Goal: Transaction & Acquisition: Purchase product/service

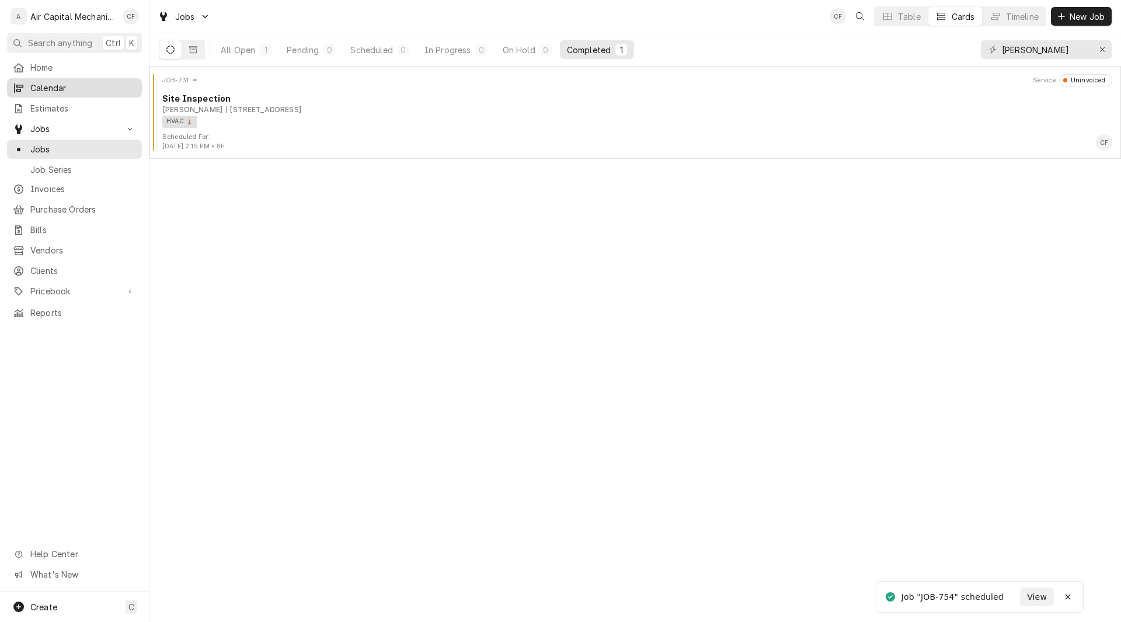
click at [57, 85] on span "Calendar" at bounding box center [83, 88] width 106 height 12
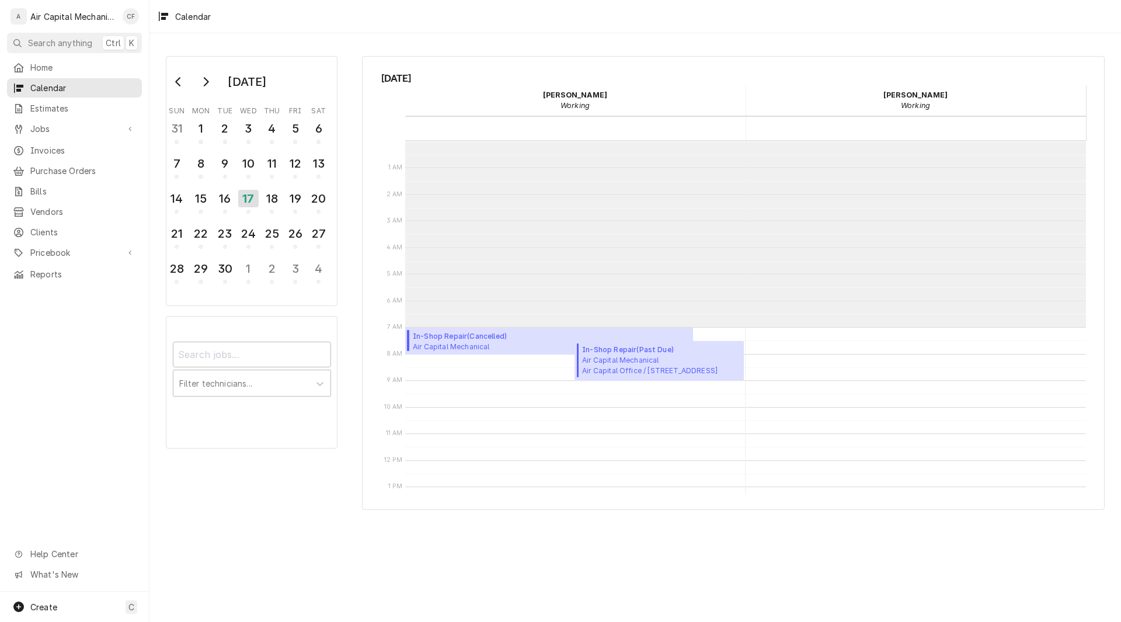
scroll to position [186, 0]
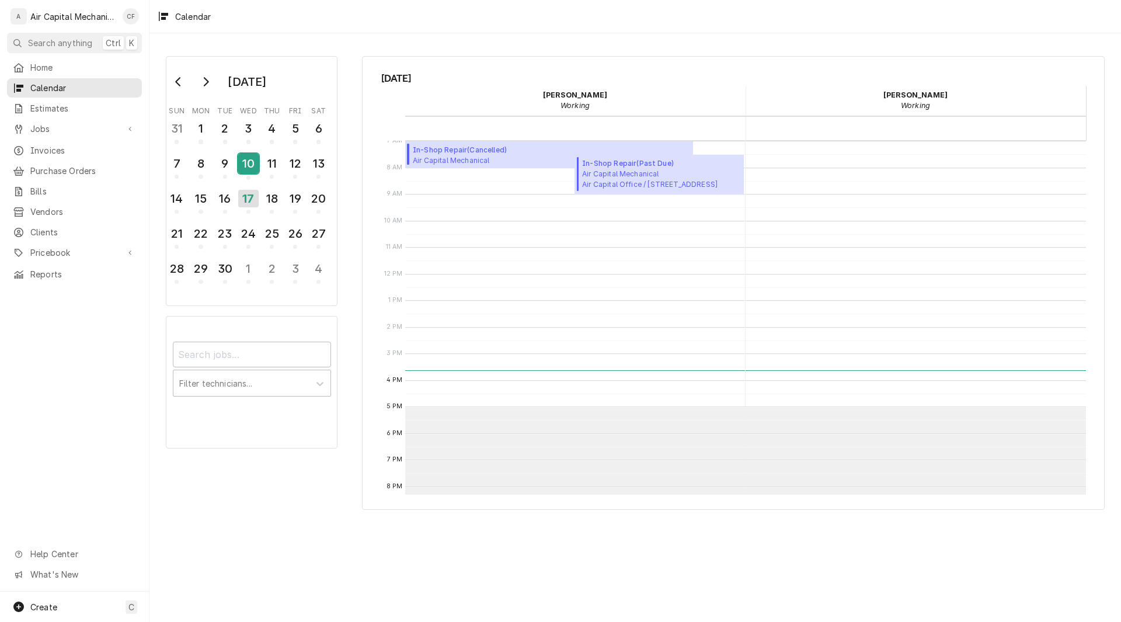
click at [243, 167] on div "10" at bounding box center [248, 164] width 20 height 20
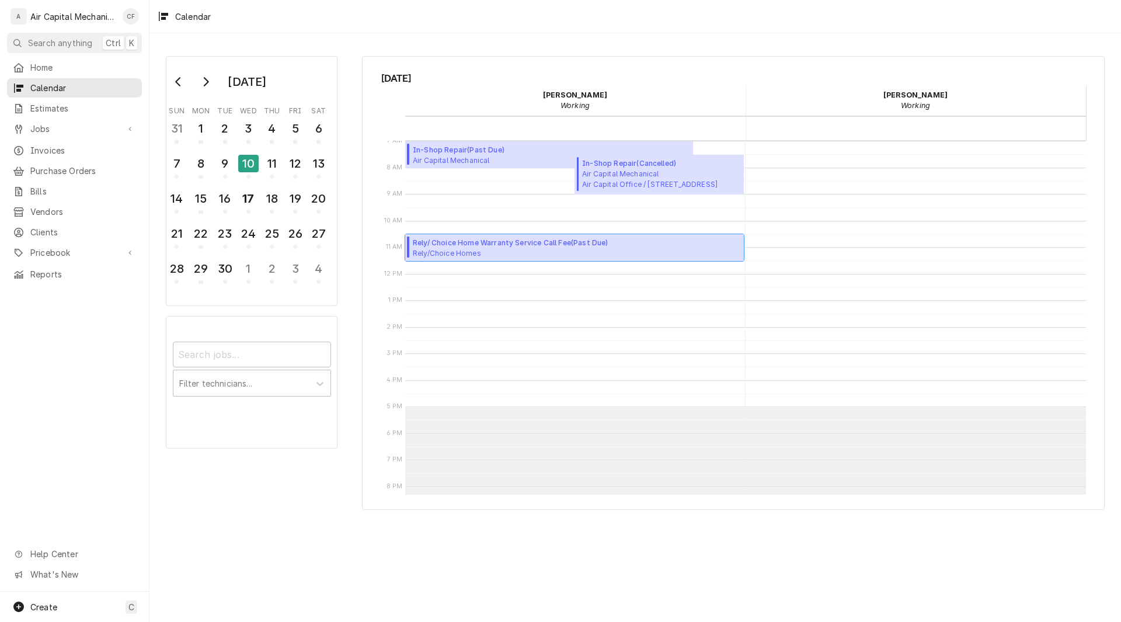
click at [500, 252] on span "Rely/Choice Homes Caden Holle / 1903 E Bayley St, Wichita, KS 67211" at bounding box center [511, 252] width 196 height 9
click at [463, 240] on span "Rely/ Choice Home Warranty Service Call Fee ( Past Due )" at bounding box center [511, 243] width 196 height 11
click at [40, 128] on span "Jobs" at bounding box center [74, 129] width 88 height 12
click at [179, 80] on icon "Go to previous month" at bounding box center [178, 81] width 9 height 9
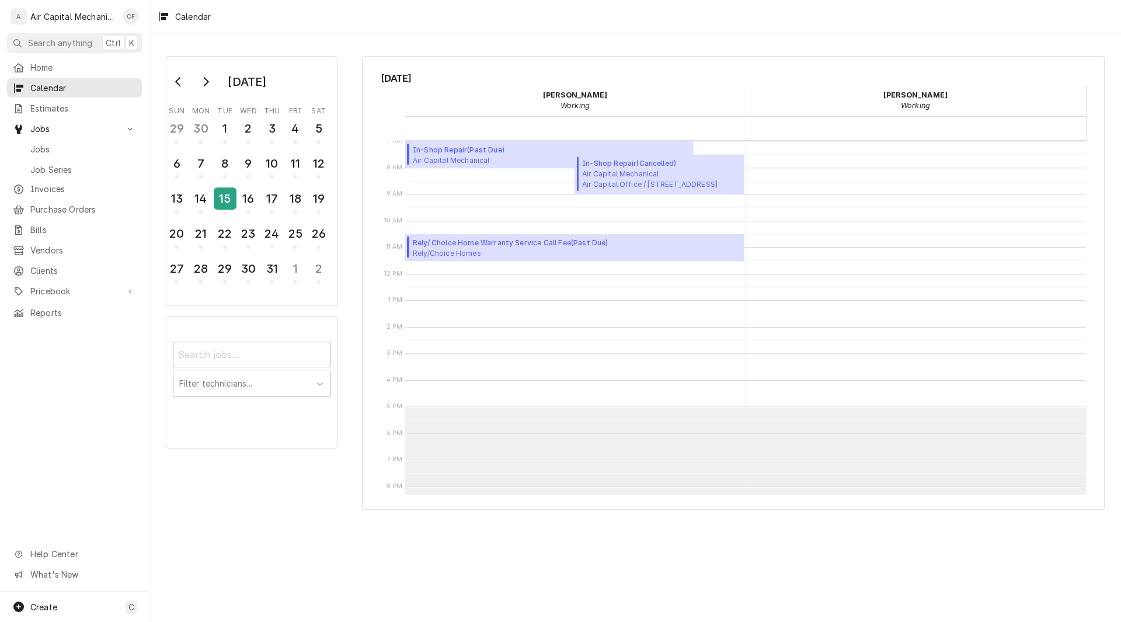
click at [221, 189] on div "15" at bounding box center [225, 199] width 20 height 20
click at [547, 254] on span "Rely/Choice Homes Michael Ludlow / 2526 N Lake Ridge Ct, Wichita, KS 67205" at bounding box center [480, 252] width 134 height 9
click at [246, 232] on div "23" at bounding box center [248, 234] width 20 height 20
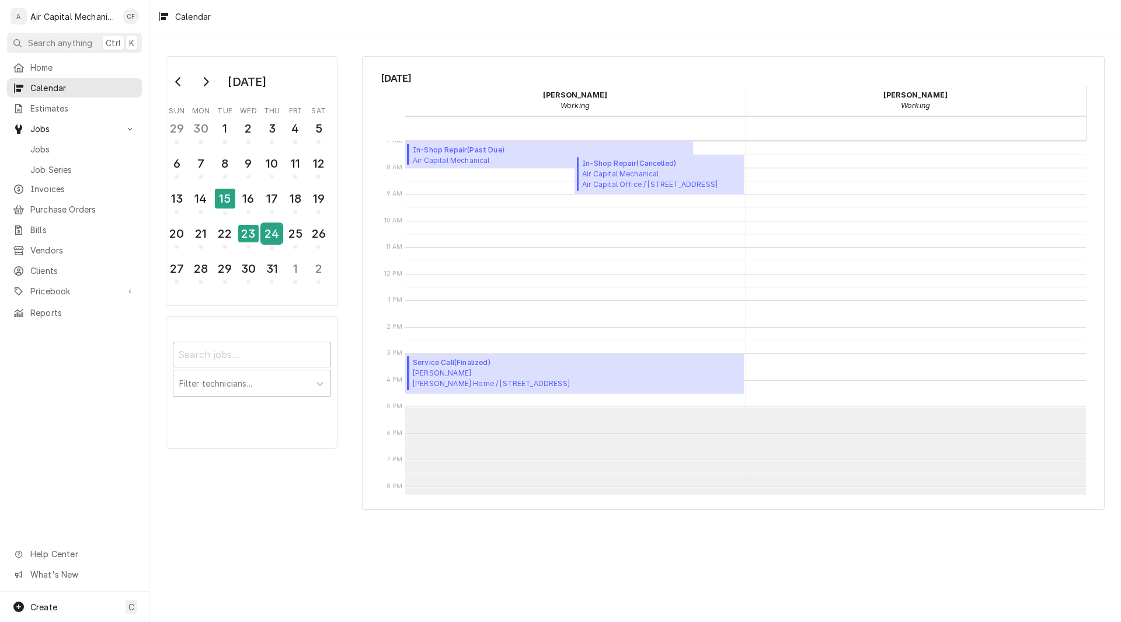
click at [271, 239] on div "24" at bounding box center [272, 234] width 20 height 20
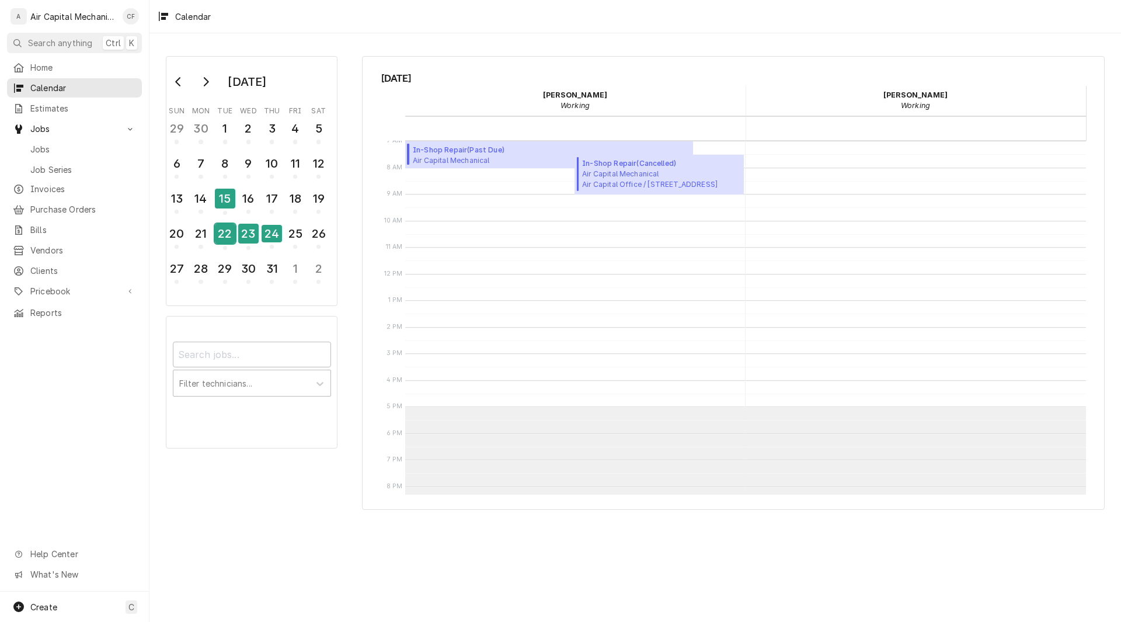
click at [221, 235] on div "22" at bounding box center [225, 234] width 20 height 20
click at [251, 236] on div "23" at bounding box center [248, 234] width 20 height 20
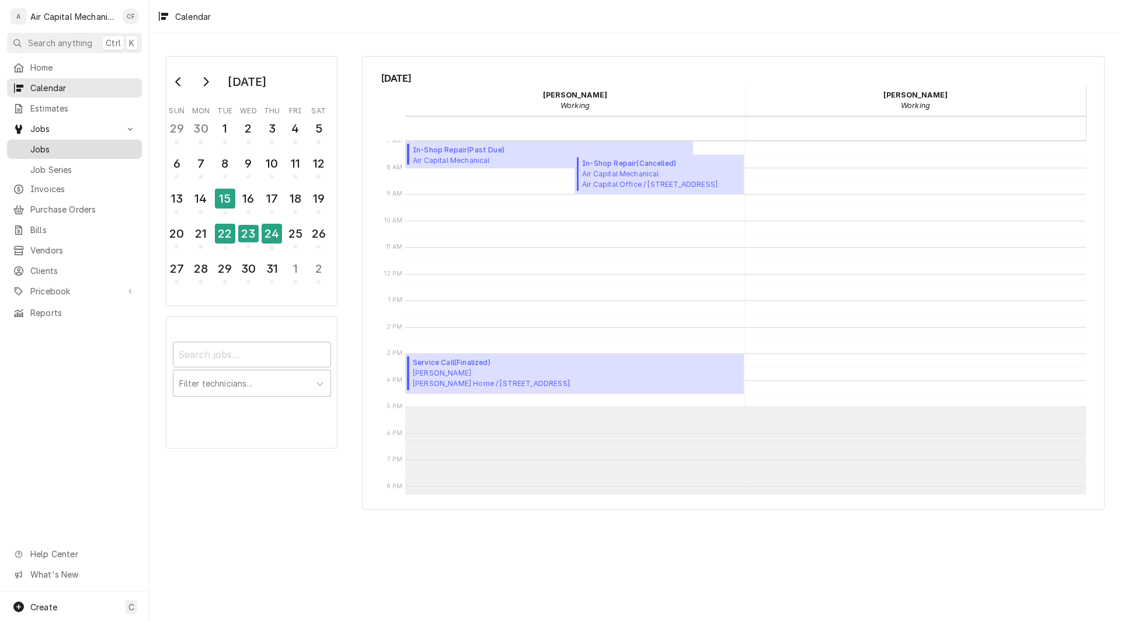
click at [44, 145] on span "Jobs" at bounding box center [83, 149] width 106 height 12
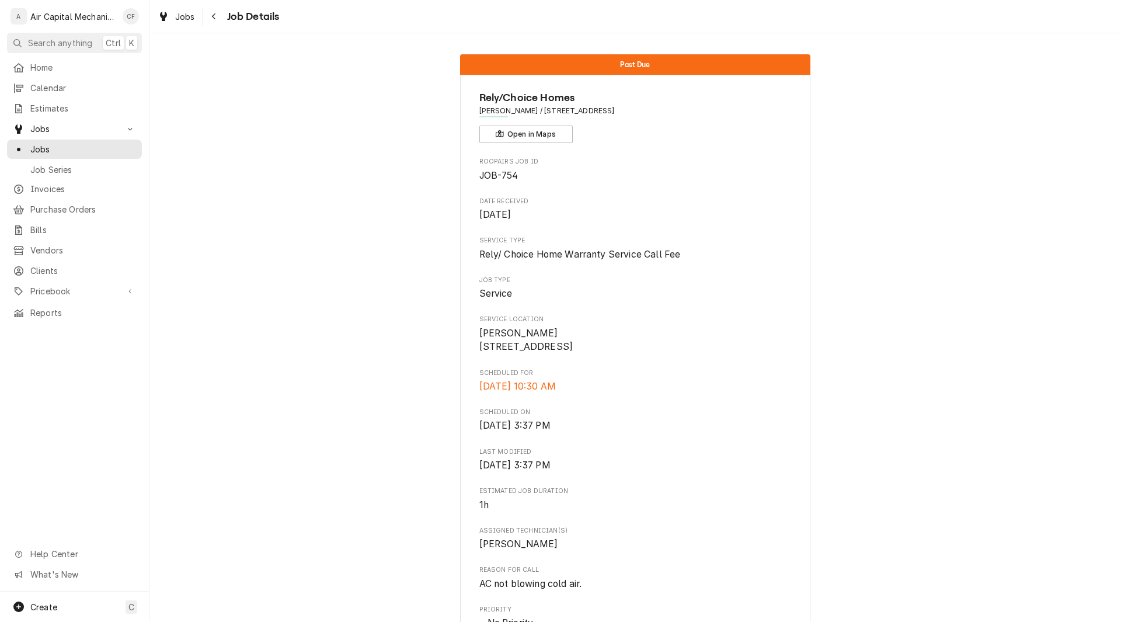
click at [881, 270] on div "Past Due Rely/Choice Homes Caden Holle / 1903 E Bayley St, Wichita, KS 67211 Op…" at bounding box center [635, 576] width 972 height 1061
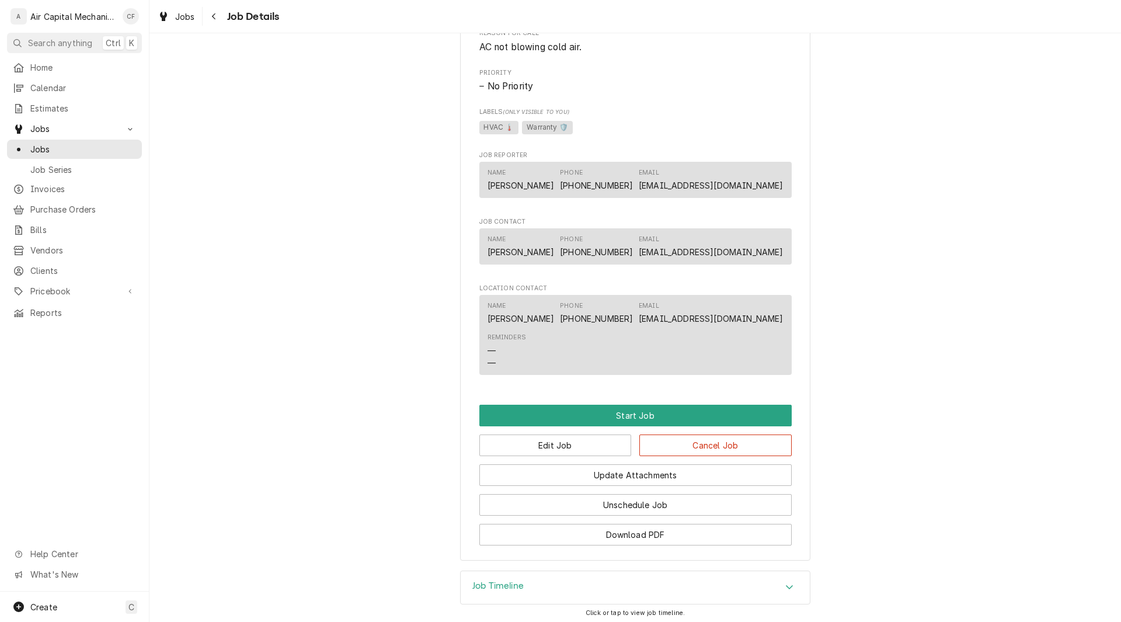
scroll to position [609, 0]
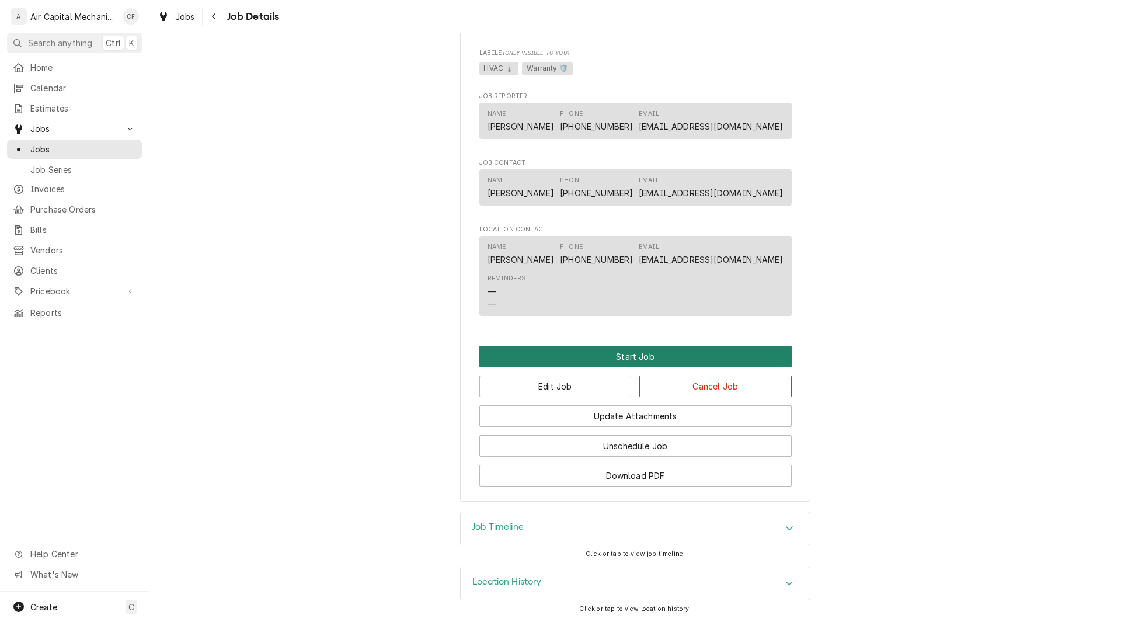
click at [725, 360] on button "Start Job" at bounding box center [635, 357] width 312 height 22
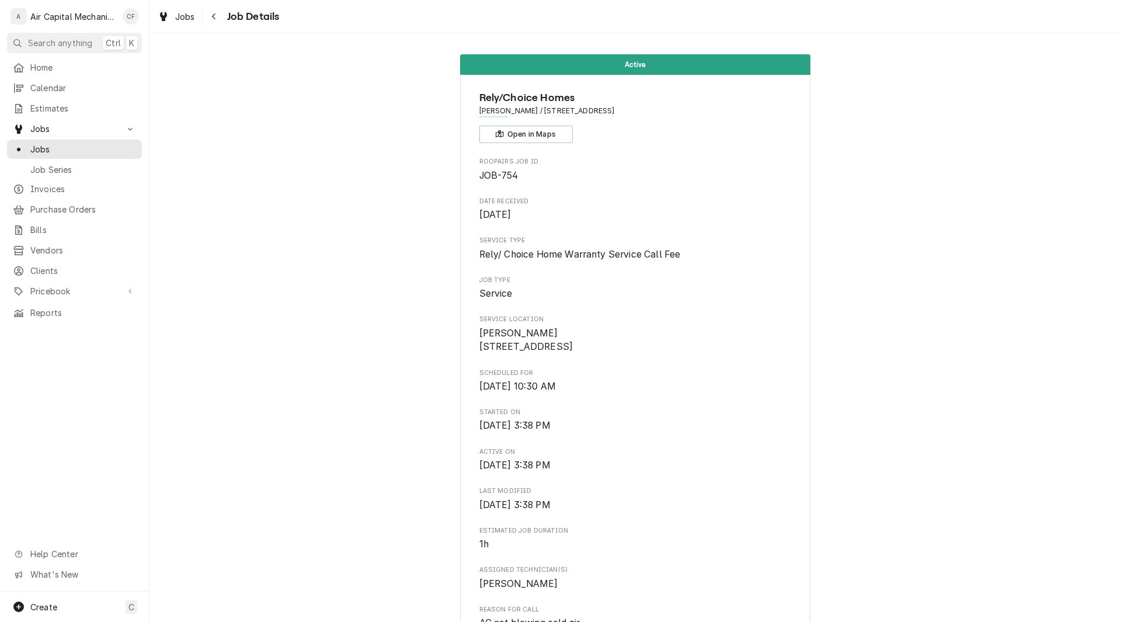
click at [908, 319] on div "Active Rely/Choice Homes Caden Holle / 1903 E Bayley St, Wichita, KS 67211 Open…" at bounding box center [635, 626] width 972 height 1161
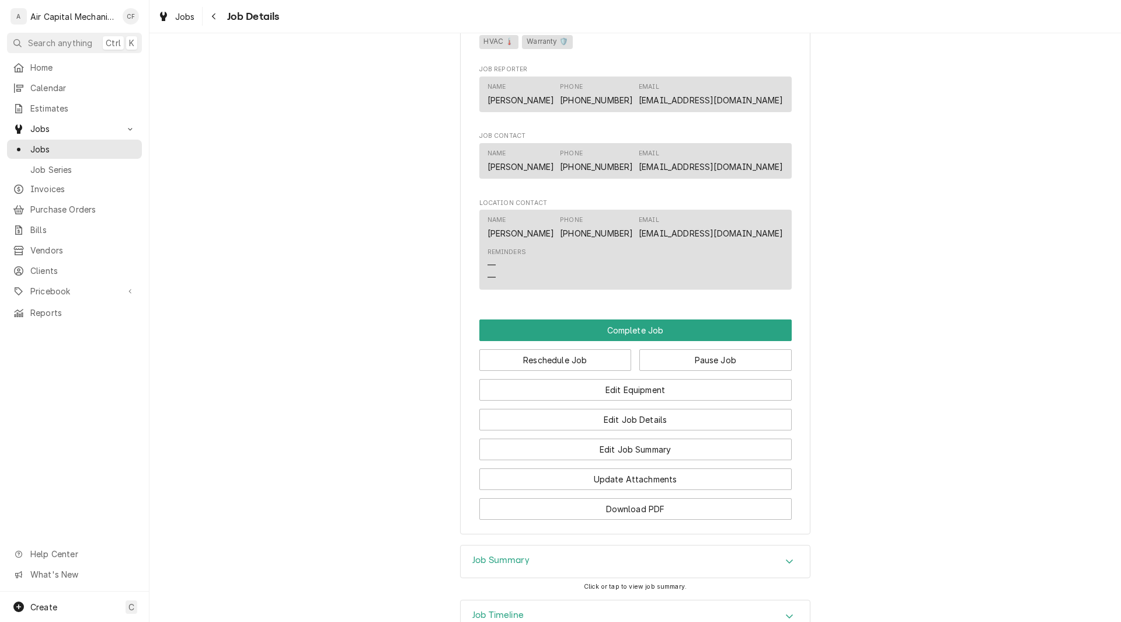
scroll to position [724, 0]
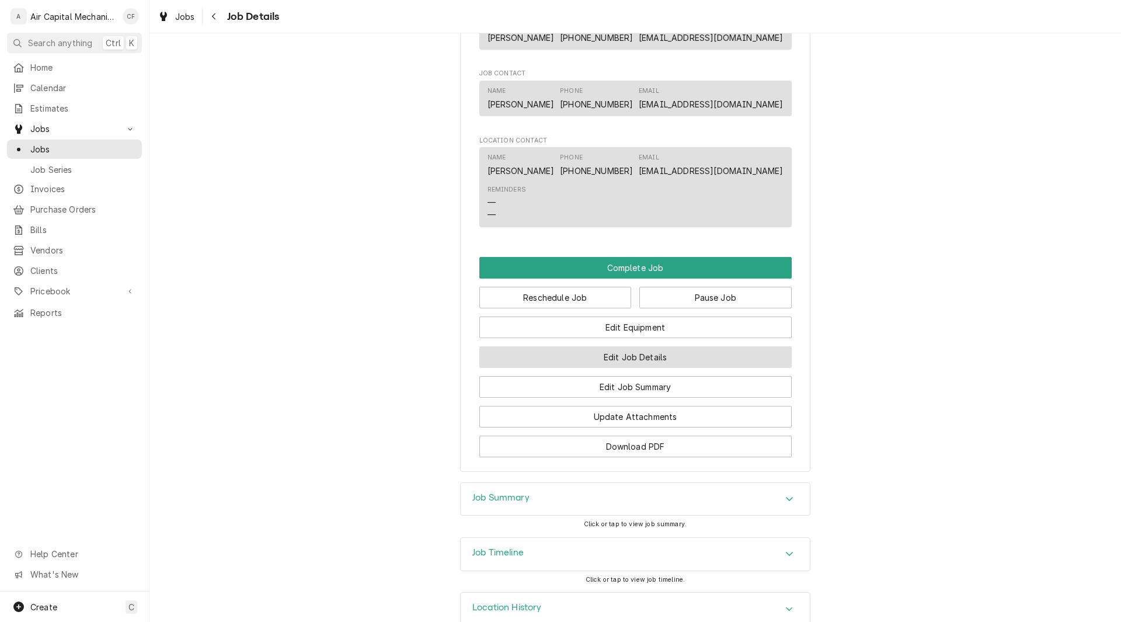
click at [704, 368] on button "Edit Job Details" at bounding box center [635, 357] width 312 height 22
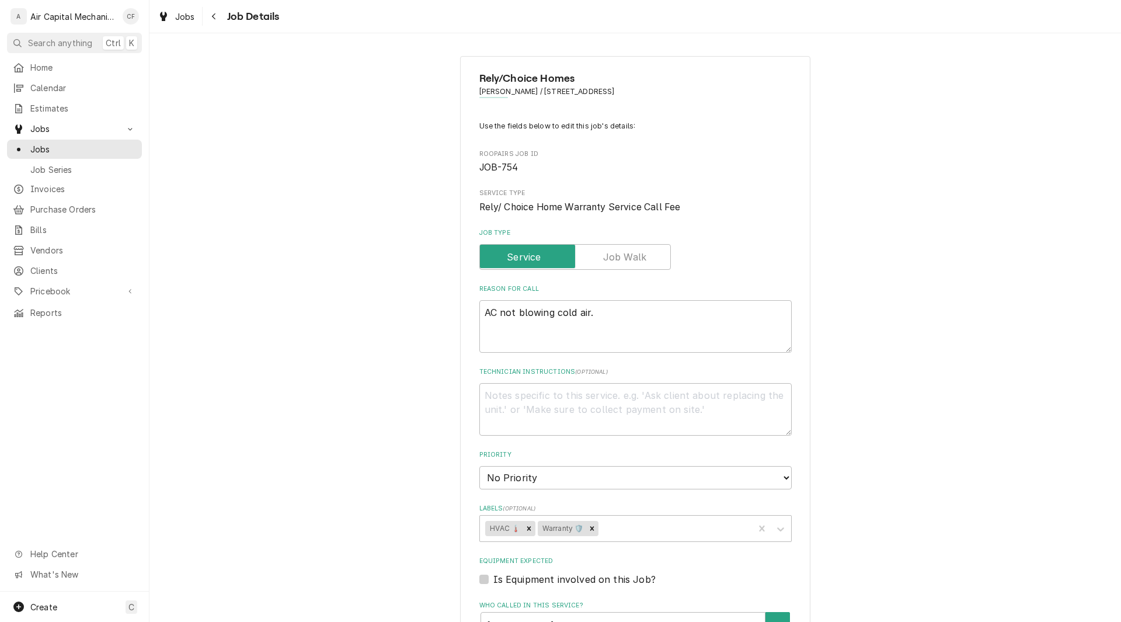
click at [851, 373] on div "Rely/Choice Homes [PERSON_NAME] / [STREET_ADDRESS] Use the fields below to edit…" at bounding box center [635, 513] width 972 height 934
click at [901, 422] on div "Rely/Choice Homes [PERSON_NAME] / [STREET_ADDRESS] Use the fields below to edit…" at bounding box center [635, 513] width 972 height 934
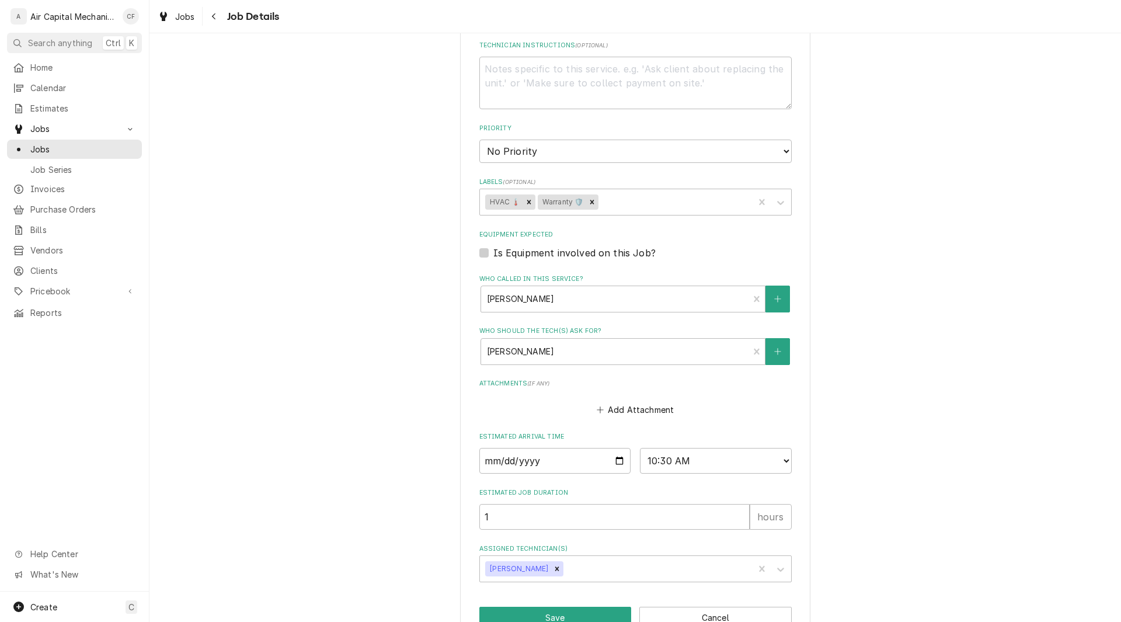
scroll to position [358, 0]
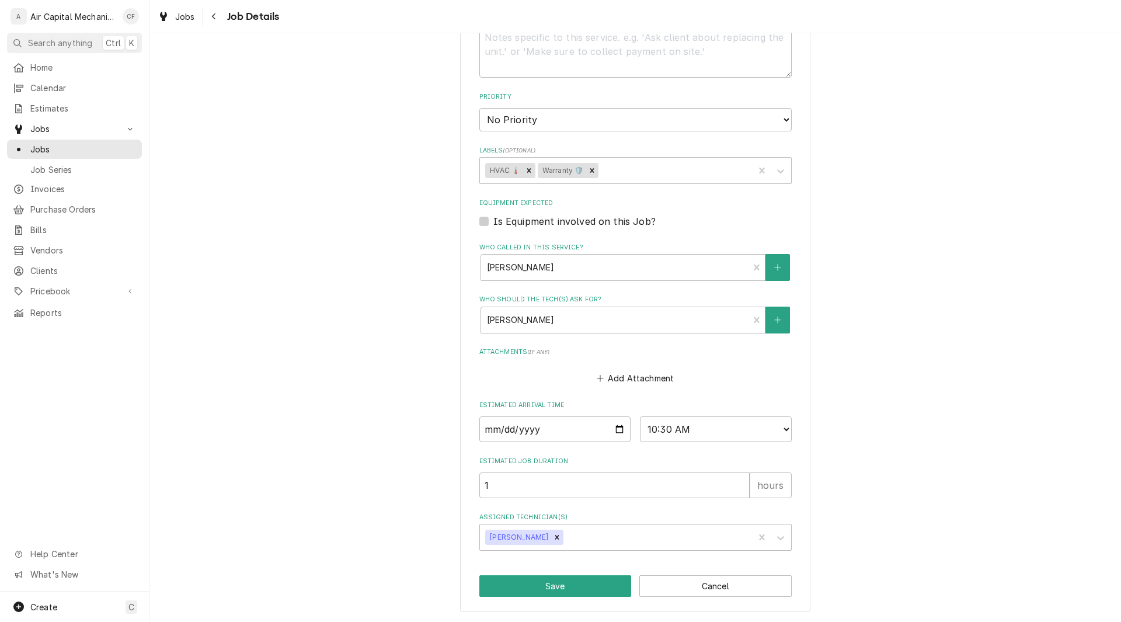
click at [904, 479] on div "Rely/Choice Homes [PERSON_NAME] / [STREET_ADDRESS] Use the fields below to edit…" at bounding box center [635, 155] width 972 height 934
click at [556, 586] on button "Save" at bounding box center [555, 586] width 152 height 22
type textarea "x"
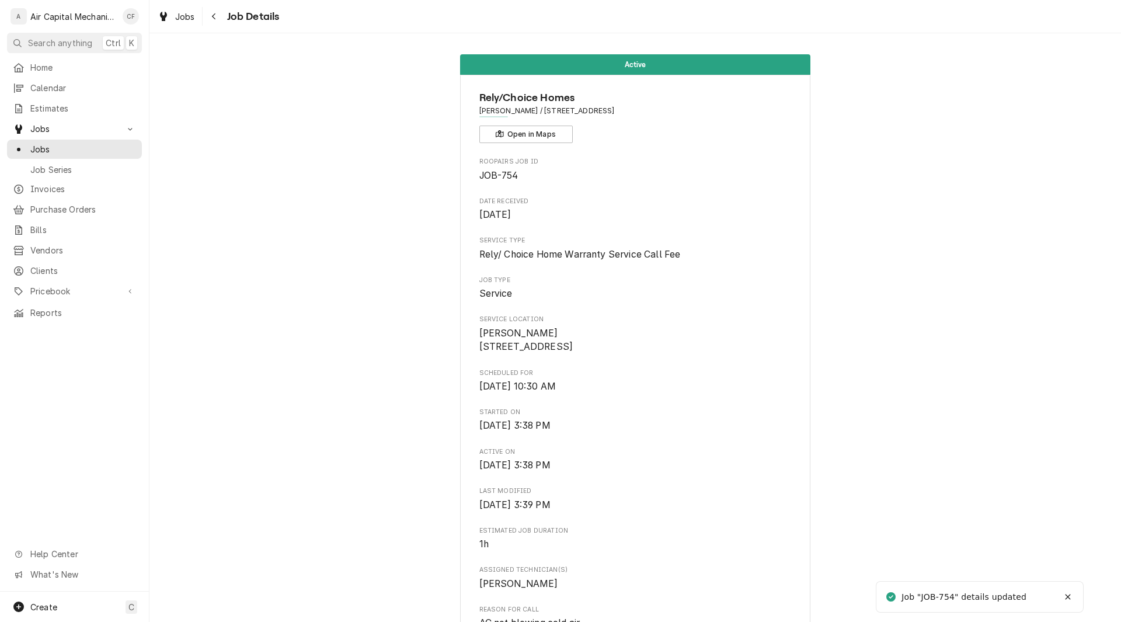
click at [859, 413] on div "Active Rely/Choice Homes Caden Holle / 1903 E Bayley St, Wichita, KS 67211 Open…" at bounding box center [635, 626] width 972 height 1161
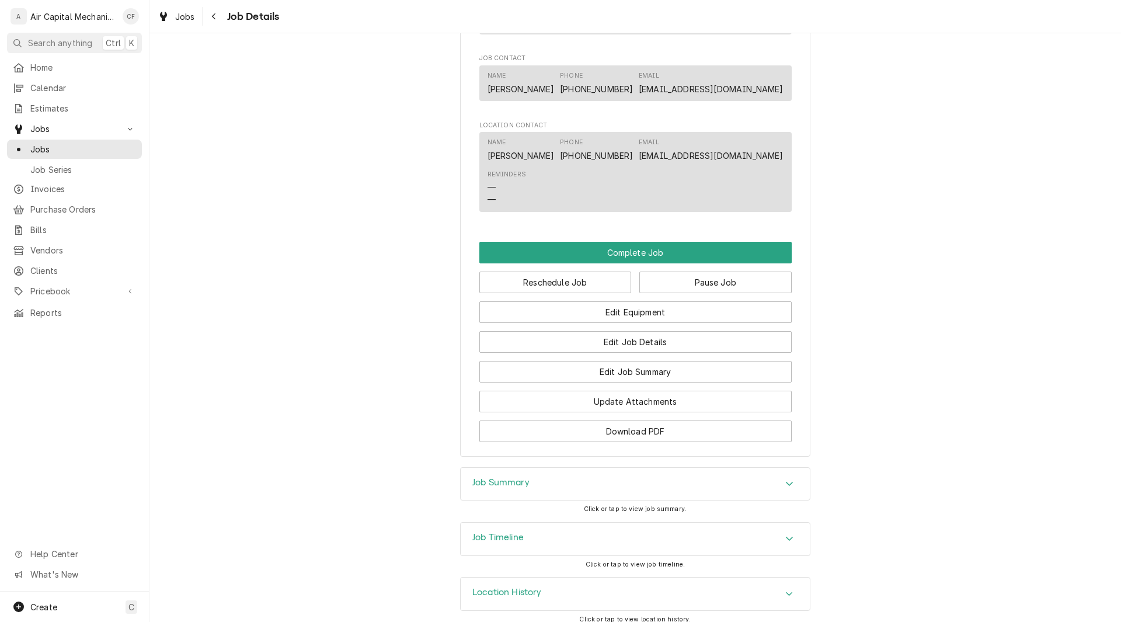
scroll to position [763, 0]
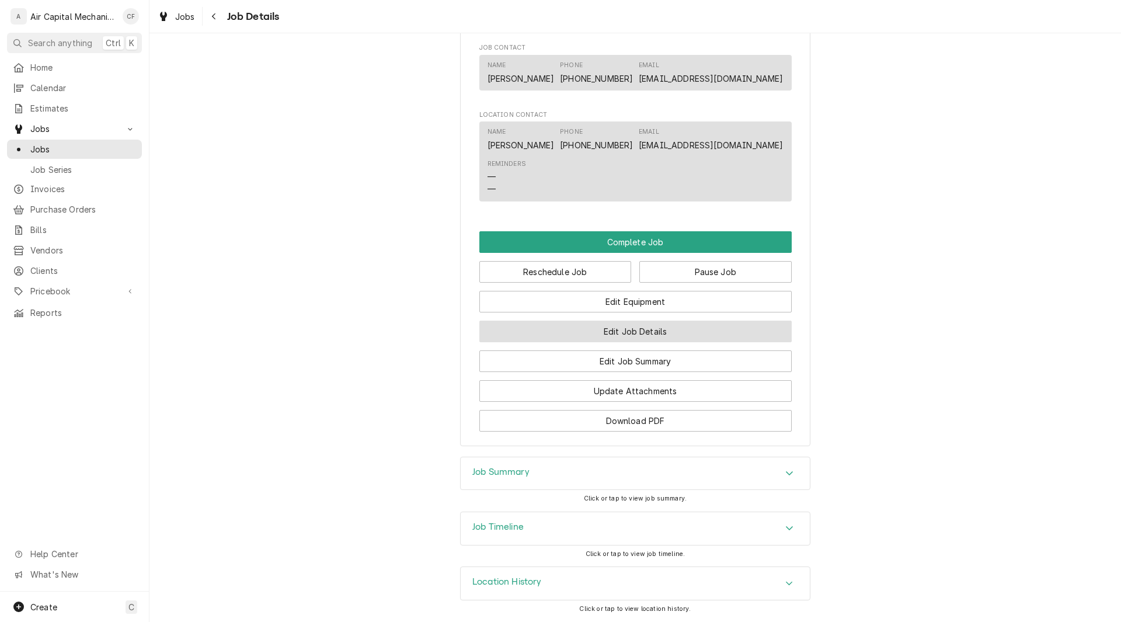
click at [781, 336] on button "Edit Job Details" at bounding box center [635, 332] width 312 height 22
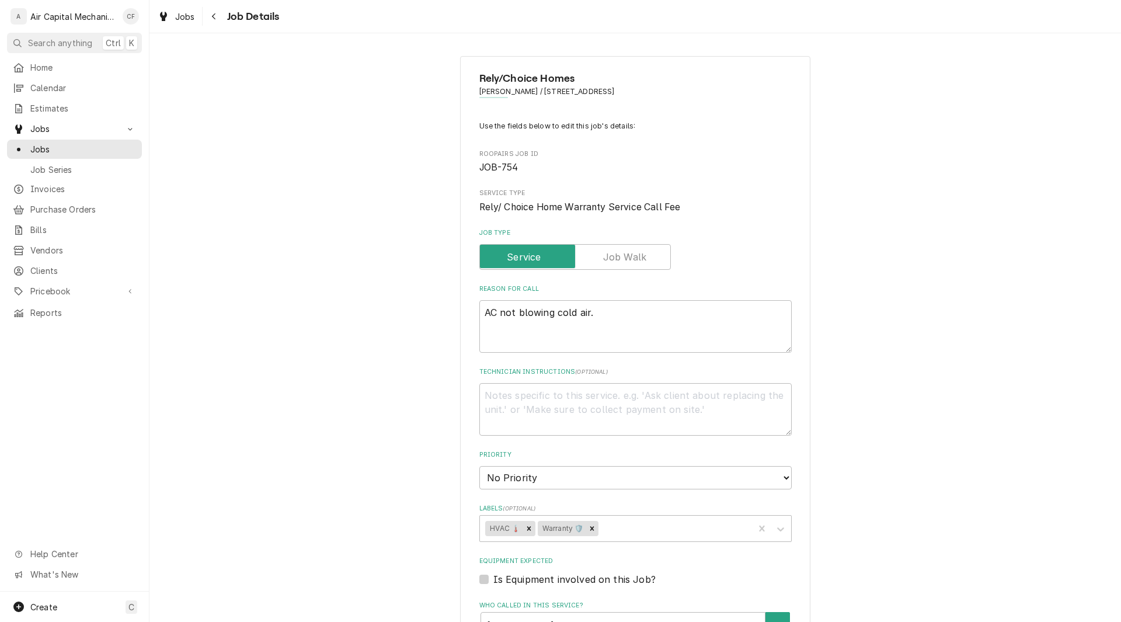
click at [900, 130] on div "Rely/Choice Homes [PERSON_NAME] / [STREET_ADDRESS] Use the fields below to edit…" at bounding box center [635, 513] width 972 height 934
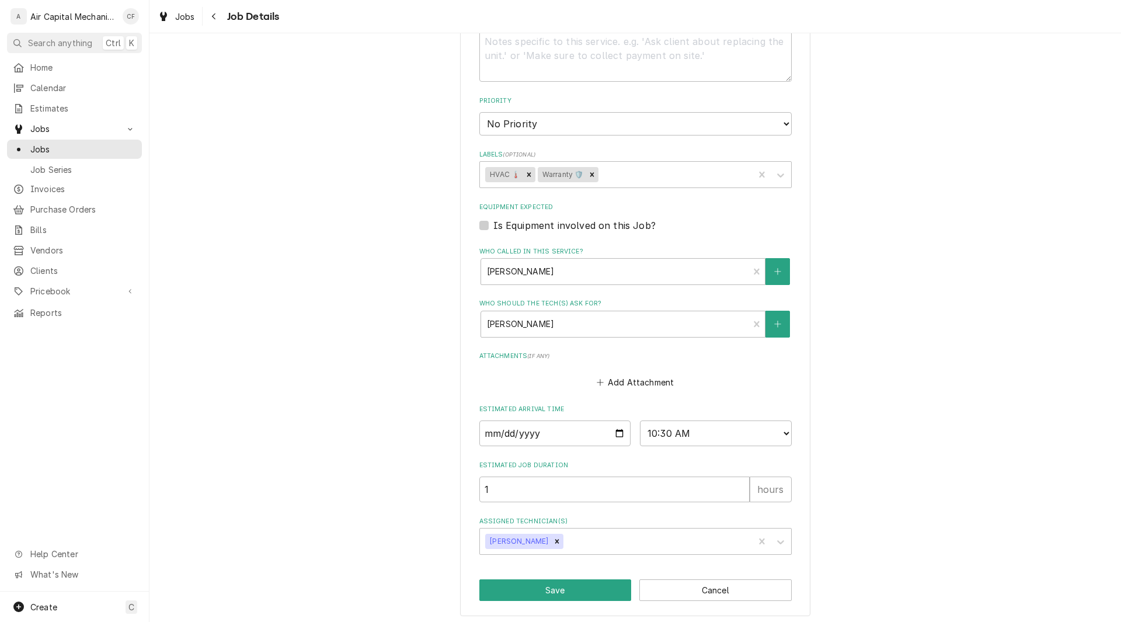
scroll to position [358, 0]
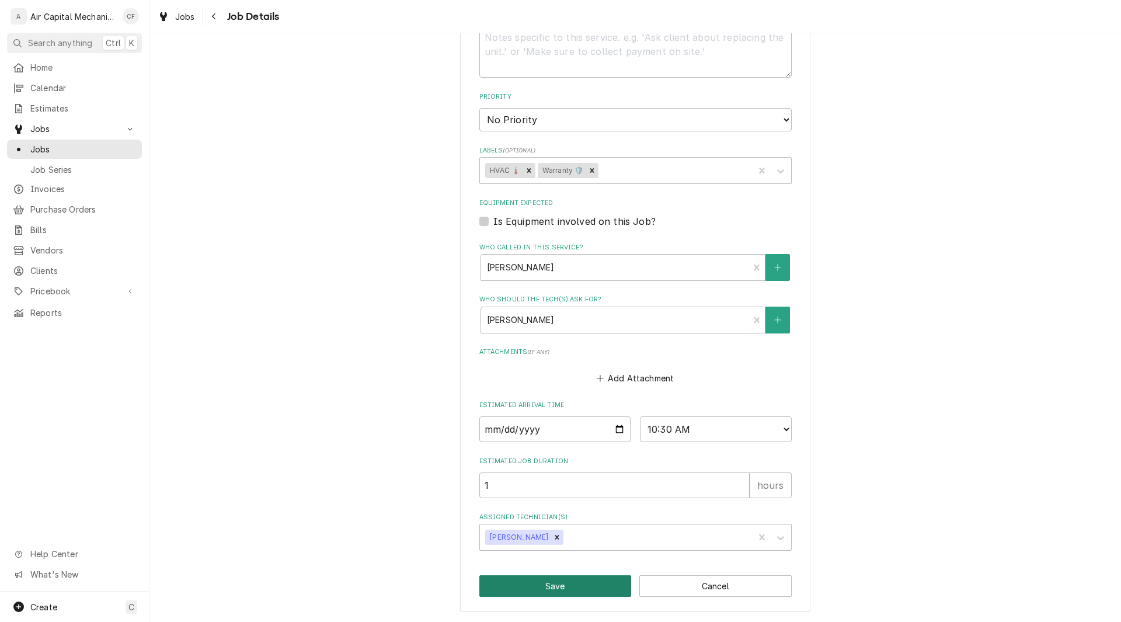
click at [545, 582] on button "Save" at bounding box center [555, 586] width 152 height 22
type textarea "x"
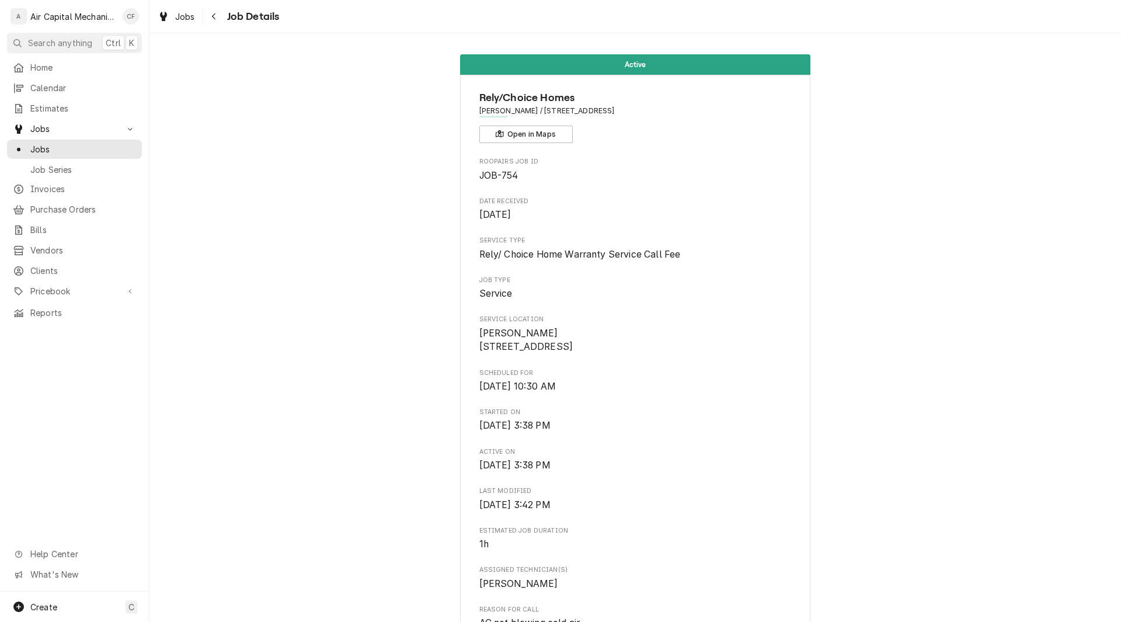
click at [886, 340] on div "Active Rely/Choice Homes [PERSON_NAME] / [STREET_ADDRESS] Open in Maps Roopairs…" at bounding box center [635, 626] width 972 height 1161
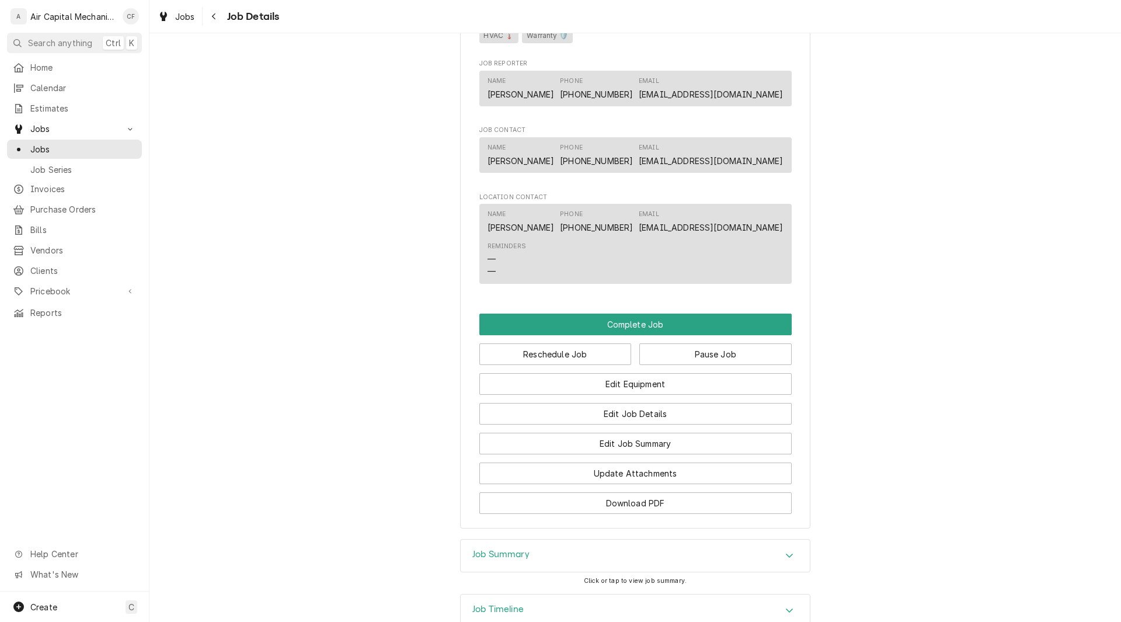
scroll to position [677, 0]
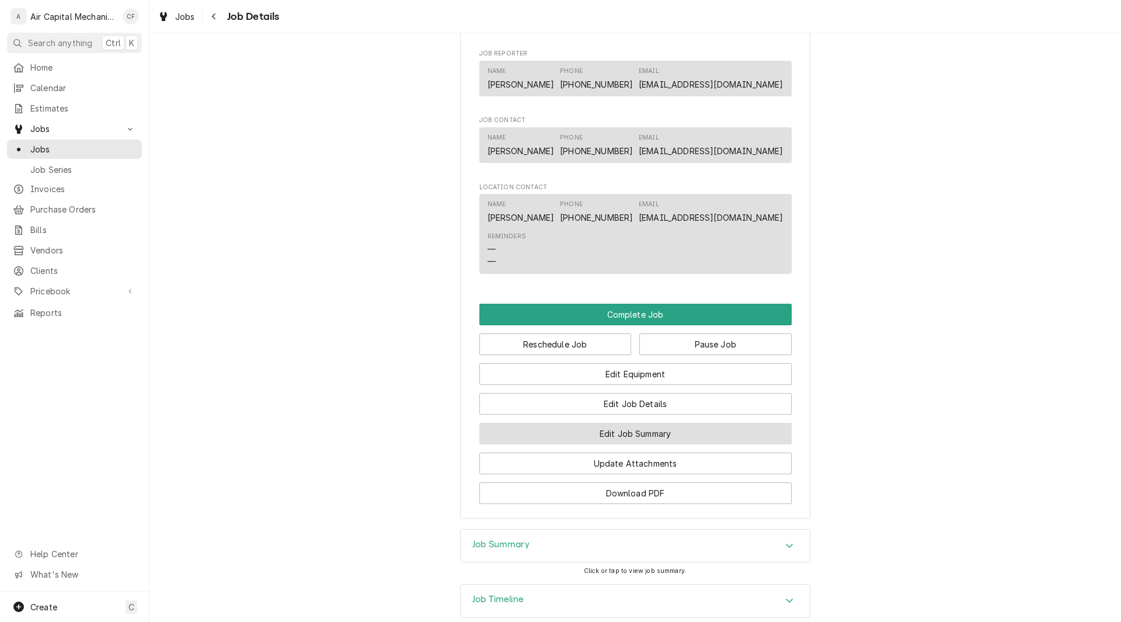
click at [642, 443] on button "Edit Job Summary" at bounding box center [635, 434] width 312 height 22
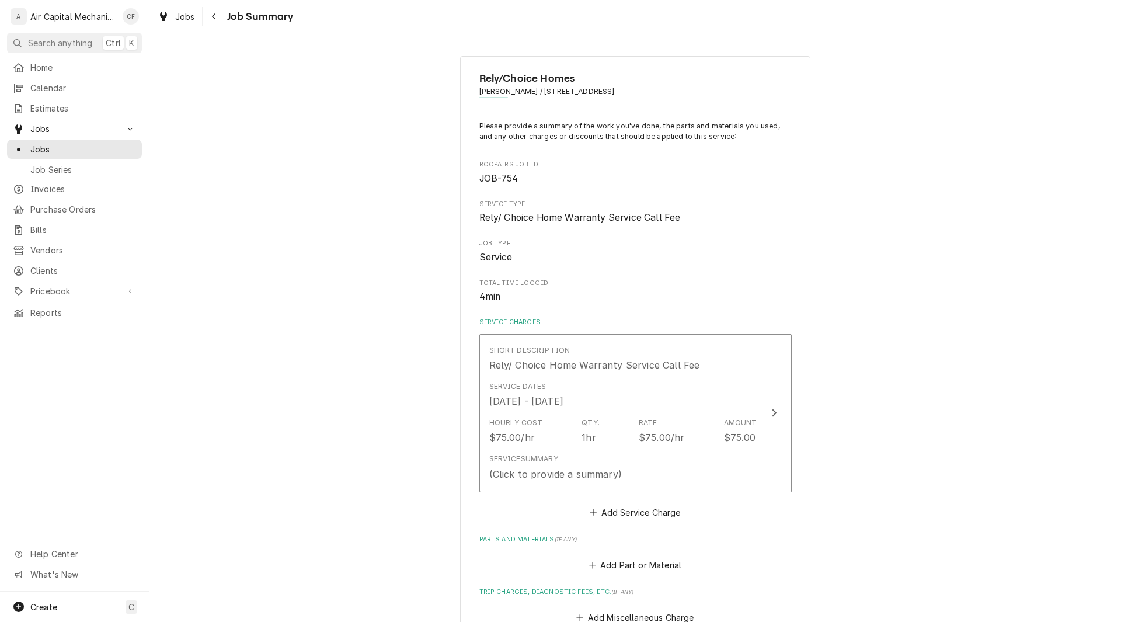
click at [979, 184] on div "Rely/Choice Homes [PERSON_NAME] / [STREET_ADDRESS] Please provide a summary of …" at bounding box center [635, 485] width 972 height 879
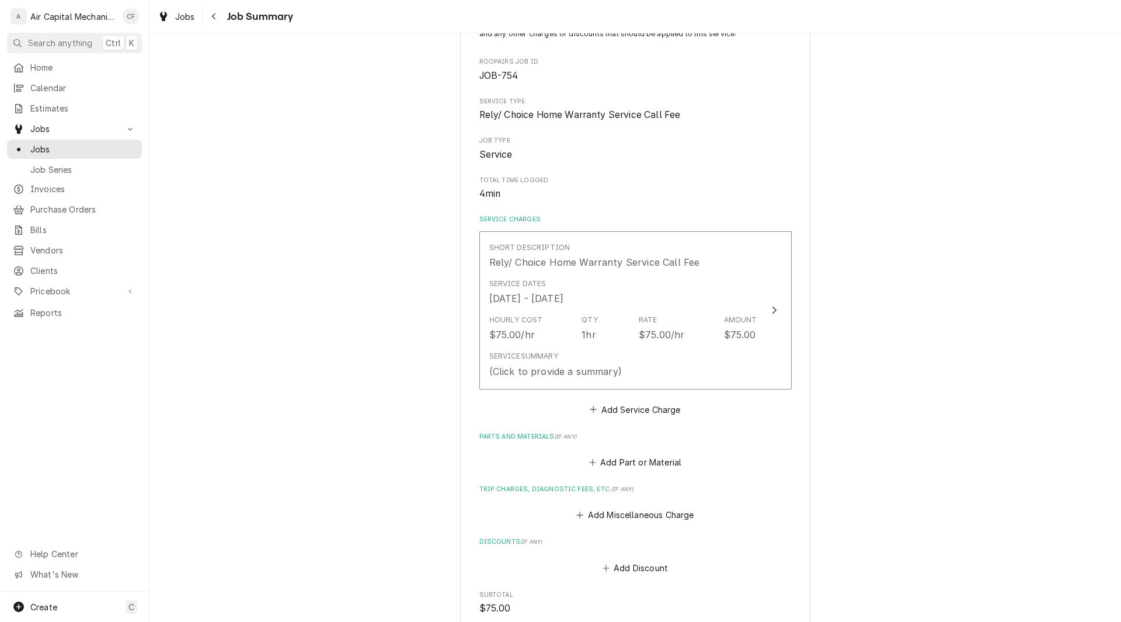
scroll to position [117, 0]
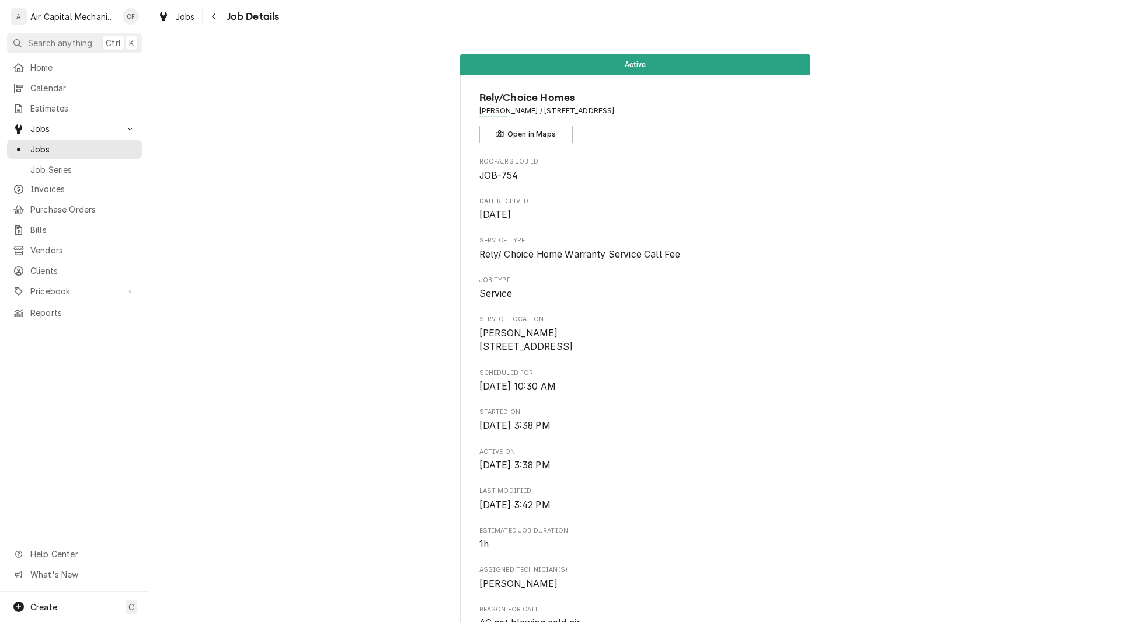
click at [959, 300] on div "Active Rely/Choice Homes [PERSON_NAME] / [STREET_ADDRESS] Open in Maps Roopairs…" at bounding box center [635, 626] width 972 height 1161
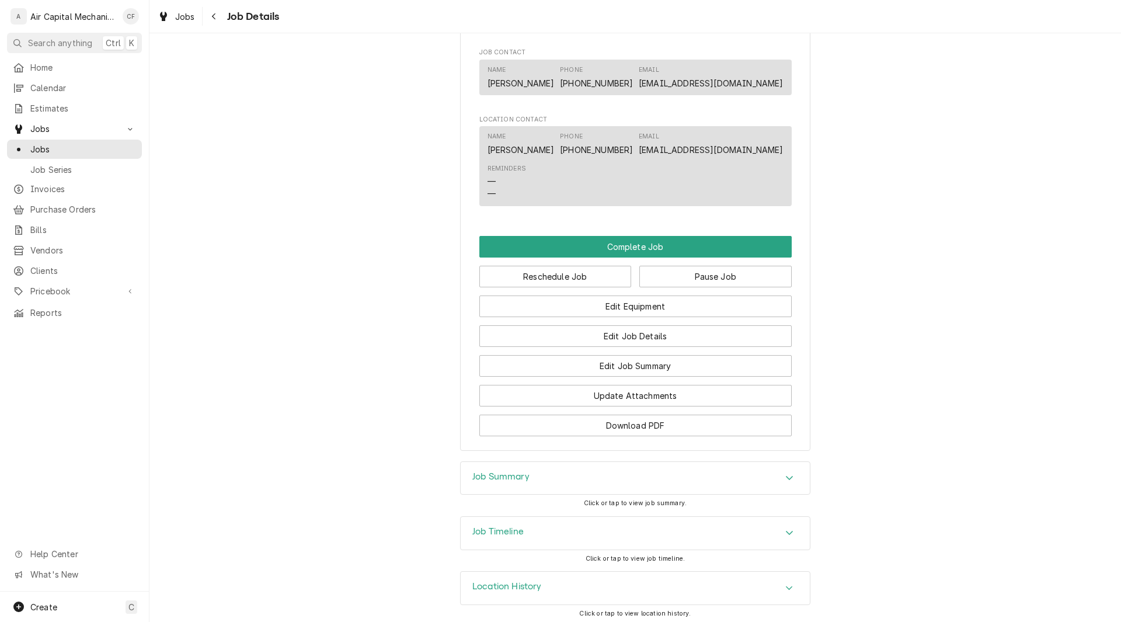
scroll to position [747, 0]
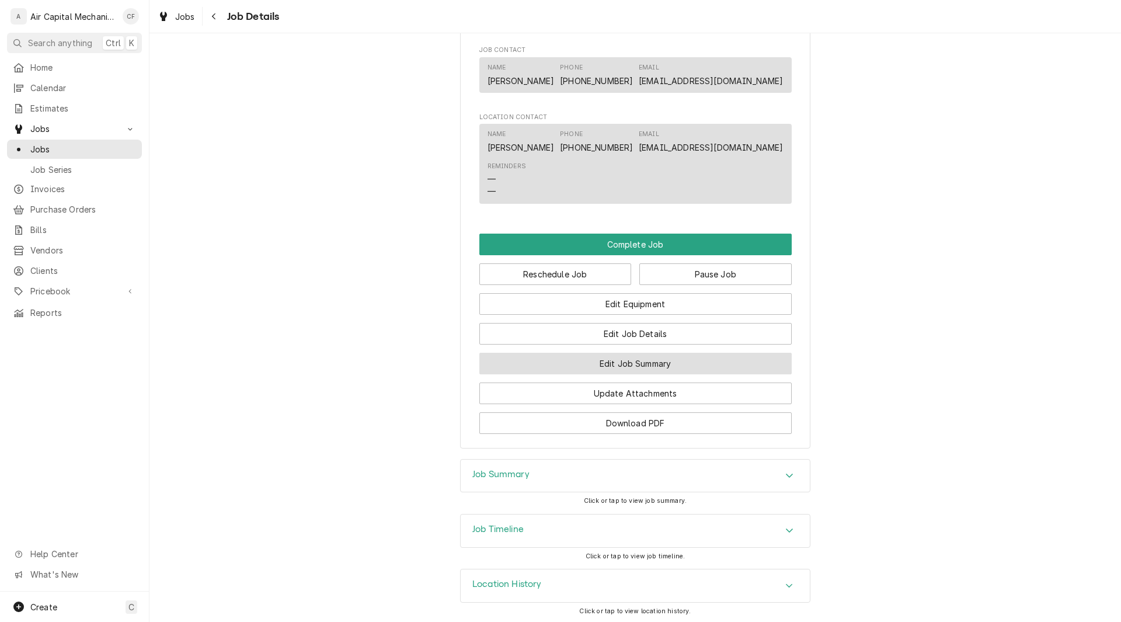
click at [632, 374] on button "Edit Job Summary" at bounding box center [635, 364] width 312 height 22
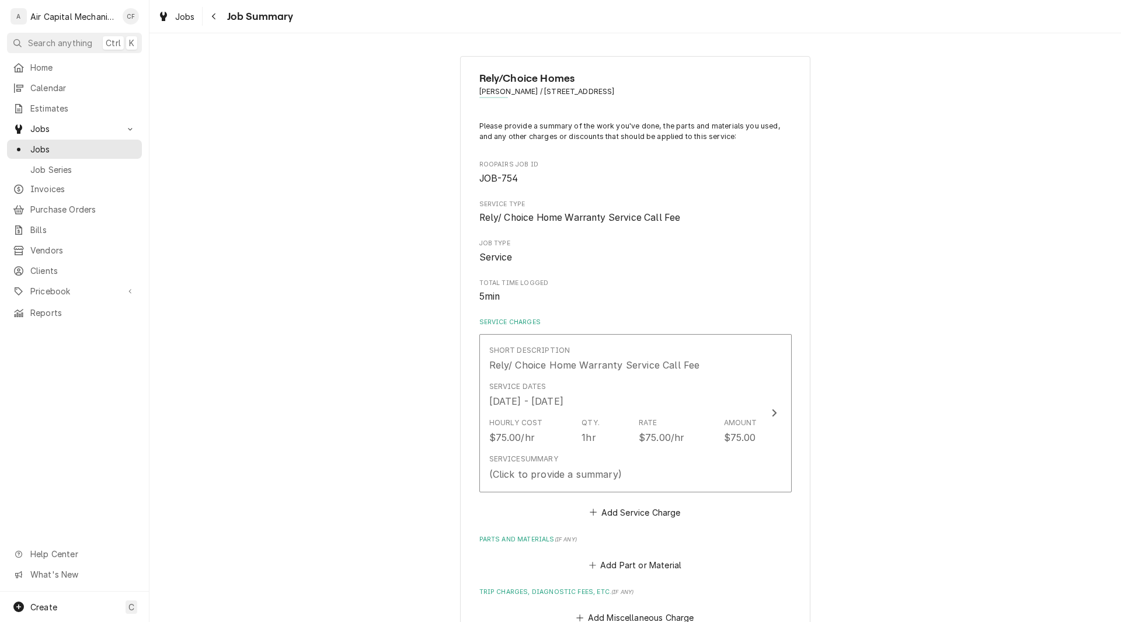
click at [888, 316] on div "Rely/Choice Homes Caden Holle / 1903 E Bayley St, Wichita, KS 67211 Please prov…" at bounding box center [635, 485] width 972 height 879
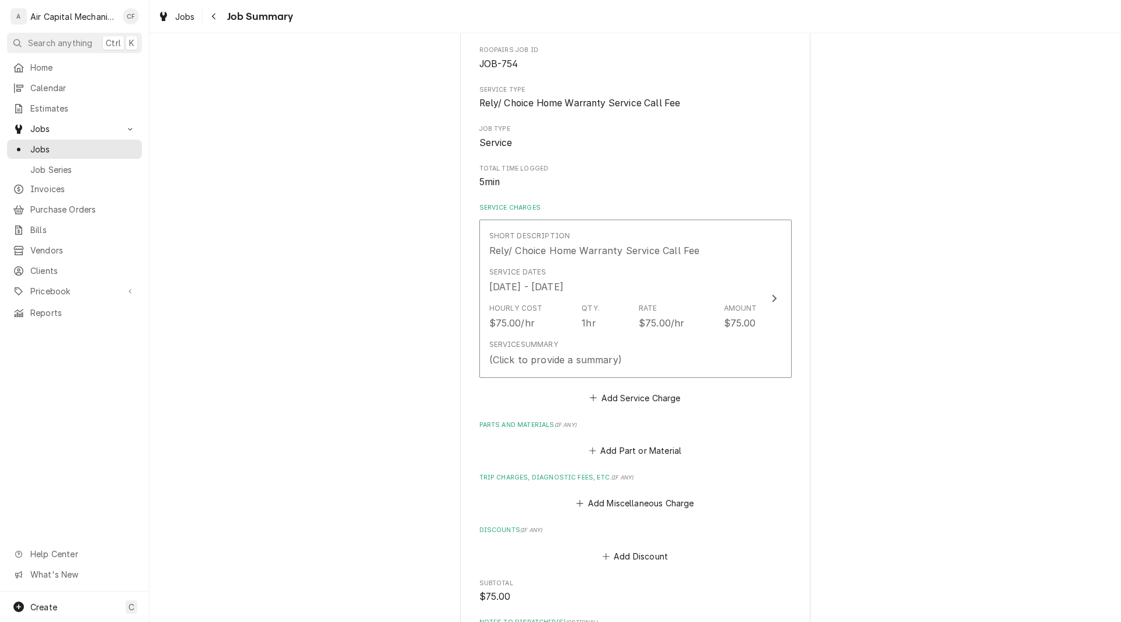
scroll to position [117, 0]
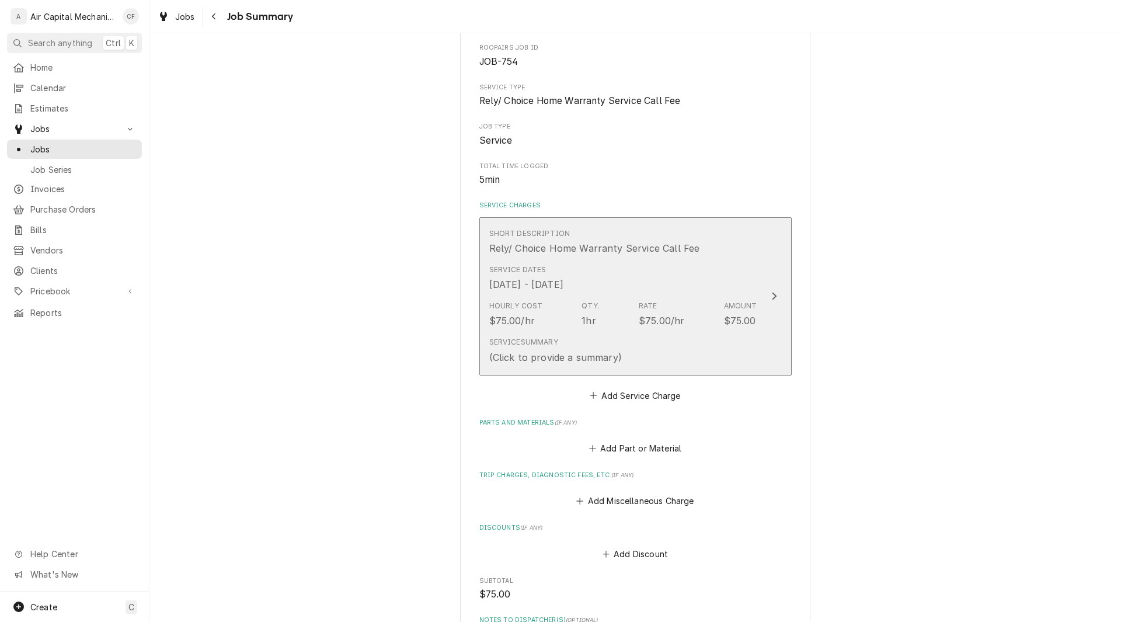
click at [748, 289] on div "Service Dates Sep 10, 2025 - Sep 17, 2025" at bounding box center [623, 278] width 268 height 36
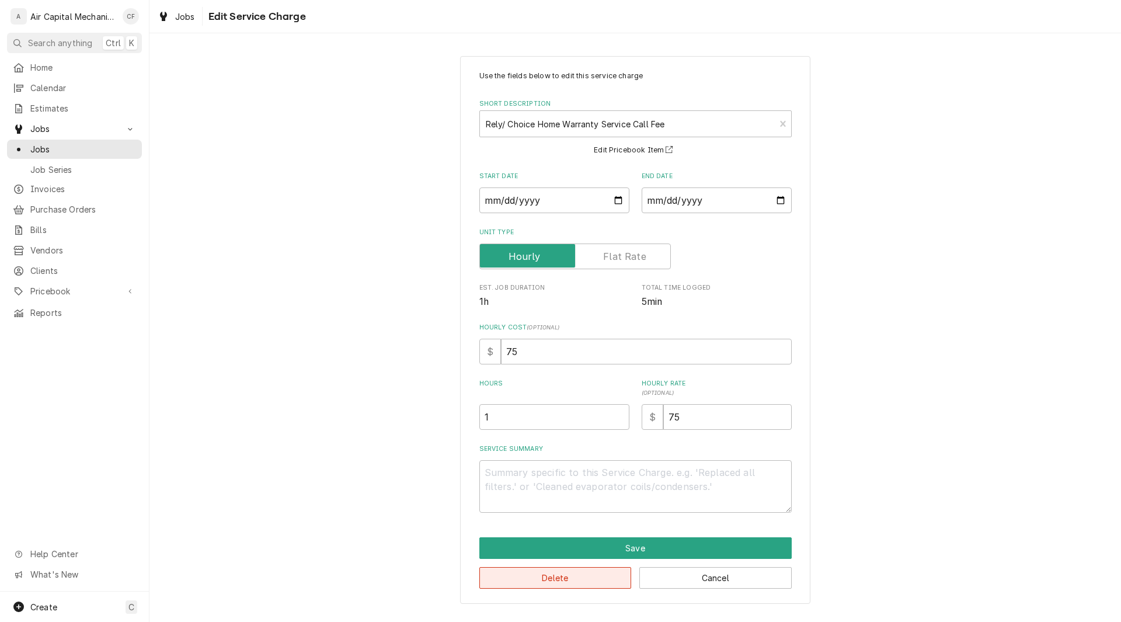
click at [555, 582] on button "Delete" at bounding box center [555, 578] width 152 height 22
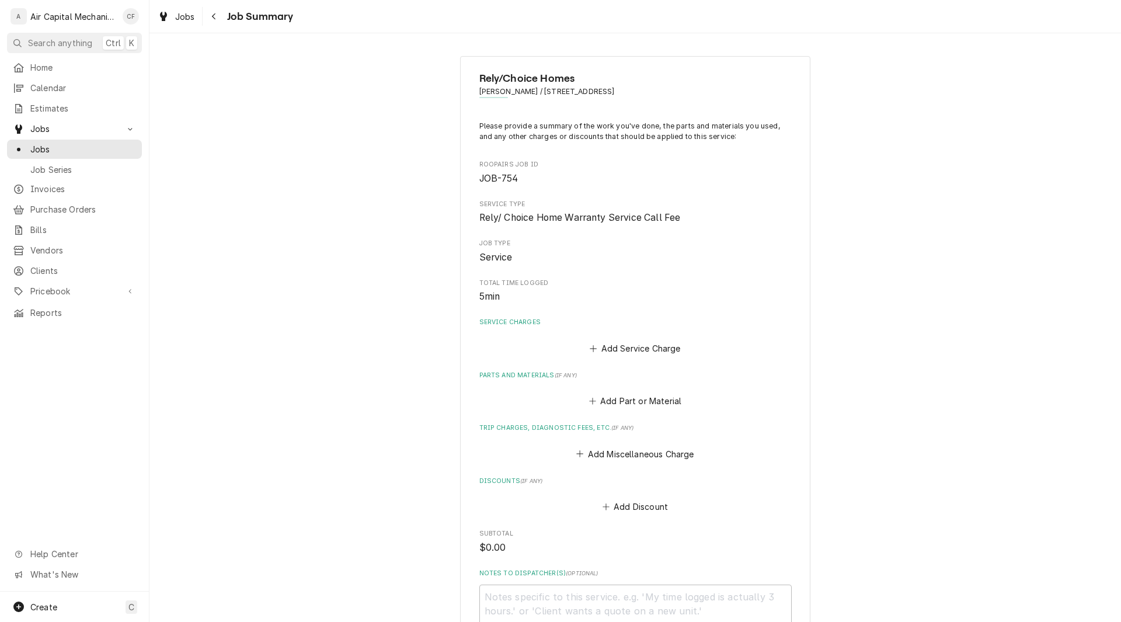
scroll to position [117, 0]
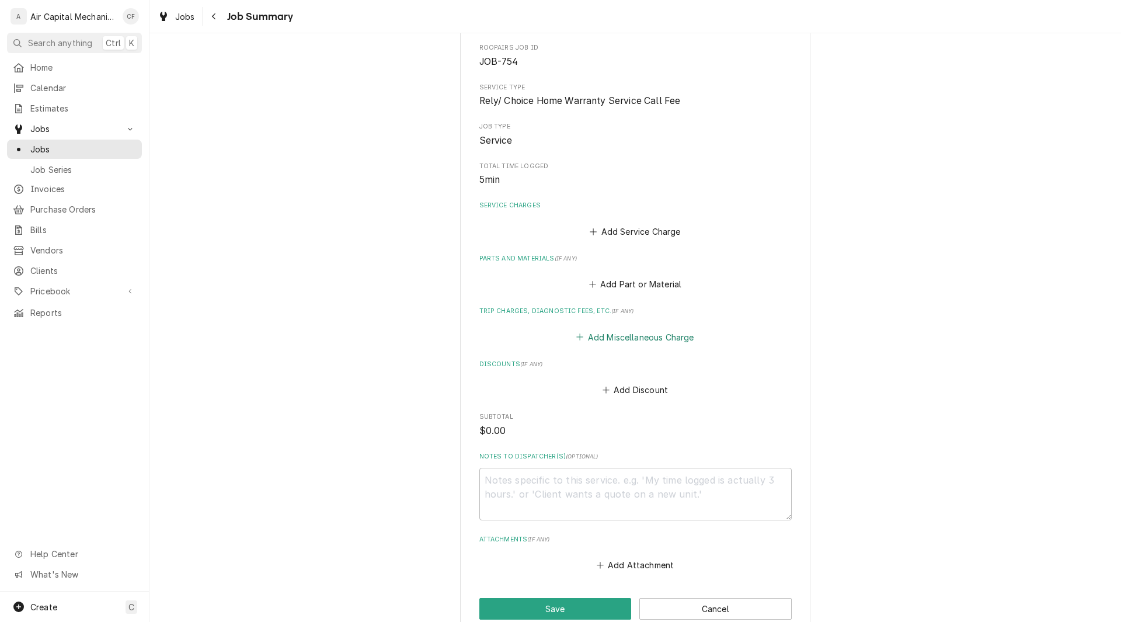
click at [604, 335] on button "Add Miscellaneous Charge" at bounding box center [635, 337] width 121 height 16
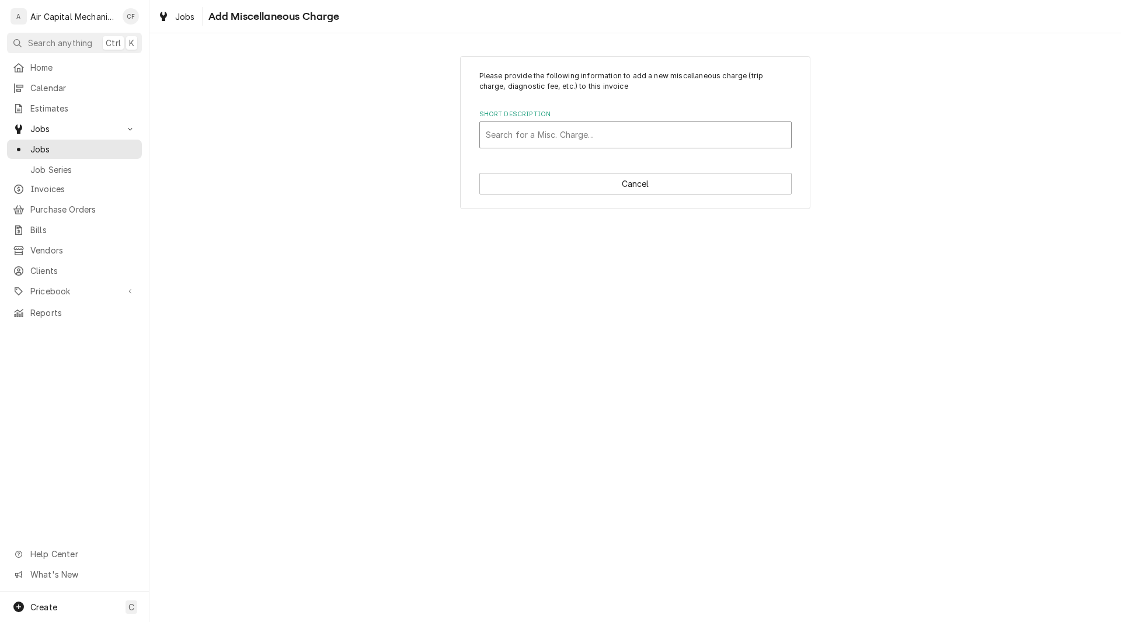
click at [575, 131] on div "Short Description" at bounding box center [636, 134] width 300 height 21
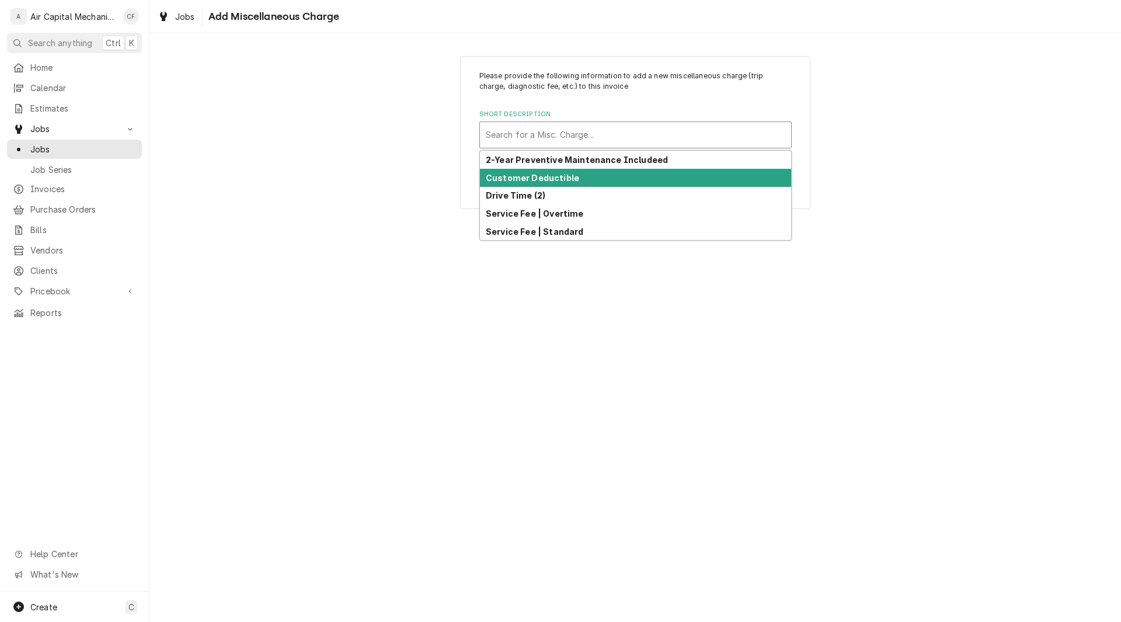
click at [537, 175] on strong "Customer Deductible" at bounding box center [532, 178] width 93 height 10
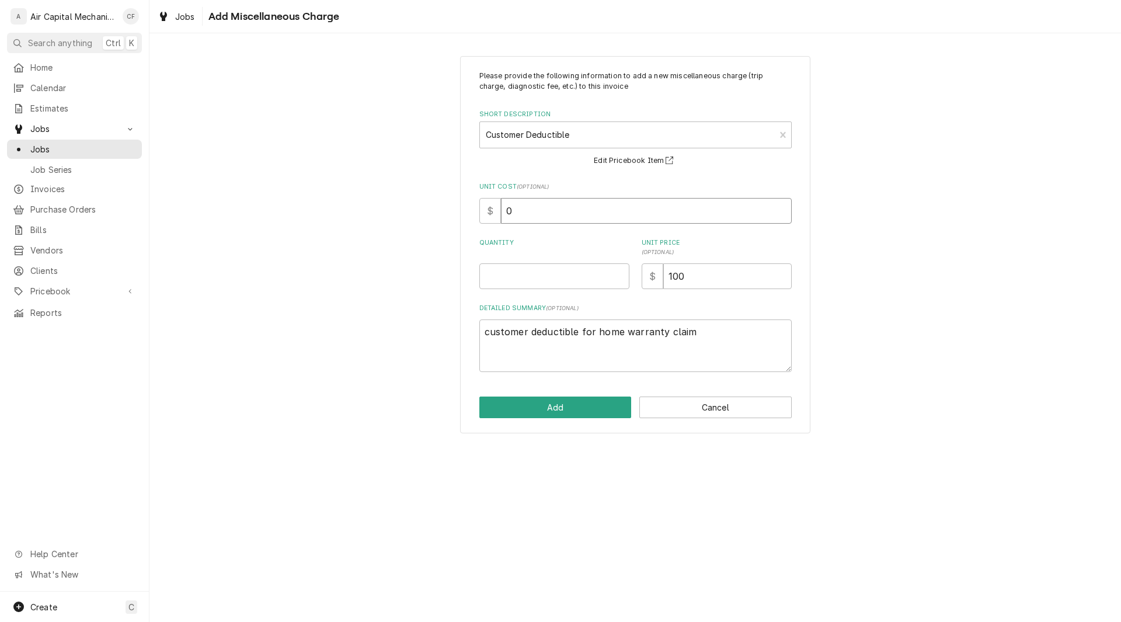
click at [515, 215] on input "0" at bounding box center [646, 211] width 291 height 26
type textarea "x"
type input "5"
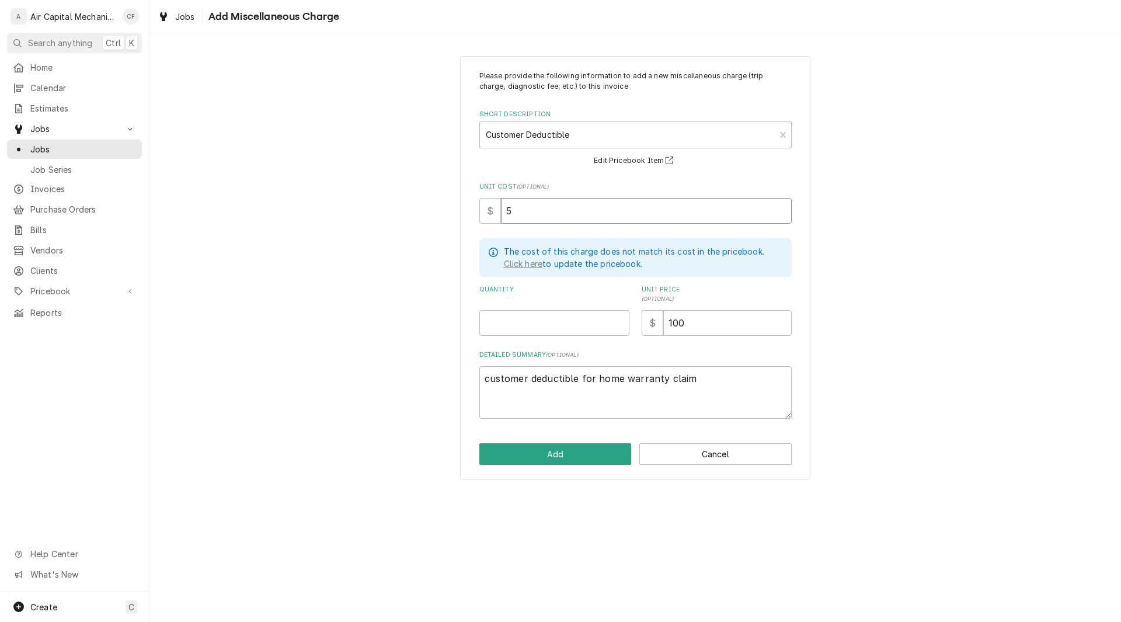
type textarea "x"
type input "55"
type textarea "x"
type input "55.0"
type textarea "x"
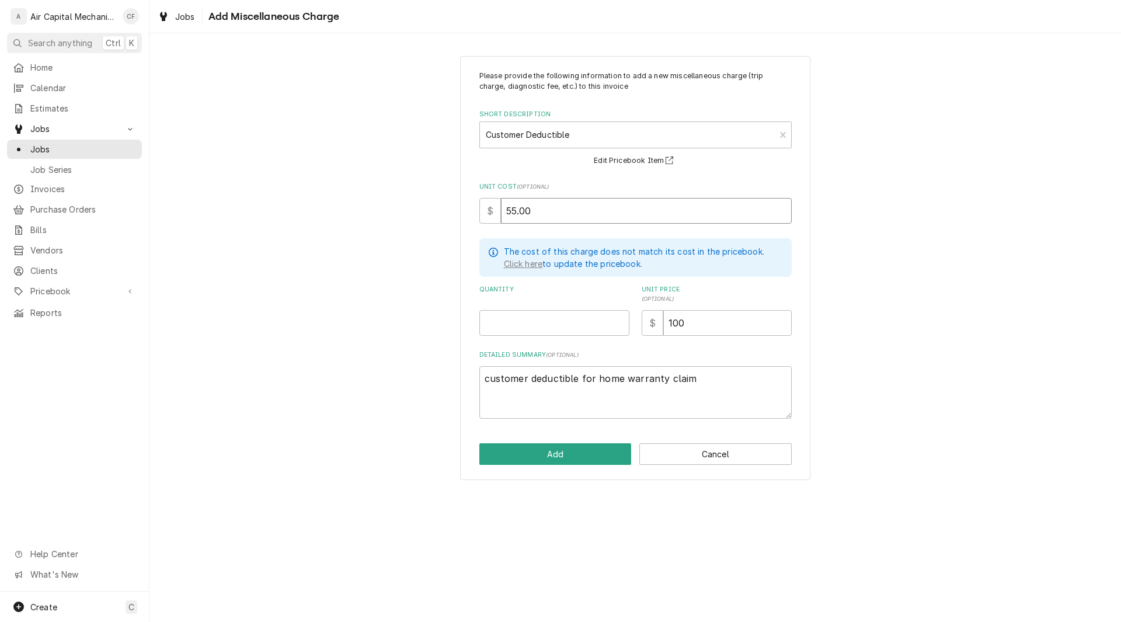
type input "55.00"
click at [697, 328] on input "100" at bounding box center [727, 323] width 128 height 26
type textarea "x"
type input "10"
type textarea "x"
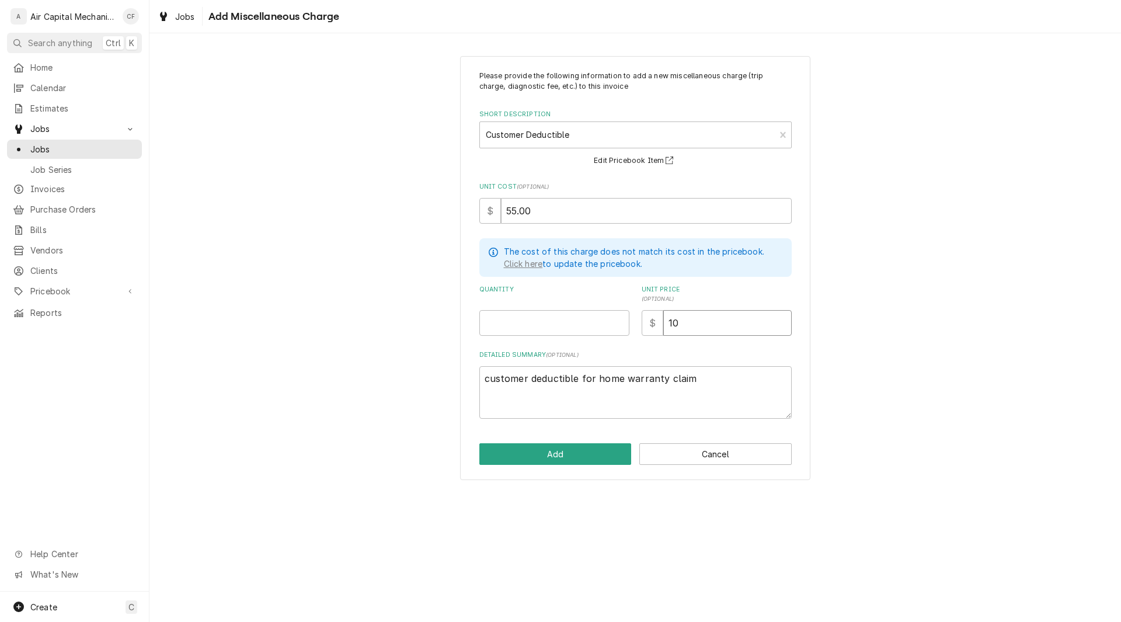
type input "1"
type textarea "x"
type input "7"
type textarea "x"
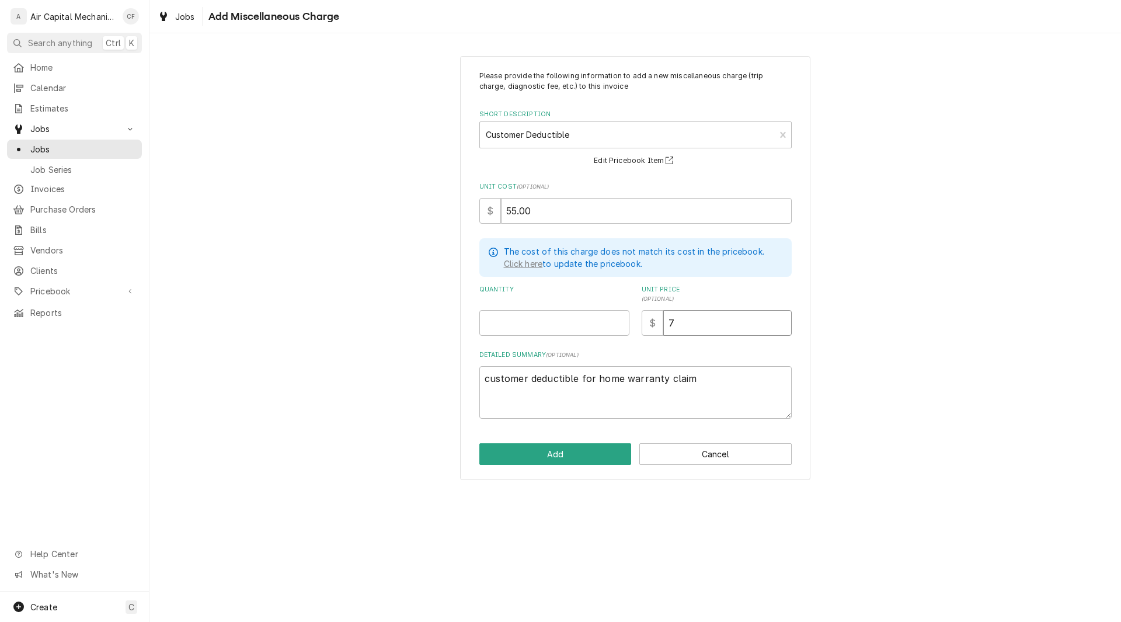
type input "75"
type textarea "x"
type input "75.0"
type textarea "x"
type input "75.00"
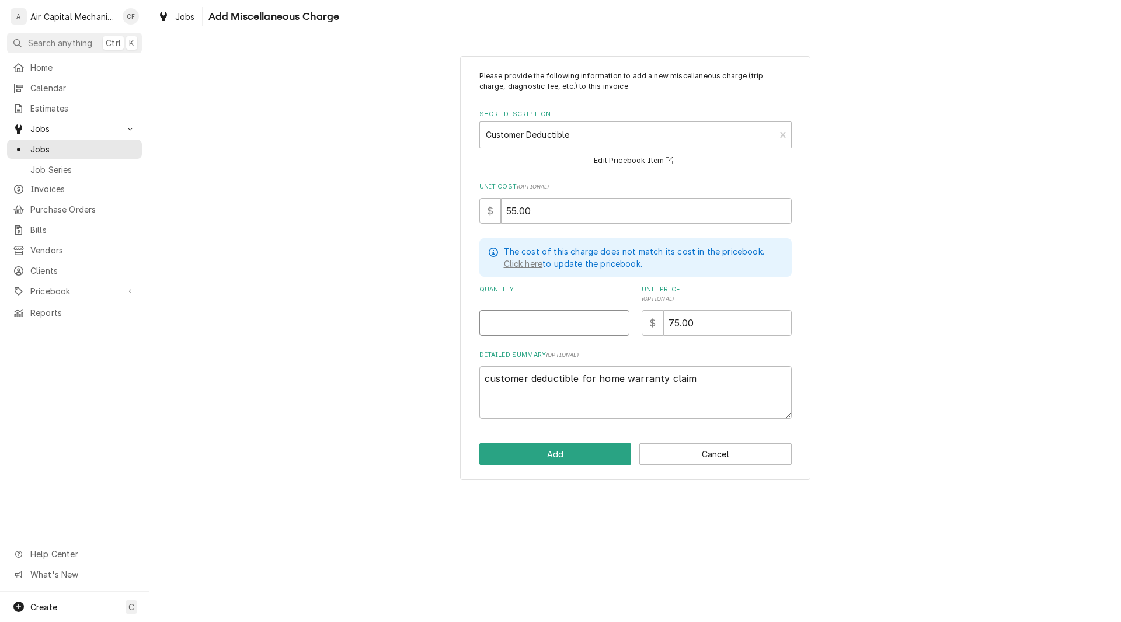
click at [526, 331] on input "Quantity" at bounding box center [554, 323] width 150 height 26
type textarea "x"
type input "1"
click at [514, 459] on button "Add" at bounding box center [555, 454] width 152 height 22
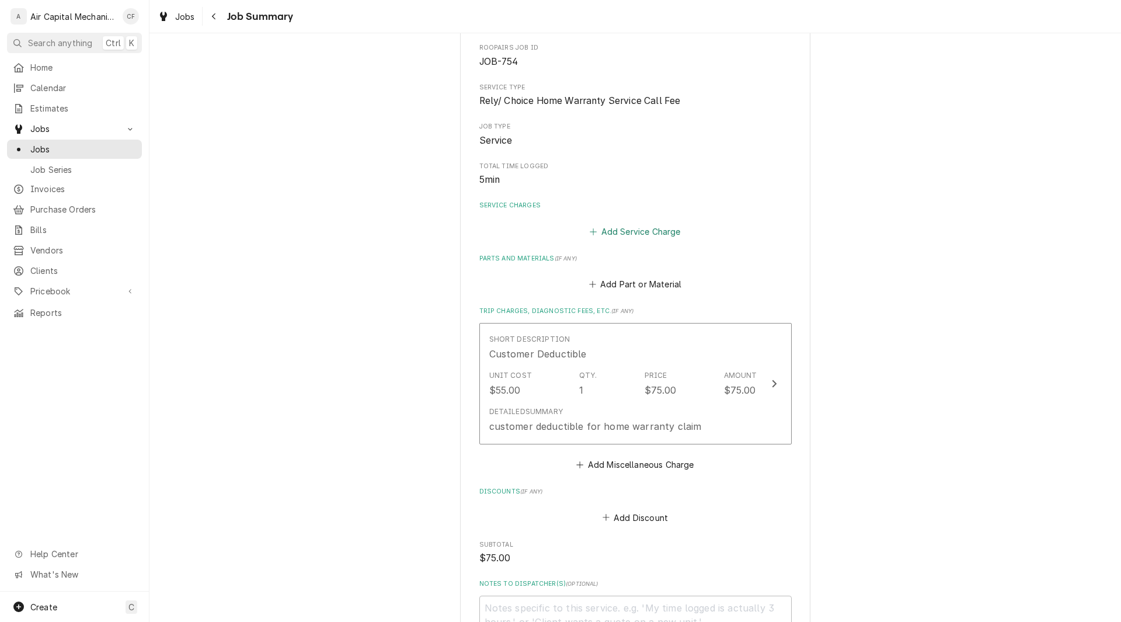
click at [625, 232] on button "Add Service Charge" at bounding box center [635, 231] width 95 height 16
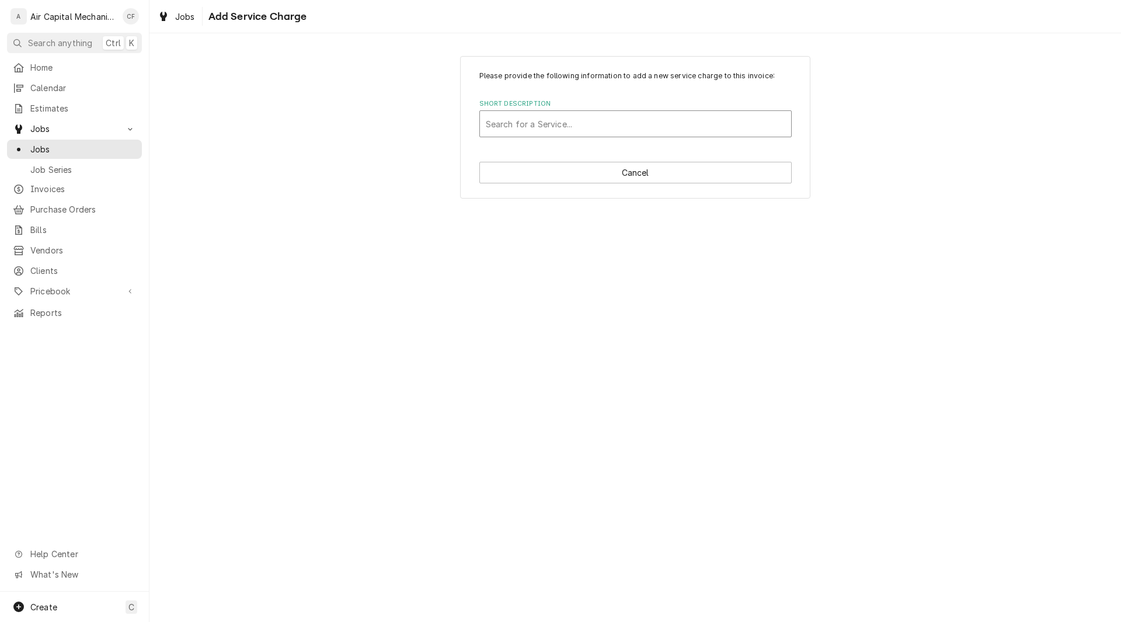
click at [589, 130] on div "Short Description" at bounding box center [636, 123] width 300 height 21
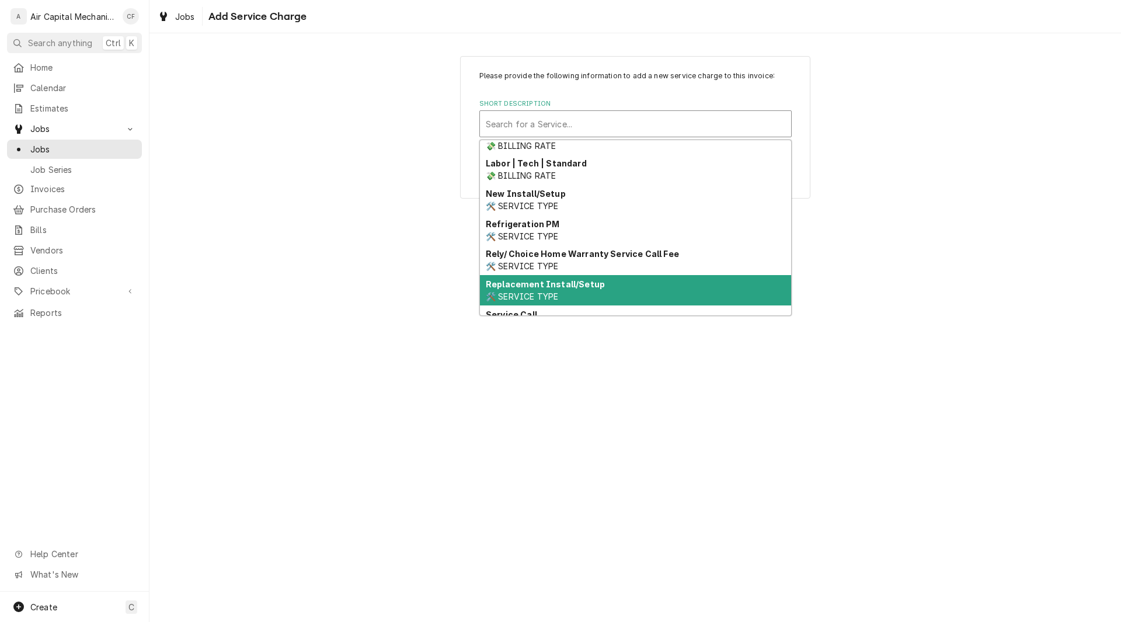
scroll to position [416, 0]
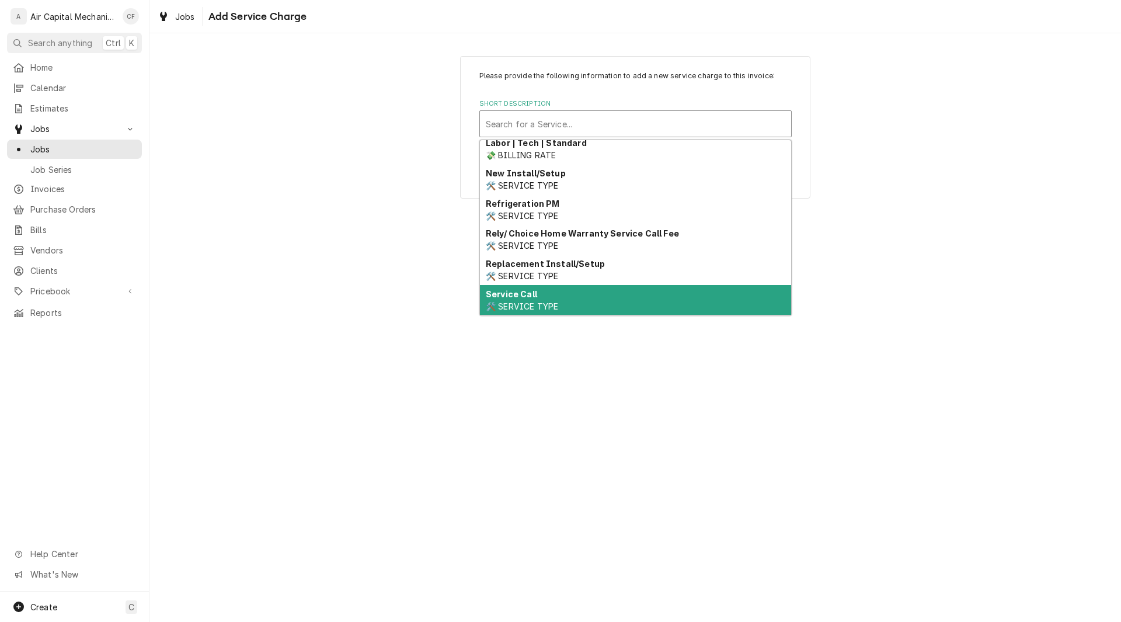
click at [550, 298] on div "Service Call 🛠️ SERVICE TYPE" at bounding box center [635, 300] width 311 height 30
type textarea "x"
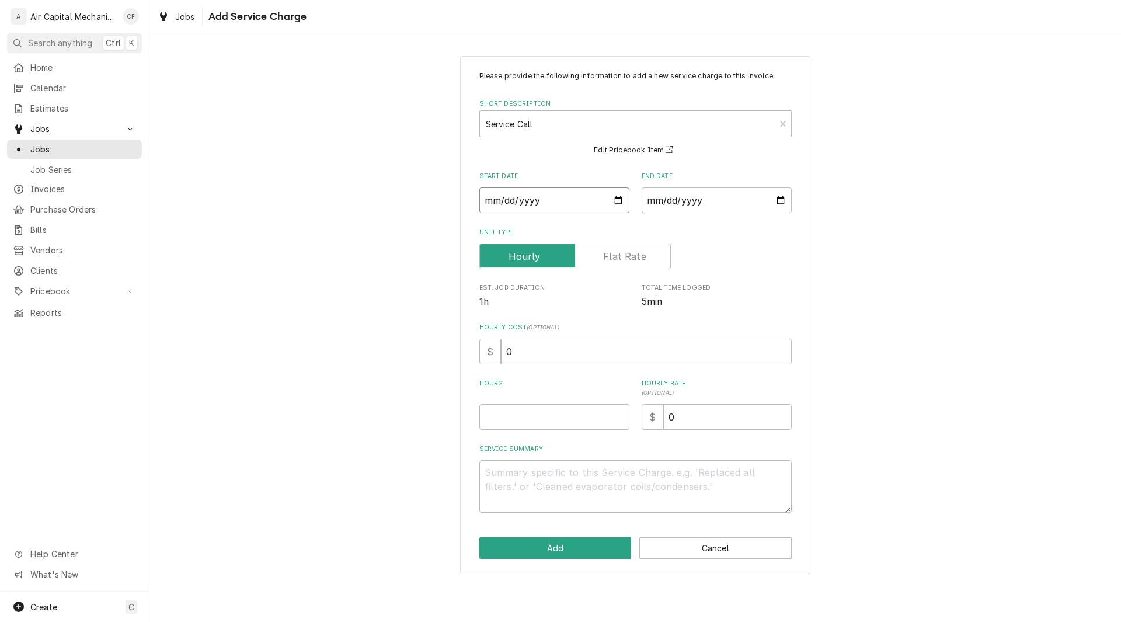
click at [493, 196] on input "Start Date" at bounding box center [554, 200] width 150 height 26
type input "0002-09-10"
type textarea "x"
type input "0020-09-10"
type textarea "x"
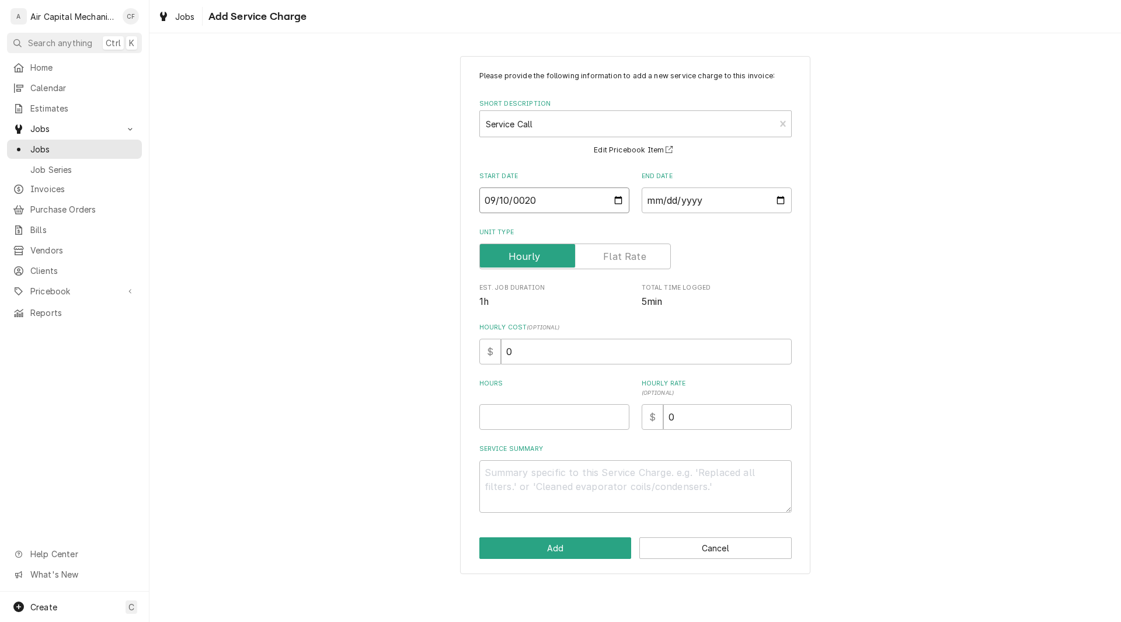
type input "0202-09-10"
type textarea "x"
type input "2025-09-10"
type textarea "x"
type input "0002-09-10"
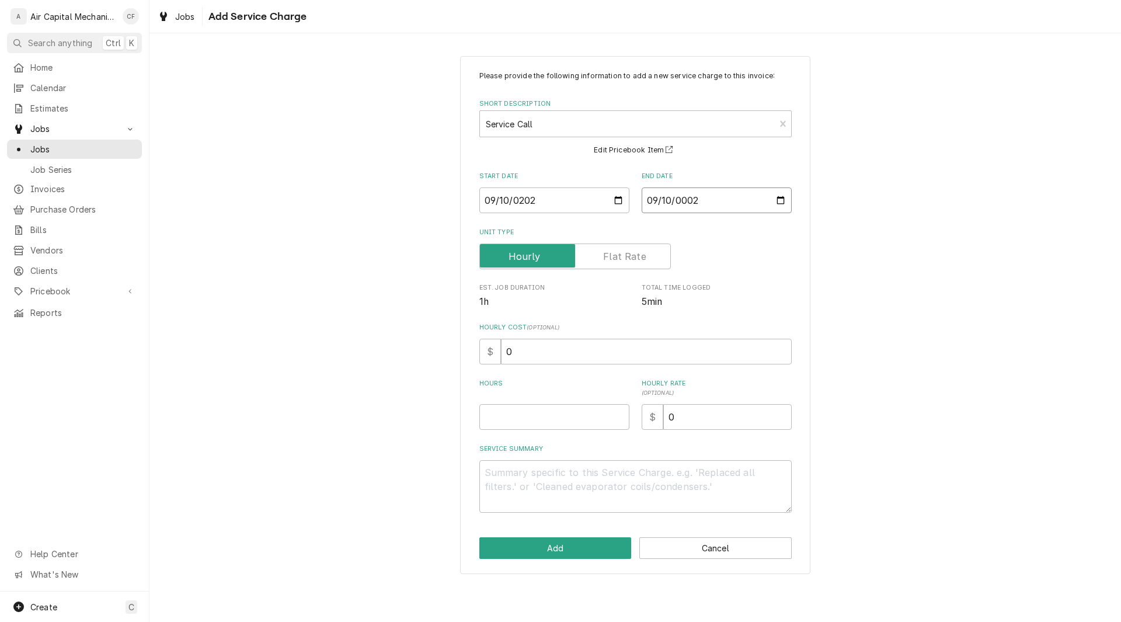
type textarea "x"
type input "0020-09-10"
type textarea "x"
type input "0202-09-10"
type textarea "x"
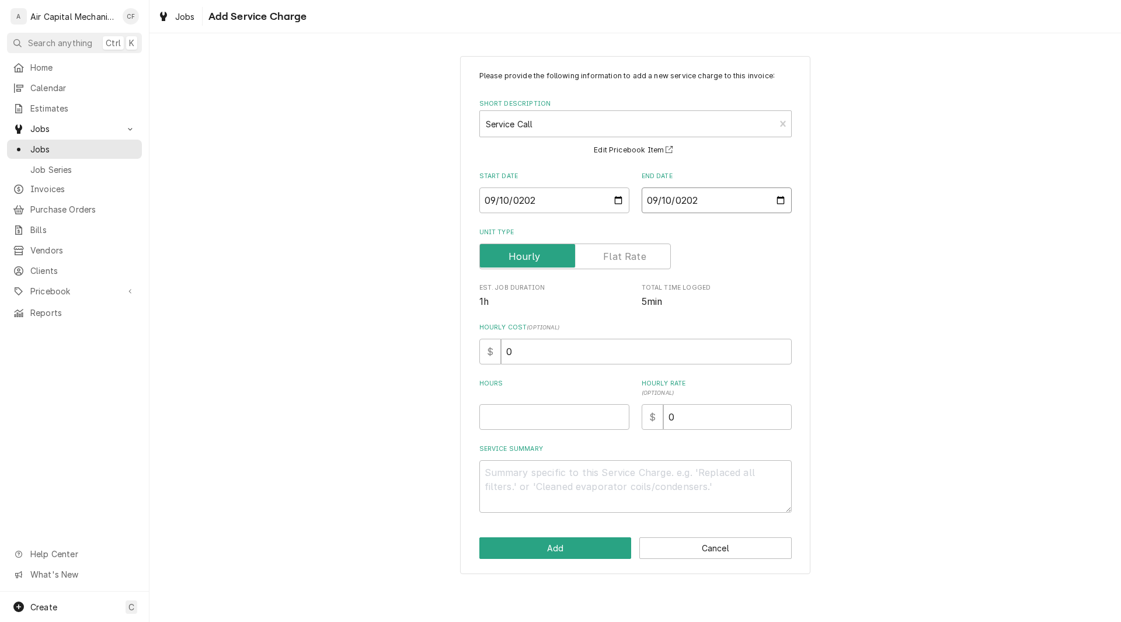
type input "2025-09-10"
click at [522, 345] on input "0" at bounding box center [646, 352] width 291 height 26
type textarea "x"
type input "7"
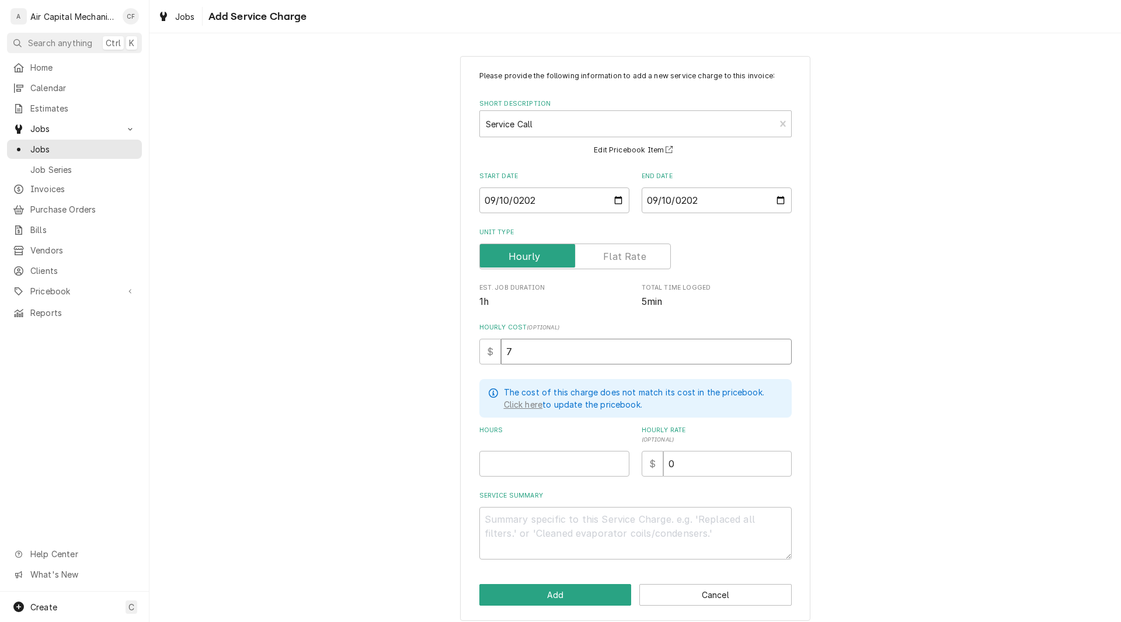
type textarea "x"
type input "70"
type textarea "x"
type input "70.0"
type textarea "x"
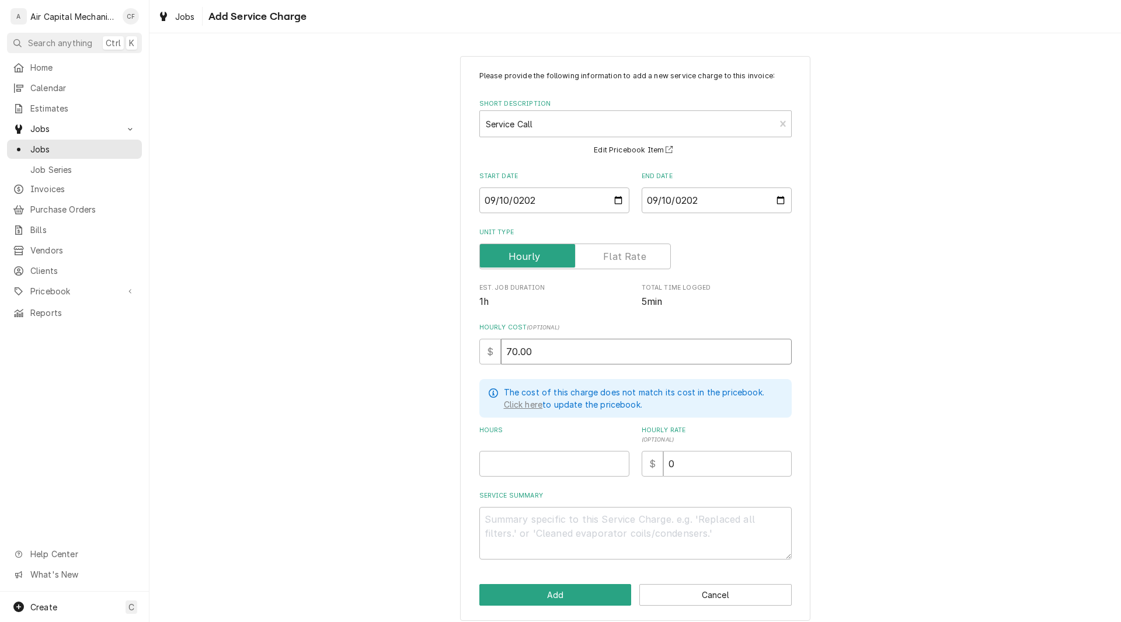
type input "70.00"
click at [540, 461] on input "Hours" at bounding box center [554, 464] width 150 height 26
type textarea "x"
type input "1"
type textarea "x"
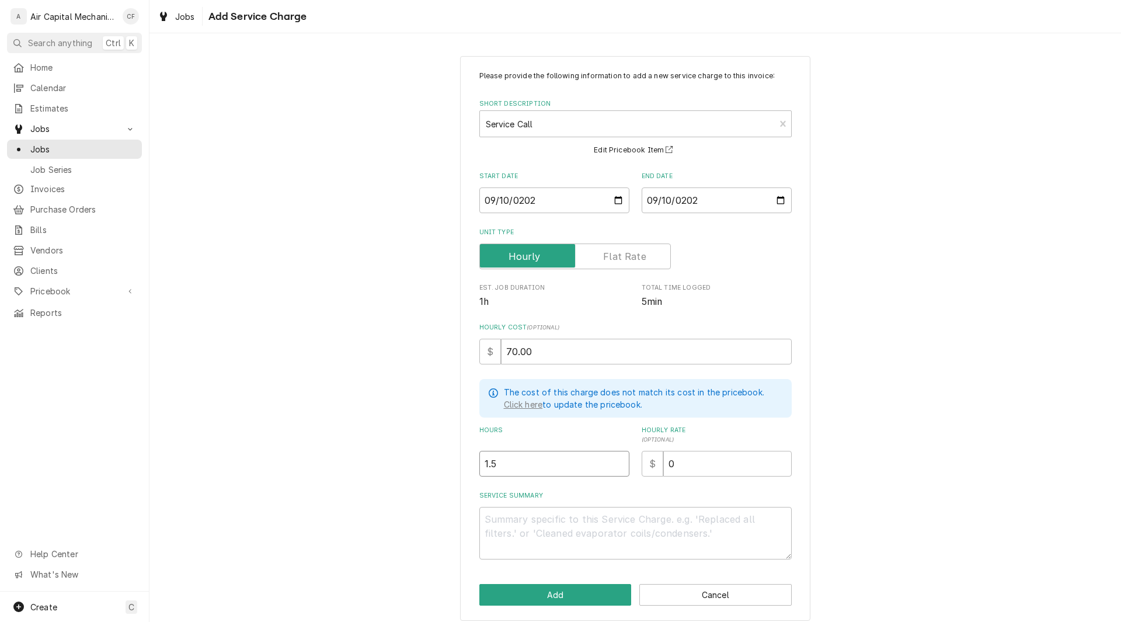
type input "1.5"
click at [709, 473] on input "0" at bounding box center [727, 464] width 128 height 26
type textarea "x"
type input "1"
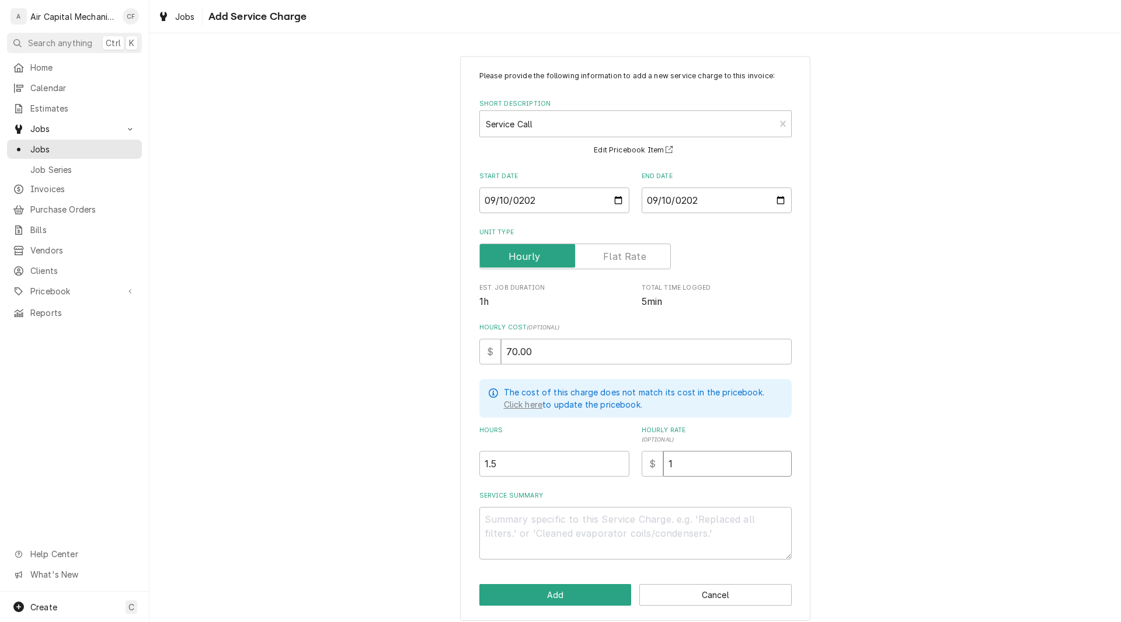
type textarea "x"
type input "14"
type textarea "x"
type input "142"
type textarea "x"
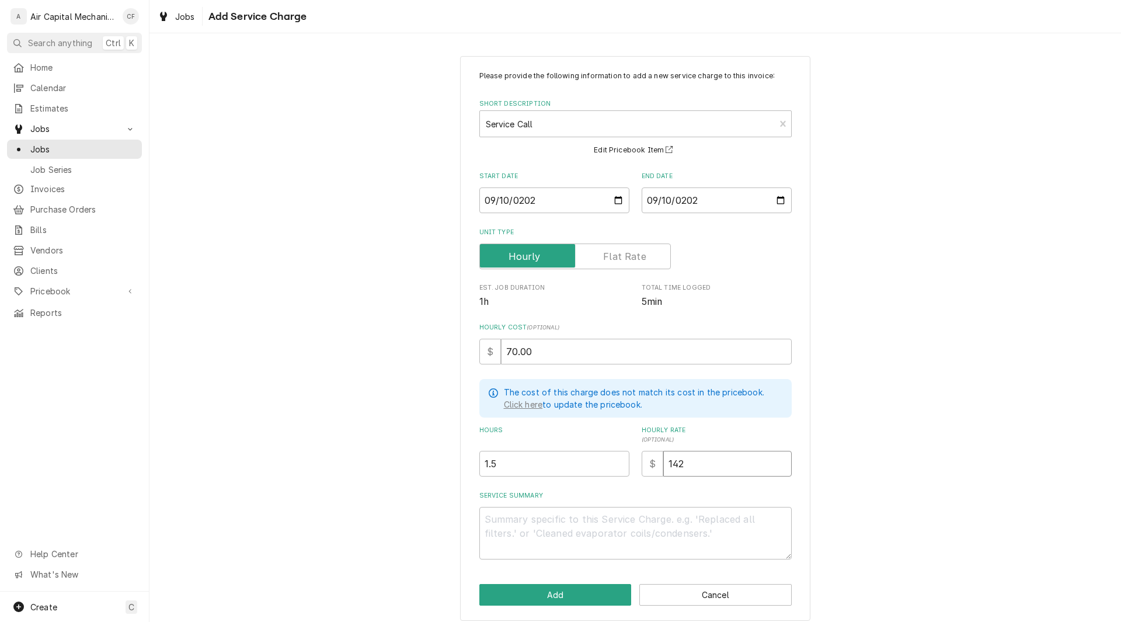
type input "142.5"
type textarea "x"
type input "142.50"
click at [564, 592] on button "Add" at bounding box center [555, 595] width 152 height 22
type textarea "x"
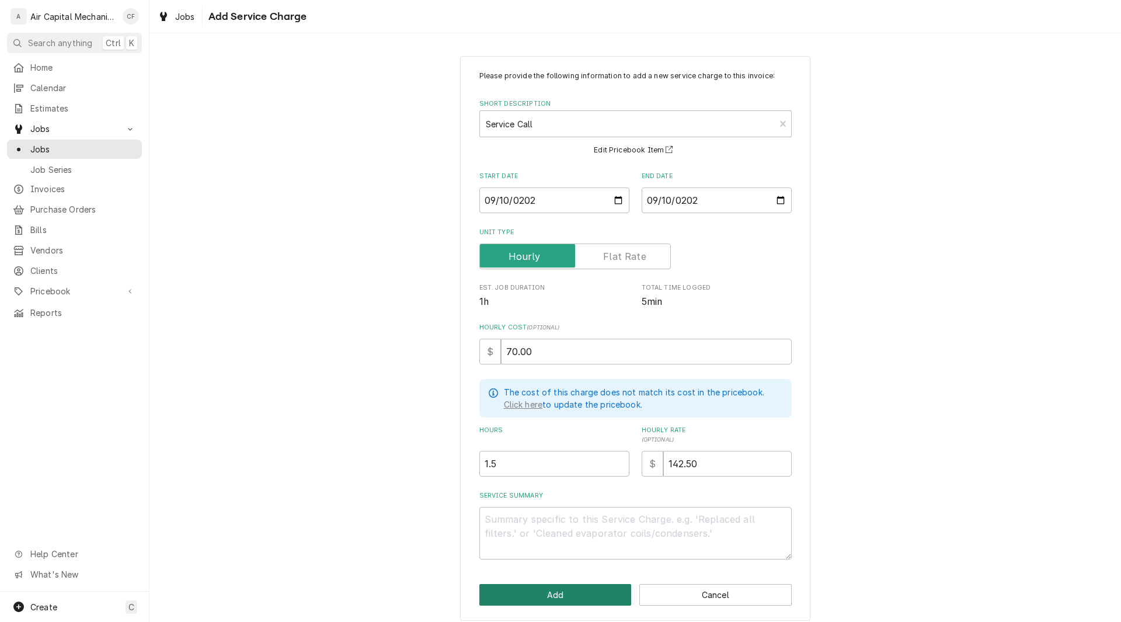
scroll to position [117, 0]
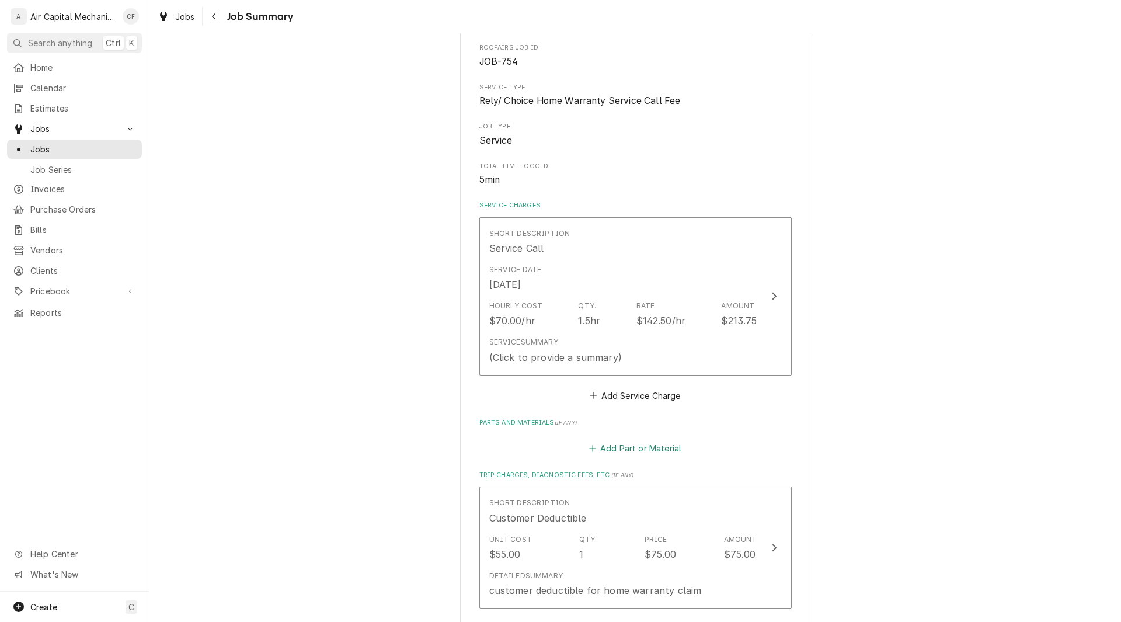
click at [618, 447] on button "Add Part or Material" at bounding box center [635, 448] width 96 height 16
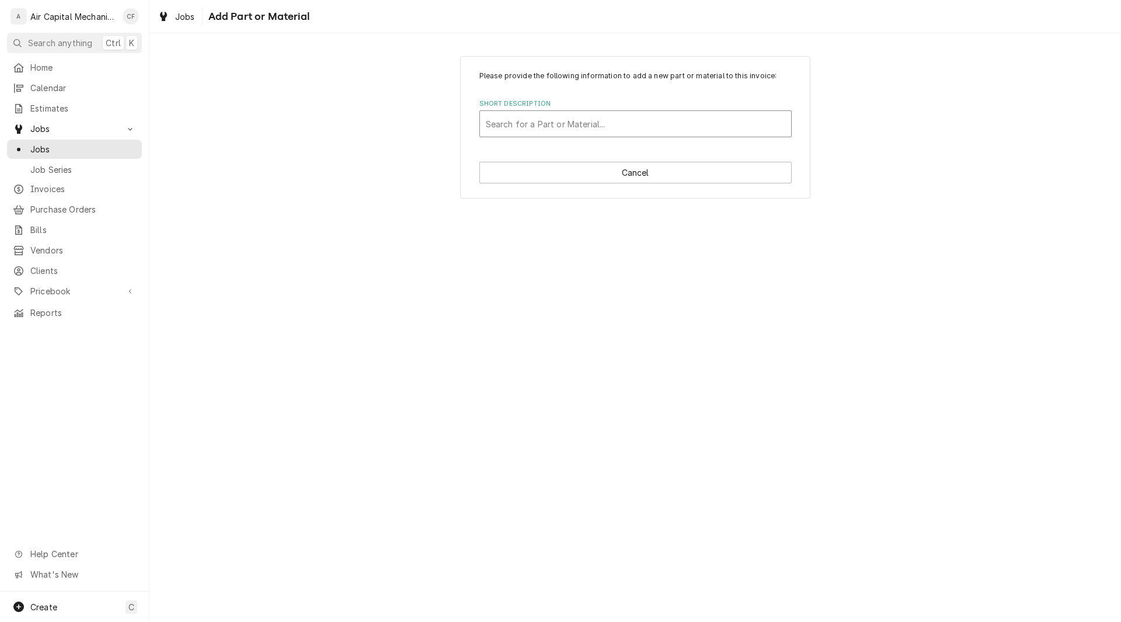
click at [580, 114] on div "Short Description" at bounding box center [636, 123] width 300 height 21
type input "contactor"
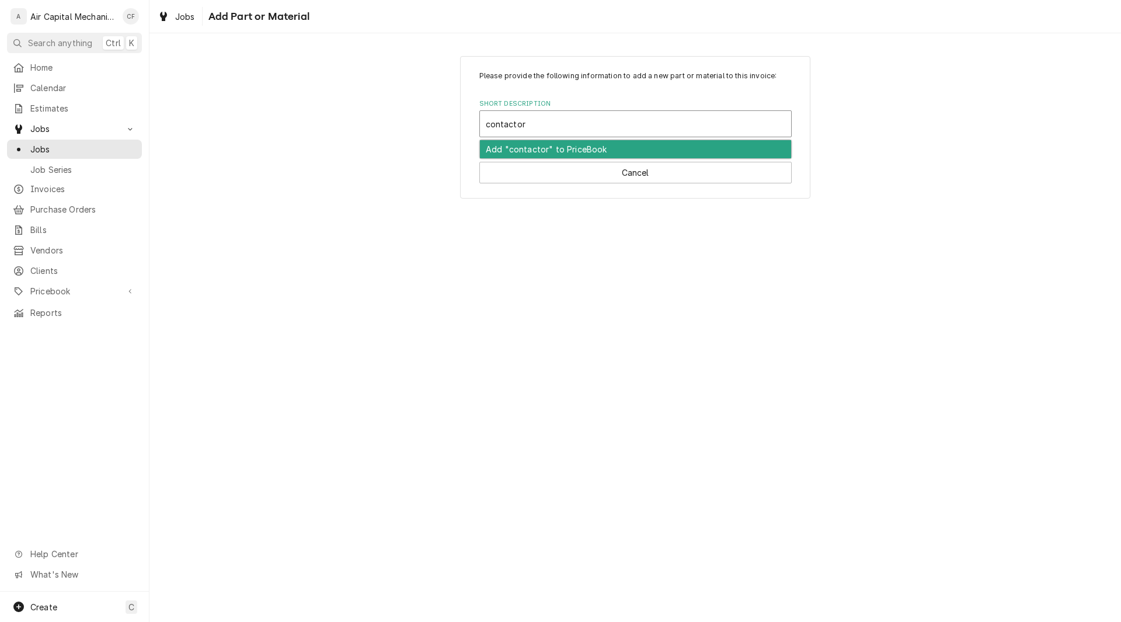
click at [594, 150] on div "Add "contactor" to PriceBook" at bounding box center [635, 149] width 311 height 18
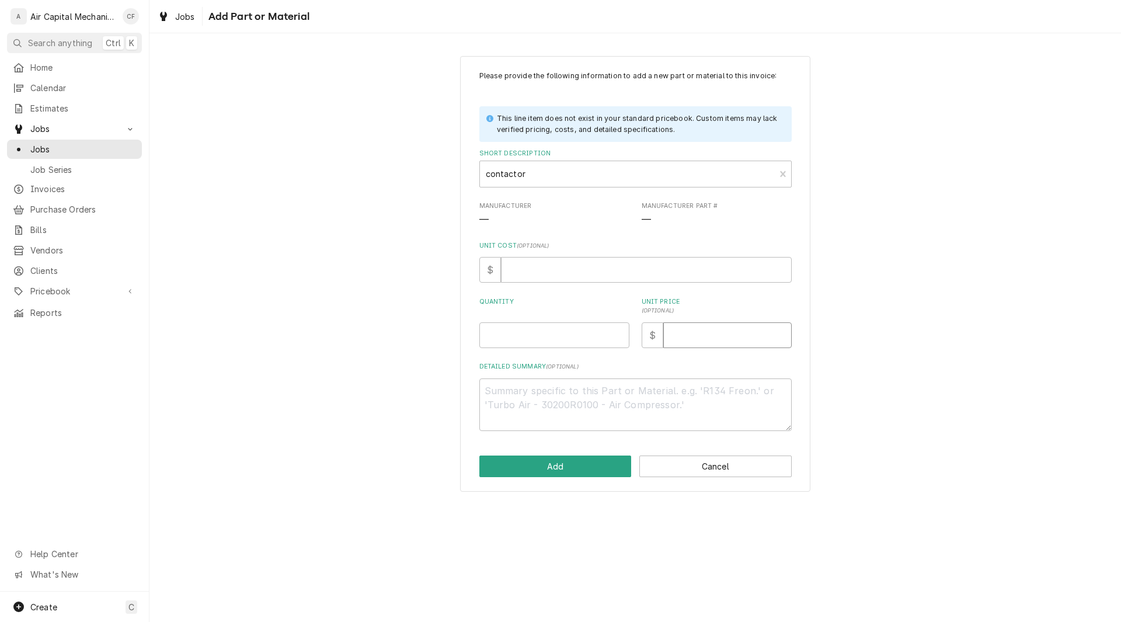
click at [718, 339] on input "Unit Price ( optional )" at bounding box center [727, 335] width 128 height 26
type textarea "x"
type input "4"
type textarea "x"
type input "40"
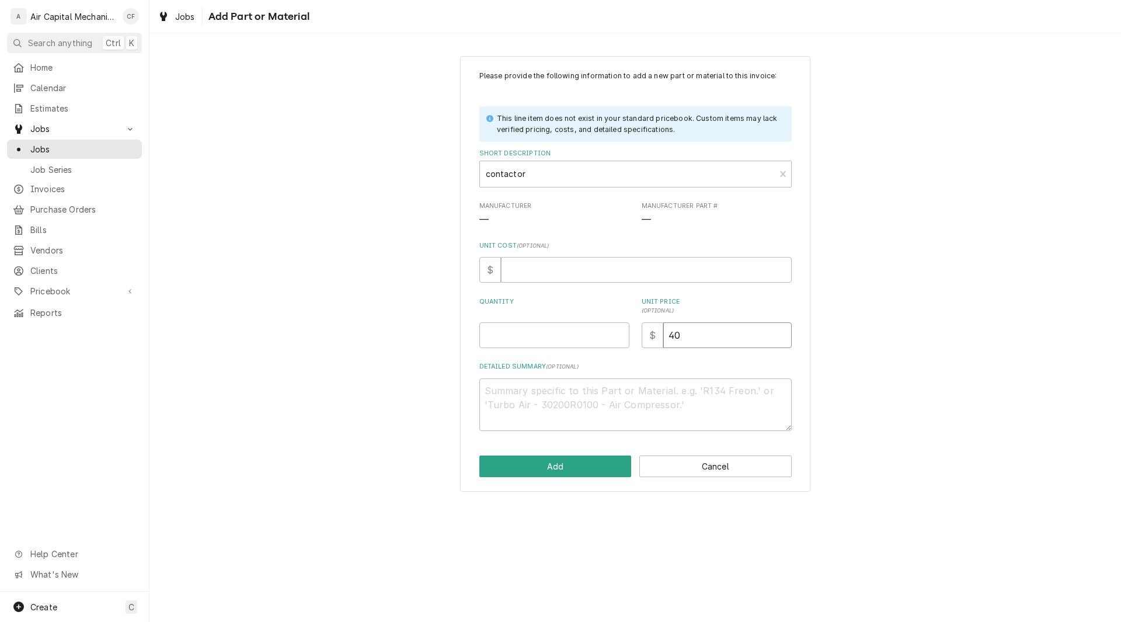
type textarea "x"
type input "40.0"
type textarea "x"
type input "40.00"
click at [606, 339] on input "Quantity" at bounding box center [554, 335] width 150 height 26
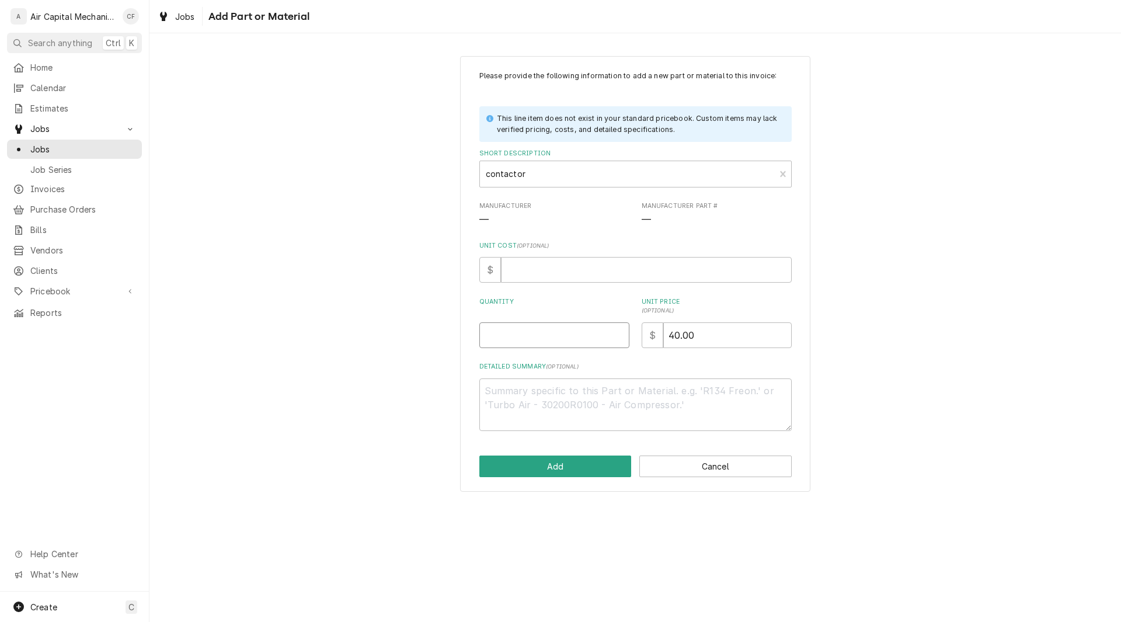
type textarea "x"
type input "1"
click at [572, 272] on input "Unit Cost ( optional )" at bounding box center [646, 270] width 291 height 26
type textarea "x"
type input "1"
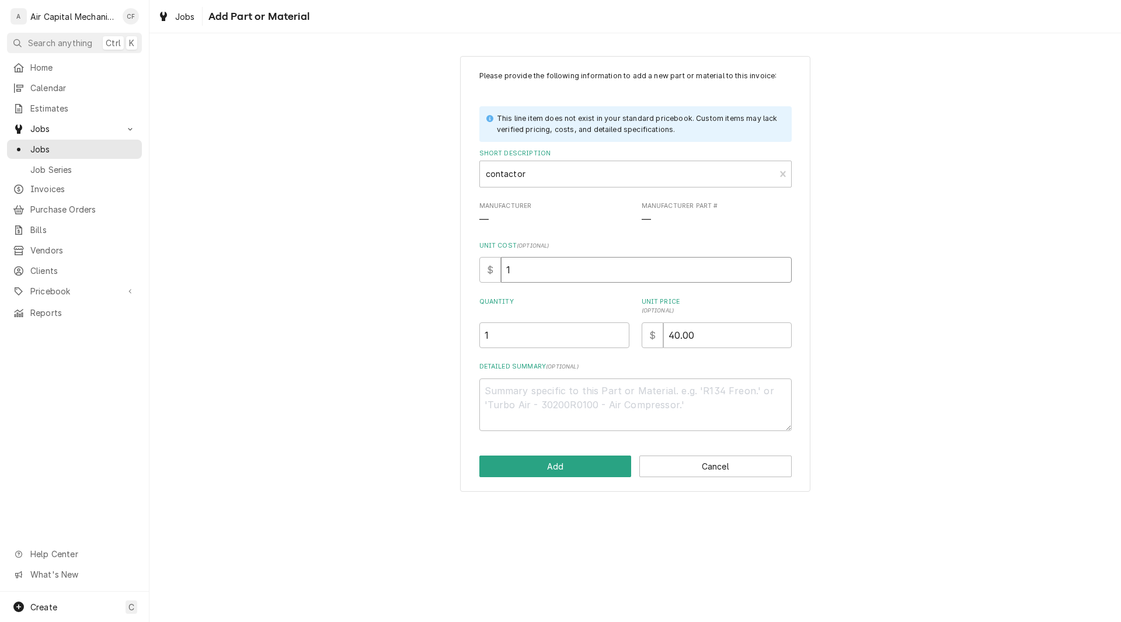
type textarea "x"
type input "10"
type textarea "x"
type input "10.0"
type textarea "x"
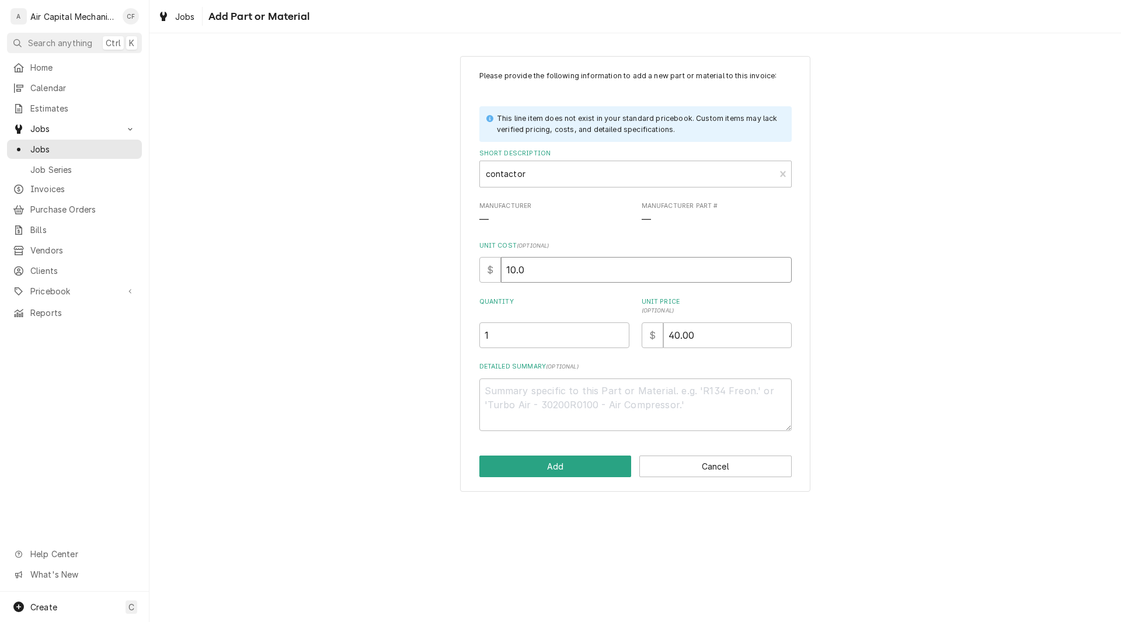
type input "10.00"
click at [576, 468] on button "Add" at bounding box center [555, 466] width 152 height 22
type textarea "x"
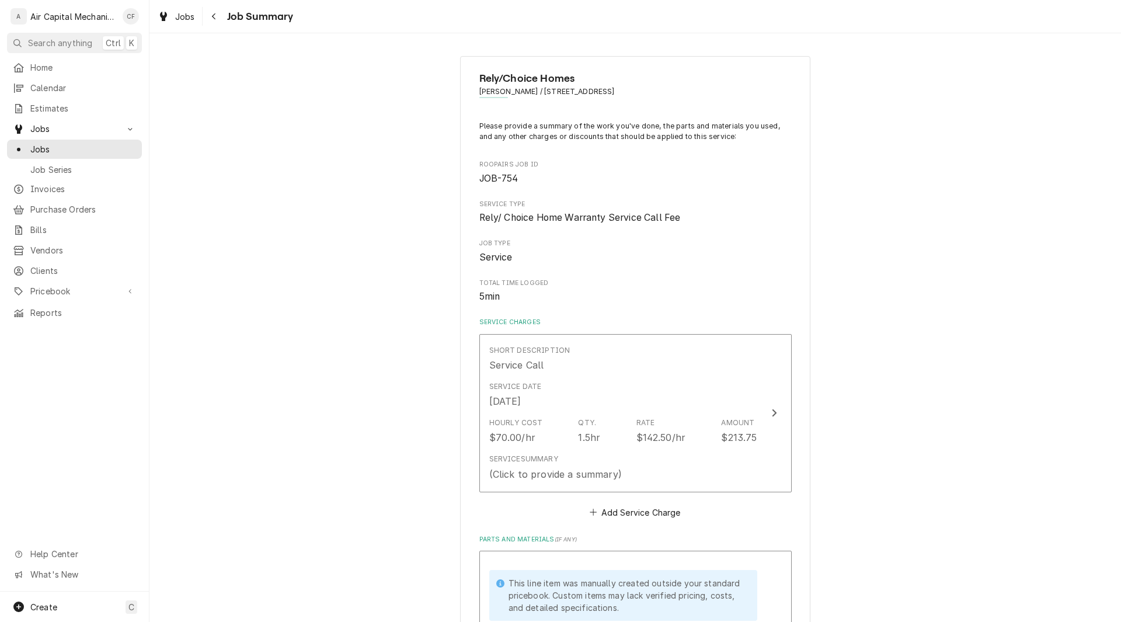
scroll to position [117, 0]
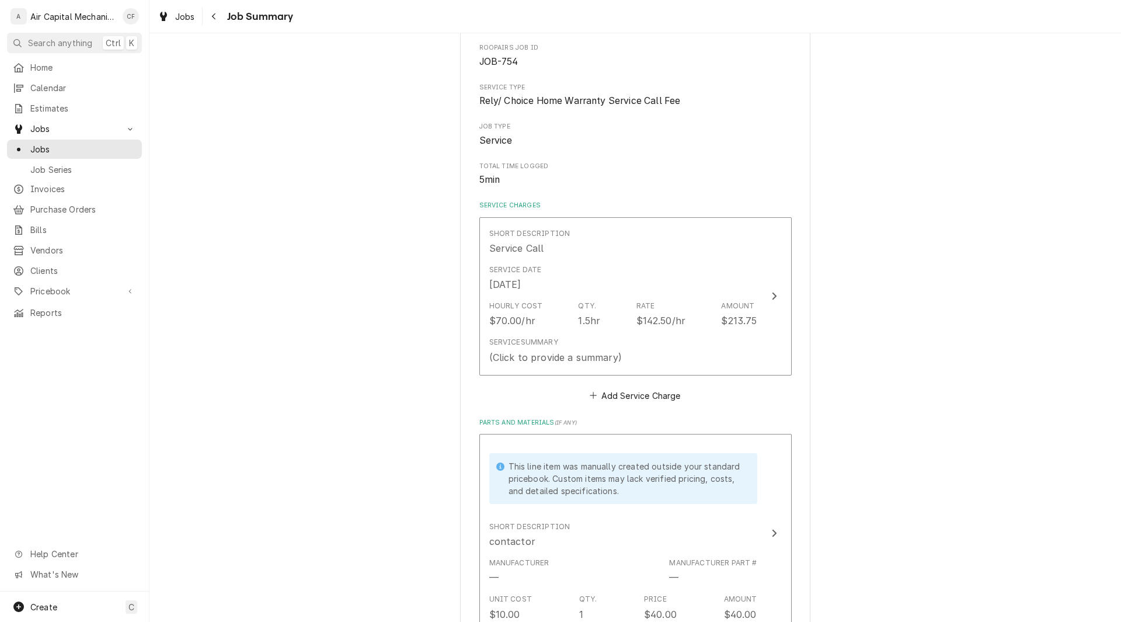
click at [866, 419] on div "Rely/Choice Homes Caden Holle / 1903 E Bayley St, Wichita, KS 67211 Please prov…" at bounding box center [635, 534] width 972 height 1211
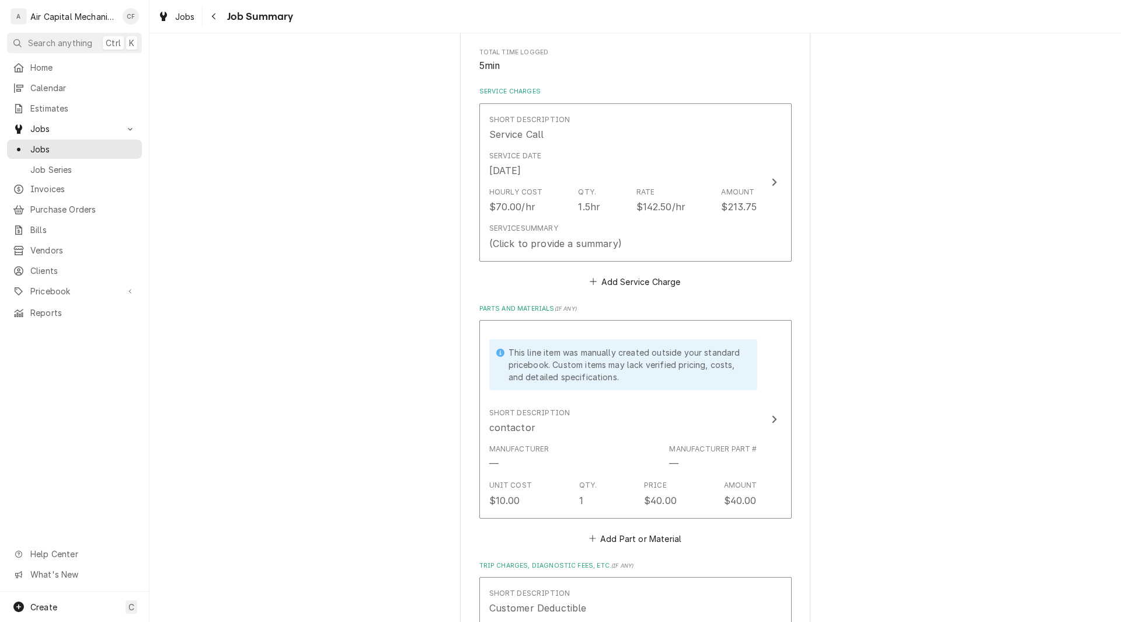
scroll to position [234, 0]
click at [653, 531] on button "Add Part or Material" at bounding box center [635, 535] width 96 height 16
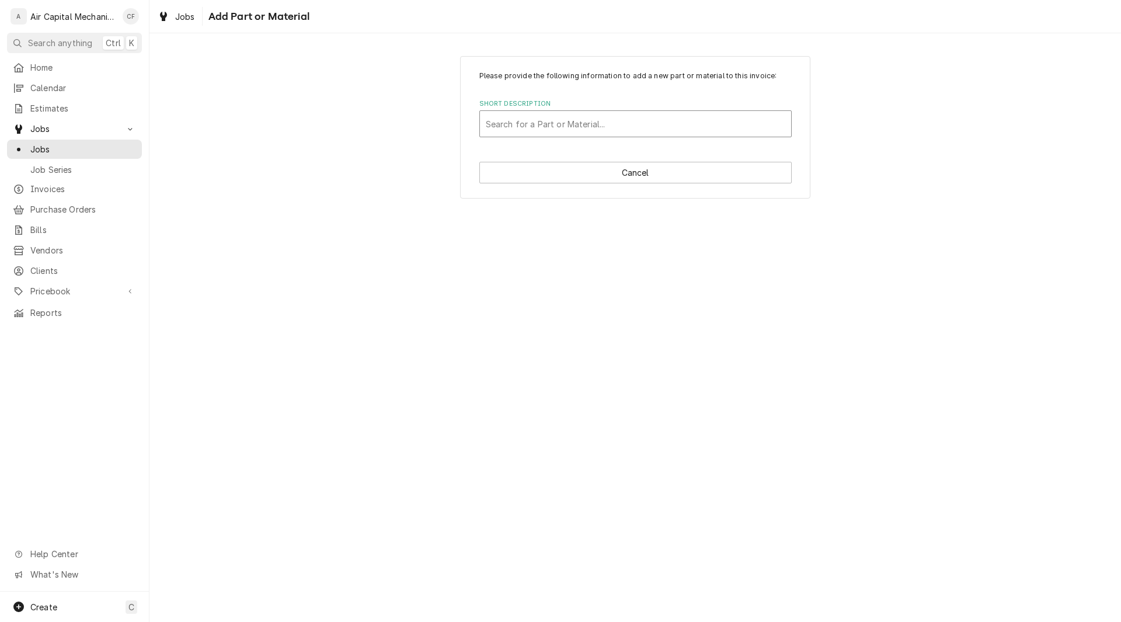
click at [587, 126] on div "Short Description" at bounding box center [636, 123] width 300 height 21
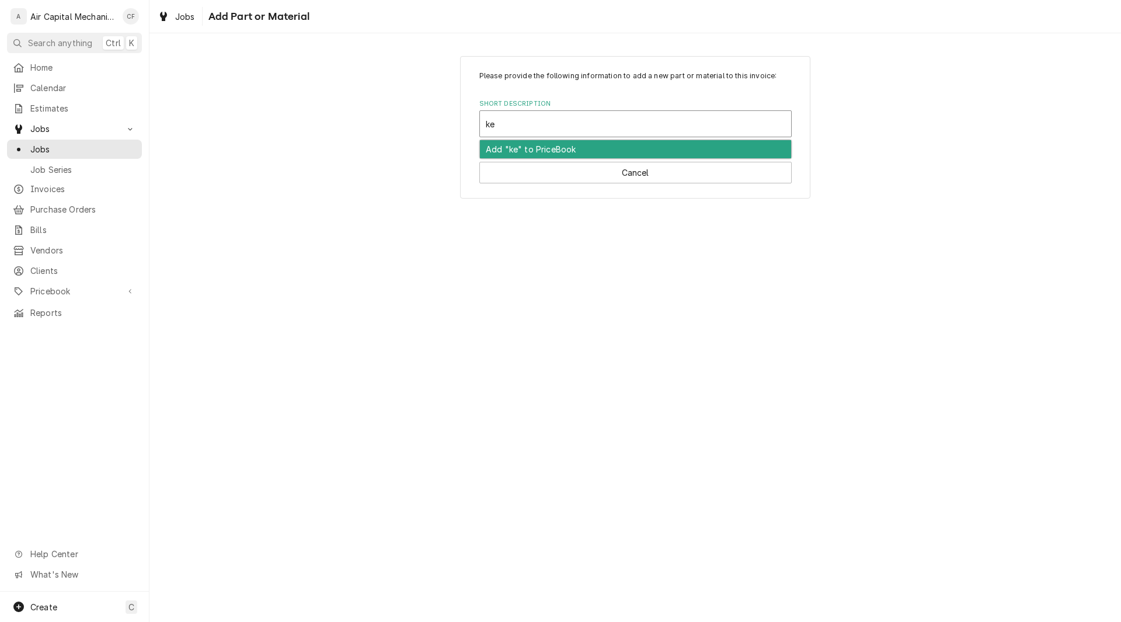
type input "k"
type input "leak"
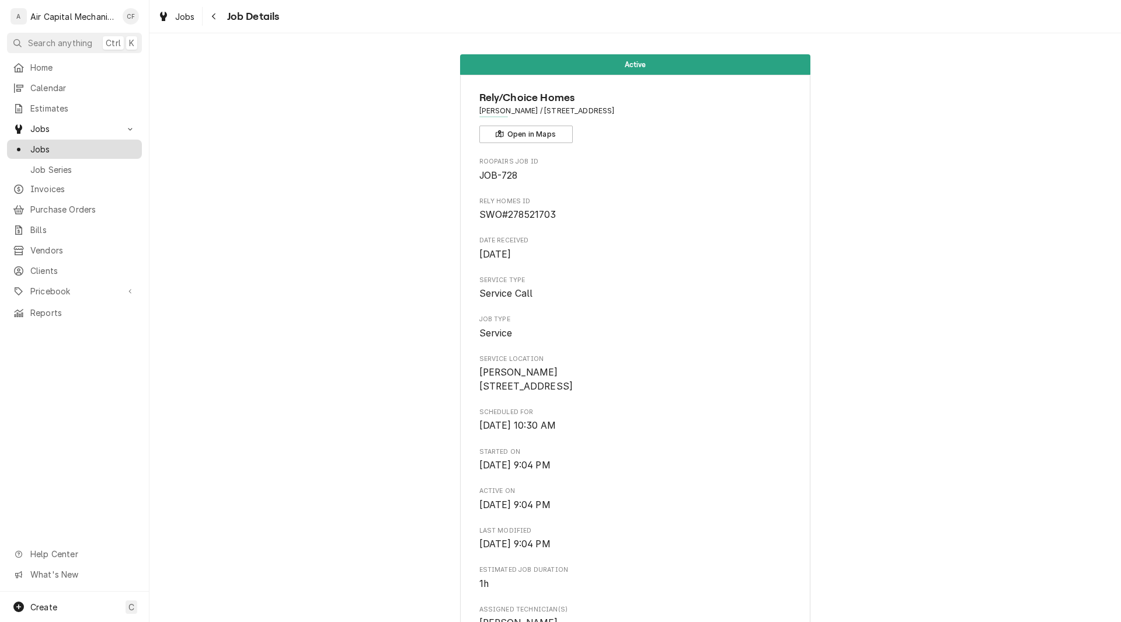
click at [71, 145] on span "Jobs" at bounding box center [83, 149] width 106 height 12
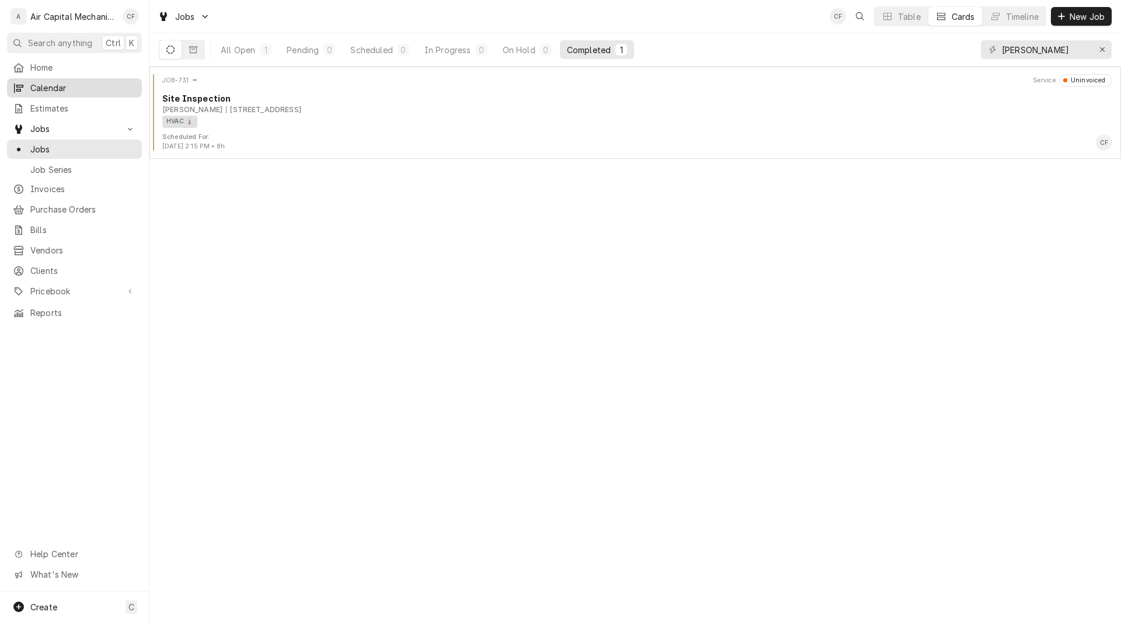
click at [48, 86] on span "Calendar" at bounding box center [83, 88] width 106 height 12
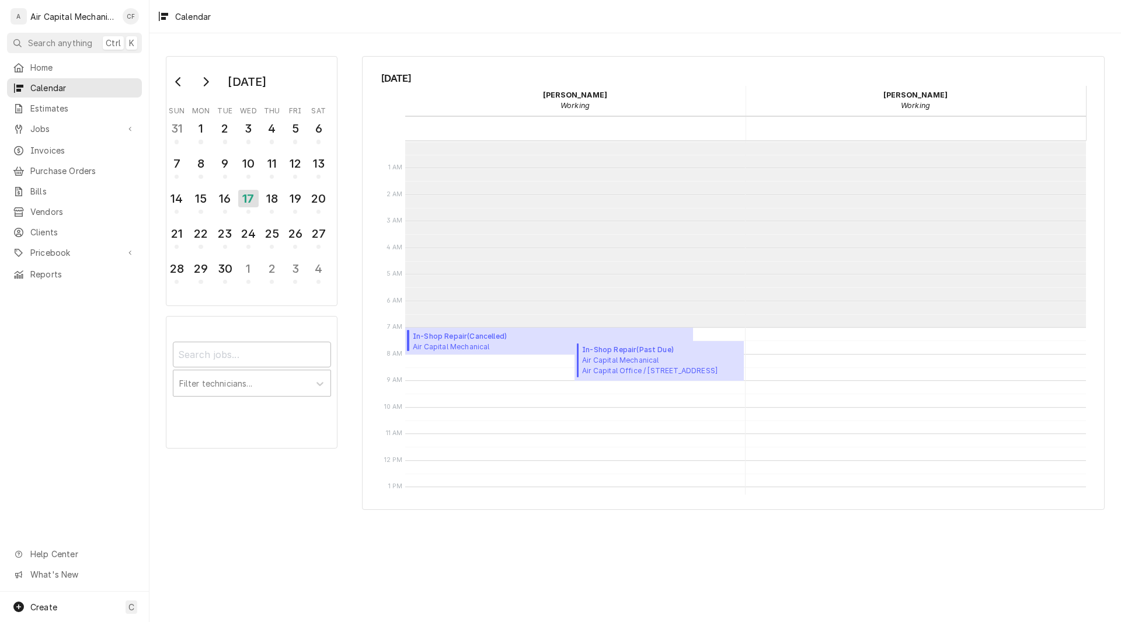
scroll to position [186, 0]
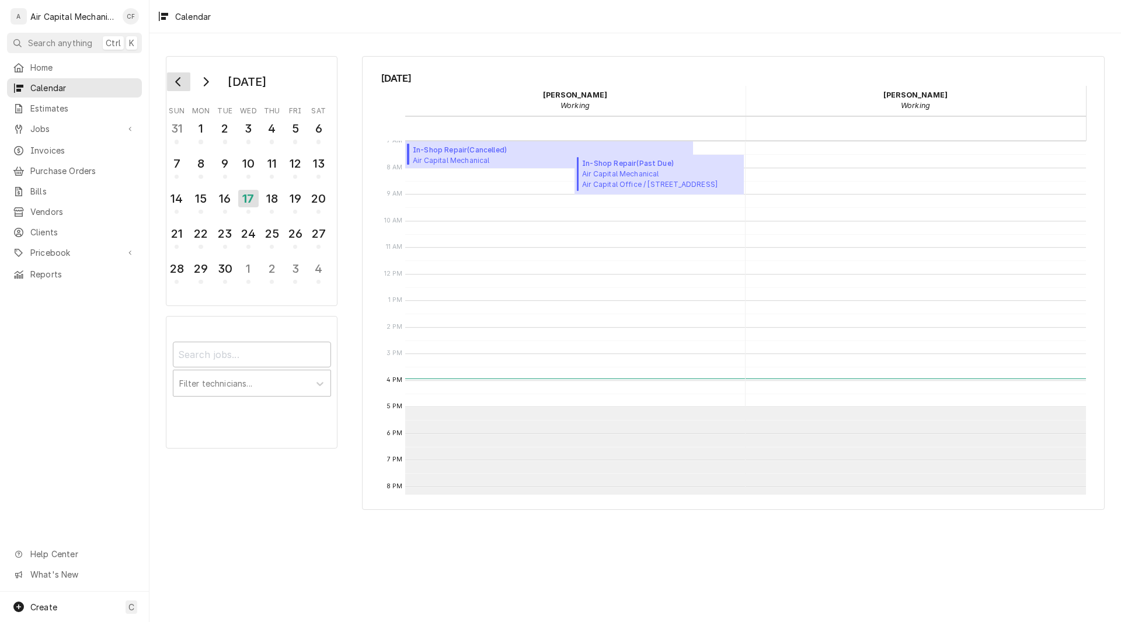
click at [174, 83] on icon "Go to previous month" at bounding box center [178, 81] width 9 height 9
click at [196, 204] on div "14" at bounding box center [200, 199] width 20 height 20
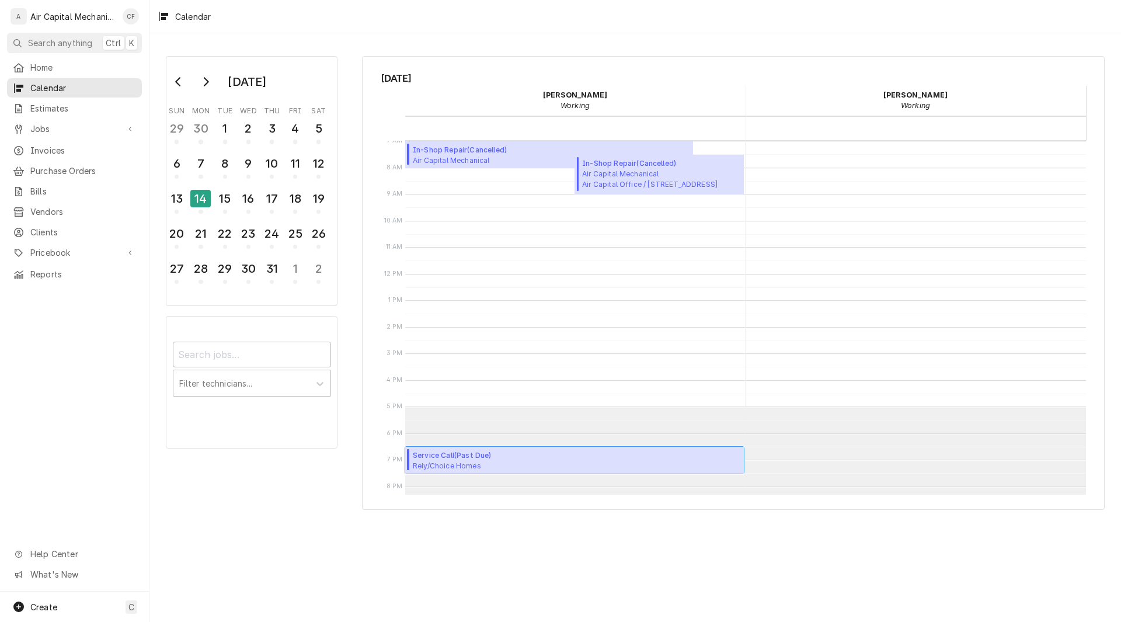
click at [498, 468] on span "Rely/Choice Homes [PERSON_NAME] / [STREET_ADDRESS]" at bounding box center [480, 465] width 134 height 9
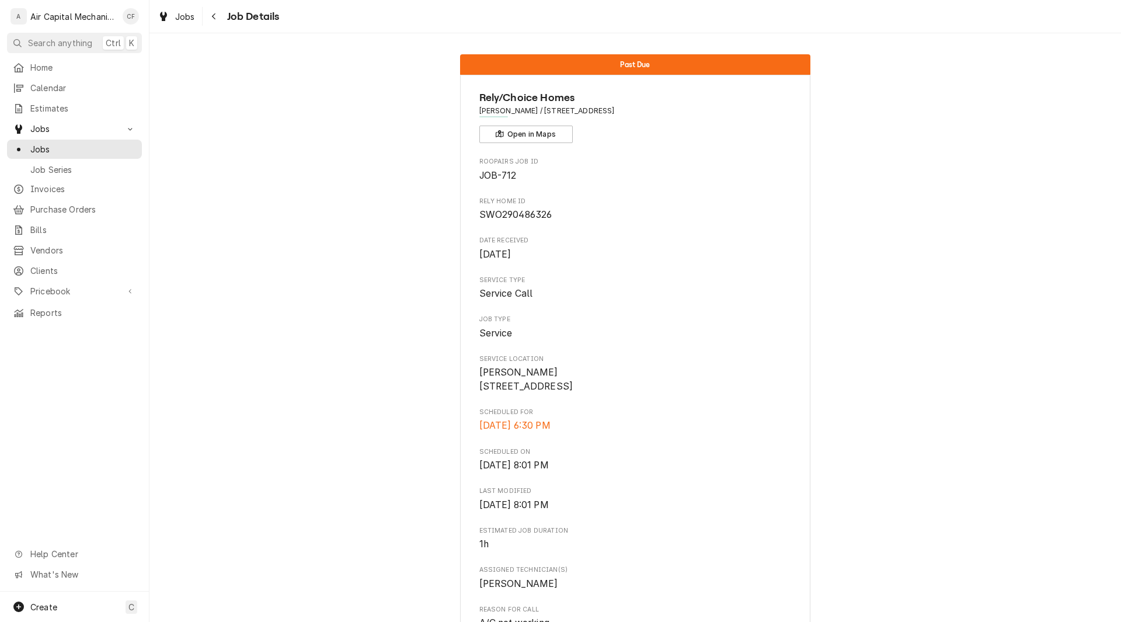
click at [627, 348] on div "Roopairs Job ID JOB-712 Rely Home ID SWO290486326 Date Received Jul 13, 2025 Se…" at bounding box center [635, 604] width 312 height 894
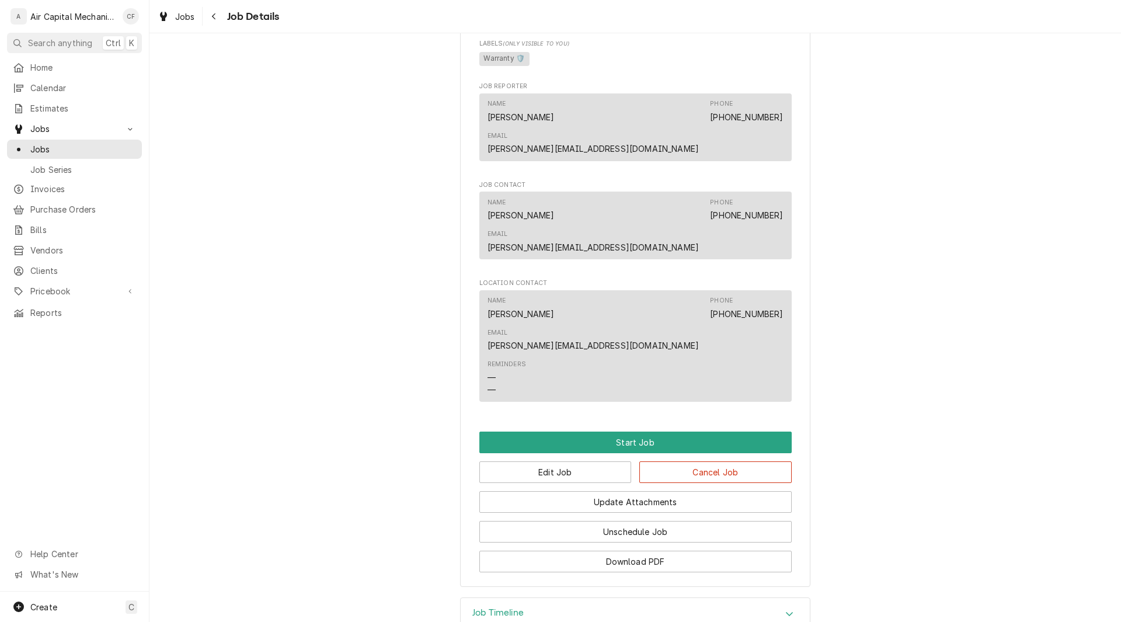
scroll to position [649, 0]
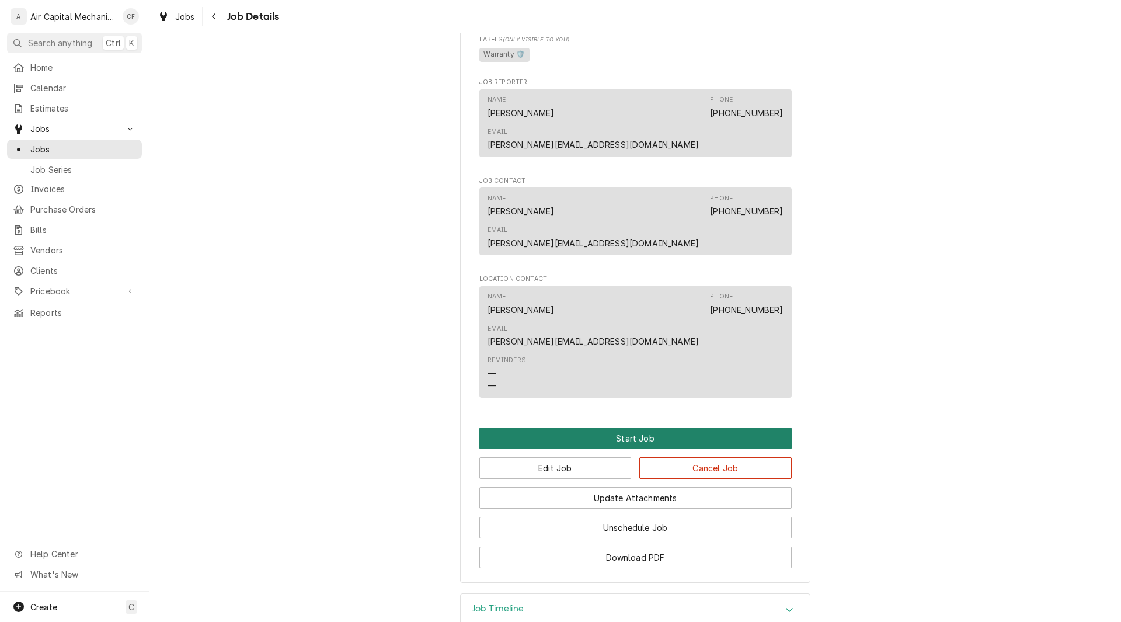
click at [661, 427] on button "Start Job" at bounding box center [635, 438] width 312 height 22
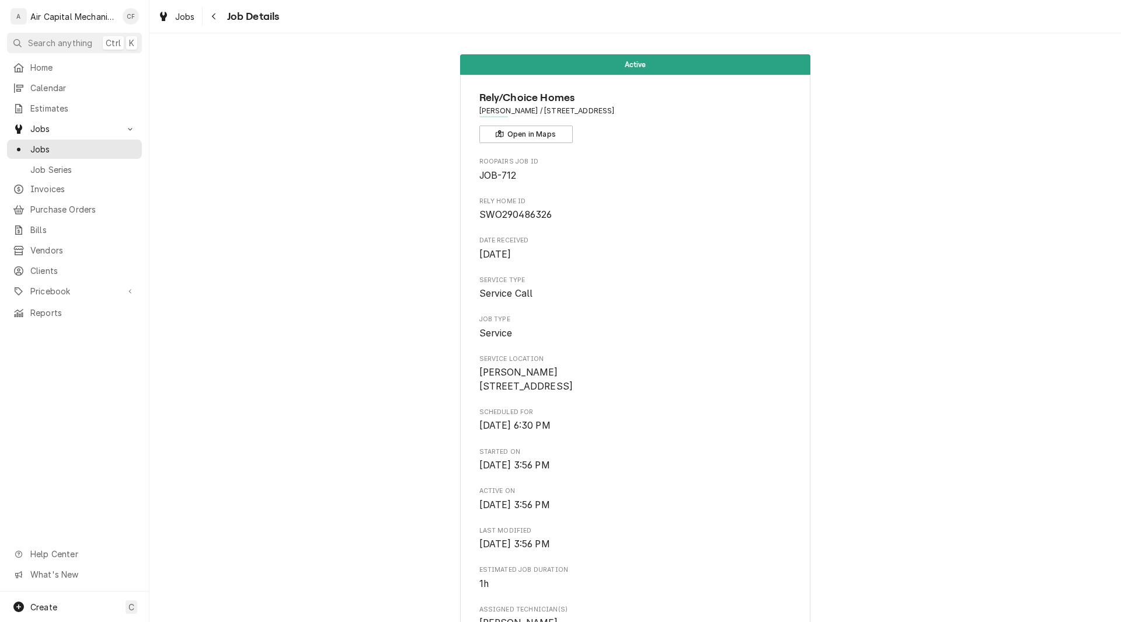
click at [708, 347] on div "Roopairs Job ID JOB-712 Rely Home ID SWO290486326 Date Received [DATE] Service …" at bounding box center [635, 624] width 312 height 934
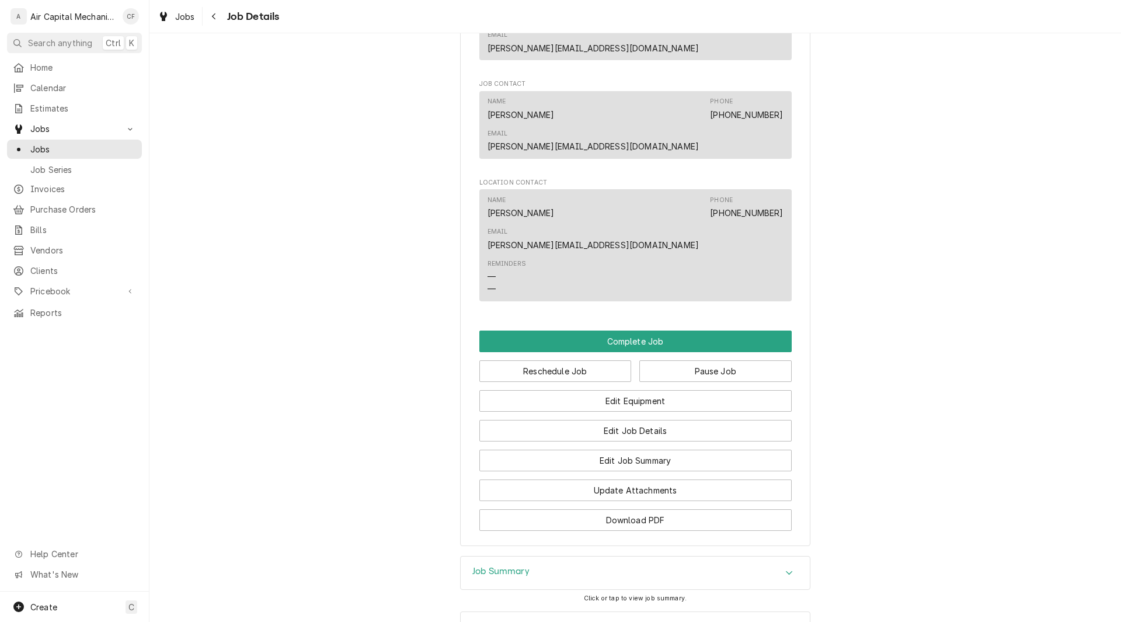
scroll to position [803, 0]
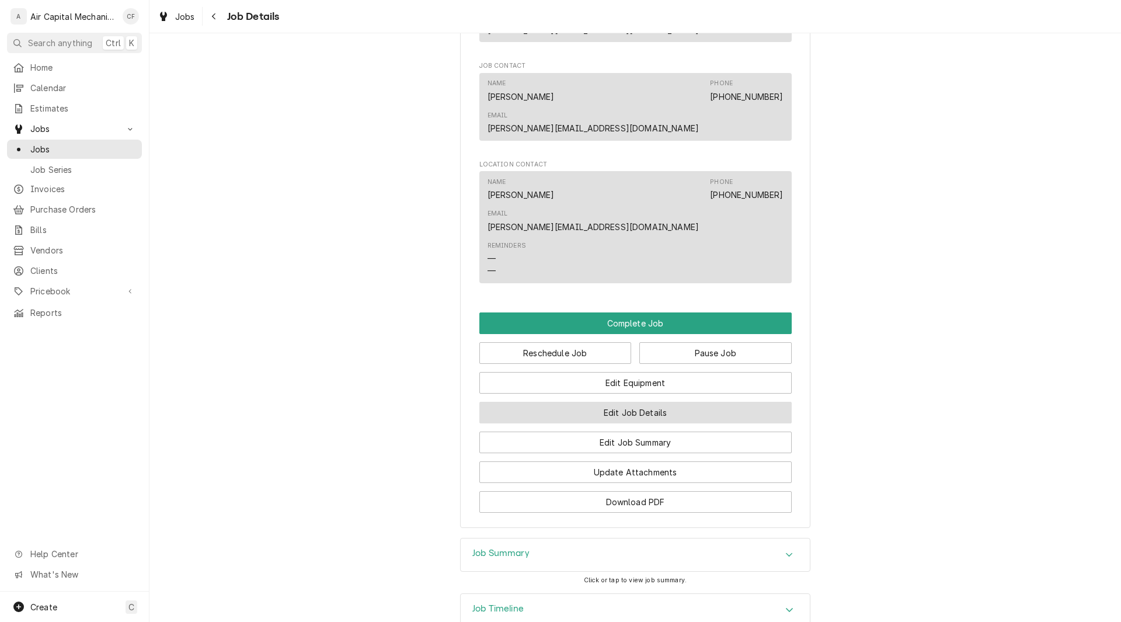
click at [706, 402] on button "Edit Job Details" at bounding box center [635, 413] width 312 height 22
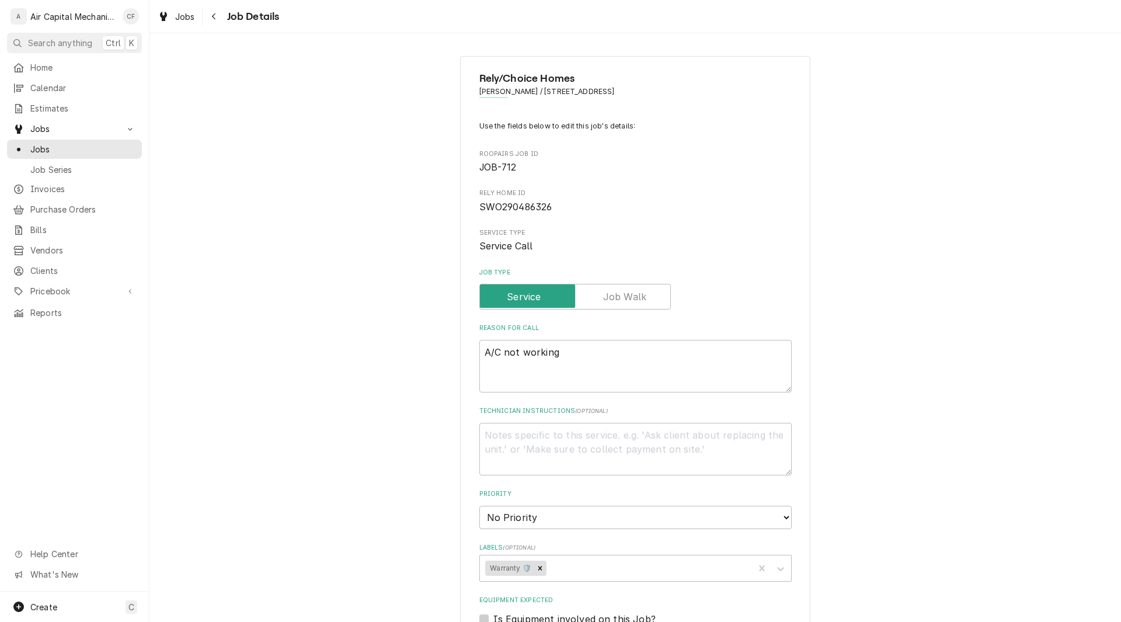
click at [870, 357] on div "Rely/Choice Homes Josh Witte / 1812 E Evanston St, Park City, KS 67219 Use the …" at bounding box center [635, 533] width 972 height 974
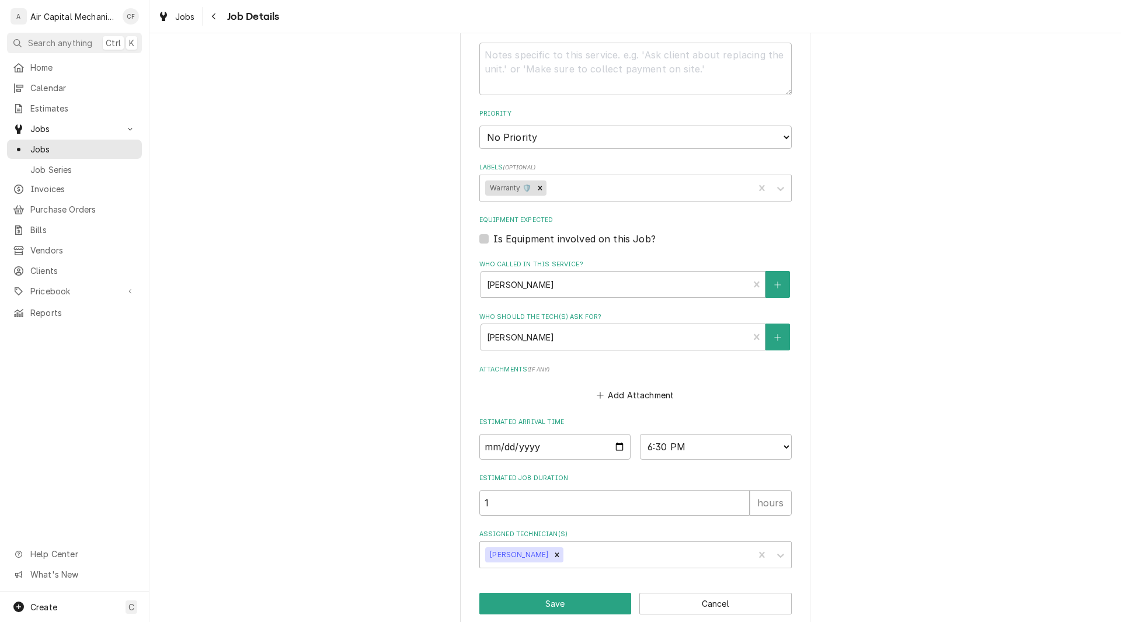
scroll to position [398, 0]
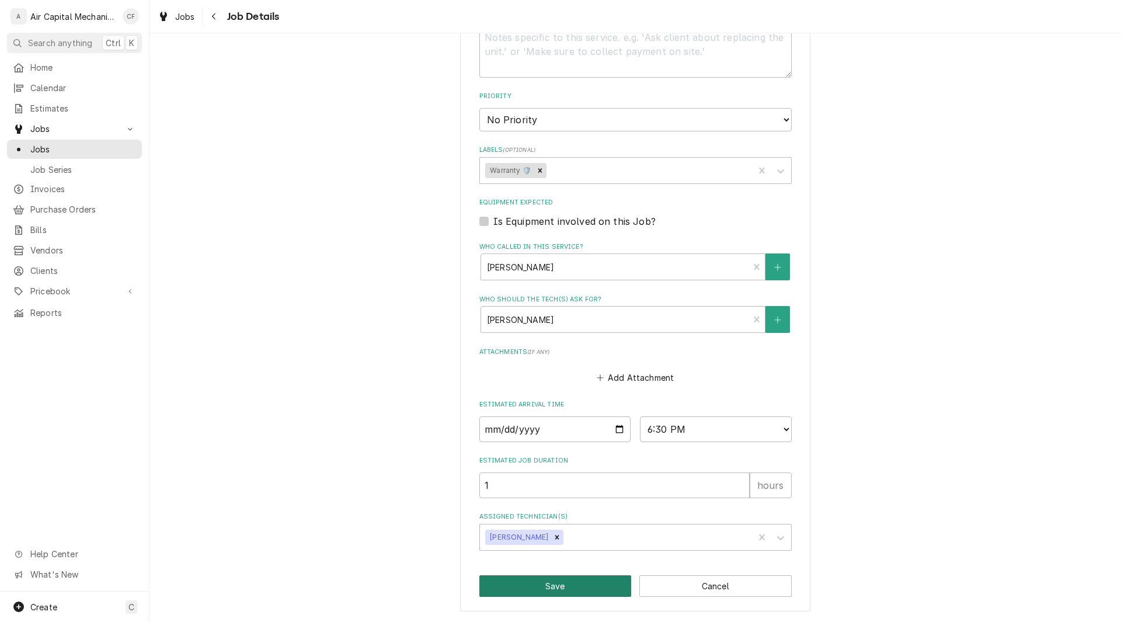
click at [603, 584] on button "Save" at bounding box center [555, 586] width 152 height 22
type textarea "x"
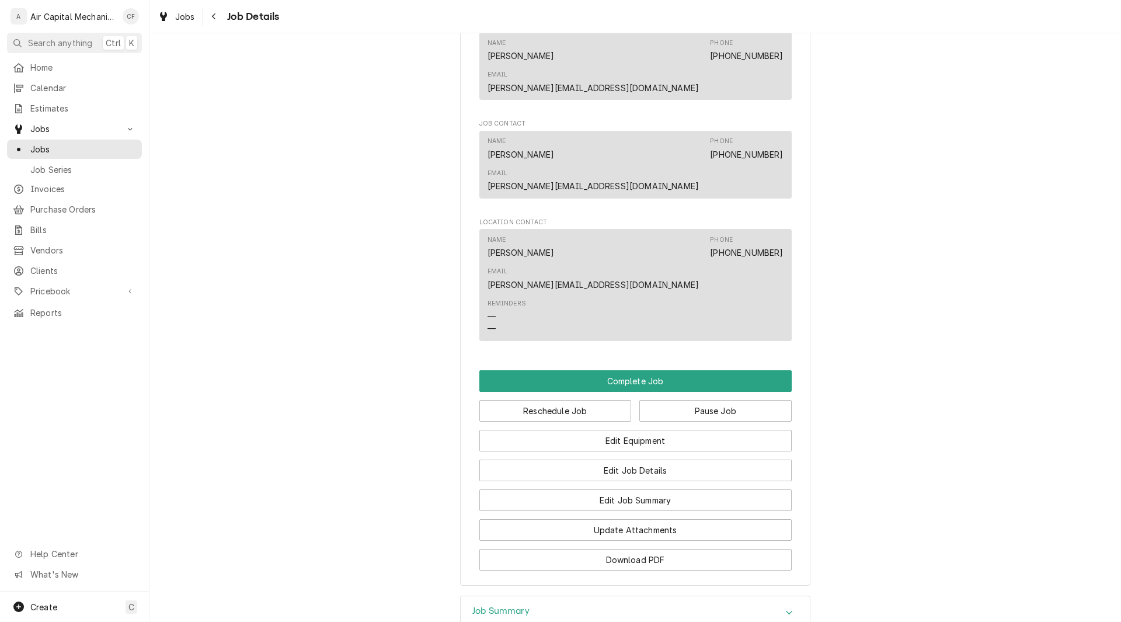
scroll to position [747, 0]
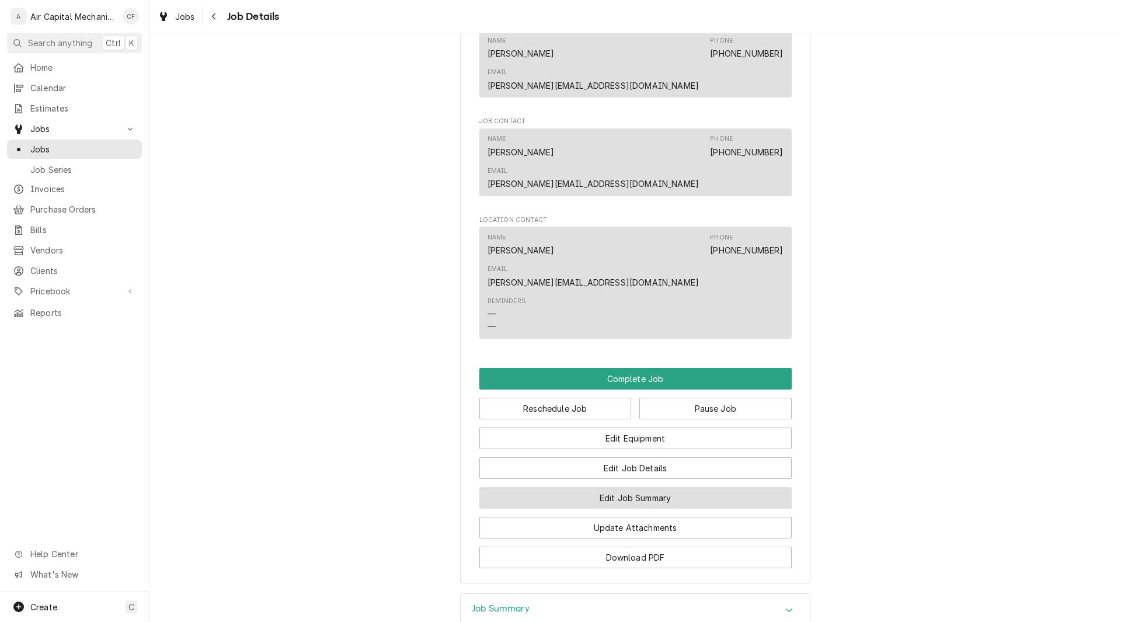
click at [666, 487] on button "Edit Job Summary" at bounding box center [635, 498] width 312 height 22
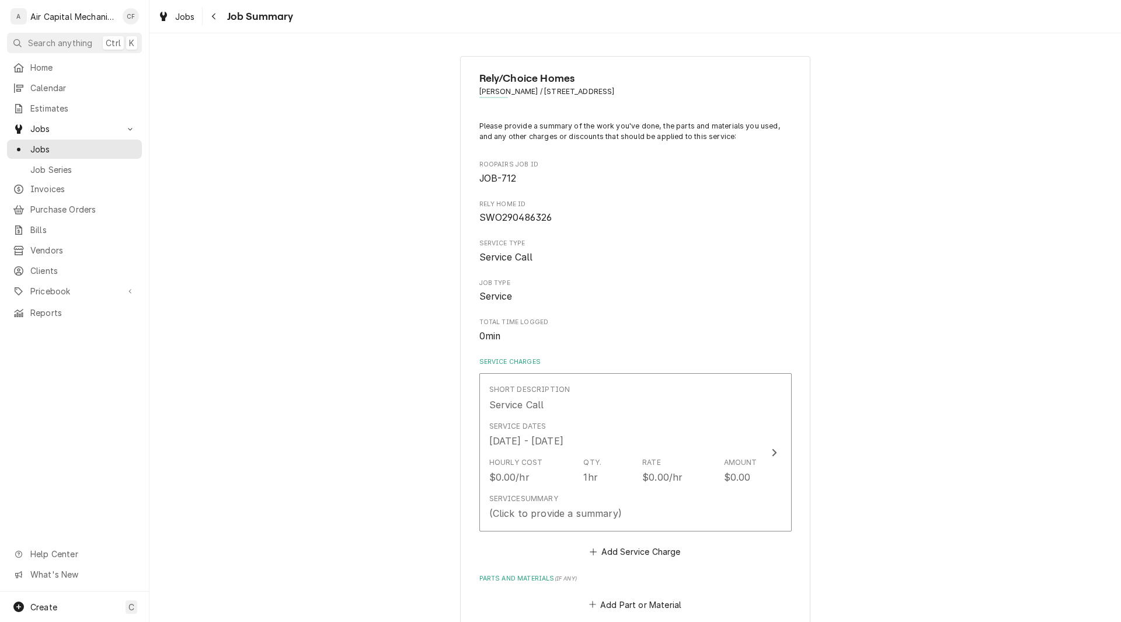
click at [904, 303] on div "Rely/Choice Homes [PERSON_NAME] / [STREET_ADDRESS] Please provide a summary of …" at bounding box center [635, 505] width 972 height 919
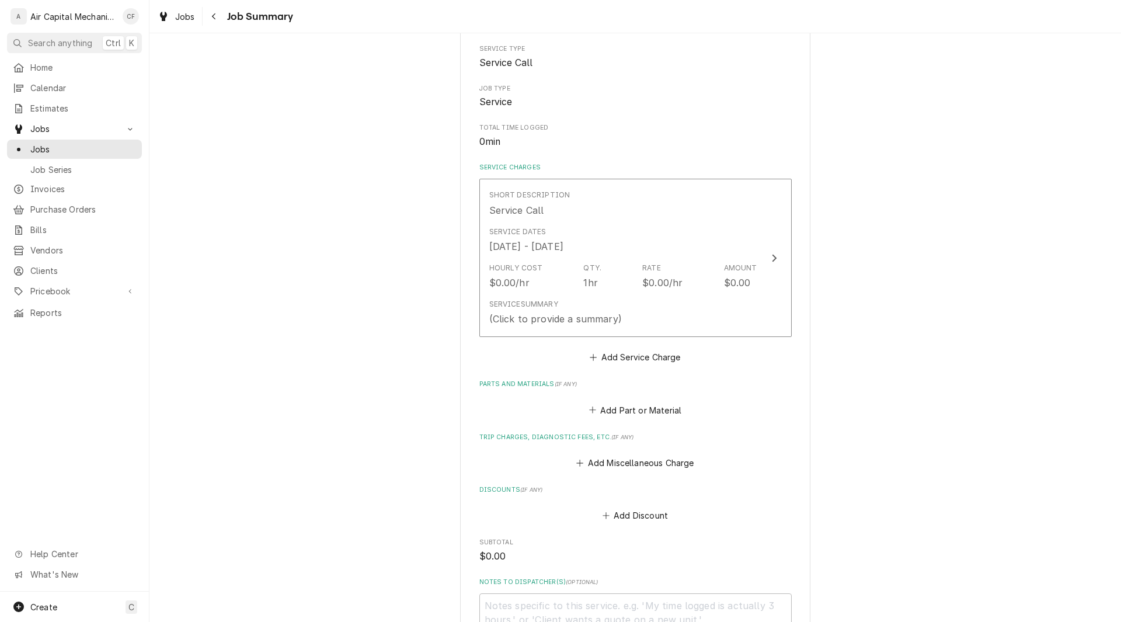
scroll to position [234, 0]
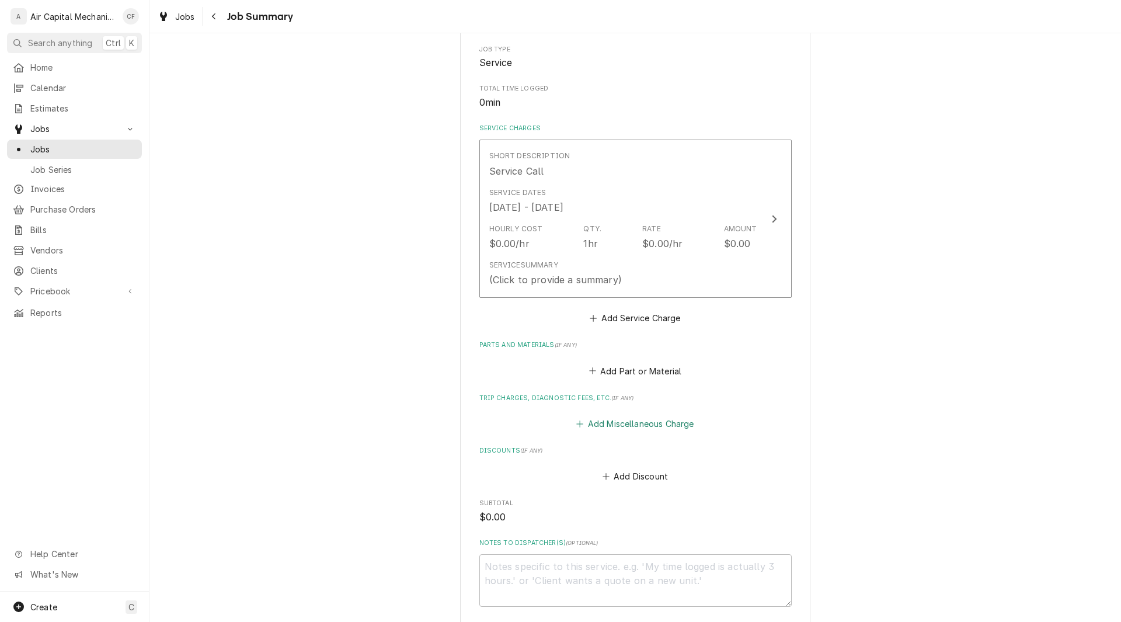
click at [649, 418] on button "Add Miscellaneous Charge" at bounding box center [635, 424] width 121 height 16
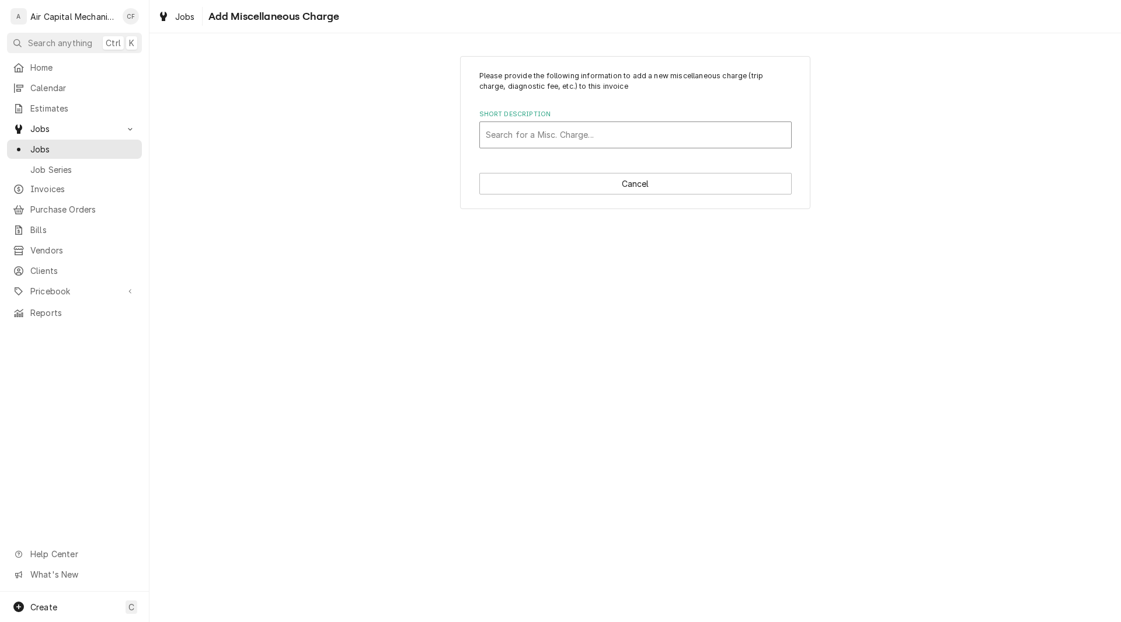
click at [528, 135] on div "Short Description" at bounding box center [636, 134] width 300 height 21
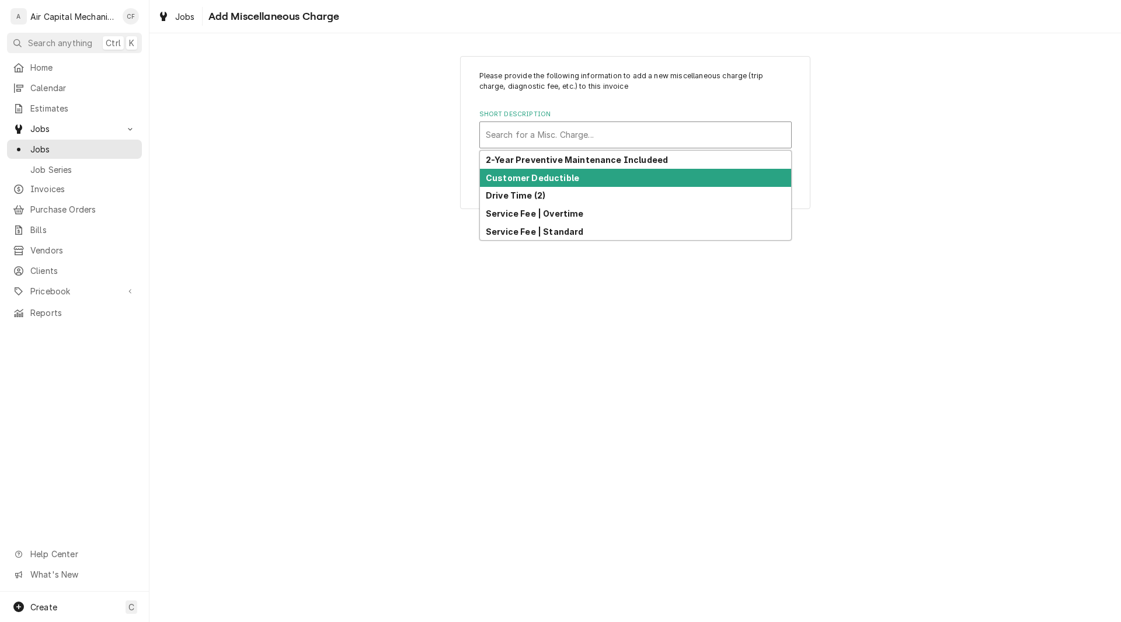
click at [525, 184] on div "Customer Deductible" at bounding box center [635, 178] width 311 height 18
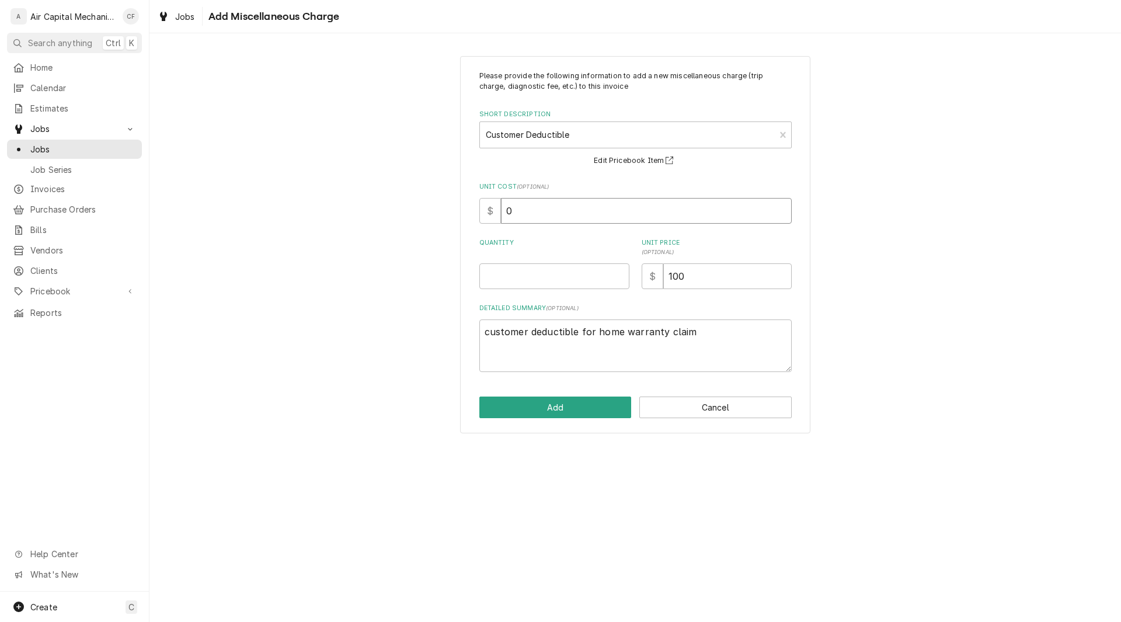
click at [524, 210] on input "0" at bounding box center [646, 211] width 291 height 26
type textarea "x"
type input "5"
type textarea "x"
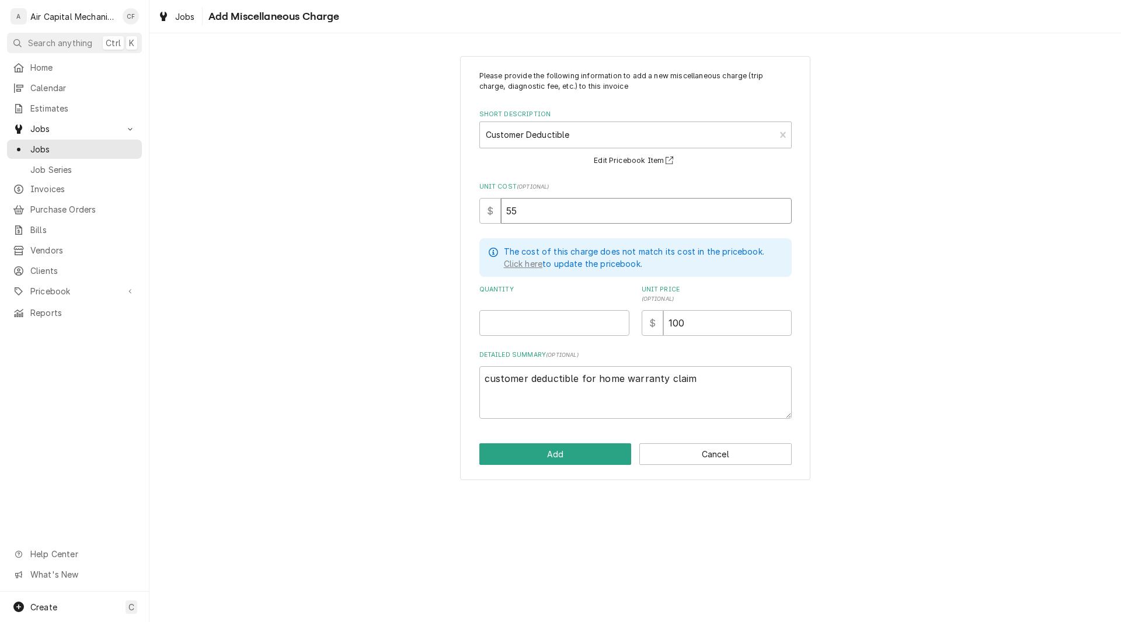
type input "55"
click at [701, 325] on input "100" at bounding box center [727, 323] width 128 height 26
type textarea "x"
type input "10"
type textarea "x"
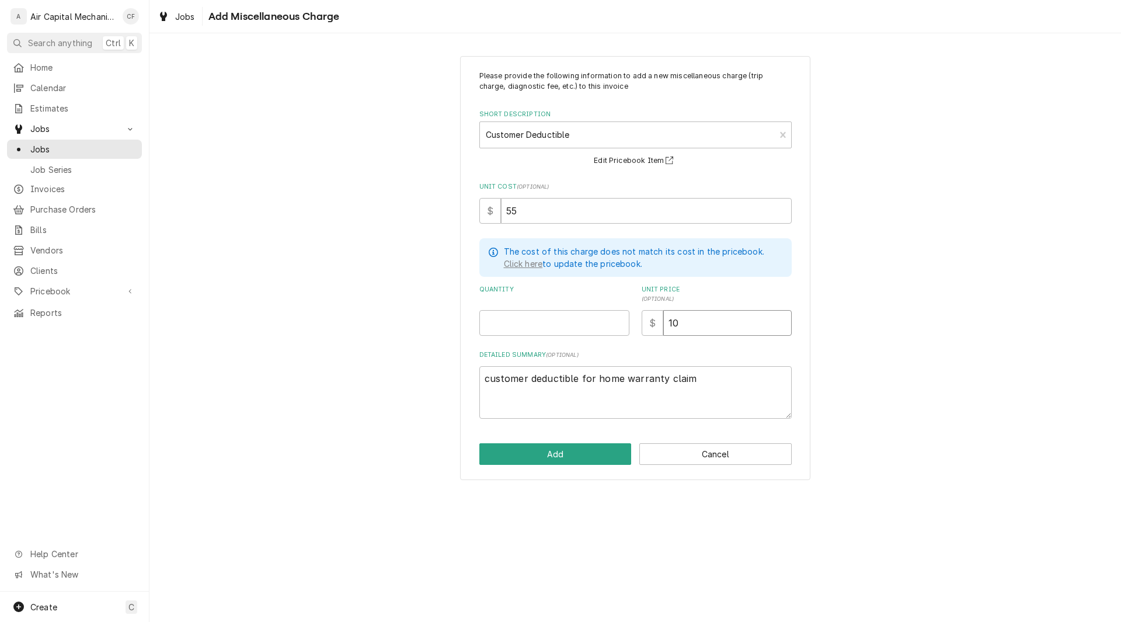
type input "1"
type textarea "x"
type input "7"
type textarea "x"
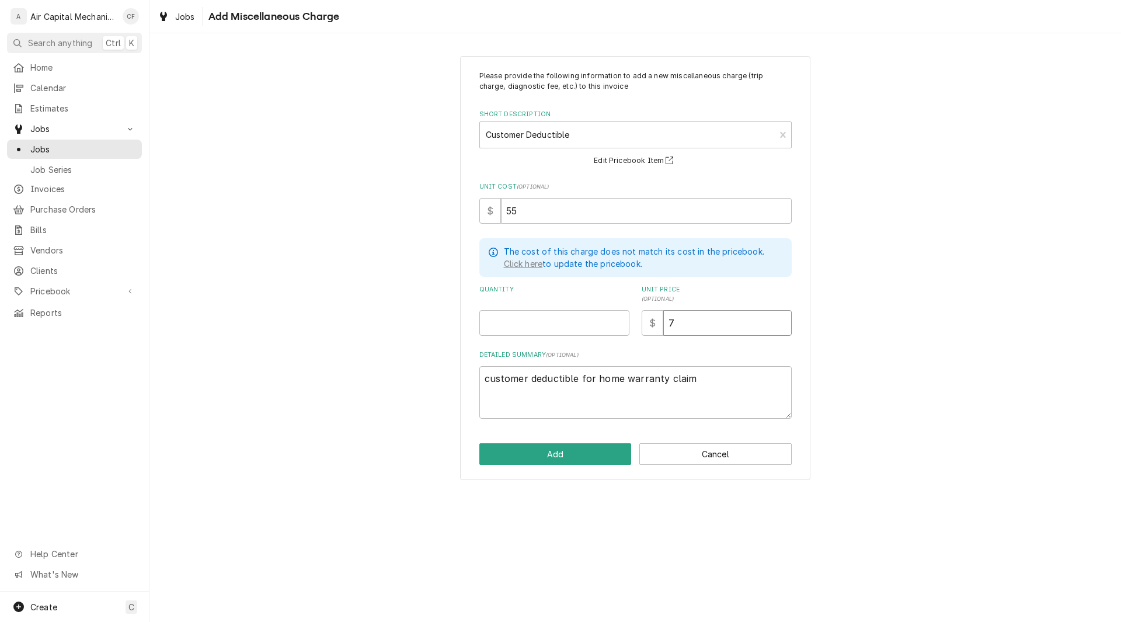
type input "75"
type textarea "x"
type input "75.0"
type textarea "x"
type input "75.00"
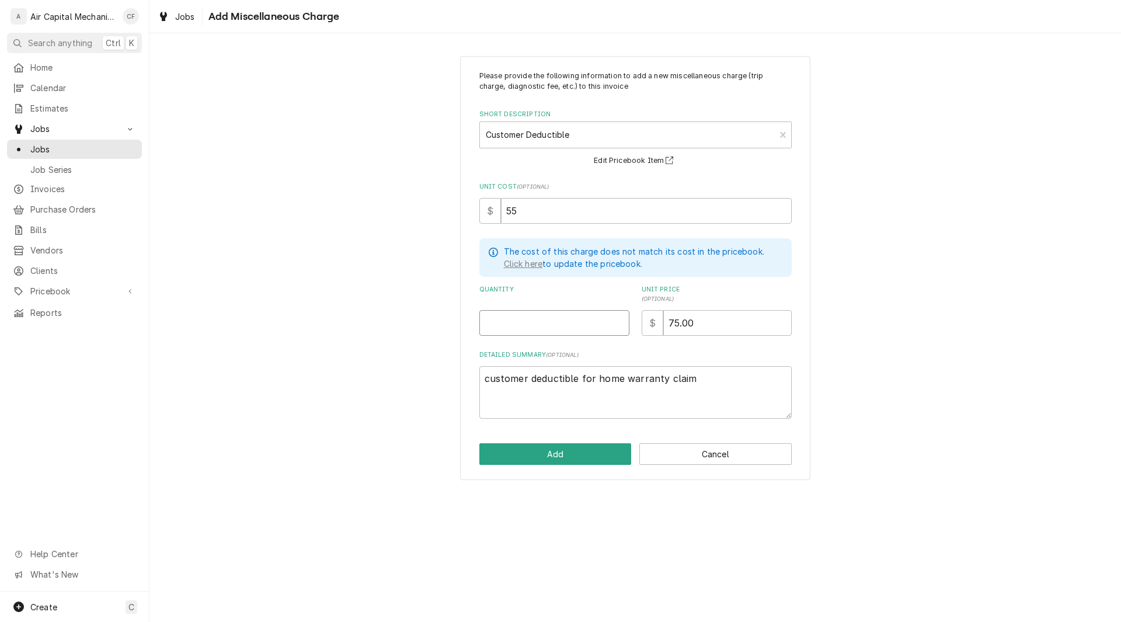
click at [584, 320] on input "Quantity" at bounding box center [554, 323] width 150 height 26
type textarea "x"
type input "1"
click at [545, 451] on button "Add" at bounding box center [555, 454] width 152 height 22
type textarea "x"
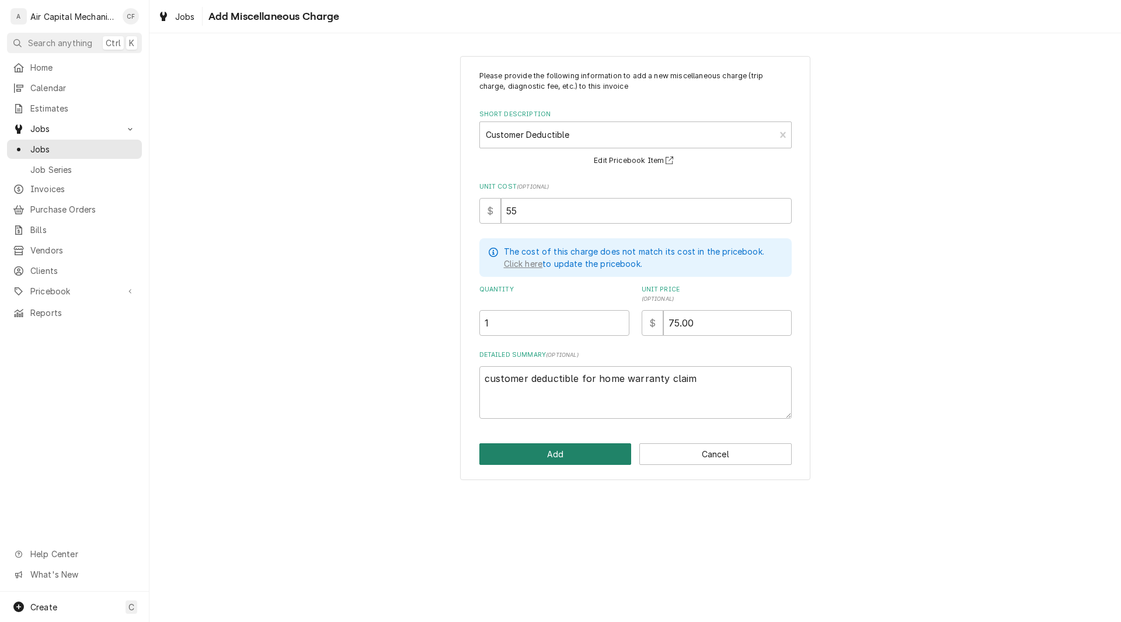
scroll to position [234, 0]
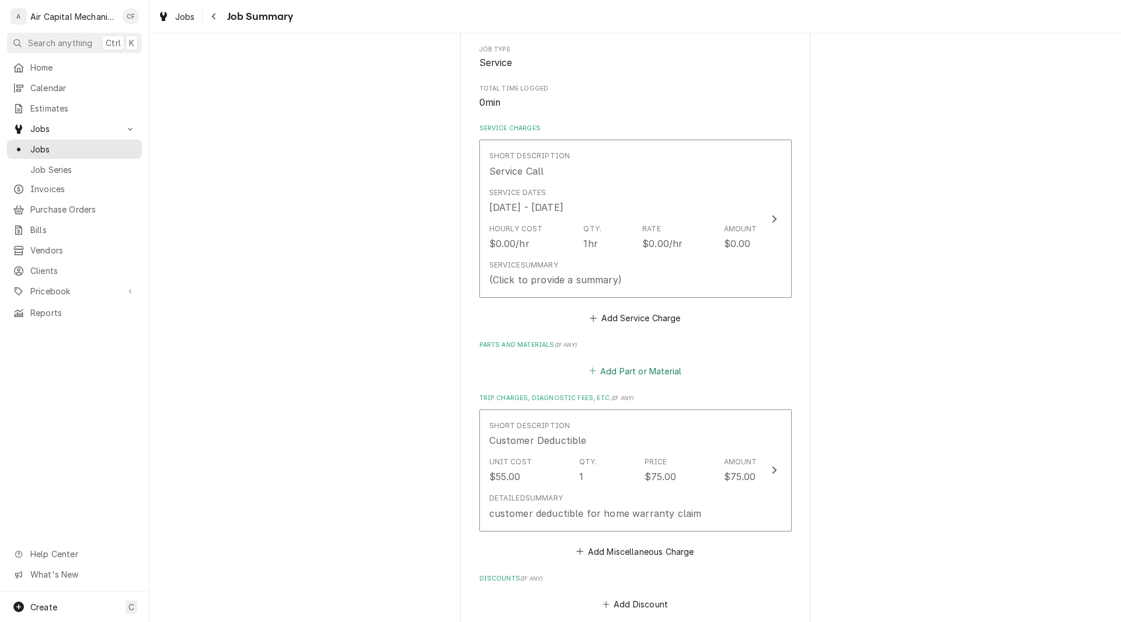
click at [615, 365] on button "Add Part or Material" at bounding box center [635, 371] width 96 height 16
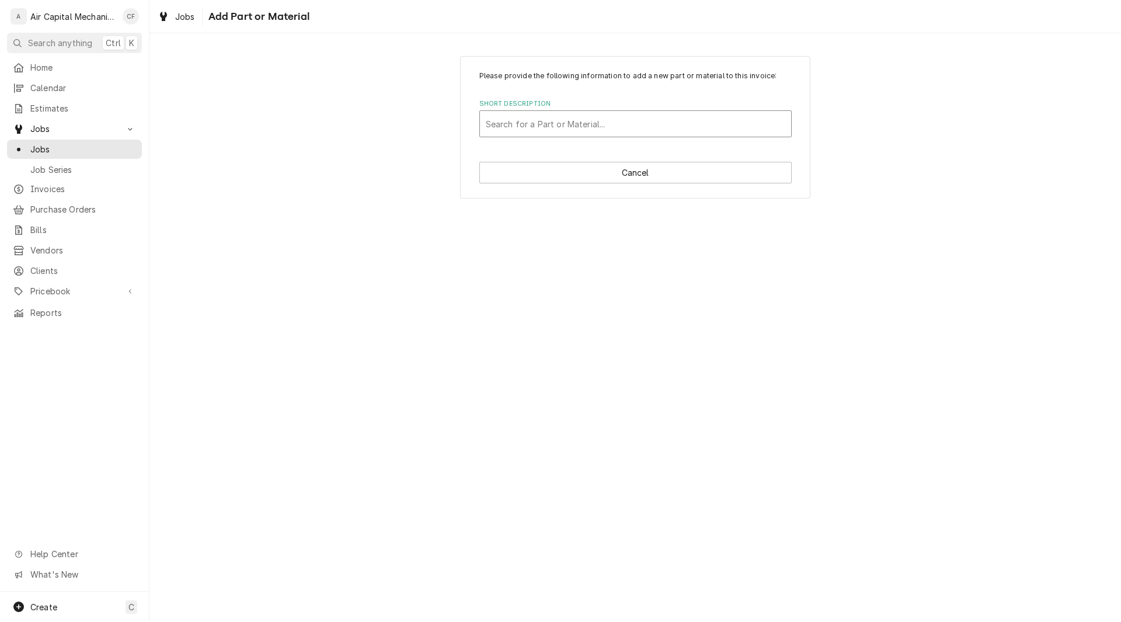
click at [524, 121] on div "Short Description" at bounding box center [636, 123] width 300 height 21
type input "r-22"
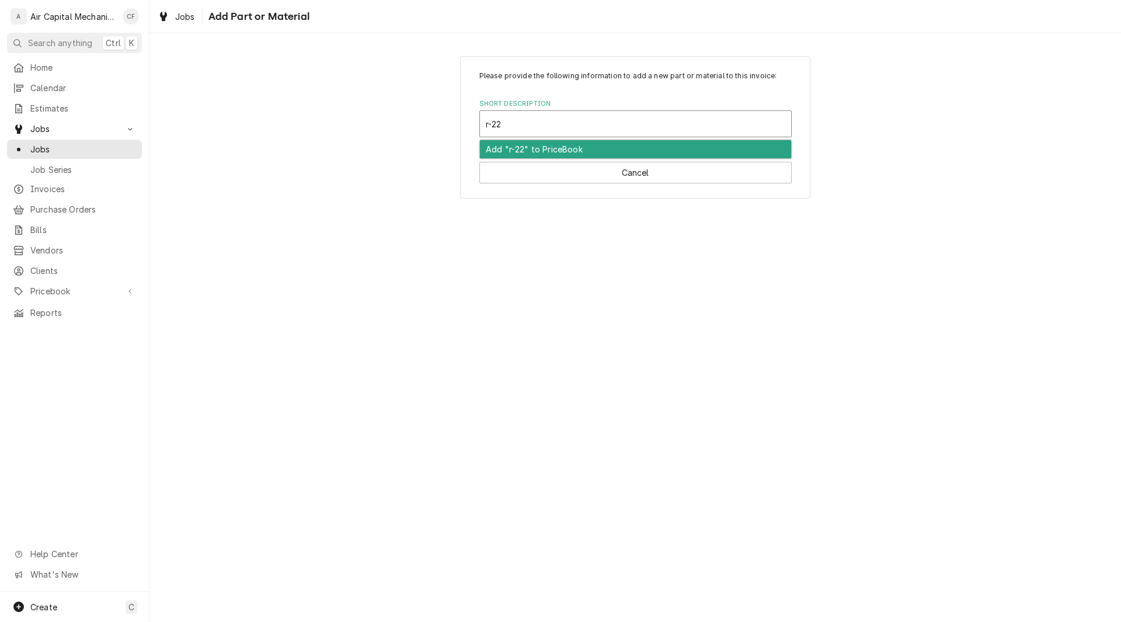
click at [532, 149] on div "Add "r-22" to PriceBook" at bounding box center [635, 149] width 311 height 18
type textarea "x"
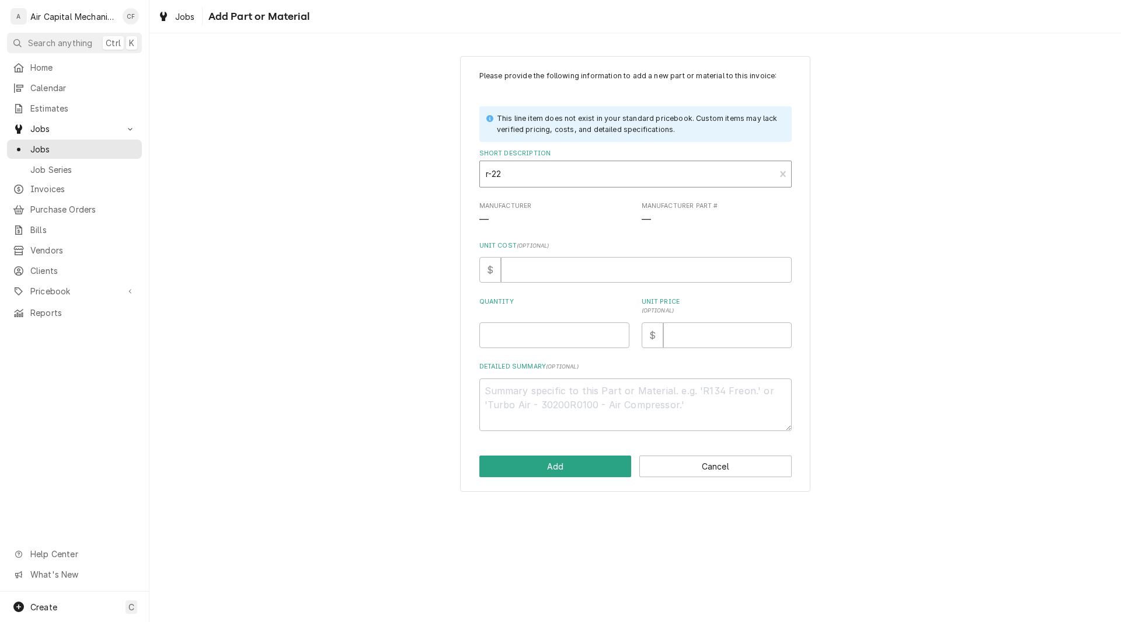
click at [502, 167] on div "Short Description" at bounding box center [628, 173] width 284 height 21
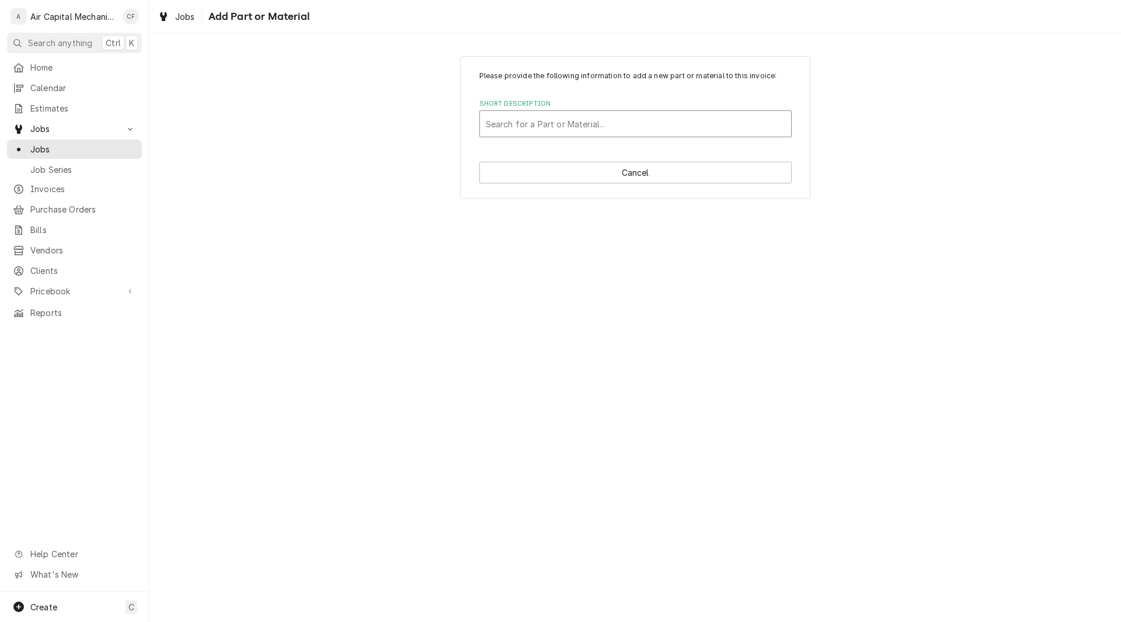
click at [558, 120] on div "Short Description" at bounding box center [636, 123] width 300 height 21
type input "R-22"
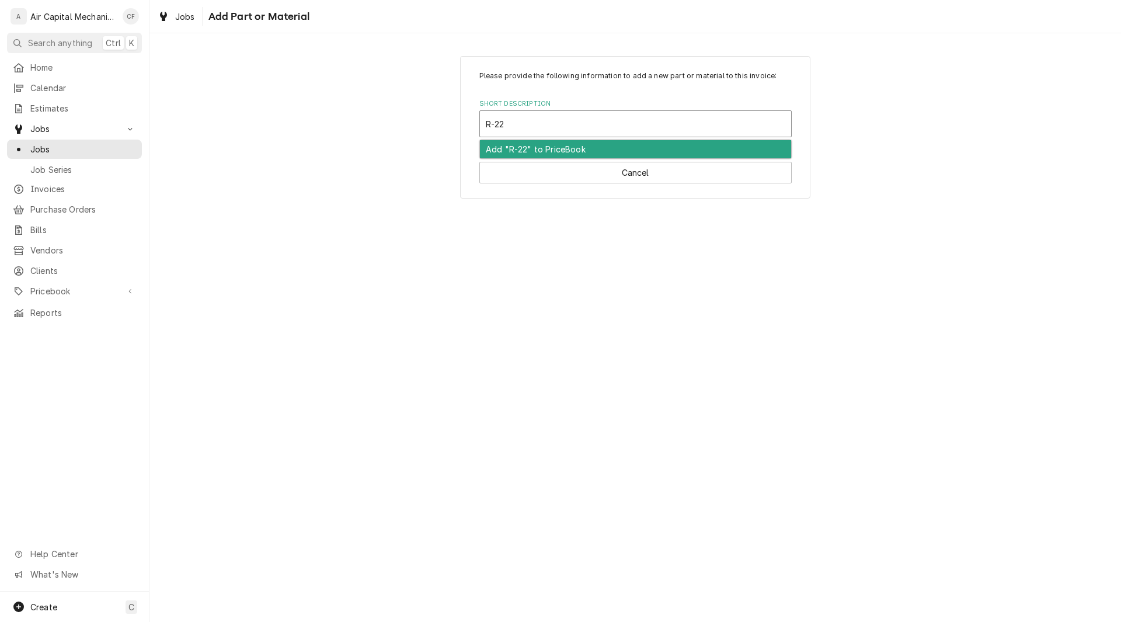
click at [572, 148] on div "Add "R-22" to PriceBook" at bounding box center [635, 149] width 311 height 18
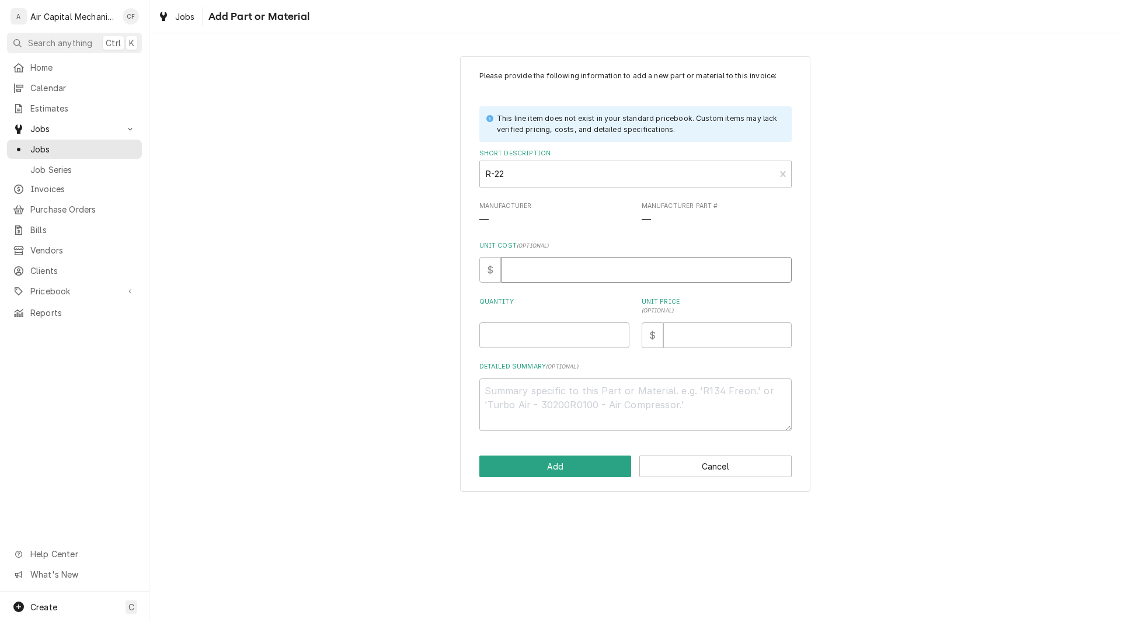
click at [527, 275] on input "Unit Cost ( optional )" at bounding box center [646, 270] width 291 height 26
type textarea "x"
type input "3"
type textarea "x"
type input "35"
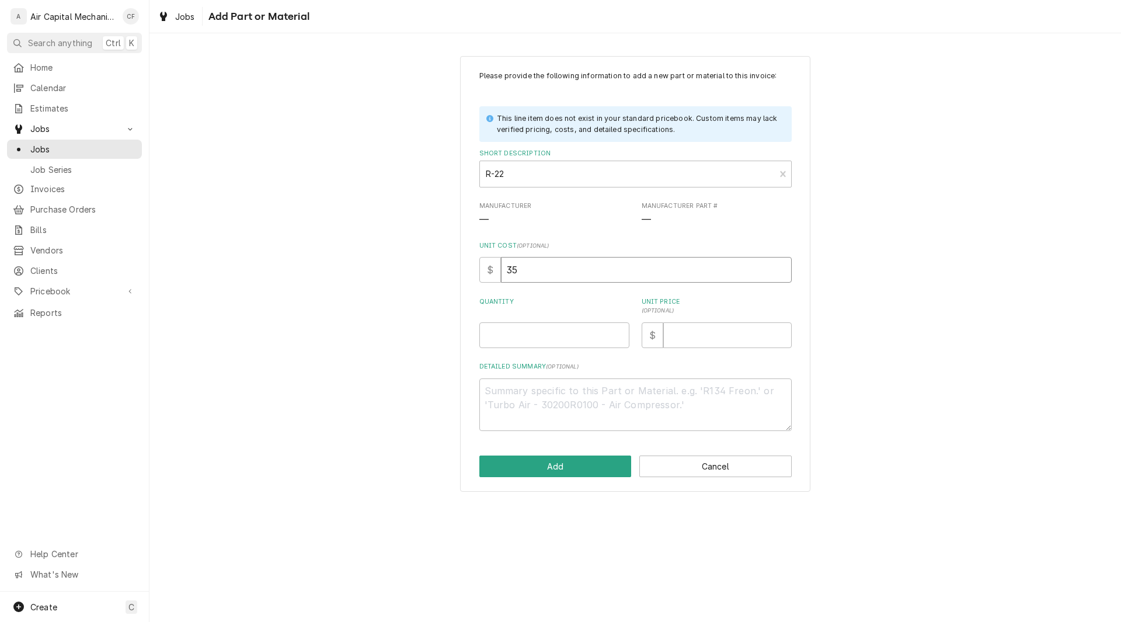
type textarea "x"
type input "35.0"
type textarea "x"
type input "35.00"
click at [681, 338] on input "Unit Price ( optional )" at bounding box center [727, 335] width 128 height 26
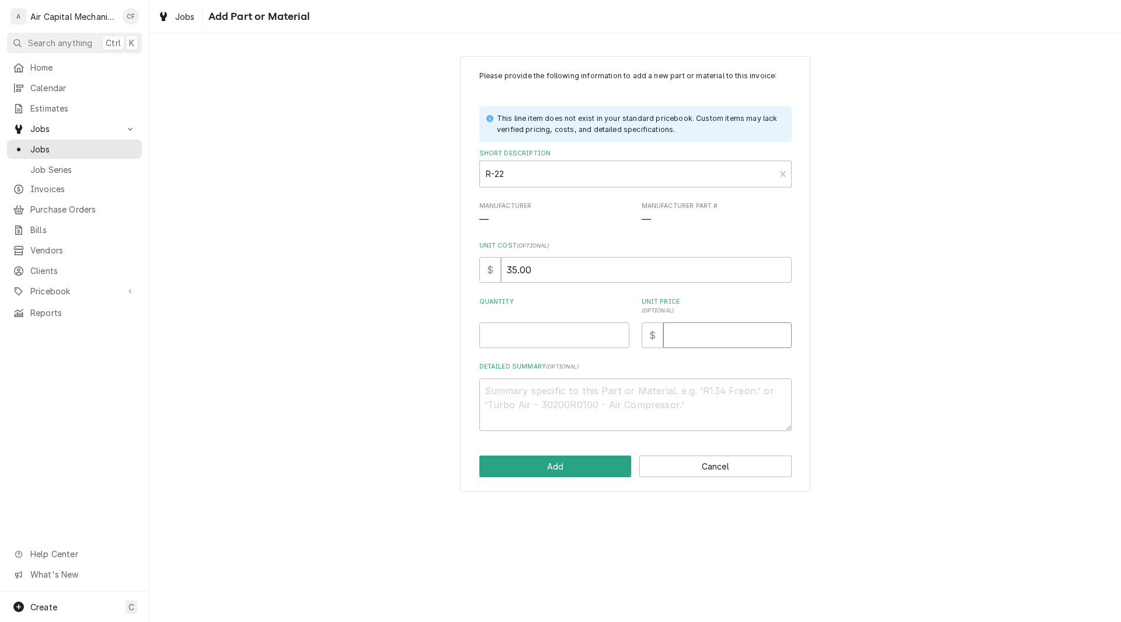
type textarea "x"
type input "5"
type textarea "x"
type input "55"
type textarea "x"
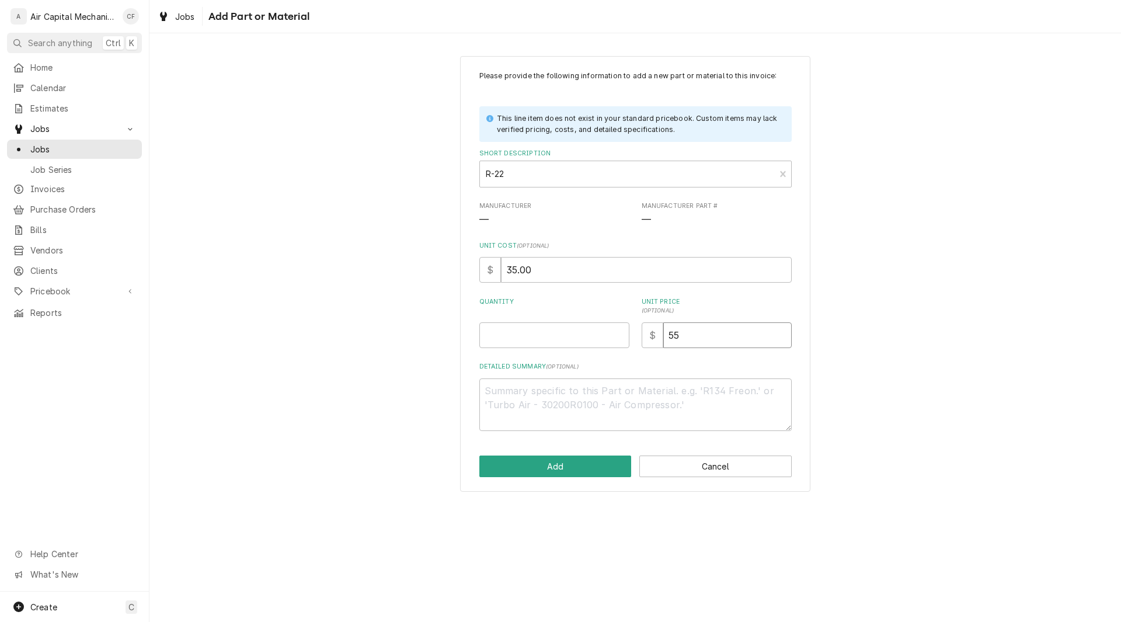
type input "55.0"
type textarea "x"
type input "55.00"
click at [556, 340] on input "Quantity" at bounding box center [554, 335] width 150 height 26
type textarea "x"
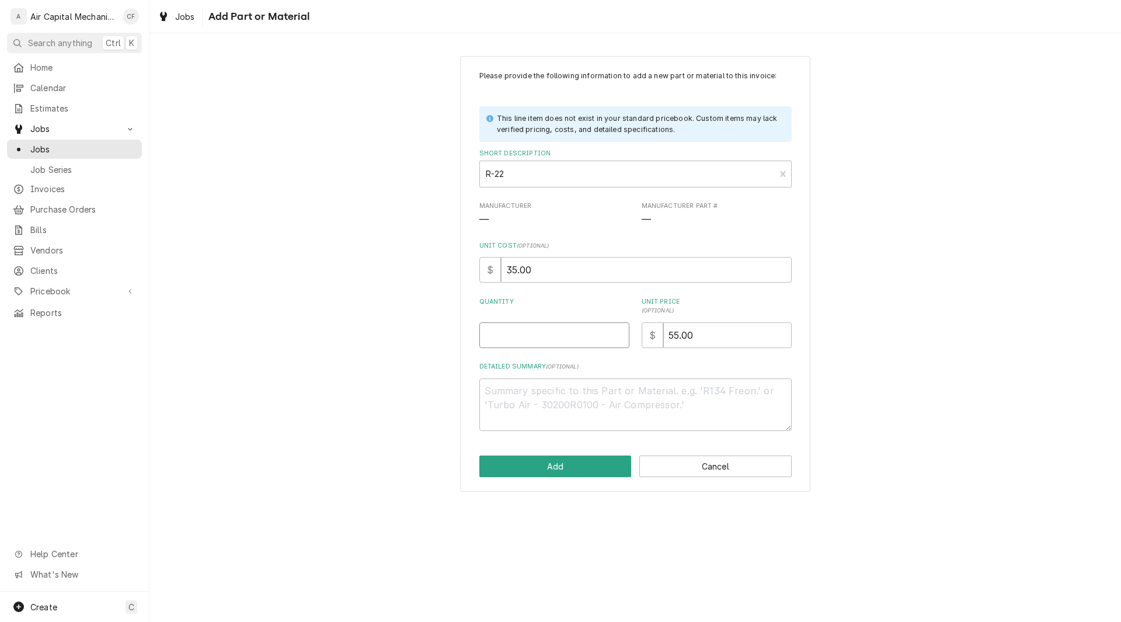
type input "1"
click at [583, 468] on button "Add" at bounding box center [555, 466] width 152 height 22
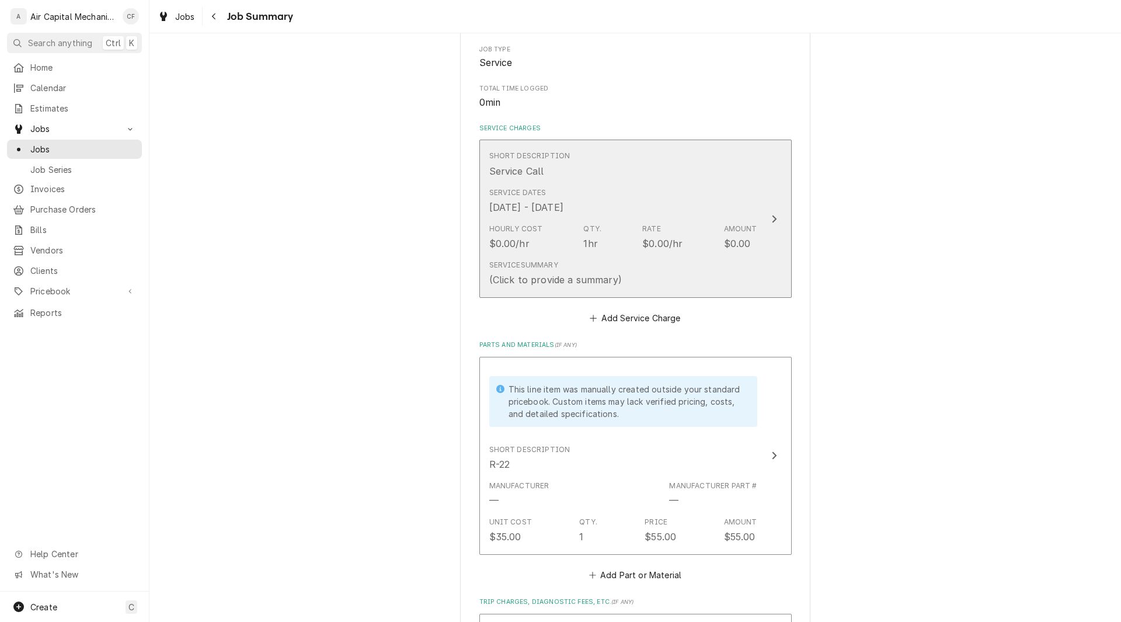
click at [666, 264] on div "Service Summary (Click to provide a summary)" at bounding box center [623, 273] width 268 height 36
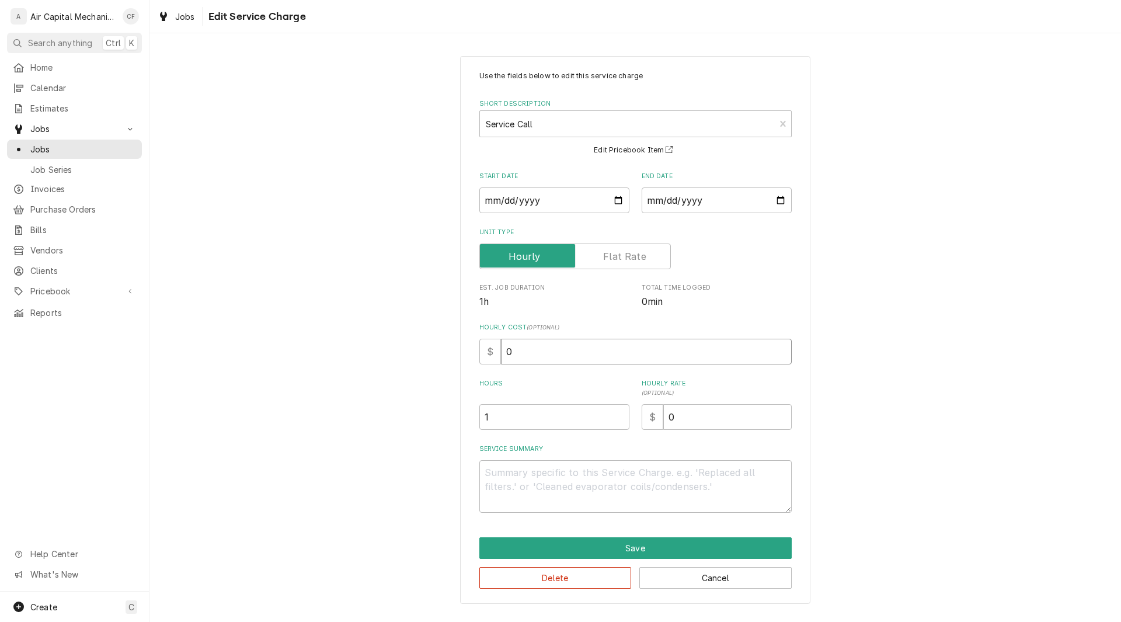
click at [546, 347] on input "0" at bounding box center [646, 352] width 291 height 26
type textarea "x"
type input "7"
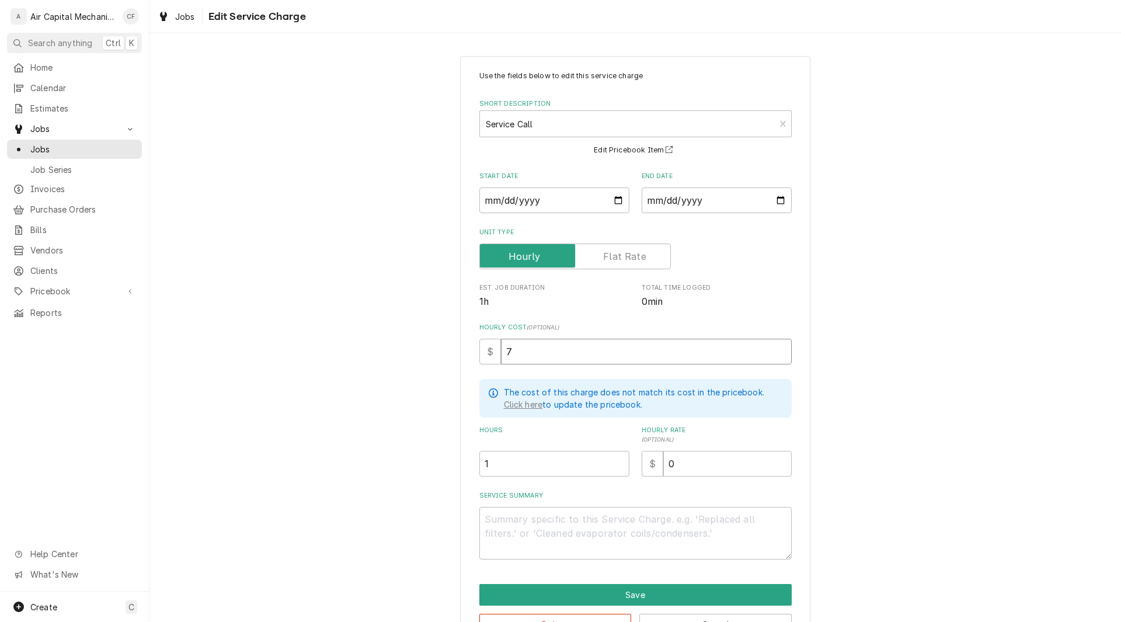
type textarea "x"
type input "70"
type textarea "x"
type input "70.0"
type textarea "x"
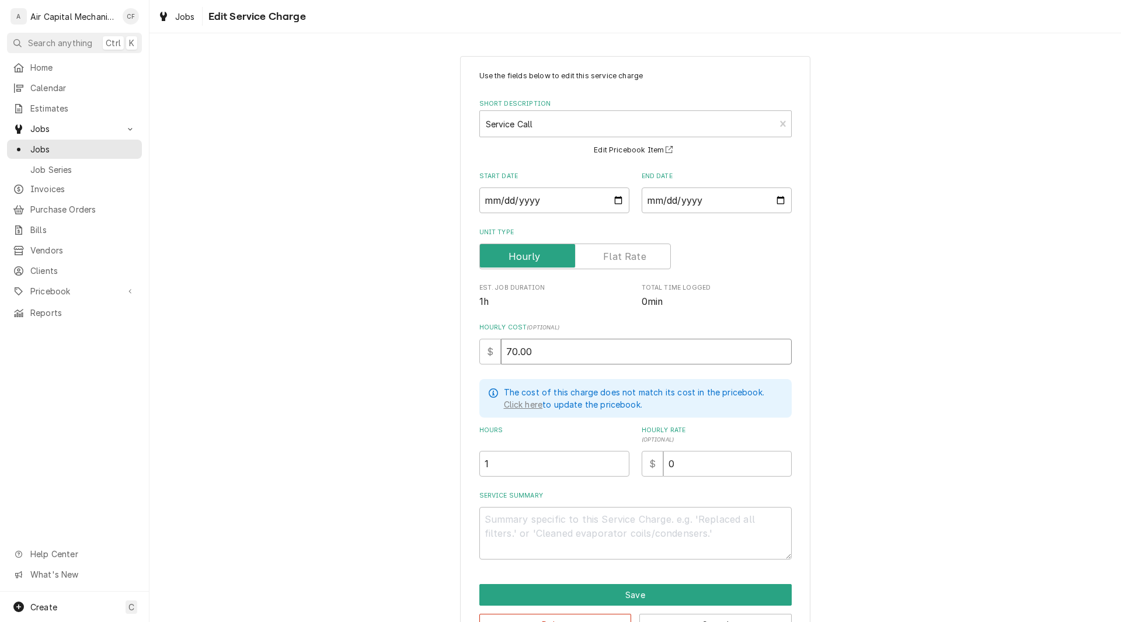
type input "70.00"
click at [694, 469] on input "0" at bounding box center [727, 464] width 128 height 26
type textarea "x"
type input "9"
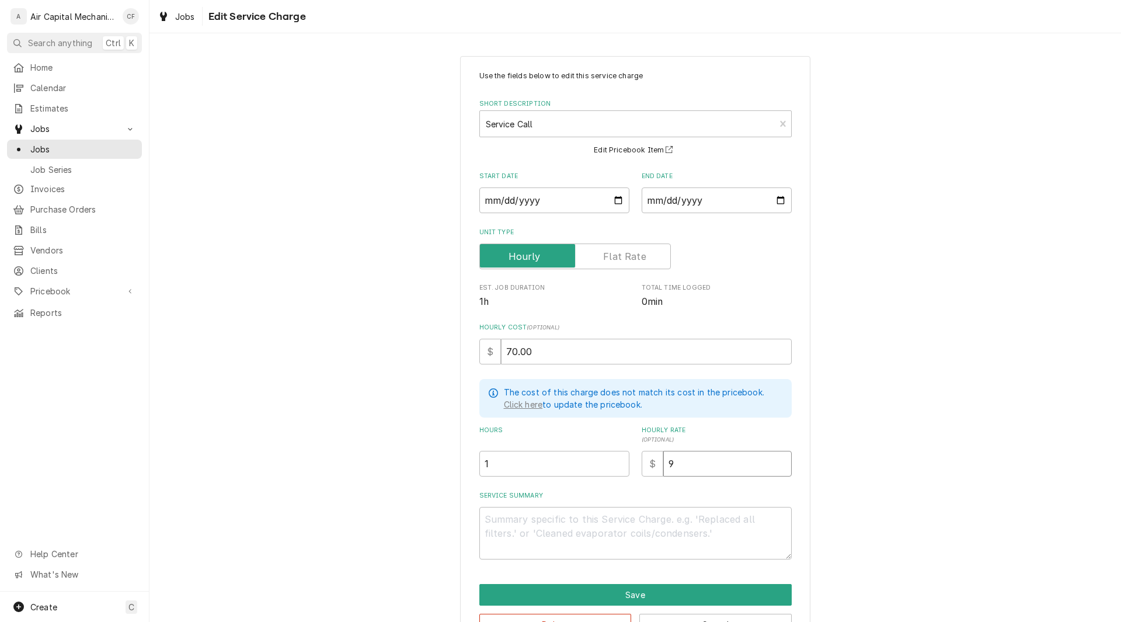
type textarea "x"
type input "95"
type textarea "x"
type input "95.0"
type textarea "x"
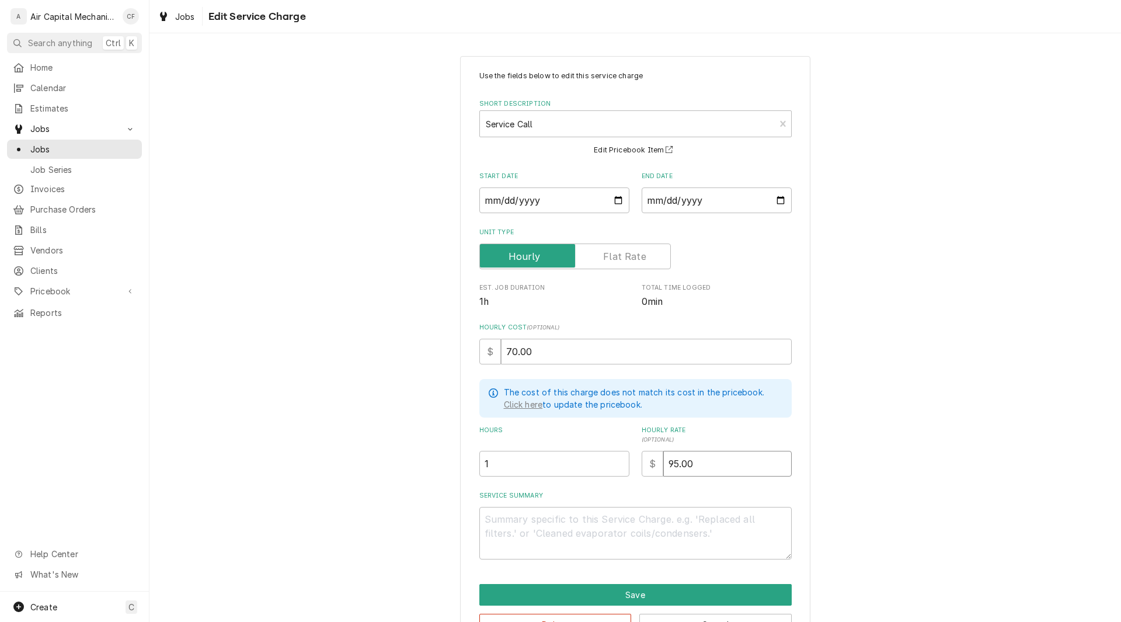
type input "95.00"
click at [556, 546] on textarea "Service Summary" at bounding box center [635, 533] width 312 height 53
type textarea "x"
type textarea "a"
type textarea "x"
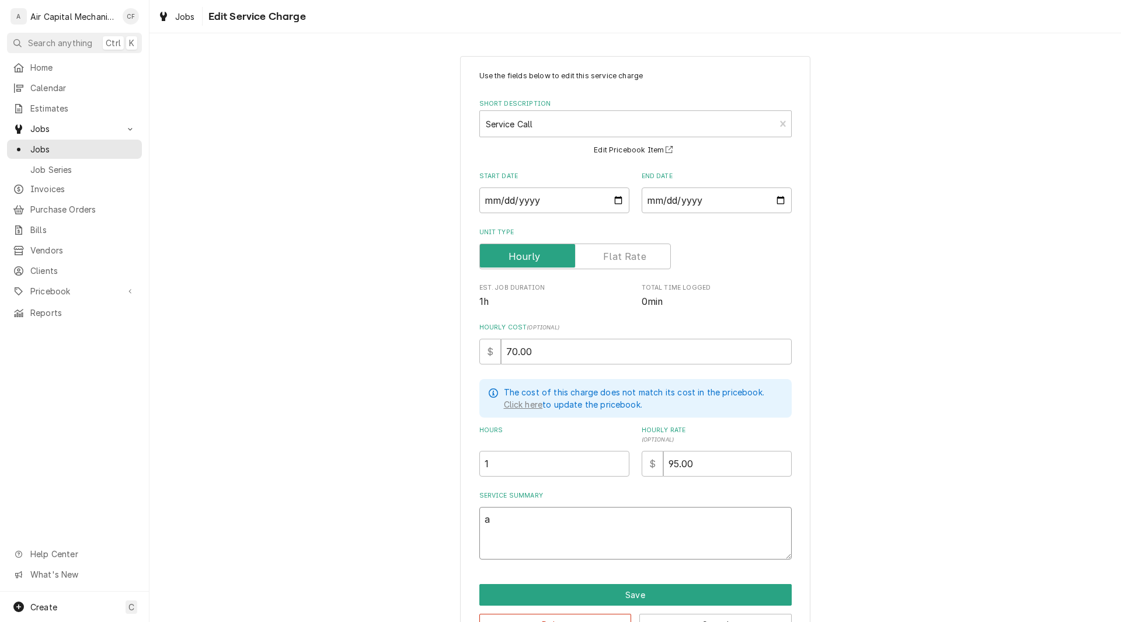
type textarea "ad"
type textarea "x"
type textarea "add"
type textarea "x"
type textarea "adde"
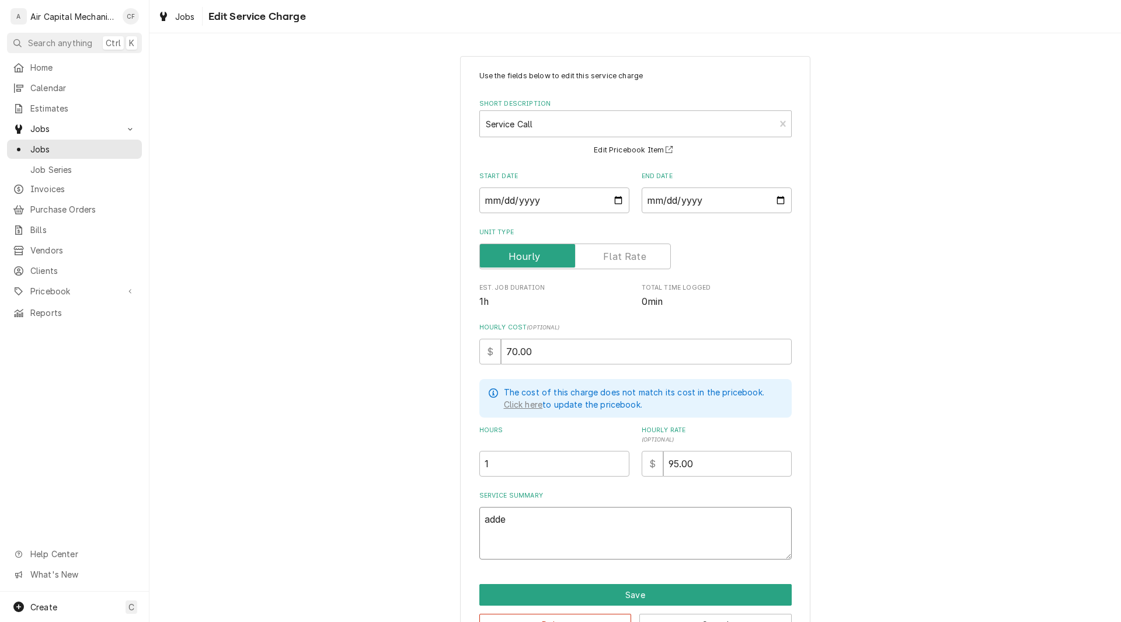
type textarea "x"
type textarea "added"
type textarea "x"
type textarea "added"
type textarea "x"
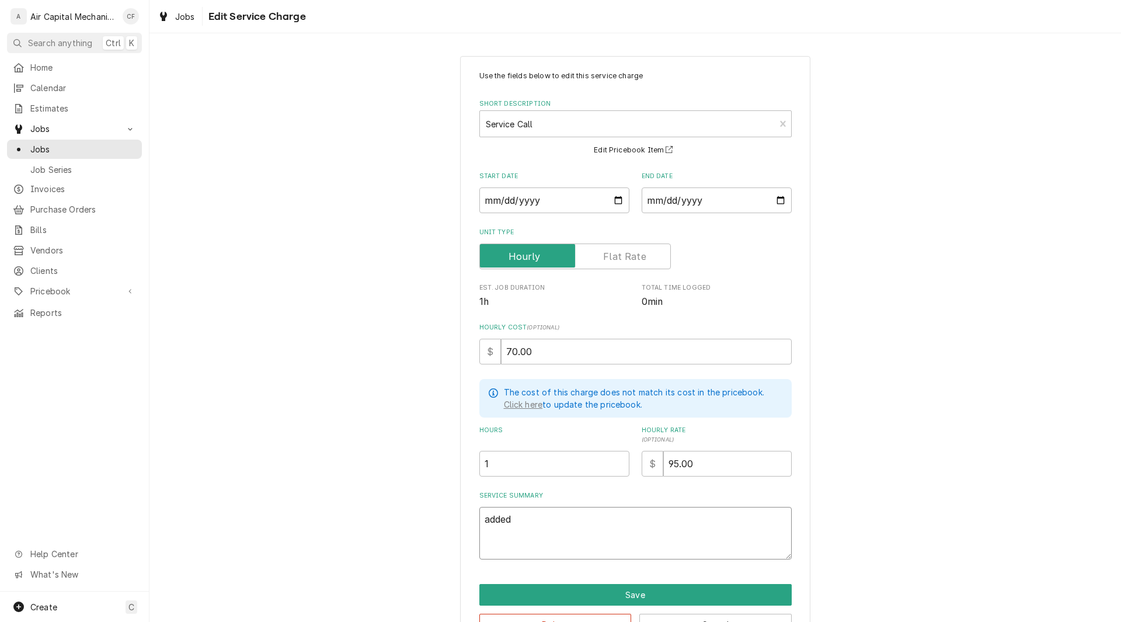
type textarea "added o"
type textarea "x"
type textarea "added on"
type textarea "x"
type textarea "added one"
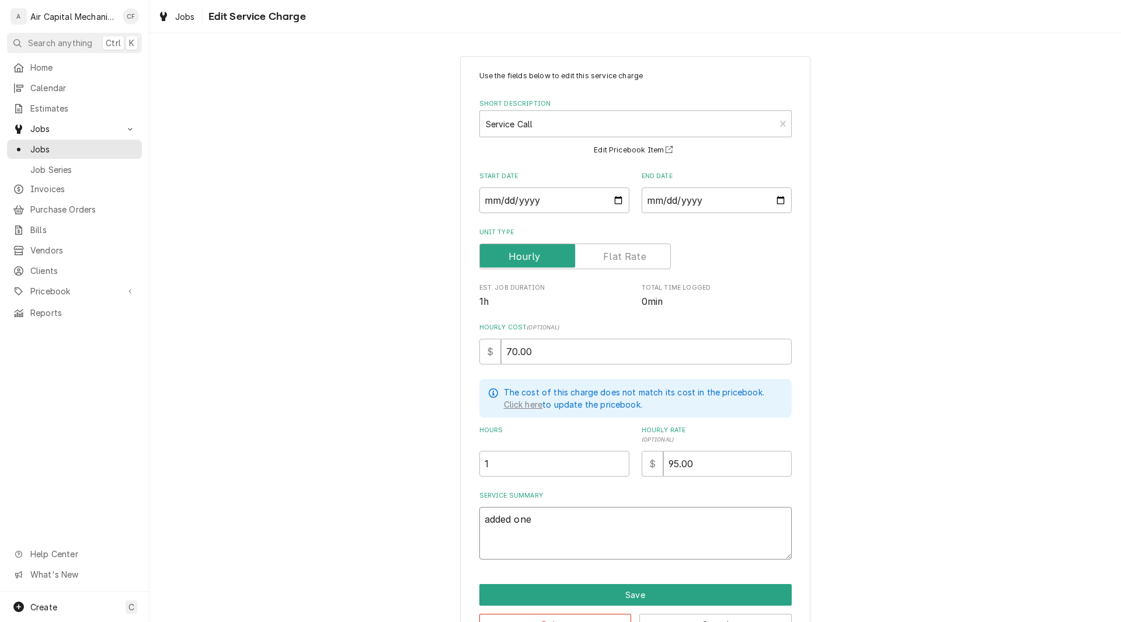
type textarea "x"
type textarea "added one"
type textarea "x"
type textarea "added one p"
type textarea "x"
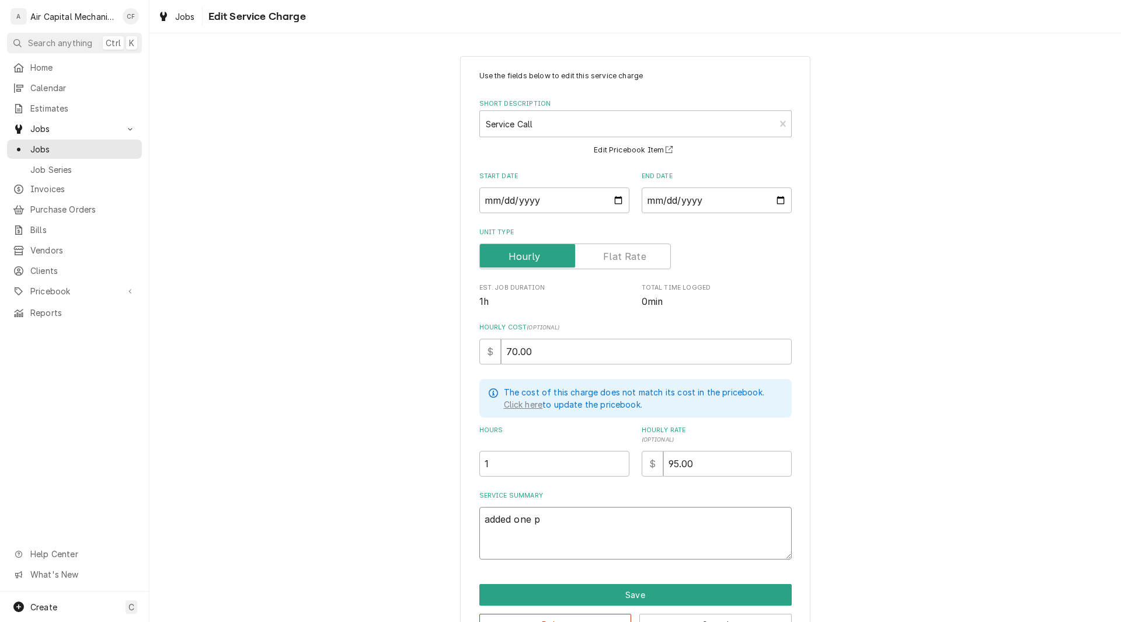
type textarea "added one po"
type textarea "x"
type textarea "added one pou"
type textarea "x"
type textarea "added one poun"
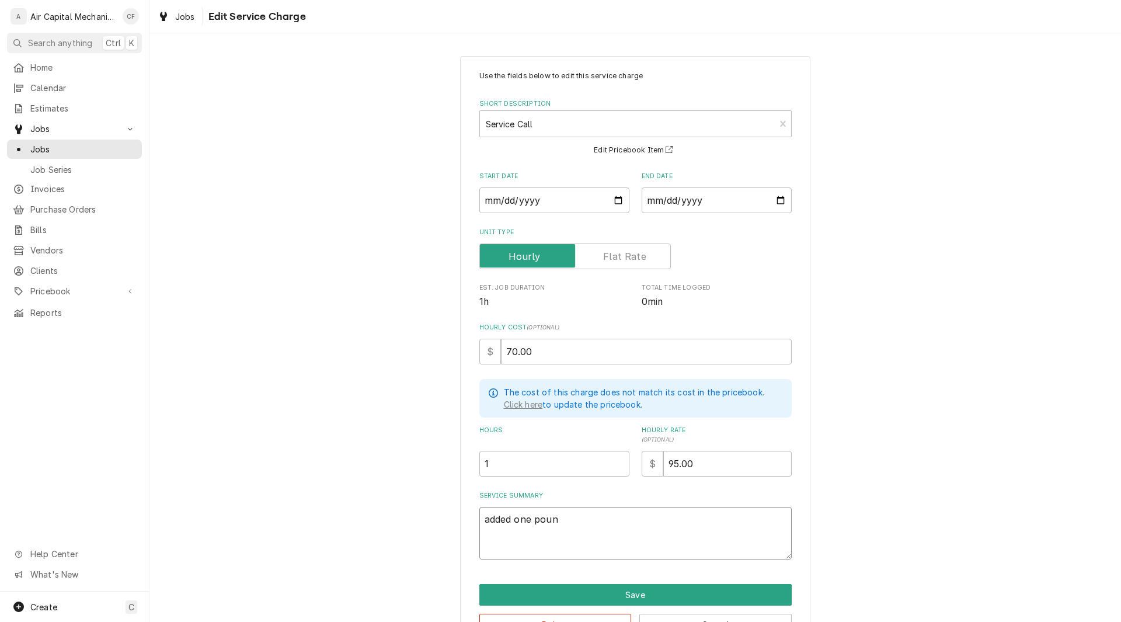
type textarea "x"
type textarea "added one pound"
type textarea "x"
type textarea "added one pound"
type textarea "x"
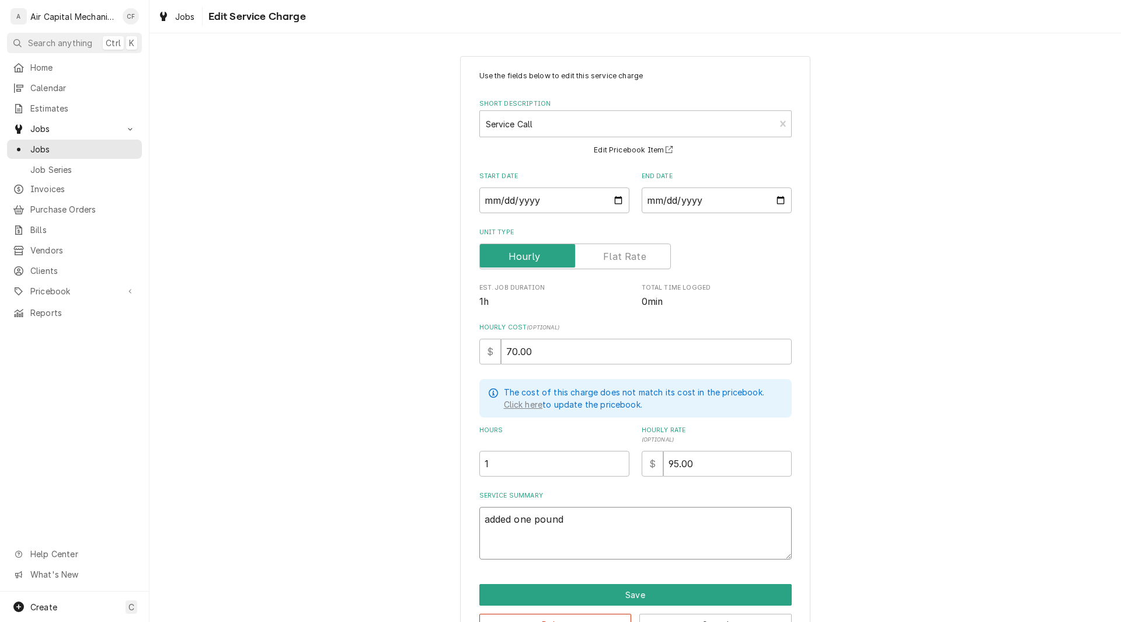
type textarea "added one pound o"
type textarea "x"
type textarea "added one pound of"
type textarea "x"
type textarea "added one pound of"
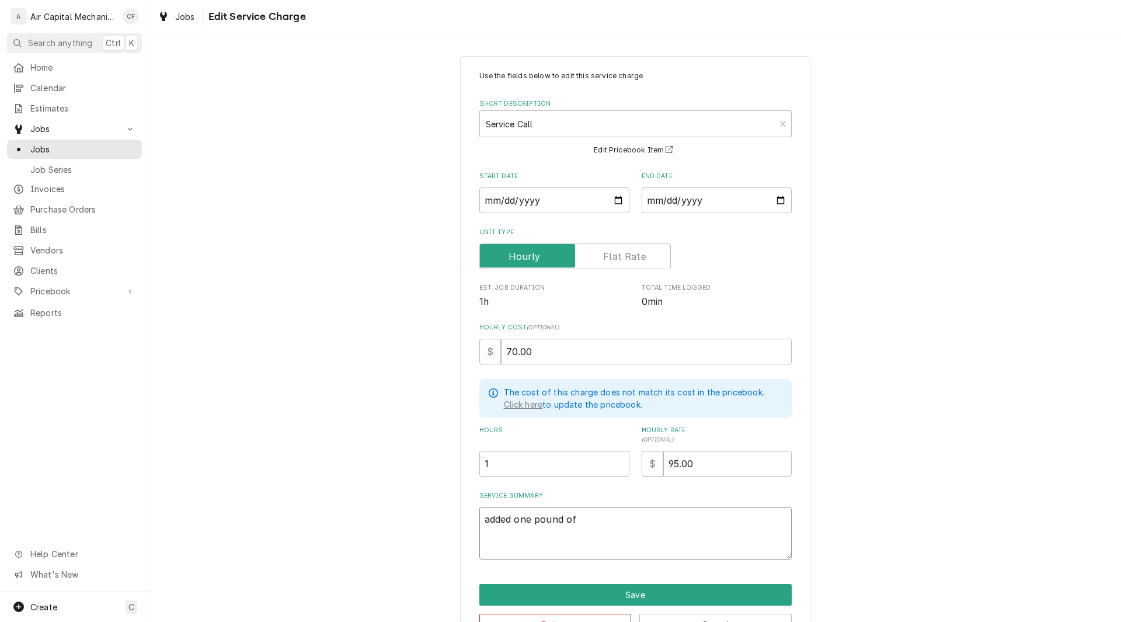
type textarea "x"
type textarea "added one pound of R"
type textarea "x"
type textarea "added one pound of R-"
type textarea "x"
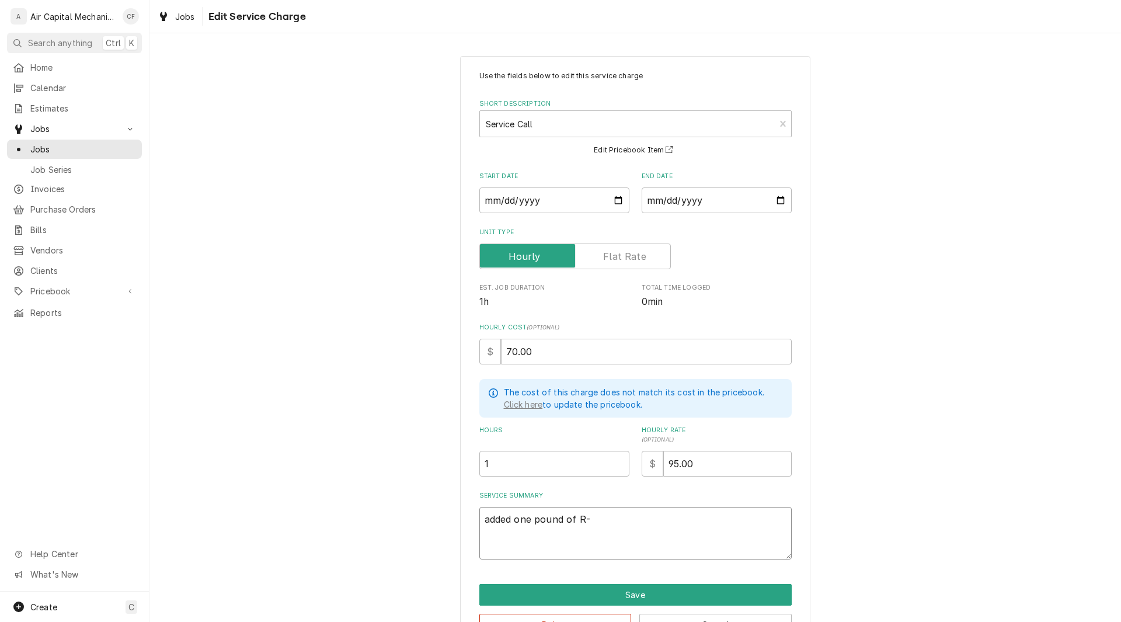
type textarea "added one pound of R-2"
type textarea "x"
type textarea "added one pound of R-22"
click at [604, 600] on button "Save" at bounding box center [635, 595] width 312 height 22
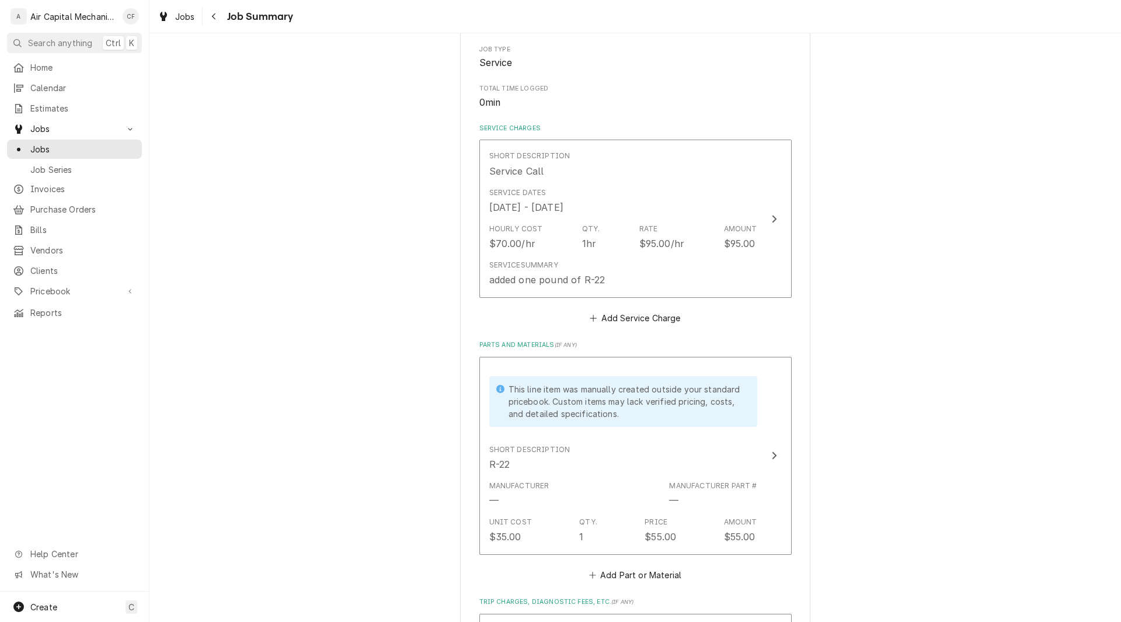
click at [819, 430] on div "Rely/Choice Homes Josh Witte / 1812 E Evanston St, Park City, KS 67219 Please p…" at bounding box center [635, 437] width 972 height 1251
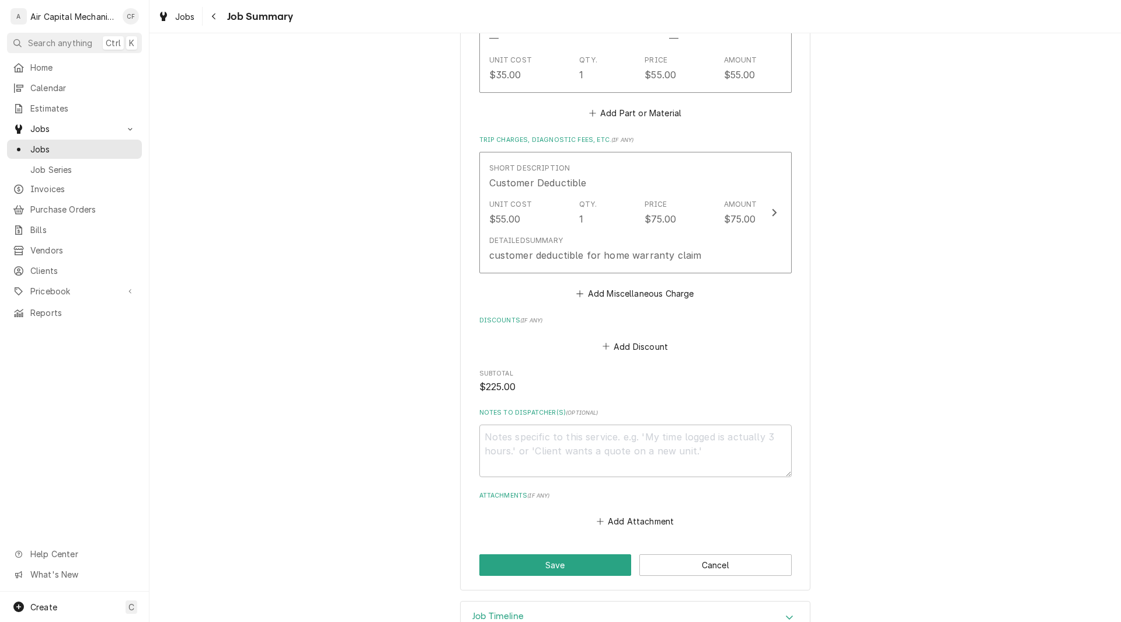
scroll to position [701, 0]
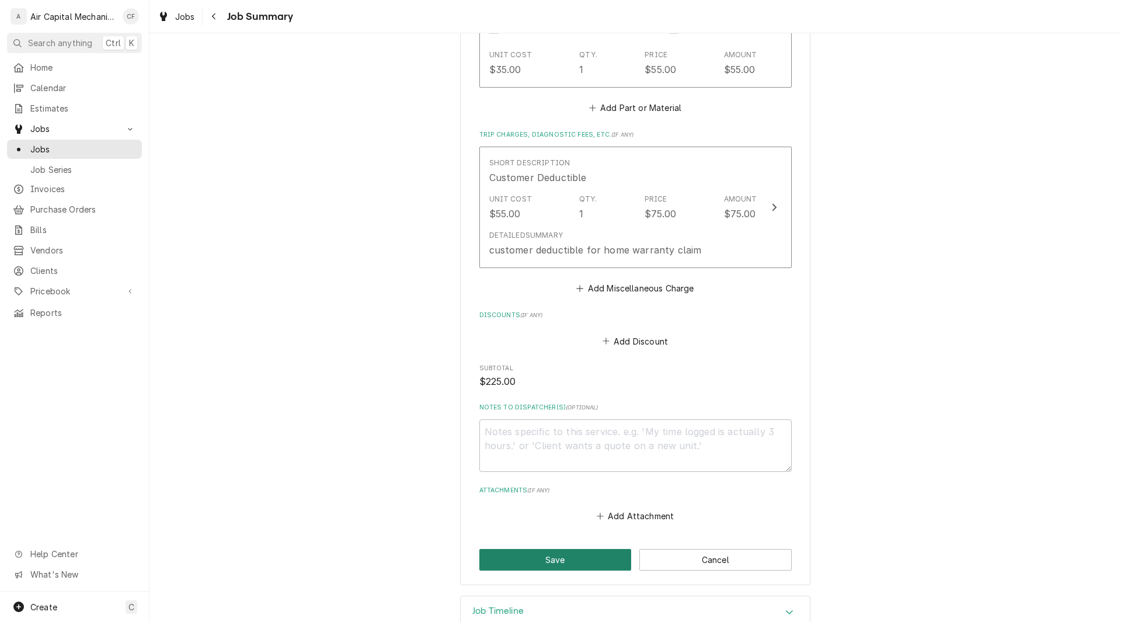
click at [542, 565] on button "Save" at bounding box center [555, 560] width 152 height 22
type textarea "x"
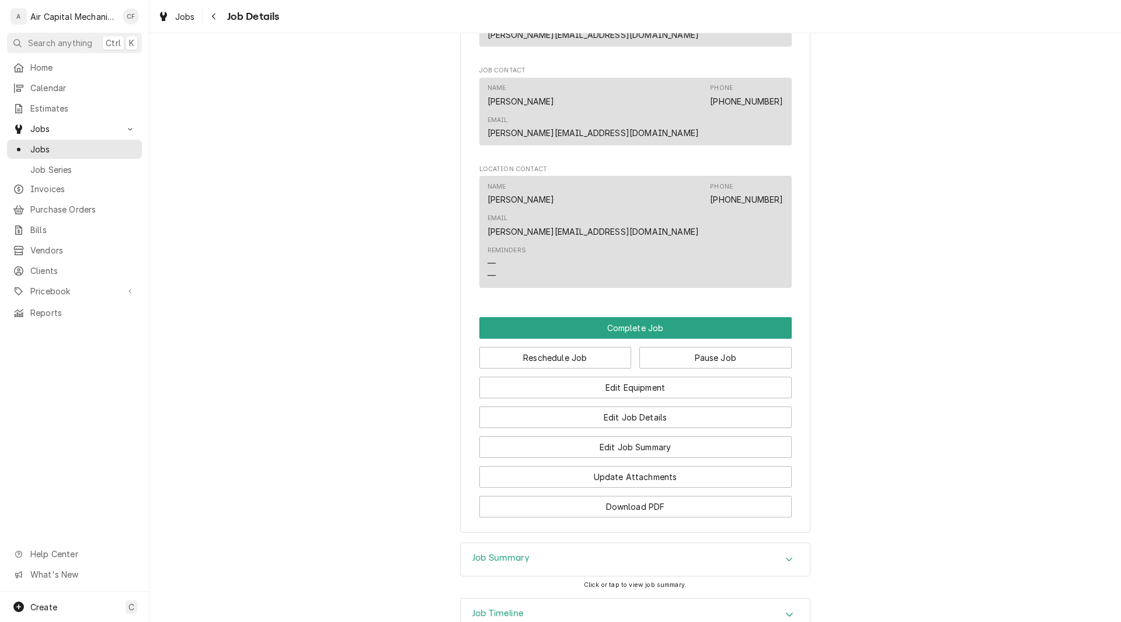
scroll to position [907, 0]
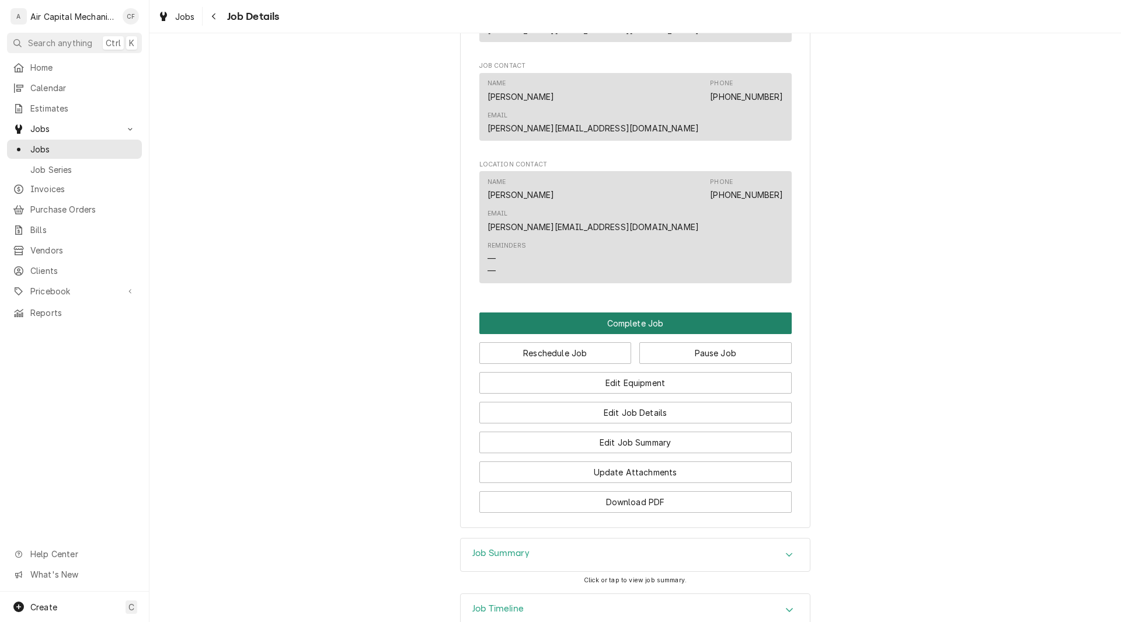
click at [706, 312] on button "Complete Job" at bounding box center [635, 323] width 312 height 22
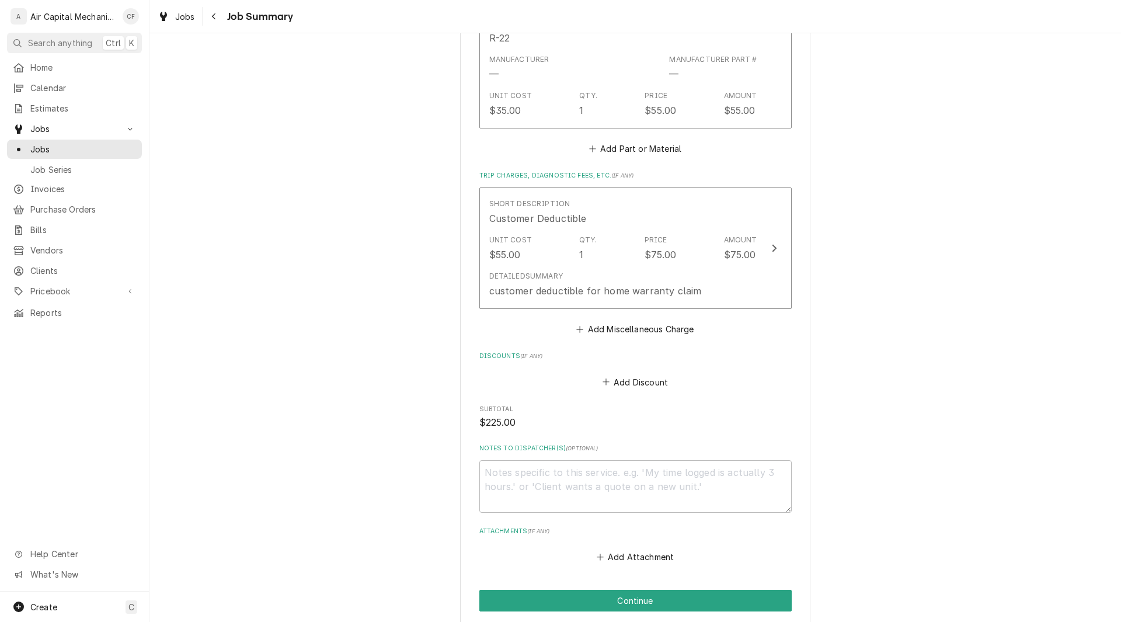
scroll to position [659, 0]
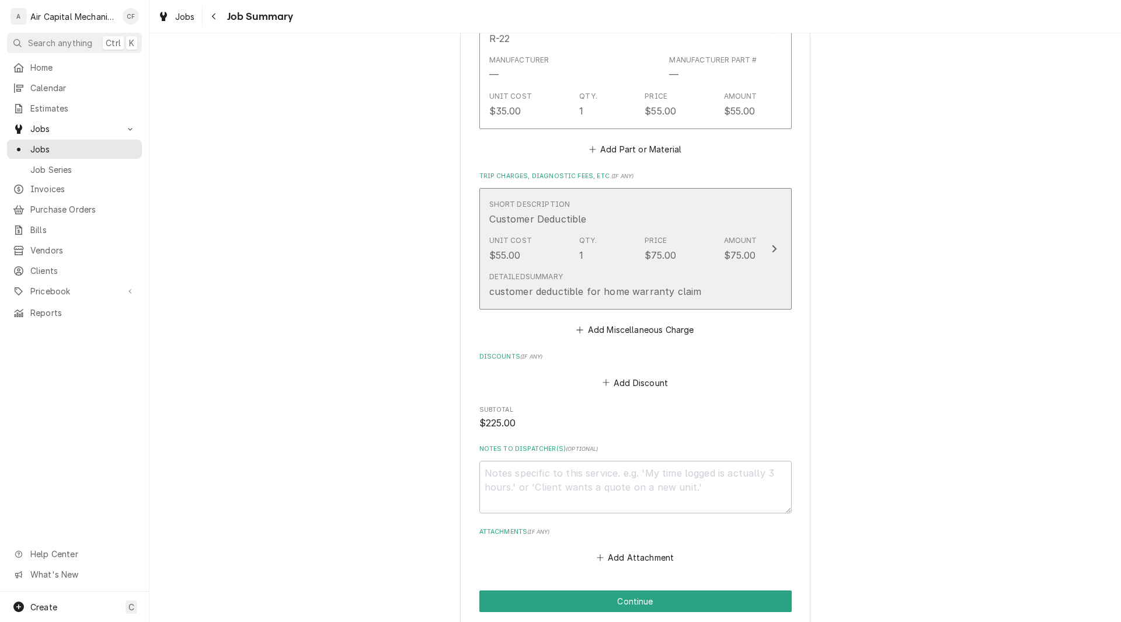
click at [735, 224] on div "Short Description Customer Deductible" at bounding box center [623, 212] width 268 height 36
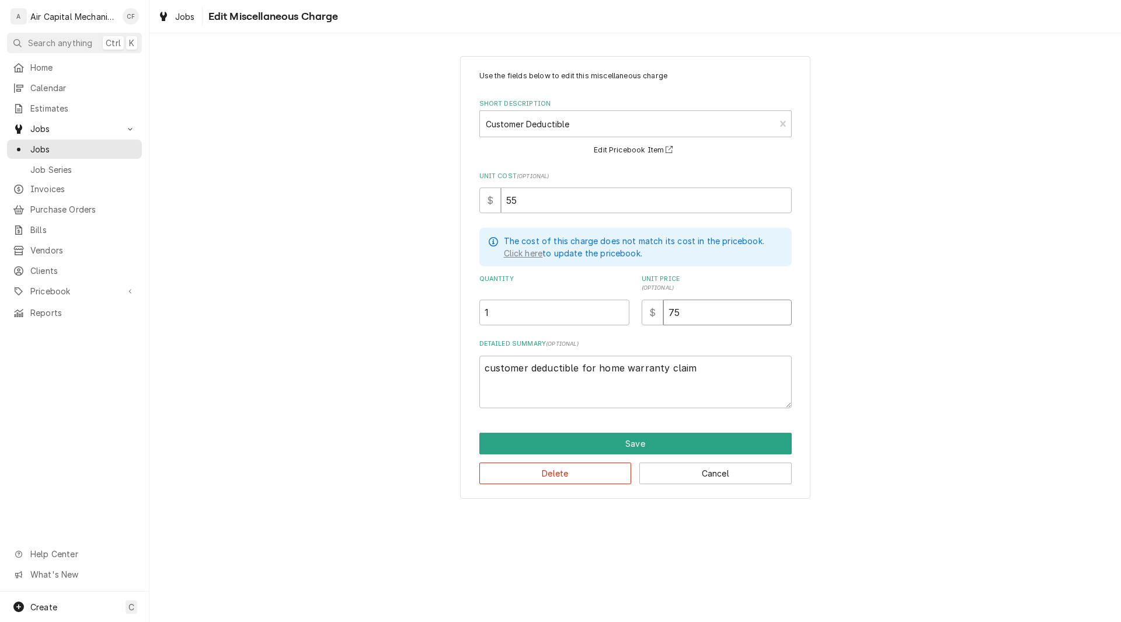
click at [703, 308] on input "75" at bounding box center [727, 313] width 128 height 26
click at [589, 466] on button "Delete" at bounding box center [555, 473] width 152 height 22
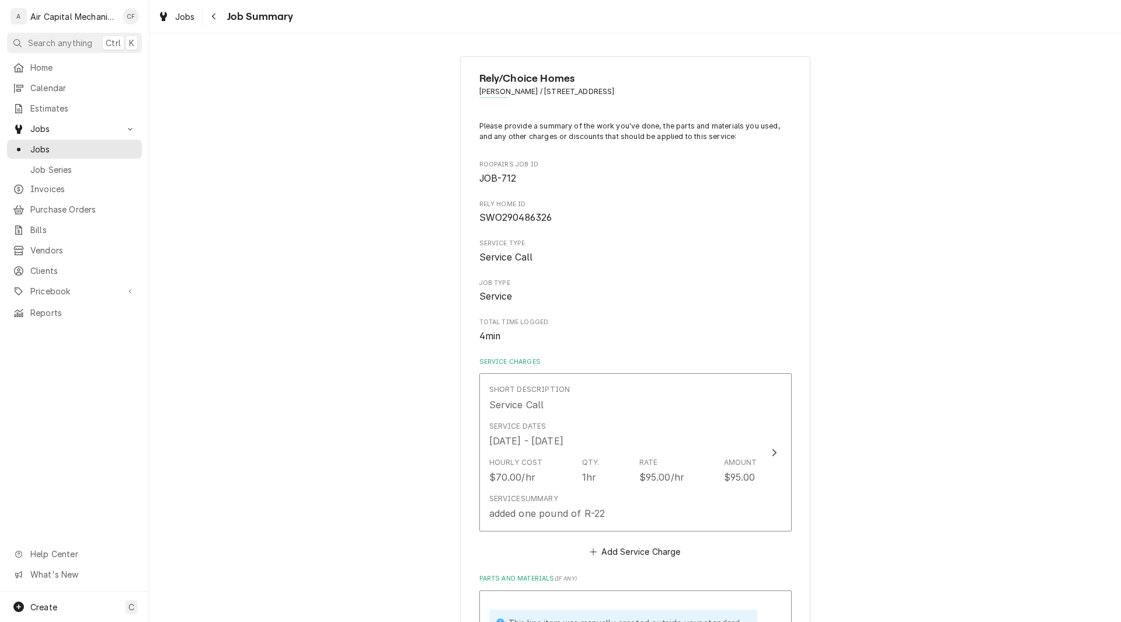
scroll to position [599, 0]
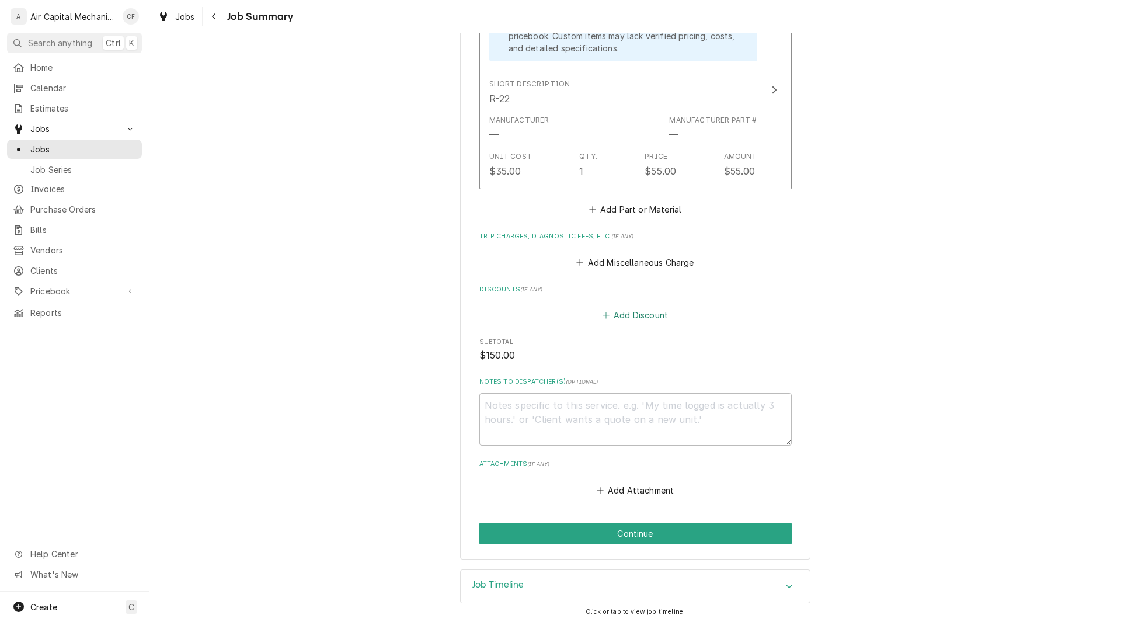
click at [634, 318] on button "Add Discount" at bounding box center [634, 315] width 69 height 16
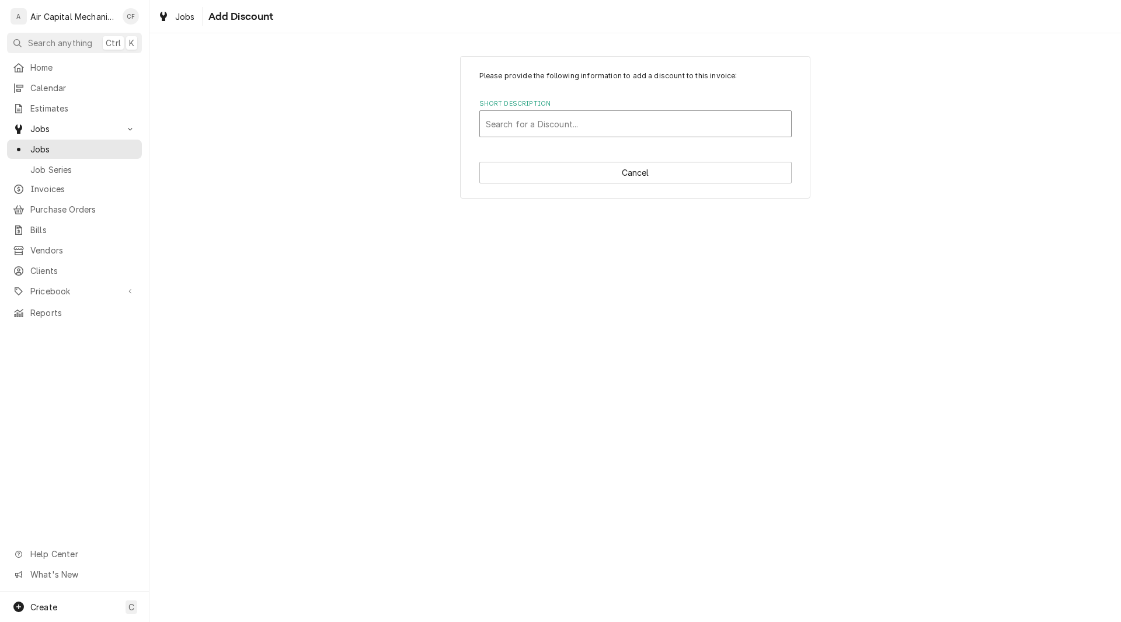
click at [556, 121] on div "Short Description" at bounding box center [636, 123] width 300 height 21
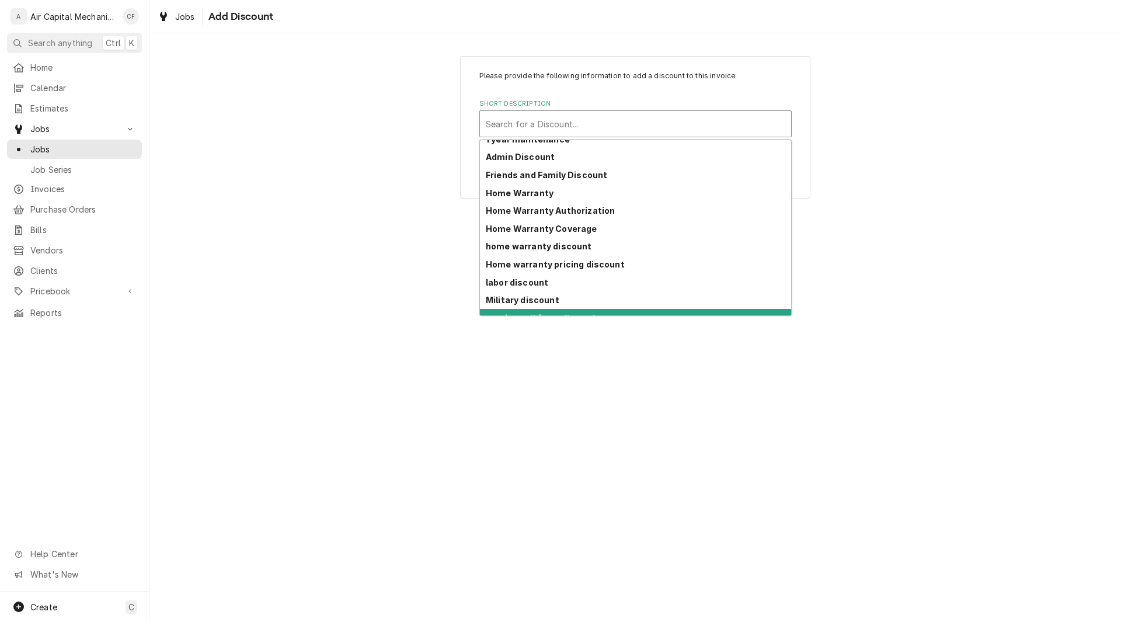
scroll to position [22, 0]
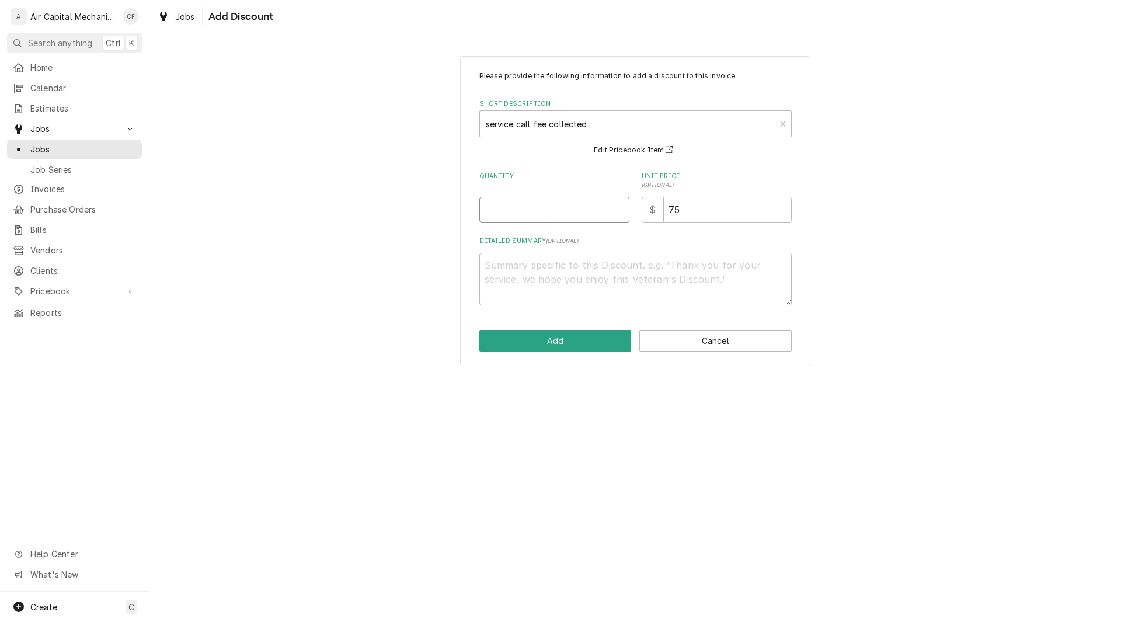
click at [487, 206] on input "Quantity" at bounding box center [554, 210] width 150 height 26
type textarea "x"
type input "1"
click at [538, 349] on button "Add" at bounding box center [555, 341] width 152 height 22
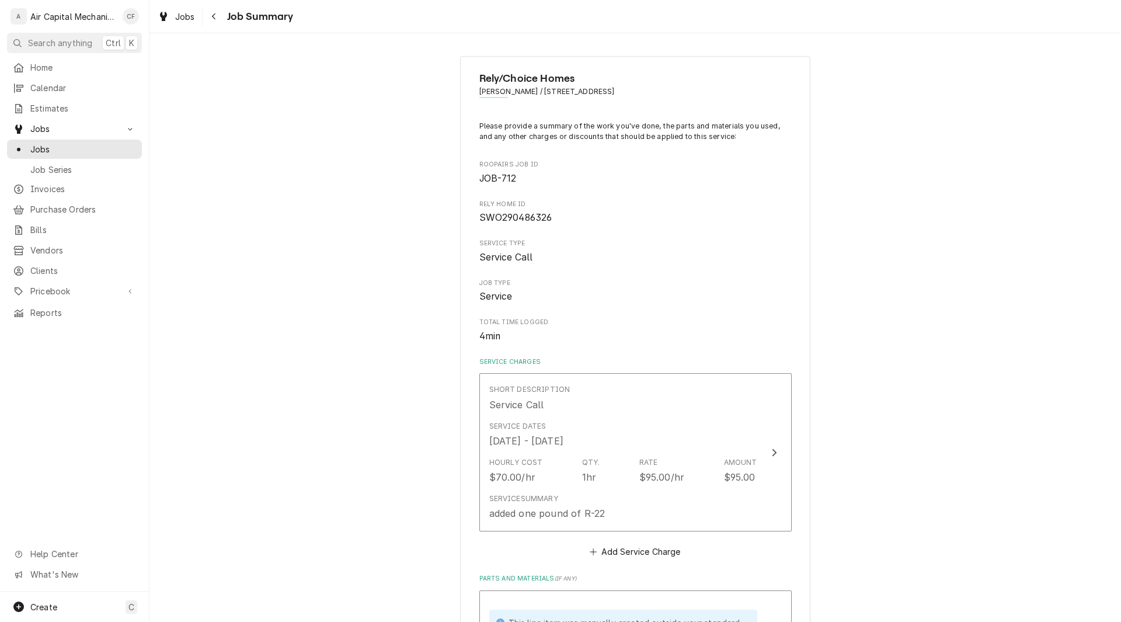
scroll to position [599, 0]
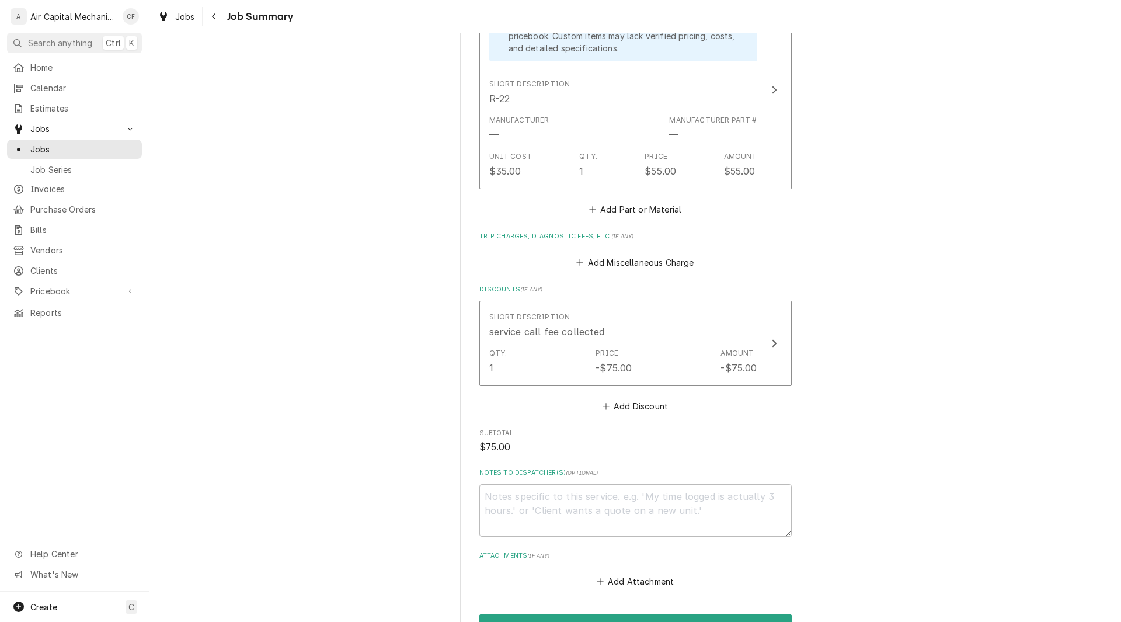
click at [886, 395] on div "Rely/Choice Homes Josh Witte / 1812 E Evanston St, Park City, KS 67219 Please p…" at bounding box center [635, 54] width 972 height 1214
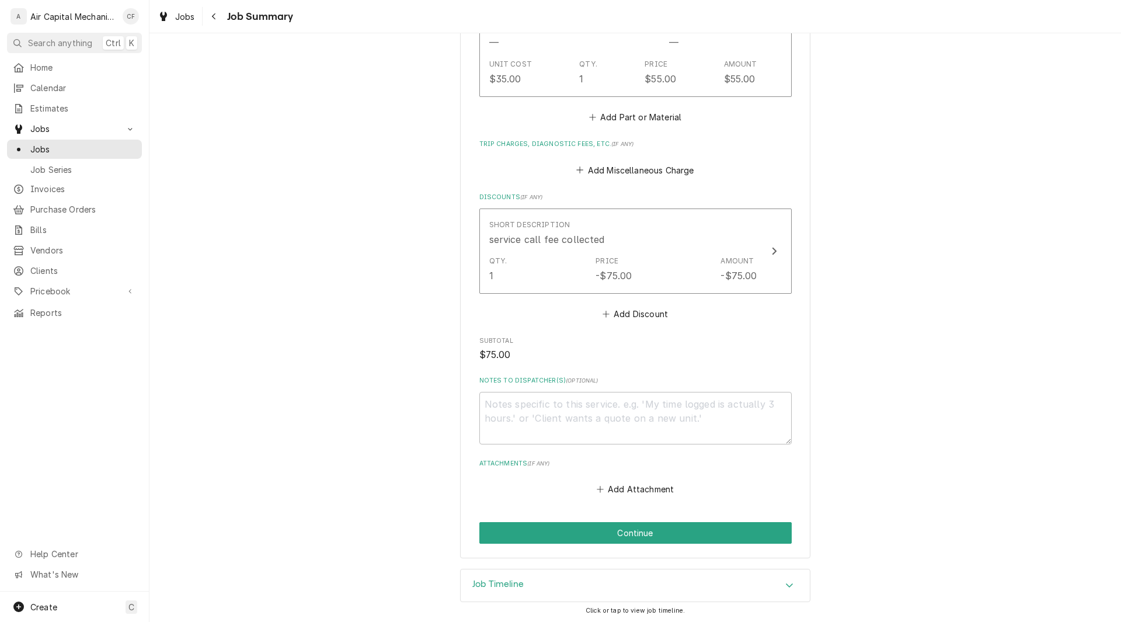
scroll to position [693, 0]
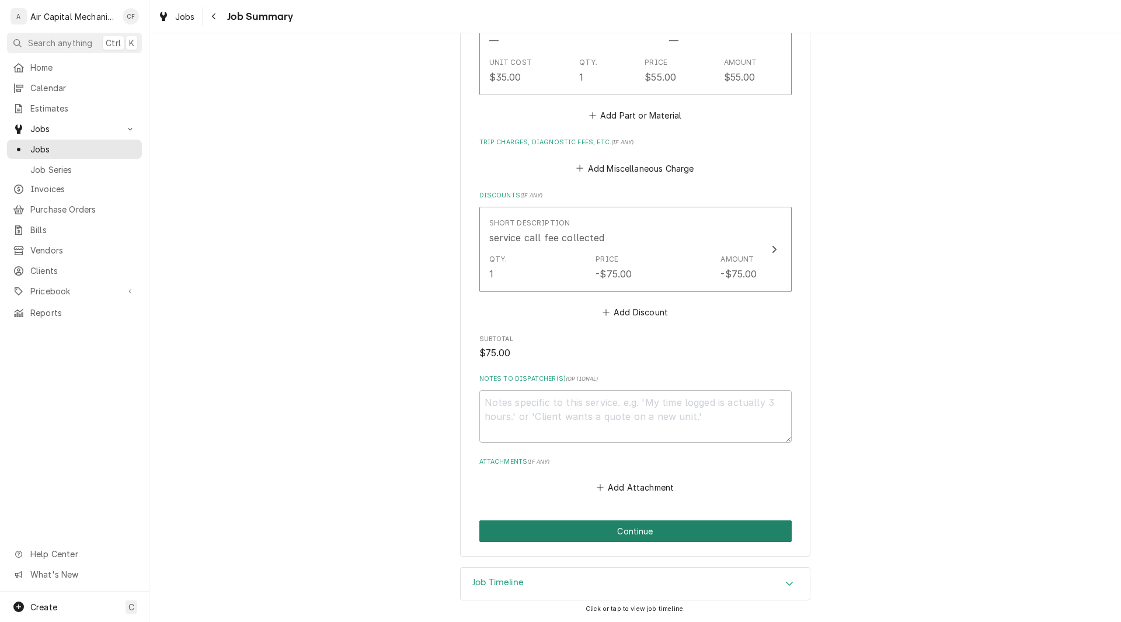
click at [673, 535] on button "Continue" at bounding box center [635, 531] width 312 height 22
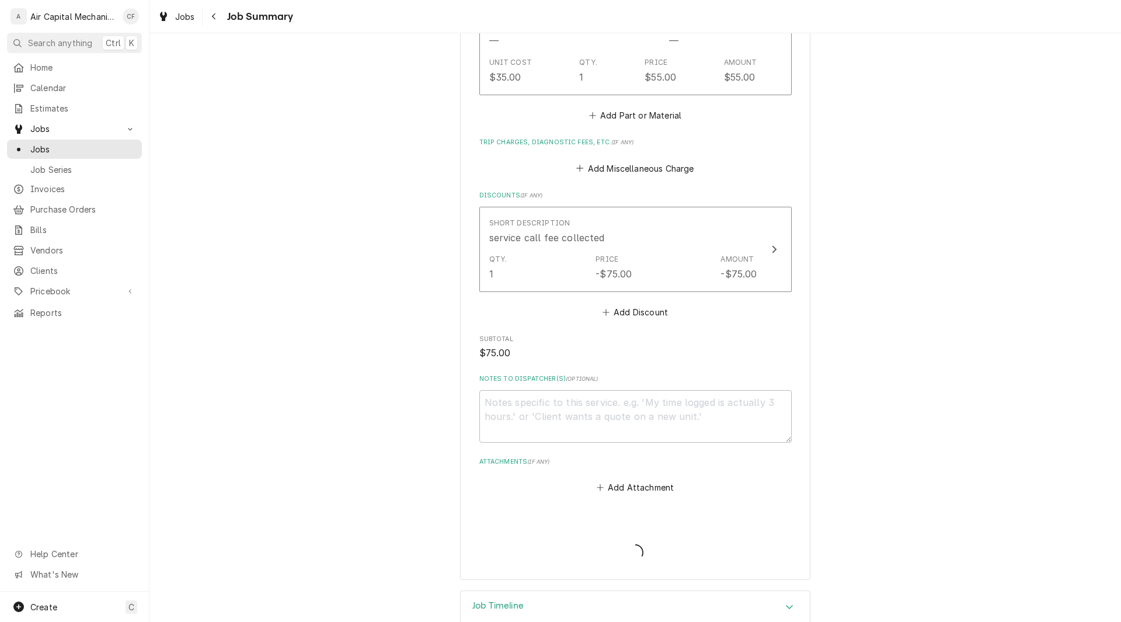
type textarea "x"
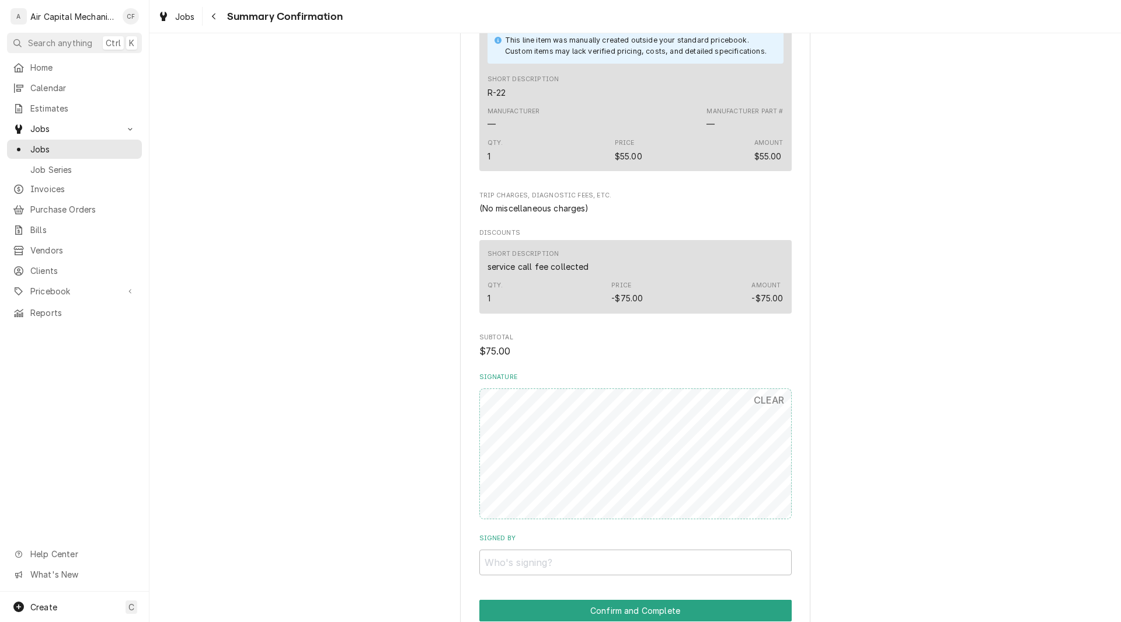
scroll to position [537, 0]
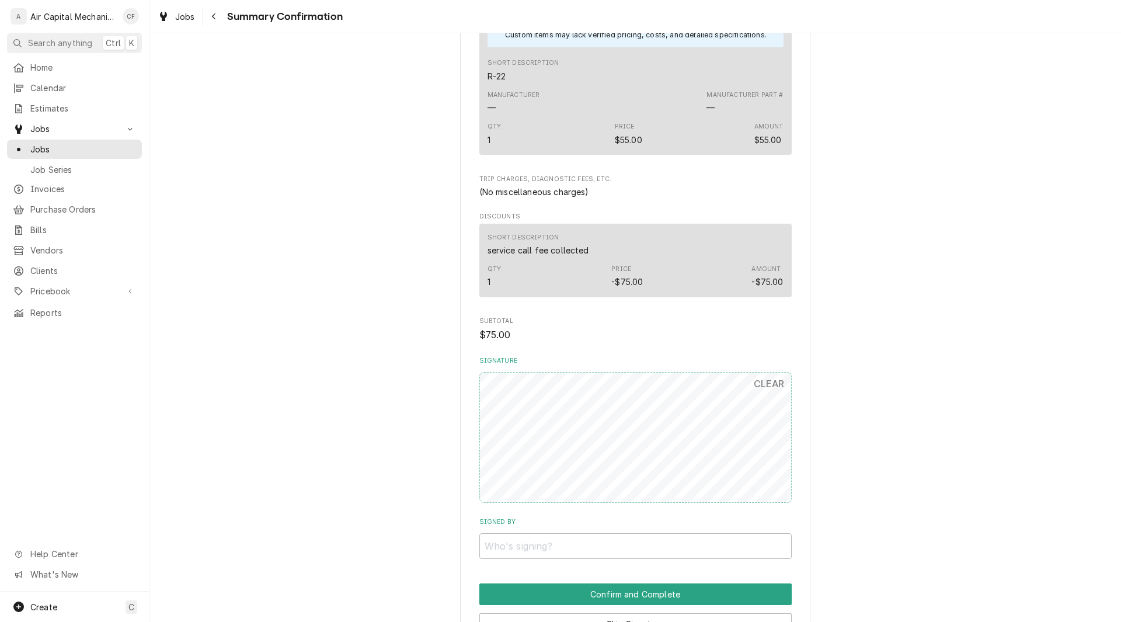
click at [933, 508] on div "Rely/Choice Homes [PERSON_NAME] / [STREET_ADDRESS] Please have Rely/Choice Home…" at bounding box center [635, 98] width 972 height 1181
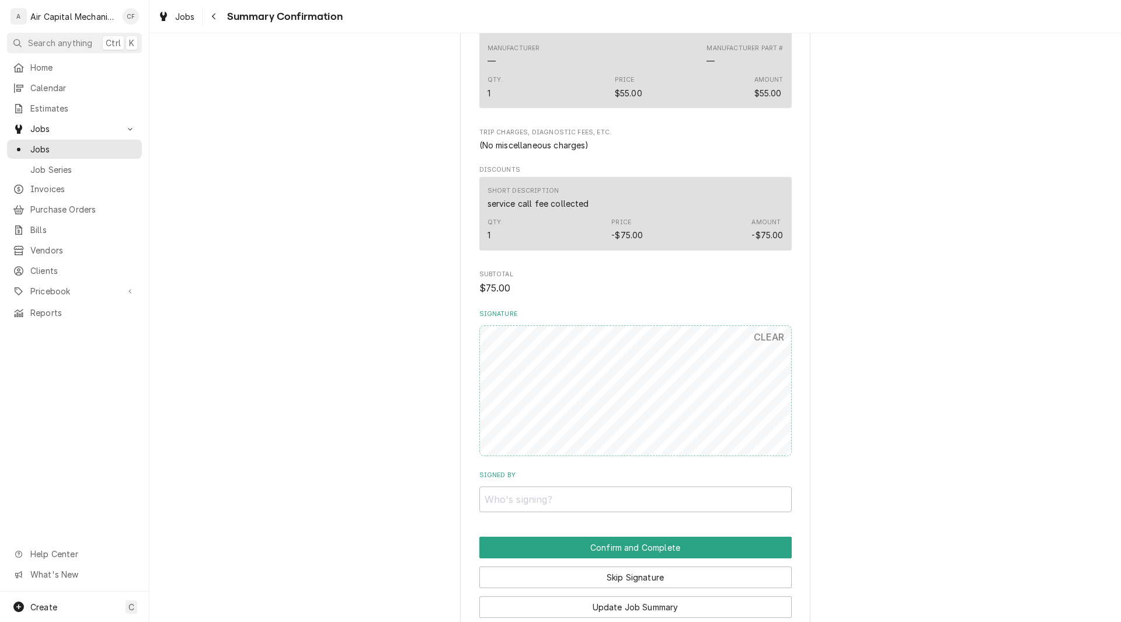
scroll to position [607, 0]
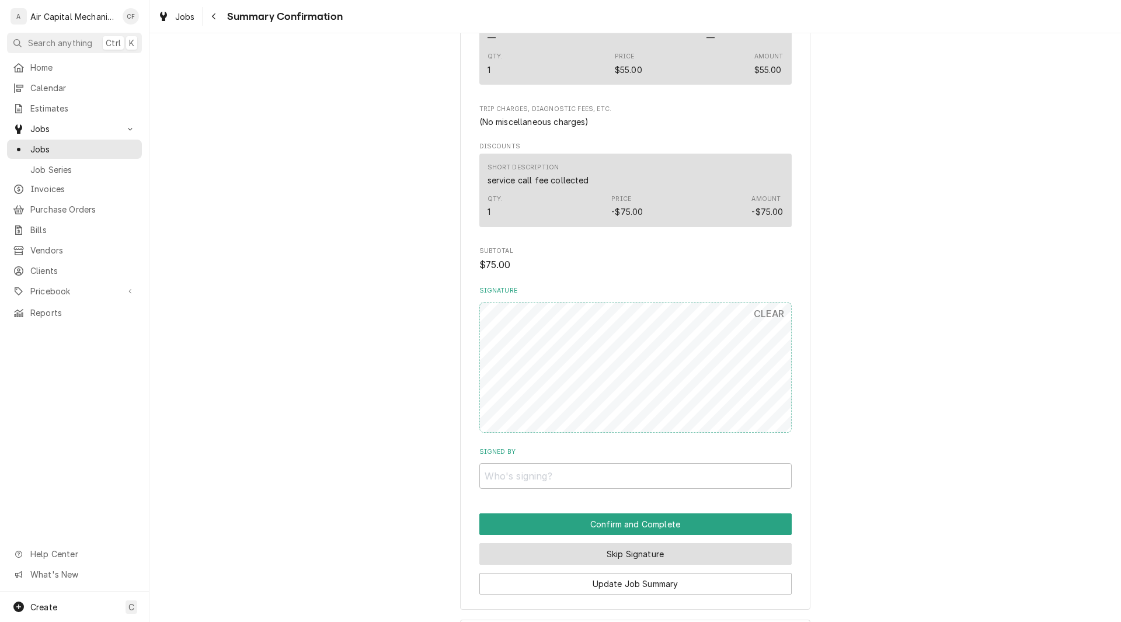
click at [717, 559] on button "Skip Signature" at bounding box center [635, 554] width 312 height 22
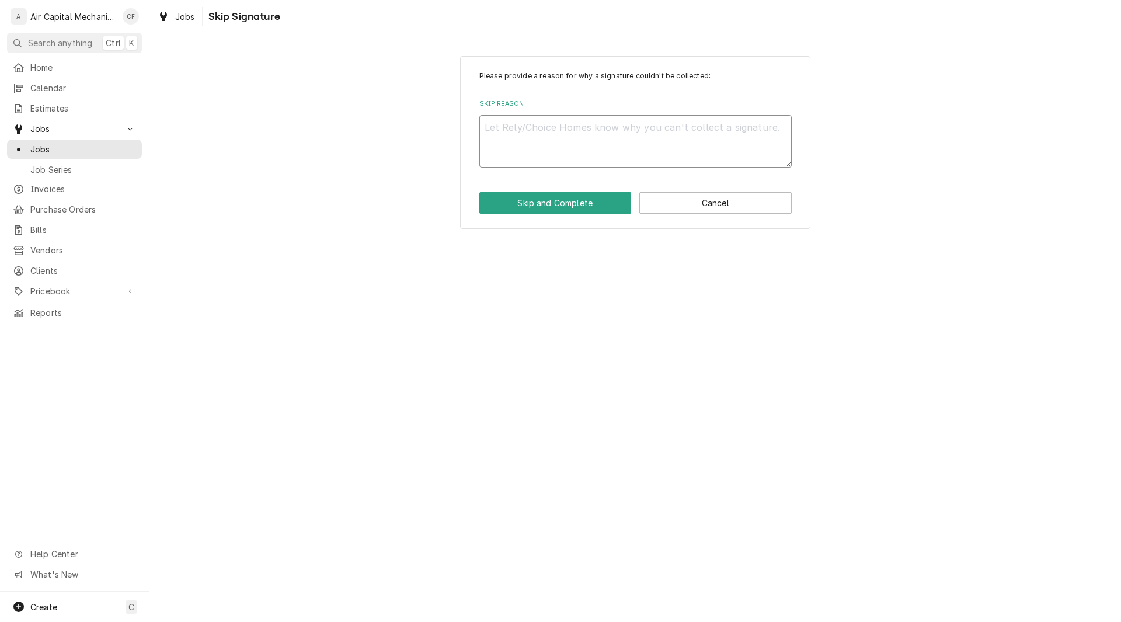
click at [544, 123] on textarea "Skip Reason" at bounding box center [635, 141] width 312 height 53
type textarea "x"
type textarea "n"
type textarea "x"
type textarea "na"
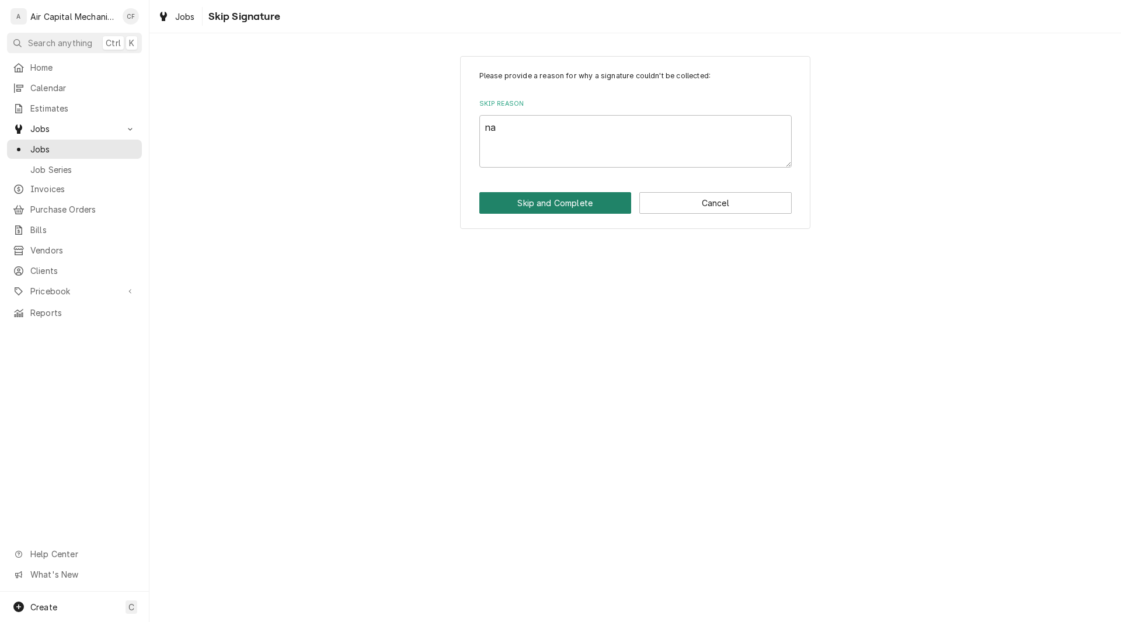
click at [570, 205] on button "Skip and Complete" at bounding box center [555, 203] width 152 height 22
type textarea "x"
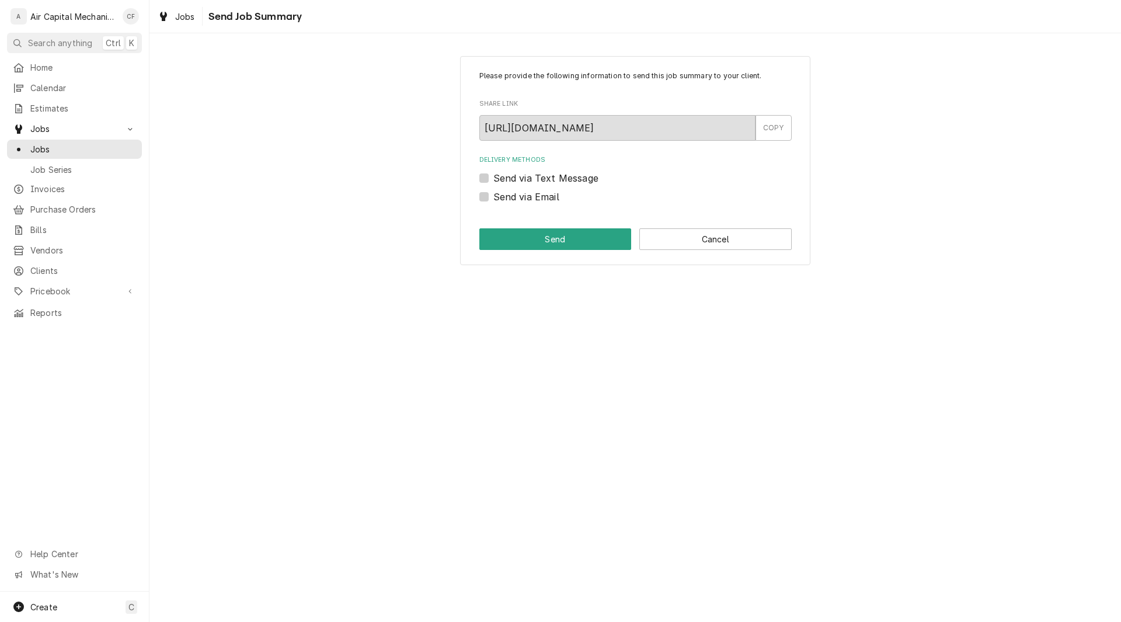
click at [493, 194] on label "Send via Email" at bounding box center [526, 197] width 66 height 14
click at [493, 194] on input "Send via Email" at bounding box center [649, 203] width 312 height 26
checkbox input "true"
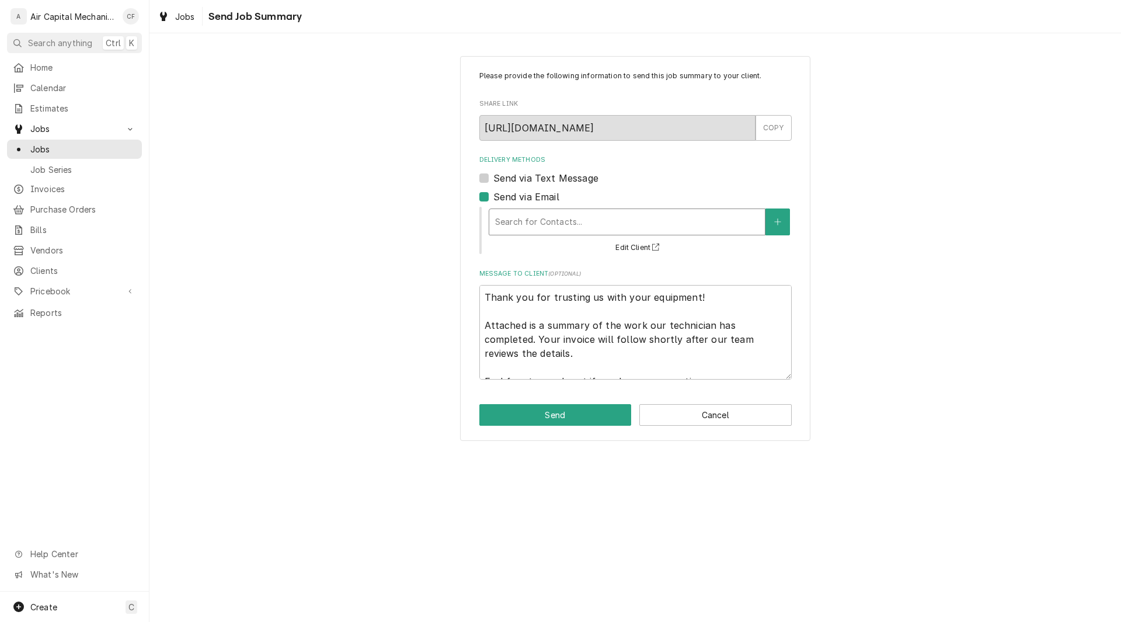
click at [499, 224] on div "Delivery Methods" at bounding box center [627, 221] width 264 height 21
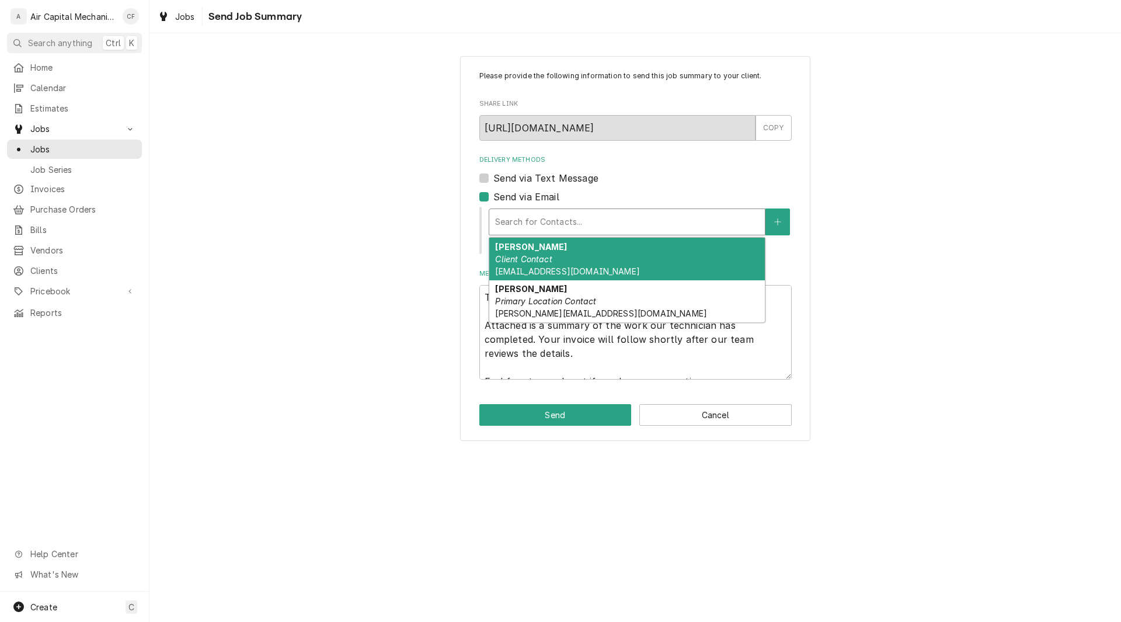
click at [506, 246] on strong "Charles Faure" at bounding box center [531, 247] width 72 height 10
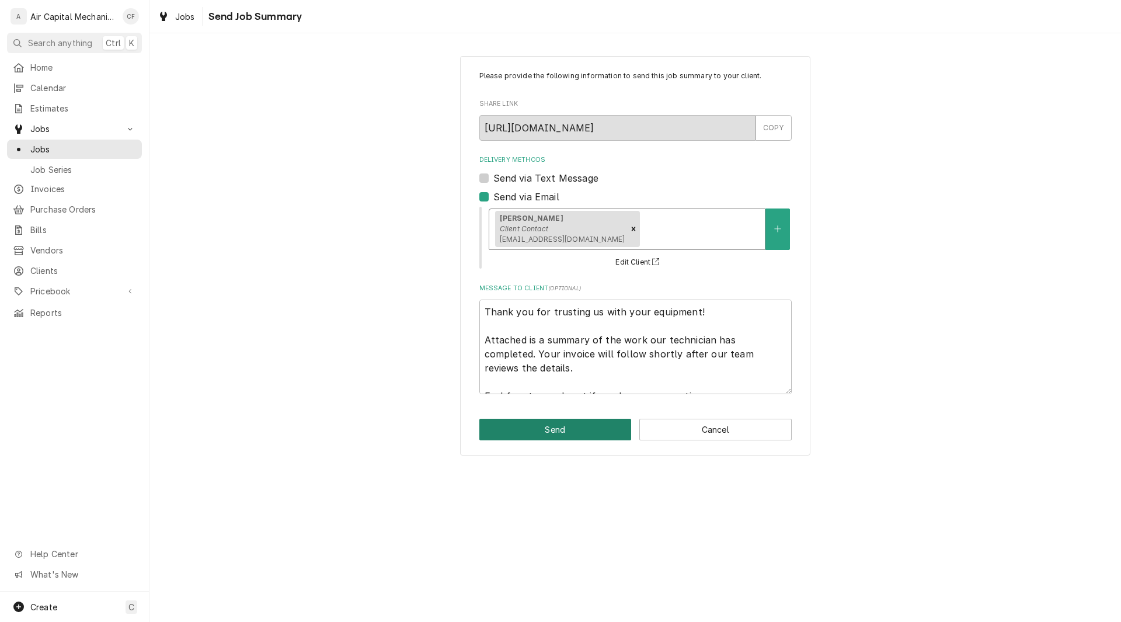
click at [525, 434] on button "Send" at bounding box center [555, 430] width 152 height 22
type textarea "x"
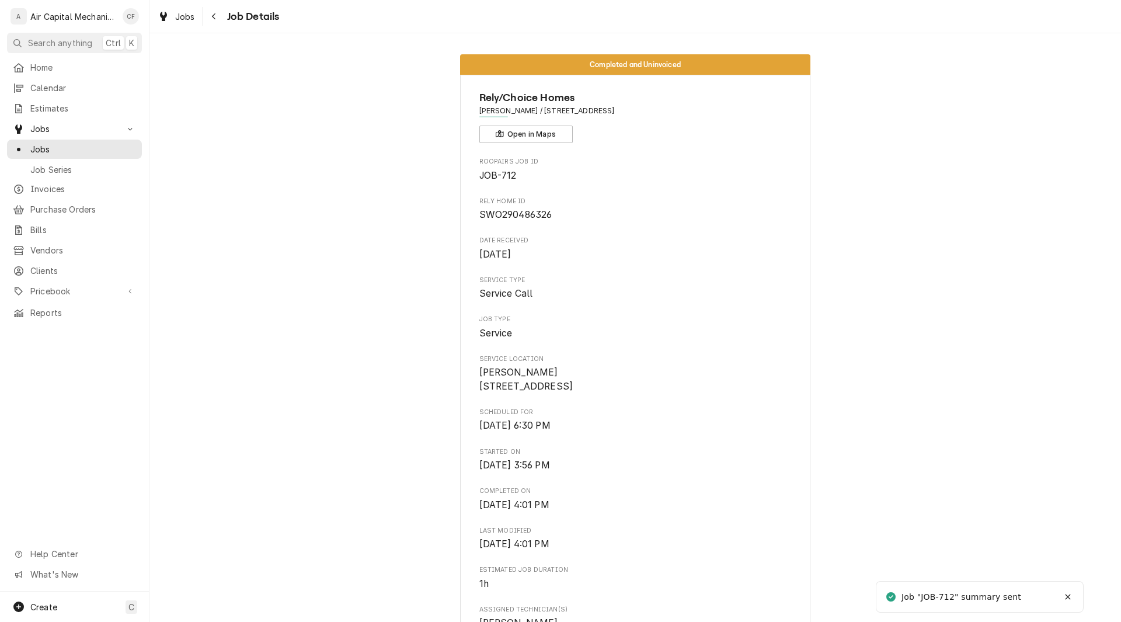
click at [683, 383] on span "Josh Witte 1812 E Evanston St Park City, KS 67219" at bounding box center [635, 378] width 312 height 27
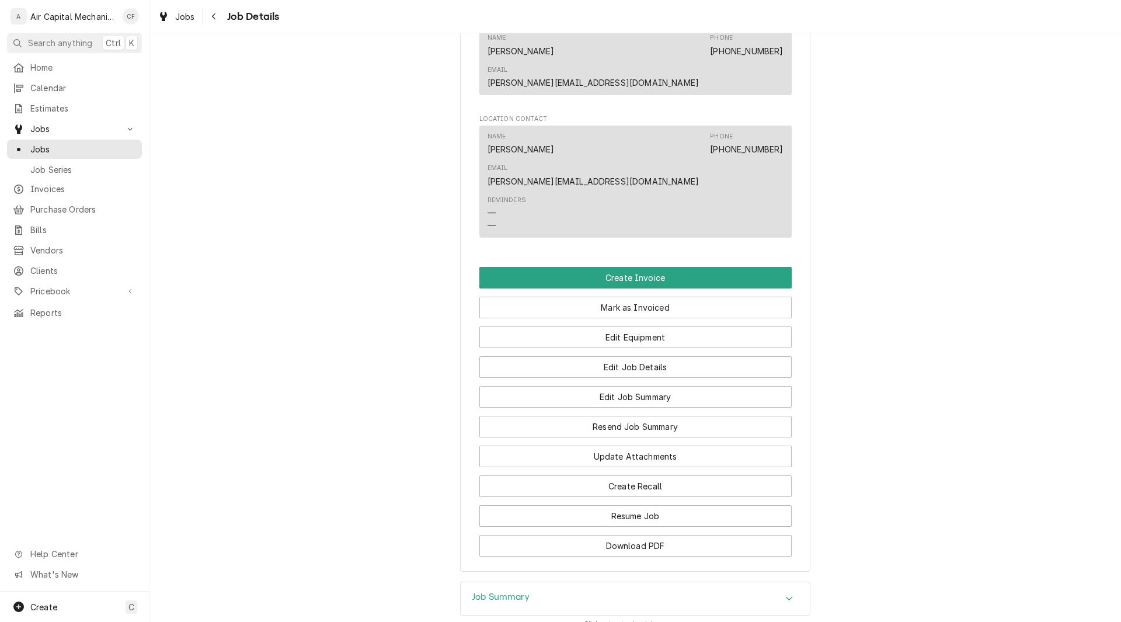
scroll to position [892, 0]
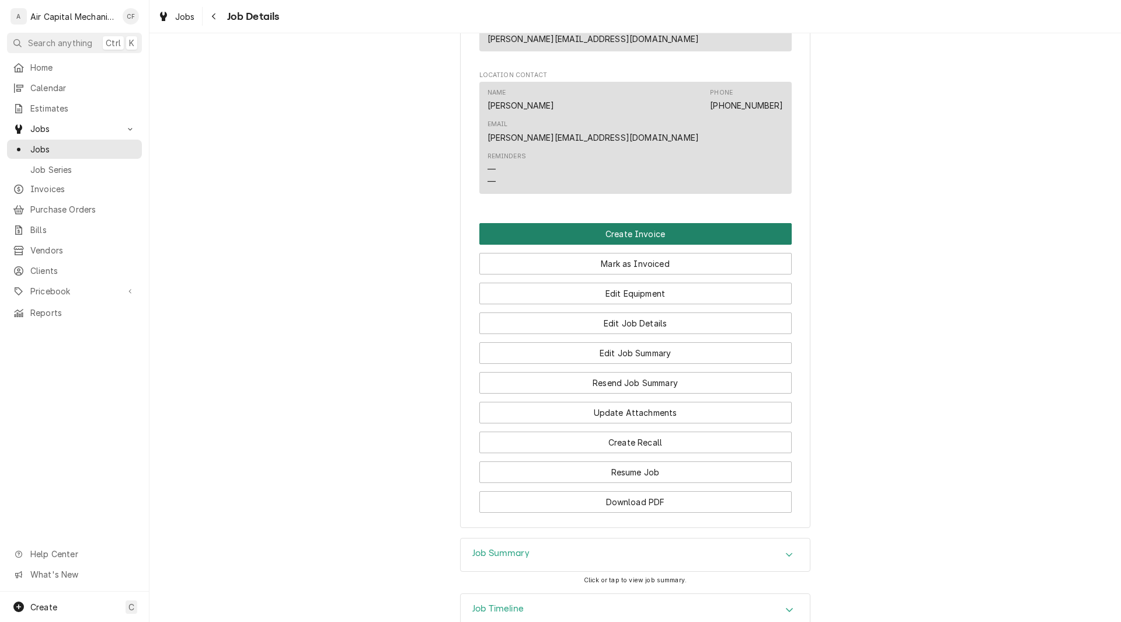
click at [660, 223] on button "Create Invoice" at bounding box center [635, 234] width 312 height 22
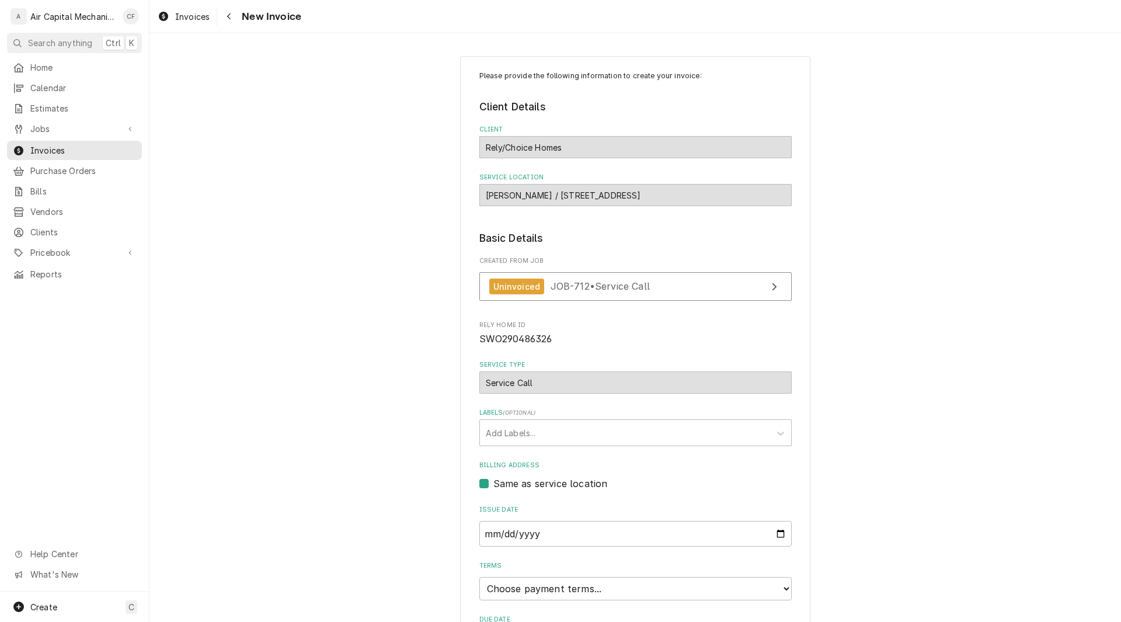
click at [858, 278] on div "Please provide the following information to create your invoice: Client Details…" at bounding box center [635, 398] width 972 height 705
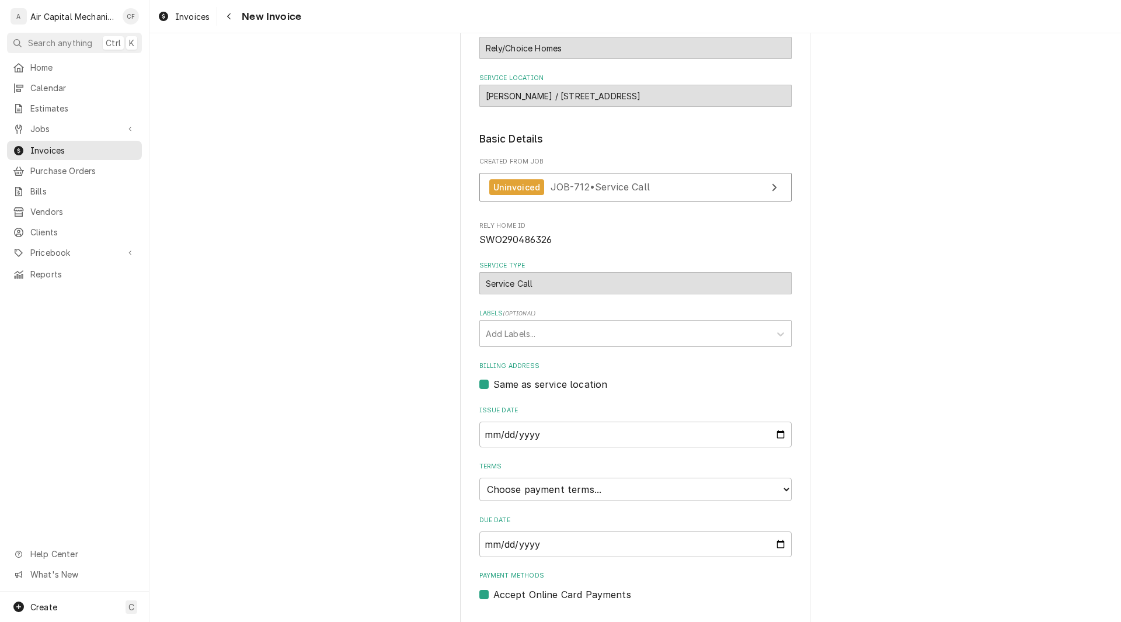
scroll to position [128, 0]
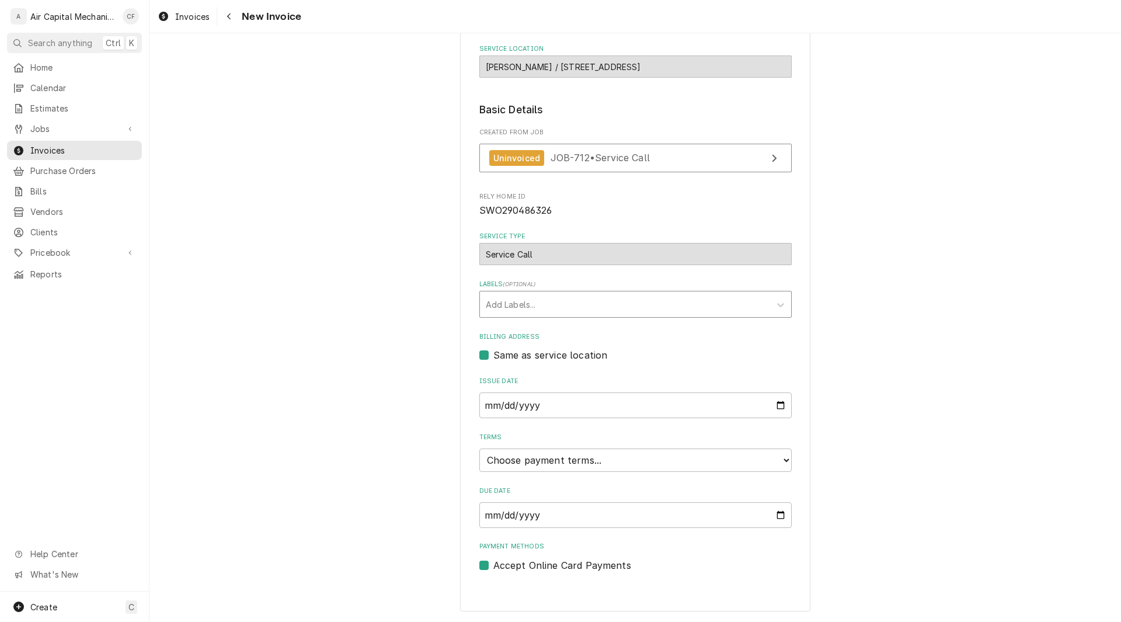
click at [682, 294] on div "Labels" at bounding box center [625, 304] width 278 height 21
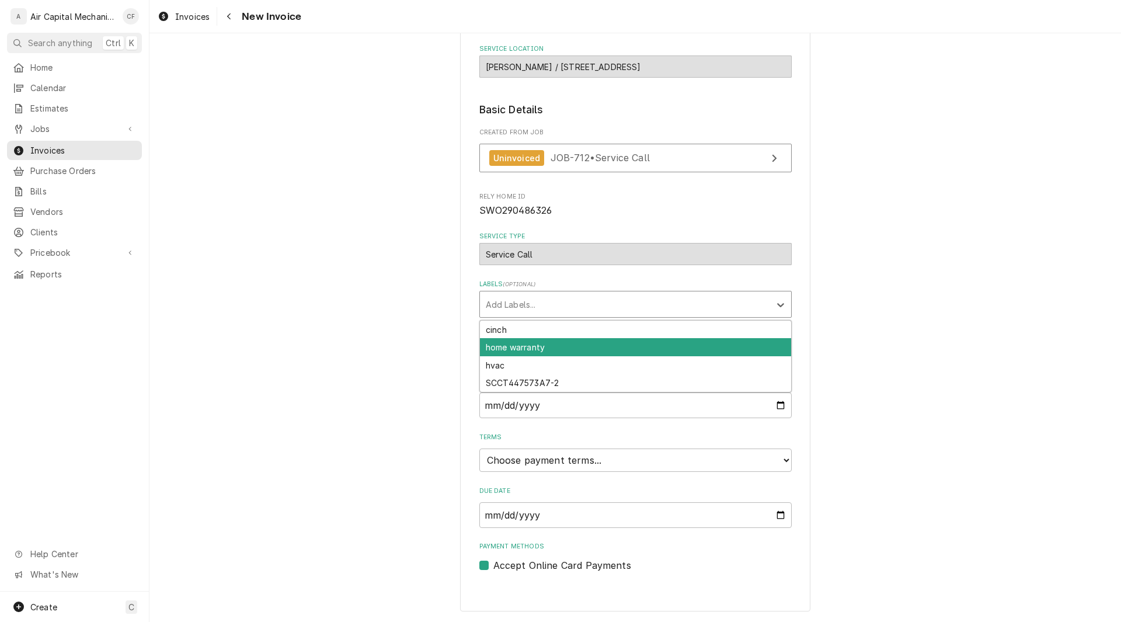
click at [615, 343] on div "home warranty" at bounding box center [635, 347] width 311 height 18
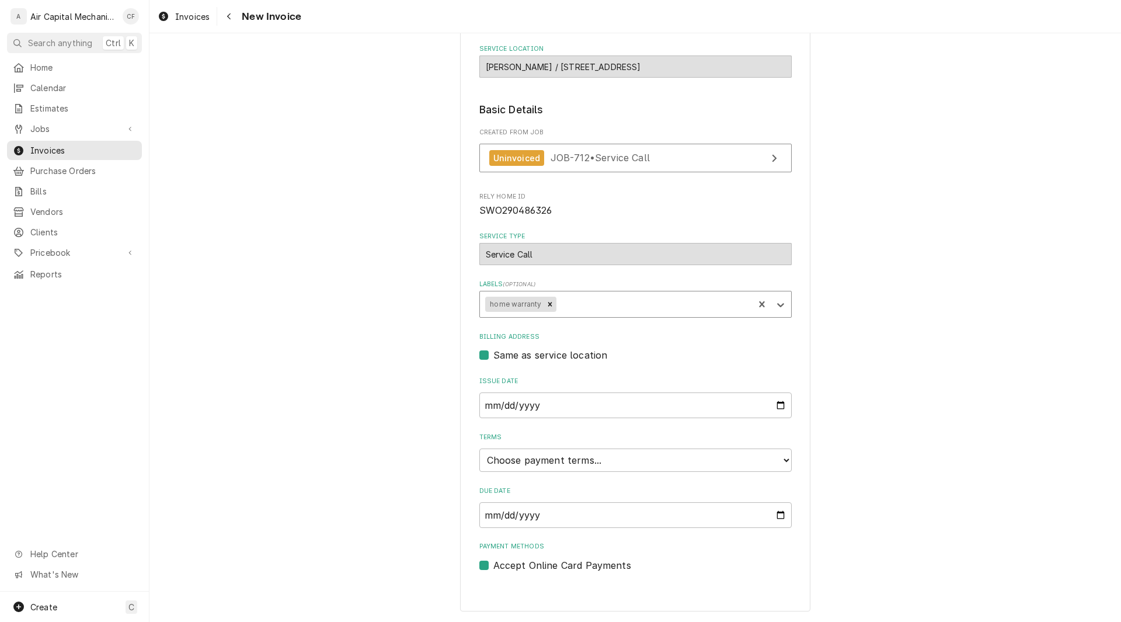
click at [858, 329] on div "Please provide the following information to create your invoice: Client Details…" at bounding box center [635, 269] width 972 height 705
click at [928, 185] on div "Please provide the following information to create your invoice: Client Details…" at bounding box center [635, 269] width 972 height 705
click at [935, 135] on div "Please provide the following information to create your invoice: Client Details…" at bounding box center [635, 269] width 972 height 705
click at [584, 468] on select "Choose payment terms... Same Day Net 7 Net 14 Net 21 Net 30 Net 45 Net 60 Net 90" at bounding box center [635, 459] width 312 height 23
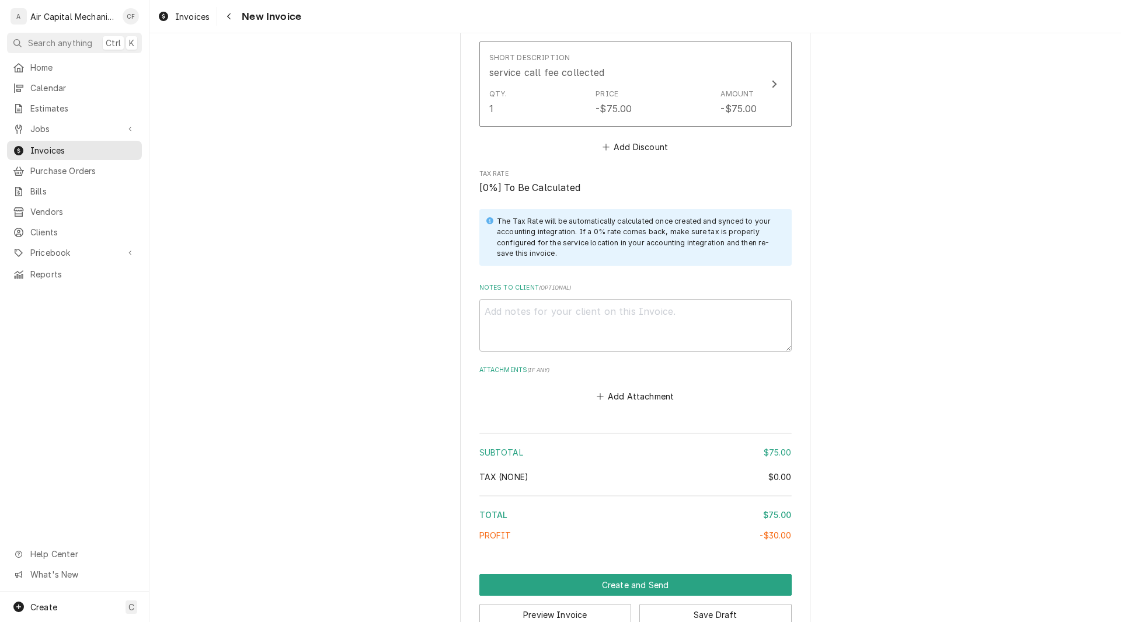
scroll to position [1355, 0]
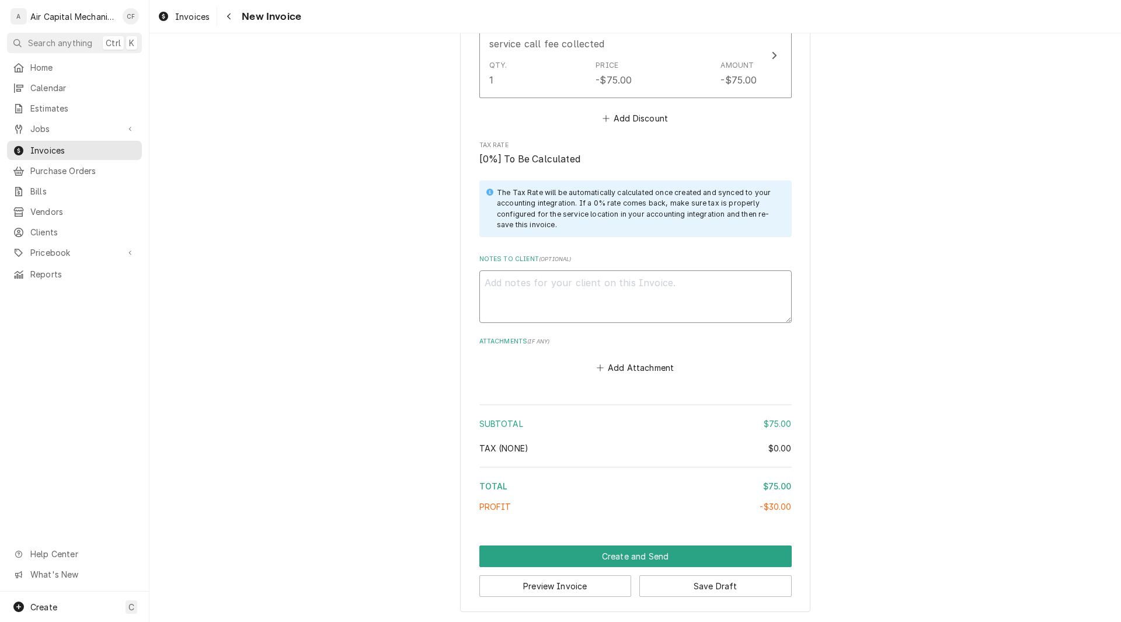
click at [669, 292] on textarea "Notes to Client ( optional )" at bounding box center [635, 296] width 312 height 53
type textarea "x"
type textarea "S"
type textarea "x"
type textarea "SW"
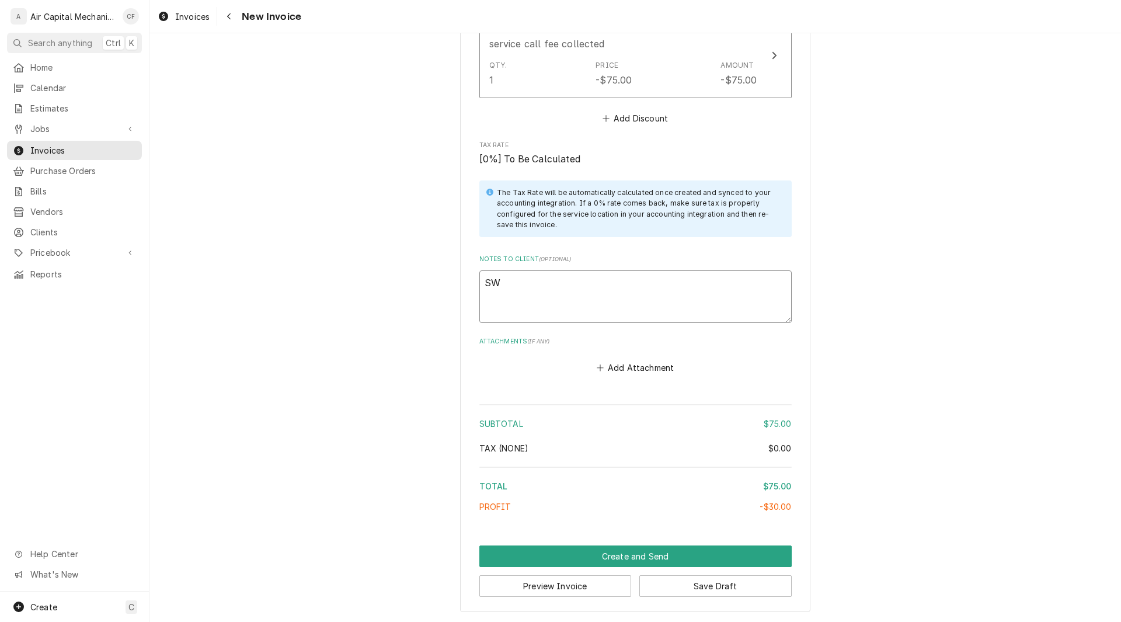
type textarea "x"
type textarea "SWO"
type textarea "x"
type textarea "SWO#"
type textarea "x"
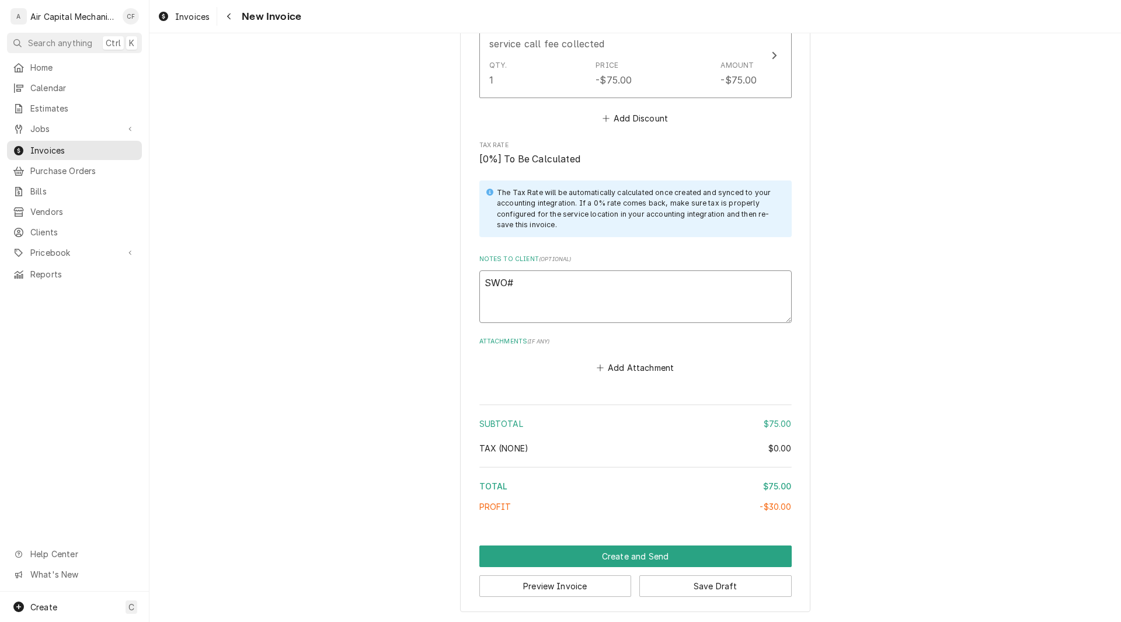
type textarea "SWO#2"
type textarea "x"
type textarea "SWO#29"
type textarea "x"
type textarea "SWO#290"
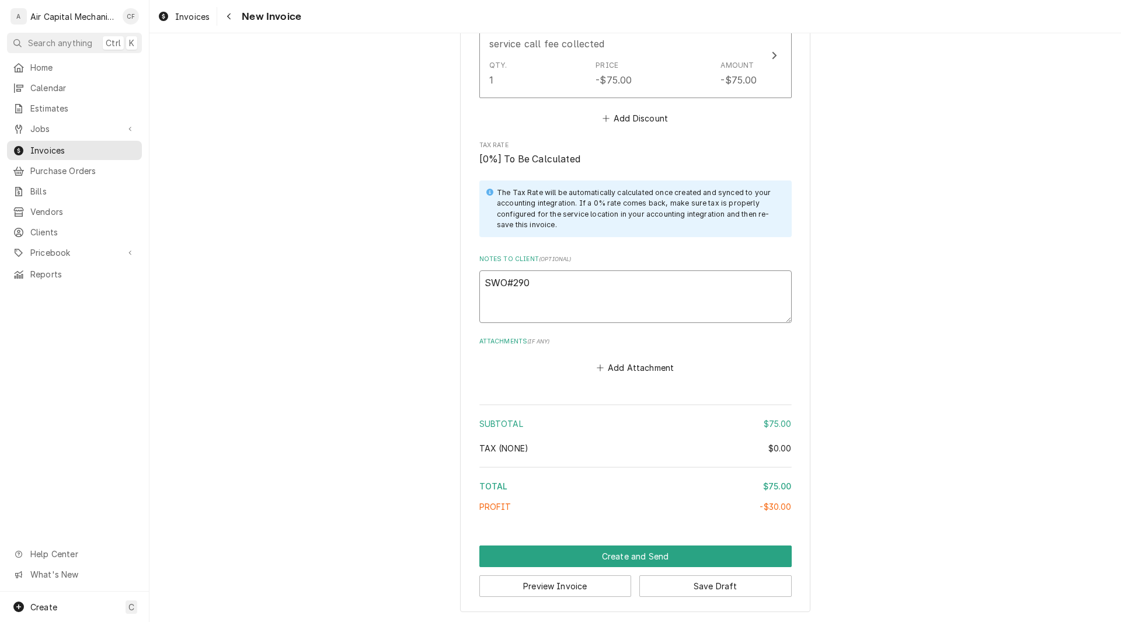
type textarea "x"
type textarea "SWO#2904"
type textarea "x"
type textarea "SWO#29048"
type textarea "x"
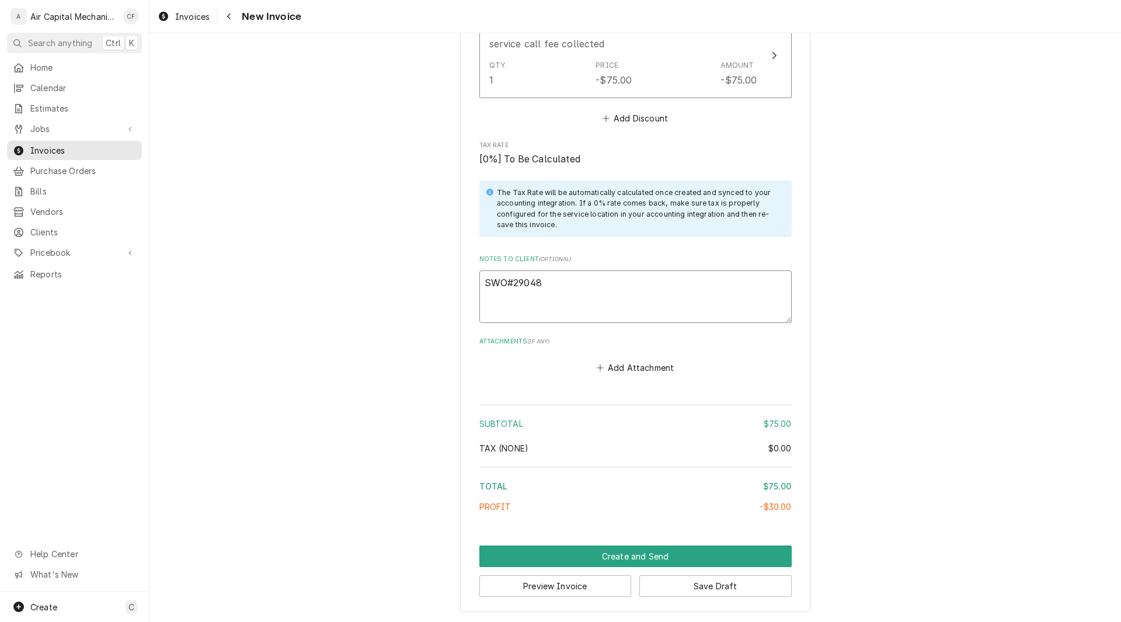
type textarea "SWO#290486"
type textarea "x"
type textarea "SWO#2904863"
type textarea "x"
type textarea "SWO#29048632"
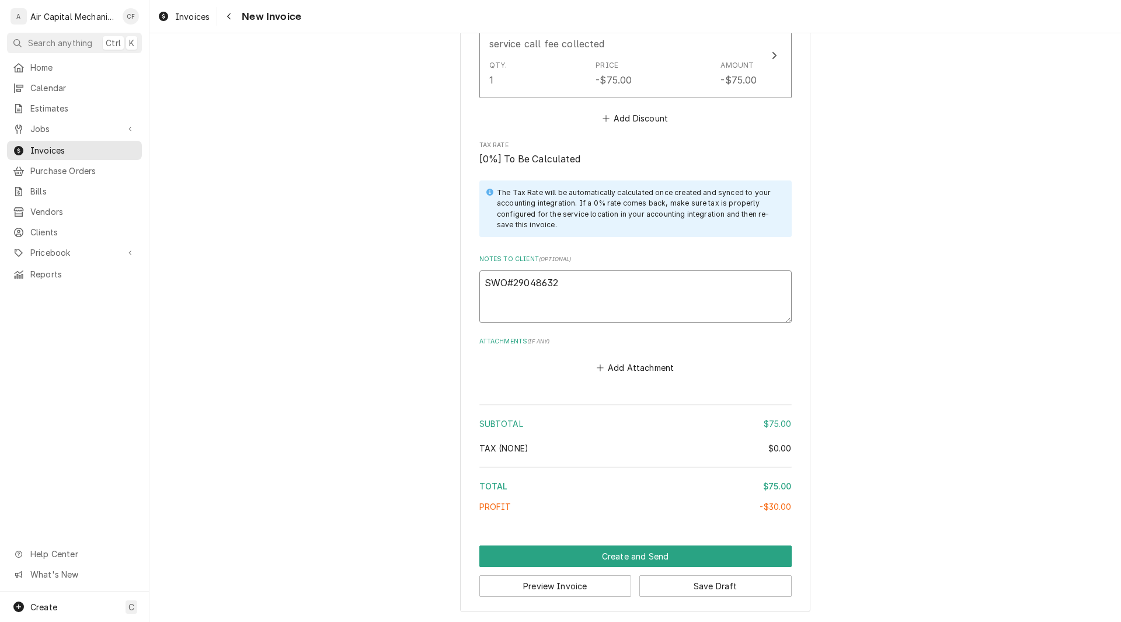
type textarea "x"
type textarea "SWO#290486326"
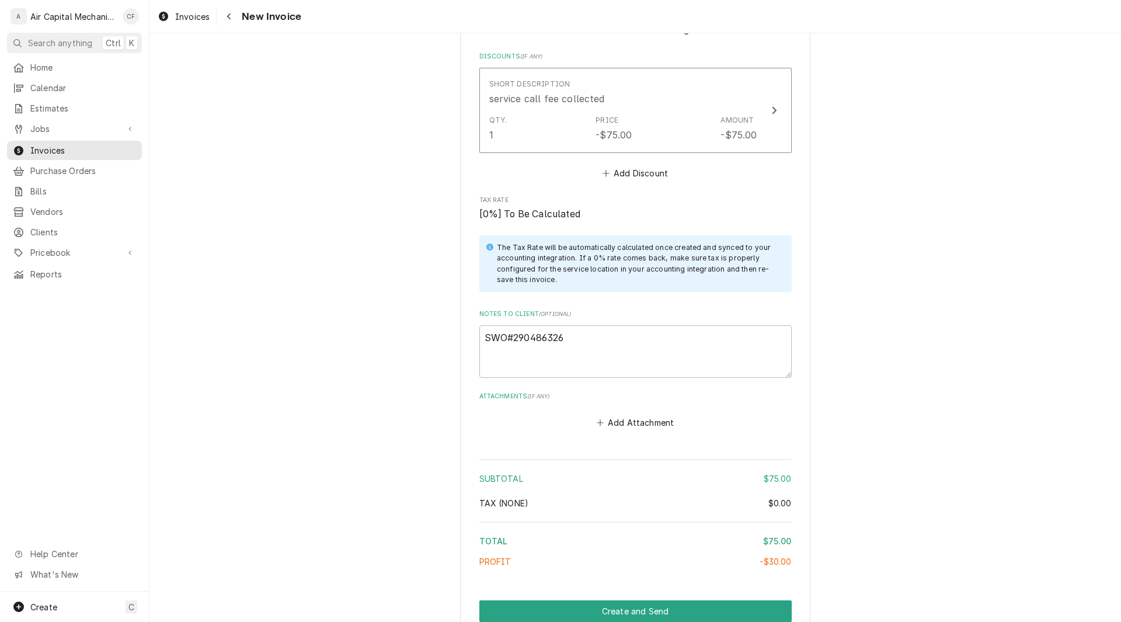
scroll to position [1332, 0]
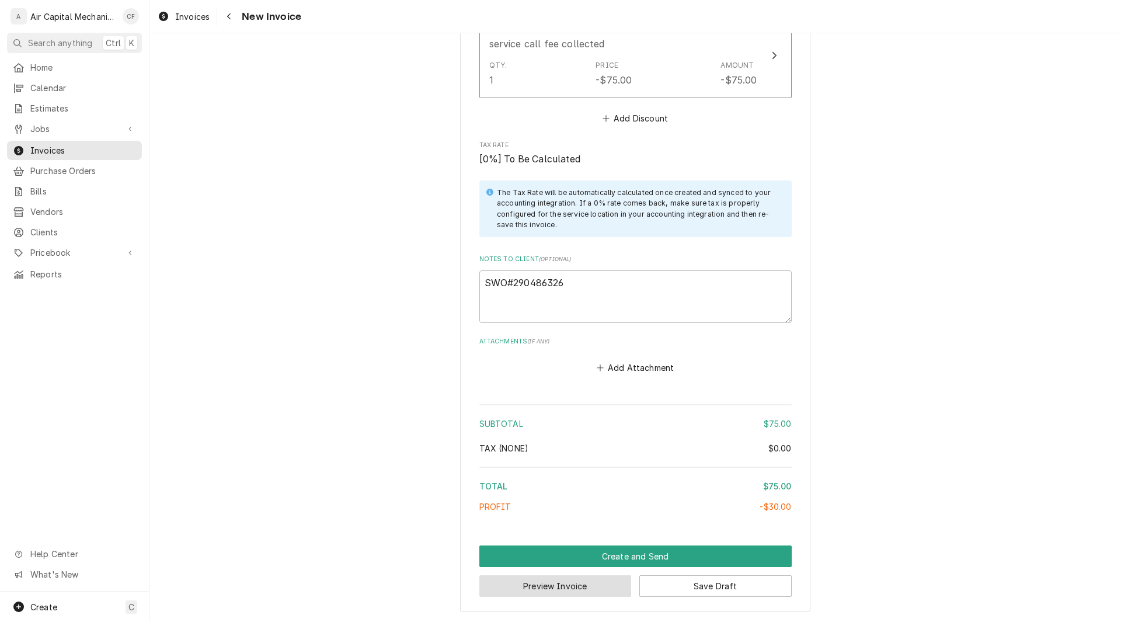
click at [583, 579] on button "Preview Invoice" at bounding box center [555, 586] width 152 height 22
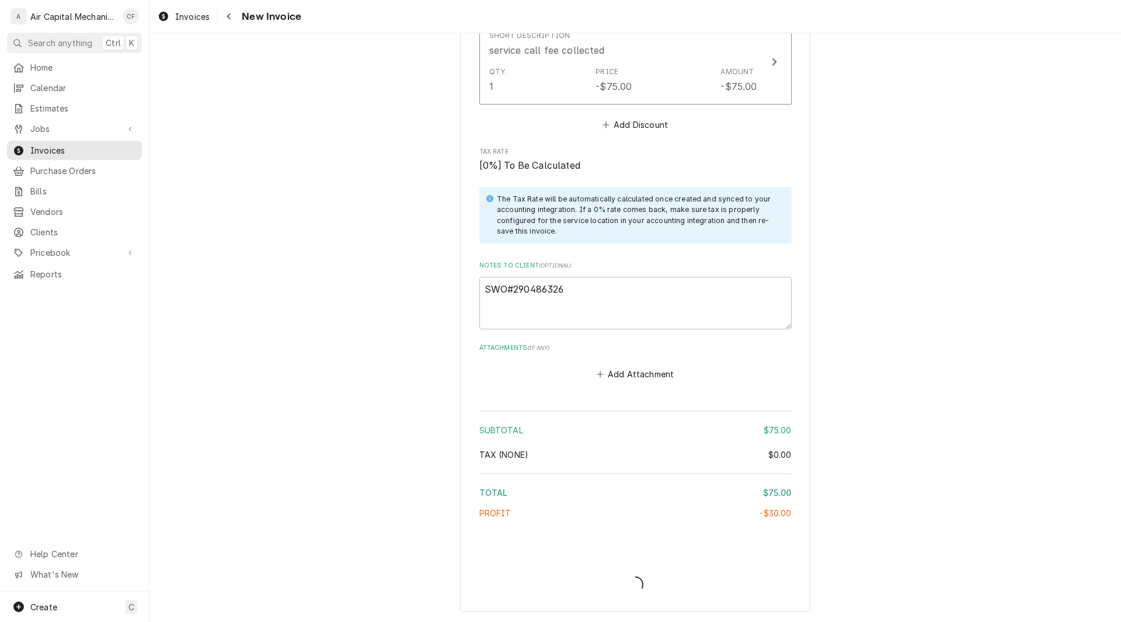
scroll to position [1349, 0]
type textarea "x"
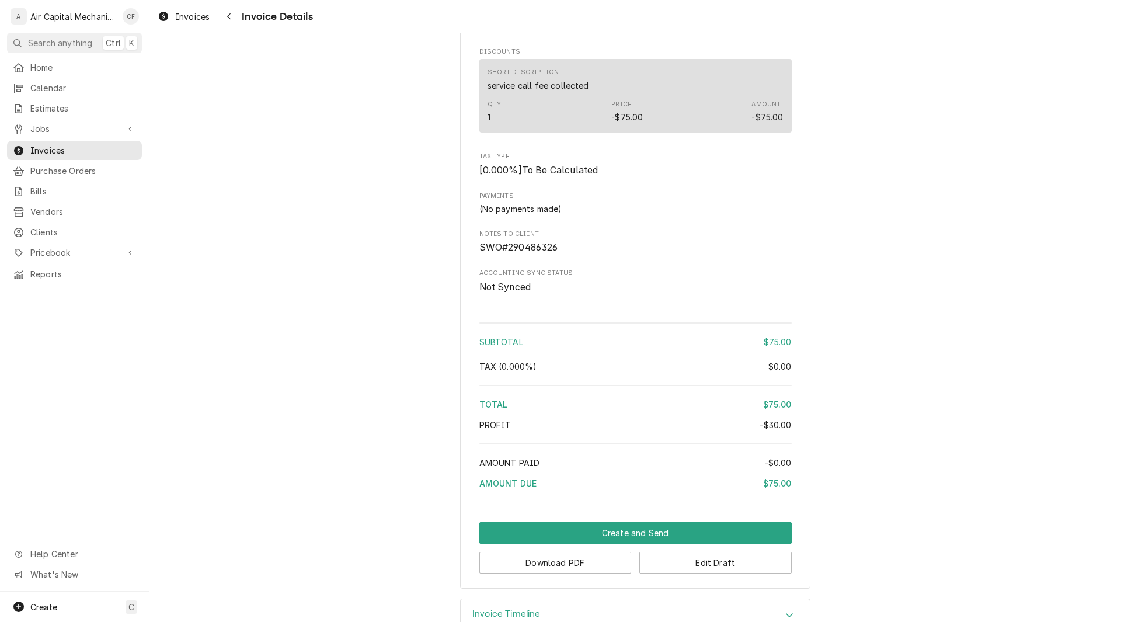
scroll to position [1152, 0]
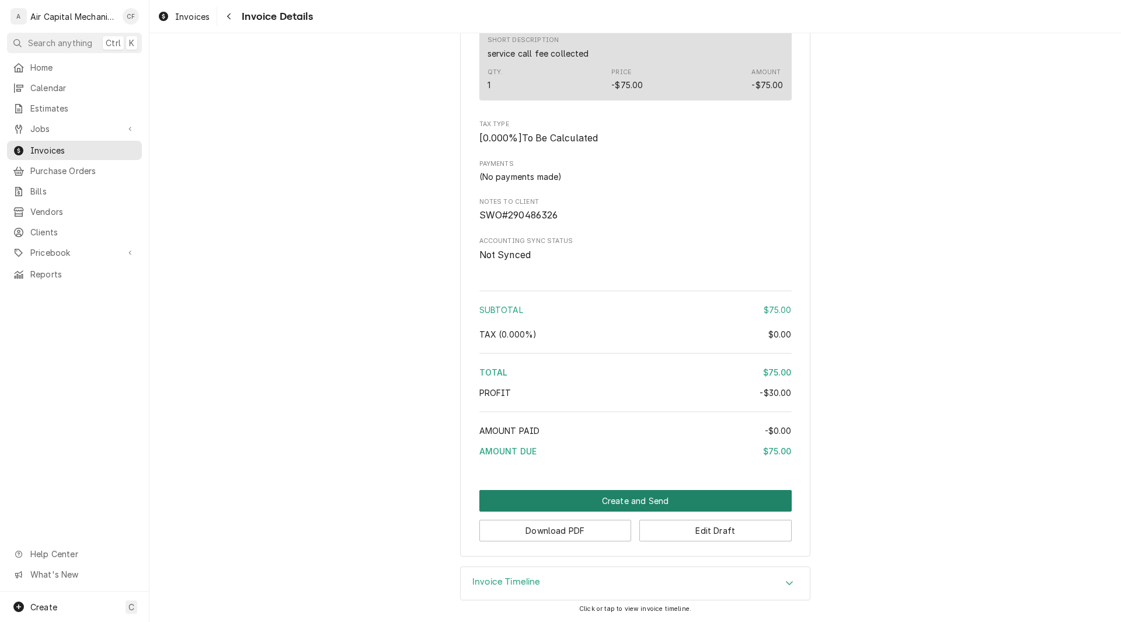
click at [661, 497] on button "Create and Send" at bounding box center [635, 501] width 312 height 22
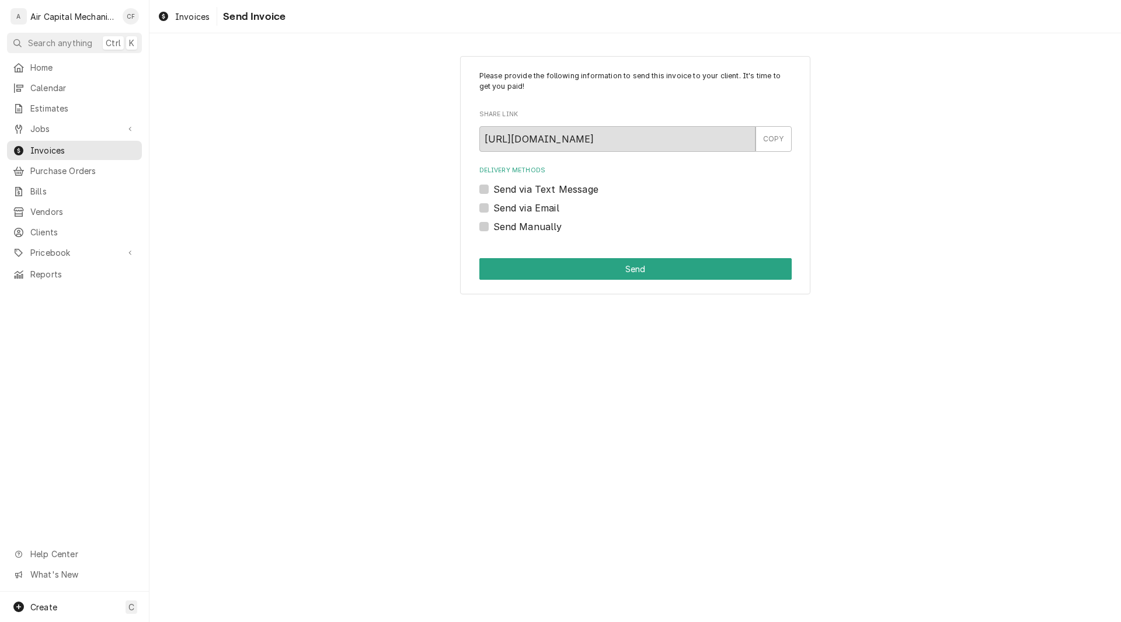
click at [493, 226] on label "Send Manually" at bounding box center [527, 227] width 69 height 14
click at [493, 226] on input "Send Manually" at bounding box center [649, 233] width 312 height 26
checkbox input "true"
click at [586, 263] on button "Send" at bounding box center [635, 269] width 312 height 22
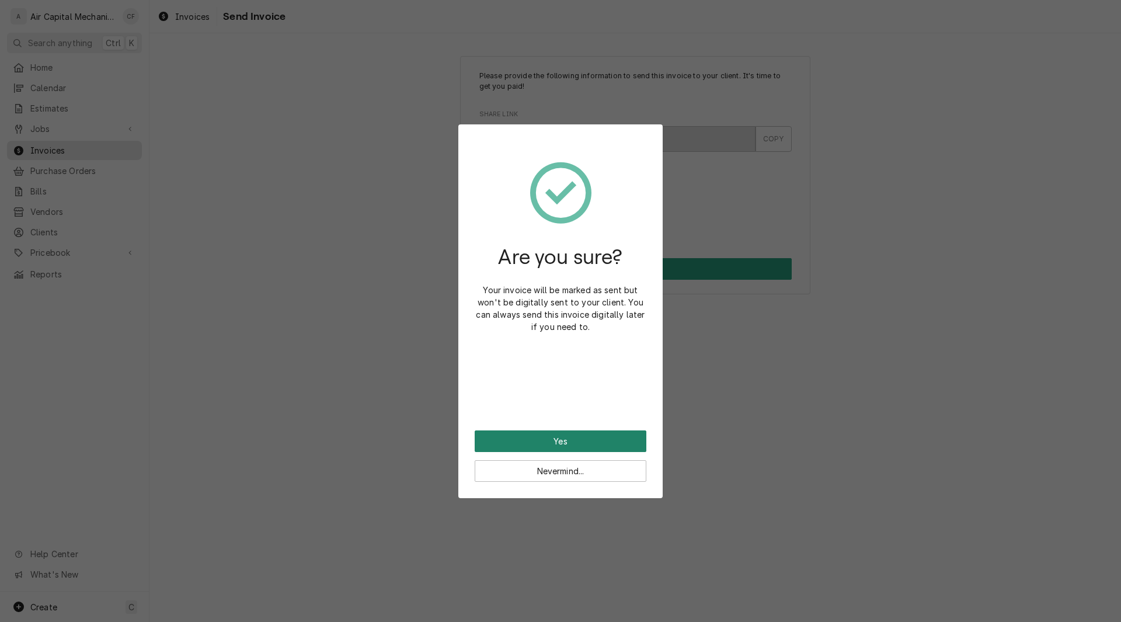
click at [523, 434] on button "Yes" at bounding box center [561, 441] width 172 height 22
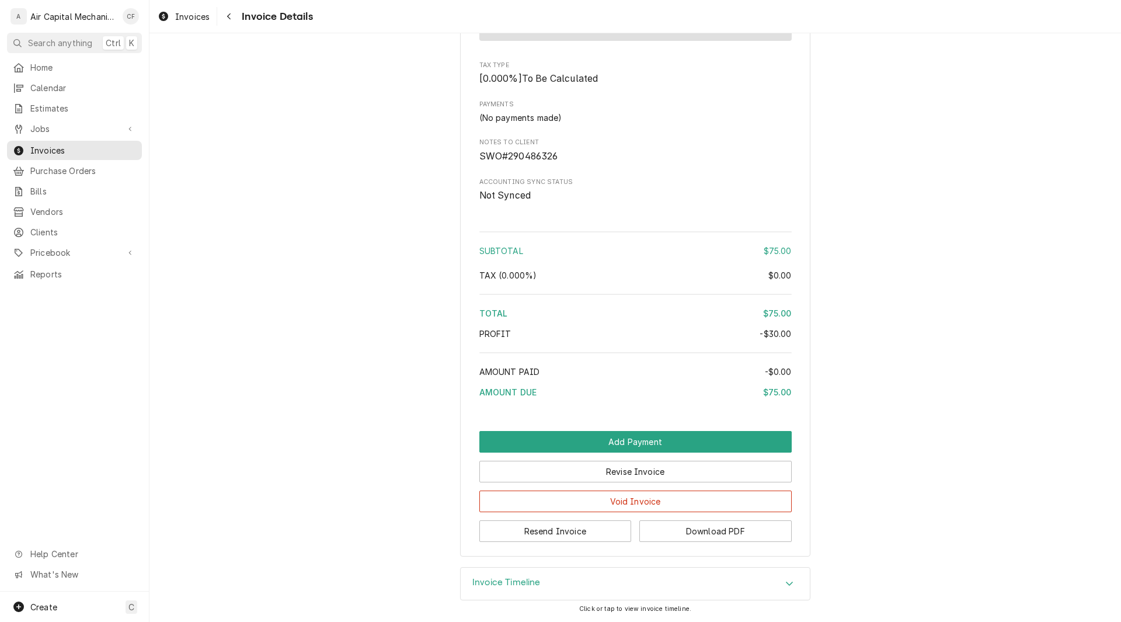
scroll to position [1251, 0]
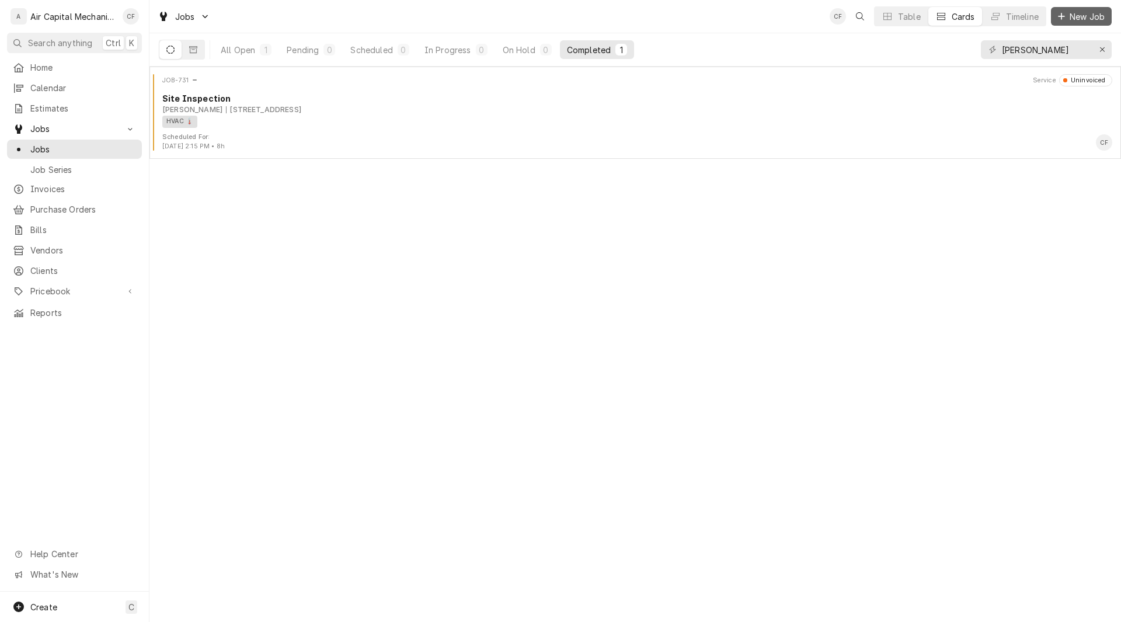
click at [1067, 18] on span "New Job" at bounding box center [1087, 17] width 40 height 12
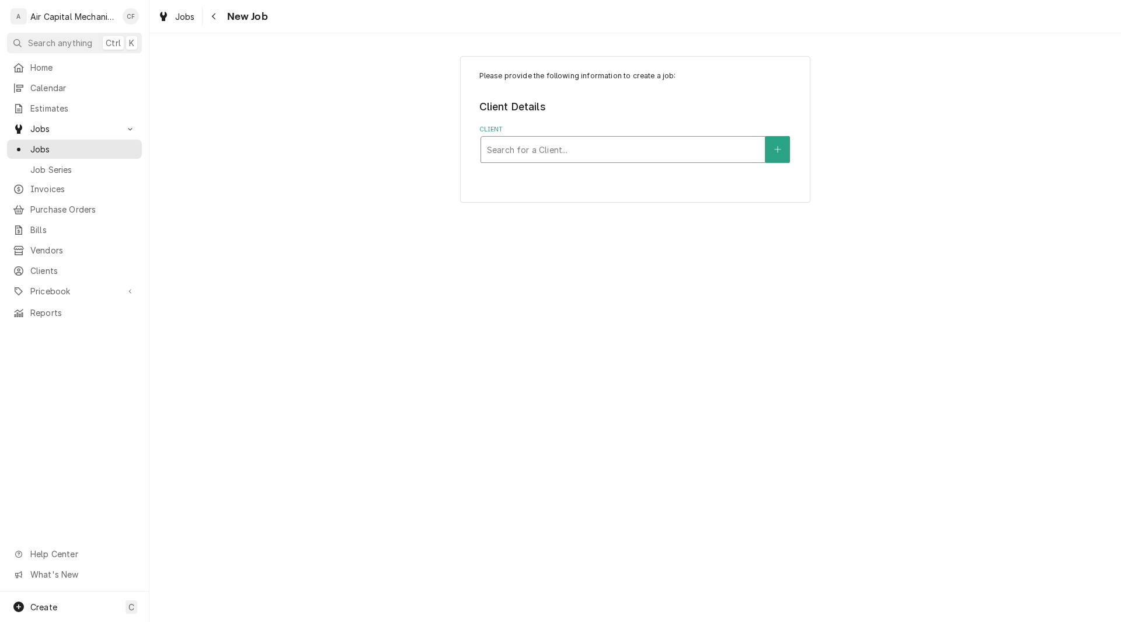
click at [692, 147] on div "Client" at bounding box center [623, 149] width 272 height 21
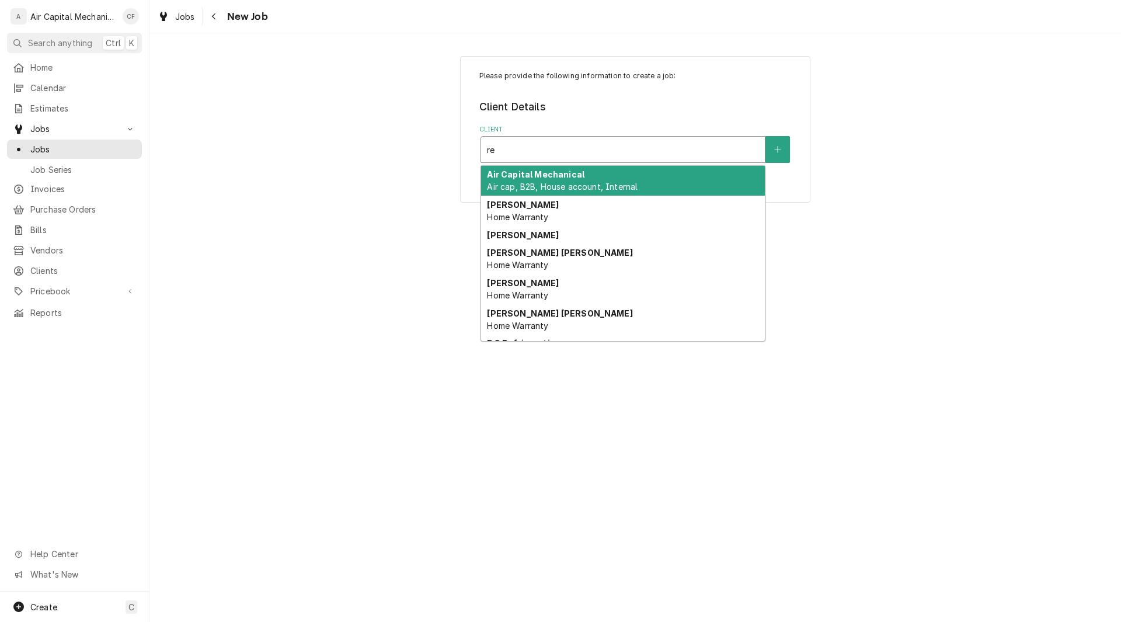
type input "rel"
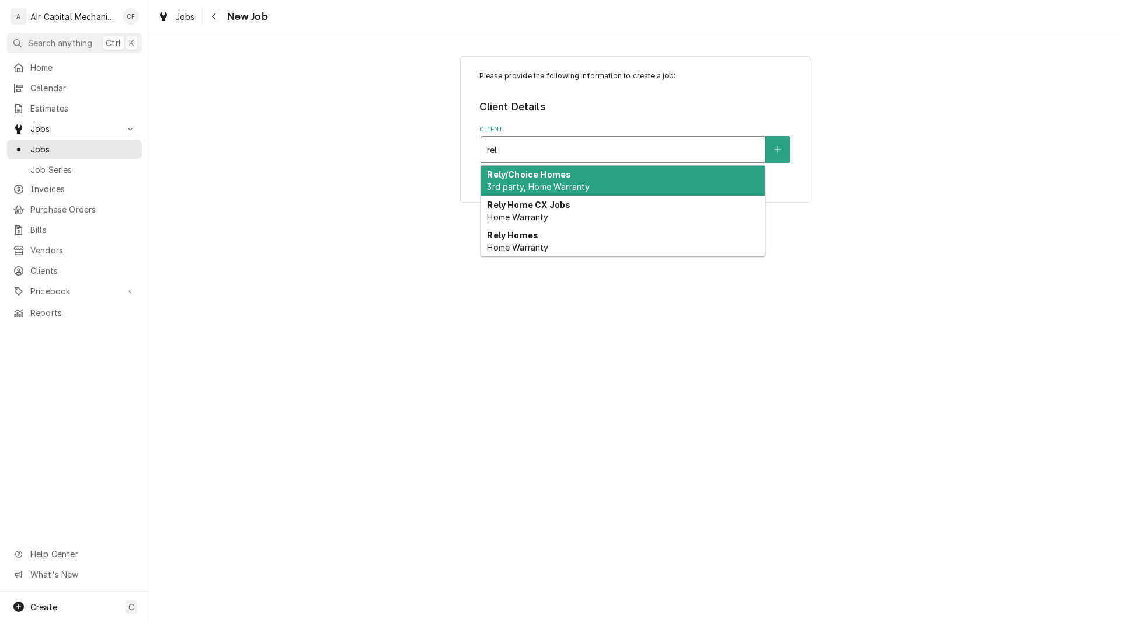
click at [644, 182] on div "Rely/Choice Homes 3rd party, Home Warranty" at bounding box center [623, 181] width 284 height 30
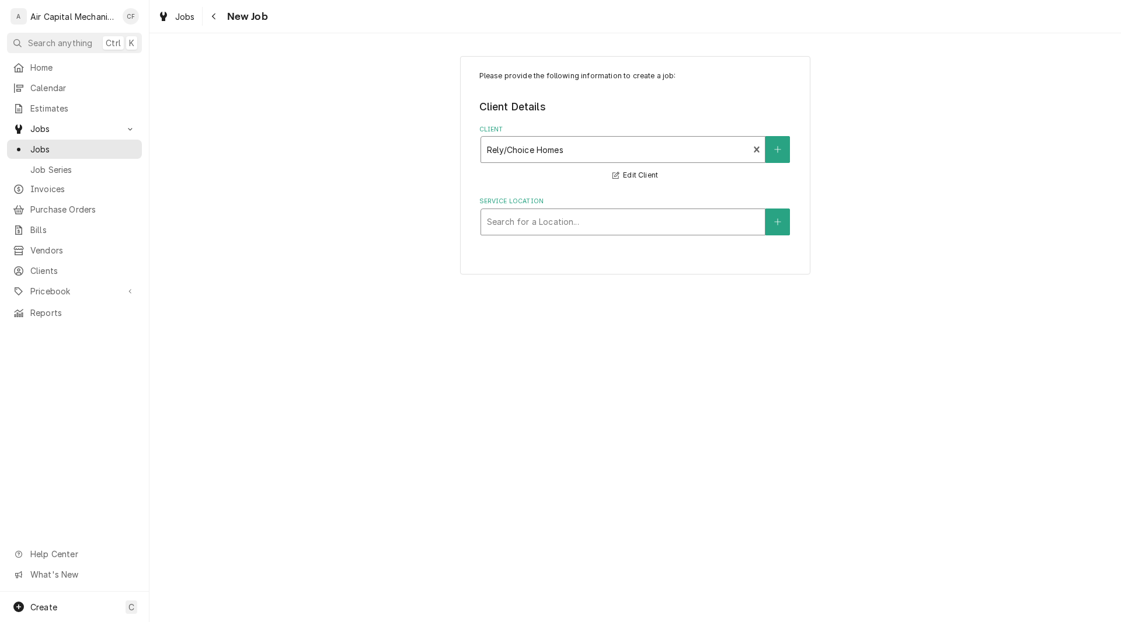
click at [730, 225] on div "Service Location" at bounding box center [623, 221] width 272 height 21
type input "3129 N Brookfield"
click at [774, 234] on button "Service Location" at bounding box center [777, 221] width 25 height 27
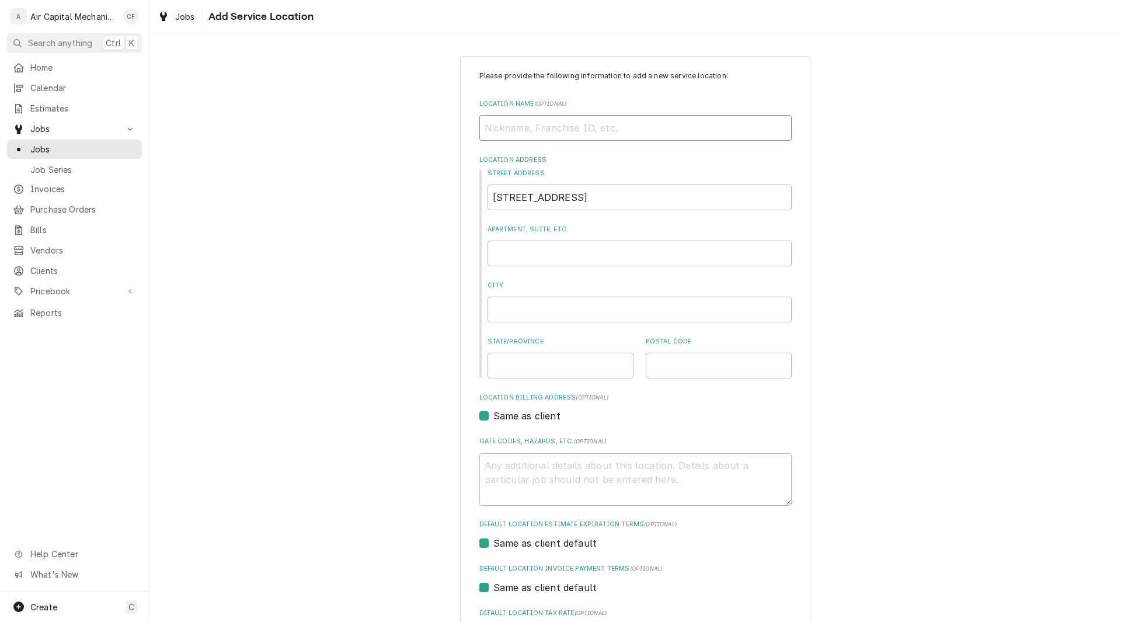
click at [608, 134] on input "Location Name ( optional )" at bounding box center [635, 128] width 312 height 26
type textarea "x"
type input "C"
type textarea "x"
type input "Cr"
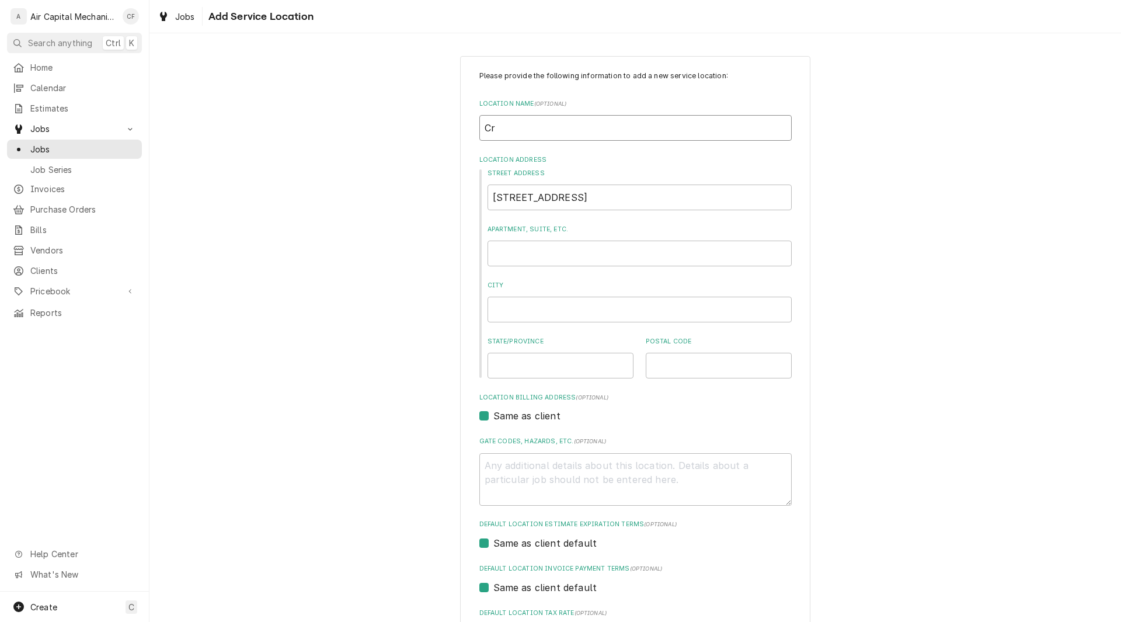
type textarea "x"
type input "Cri"
type textarea "x"
type input "Cris"
type textarea "x"
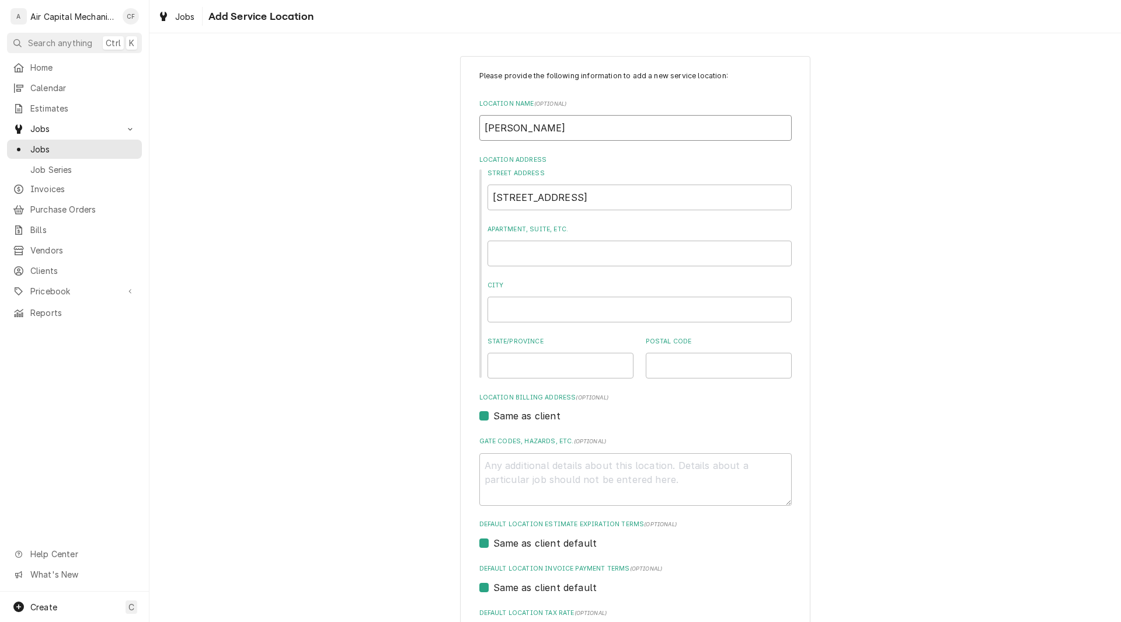
type input "Crist"
type textarea "x"
type input "Cristy"
type textarea "x"
type input "Cristy"
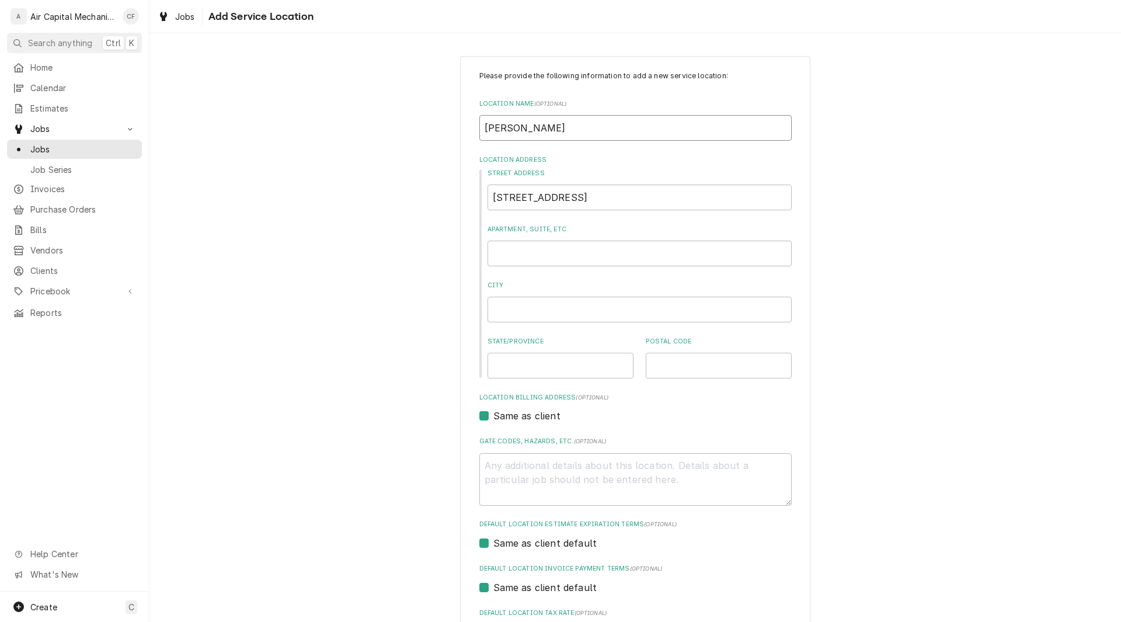
type textarea "x"
type input "Cristy C"
type textarea "x"
type input "Cristy Cl"
type textarea "x"
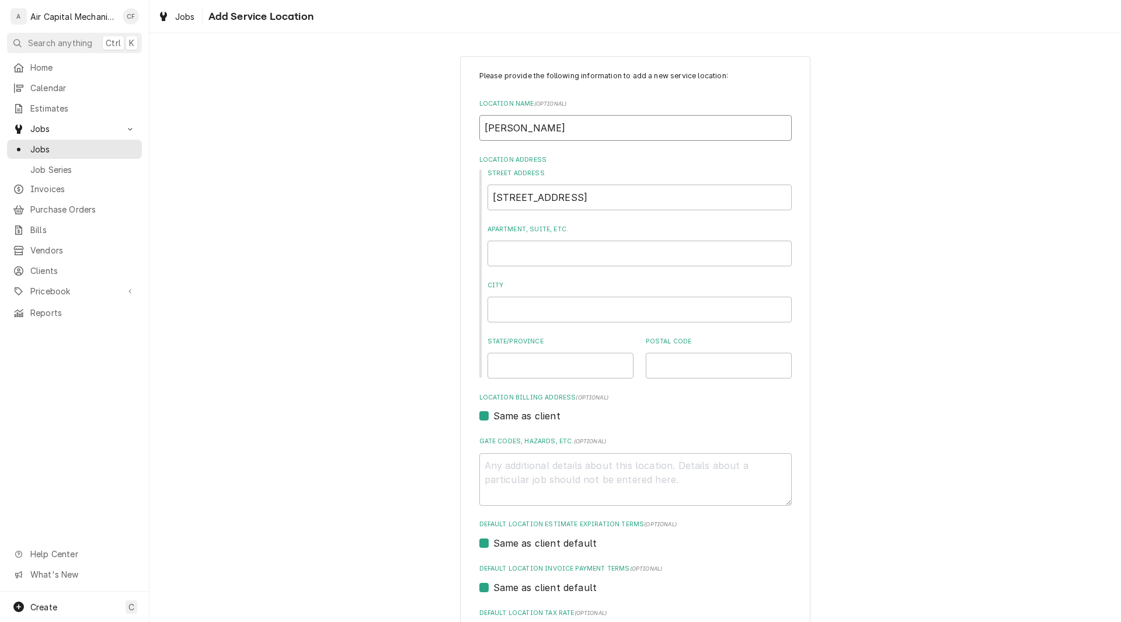
type input "Cristy Cla"
type textarea "x"
type input "Cristy Clar"
type textarea "x"
type input "Cristy Clark"
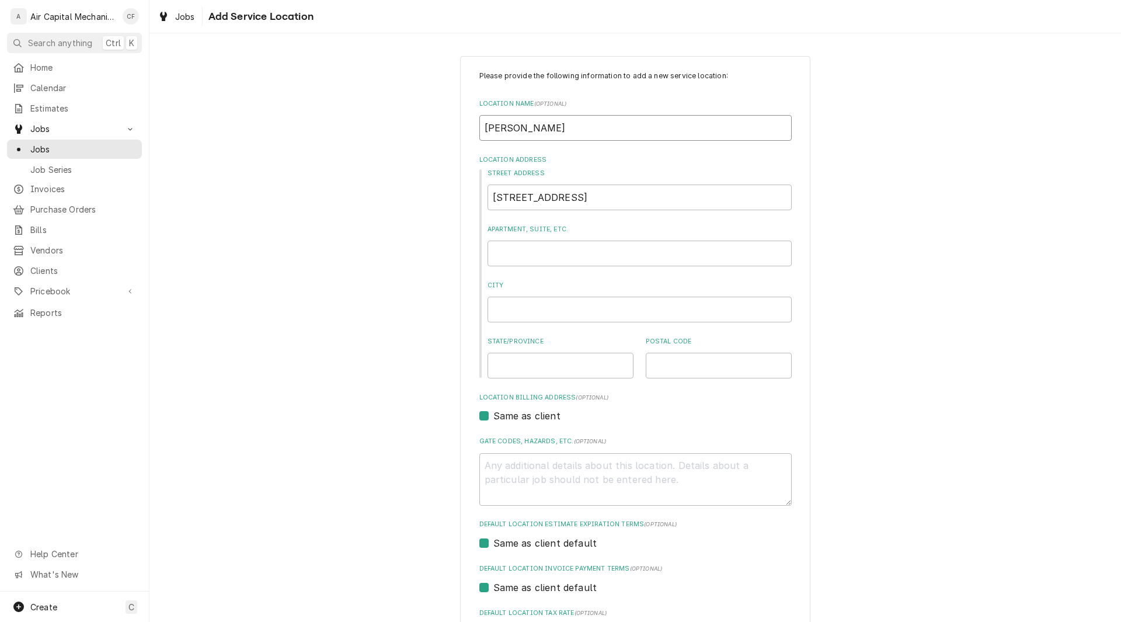
type textarea "x"
type input "Cristy Clark"
click at [493, 121] on input "Cristy Clark" at bounding box center [635, 128] width 312 height 26
type textarea "x"
type input "Cisty Clark"
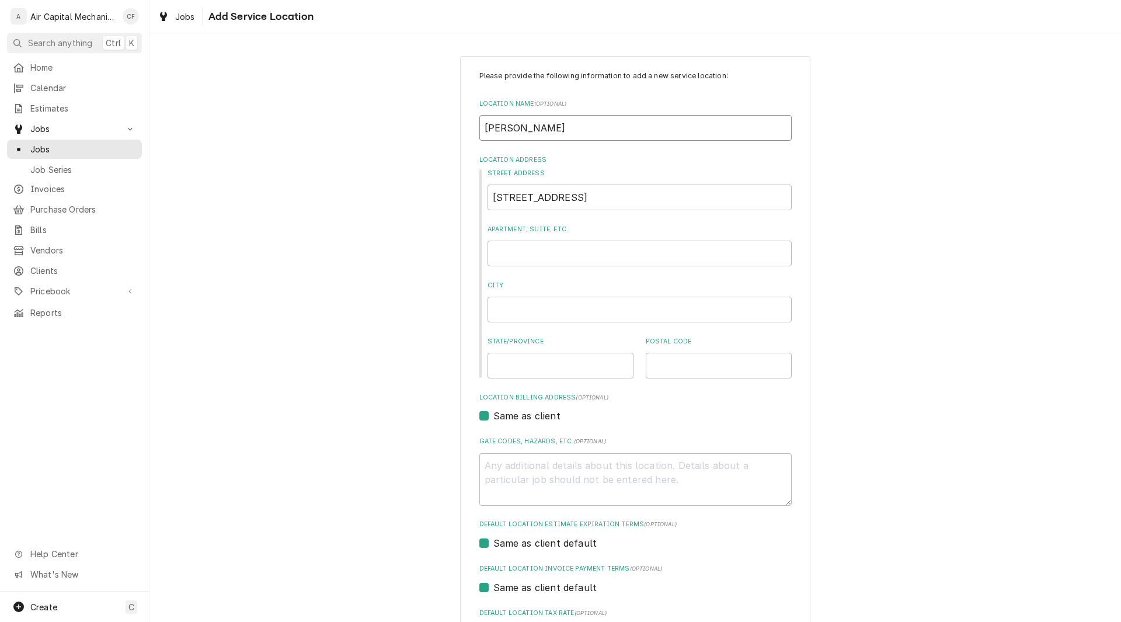
type textarea "x"
type input "isty Clark"
type textarea "x"
type input "Kisty Clark"
type textarea "x"
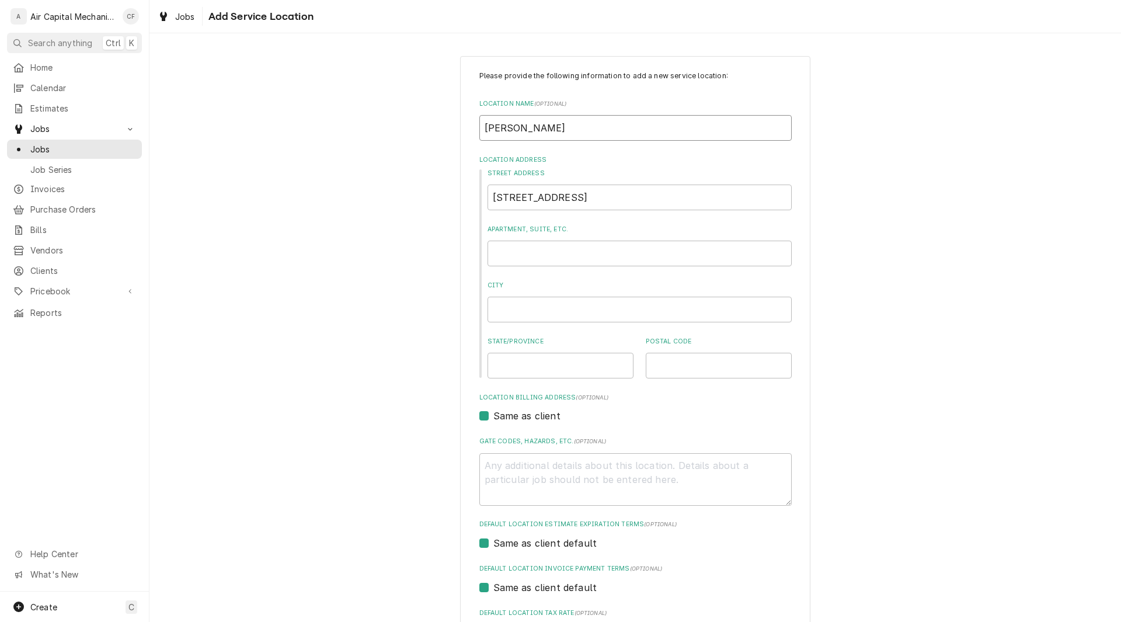
type input "Kristy Clark"
type textarea "x"
type input "Kristy Clark"
click at [594, 204] on input "3129 N Brookfield" at bounding box center [640, 197] width 304 height 26
type textarea "x"
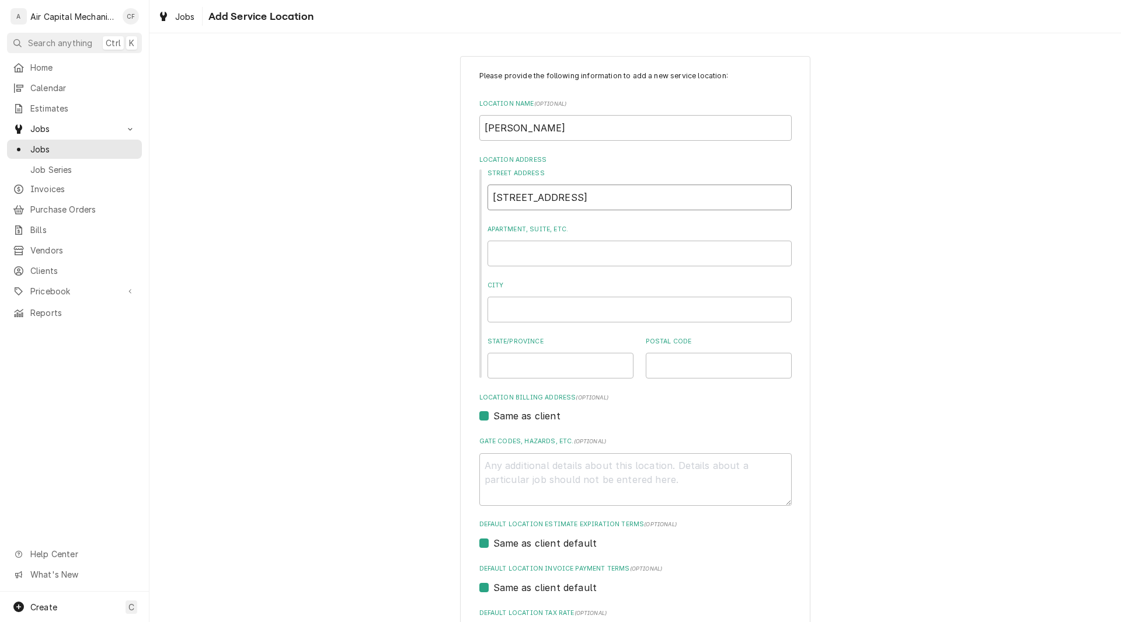
type input "3129 N Brookfiel"
type textarea "x"
type input "3129 N Brookfie"
type textarea "x"
type input "3129 N Brookfi"
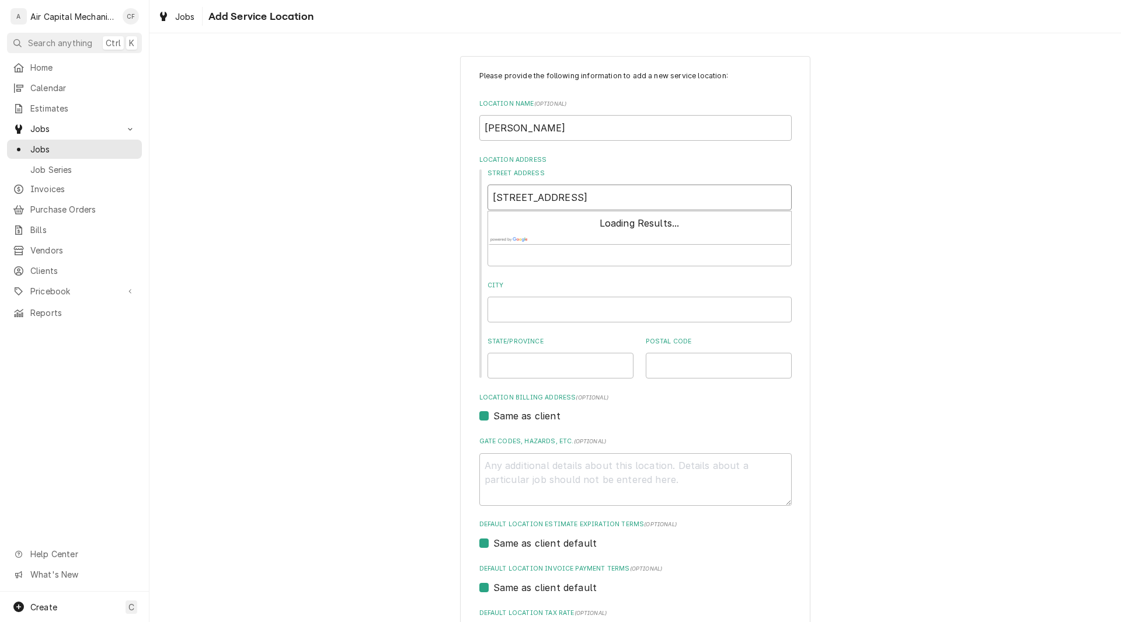
type textarea "x"
type input "3129 N Brookf"
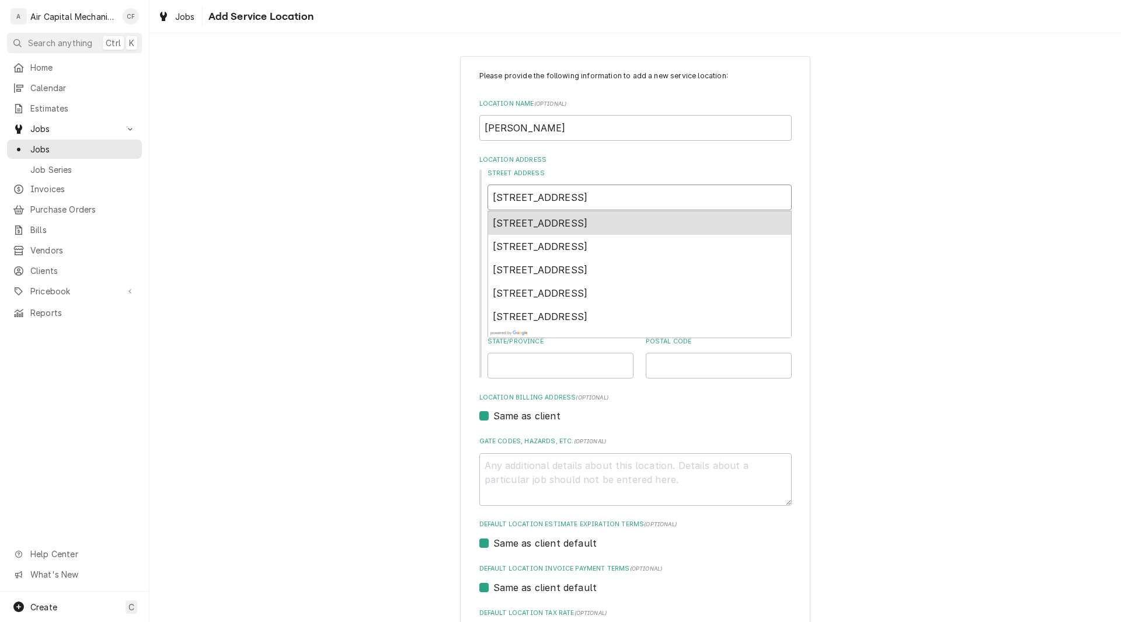
click at [582, 218] on span "3129 N Brookfield Ct, Wichita, KS, USA" at bounding box center [540, 223] width 95 height 12
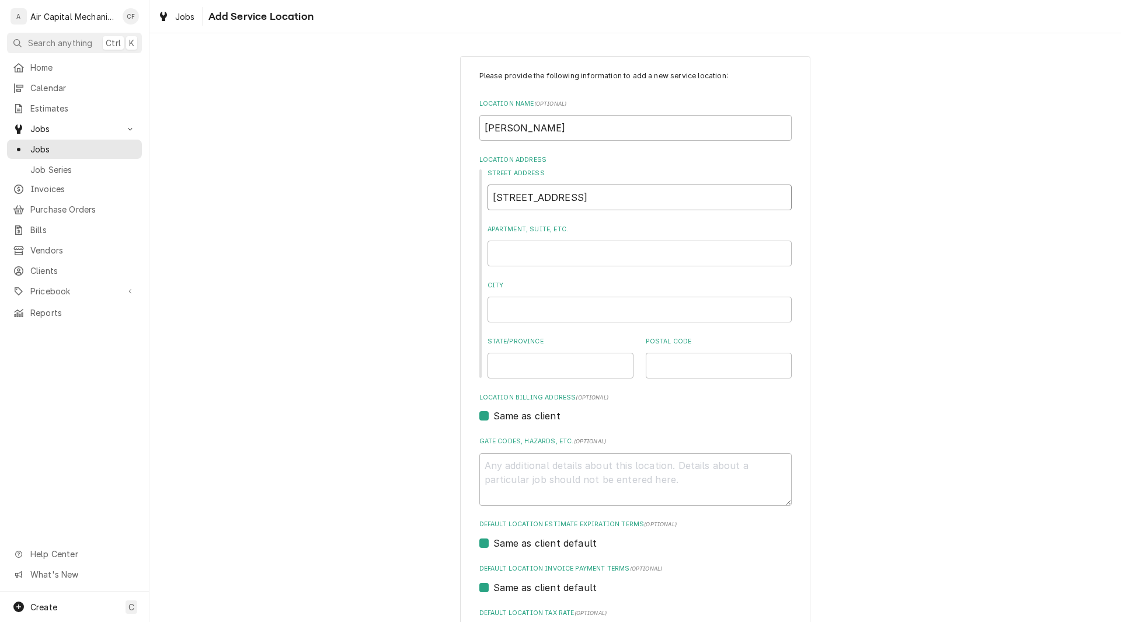
type textarea "x"
type input "3129 Brookfield Ct"
type textarea "x"
type input "3129 Brookfield Ct"
click at [833, 292] on div "Please provide the following information to add a new service location: Locatio…" at bounding box center [635, 404] width 972 height 717
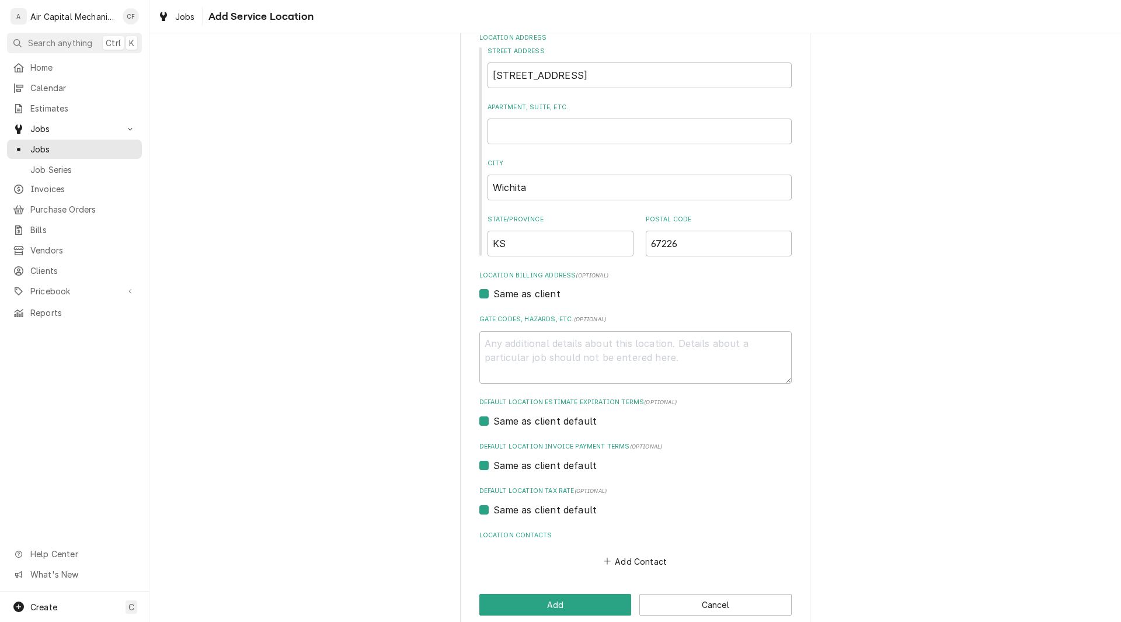
scroll to position [141, 0]
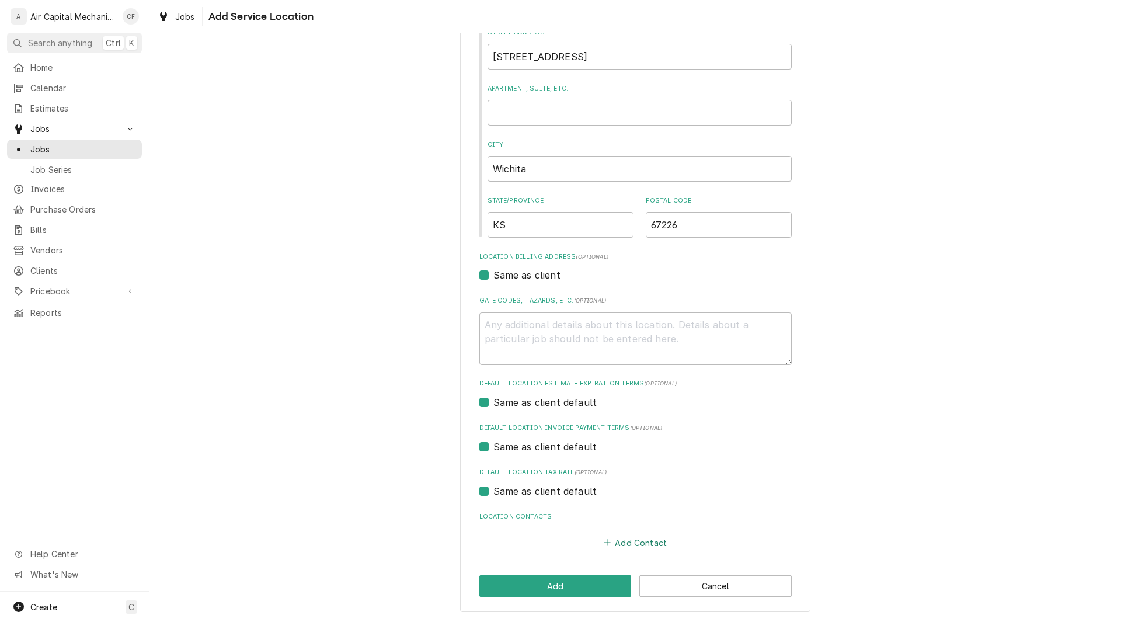
click at [628, 536] on button "Add Contact" at bounding box center [634, 542] width 67 height 16
type textarea "x"
click at [938, 413] on div "Please provide the following information to add a new service location: Locatio…" at bounding box center [635, 459] width 972 height 1108
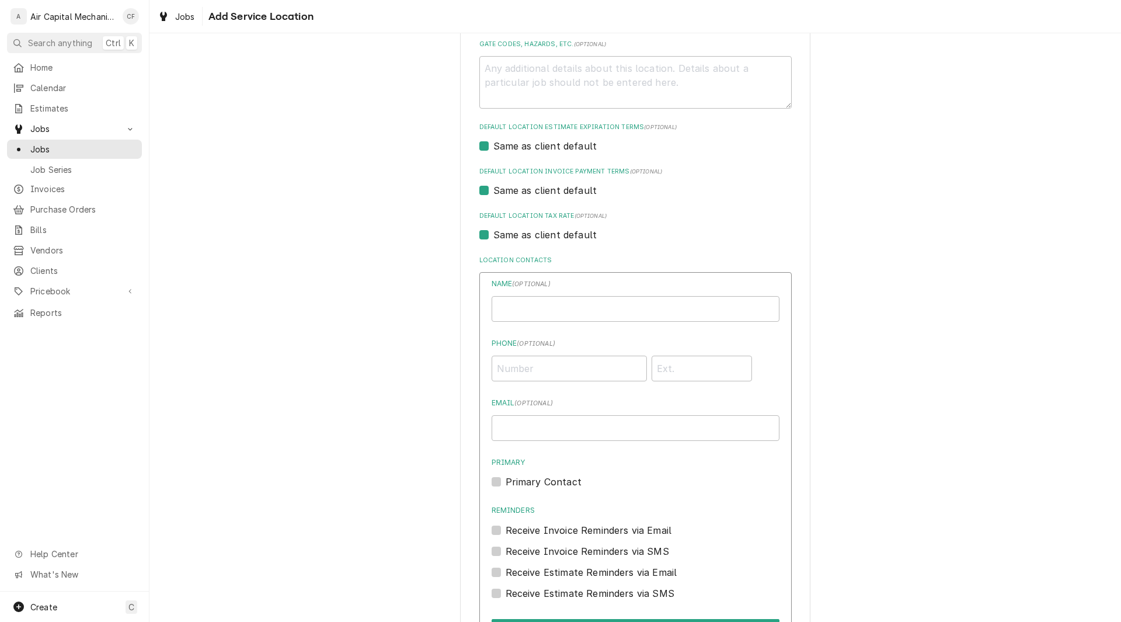
scroll to position [398, 0]
click at [544, 426] on input "Email ( optional )" at bounding box center [636, 428] width 288 height 26
paste input "[DOMAIN_NAME][EMAIL_ADDRESS][DOMAIN_NAME]"
type input "[DOMAIN_NAME][EMAIL_ADDRESS][DOMAIN_NAME]"
click at [502, 308] on input "Location Name ( optional )" at bounding box center [636, 308] width 288 height 26
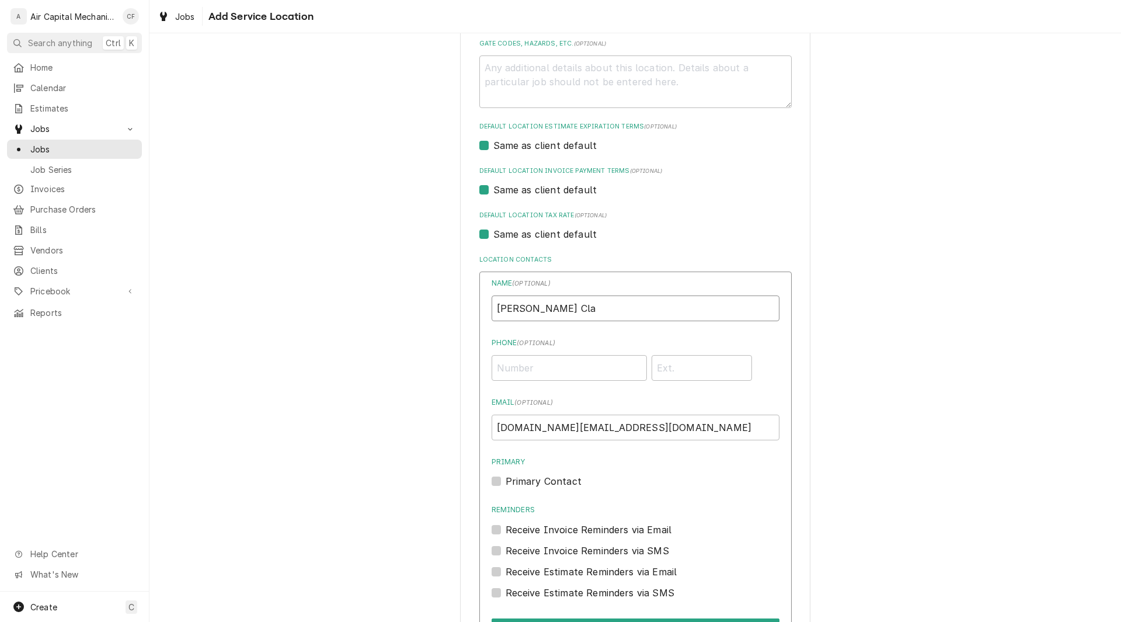
type input "[PERSON_NAME]"
click at [539, 375] on input "Phone ( optional )" at bounding box center [569, 368] width 155 height 26
paste input "[PHONE_NUMBER]"
type input "[PHONE_NUMBER]"
click at [878, 413] on div "Please provide the following information to add a new service location: Locatio…" at bounding box center [635, 202] width 972 height 1108
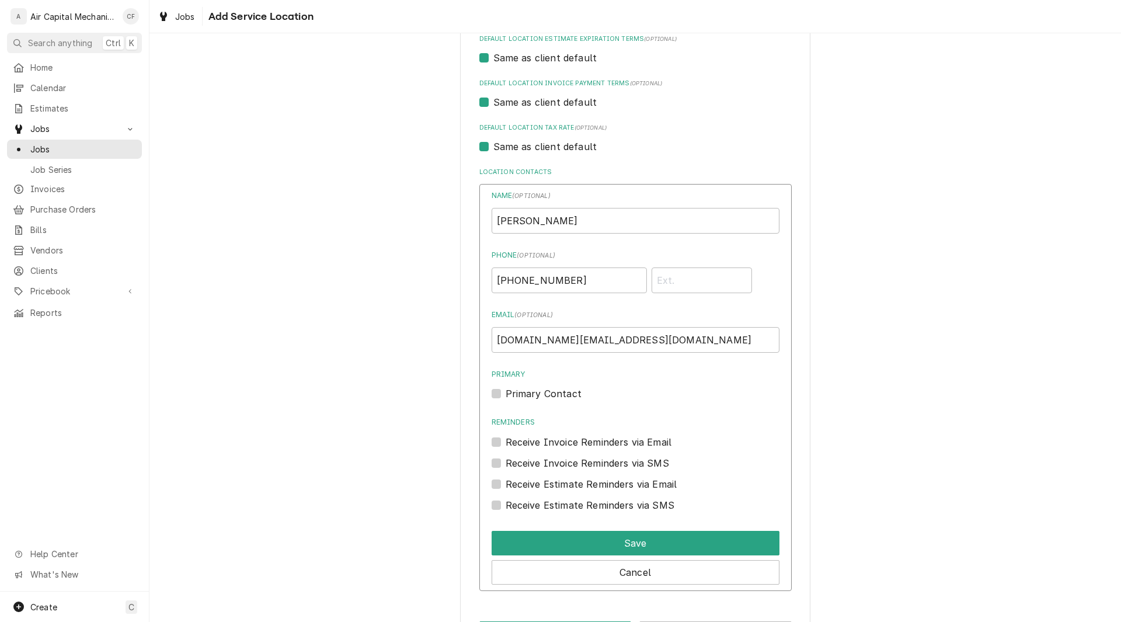
scroll to position [514, 0]
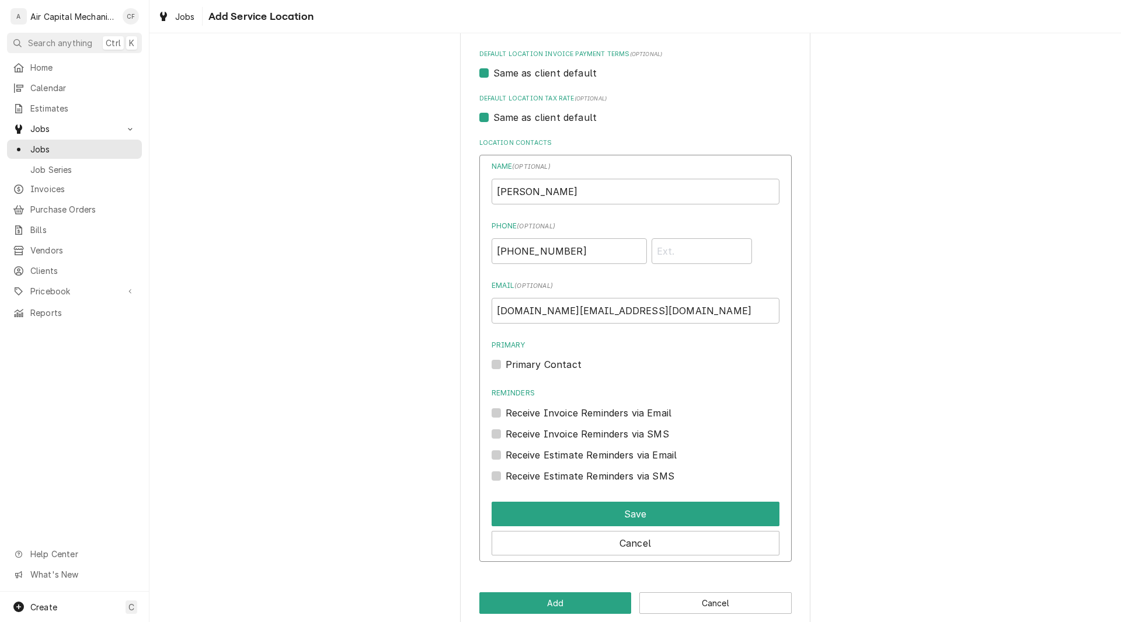
click at [502, 366] on div "Primary Contact" at bounding box center [636, 364] width 288 height 14
click at [506, 363] on label "Primary Contact" at bounding box center [544, 364] width 76 height 14
click at [506, 363] on input "Primary" at bounding box center [650, 370] width 288 height 26
checkbox input "true"
click at [561, 517] on button "Save" at bounding box center [636, 514] width 288 height 25
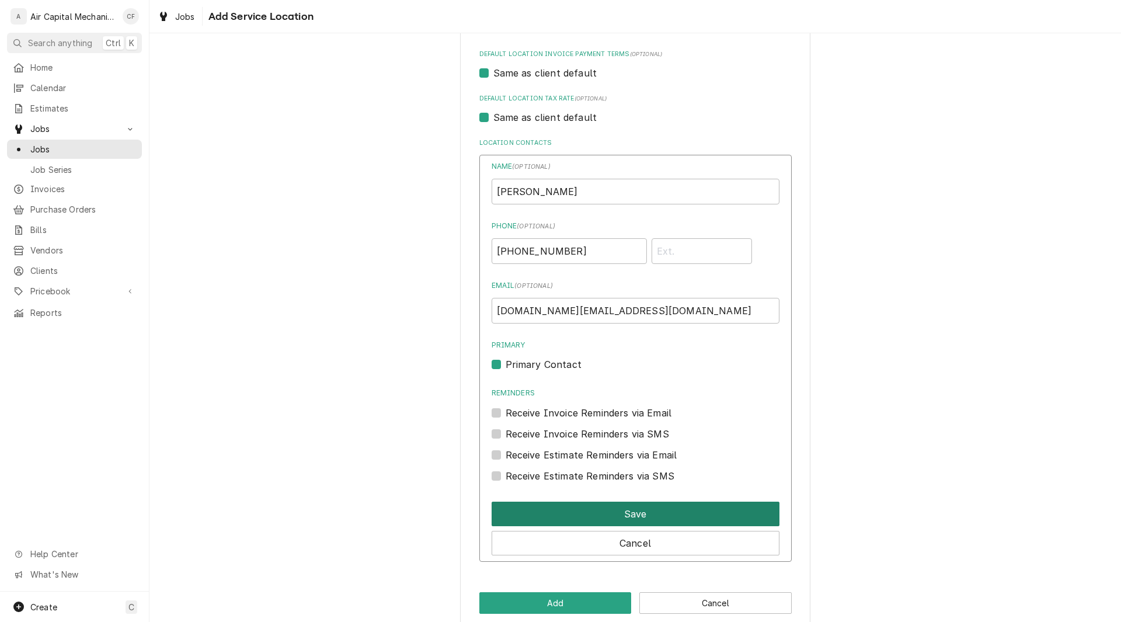
scroll to position [348, 0]
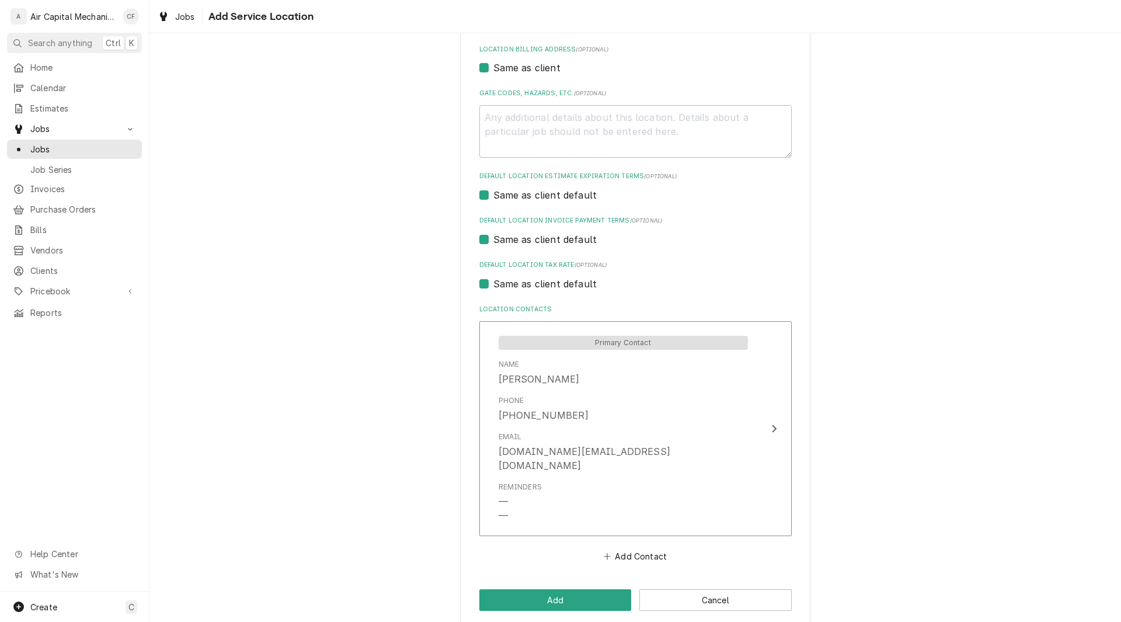
type textarea "x"
click at [802, 384] on div "Please provide the following information to add a new service location: Locatio…" at bounding box center [635, 167] width 350 height 918
click at [138, 107] on div "Estimates" at bounding box center [74, 108] width 130 height 15
click at [137, 107] on div "Estimates" at bounding box center [74, 108] width 130 height 15
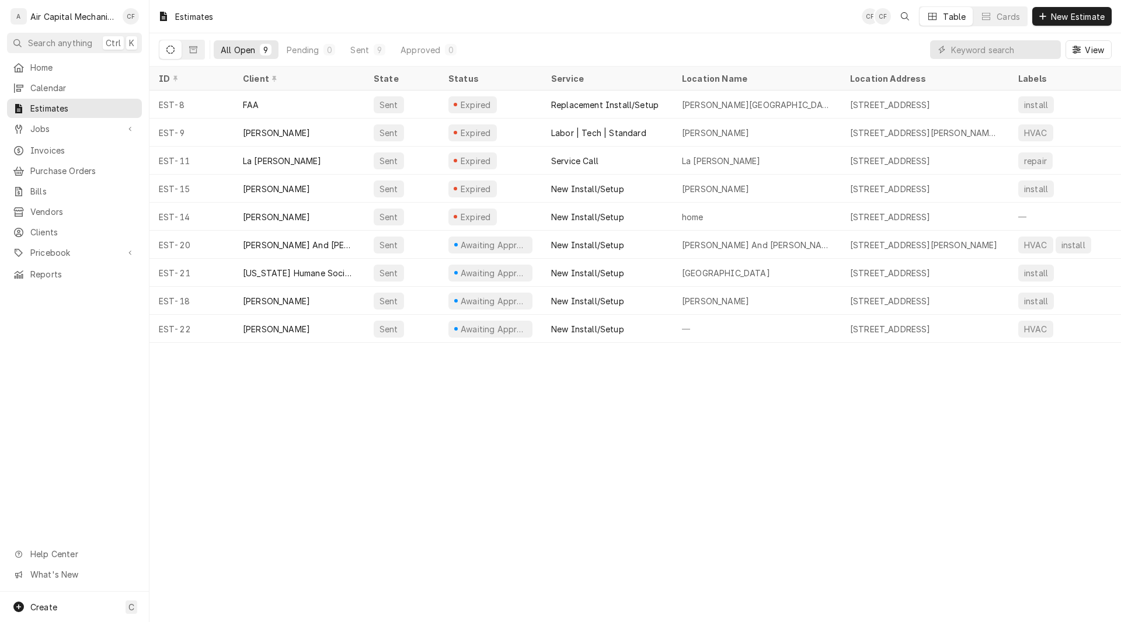
click at [276, 524] on div "Estimates CF CF Table Cards New Estimate All Open 9 Pending 0 Sent 9 Approved 0…" at bounding box center [635, 311] width 972 height 622
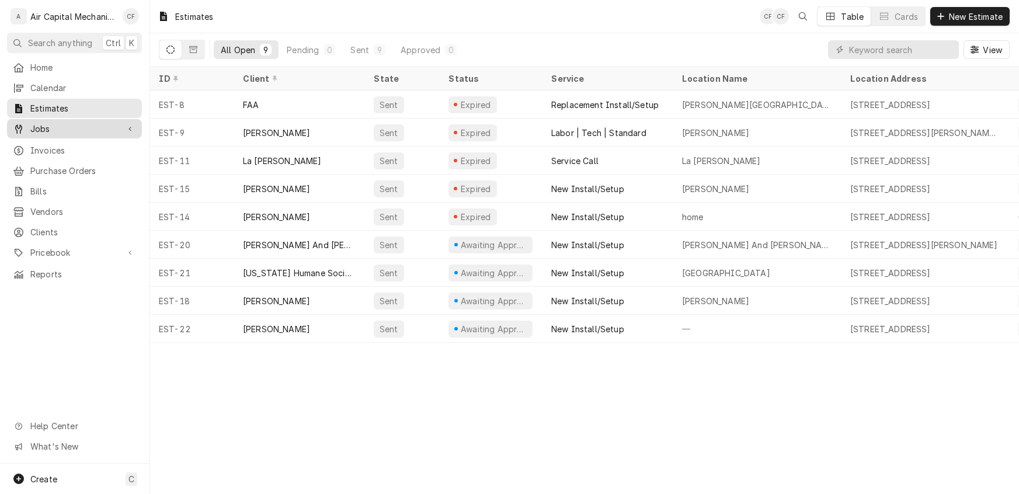
click at [42, 126] on span "Jobs" at bounding box center [74, 129] width 88 height 12
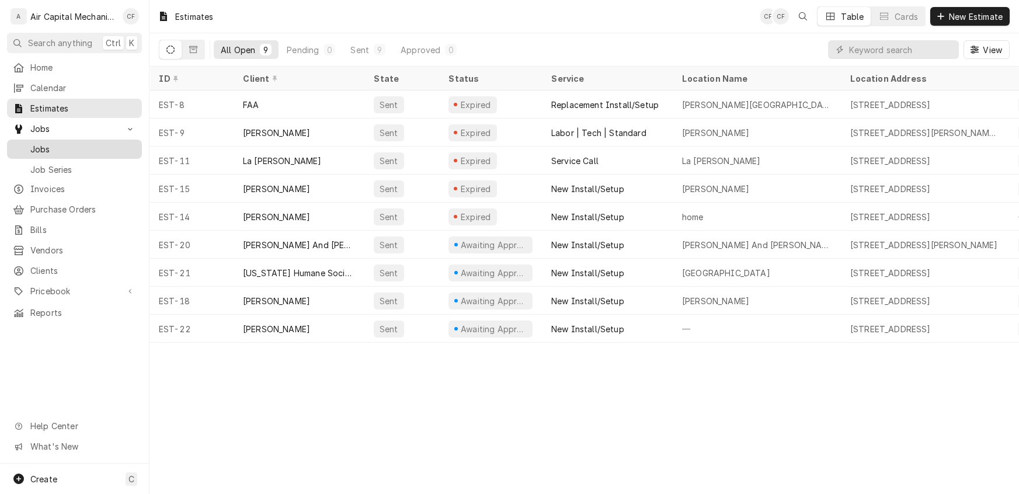
click at [39, 143] on span "Jobs" at bounding box center [83, 149] width 106 height 12
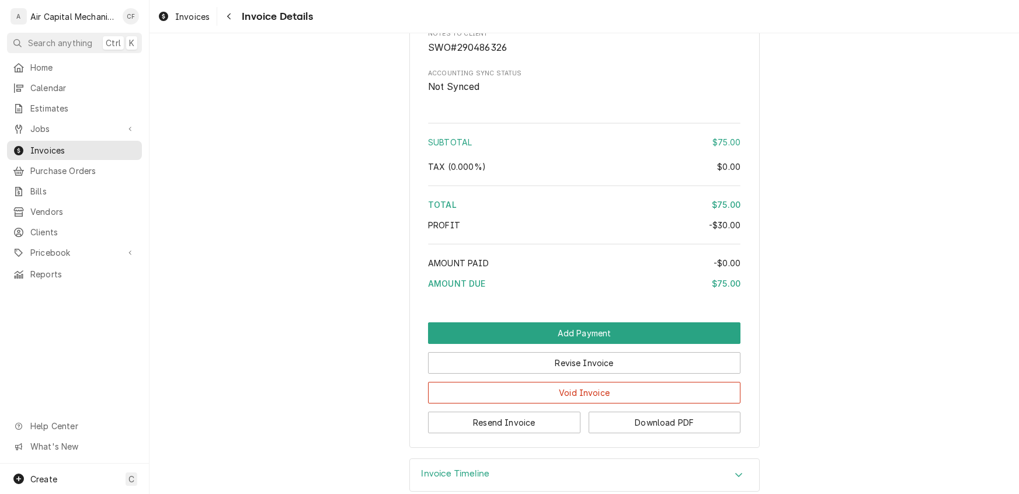
scroll to position [1376, 0]
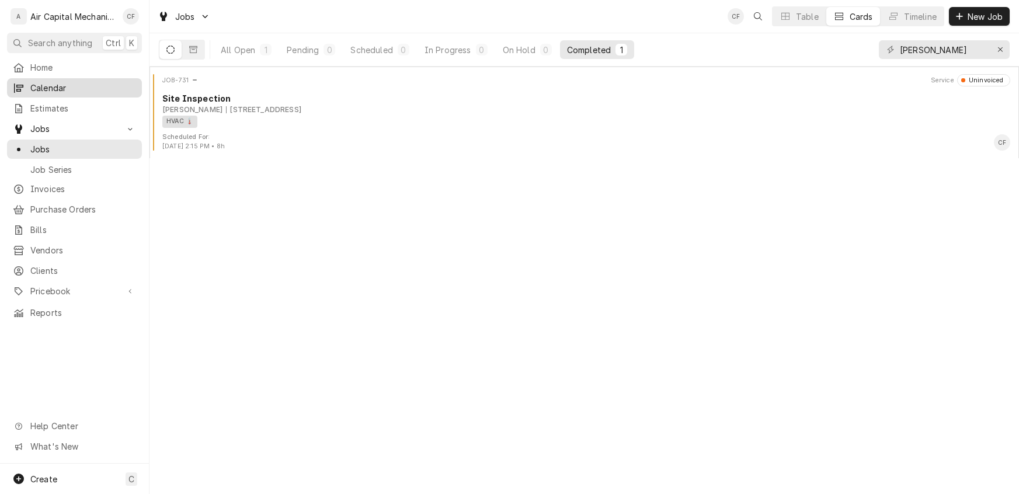
click at [50, 89] on span "Calendar" at bounding box center [83, 88] width 106 height 12
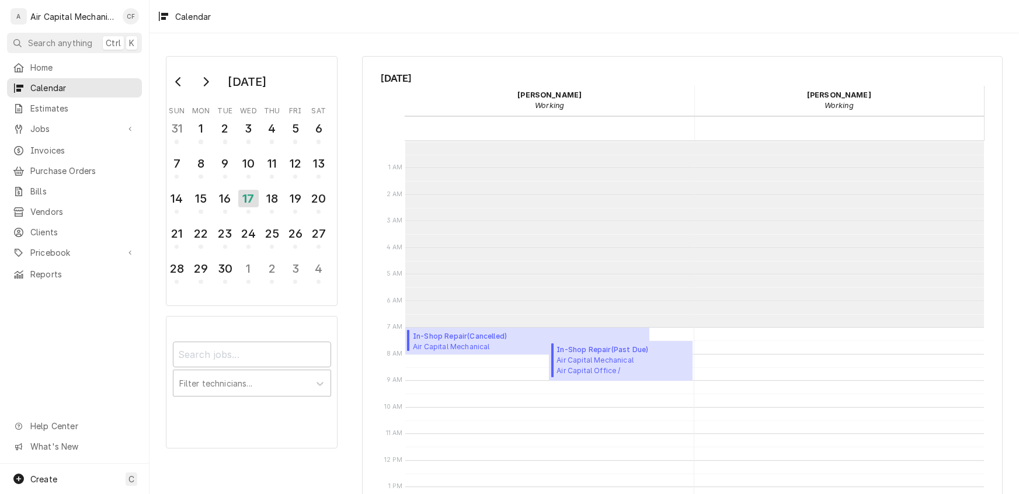
scroll to position [186, 0]
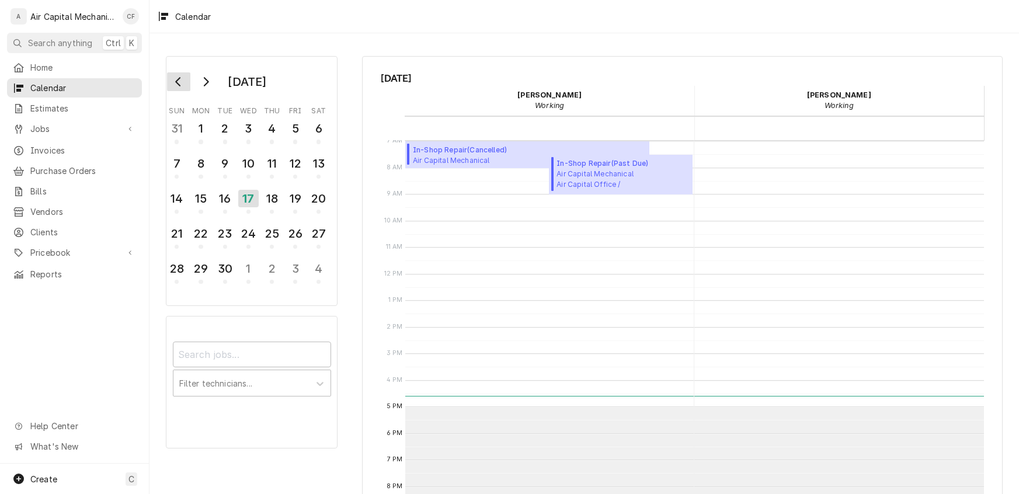
click at [175, 82] on icon "Go to previous month" at bounding box center [178, 81] width 9 height 9
click at [250, 234] on div "23" at bounding box center [248, 234] width 20 height 20
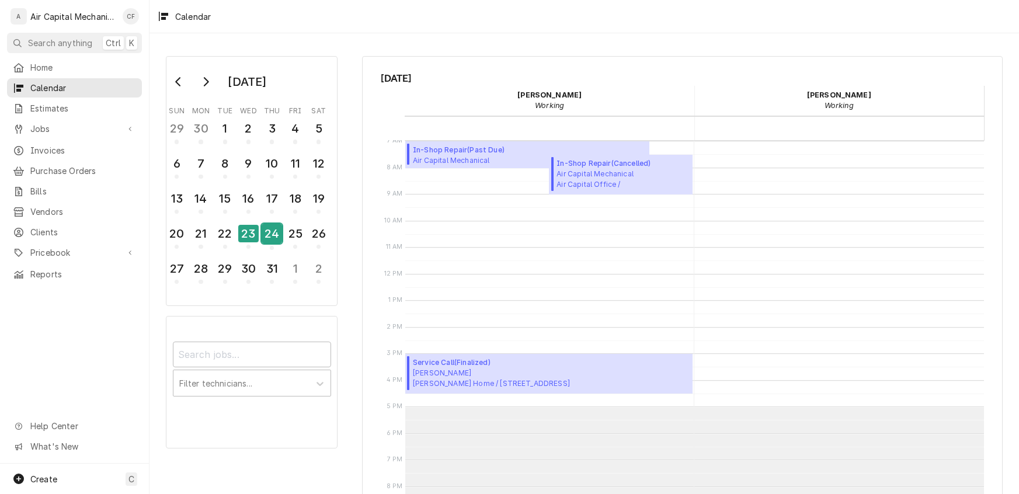
click at [283, 235] on button "24" at bounding box center [271, 237] width 23 height 32
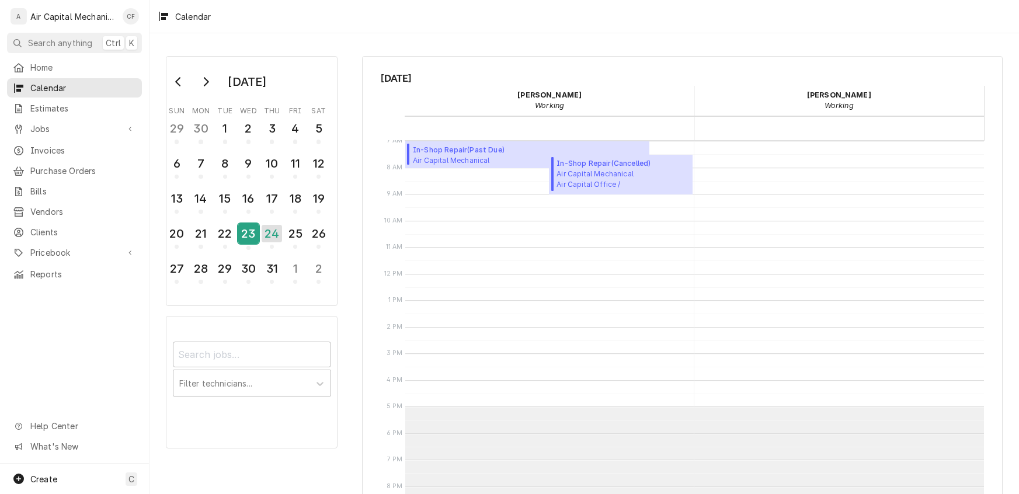
click at [251, 234] on div "23" at bounding box center [248, 234] width 20 height 20
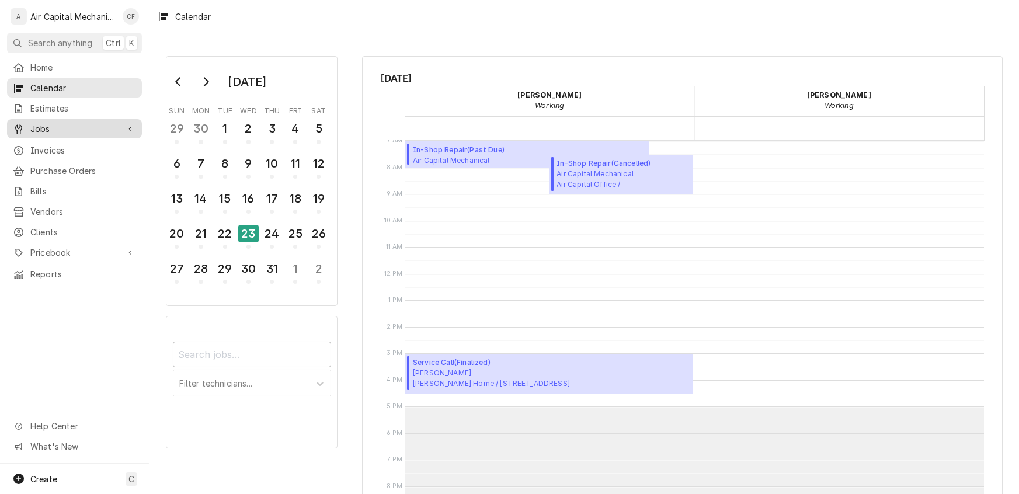
click at [36, 129] on span "Jobs" at bounding box center [74, 129] width 88 height 12
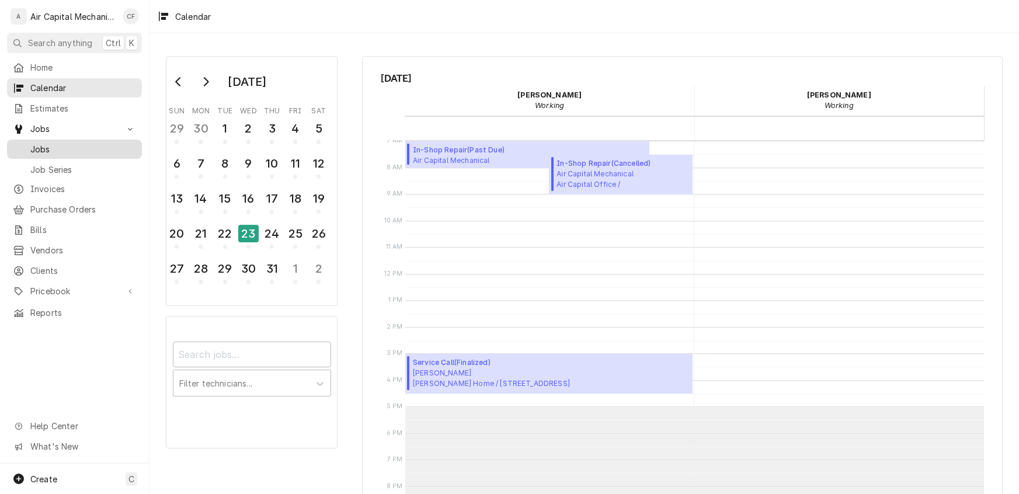
click at [39, 146] on span "Jobs" at bounding box center [83, 149] width 106 height 12
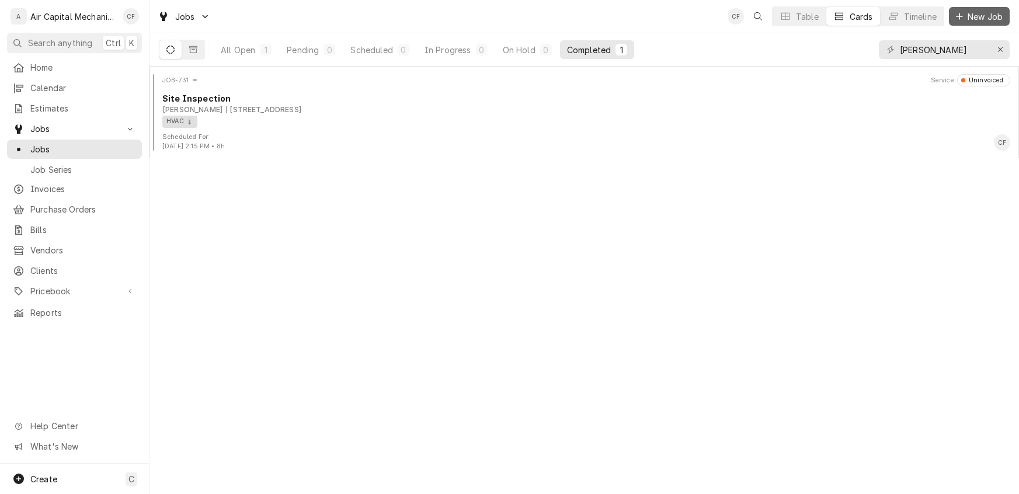
click at [966, 16] on span "New Job" at bounding box center [985, 17] width 40 height 12
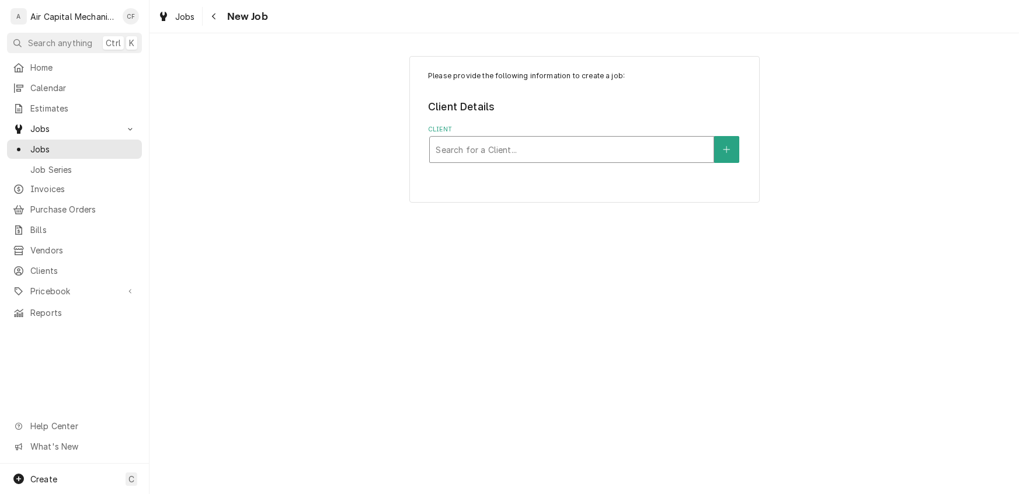
click at [488, 149] on div "Client" at bounding box center [572, 149] width 272 height 21
type input "Rely"
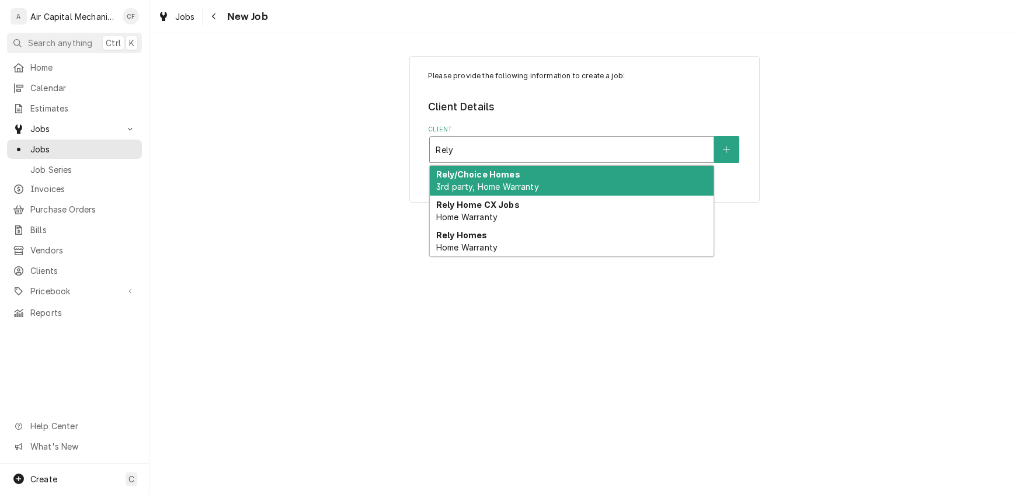
click at [471, 175] on strong "Rely/Choice Homes" at bounding box center [478, 174] width 84 height 10
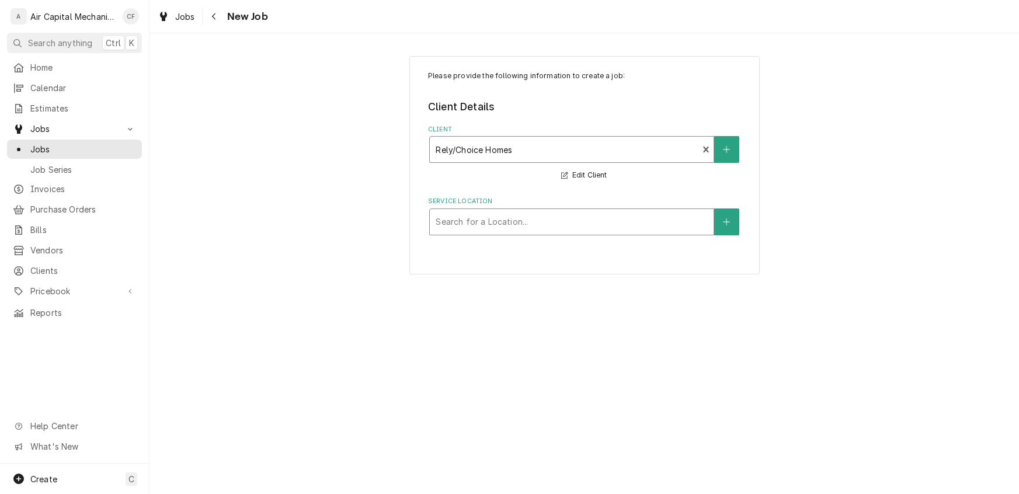
click at [597, 227] on div "Service Location" at bounding box center [572, 221] width 272 height 21
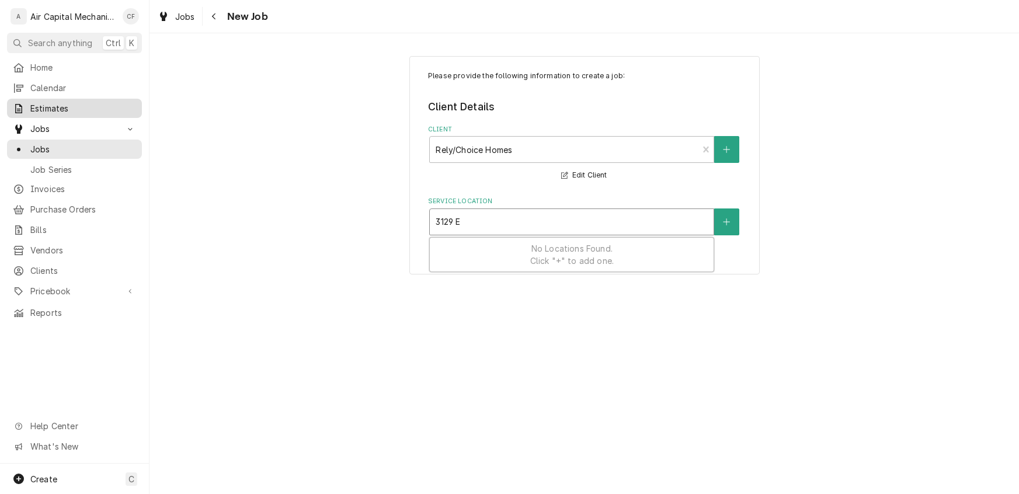
type input "3129"
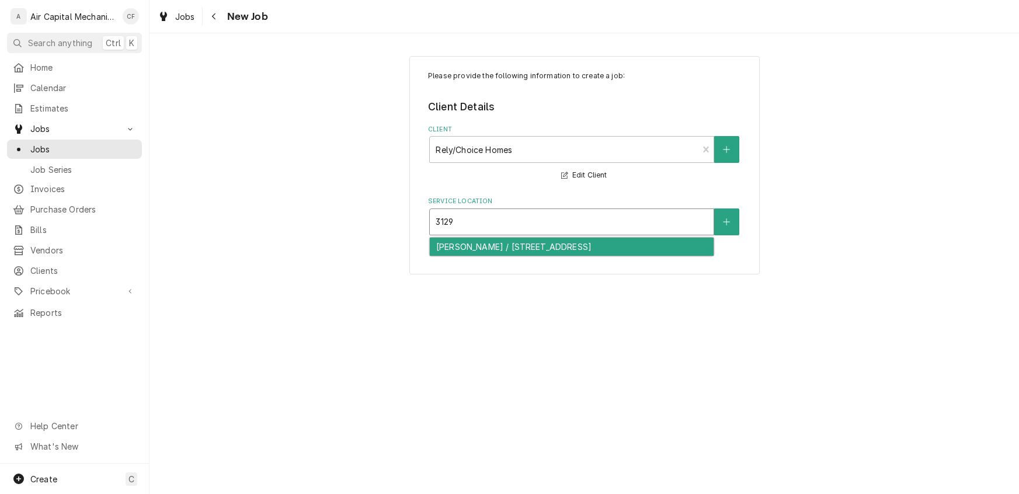
click at [610, 238] on div "[PERSON_NAME] / [STREET_ADDRESS]" at bounding box center [572, 247] width 284 height 18
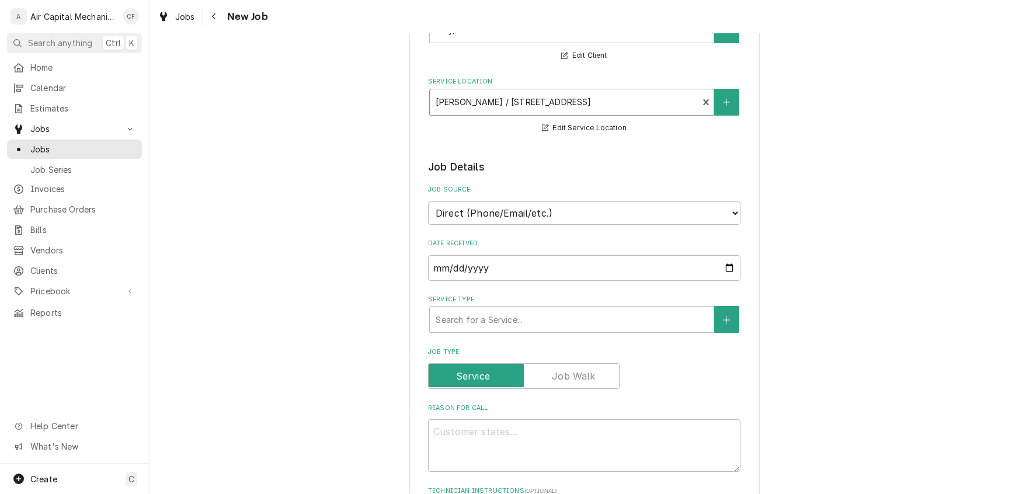
scroll to position [128, 0]
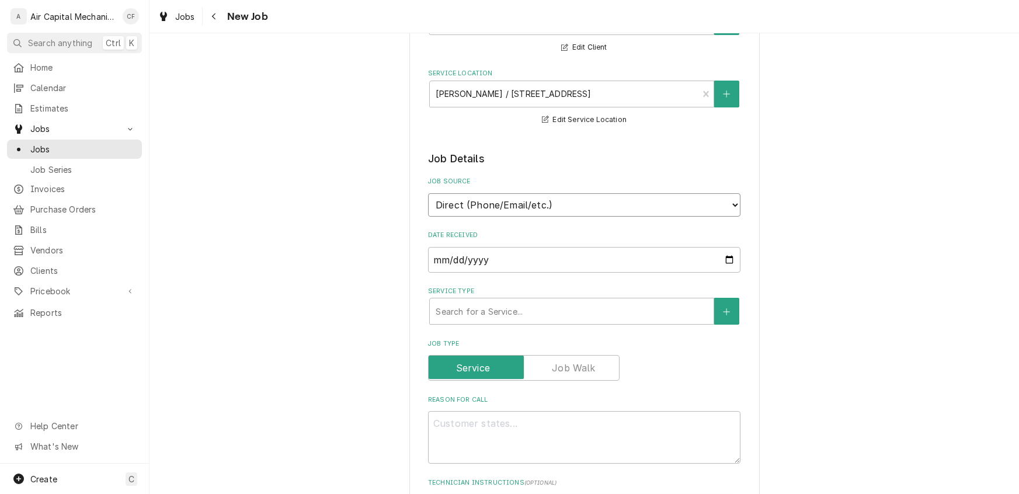
click at [498, 201] on select "Direct (Phone/Email/etc.) Service Channel Other" at bounding box center [584, 204] width 312 height 23
select select "1"
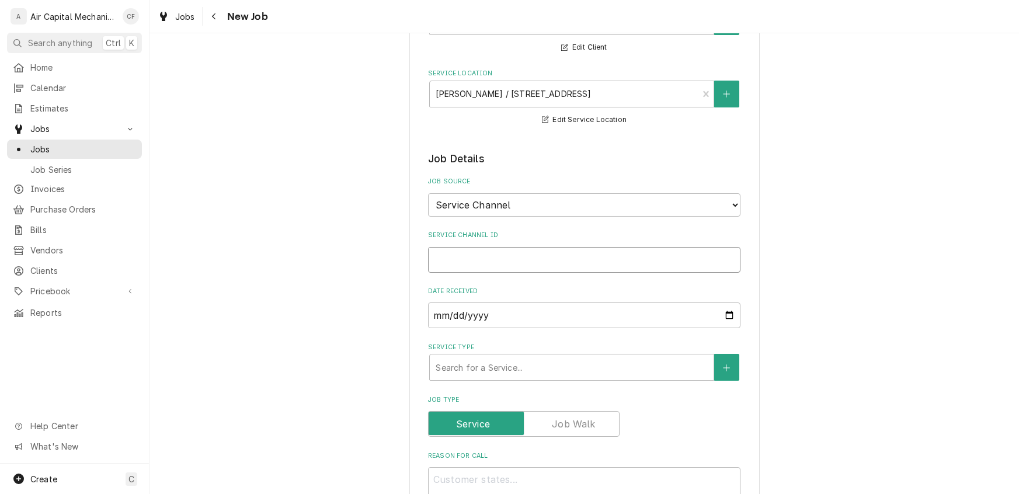
click at [461, 254] on input "Service Channel ID" at bounding box center [584, 260] width 312 height 26
type textarea "x"
type input "S"
type textarea "x"
type input "SW"
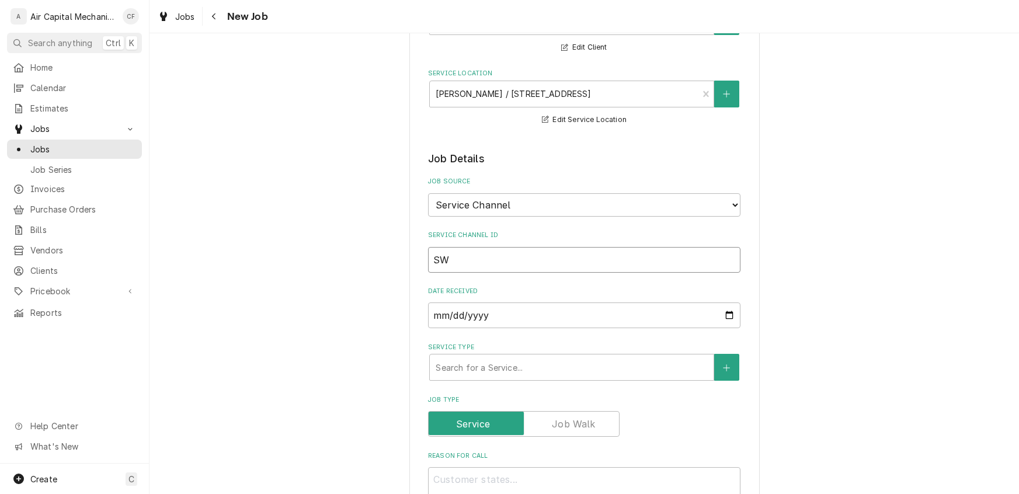
type textarea "x"
type input "SWO"
type textarea "x"
type input "SWO2"
type textarea "x"
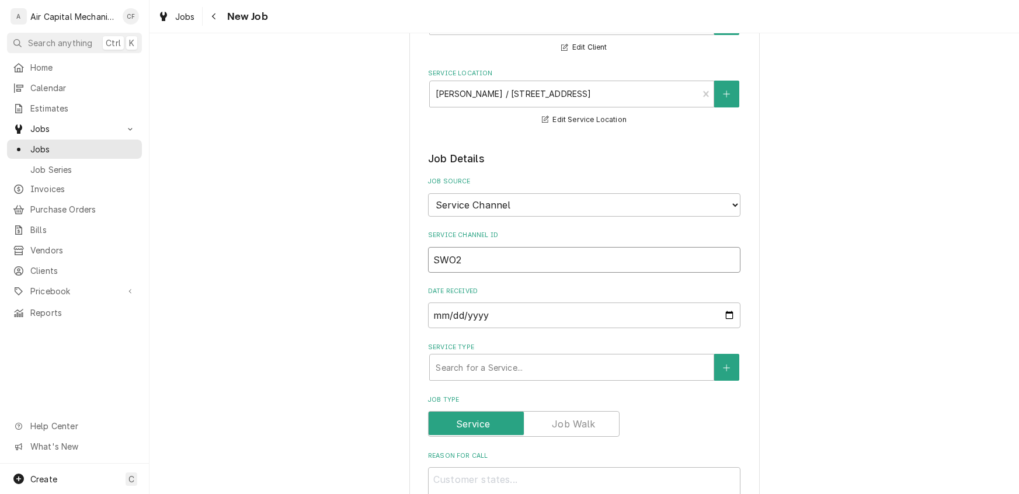
type input "SWO29"
type textarea "x"
type input "SWO294"
type textarea "x"
type input "SWO2942"
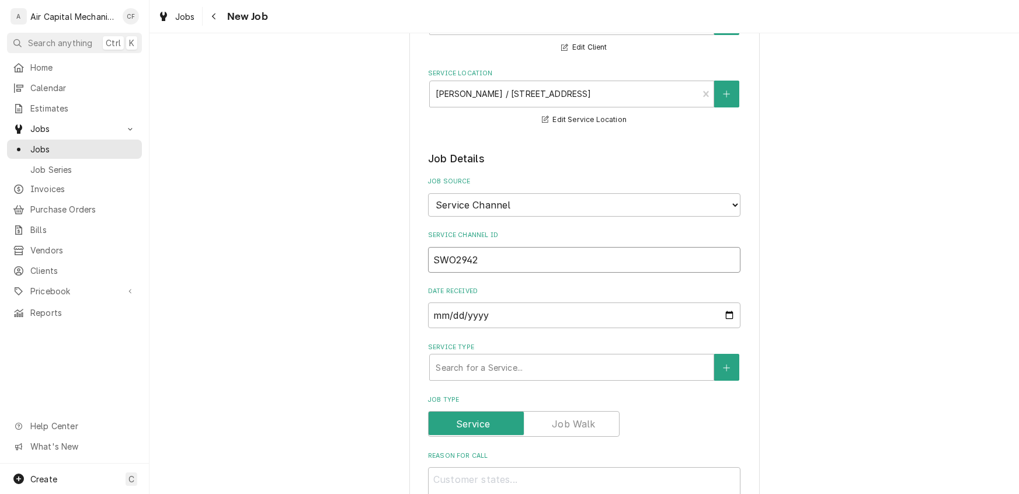
type textarea "x"
type input "SWO29428"
type textarea "x"
type input "SWO294285"
type textarea "x"
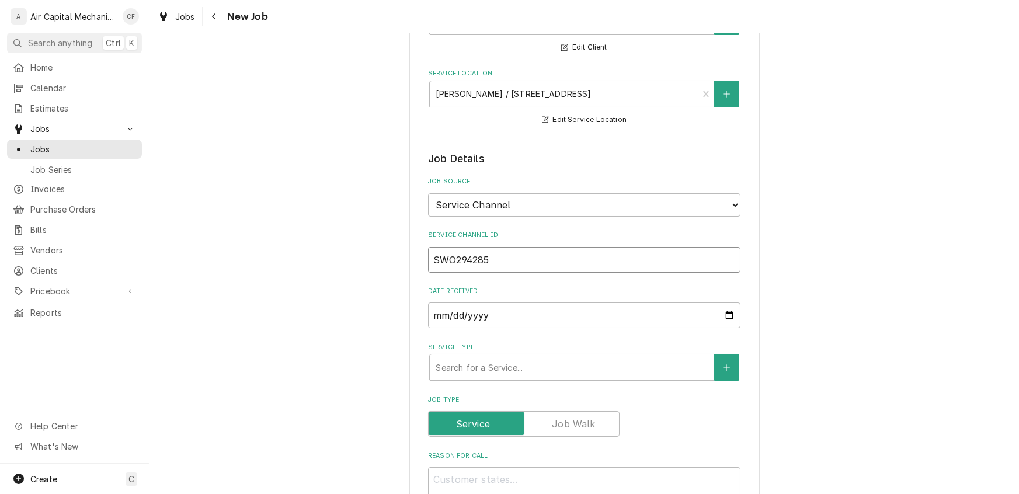
type input "SWO2942859"
type textarea "x"
type input "SWO29428592"
type textarea "x"
type input "SWO294285928"
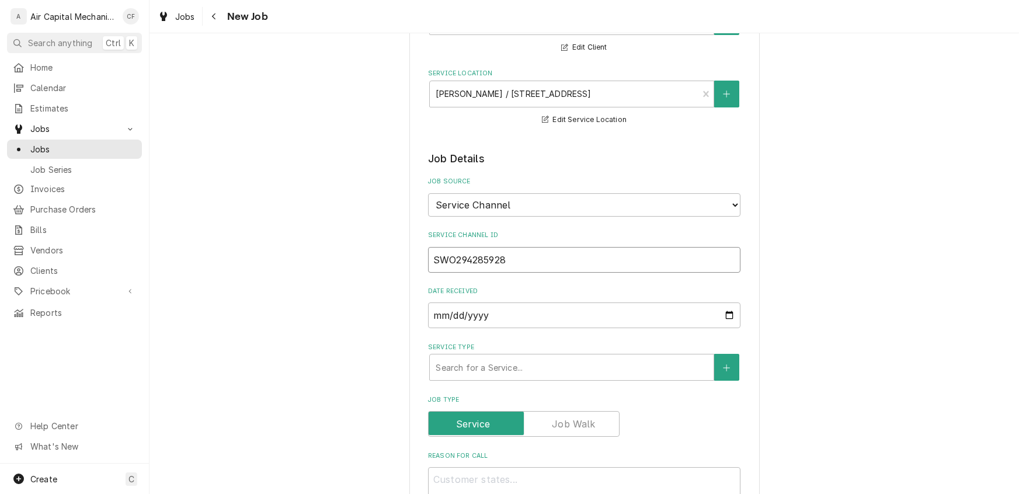
type textarea "x"
type input "SWO294285928"
click at [430, 312] on input "[DATE]" at bounding box center [584, 315] width 312 height 26
type textarea "x"
type input "[DATE]"
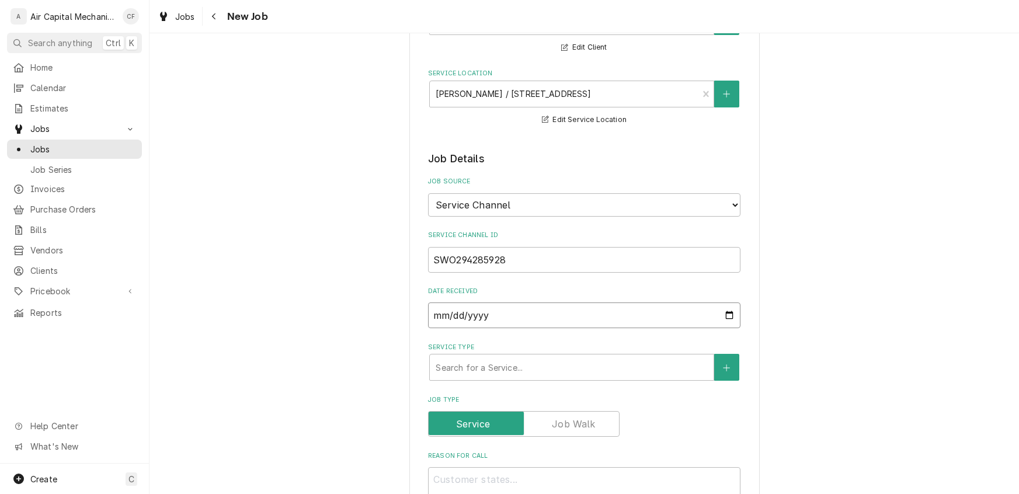
type textarea "x"
type input "[DATE]"
type textarea "x"
type input "[DATE]"
type textarea "x"
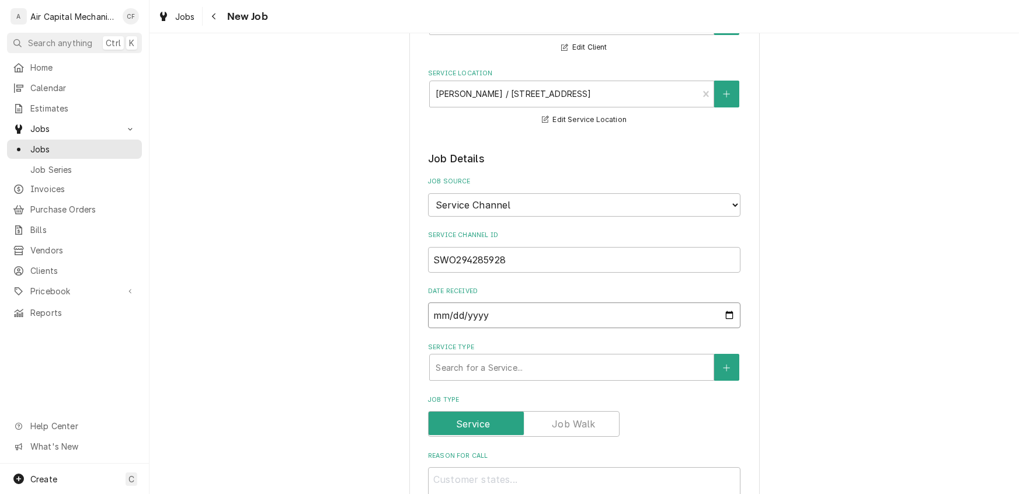
type input "0002-07-23"
type textarea "x"
type input "0020-07-23"
type textarea "x"
type input "0202-07-23"
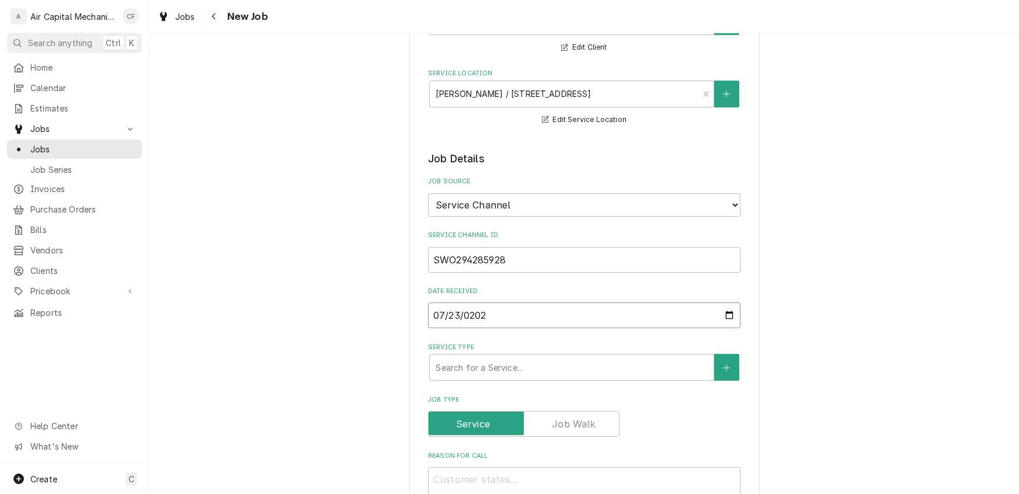
type textarea "x"
type input "[DATE]"
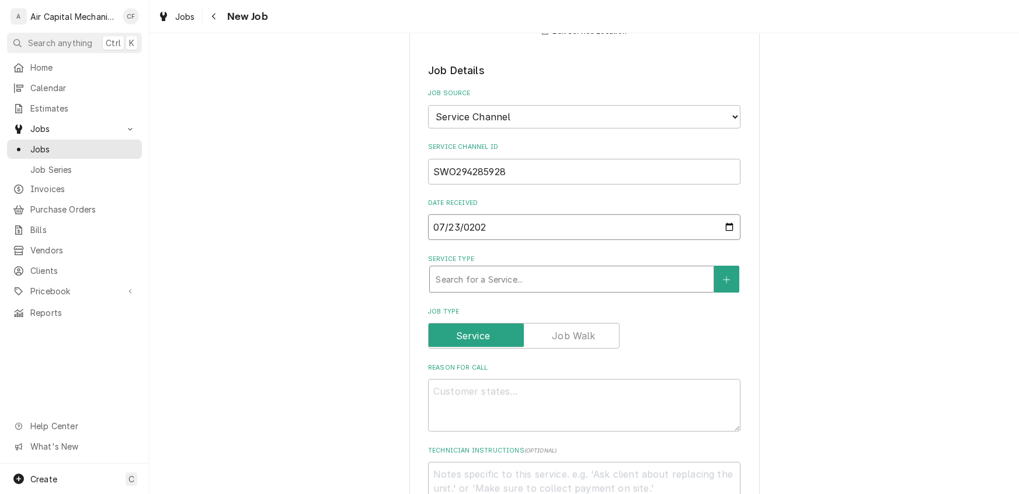
scroll to position [227, 0]
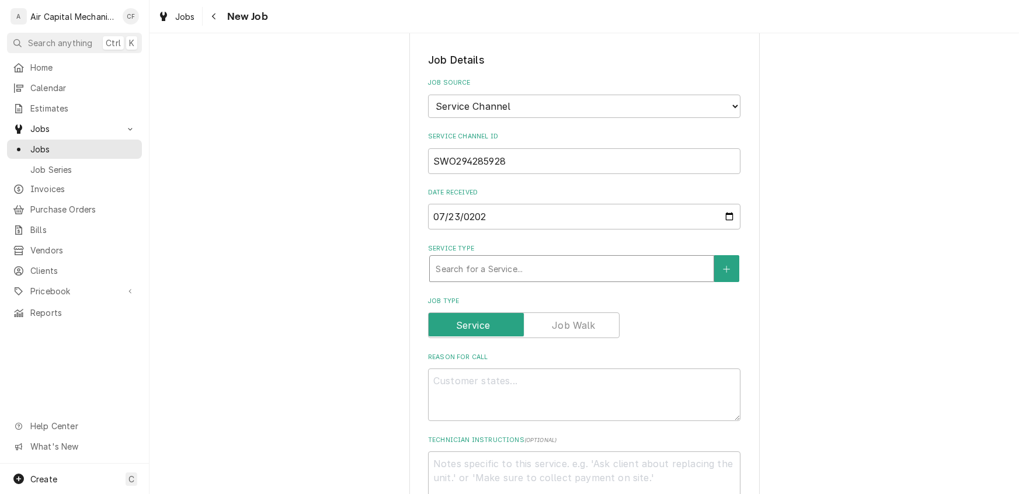
click at [462, 263] on div "Service Type" at bounding box center [572, 268] width 272 height 21
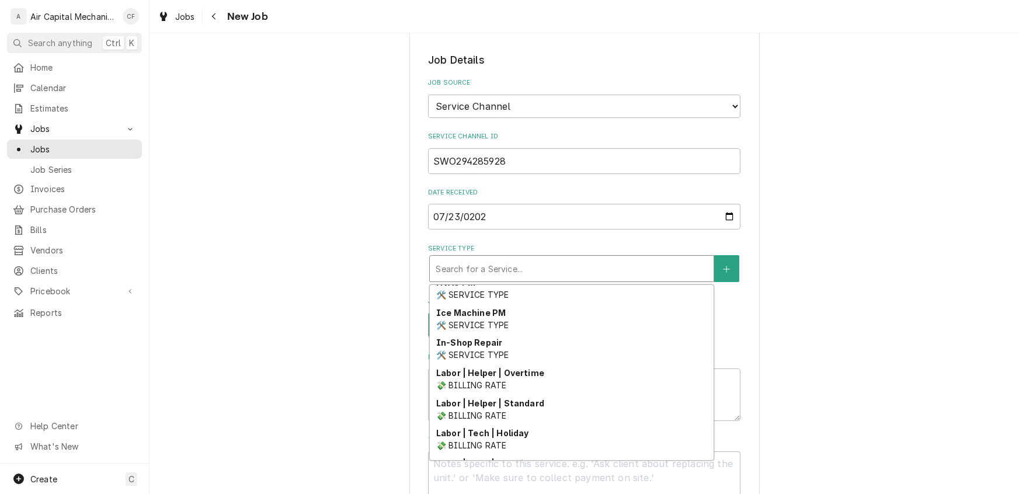
scroll to position [371, 0]
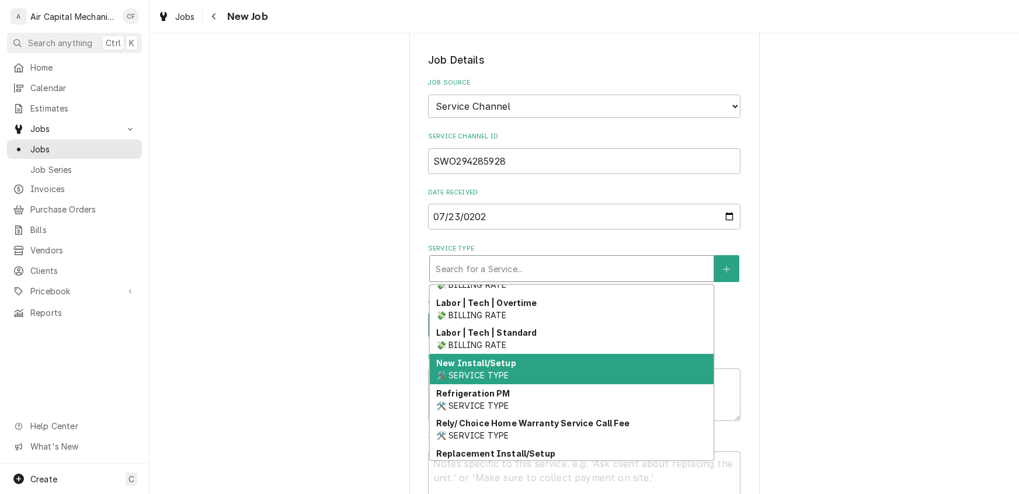
click at [495, 372] on span "🛠️ SERVICE TYPE" at bounding box center [472, 375] width 72 height 10
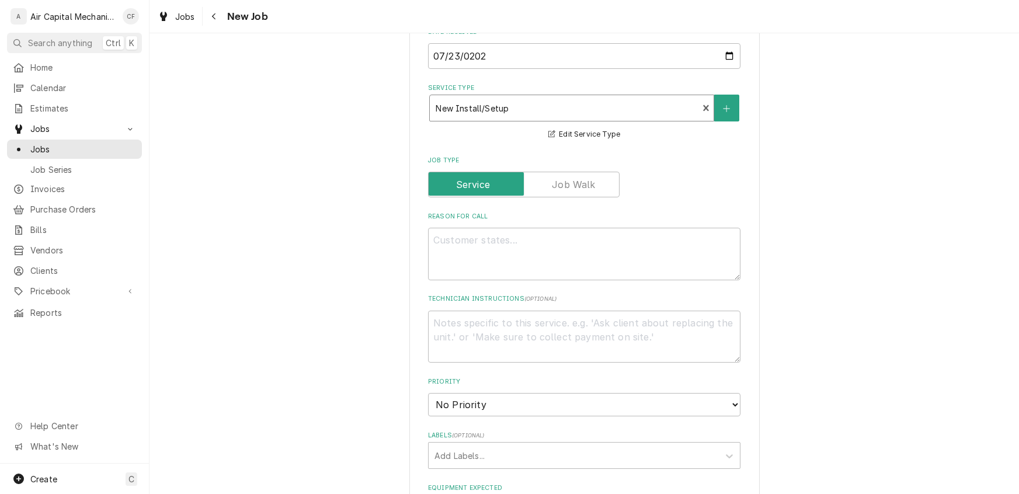
scroll to position [389, 0]
click at [469, 251] on textarea "Reason For Call" at bounding box center [584, 251] width 312 height 53
type textarea "x"
type textarea "i"
type textarea "x"
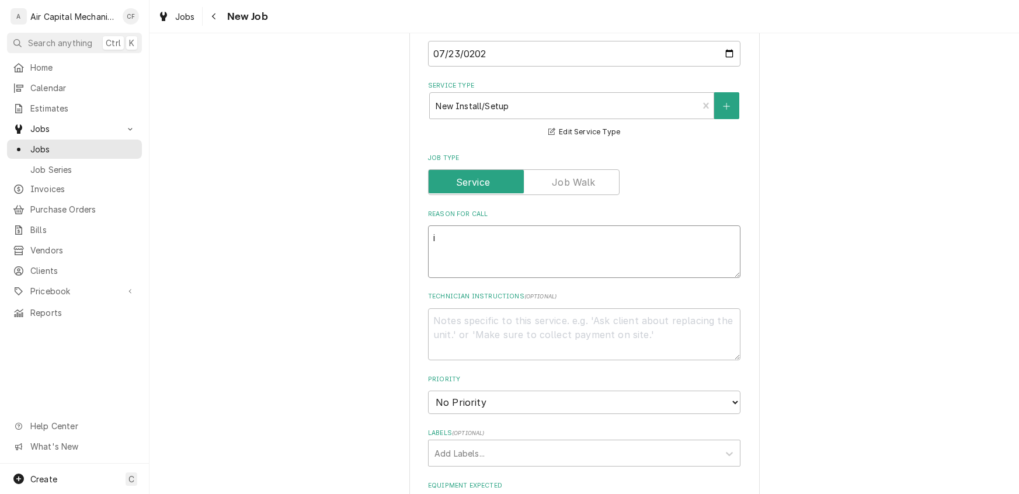
type textarea "in"
type textarea "x"
type textarea "ins"
type textarea "x"
type textarea "inst"
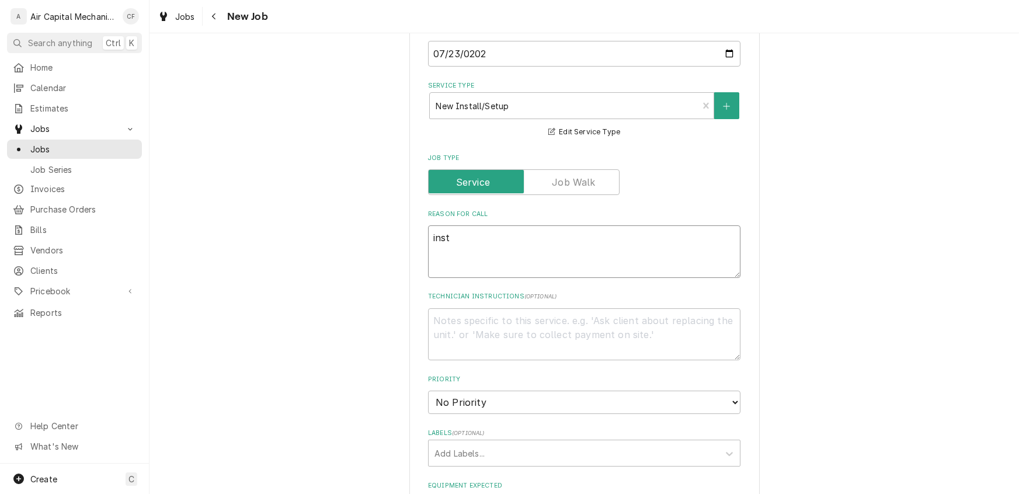
type textarea "x"
type textarea "insta"
type textarea "x"
type textarea "instal"
type textarea "x"
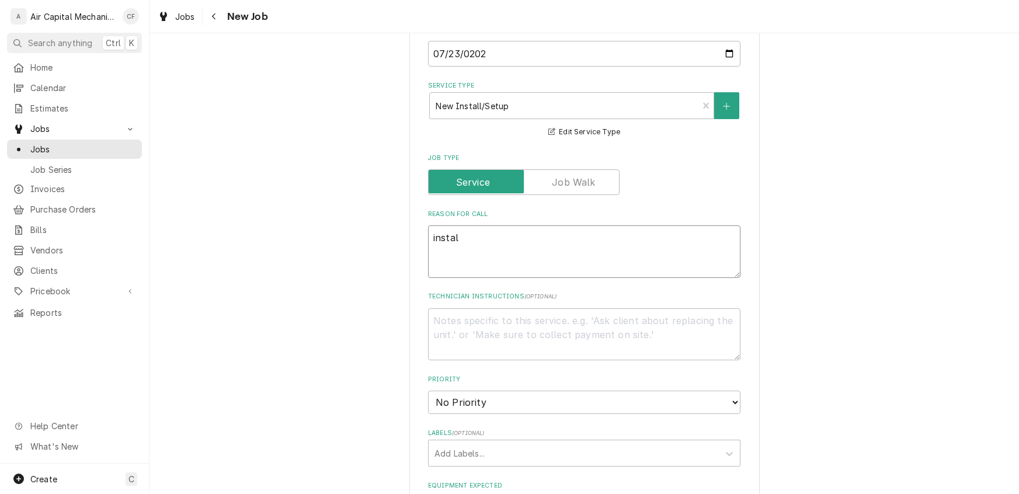
type textarea "install"
type textarea "x"
type textarea "install"
type textarea "x"
type textarea "install n"
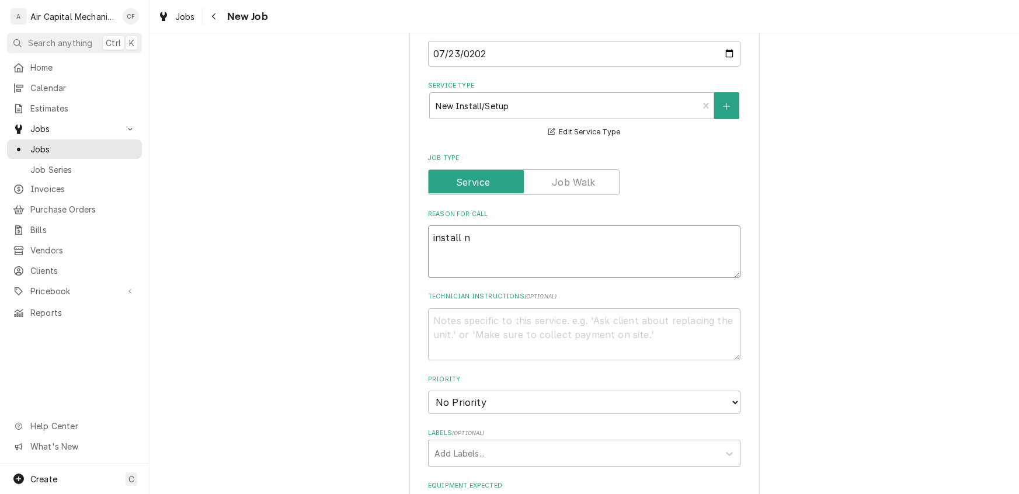
type textarea "x"
type textarea "install ne"
type textarea "x"
type textarea "install new"
type textarea "x"
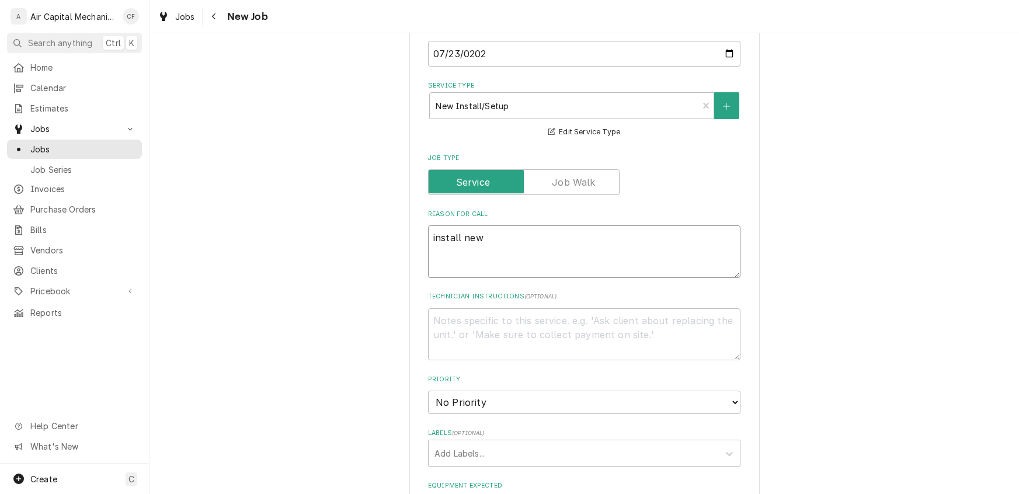
type textarea "install new"
type textarea "x"
type textarea "install new u"
type textarea "x"
type textarea "install new un"
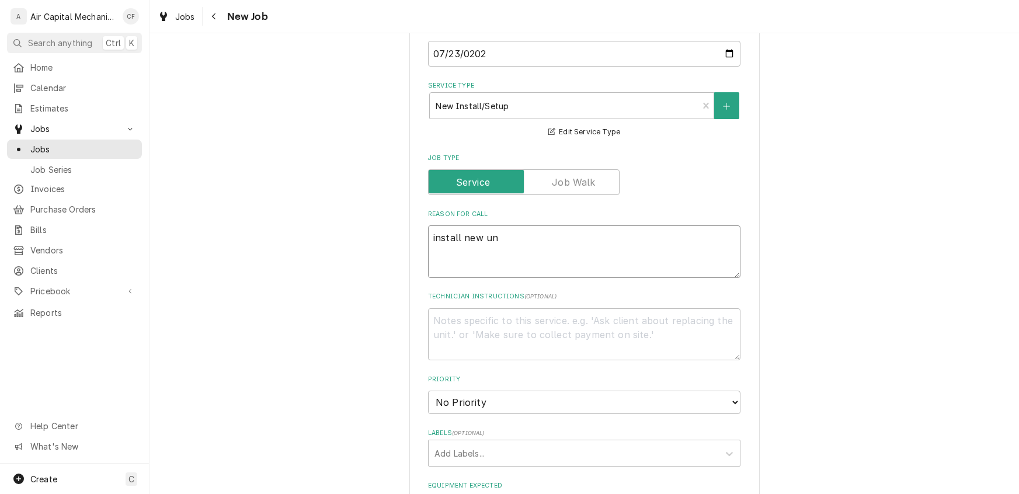
type textarea "x"
type textarea "install [GEOGRAPHIC_DATA]"
type textarea "x"
type textarea "install new unit"
type textarea "x"
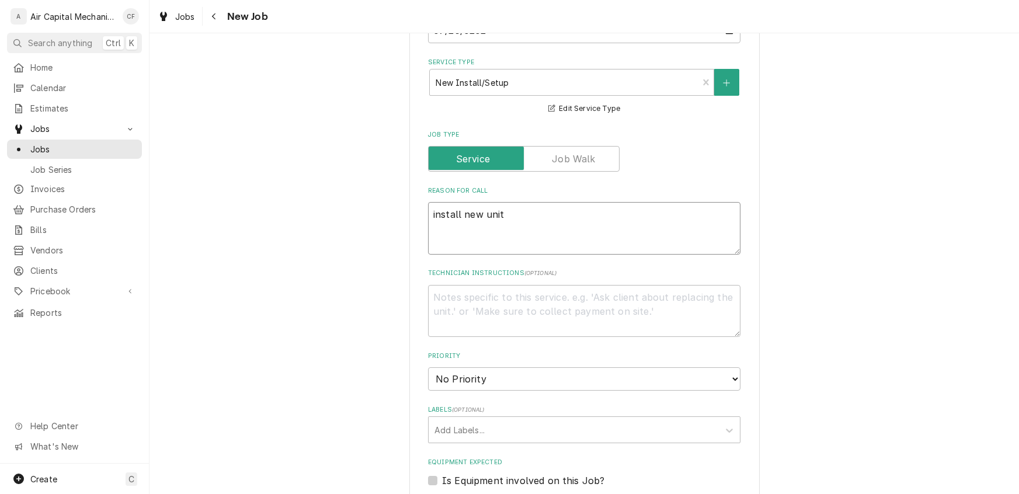
scroll to position [640, 0]
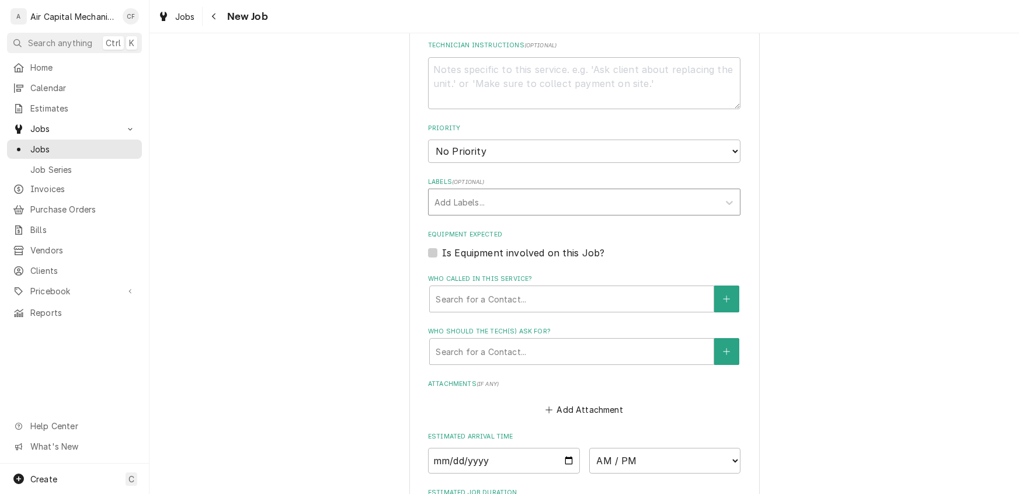
type textarea "install new unit"
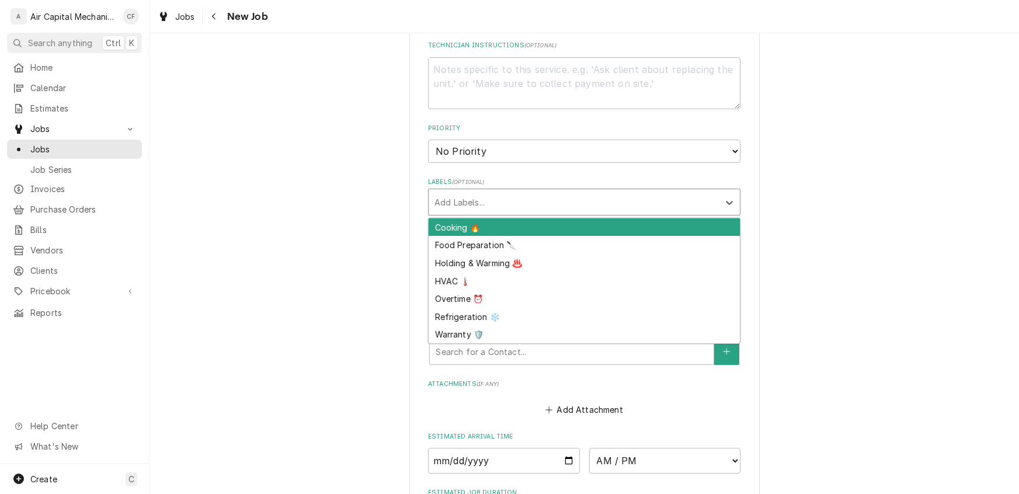
click at [464, 194] on div "Labels" at bounding box center [573, 202] width 278 height 21
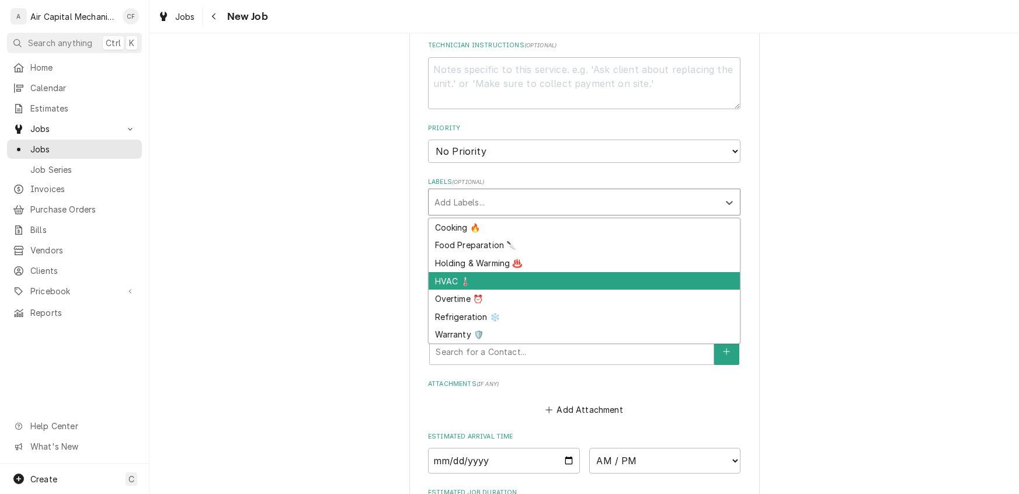
click at [454, 276] on div "HVAC 🌡️" at bounding box center [584, 281] width 311 height 18
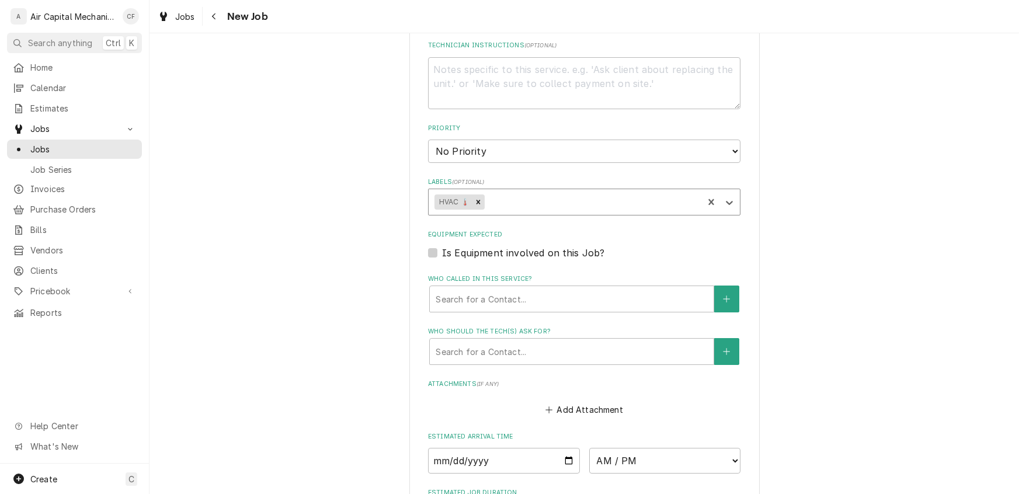
click at [519, 197] on div "Labels" at bounding box center [591, 202] width 211 height 21
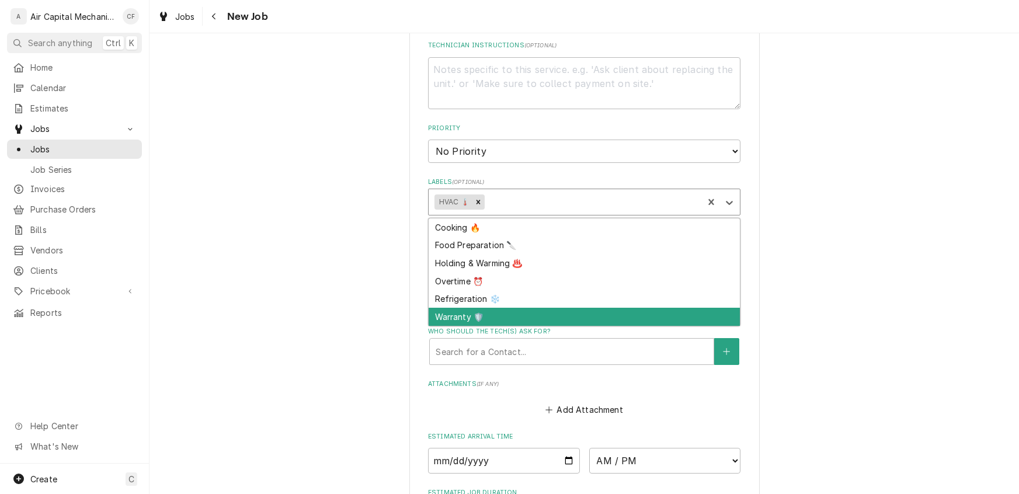
click at [486, 315] on div "Warranty 🛡️" at bounding box center [584, 317] width 311 height 18
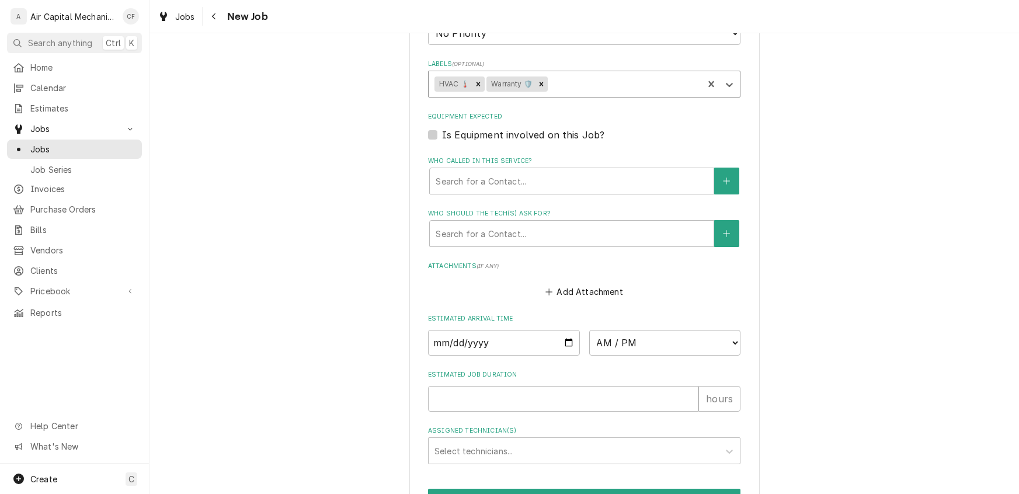
scroll to position [770, 0]
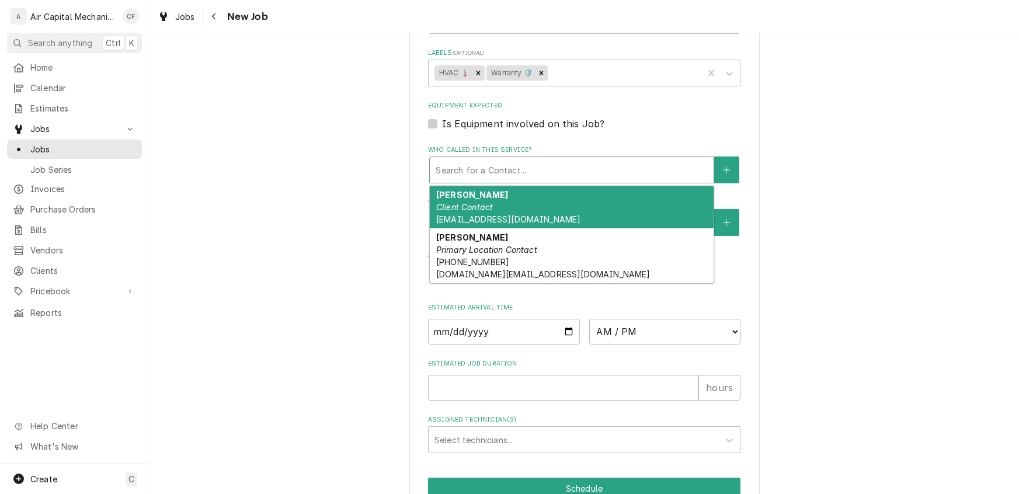
click at [476, 172] on div "Who called in this service?" at bounding box center [572, 169] width 272 height 21
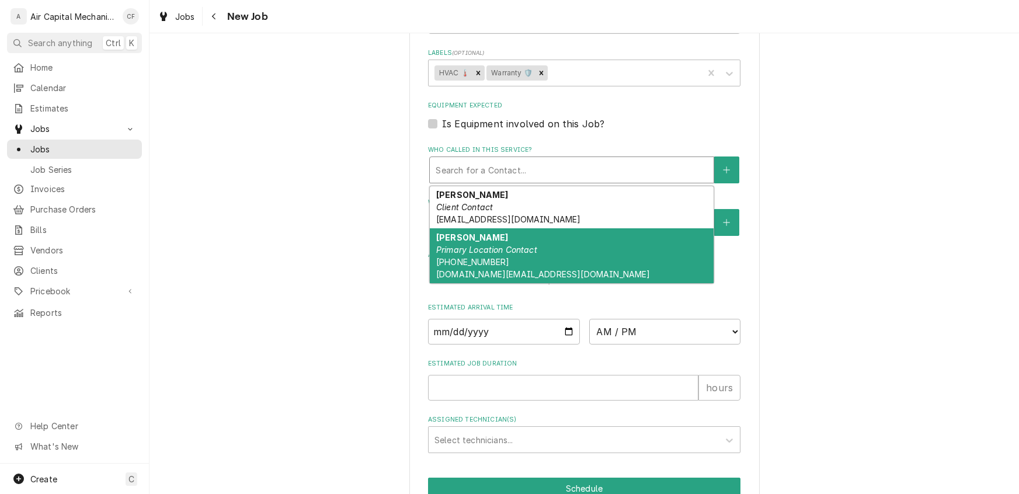
click at [476, 260] on span "[PHONE_NUMBER] [DOMAIN_NAME][EMAIL_ADDRESS][DOMAIN_NAME]" at bounding box center [543, 268] width 214 height 22
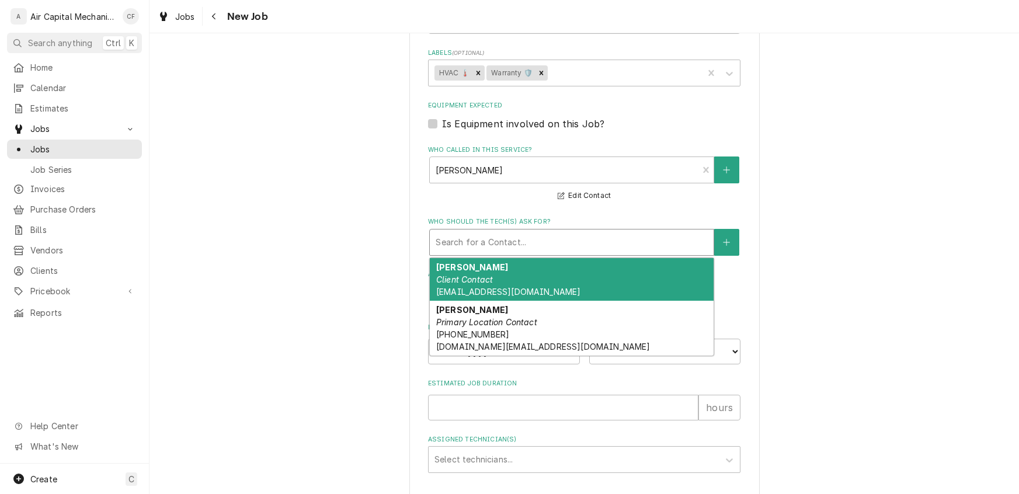
click at [479, 239] on div "Who should the tech(s) ask for?" at bounding box center [572, 242] width 272 height 21
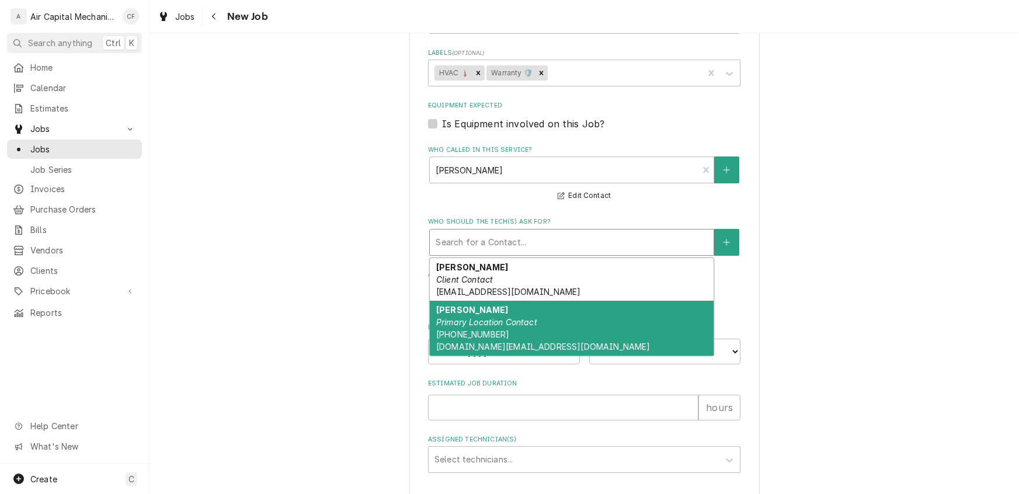
click at [490, 317] on em "Primary Location Contact" at bounding box center [486, 322] width 101 height 10
type textarea "x"
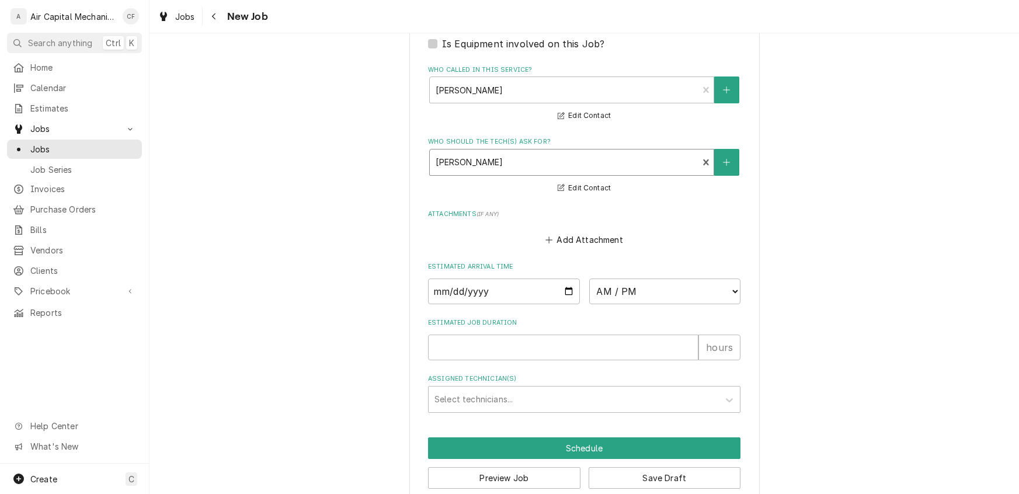
scroll to position [865, 0]
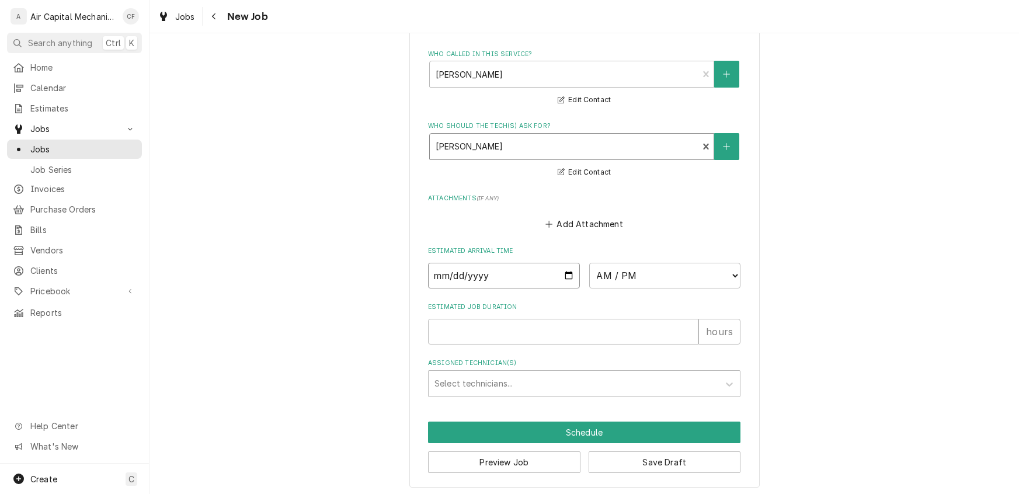
click at [445, 274] on input "Date" at bounding box center [504, 276] width 152 height 26
type input "0002-07-23"
type textarea "x"
type input "0020-07-23"
type textarea "x"
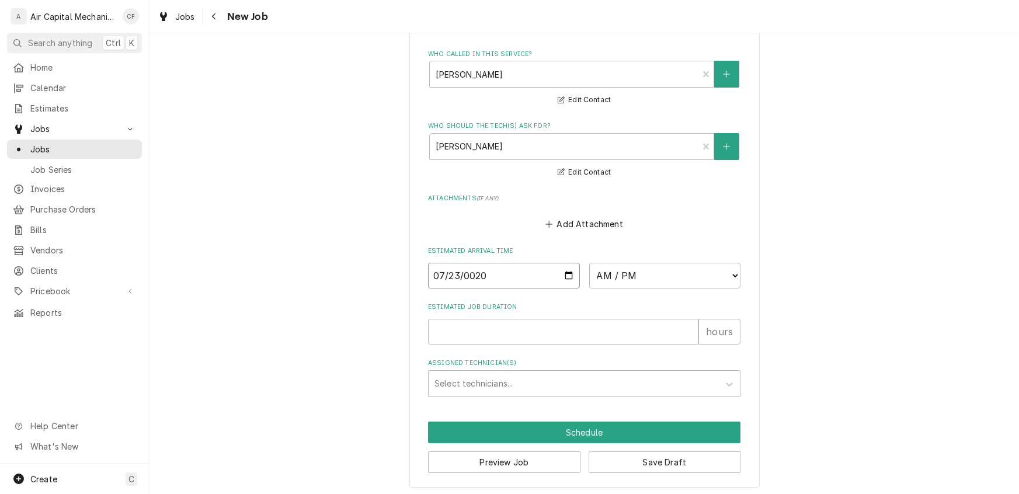
type input "0202-07-23"
type textarea "x"
type input "[DATE]"
type textarea "x"
click at [638, 277] on select "AM / PM 6:00 AM 6:15 AM 6:30 AM 6:45 AM 7:00 AM 7:15 AM 7:30 AM 7:45 AM 8:00 AM…" at bounding box center [665, 276] width 152 height 26
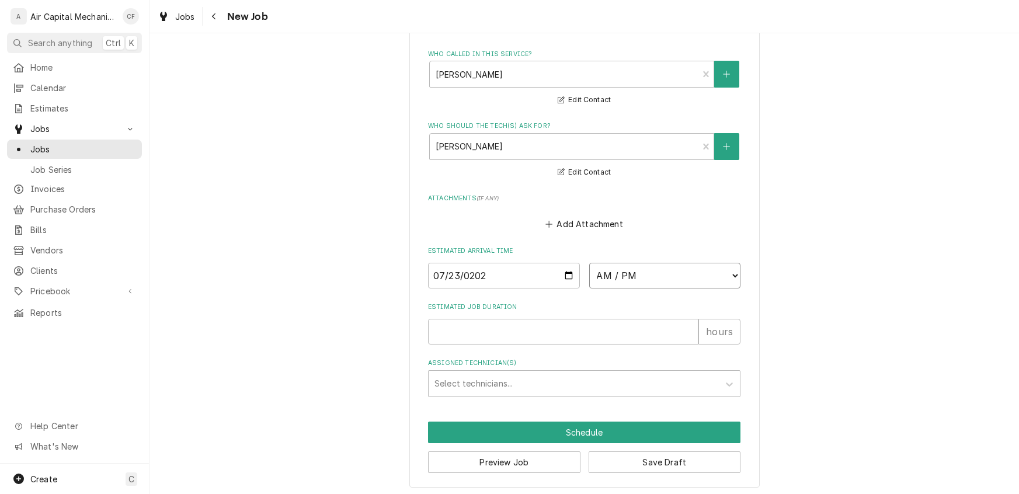
select select "12:15:00"
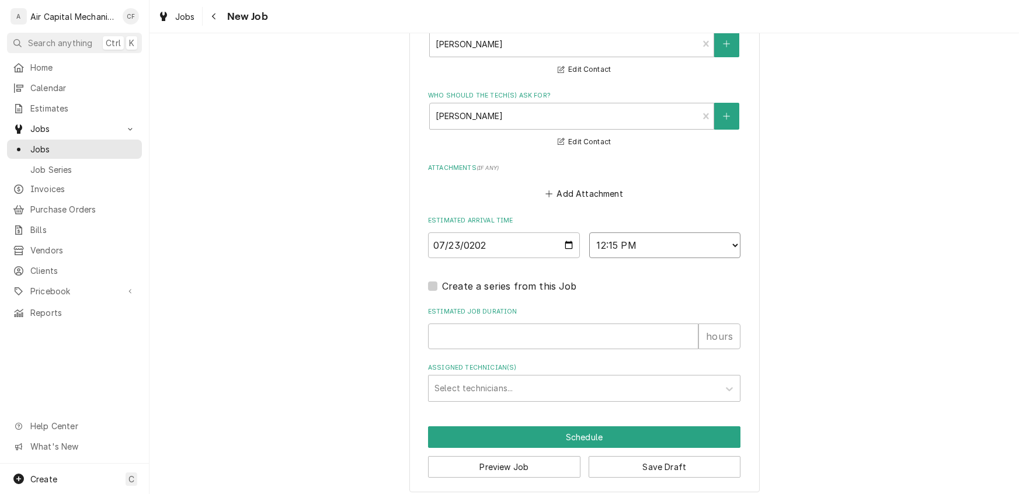
scroll to position [900, 0]
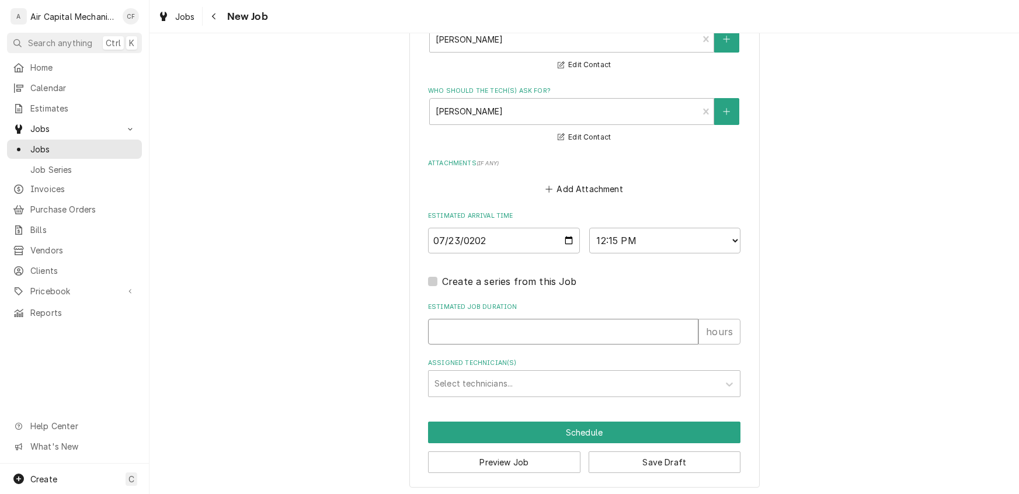
click at [468, 331] on input "Estimated Job Duration" at bounding box center [563, 332] width 270 height 26
type textarea "x"
type input "4"
type textarea "x"
type input "4"
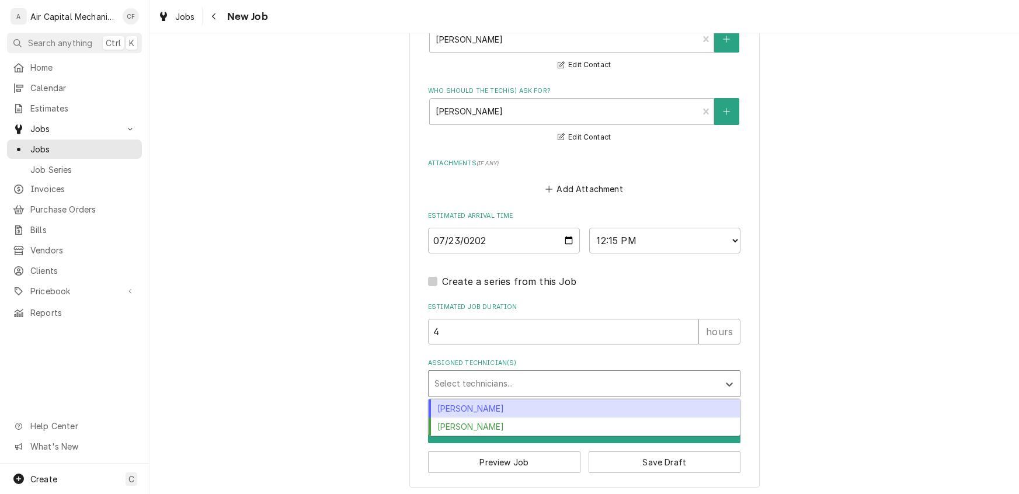
click at [521, 373] on div "Assigned Technician(s)" at bounding box center [573, 383] width 278 height 21
click at [495, 402] on div "[PERSON_NAME]" at bounding box center [584, 408] width 311 height 18
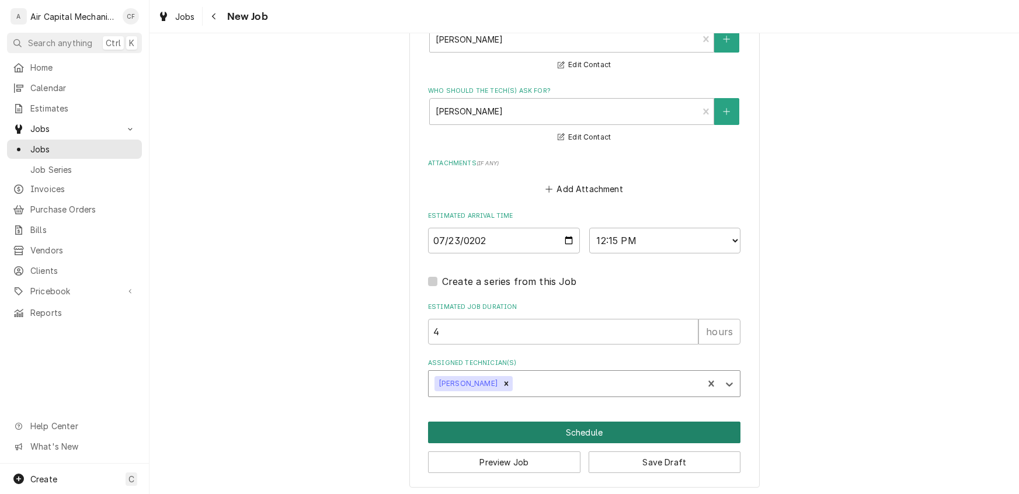
click at [591, 422] on button "Schedule" at bounding box center [584, 433] width 312 height 22
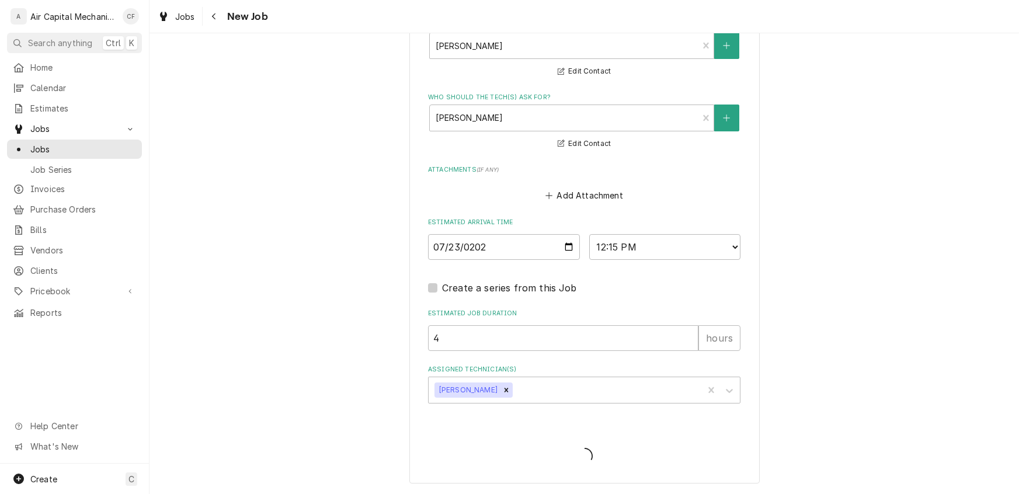
scroll to position [890, 0]
type textarea "x"
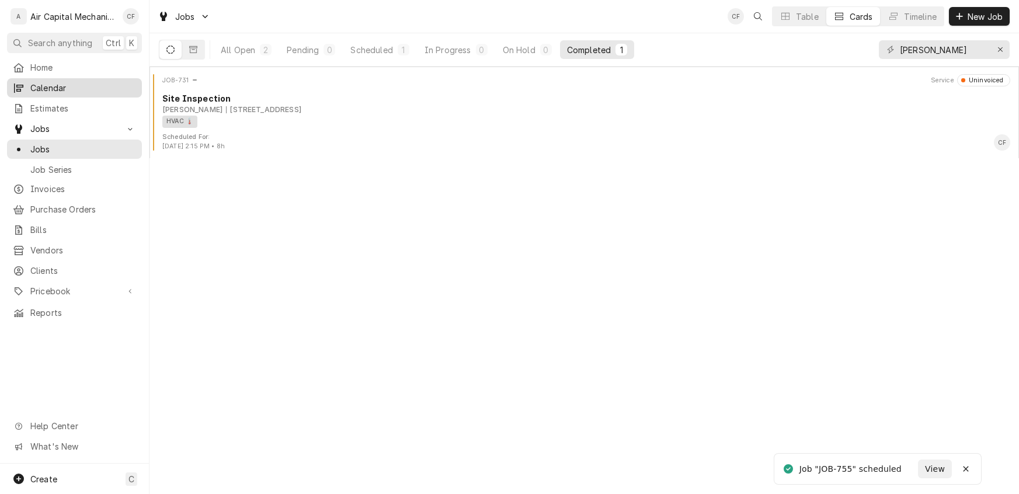
click at [55, 82] on span "Calendar" at bounding box center [83, 88] width 106 height 12
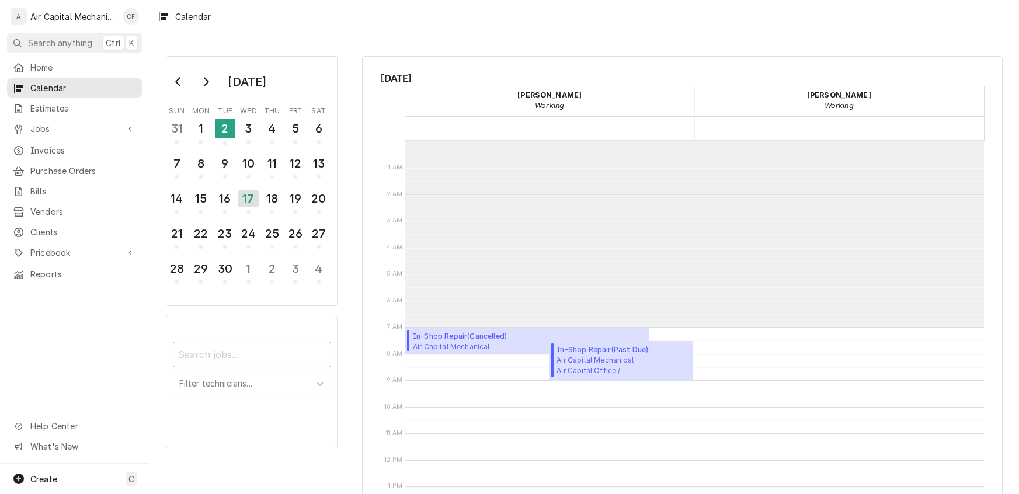
scroll to position [186, 0]
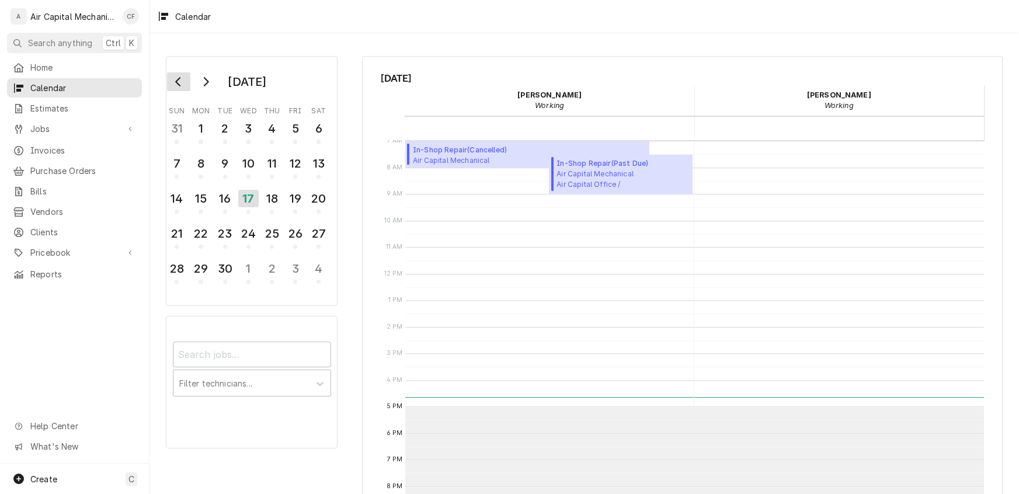
click at [184, 81] on button "Go to previous month" at bounding box center [178, 81] width 23 height 19
click at [245, 237] on div "23" at bounding box center [248, 234] width 20 height 20
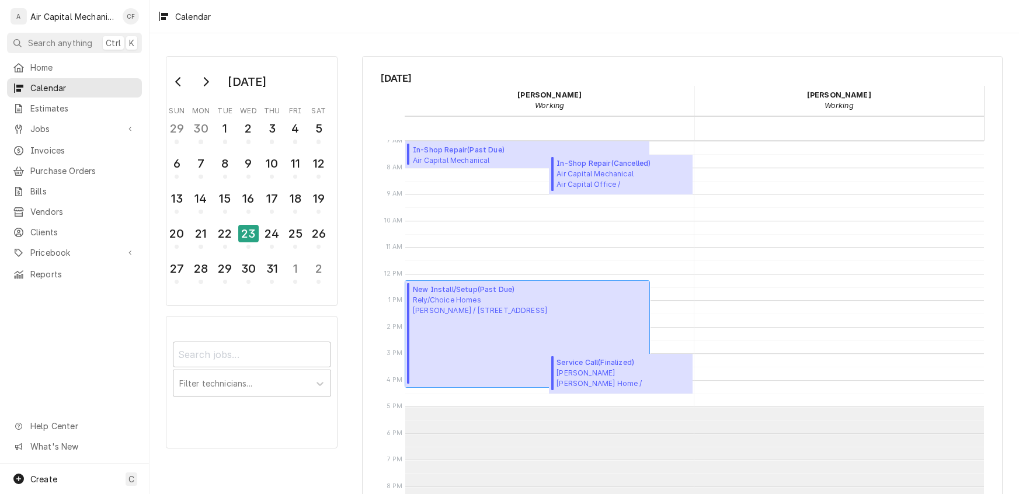
click at [476, 332] on div "New Install/Setup ( Past Due ) Rely/Choice Homes [PERSON_NAME] / [STREET_ADDRES…" at bounding box center [480, 333] width 134 height 99
click at [51, 144] on span "Invoices" at bounding box center [83, 150] width 106 height 12
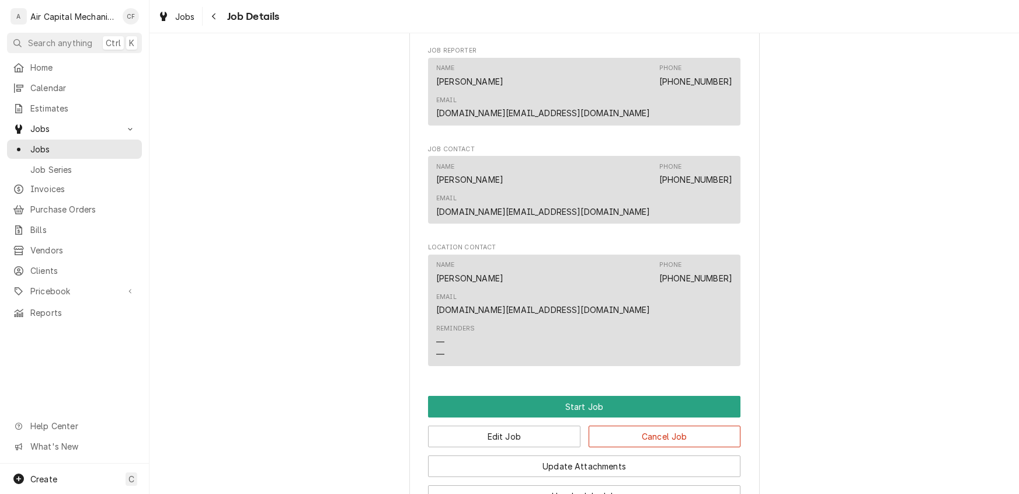
scroll to position [774, 0]
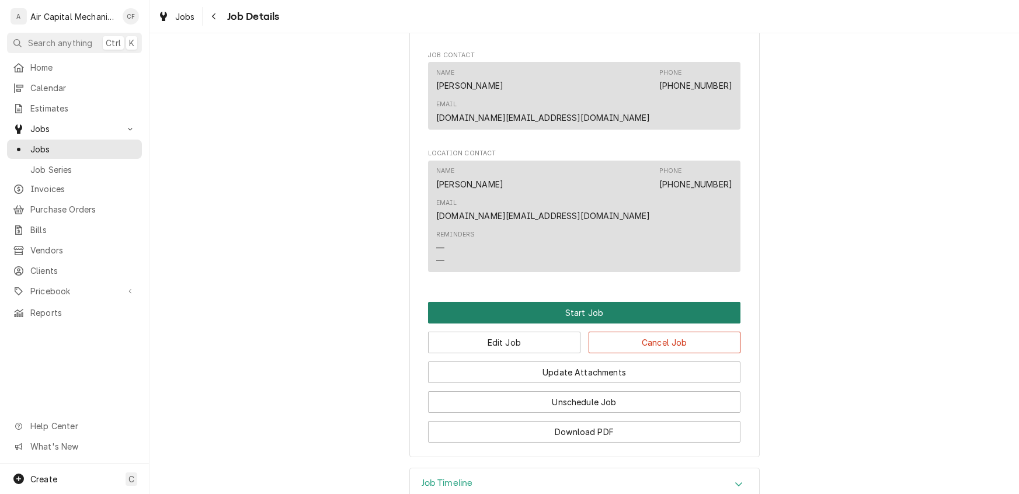
click at [570, 302] on button "Start Job" at bounding box center [584, 313] width 312 height 22
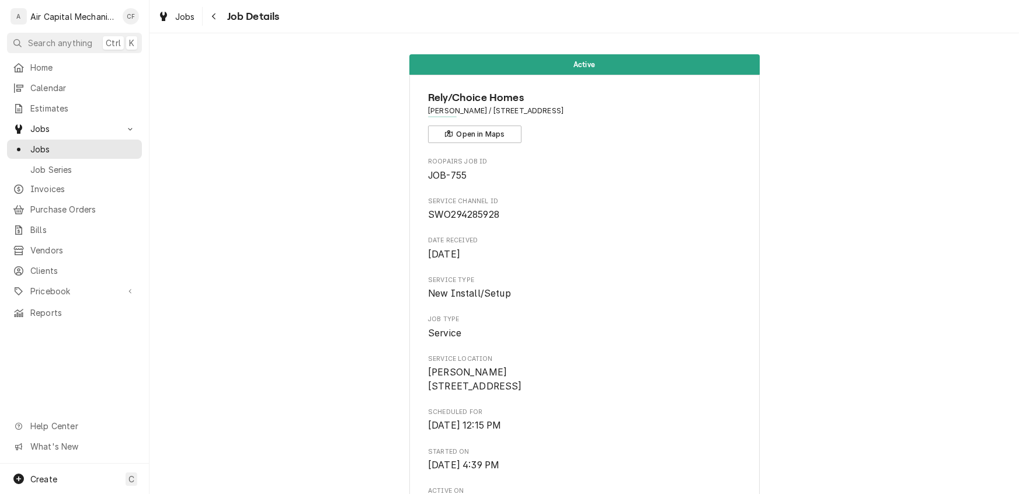
scroll to position [788, 0]
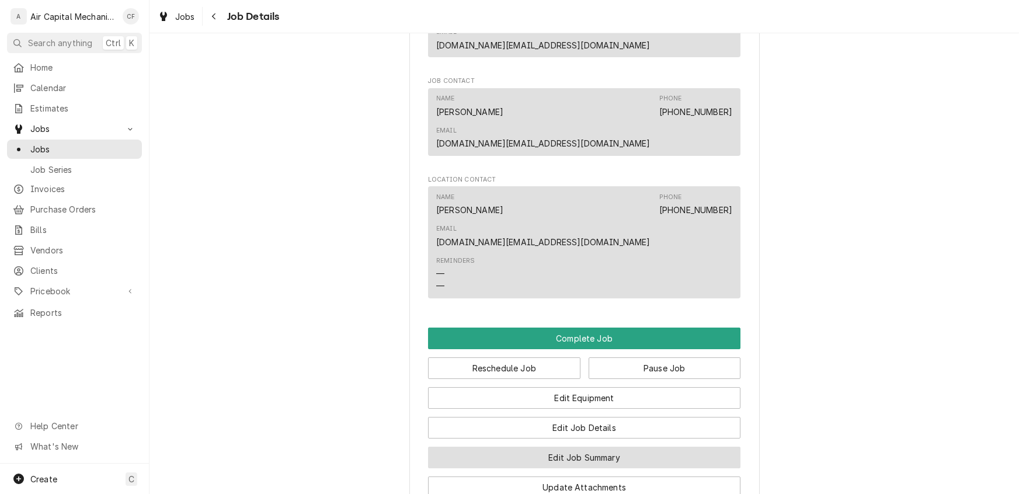
click at [600, 447] on button "Edit Job Summary" at bounding box center [584, 458] width 312 height 22
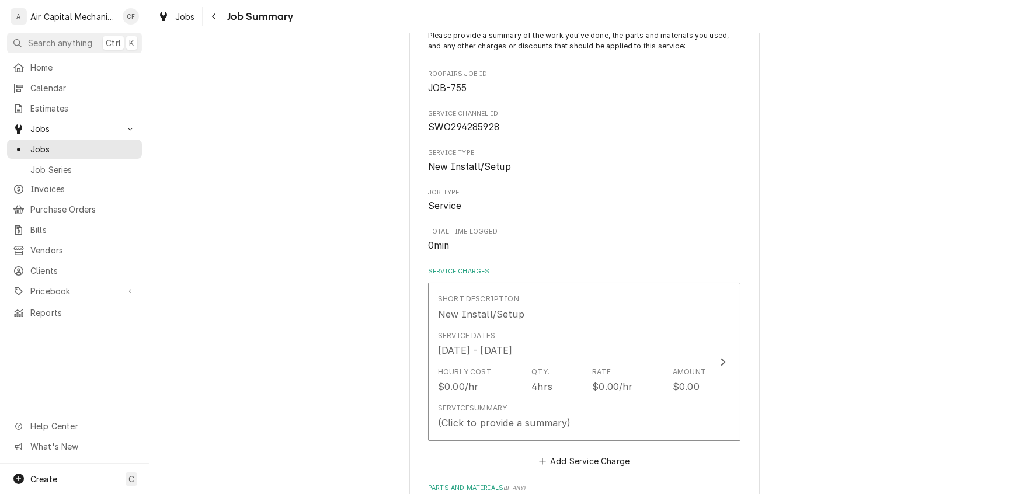
scroll to position [235, 0]
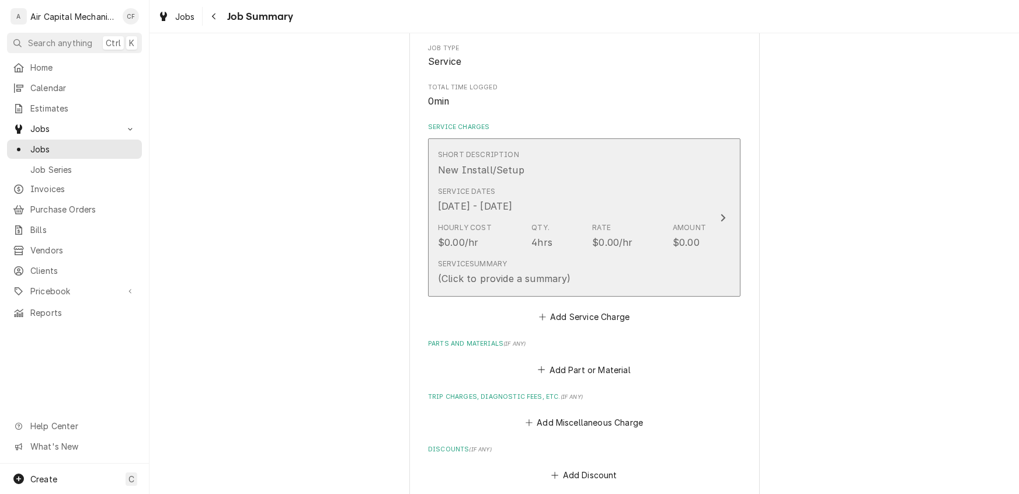
click at [716, 232] on button "Short Description New Install/Setup Service Dates [DATE] - [DATE] Hourly Cost $…" at bounding box center [584, 217] width 312 height 158
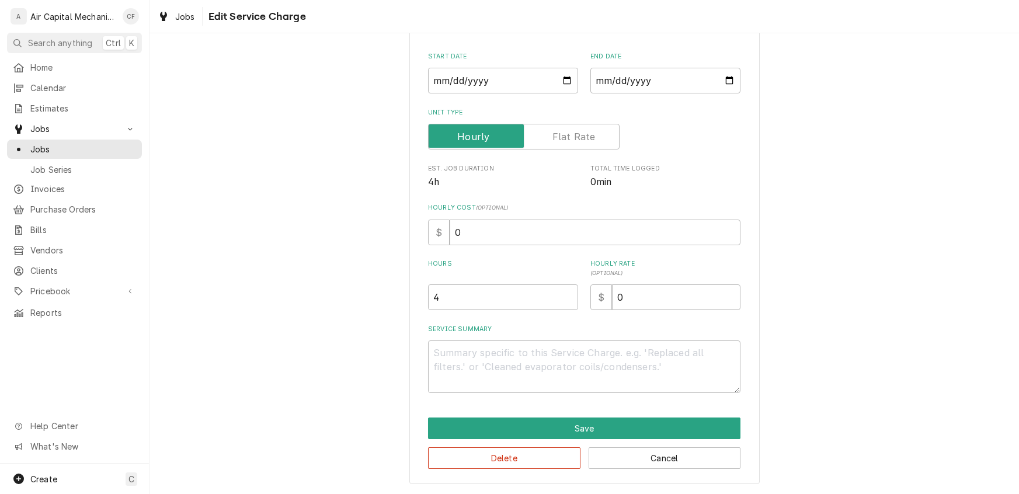
scroll to position [97, 0]
type textarea "x"
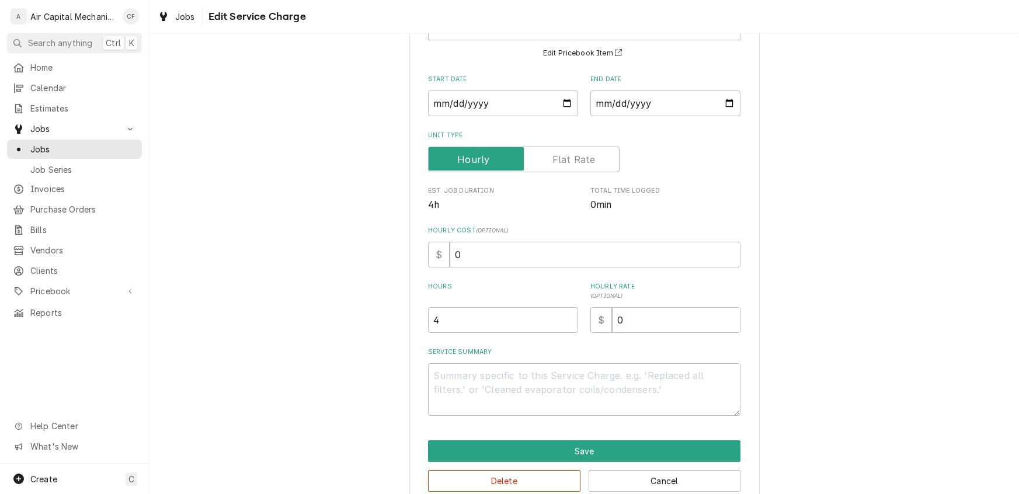
scroll to position [0, 0]
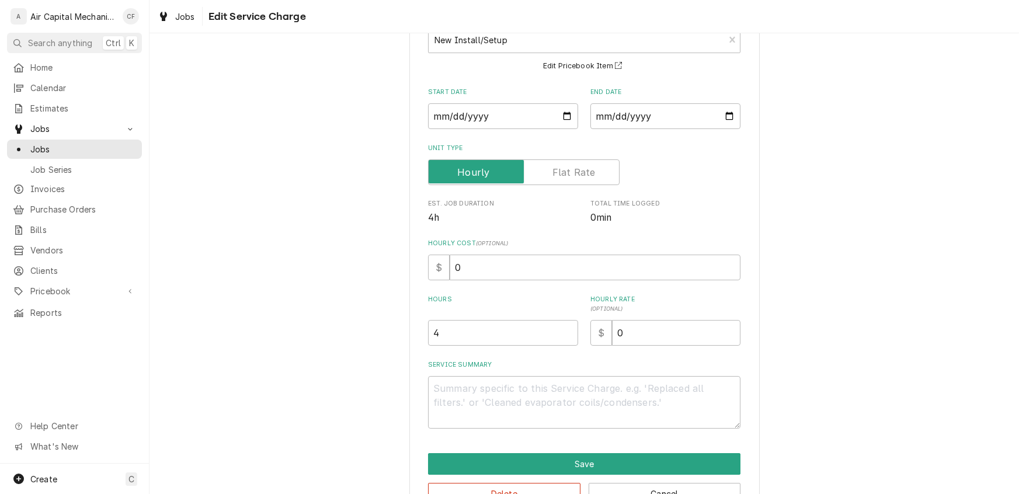
click at [578, 176] on label "Unit Type" at bounding box center [524, 172] width 192 height 26
click at [578, 176] on input "Unit Type" at bounding box center [523, 172] width 181 height 26
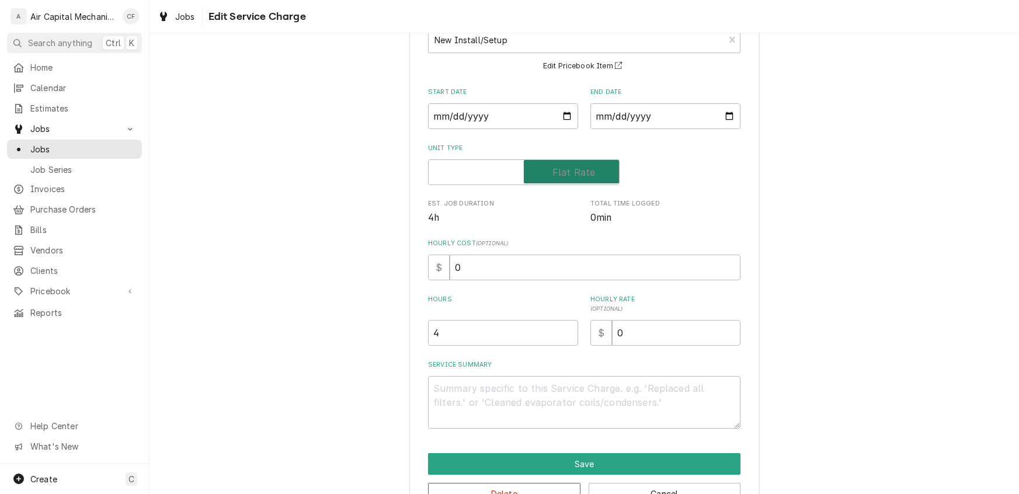
checkbox input "true"
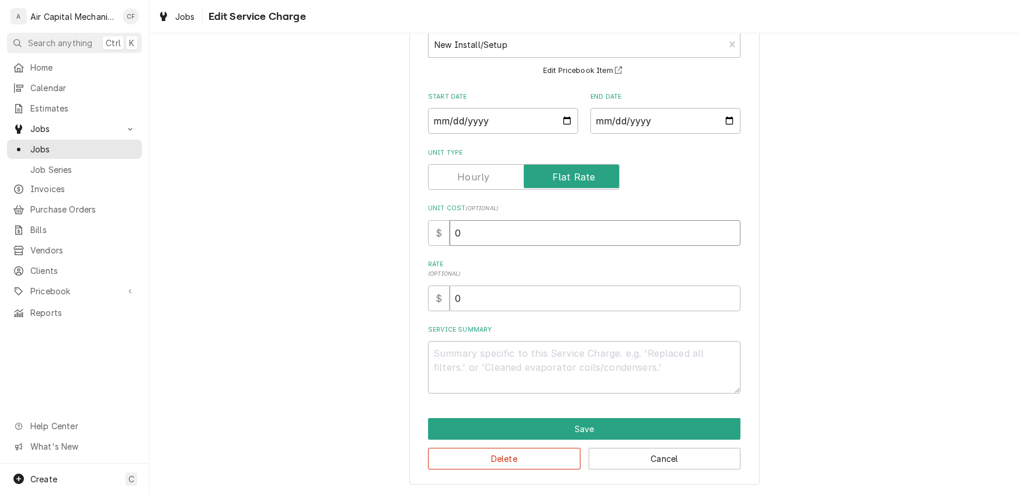
click at [480, 238] on input "0" at bounding box center [595, 233] width 291 height 26
type textarea "x"
type input "4"
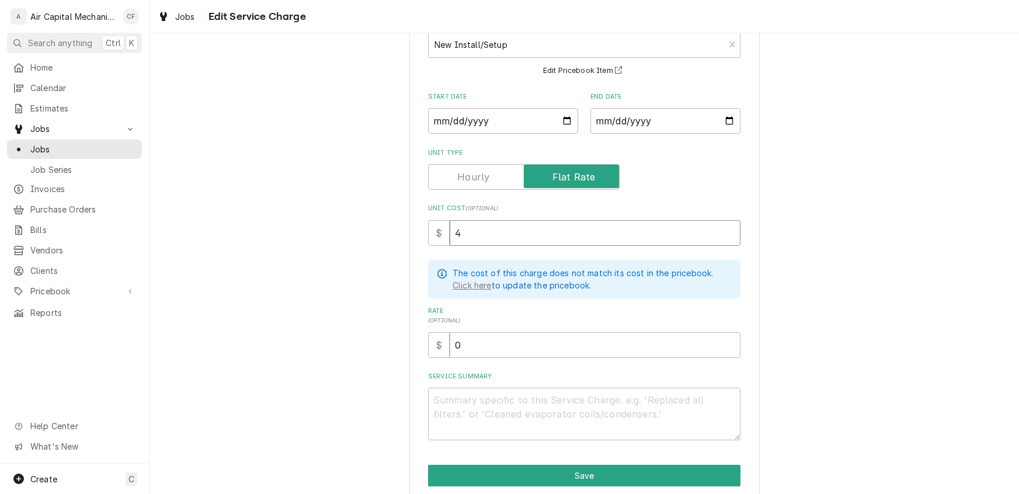
type textarea "x"
type input "40"
type textarea "x"
type input "400"
type textarea "x"
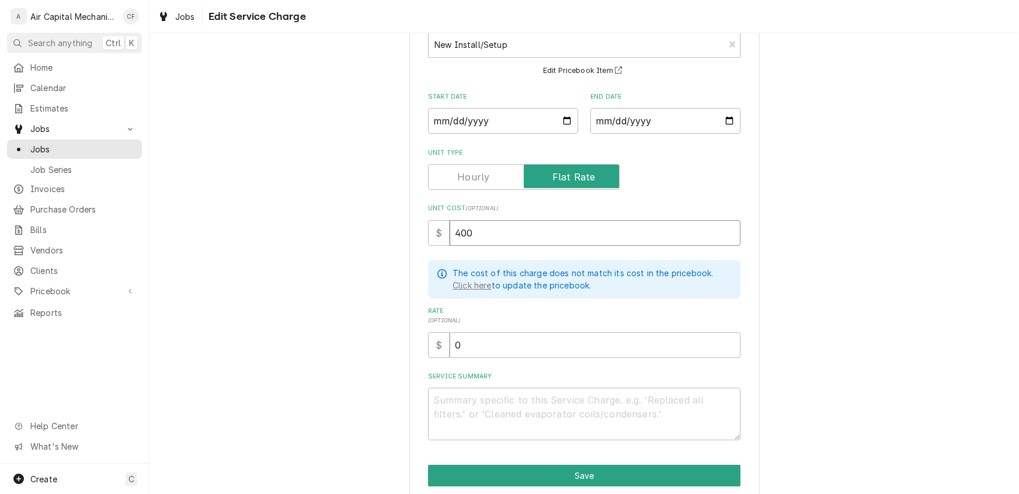
type input "400.0"
type textarea "x"
type input "400.00"
click at [469, 340] on input "0" at bounding box center [595, 345] width 291 height 26
type textarea "x"
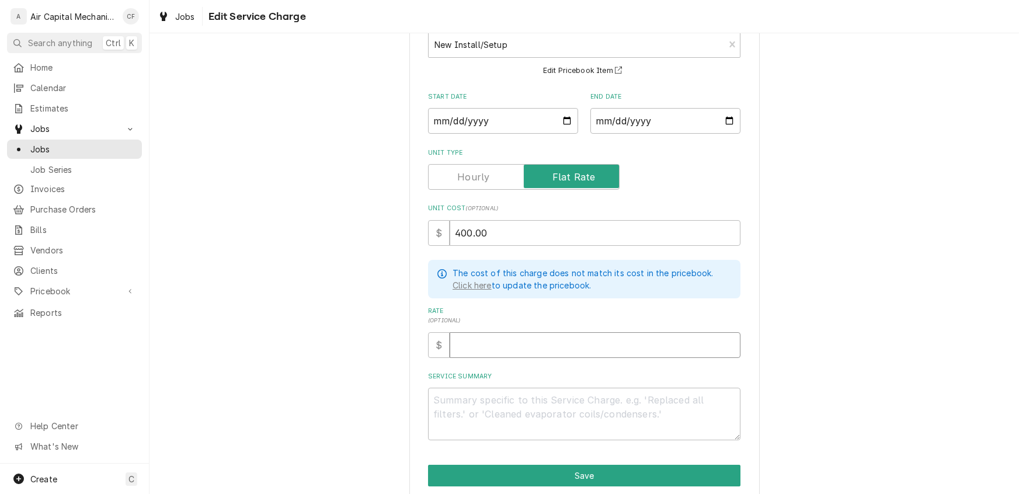
type textarea "x"
type input "7"
type textarea "x"
type input "76"
type textarea "x"
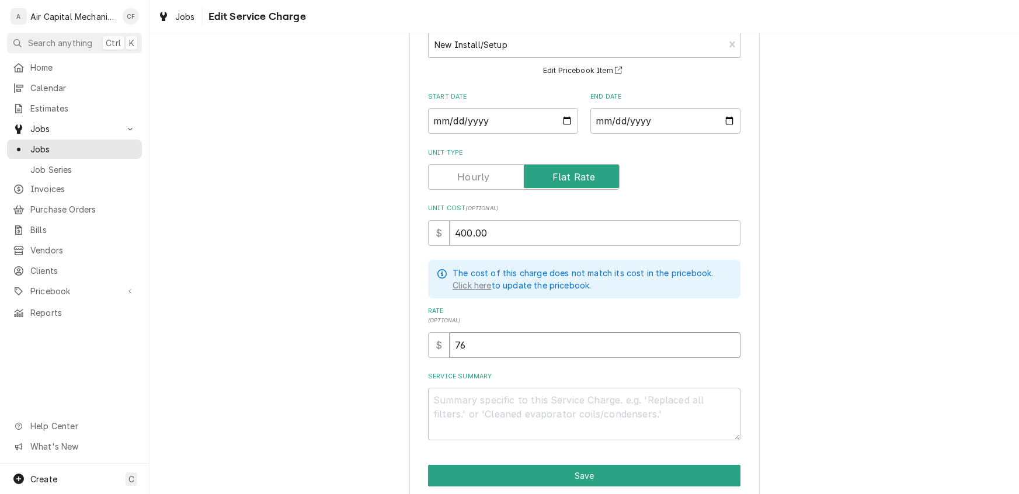
type input "760"
type textarea "x"
type input "760.0"
type textarea "x"
type input "760.00"
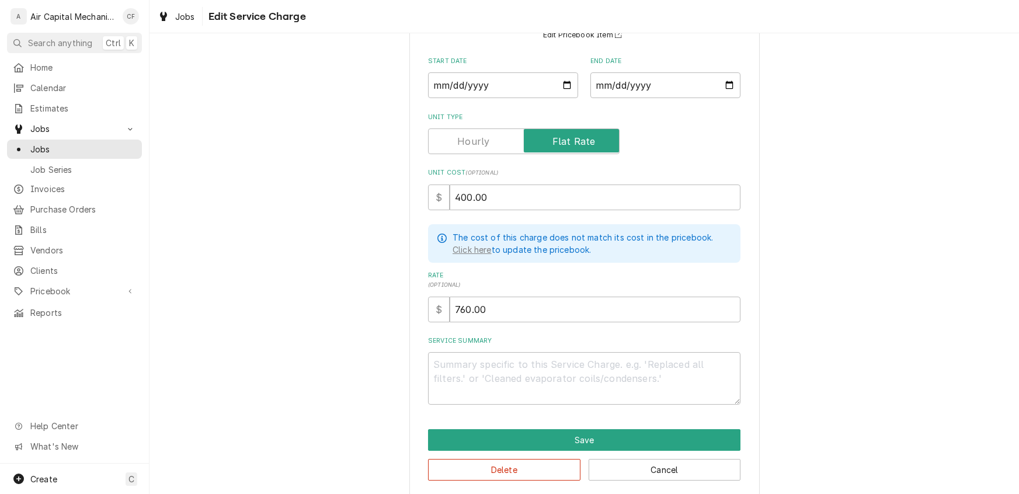
scroll to position [124, 0]
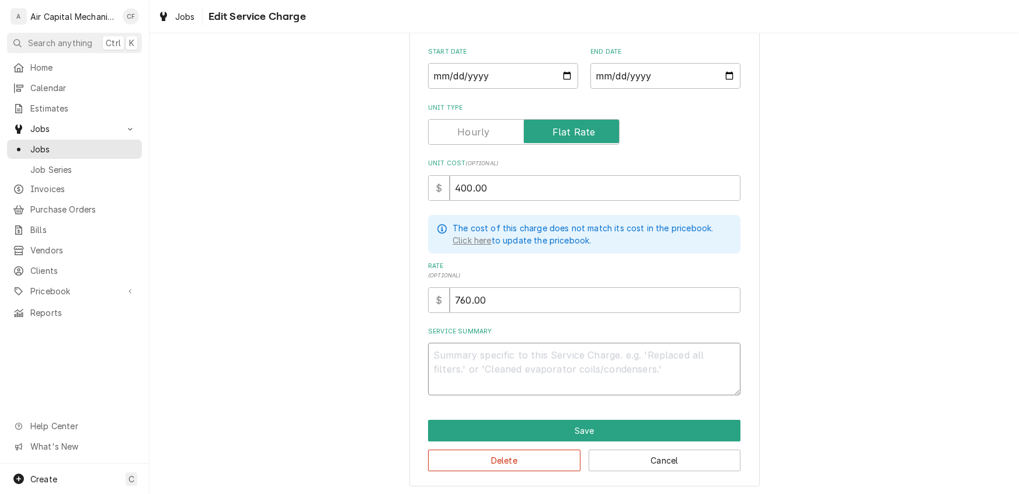
click at [508, 360] on textarea "Service Summary" at bounding box center [584, 369] width 312 height 53
type textarea "x"
type textarea "l"
type textarea "x"
type textarea "la"
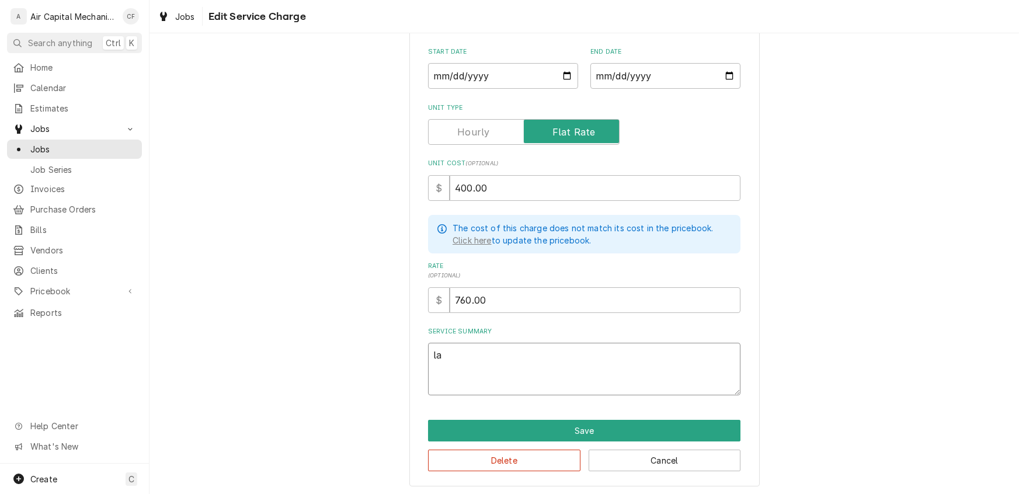
type textarea "x"
type textarea "lab"
type textarea "x"
type textarea "labo"
type textarea "x"
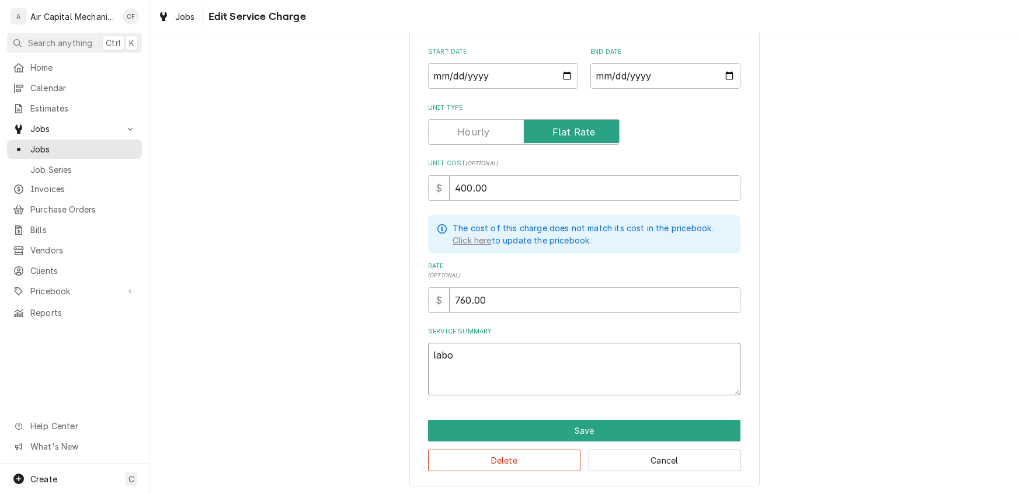
type textarea "labor"
type textarea "x"
type textarea "labor"
type textarea "x"
type textarea "labor f"
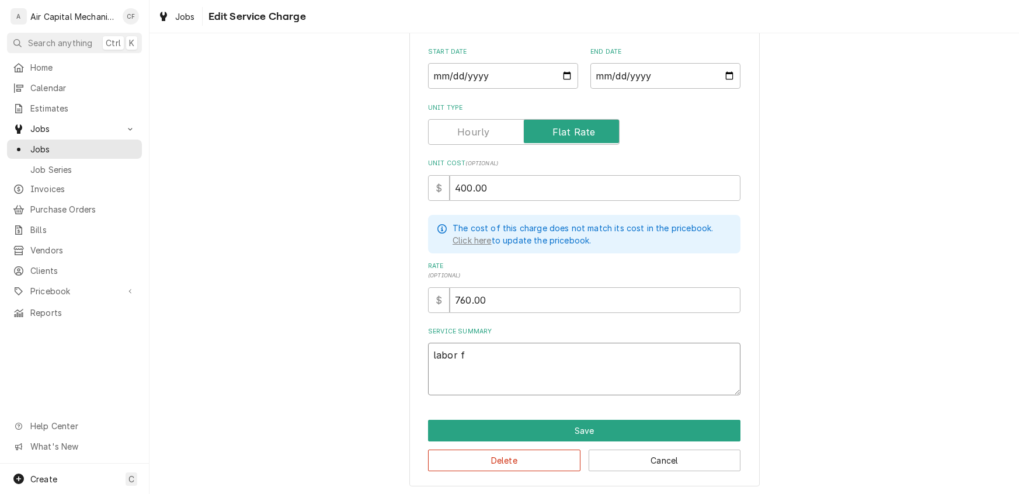
type textarea "x"
type textarea "labor fo"
type textarea "x"
type textarea "labor for"
type textarea "x"
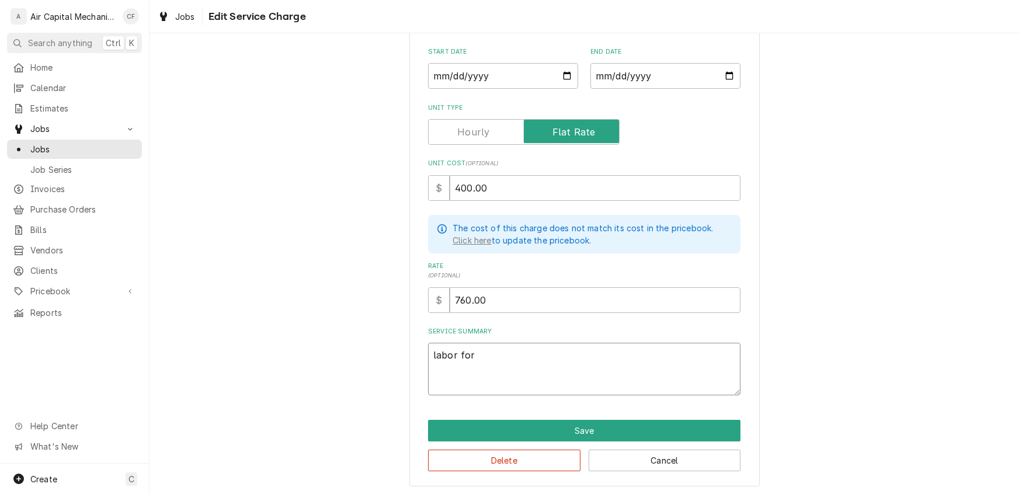
type textarea "labor for"
type textarea "x"
type textarea "labor for n"
type textarea "x"
type textarea "labor for ne"
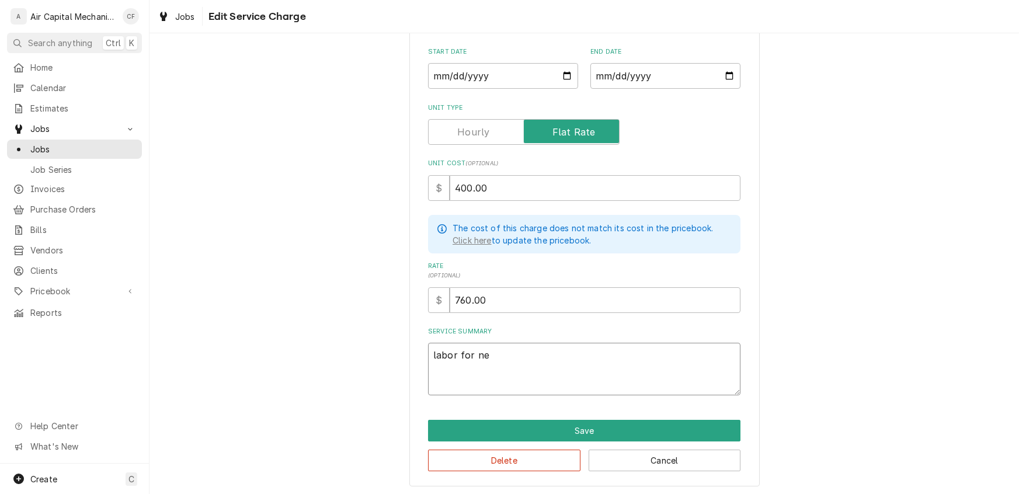
type textarea "x"
type textarea "labor for new"
type textarea "x"
type textarea "labor for new"
type textarea "x"
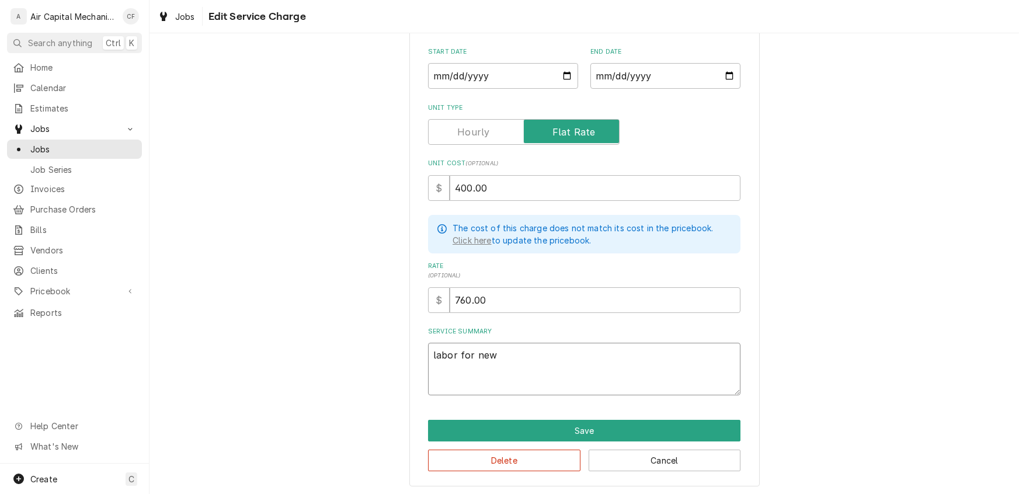
type textarea "labor for new i"
type textarea "x"
type textarea "labor for new in"
type textarea "x"
type textarea "labor for new ins"
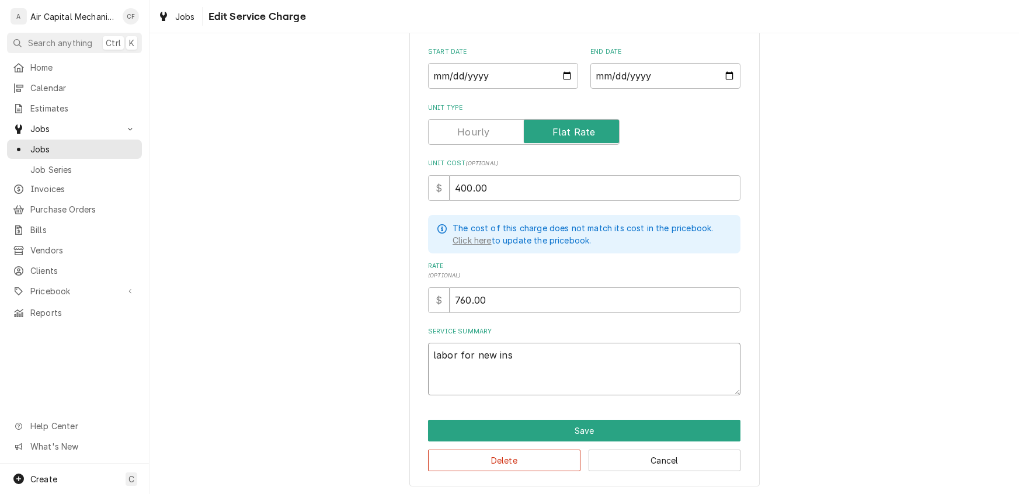
type textarea "x"
type textarea "labor for new inst"
type textarea "x"
type textarea "labor for new insta"
type textarea "x"
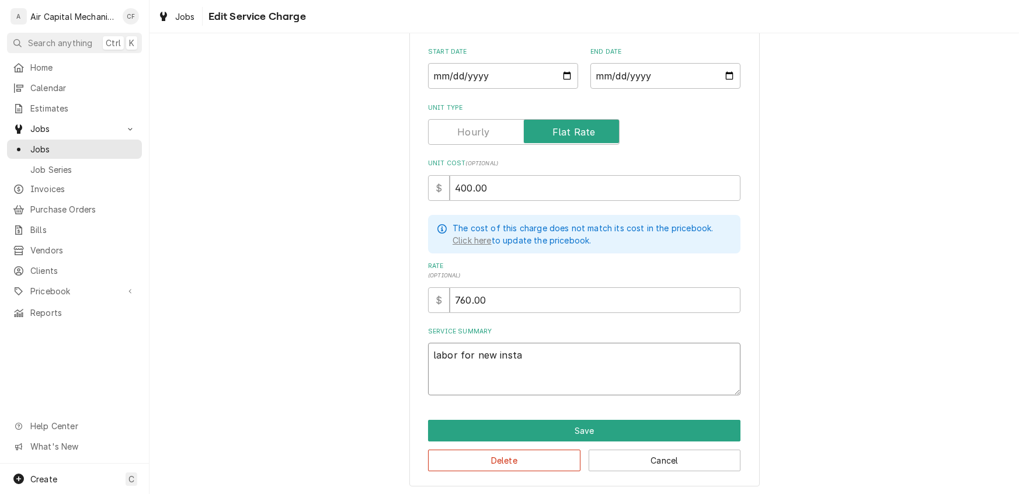
type textarea "labor for new instal"
type textarea "x"
type textarea "labor for new"
type textarea "x"
type textarea "labor for new Install"
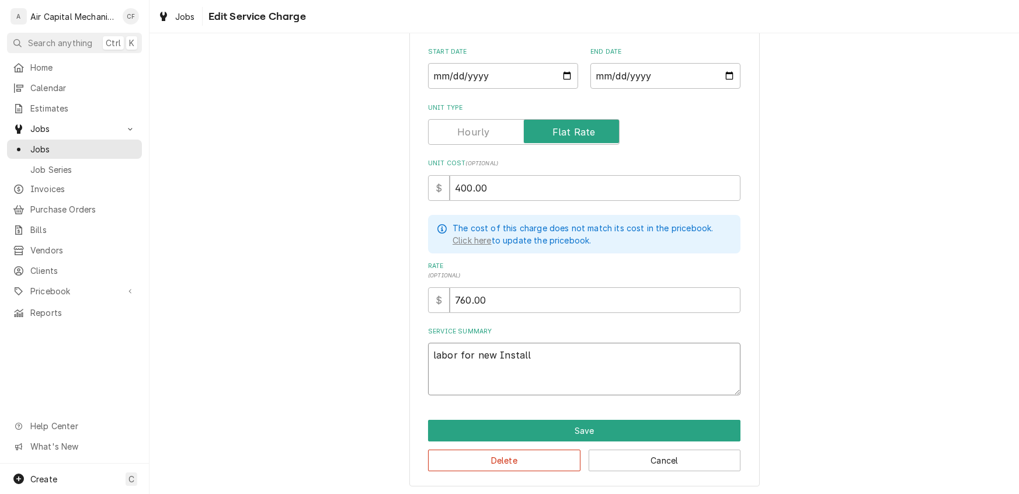
type textarea "x"
type textarea "labor for new Install s"
type textarea "x"
type textarea "labor for new Install se"
type textarea "x"
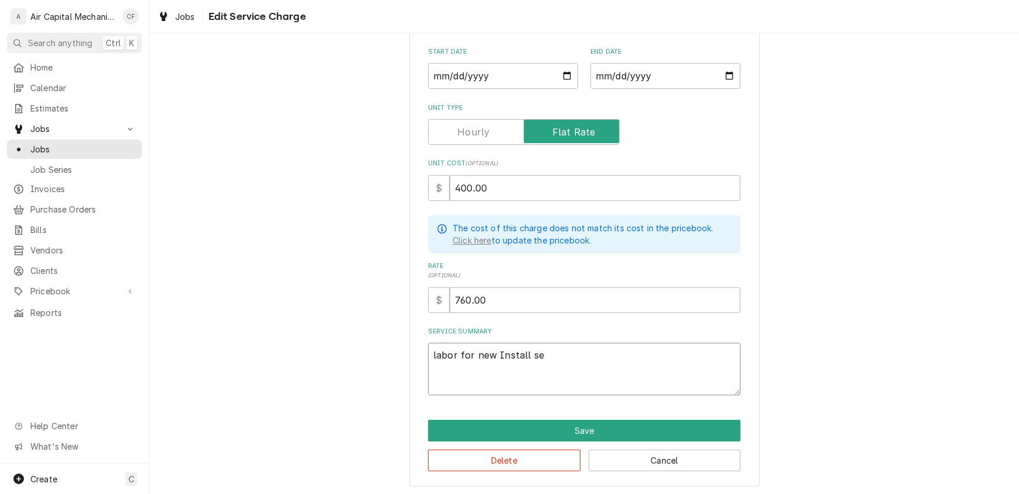
type textarea "labor for new Install ser"
type textarea "x"
type textarea "labor for new Install serv"
type textarea "x"
type textarea "labor for new Install servi"
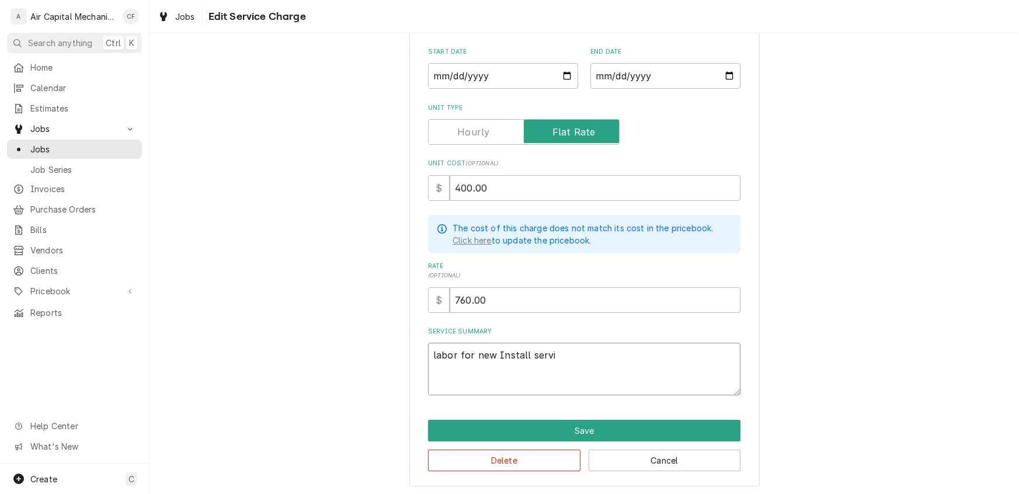
type textarea "x"
type textarea "labor for new Install servic"
type textarea "x"
type textarea "labor for new Install service"
click at [555, 432] on button "Save" at bounding box center [584, 431] width 312 height 22
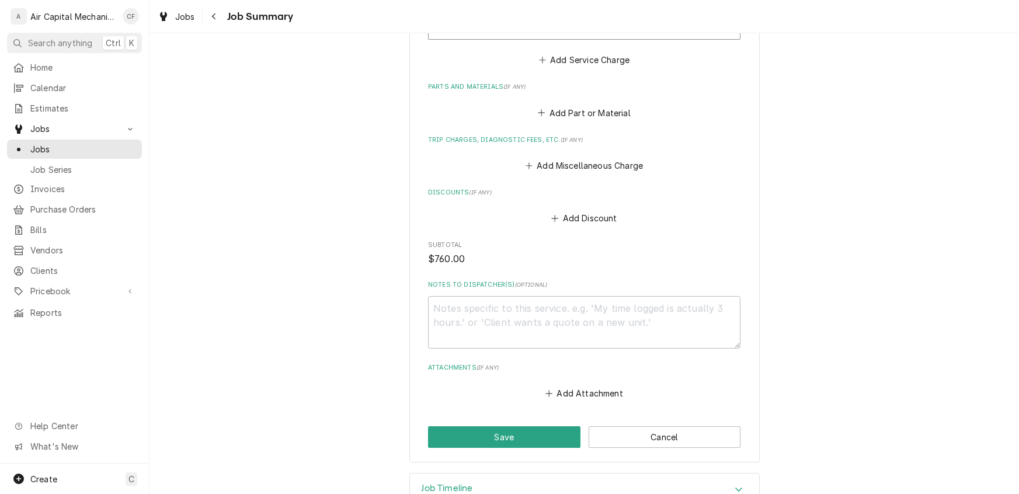
scroll to position [524, 0]
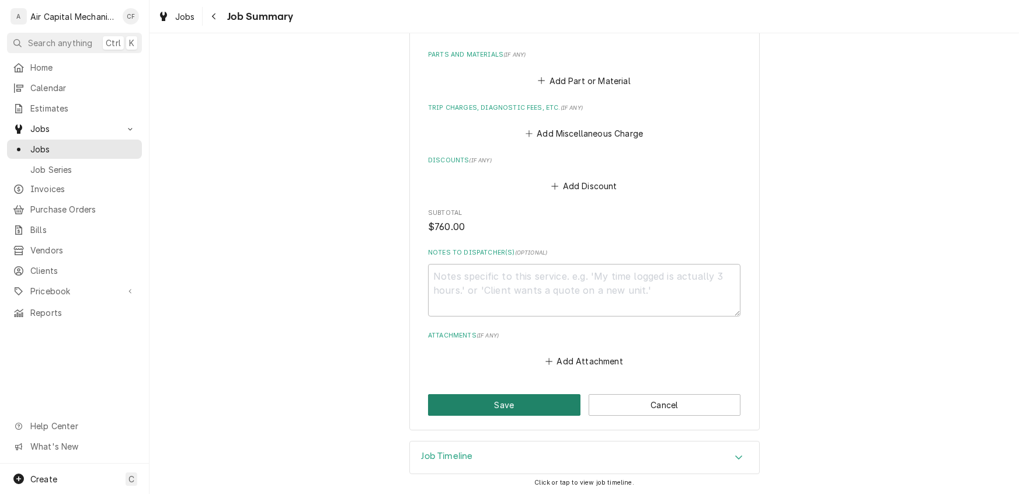
click at [509, 405] on button "Save" at bounding box center [504, 405] width 152 height 22
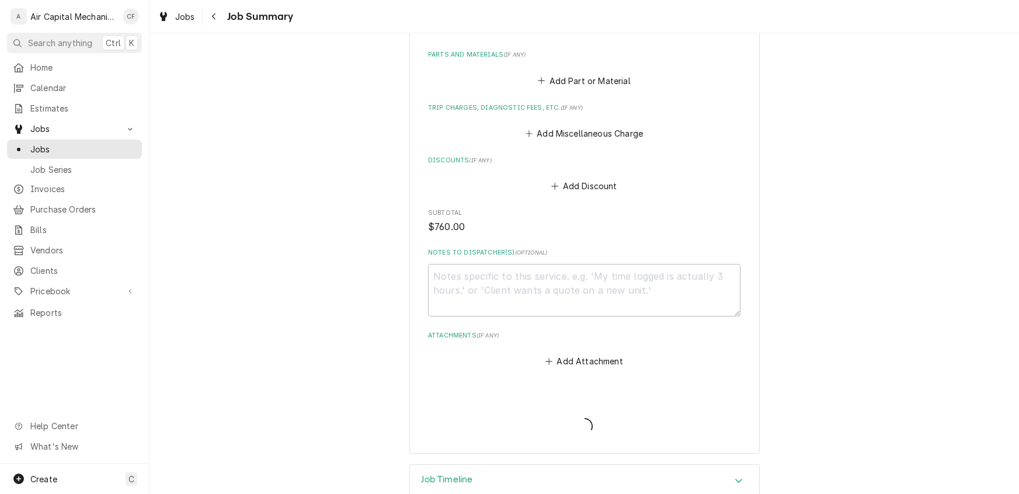
type textarea "x"
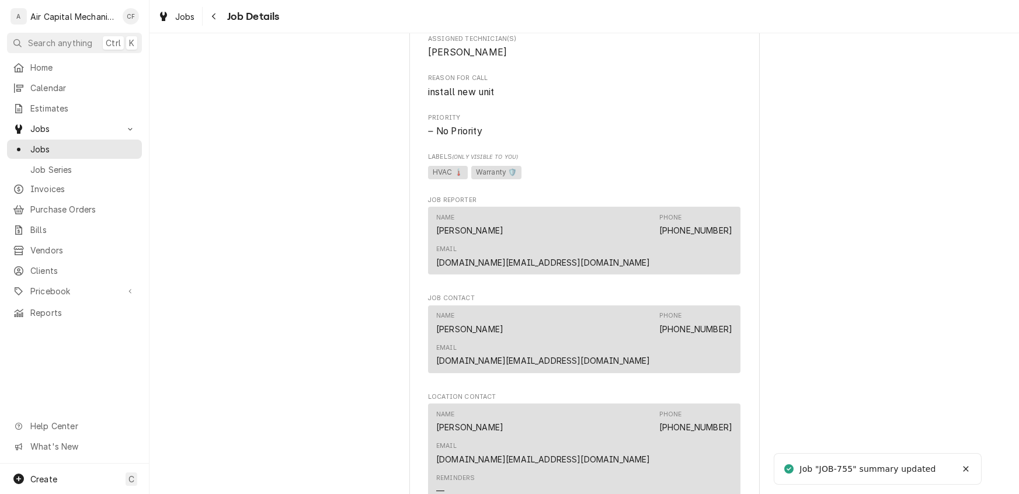
scroll to position [1032, 0]
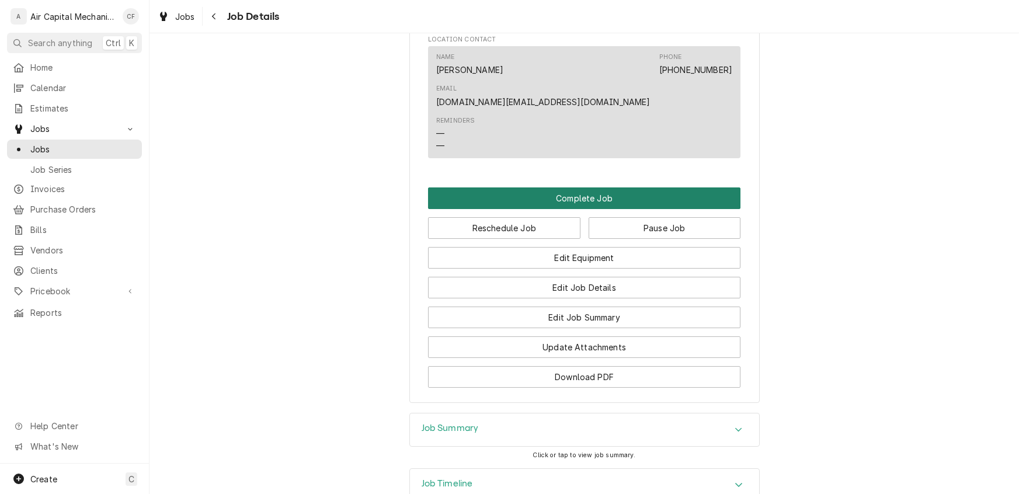
click at [593, 187] on button "Complete Job" at bounding box center [584, 198] width 312 height 22
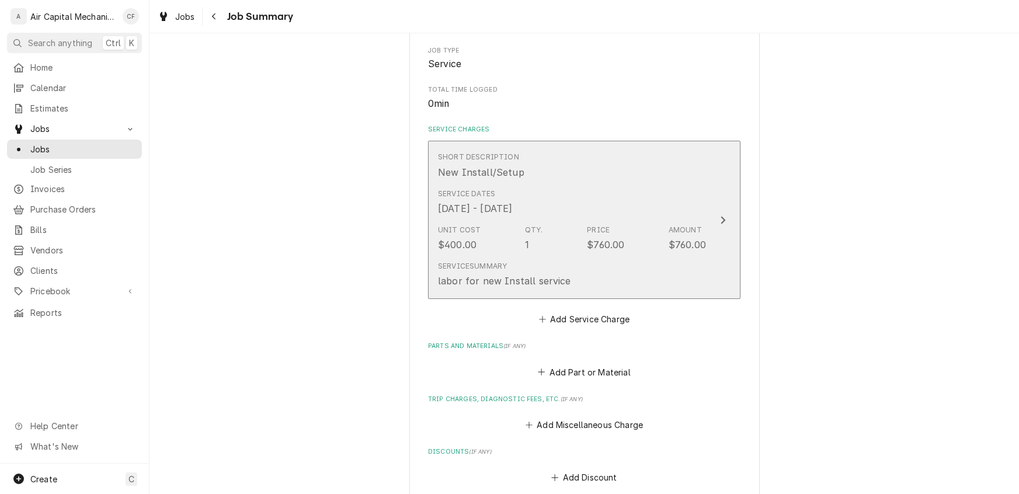
scroll to position [524, 0]
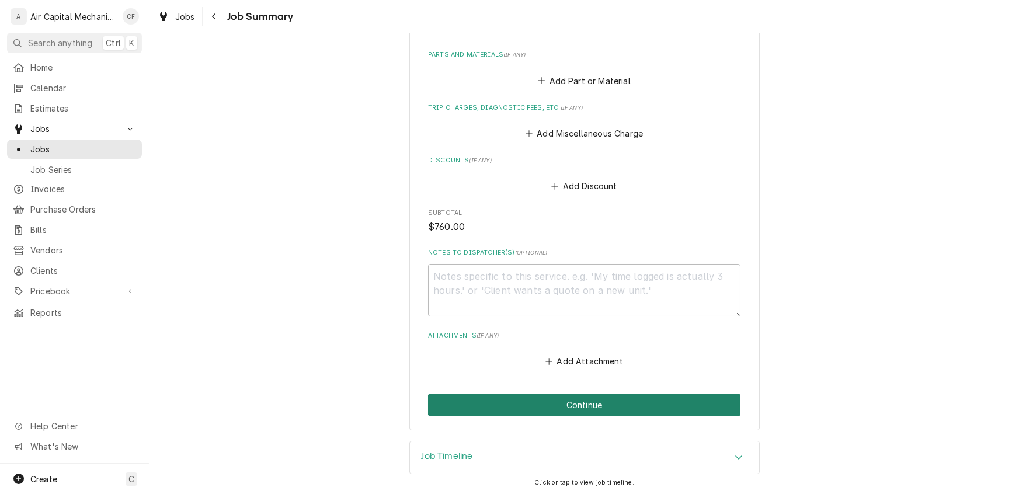
click at [614, 406] on button "Continue" at bounding box center [584, 405] width 312 height 22
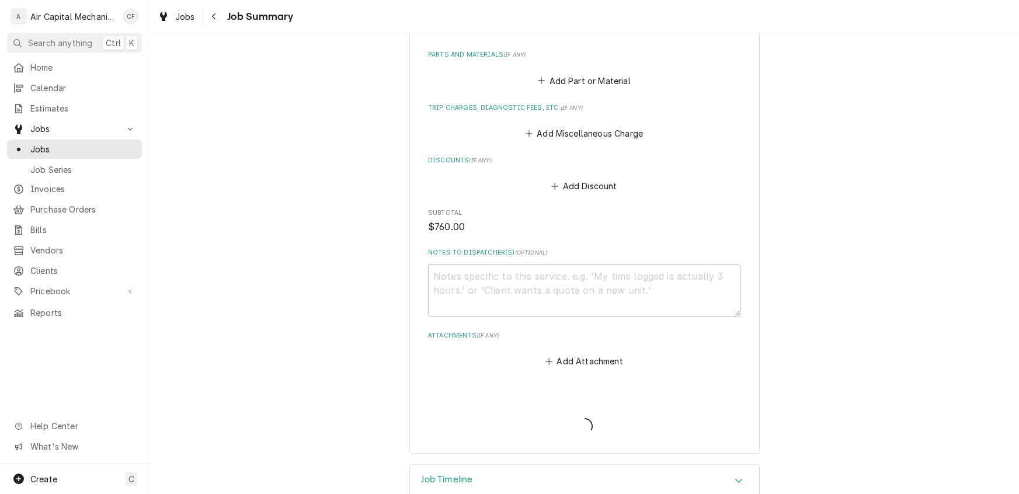
type textarea "x"
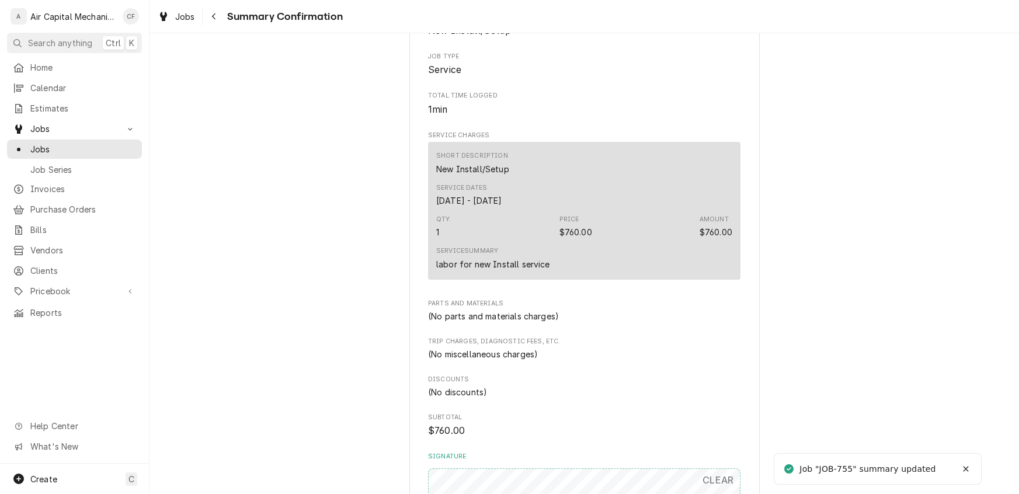
scroll to position [572, 0]
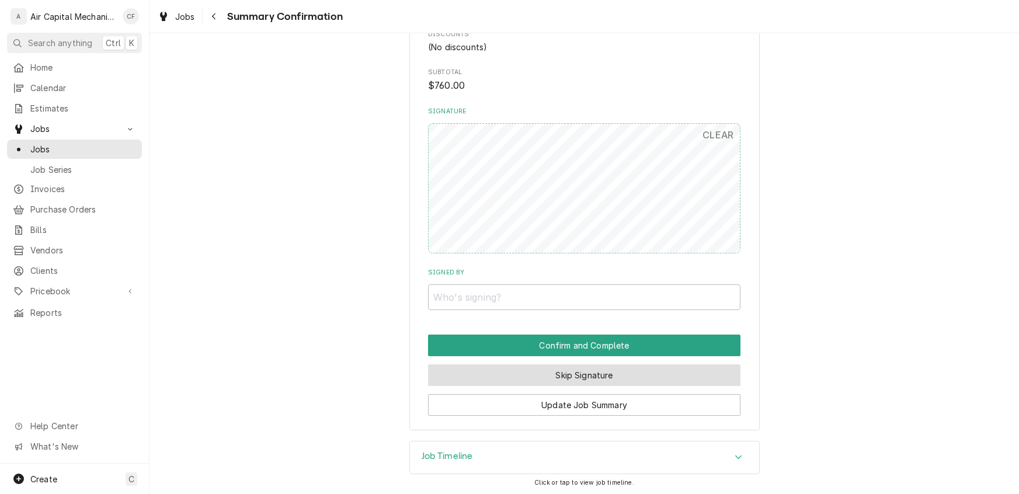
click at [584, 372] on button "Skip Signature" at bounding box center [584, 375] width 312 height 22
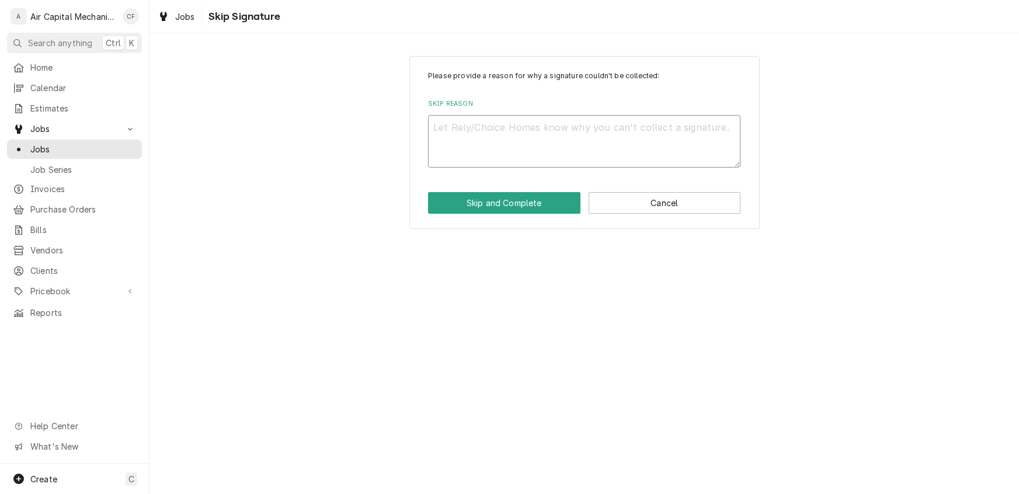
click at [527, 130] on textarea "Skip Reason" at bounding box center [584, 141] width 312 height 53
type textarea "x"
type textarea "N"
type textarea "x"
type textarea "N/"
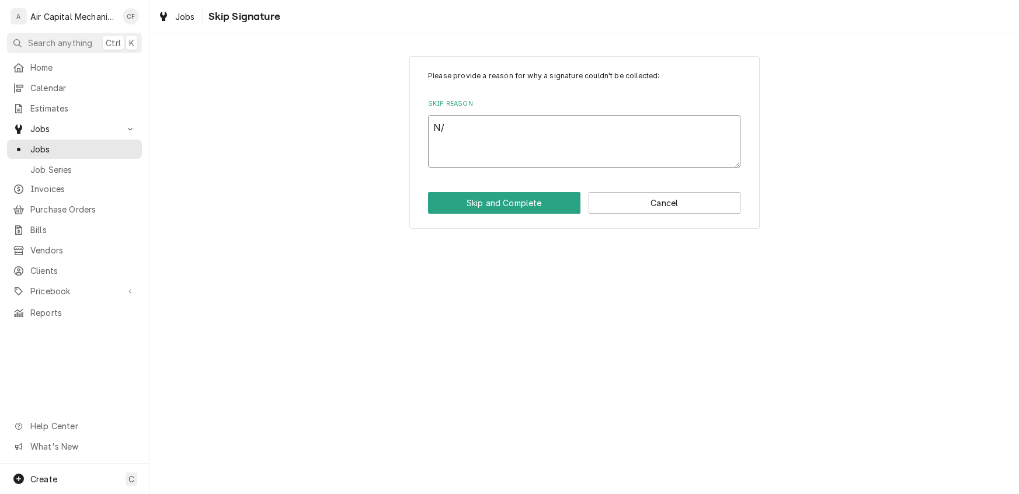
type textarea "x"
type textarea "N/A"
click at [502, 200] on button "Skip and Complete" at bounding box center [504, 203] width 152 height 22
type textarea "x"
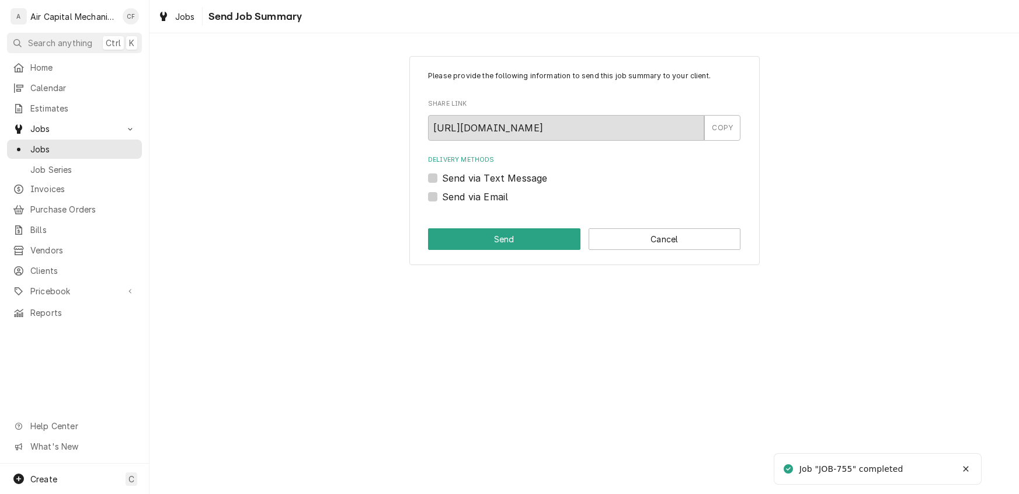
click at [442, 197] on label "Send via Email" at bounding box center [475, 197] width 66 height 14
click at [442, 197] on input "Send via Email" at bounding box center [598, 203] width 312 height 26
checkbox input "true"
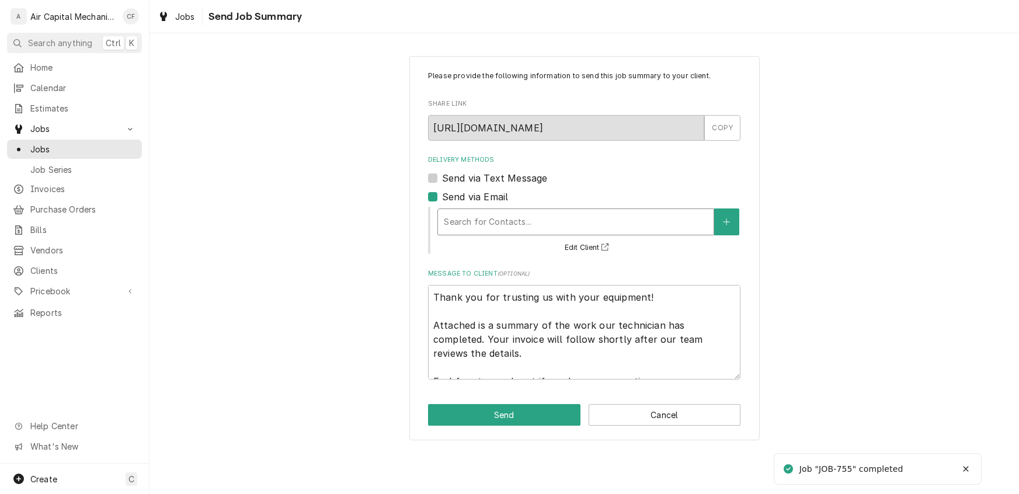
click at [516, 220] on div "Delivery Methods" at bounding box center [576, 221] width 264 height 21
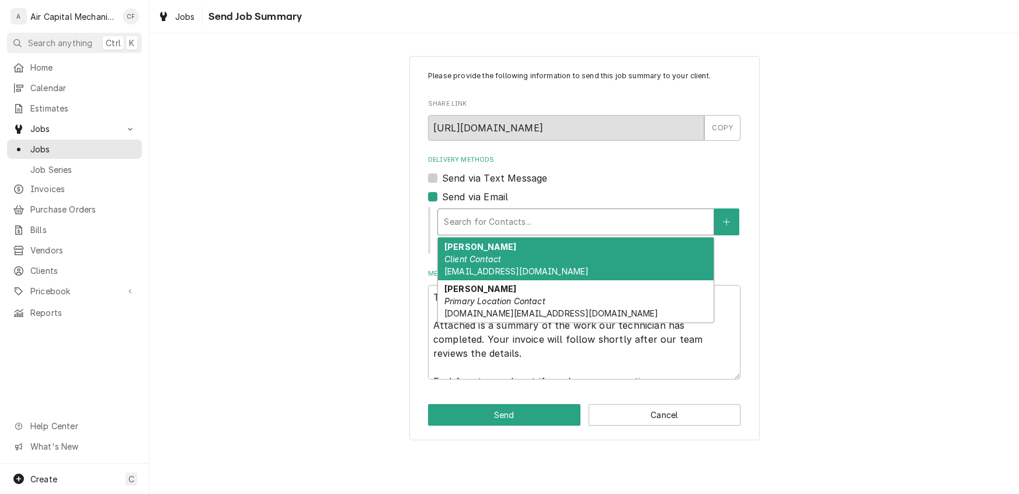
click at [507, 262] on div "[PERSON_NAME] Client Contact [EMAIL_ADDRESS][DOMAIN_NAME]" at bounding box center [576, 259] width 276 height 43
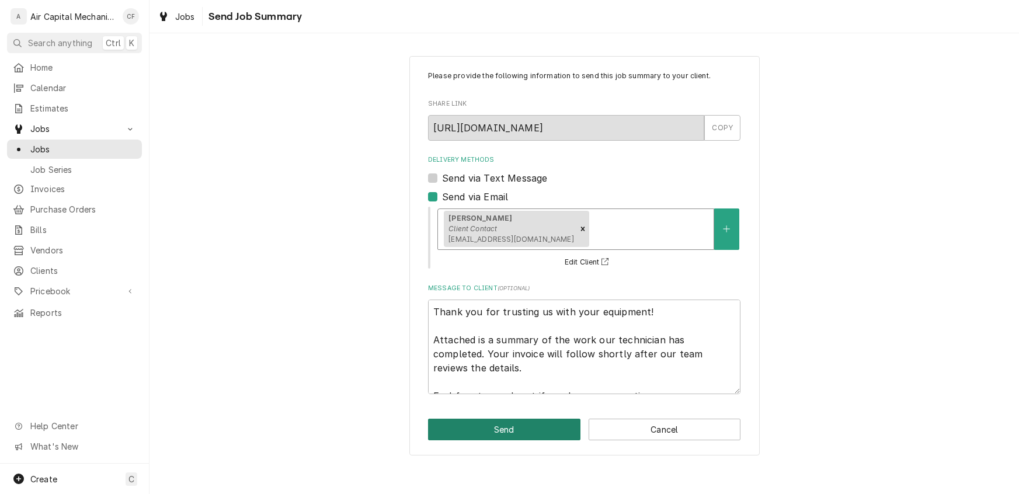
click at [506, 426] on button "Send" at bounding box center [504, 430] width 152 height 22
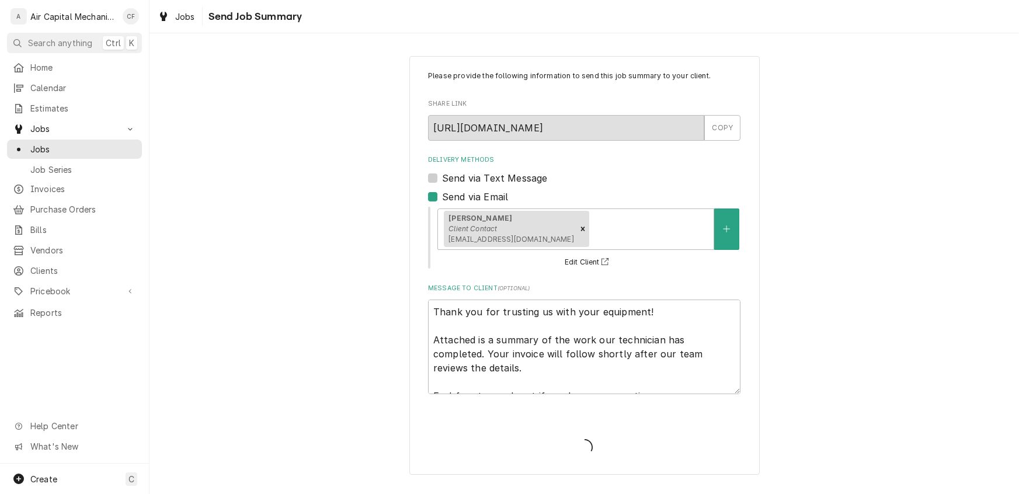
type textarea "x"
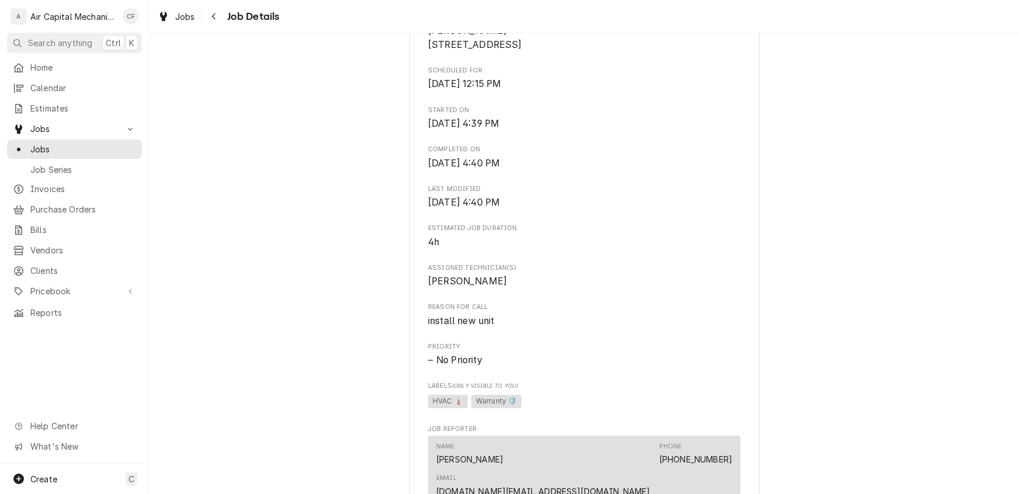
scroll to position [762, 0]
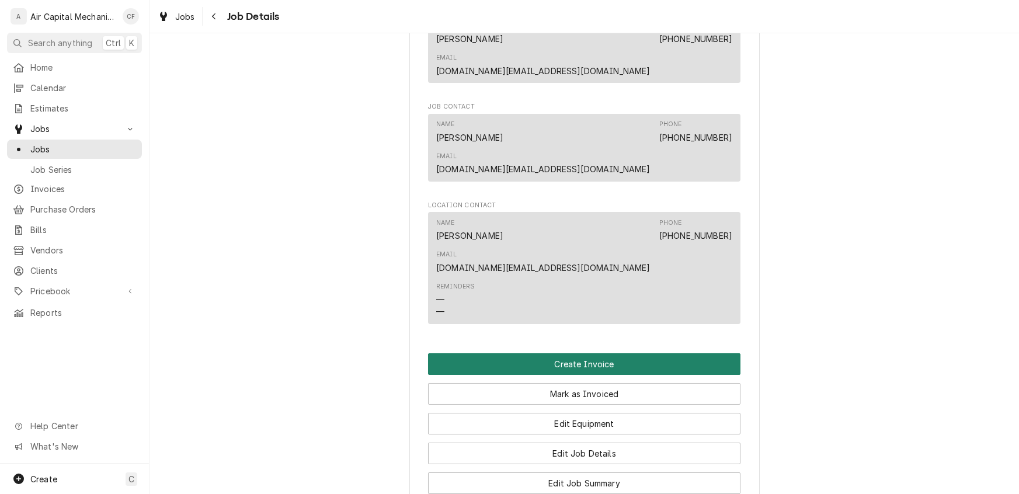
click at [582, 353] on button "Create Invoice" at bounding box center [584, 364] width 312 height 22
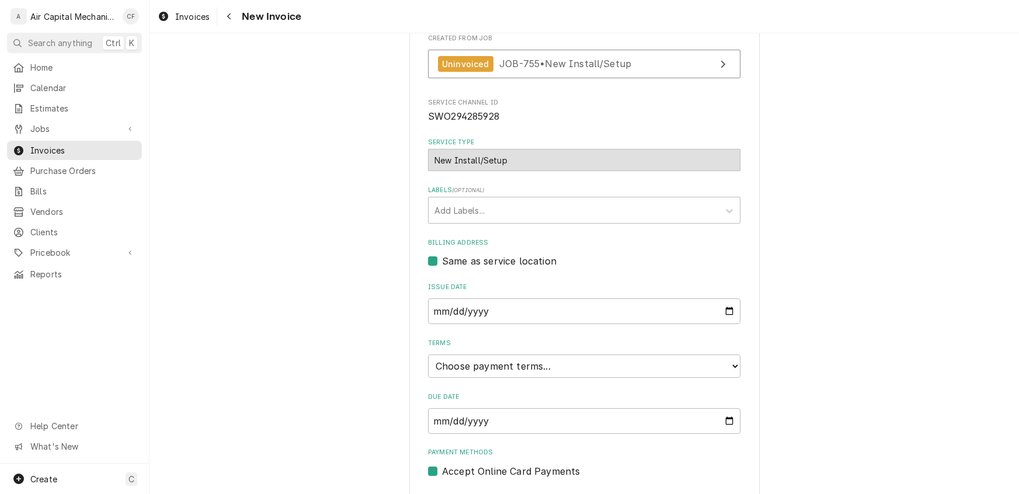
scroll to position [254, 0]
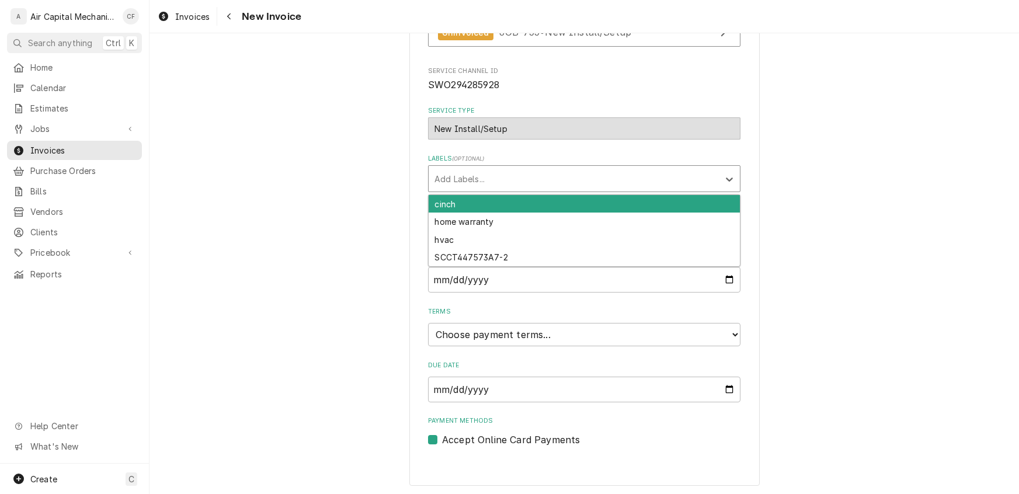
click at [477, 182] on div "Labels" at bounding box center [573, 178] width 278 height 21
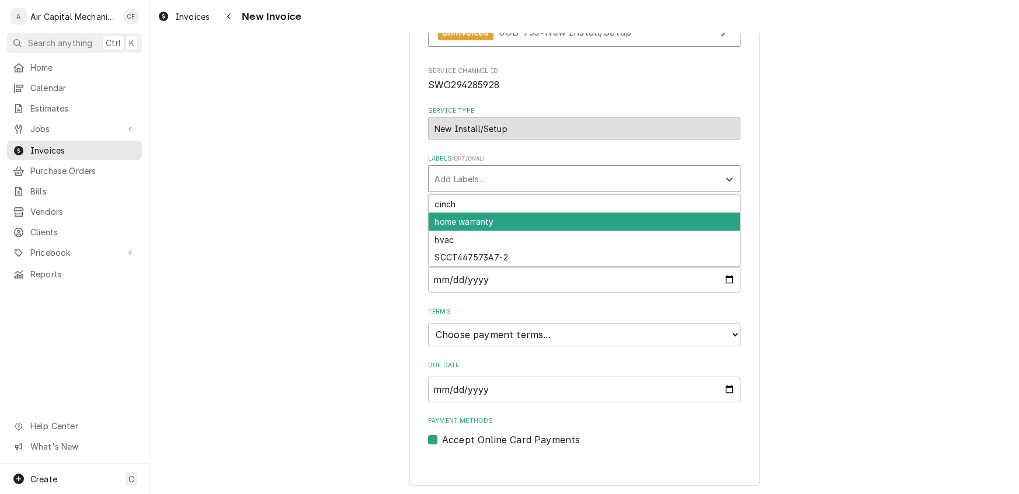
click at [459, 217] on div "home warranty" at bounding box center [584, 222] width 311 height 18
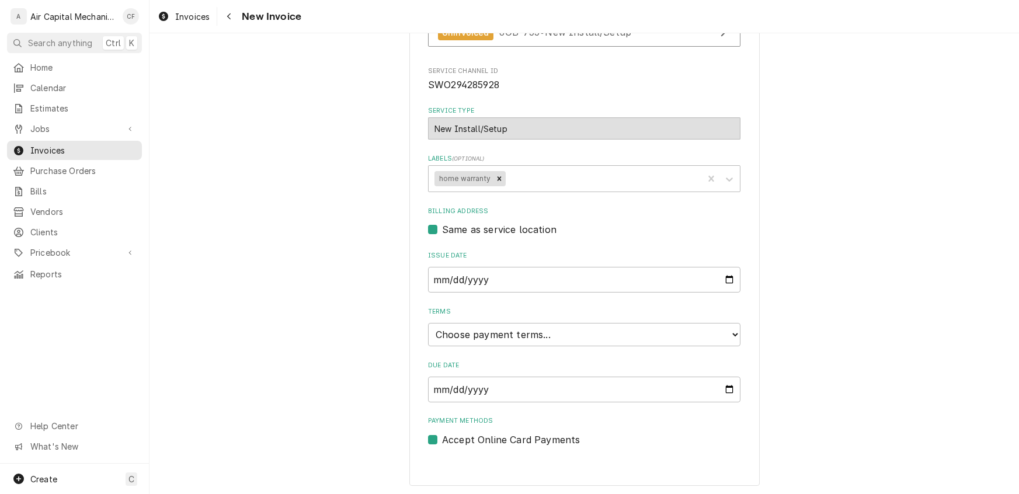
click at [843, 243] on div "Please provide the following information to create your invoice: Client Details…" at bounding box center [583, 144] width 869 height 705
click at [483, 333] on select "Choose payment terms... Same Day Net 7 Net 14 Net 21 Net 30 Net 45 Net 60 Net 90" at bounding box center [584, 334] width 312 height 23
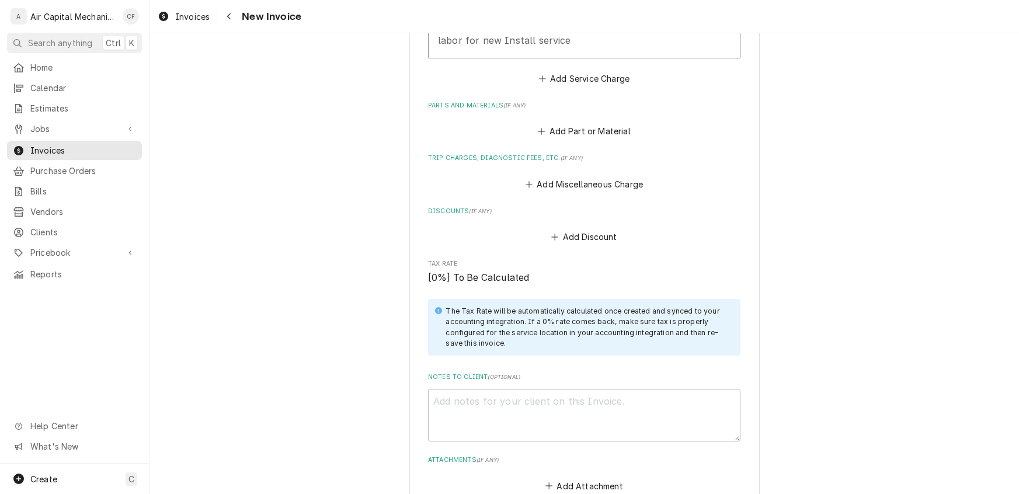
scroll to position [1147, 0]
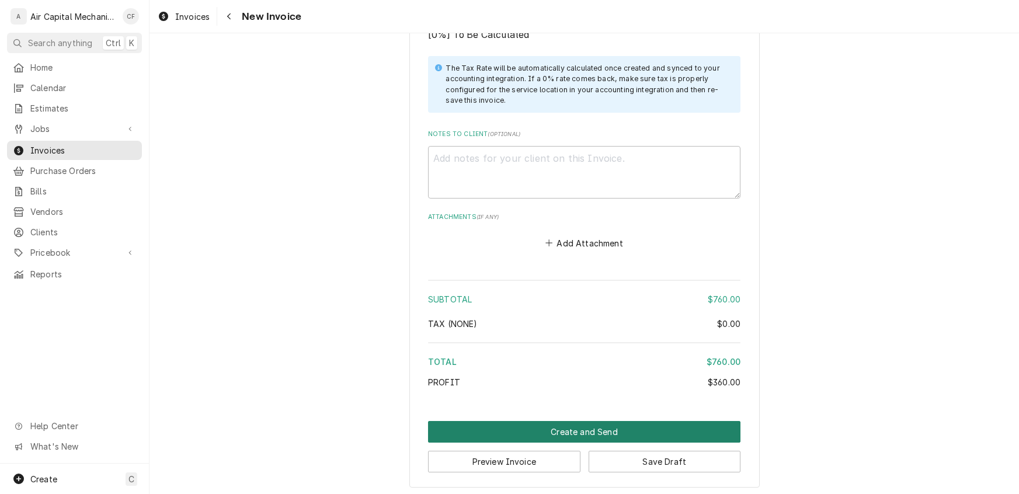
click at [582, 430] on button "Create and Send" at bounding box center [584, 432] width 312 height 22
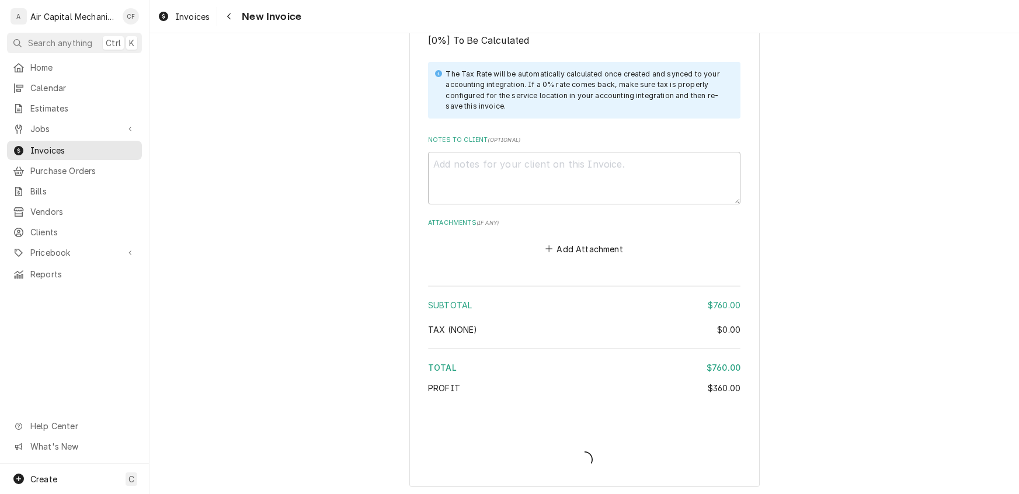
type textarea "x"
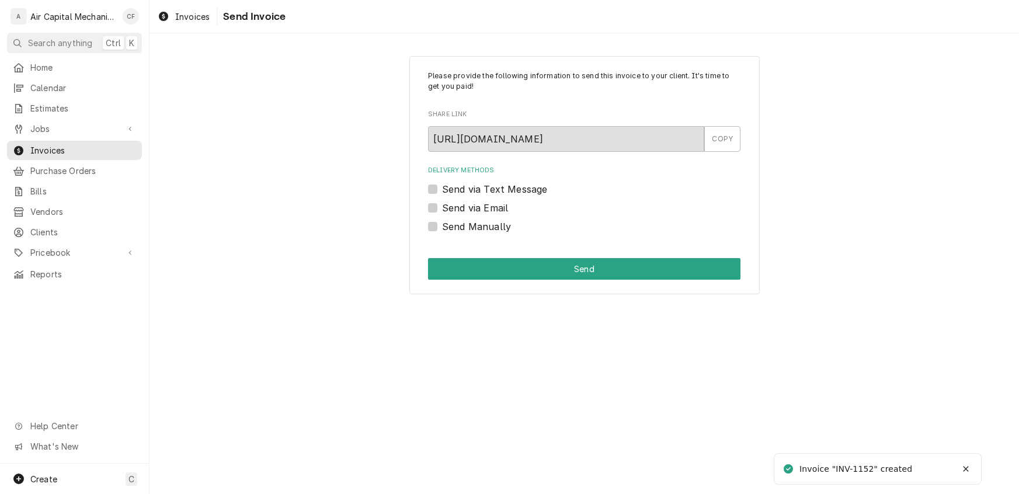
click at [442, 228] on label "Send Manually" at bounding box center [476, 227] width 69 height 14
click at [442, 228] on input "Send Manually" at bounding box center [598, 233] width 312 height 26
checkbox input "true"
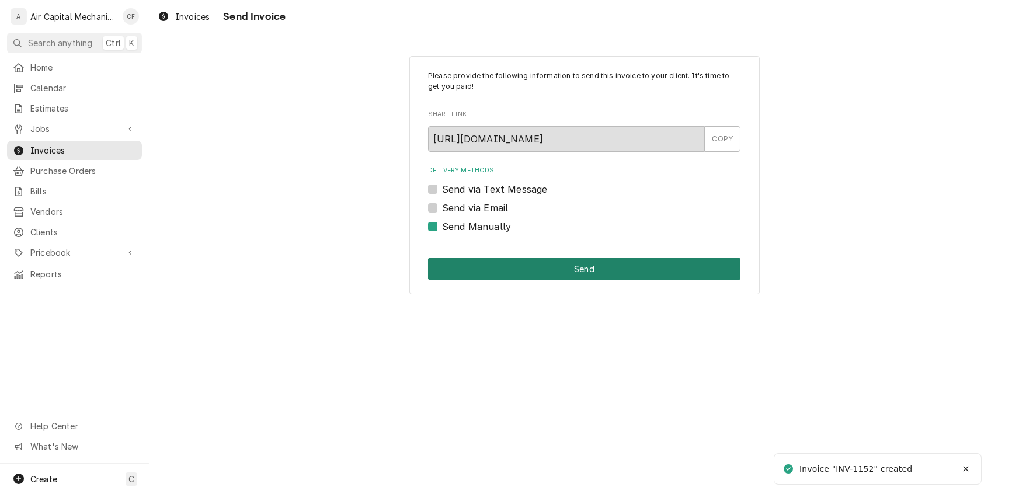
click at [505, 271] on button "Send" at bounding box center [584, 269] width 312 height 22
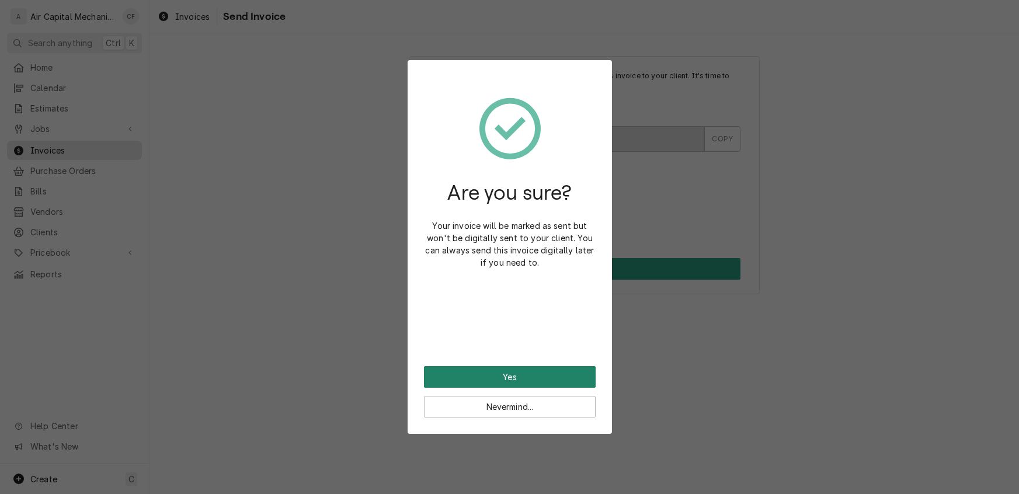
click at [518, 372] on button "Yes" at bounding box center [510, 377] width 172 height 22
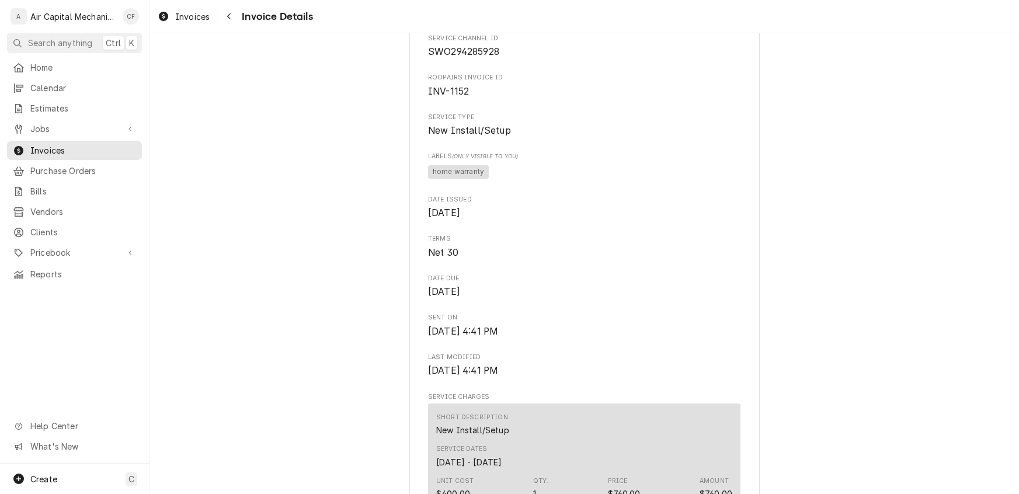
scroll to position [291, 0]
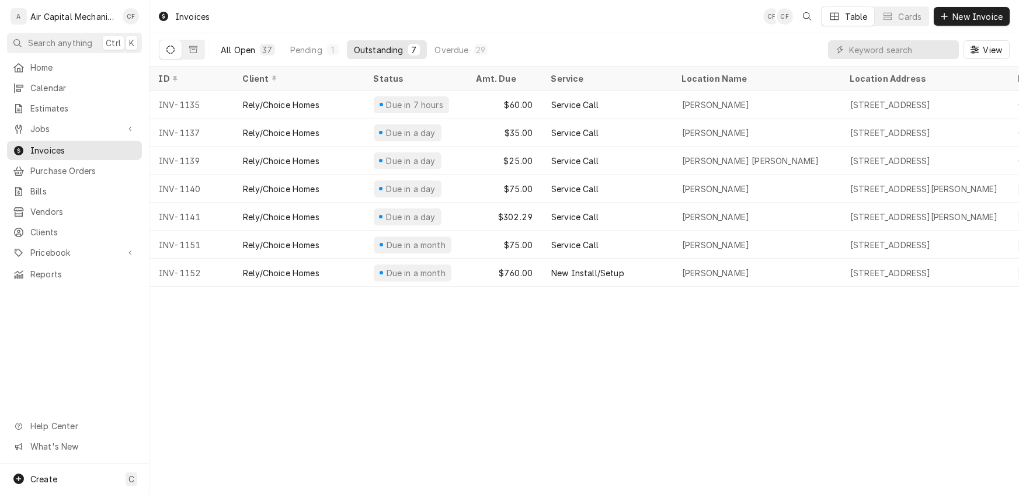
click at [246, 48] on div "All Open" at bounding box center [238, 50] width 34 height 12
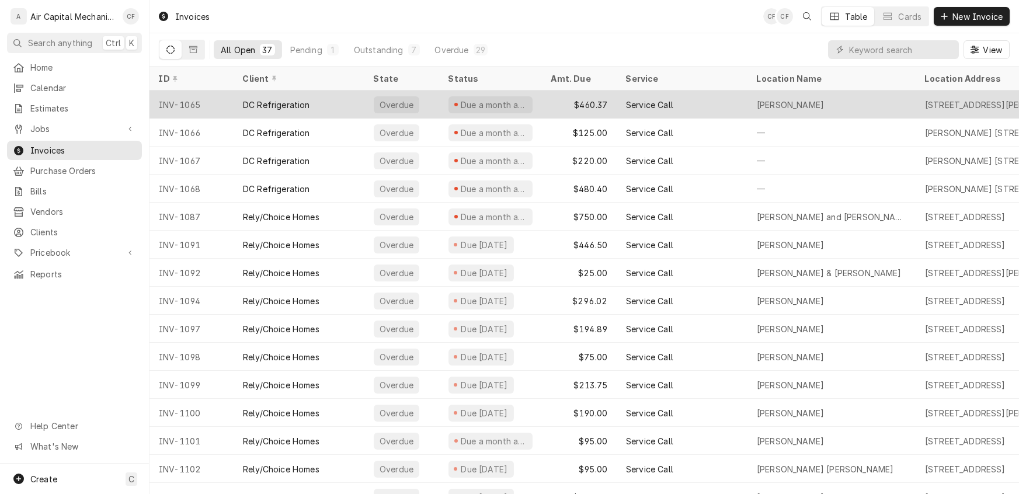
click at [281, 101] on div "DC Refrigeration" at bounding box center [276, 105] width 67 height 12
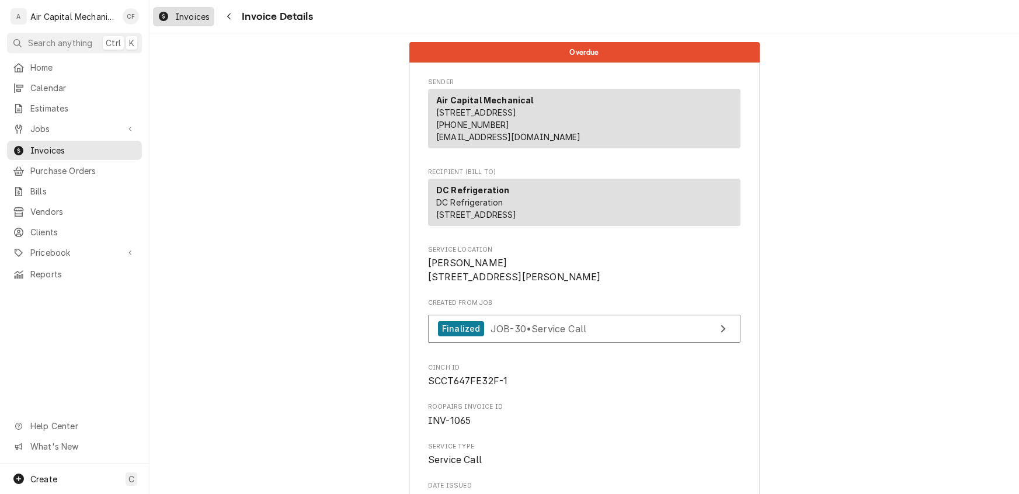
click at [201, 18] on span "Invoices" at bounding box center [192, 17] width 34 height 12
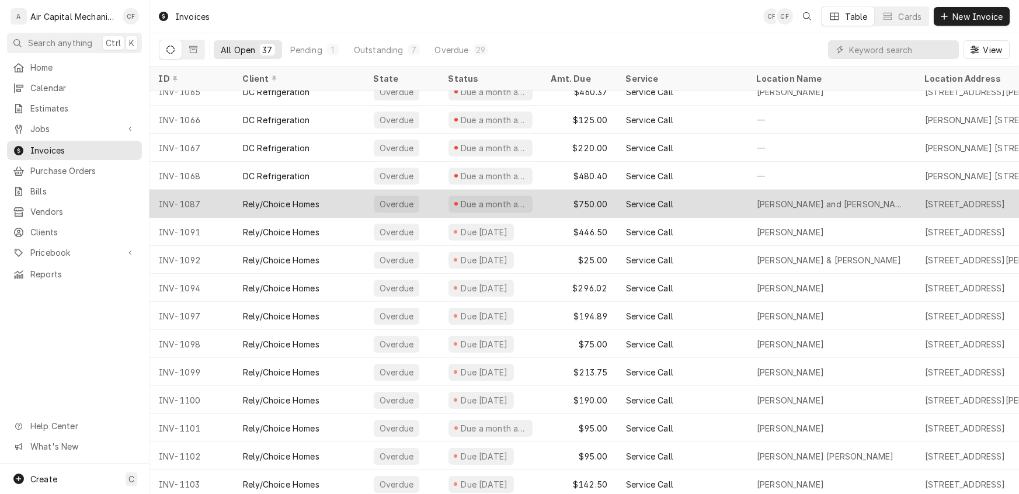
scroll to position [18, 0]
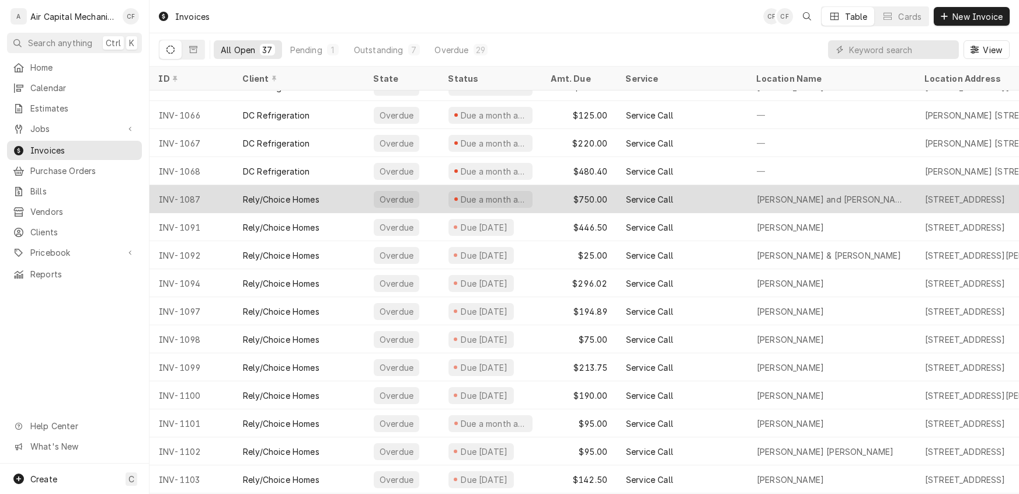
click at [281, 193] on div "Rely/Choice Homes" at bounding box center [281, 199] width 76 height 12
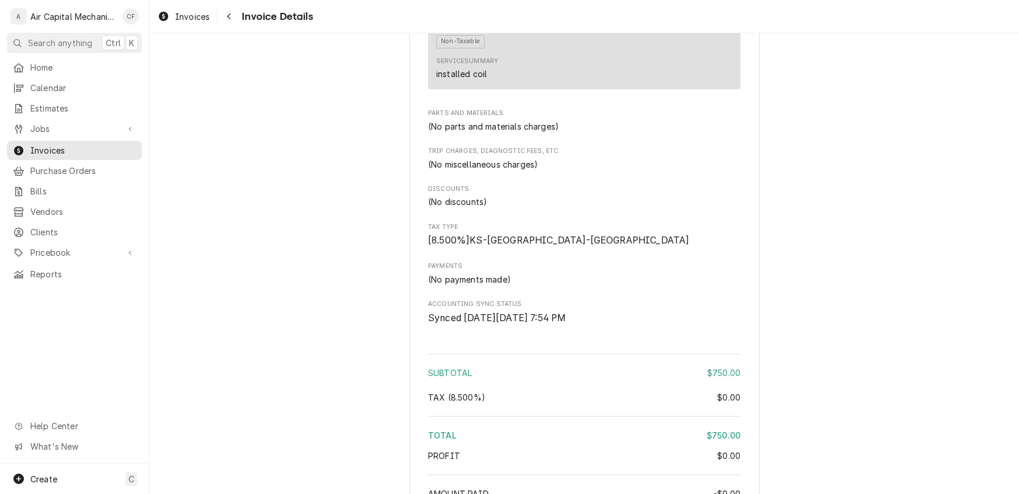
scroll to position [984, 0]
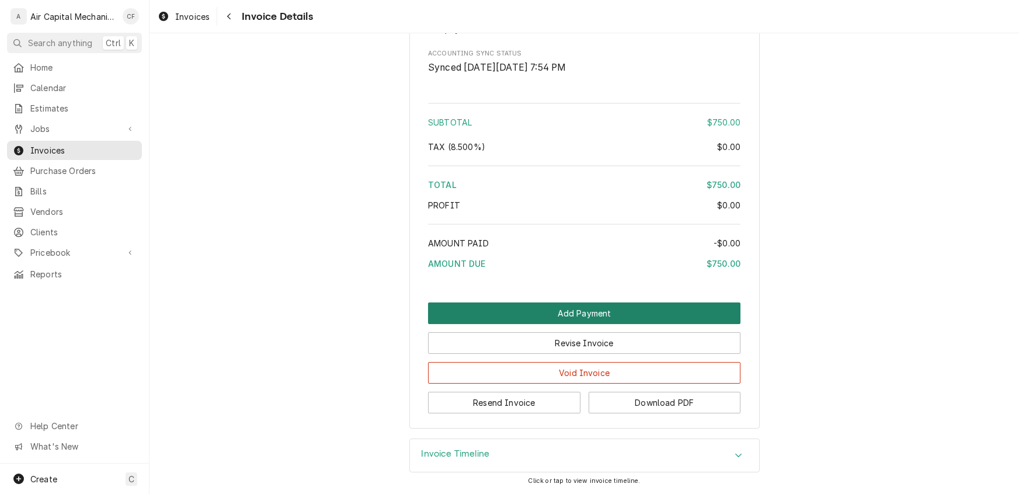
click at [580, 316] on button "Add Payment" at bounding box center [584, 313] width 312 height 22
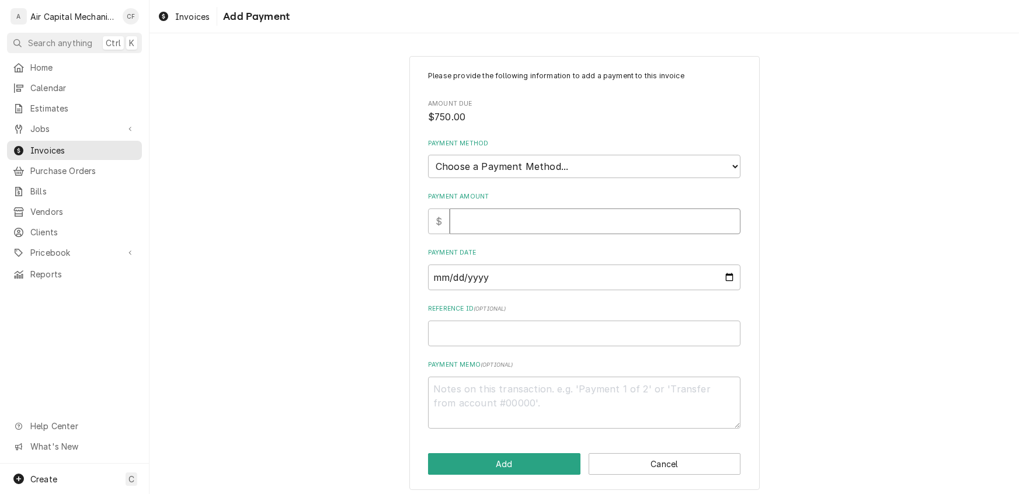
click at [471, 217] on input "Payment Amount" at bounding box center [595, 221] width 291 height 26
click at [489, 163] on select "Choose a Payment Method... Cash Check Credit/Debit Card ACH/eCheck Other" at bounding box center [584, 166] width 312 height 23
select select "2"
click at [428, 155] on select "Choose a Payment Method... Cash Check Credit/Debit Card ACH/eCheck Other" at bounding box center [584, 166] width 312 height 23
click at [466, 217] on input "Payment Amount" at bounding box center [595, 221] width 291 height 26
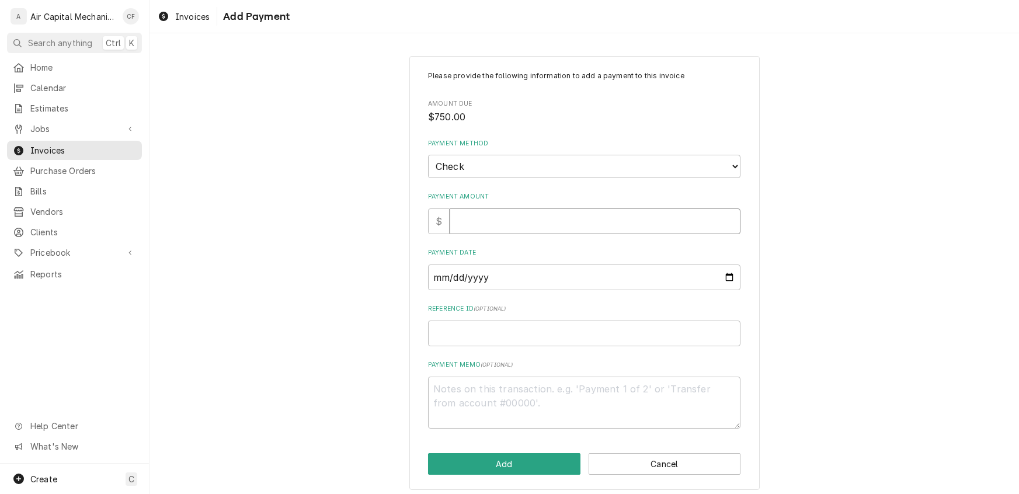
type textarea "x"
type input "7"
type textarea "x"
type input "75"
type textarea "x"
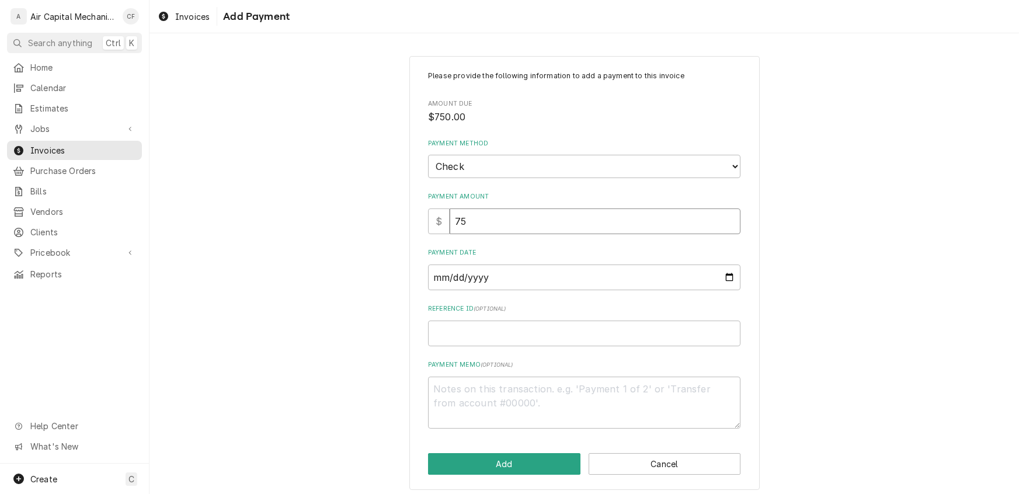
type input "750"
type textarea "x"
type input "750.0"
type textarea "x"
type input "750.00"
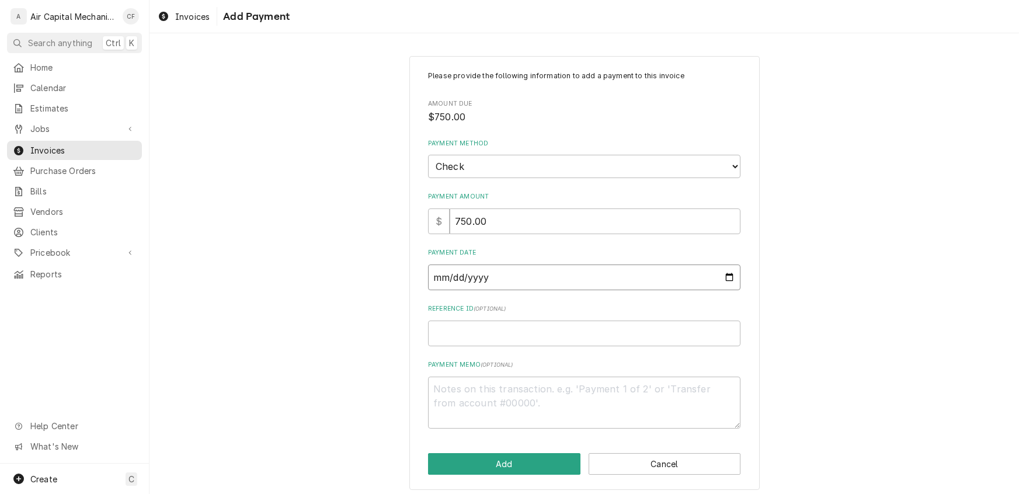
click at [447, 280] on input "Payment Date" at bounding box center [584, 277] width 312 height 26
type input "0002-09-09"
type textarea "x"
type input "0020-09-09"
type textarea "x"
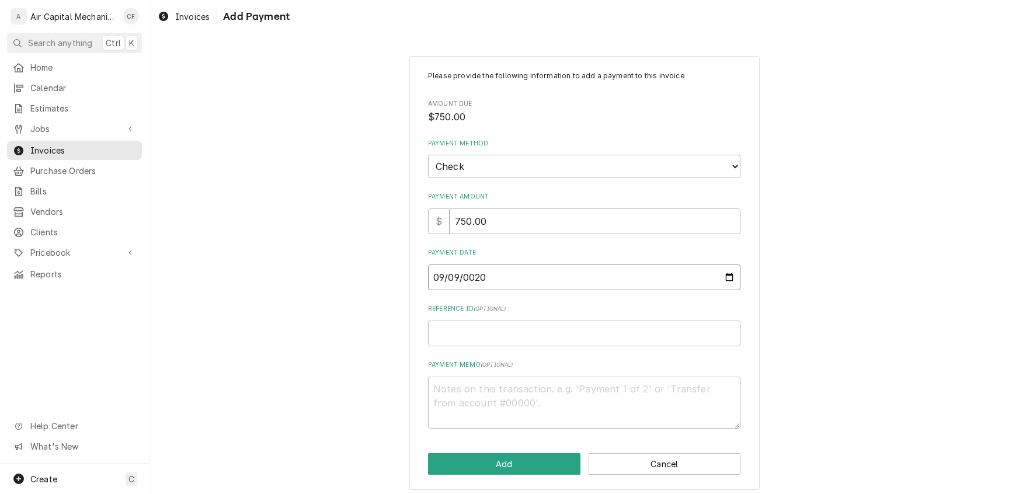
type input "0202-09-09"
type textarea "x"
type input "2025-09-09"
click at [489, 333] on input "Reference ID ( optional )" at bounding box center [584, 334] width 312 height 26
type textarea "x"
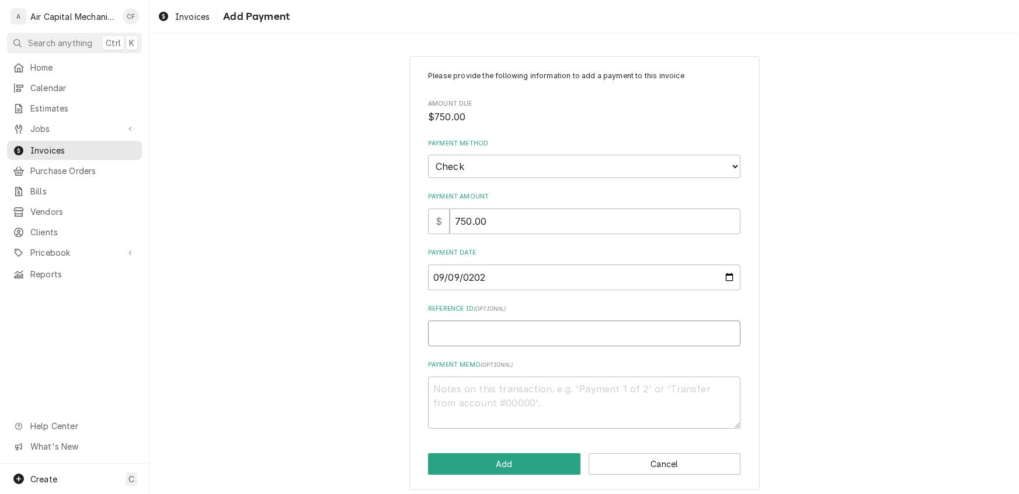
type input "2"
type textarea "x"
type input "26"
type textarea "x"
type input "263"
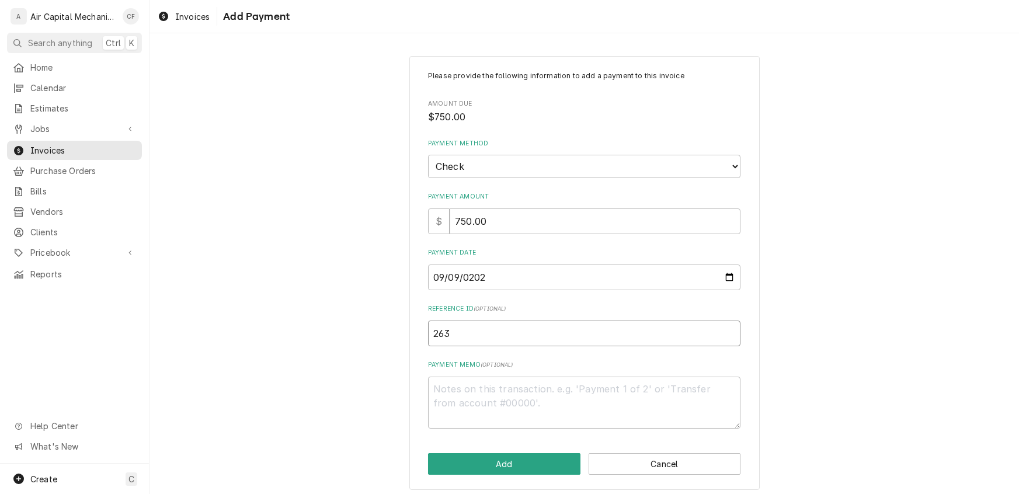
type textarea "x"
type input "2635"
type textarea "x"
type input "26352"
type textarea "x"
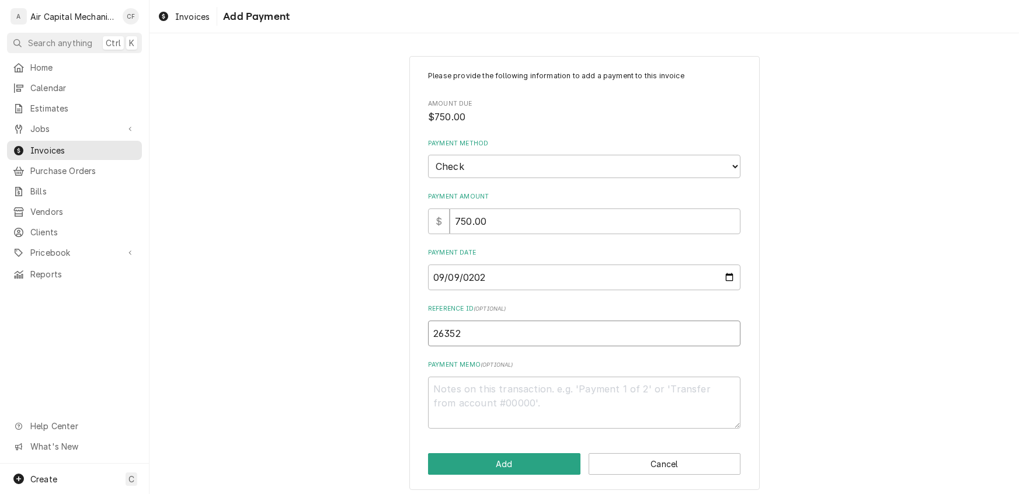
type input "263520"
type textarea "x"
type input "2635203"
click at [476, 457] on button "Add" at bounding box center [504, 464] width 152 height 22
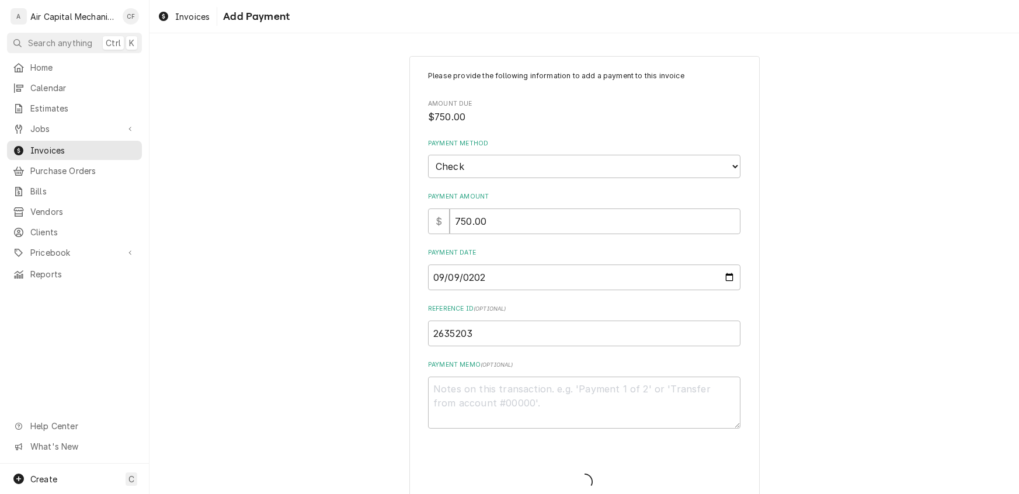
type textarea "x"
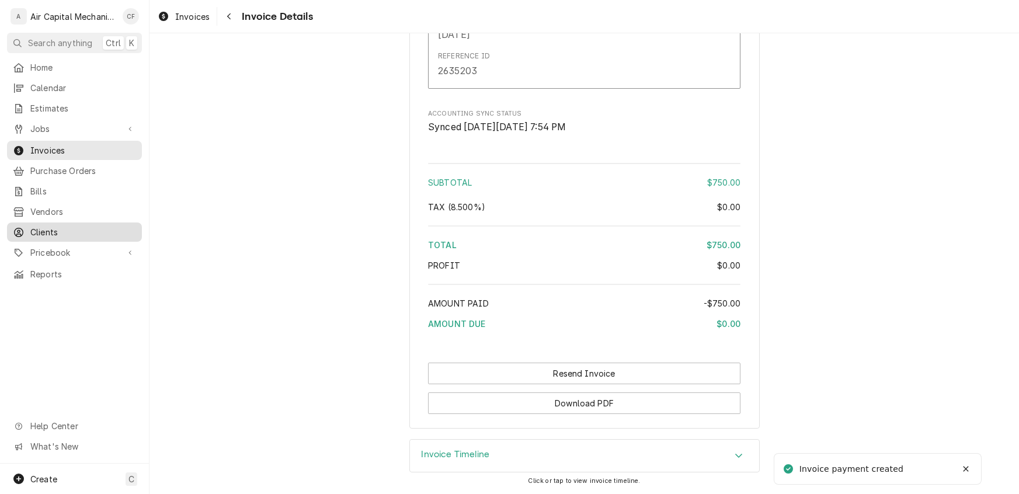
scroll to position [1085, 0]
click at [44, 144] on span "Invoices" at bounding box center [83, 150] width 106 height 12
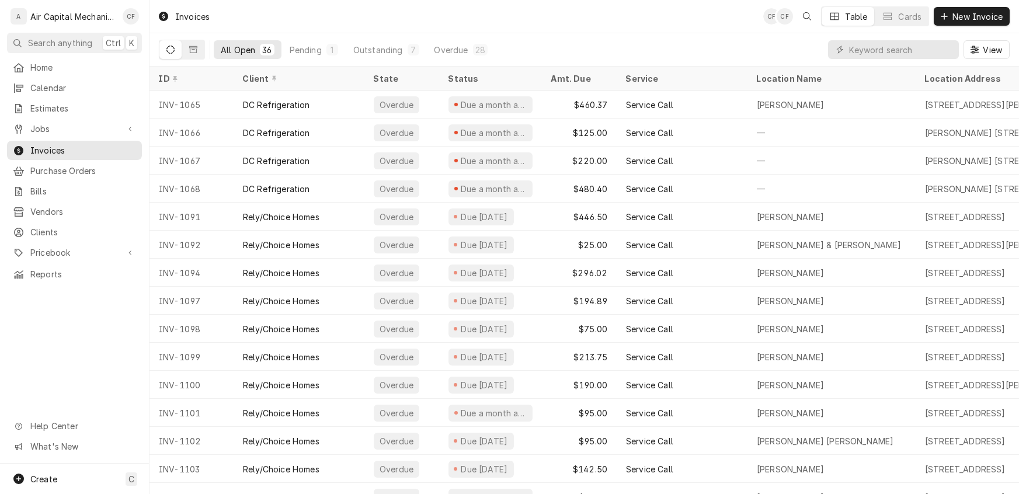
click at [241, 48] on div "All Open" at bounding box center [238, 50] width 34 height 12
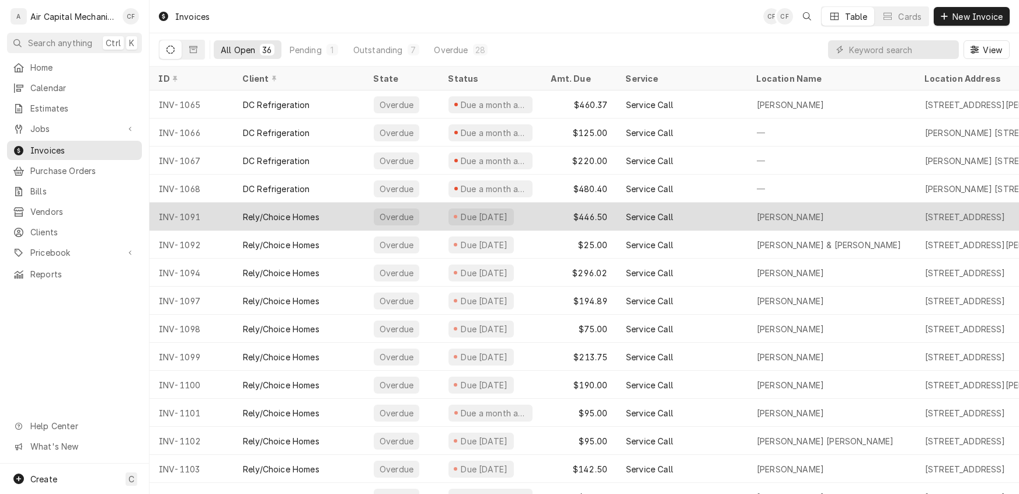
click at [274, 215] on div "Rely/Choice Homes" at bounding box center [281, 217] width 76 height 12
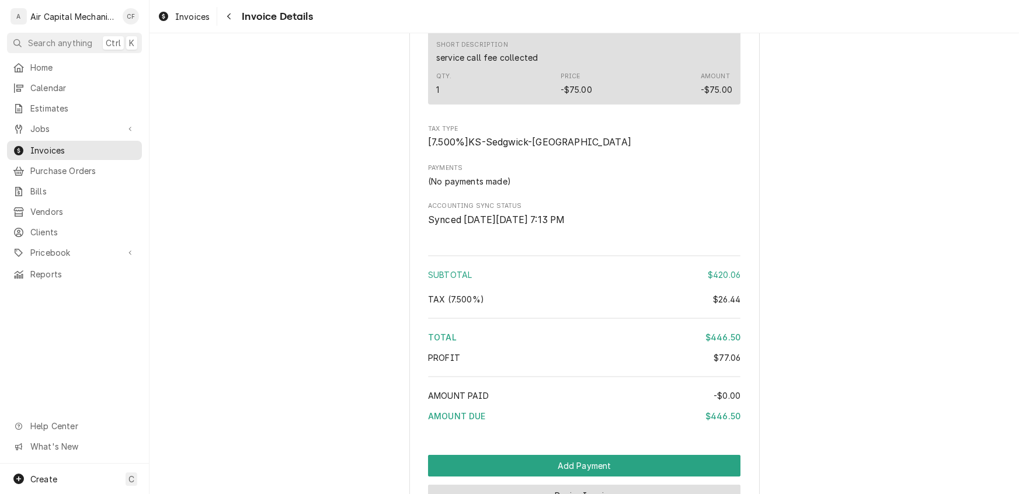
scroll to position [1395, 0]
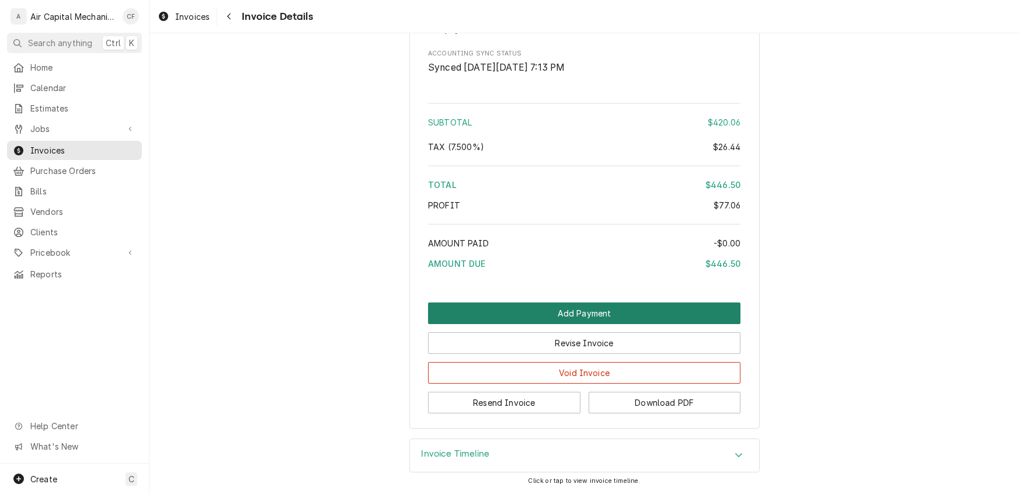
click at [586, 310] on button "Add Payment" at bounding box center [584, 313] width 312 height 22
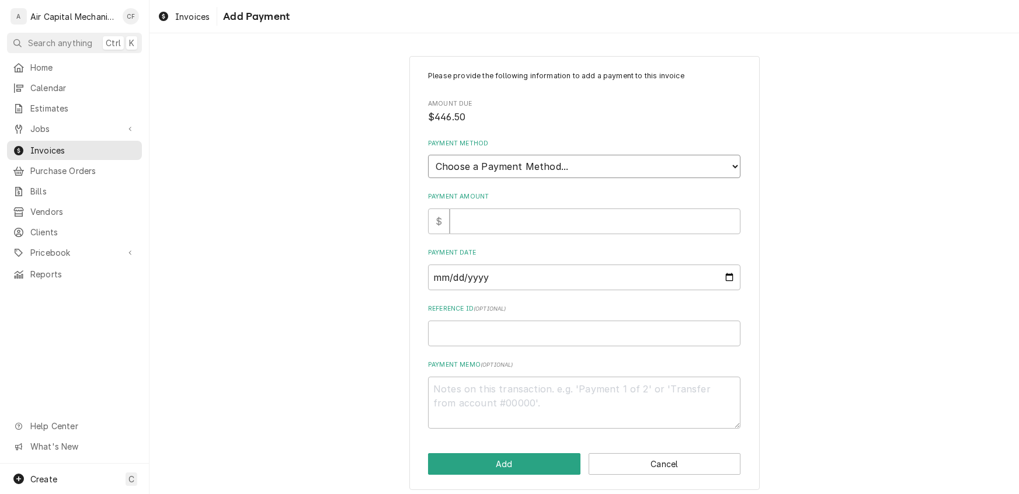
click at [517, 162] on select "Choose a Payment Method... Cash Check Credit/Debit Card ACH/eCheck Other" at bounding box center [584, 166] width 312 height 23
select select "2"
click at [428, 155] on select "Choose a Payment Method... Cash Check Credit/Debit Card ACH/eCheck Other" at bounding box center [584, 166] width 312 height 23
click at [463, 215] on input "Payment Amount" at bounding box center [595, 221] width 291 height 26
type textarea "x"
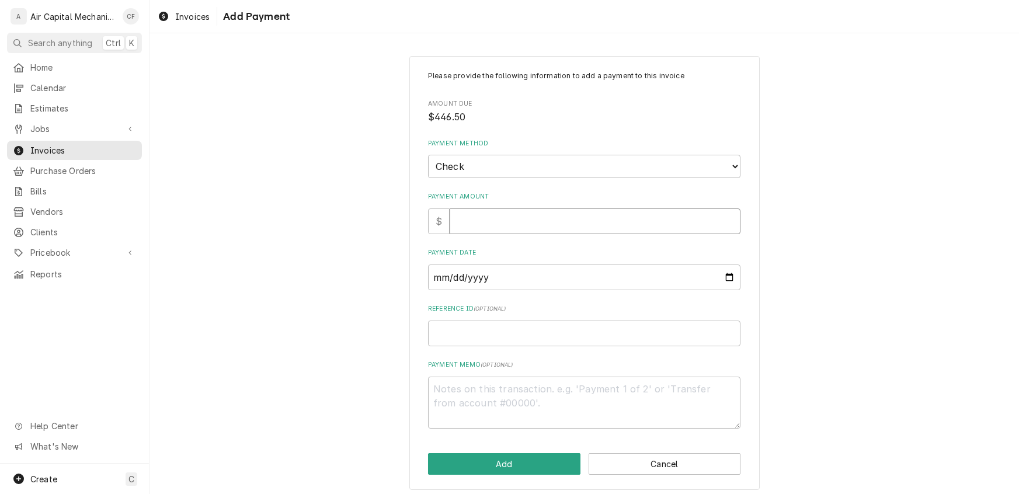
type input "4"
type textarea "x"
type input "44"
type textarea "x"
type input "446"
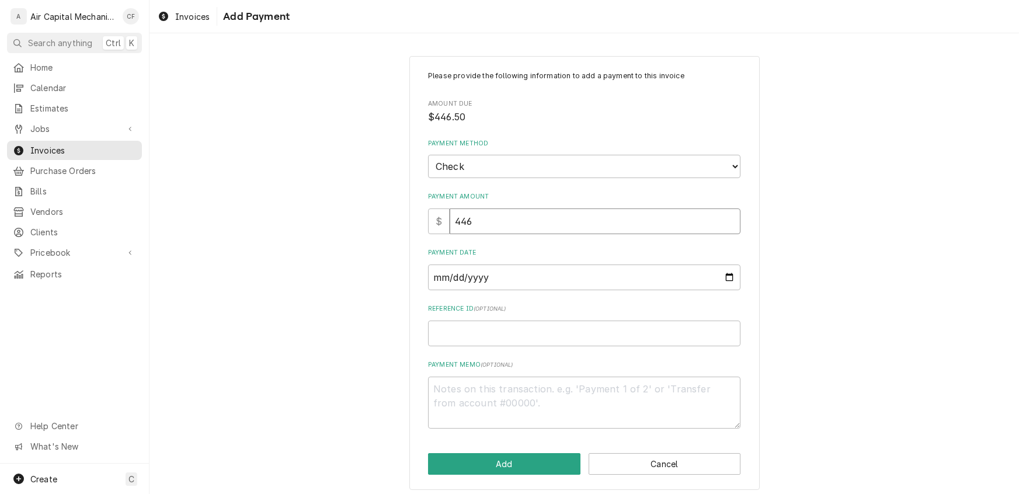
type textarea "x"
type input "446.5"
type textarea "x"
type input "446.50"
click at [440, 283] on input "Payment Date" at bounding box center [584, 277] width 312 height 26
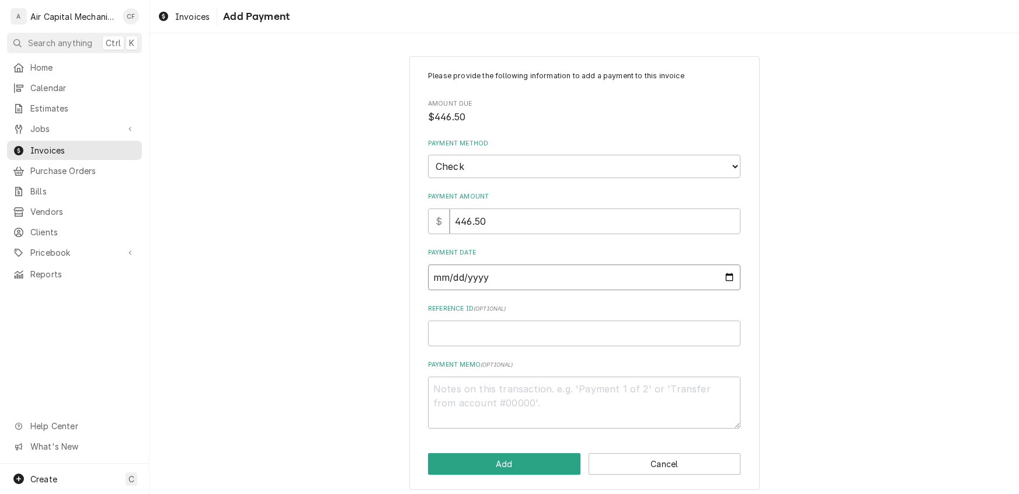
type input "0002-09-02"
type textarea "x"
type input "0020-09-02"
type textarea "x"
type input "0202-09-02"
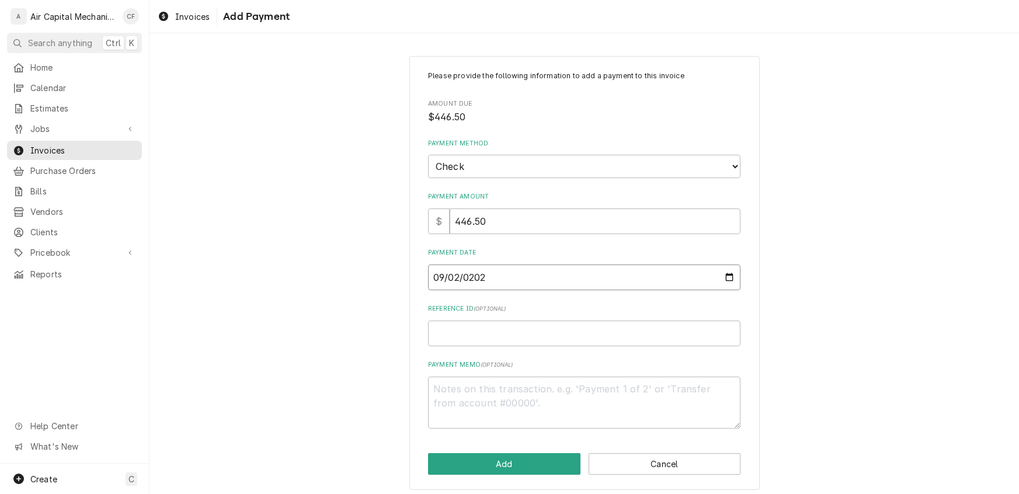
type textarea "x"
type input "[DATE]"
click at [475, 333] on input "Reference ID ( optional )" at bounding box center [584, 334] width 312 height 26
type textarea "x"
type input "2"
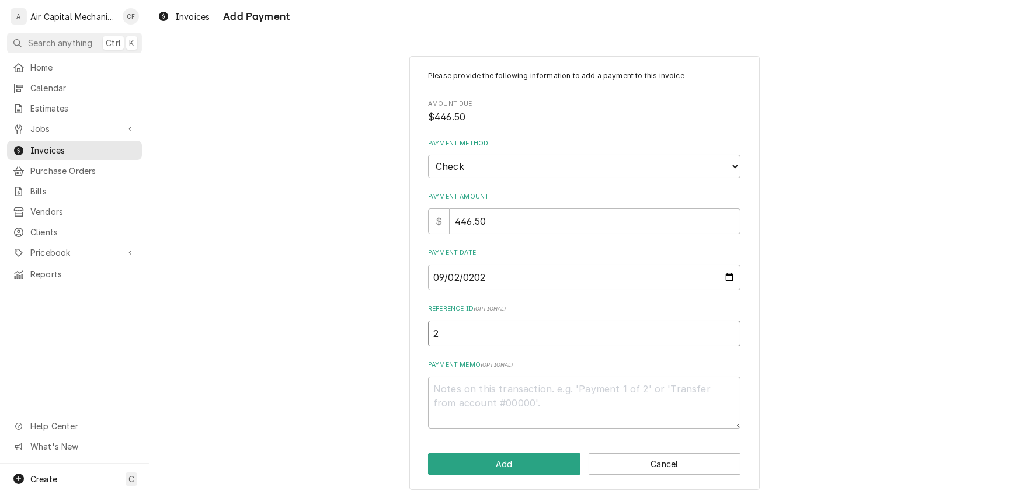
type textarea "x"
type input "26"
type textarea "x"
type input "263"
type textarea "x"
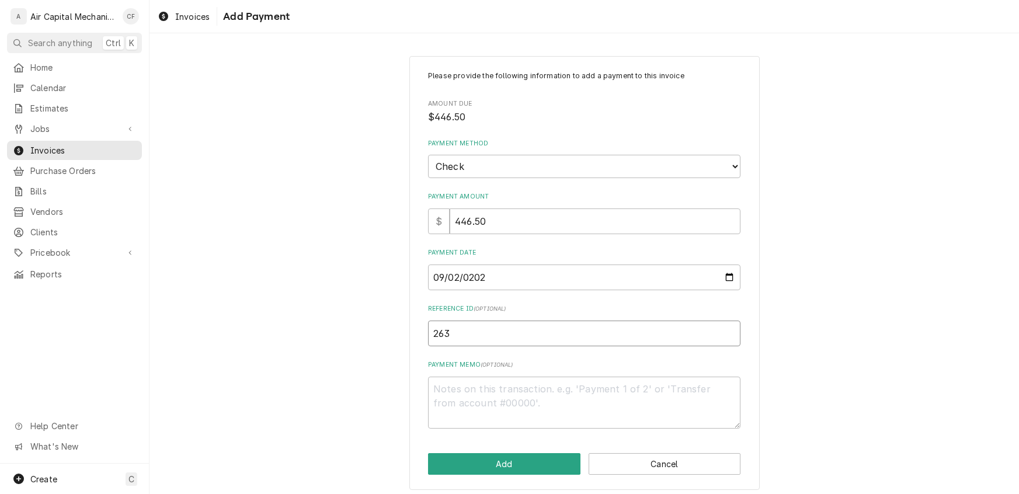
type input "2632"
type textarea "x"
type input "26325"
type textarea "x"
type input "263252"
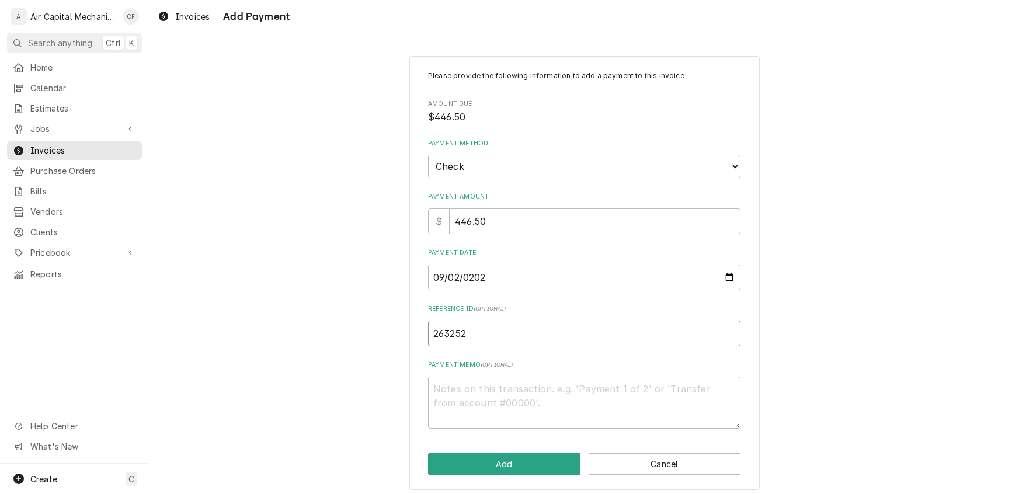
type textarea "x"
type input "2632521"
click at [505, 467] on button "Add" at bounding box center [504, 464] width 152 height 22
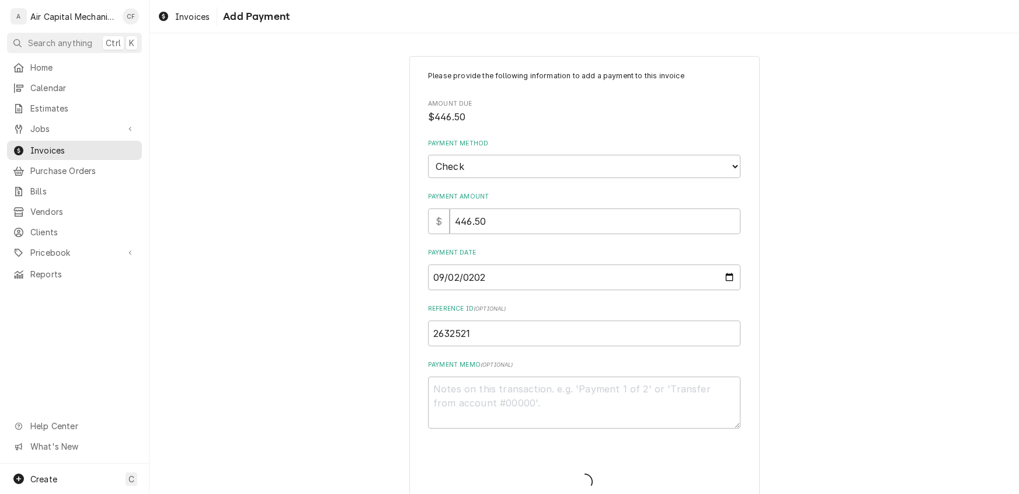
type textarea "x"
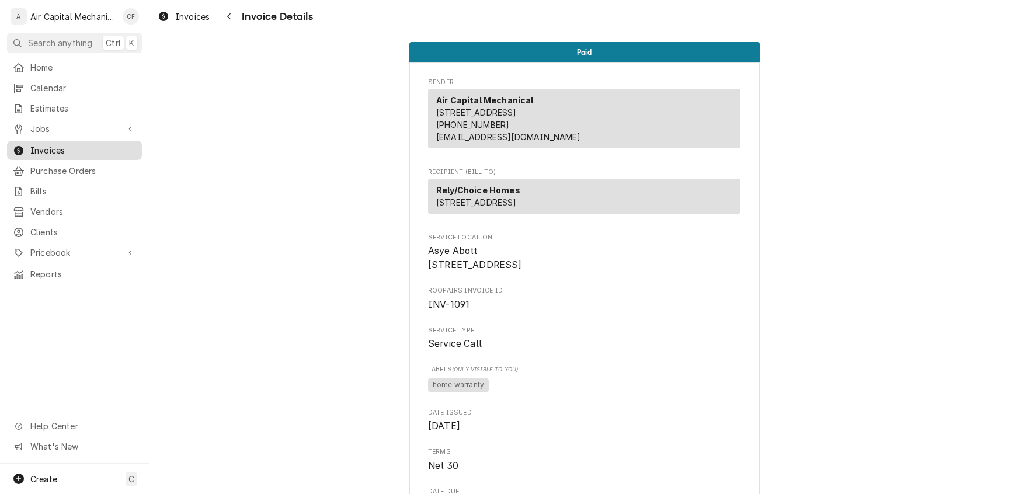
click at [45, 147] on span "Invoices" at bounding box center [83, 150] width 106 height 12
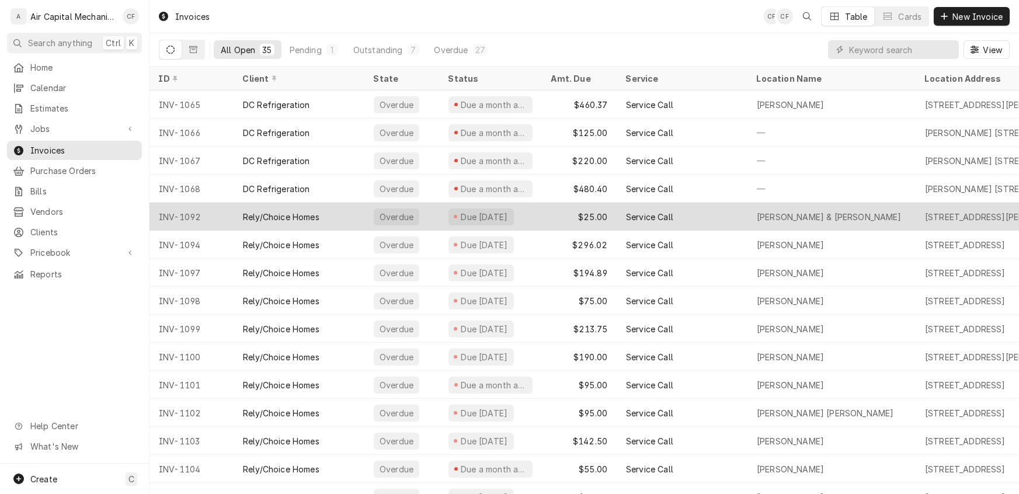
click at [299, 213] on div "Rely/Choice Homes" at bounding box center [281, 217] width 76 height 12
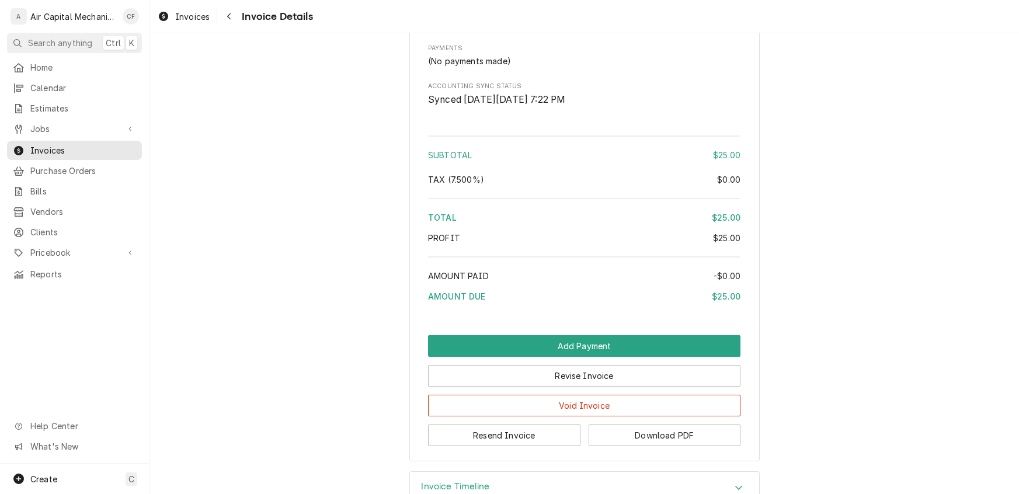
scroll to position [953, 0]
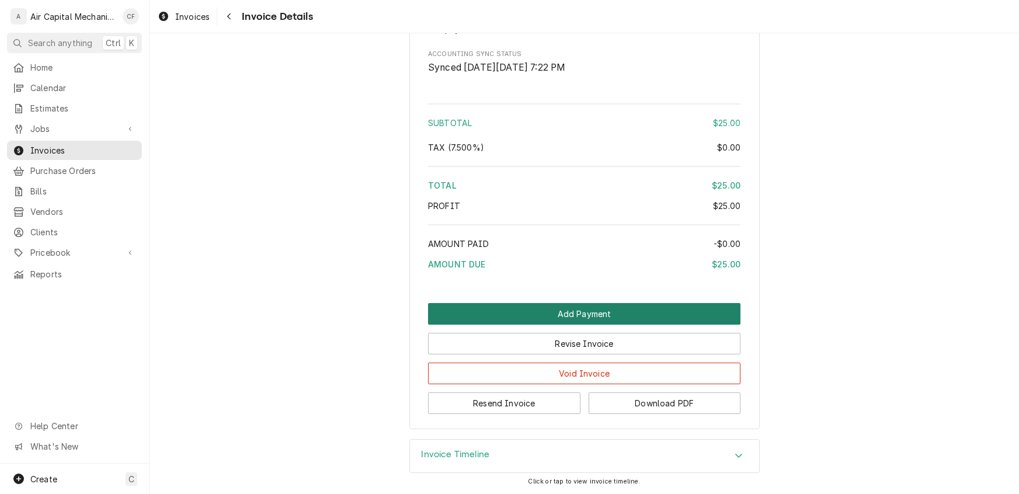
click at [603, 315] on button "Add Payment" at bounding box center [584, 314] width 312 height 22
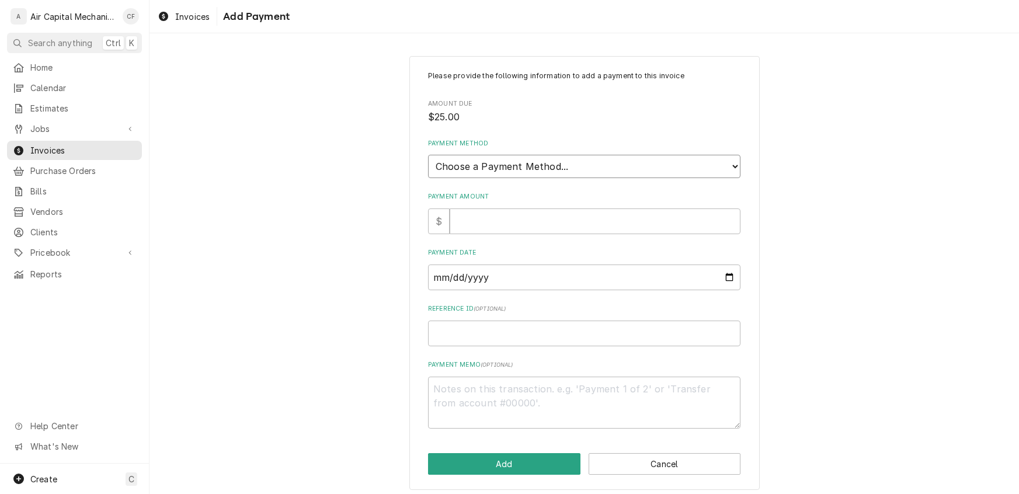
click at [518, 172] on select "Choose a Payment Method... Cash Check Credit/Debit Card ACH/eCheck Other" at bounding box center [584, 166] width 312 height 23
select select "2"
click at [428, 155] on select "Choose a Payment Method... Cash Check Credit/Debit Card ACH/eCheck Other" at bounding box center [584, 166] width 312 height 23
click at [468, 215] on input "Payment Amount" at bounding box center [595, 221] width 291 height 26
type textarea "x"
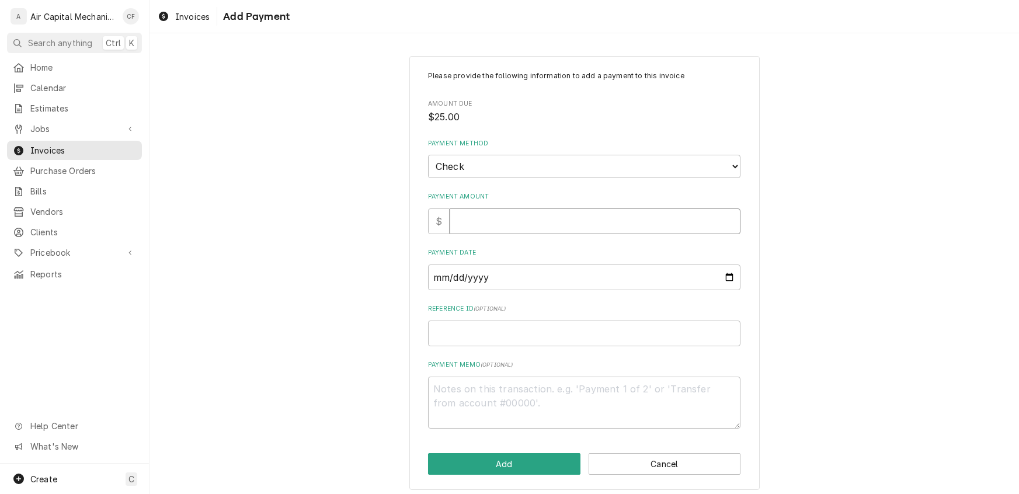
type input "2"
type textarea "x"
type input "25"
type textarea "x"
type input "25.0"
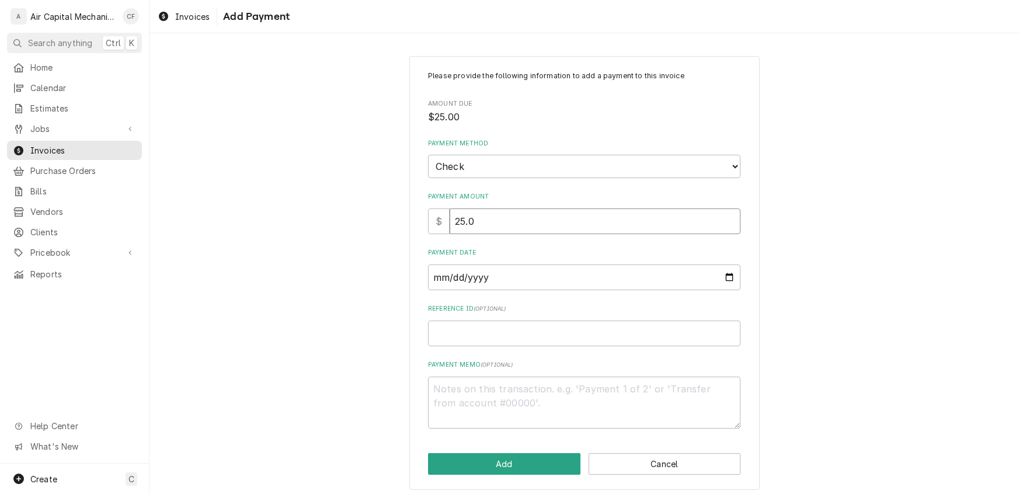
type textarea "x"
type input "25.00"
click at [433, 276] on input "Payment Date" at bounding box center [584, 277] width 312 height 26
type input "0002-08-12"
type textarea "x"
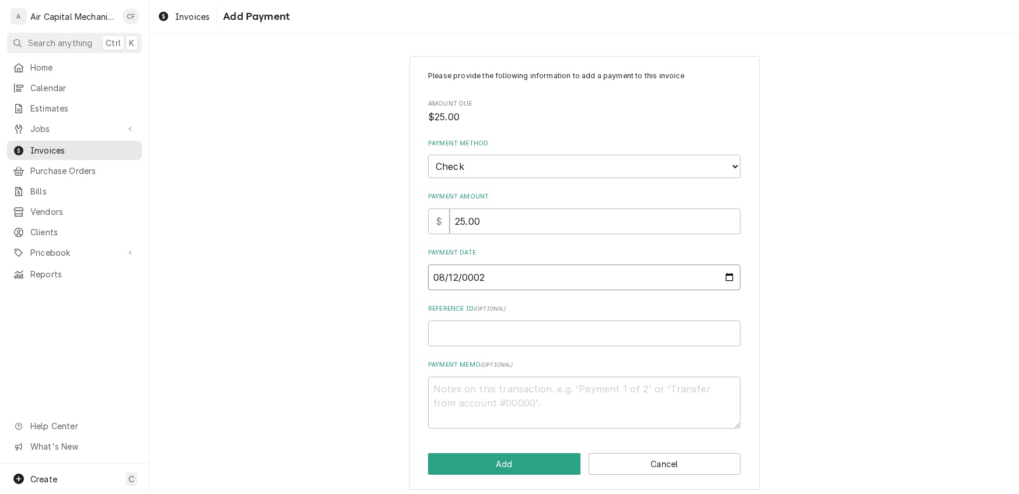
type input "0020-08-12"
type textarea "x"
type input "0202-08-12"
type textarea "x"
type input "2025-08-12"
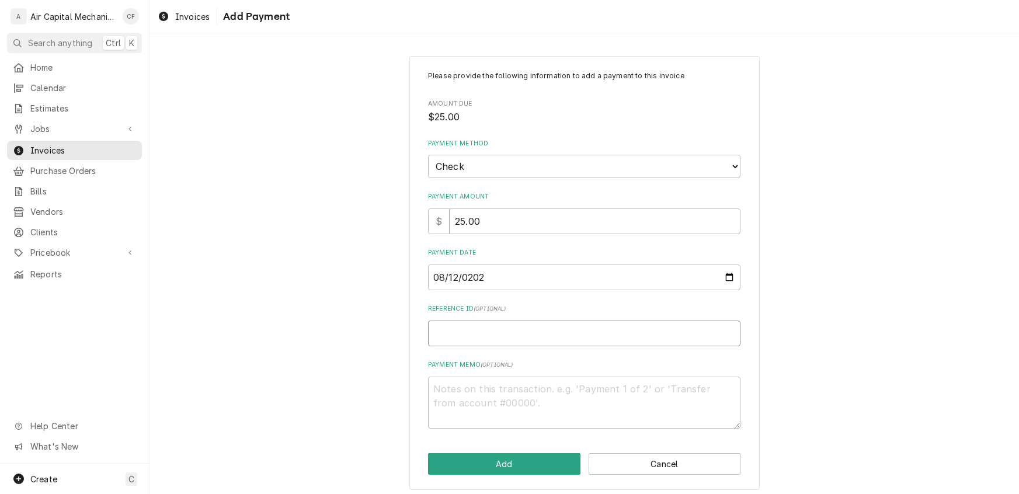
click at [435, 336] on input "Reference ID ( optional )" at bounding box center [584, 334] width 312 height 26
type textarea "x"
type input "2"
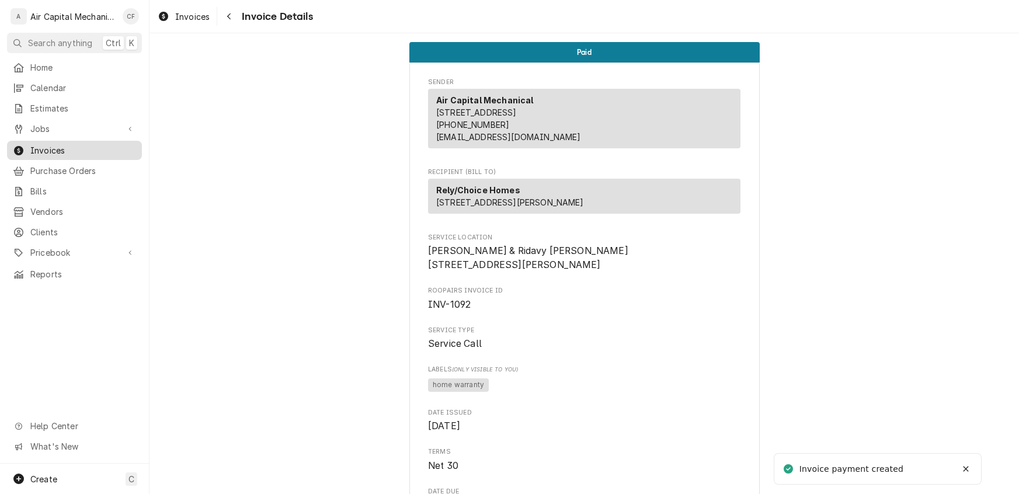
click at [45, 148] on span "Invoices" at bounding box center [83, 150] width 106 height 12
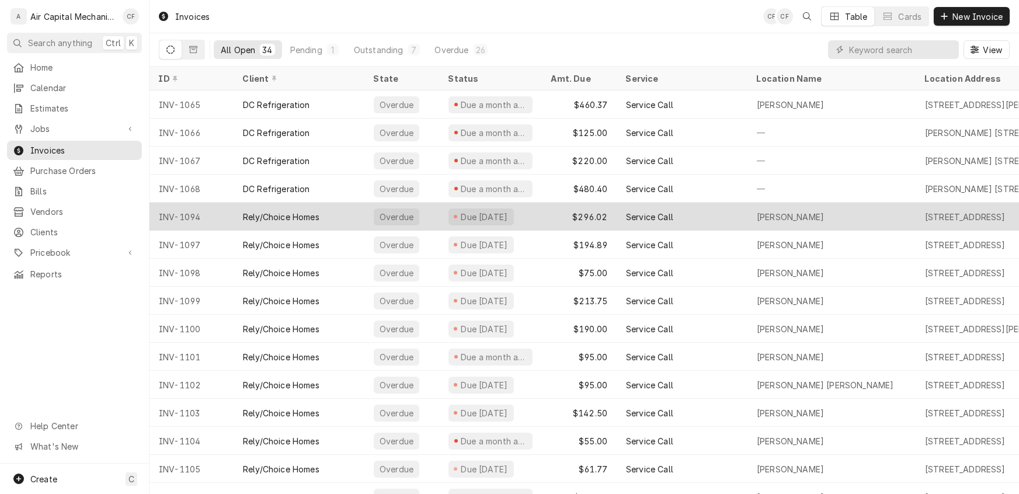
click at [278, 220] on div "Rely/Choice Homes" at bounding box center [281, 217] width 76 height 12
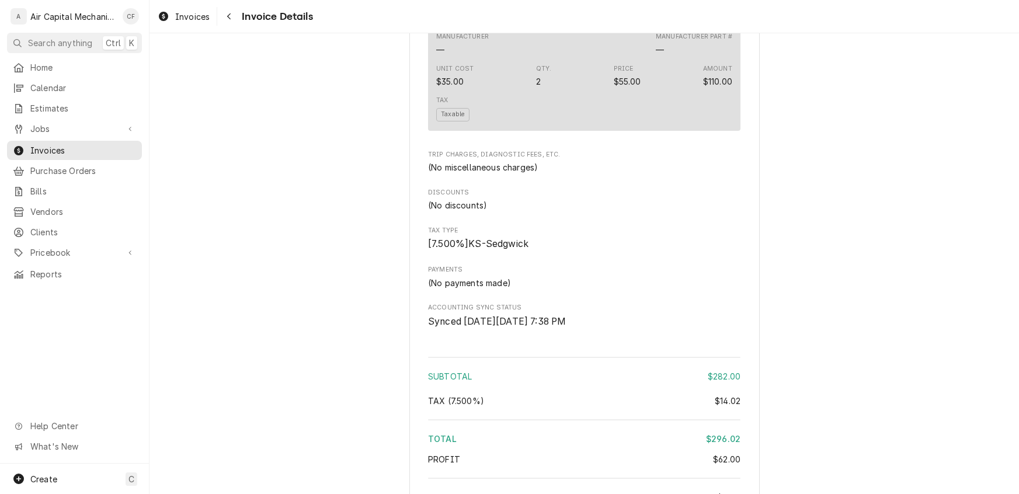
scroll to position [1503, 0]
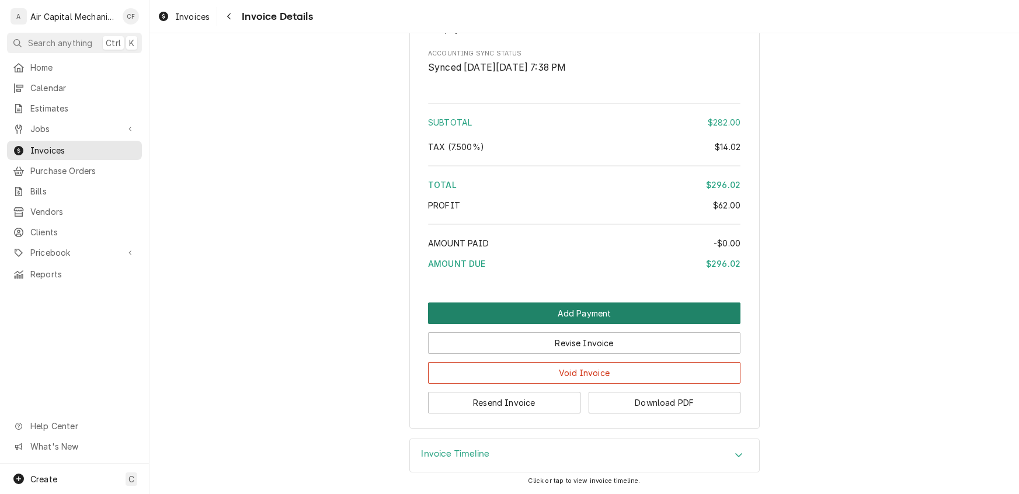
click at [531, 318] on button "Add Payment" at bounding box center [584, 313] width 312 height 22
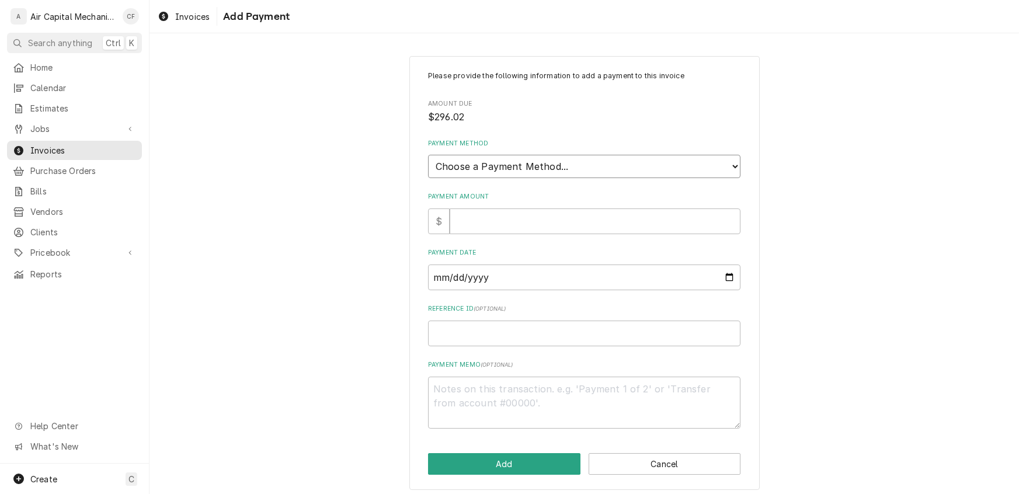
click at [476, 168] on select "Choose a Payment Method... Cash Check Credit/Debit Card ACH/eCheck Other" at bounding box center [584, 166] width 312 height 23
select select "2"
click at [428, 155] on select "Choose a Payment Method... Cash Check Credit/Debit Card ACH/eCheck Other" at bounding box center [584, 166] width 312 height 23
click at [454, 217] on input "Payment Amount" at bounding box center [595, 221] width 291 height 26
type textarea "x"
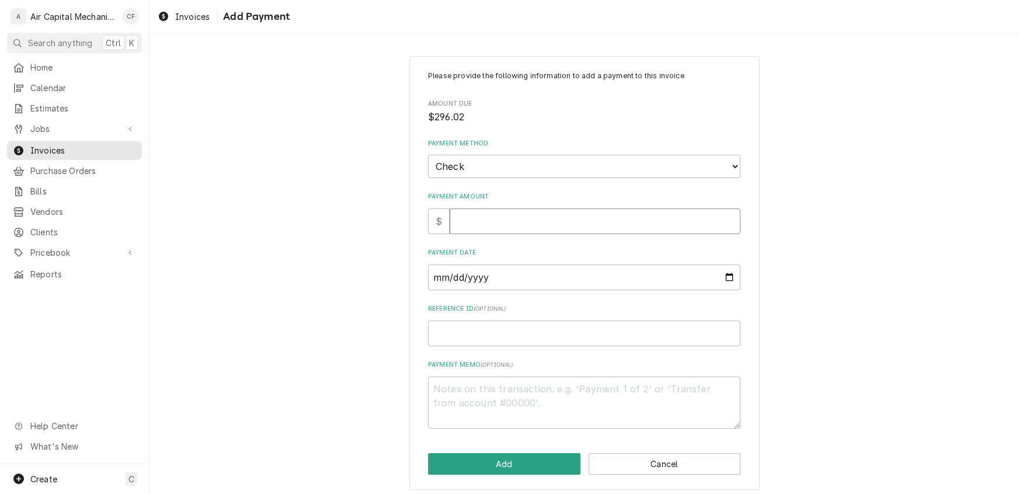
type input "2"
type textarea "x"
type input "29"
type textarea "x"
type input "296"
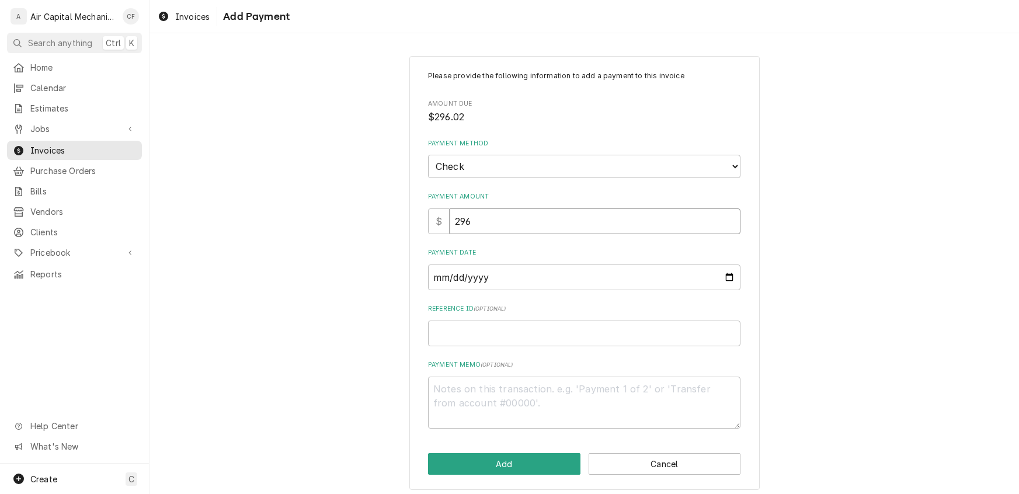
type textarea "x"
type input "296.0"
type textarea "x"
type input "296.02"
click at [436, 275] on input "Payment Date" at bounding box center [584, 277] width 312 height 26
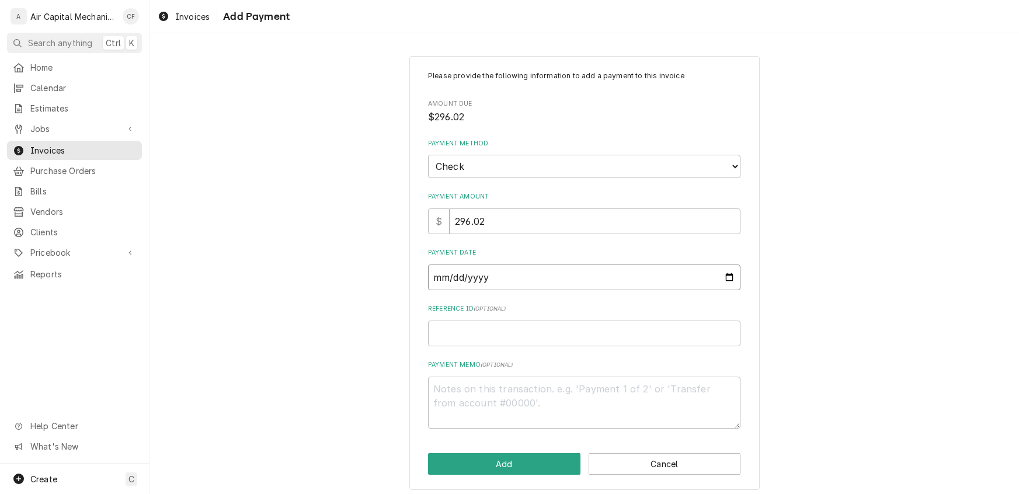
type input "0002-09-02"
type textarea "x"
type input "0020-09-02"
type textarea "x"
type input "0202-09-02"
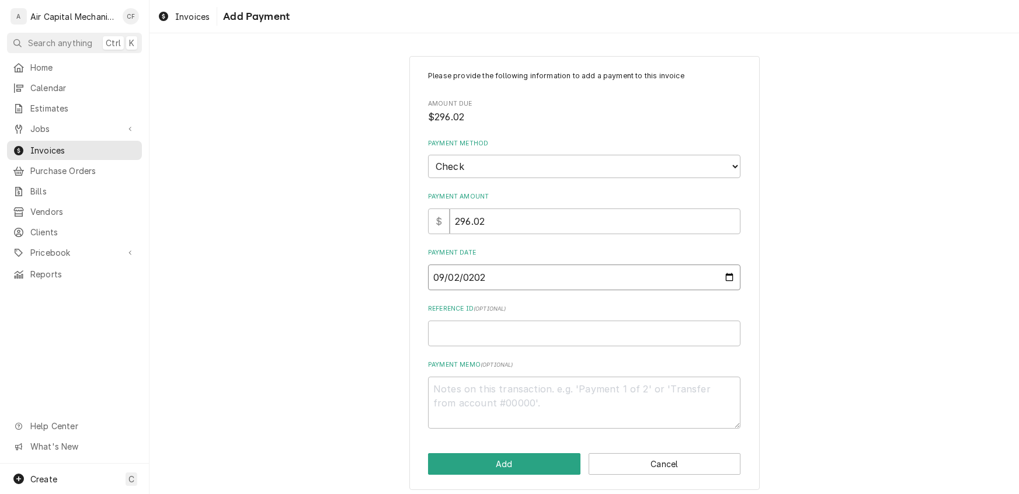
type textarea "x"
type input "2025-09-02"
click at [449, 339] on input "Reference ID ( optional )" at bounding box center [584, 334] width 312 height 26
type textarea "x"
type input "2"
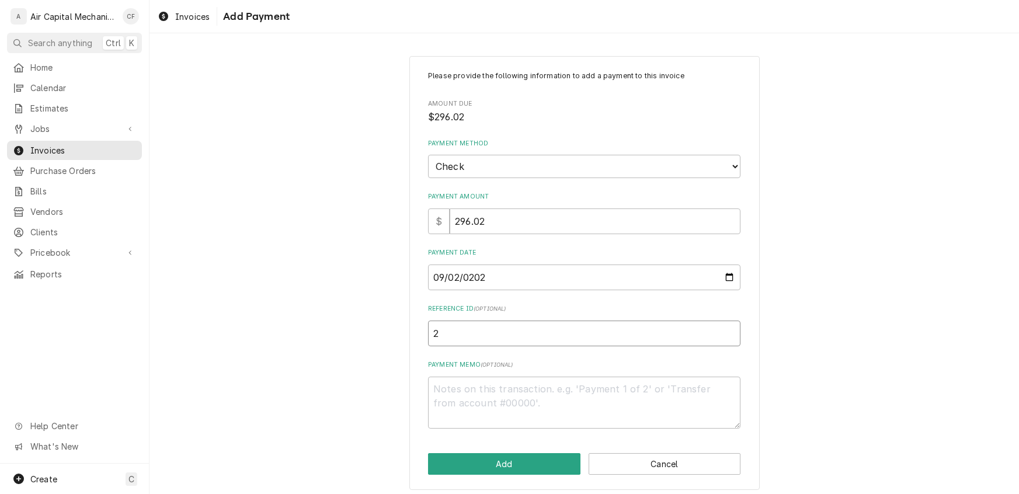
type textarea "x"
type input "26"
type textarea "x"
type input "263"
type textarea "x"
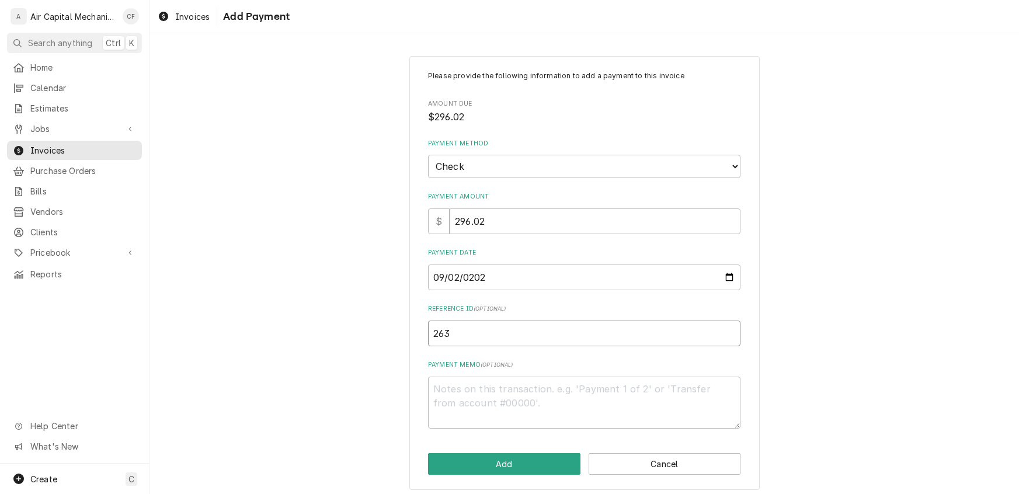
type input "2632"
type textarea "x"
type input "26325"
type textarea "x"
type input "263252"
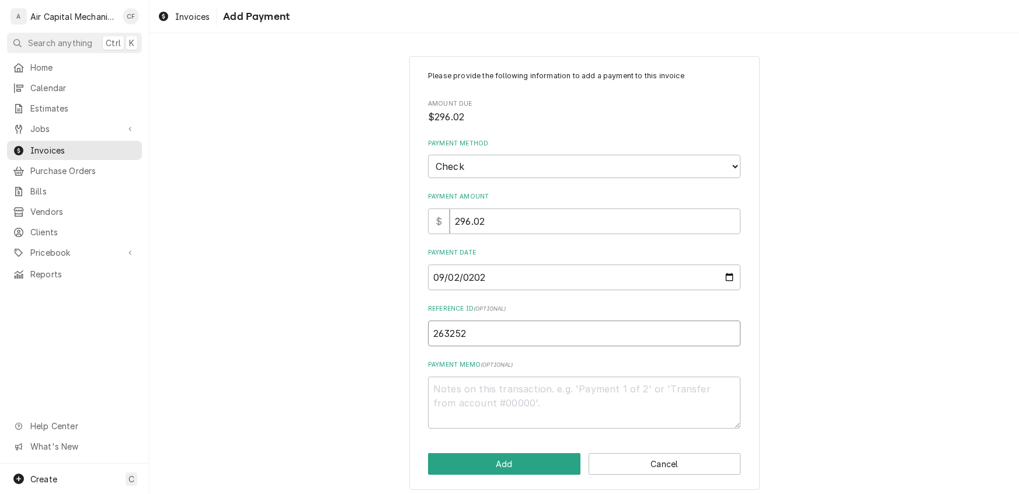
type textarea "x"
type input "2632521"
click at [495, 462] on button "Add" at bounding box center [504, 464] width 152 height 22
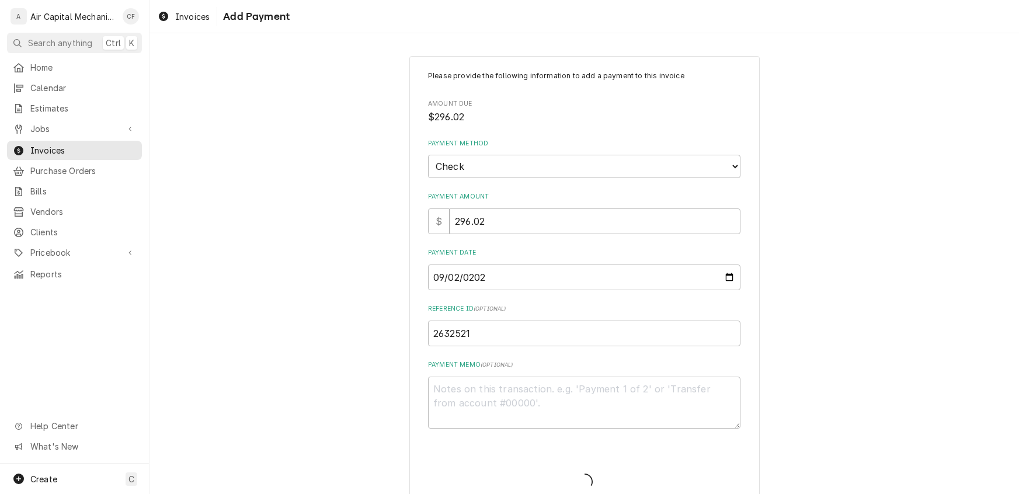
type textarea "x"
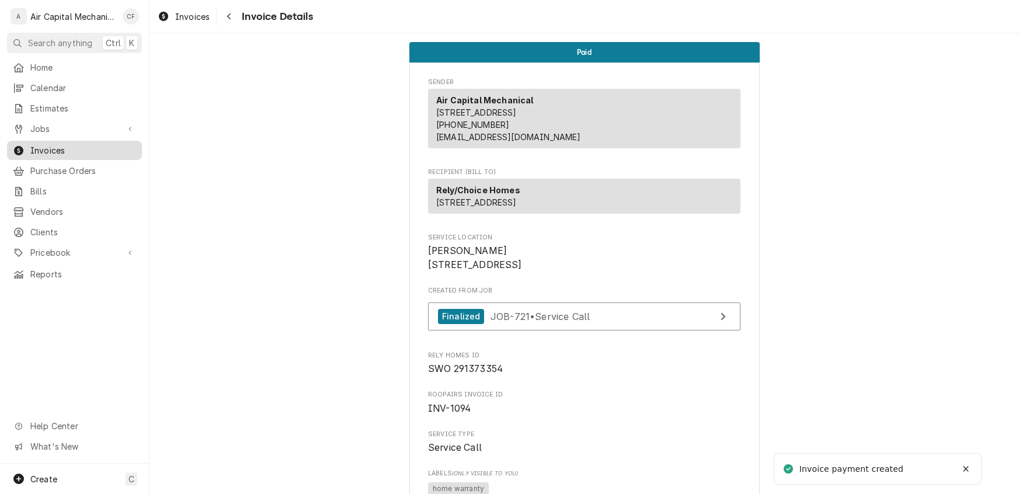
click at [64, 150] on span "Invoices" at bounding box center [83, 150] width 106 height 12
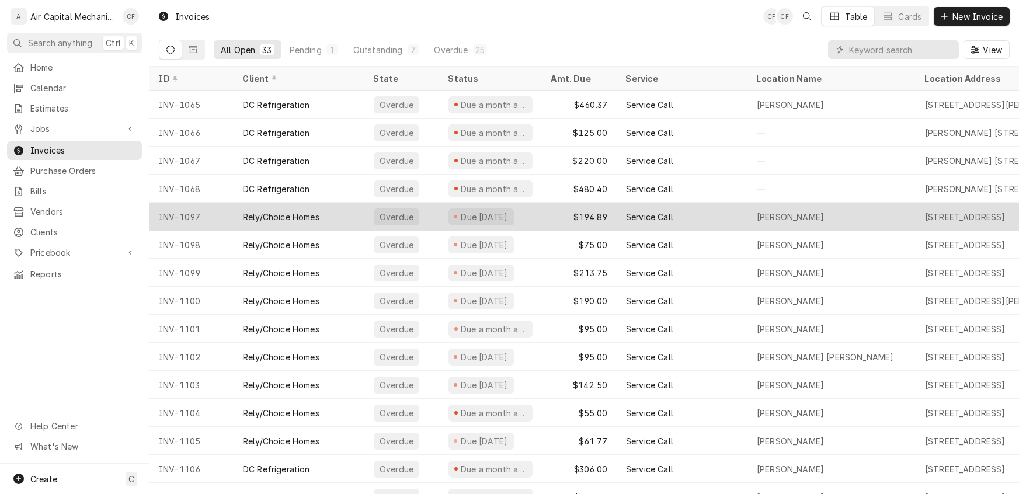
click at [277, 216] on div "Rely/Choice Homes" at bounding box center [281, 217] width 76 height 12
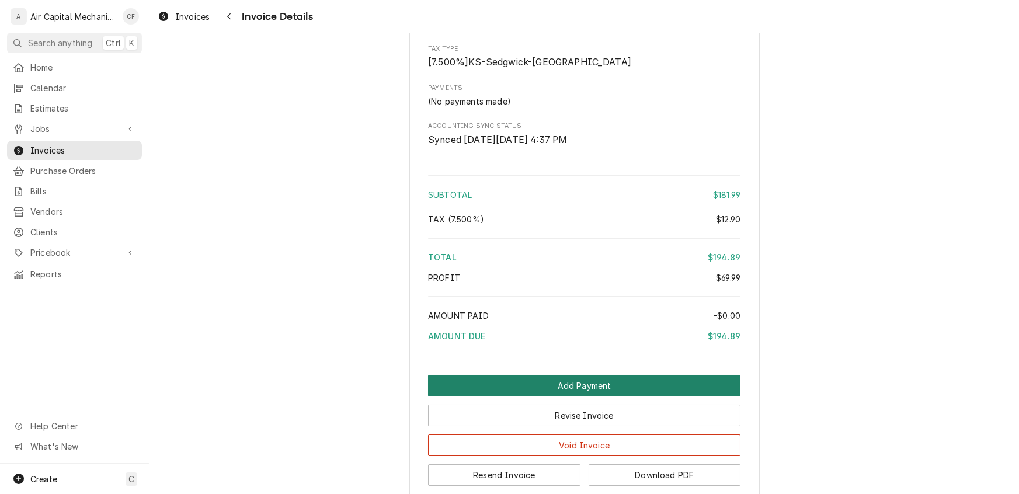
scroll to position [1641, 0]
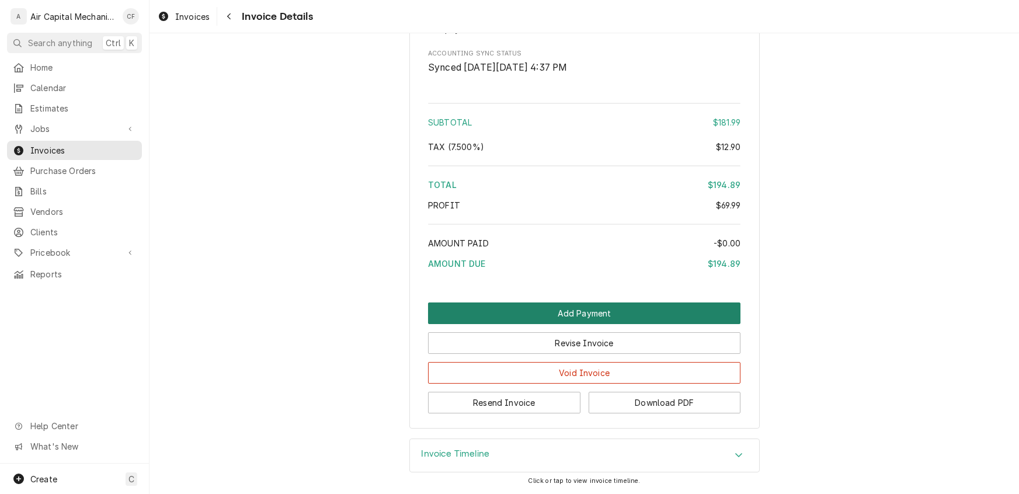
click at [499, 310] on button "Add Payment" at bounding box center [584, 313] width 312 height 22
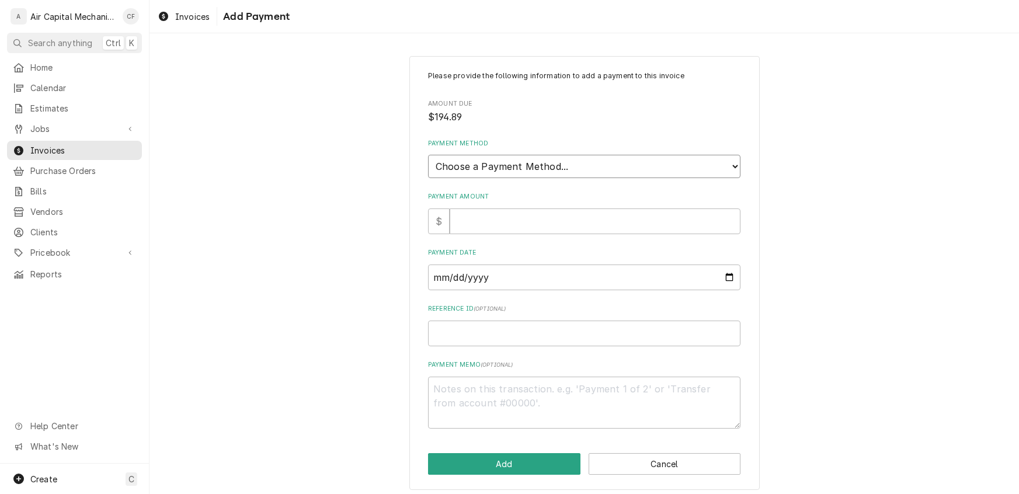
click at [496, 166] on select "Choose a Payment Method... Cash Check Credit/Debit Card ACH/eCheck Other" at bounding box center [584, 166] width 312 height 23
select select "2"
click at [428, 155] on select "Choose a Payment Method... Cash Check Credit/Debit Card ACH/eCheck Other" at bounding box center [584, 166] width 312 height 23
click at [465, 214] on input "Payment Amount" at bounding box center [595, 221] width 291 height 26
type textarea "x"
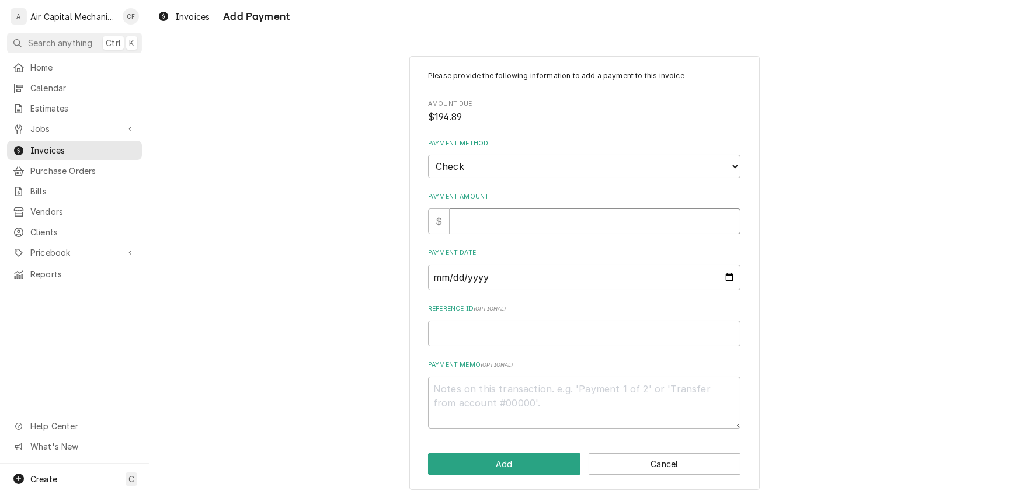
type input "1"
type textarea "x"
type input "12"
type textarea "x"
type input "125"
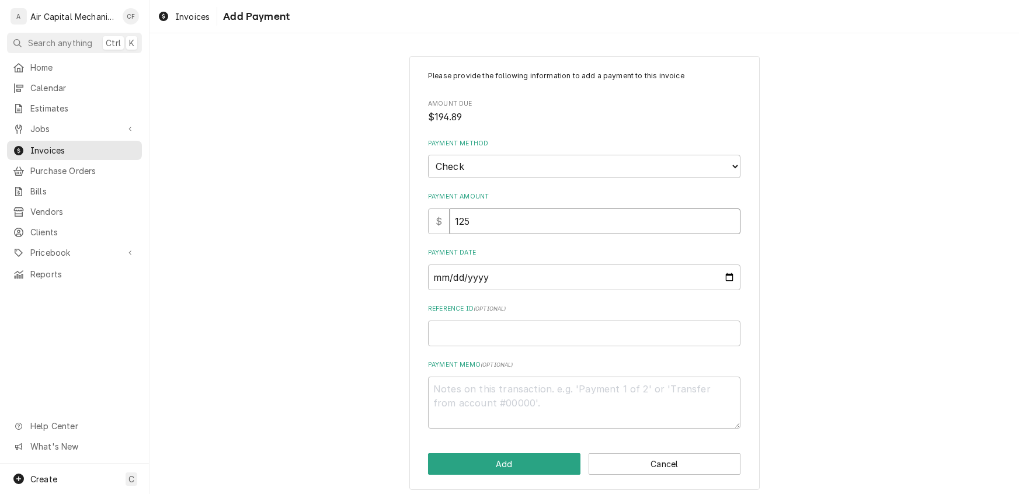
type textarea "x"
type input "1258"
type textarea "x"
type input "125"
type textarea "x"
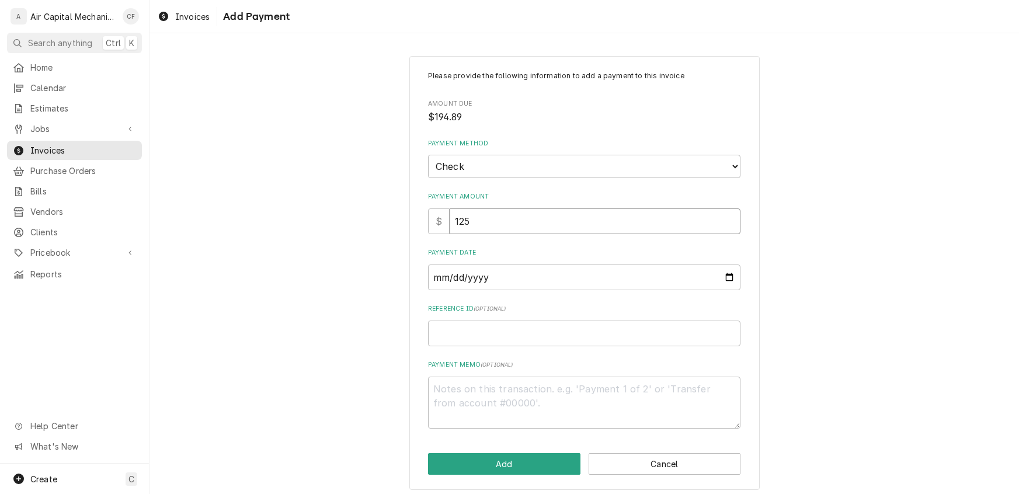
type input "125.0"
type textarea "x"
type input "125.00"
click at [444, 281] on input "Payment Date" at bounding box center [584, 277] width 312 height 26
type input "0002-09-09"
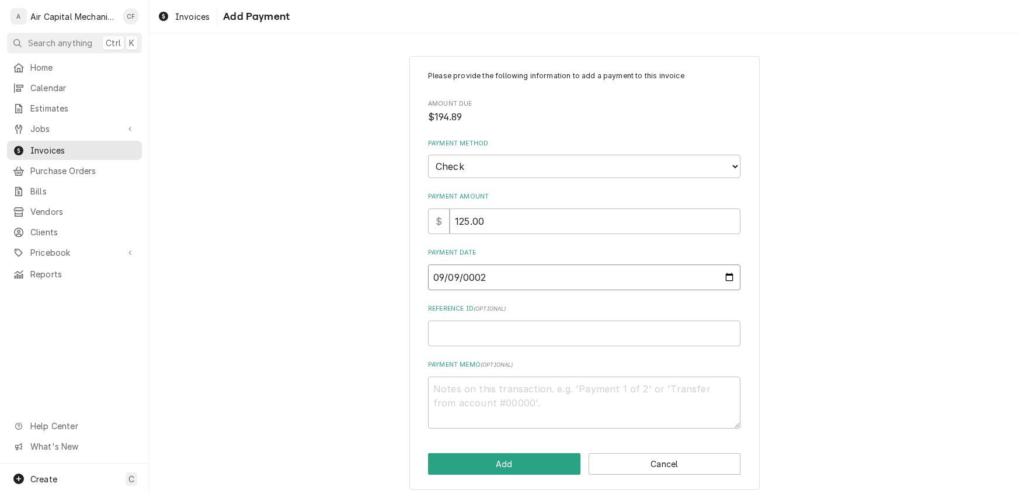
type textarea "x"
type input "0020-09-09"
type textarea "x"
type input "0202-09-09"
type textarea "x"
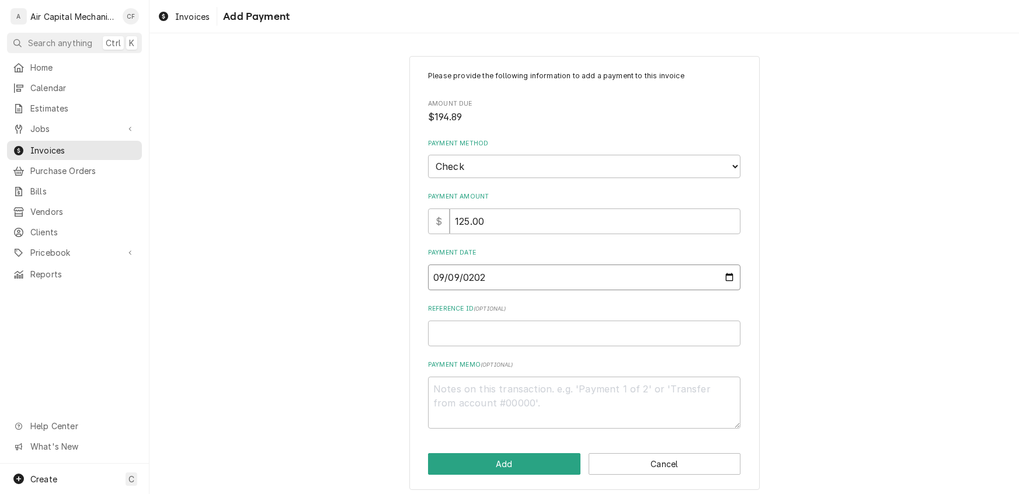
type input "[DATE]"
click at [464, 332] on input "Reference ID ( optional )" at bounding box center [584, 334] width 312 height 26
type textarea "x"
type input "2"
type textarea "x"
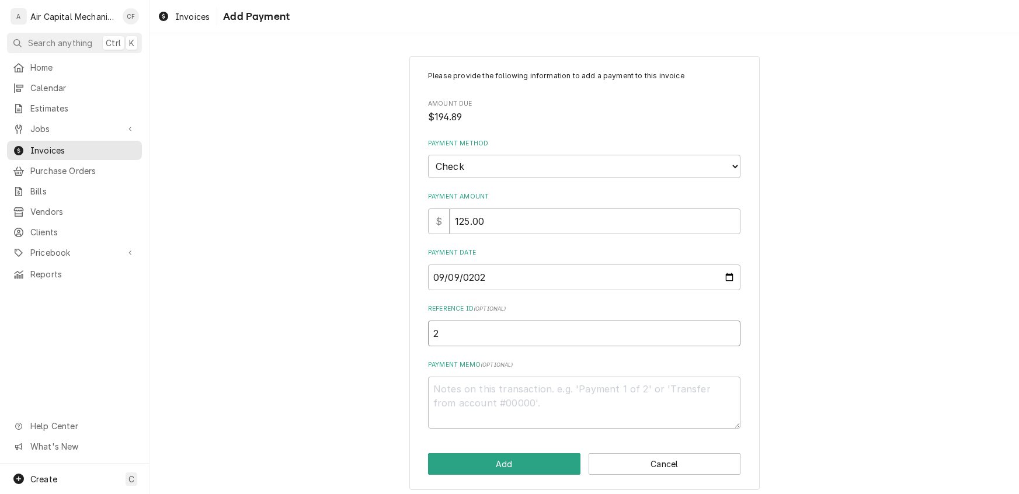
type input "26"
type textarea "x"
type input "263"
type textarea "x"
type input "2635"
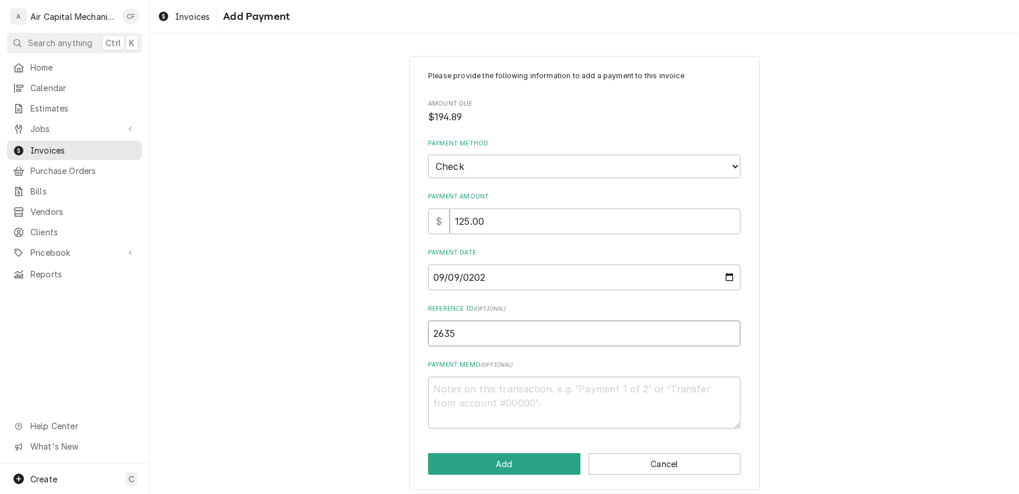
type textarea "x"
type input "26352"
type textarea "x"
type input "263520"
type textarea "x"
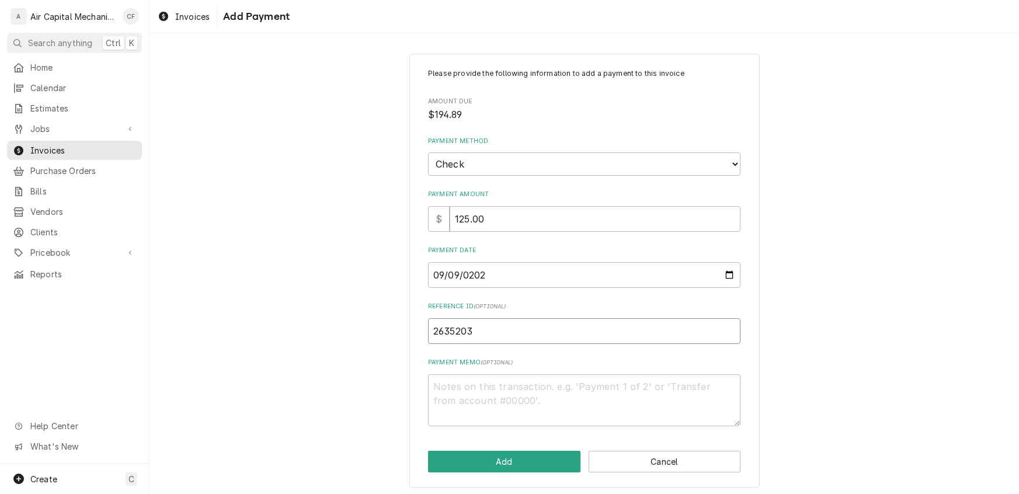
scroll to position [5, 0]
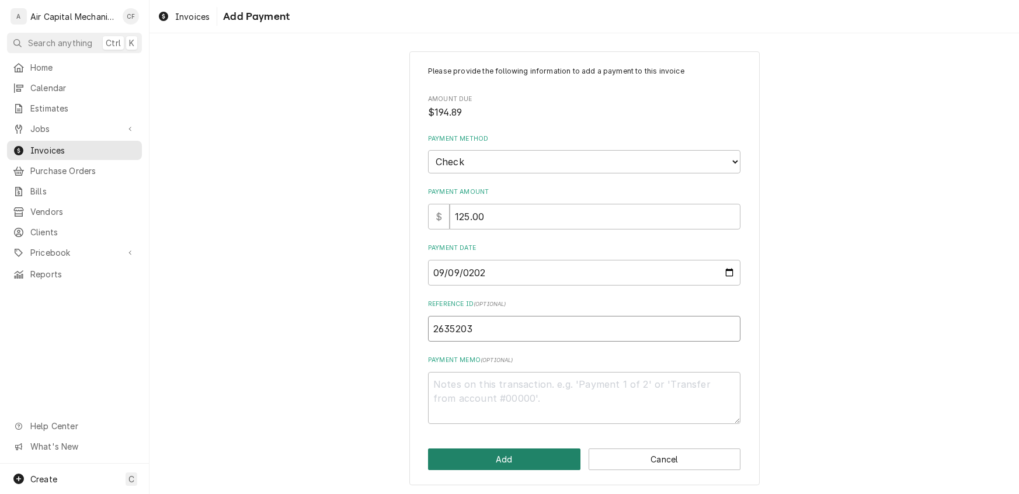
type input "2635203"
click at [485, 459] on button "Add" at bounding box center [504, 459] width 152 height 22
type textarea "x"
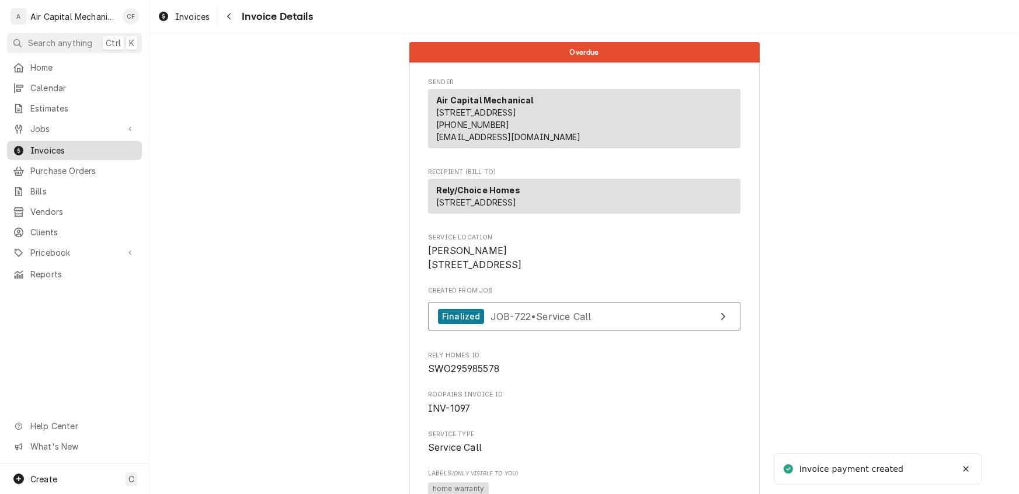
click at [37, 148] on span "Invoices" at bounding box center [83, 150] width 106 height 12
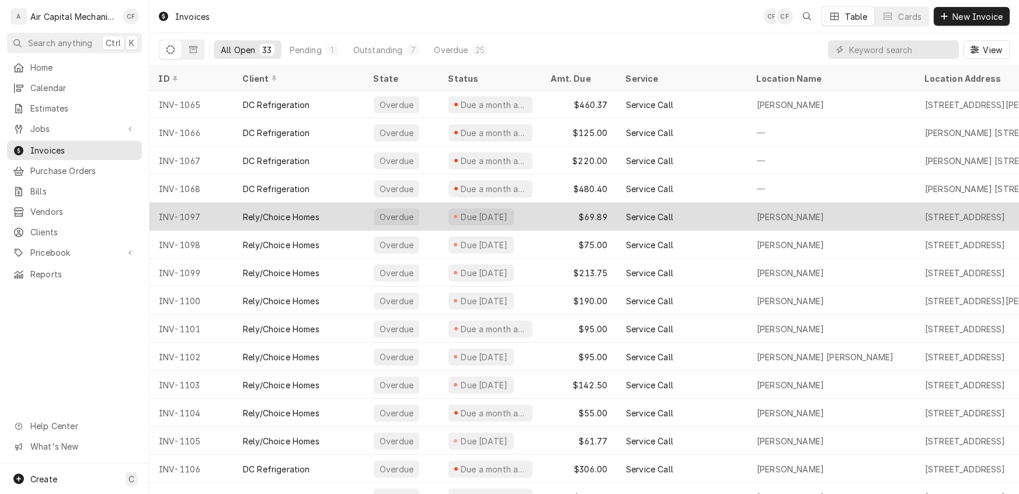
click at [280, 214] on div "Rely/Choice Homes" at bounding box center [281, 217] width 76 height 12
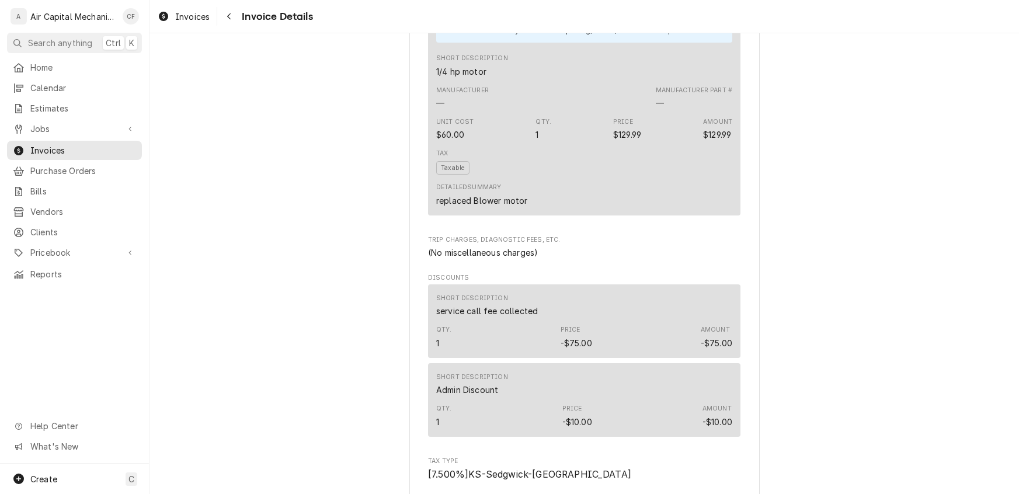
scroll to position [1709, 0]
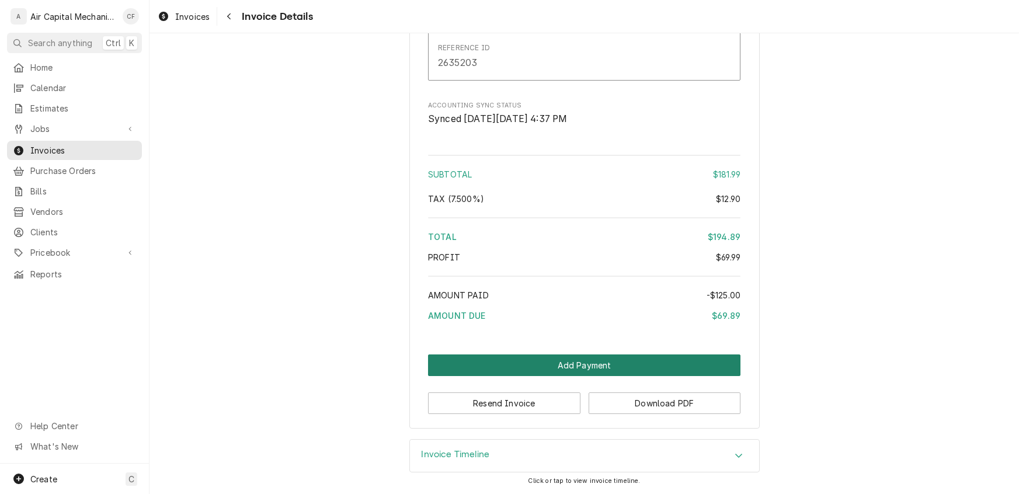
click at [569, 367] on button "Add Payment" at bounding box center [584, 365] width 312 height 22
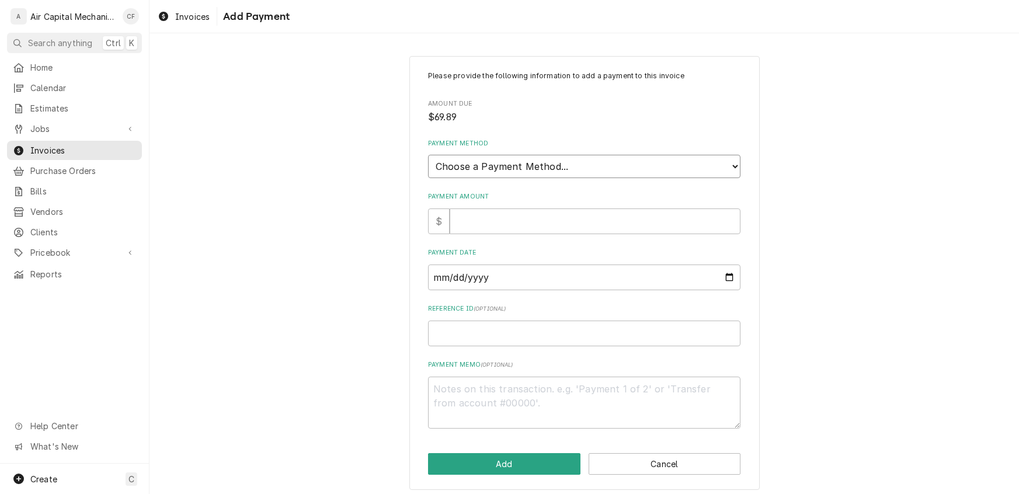
click at [458, 165] on select "Choose a Payment Method... Cash Check Credit/Debit Card ACH/eCheck Other" at bounding box center [584, 166] width 312 height 23
select select "2"
click at [428, 155] on select "Choose a Payment Method... Cash Check Credit/Debit Card ACH/eCheck Other" at bounding box center [584, 166] width 312 height 23
click at [457, 221] on input "Payment Amount" at bounding box center [595, 221] width 291 height 26
type textarea "x"
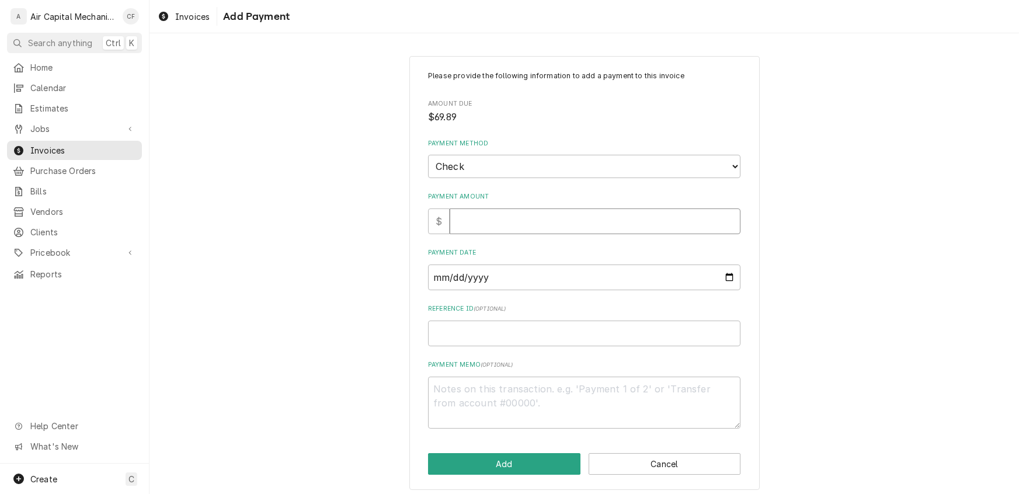
type input "1"
type textarea "x"
type input "12"
type textarea "x"
type input "125"
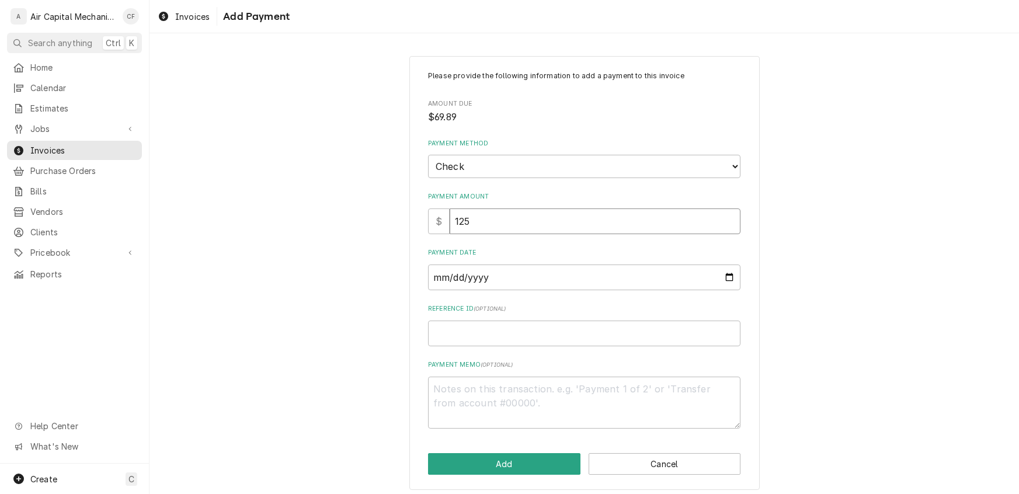
type textarea "x"
type input "125.0"
type textarea "x"
type input "125.00"
click at [439, 274] on input "Payment Date" at bounding box center [584, 277] width 312 height 26
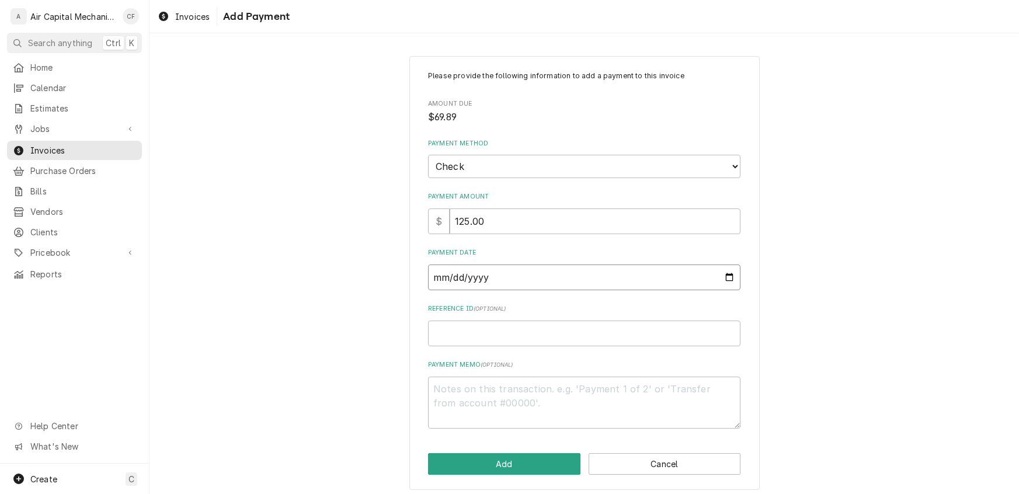
type input "0002-09-09"
type textarea "x"
type input "0020-09-09"
type textarea "x"
type input "0202-09-09"
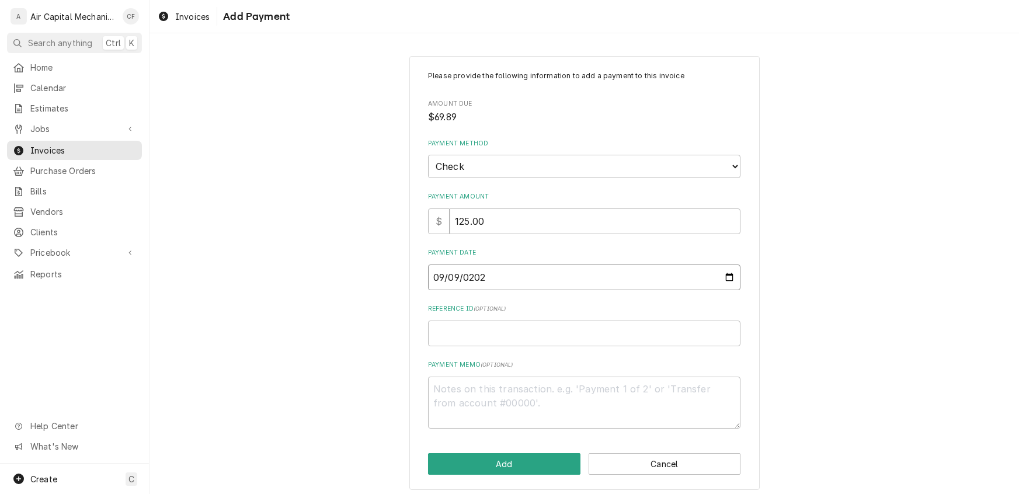
type textarea "x"
type input "[DATE]"
click at [434, 336] on input "Reference ID ( optional )" at bounding box center [584, 334] width 312 height 26
type textarea "x"
type input "2"
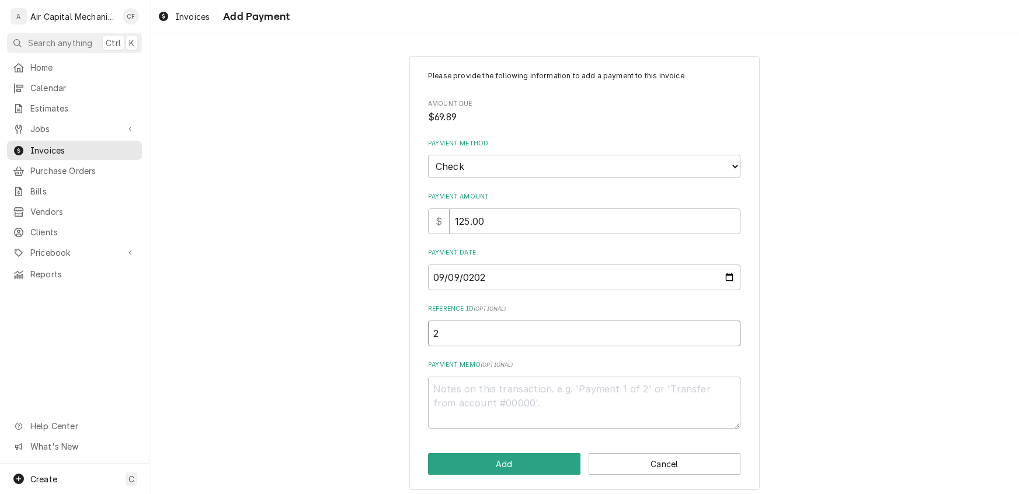
type textarea "x"
type input "26"
type textarea "x"
type input "263"
type textarea "x"
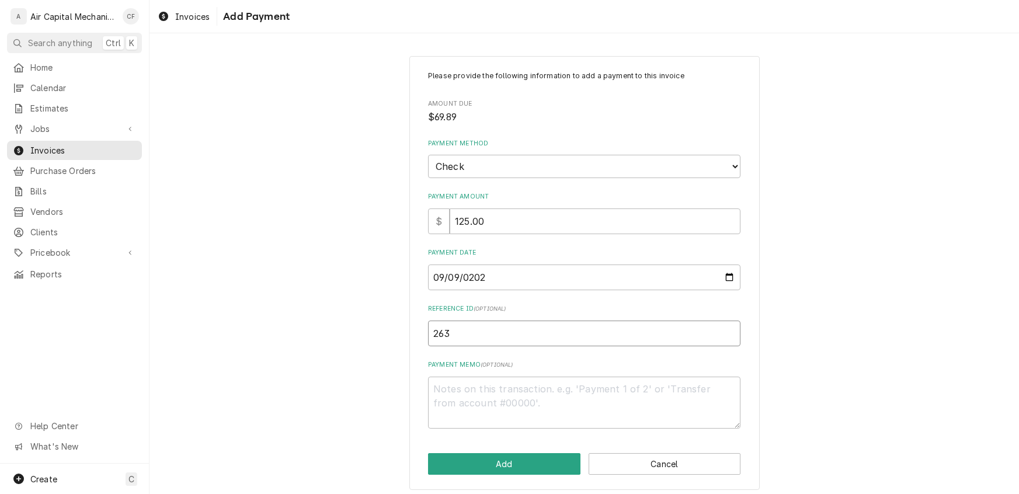
type input "2635"
type textarea "x"
type input "26352"
type textarea "x"
type input "263520"
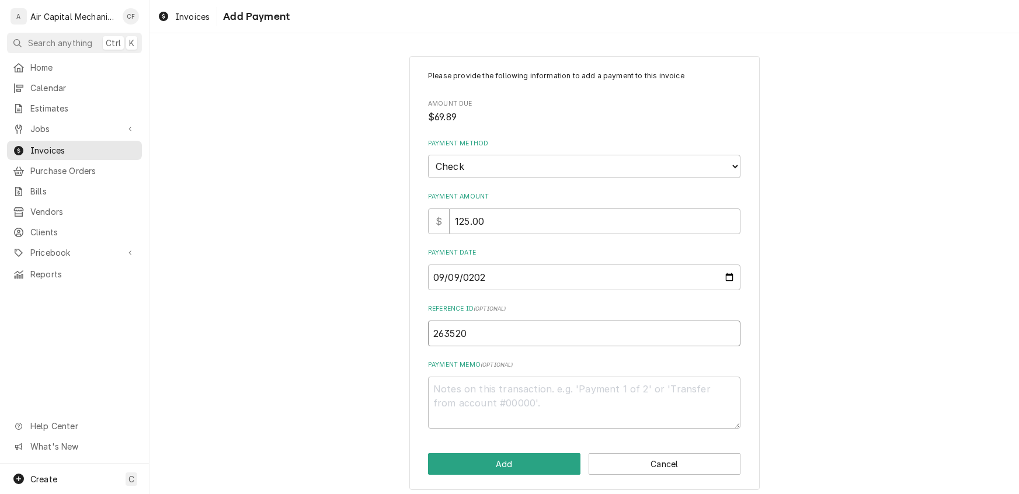
type textarea "x"
type input "2635203"
click at [519, 462] on button "Add" at bounding box center [504, 464] width 152 height 22
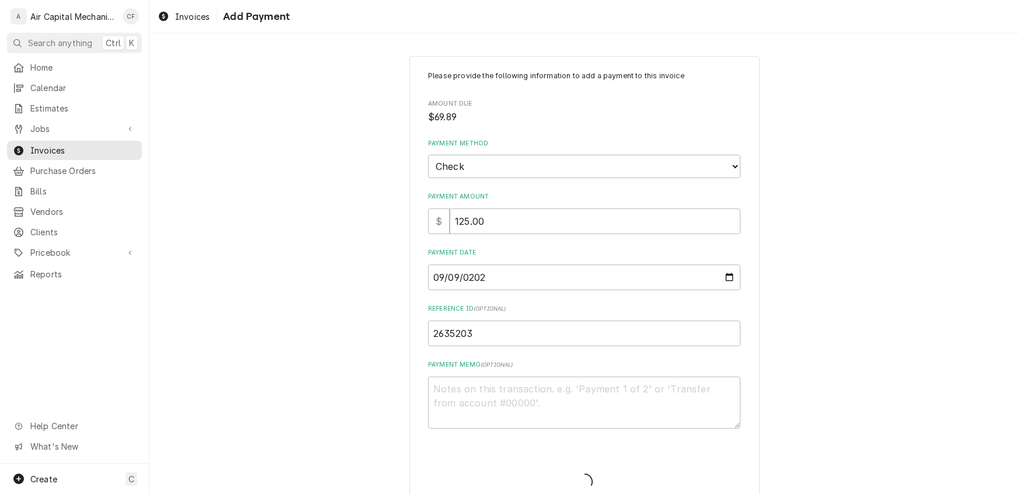
type textarea "x"
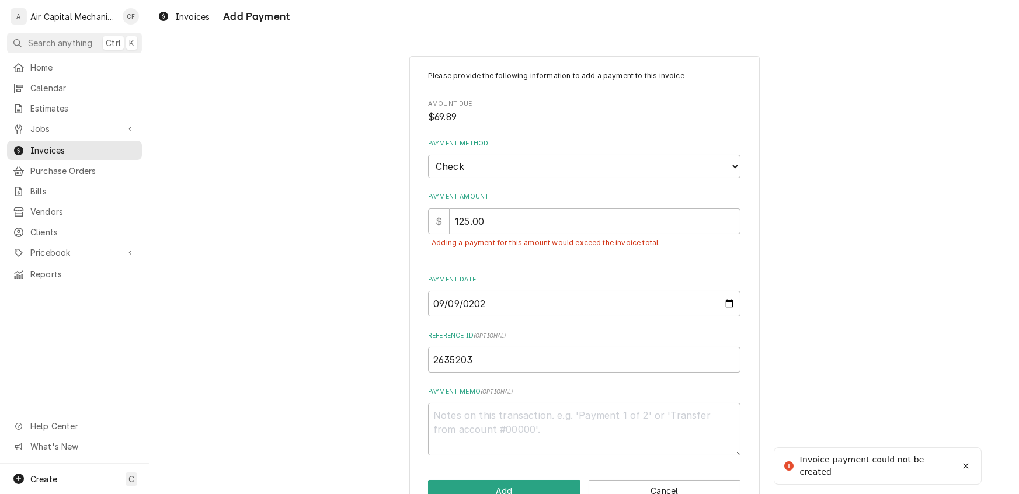
scroll to position [24, 0]
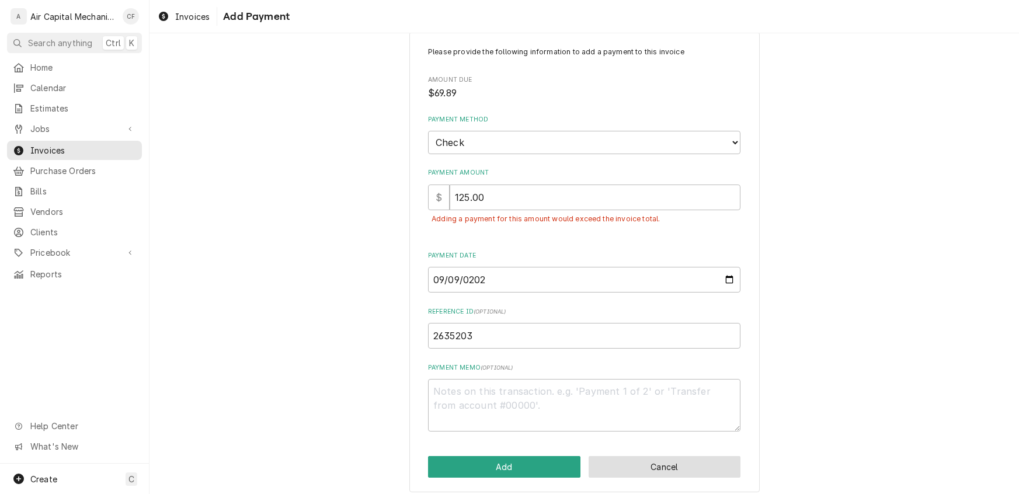
click at [662, 468] on button "Cancel" at bounding box center [665, 467] width 152 height 22
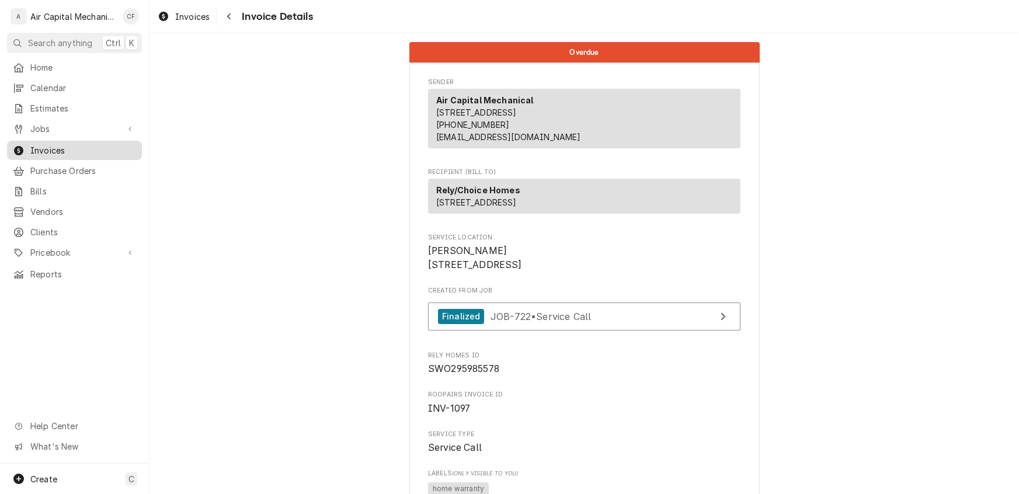
drag, startPoint x: 61, startPoint y: 145, endPoint x: 67, endPoint y: 148, distance: 6.8
click at [61, 145] on span "Invoices" at bounding box center [83, 150] width 106 height 12
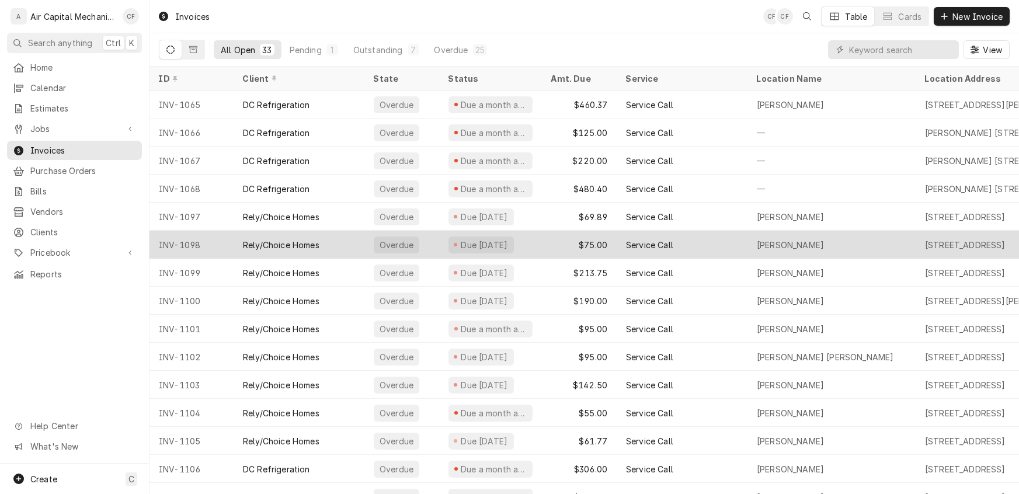
click at [175, 244] on div "INV-1098" at bounding box center [191, 245] width 84 height 28
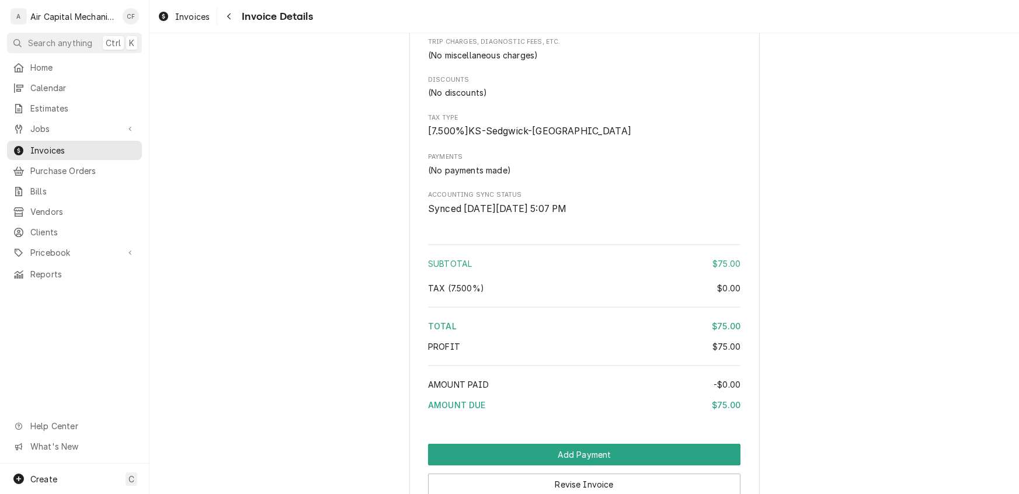
scroll to position [984, 0]
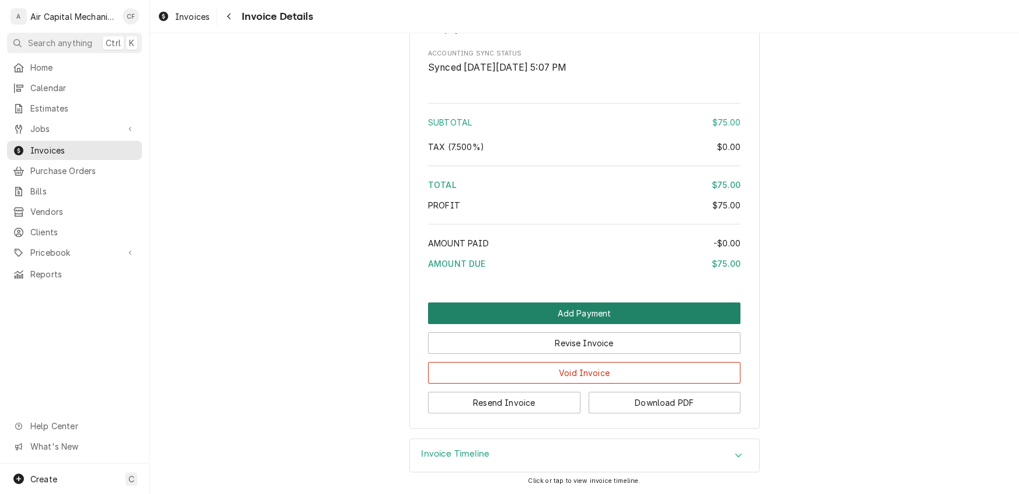
click at [597, 321] on button "Add Payment" at bounding box center [584, 313] width 312 height 22
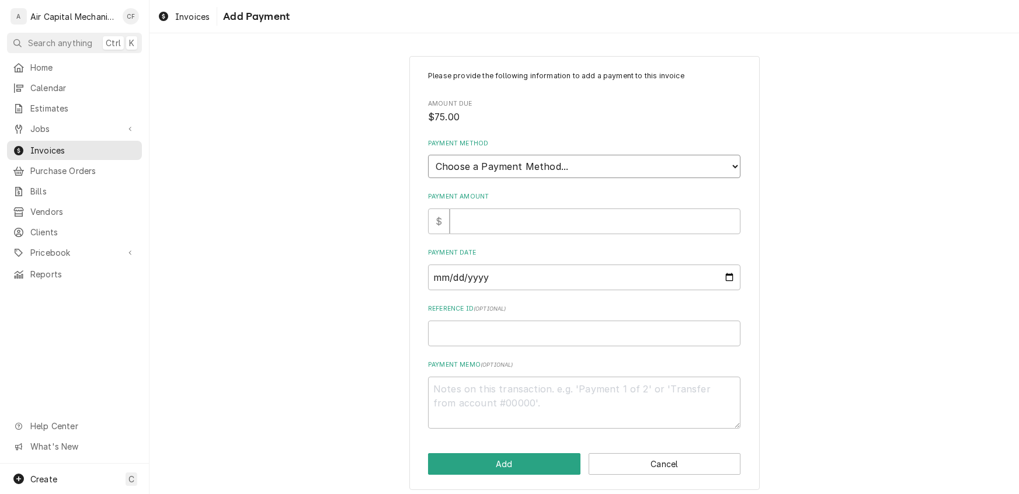
click at [514, 168] on select "Choose a Payment Method... Cash Check Credit/Debit Card ACH/eCheck Other" at bounding box center [584, 166] width 312 height 23
select select "2"
click at [428, 155] on select "Choose a Payment Method... Cash Check Credit/Debit Card ACH/eCheck Other" at bounding box center [584, 166] width 312 height 23
click at [453, 215] on input "Payment Amount" at bounding box center [595, 221] width 291 height 26
type textarea "x"
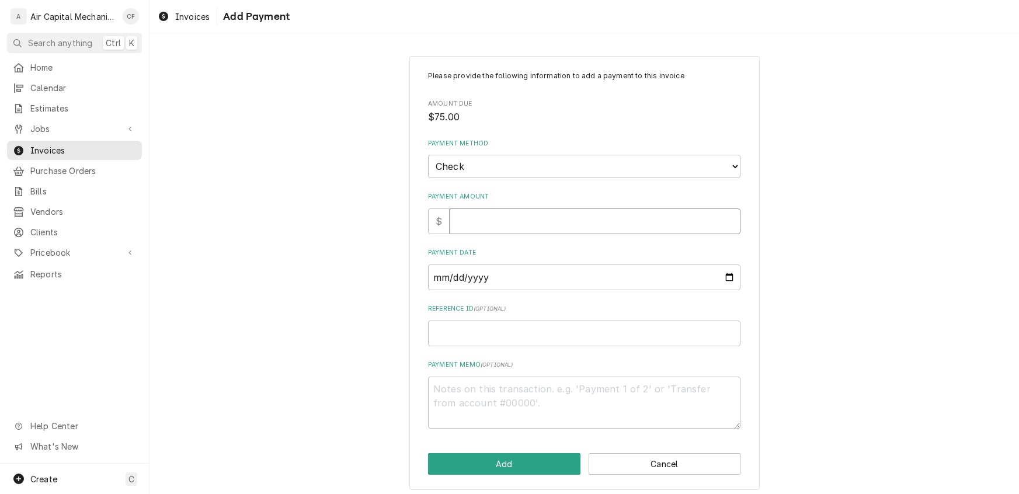
type input "8"
type textarea "x"
type input "84"
type textarea "x"
type input "84.5"
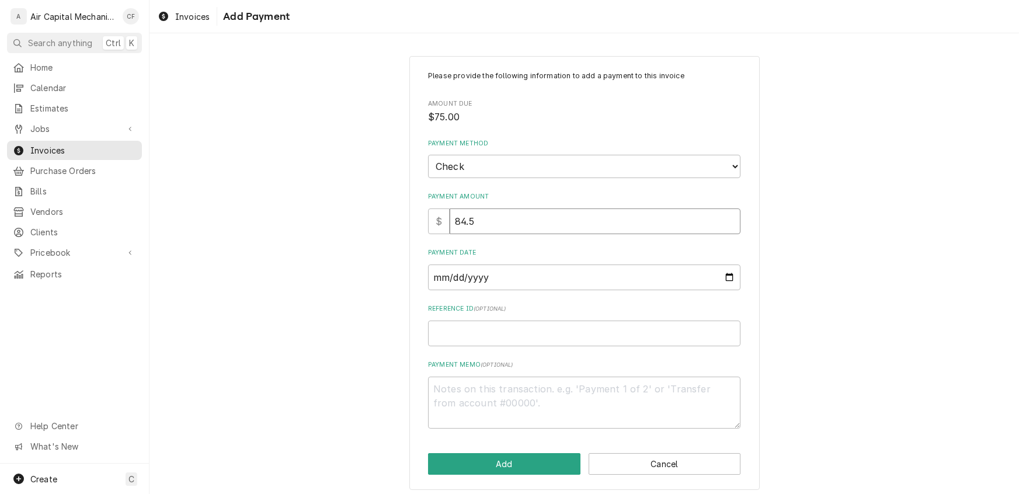
type textarea "x"
type input "84.50"
click at [441, 280] on input "Payment Date" at bounding box center [584, 277] width 312 height 26
type input "0002-09-09"
type textarea "x"
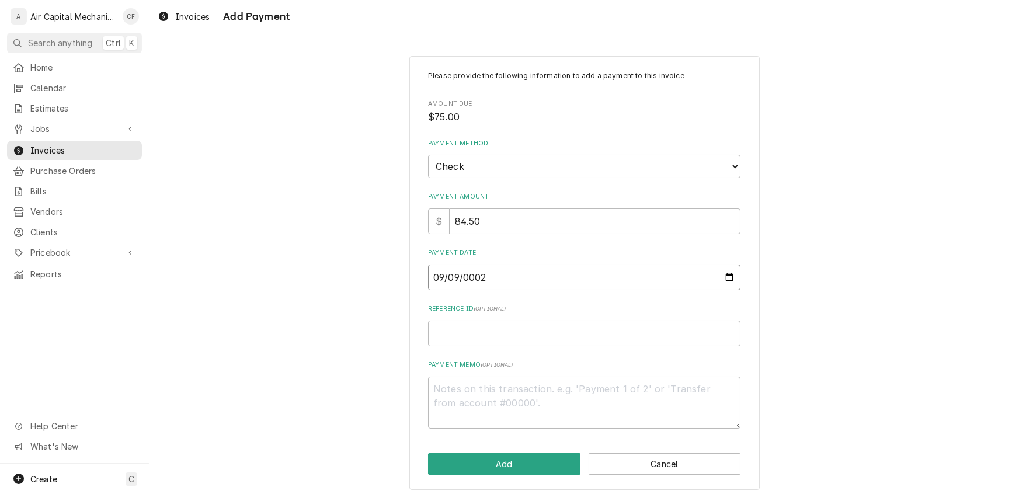
type input "0020-09-09"
type textarea "x"
type input "0202-09-09"
type textarea "x"
type input "[DATE]"
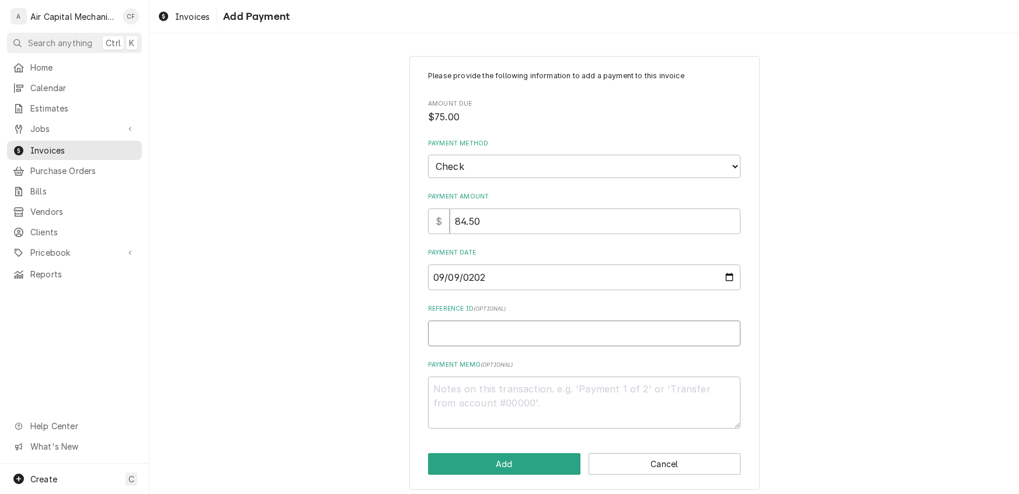
click at [454, 326] on input "Reference ID ( optional )" at bounding box center [584, 334] width 312 height 26
type textarea "x"
type input "2"
type textarea "x"
type input "26"
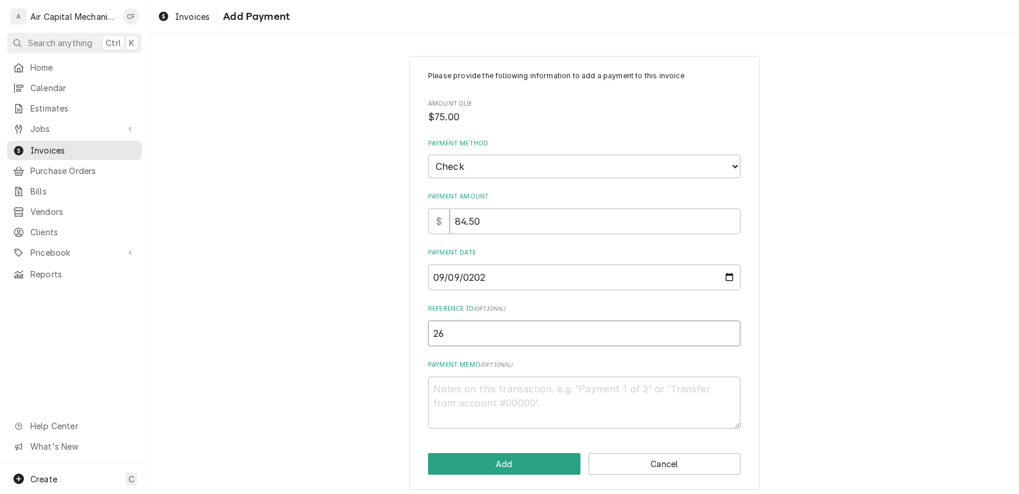
type textarea "x"
type input "263"
type textarea "x"
type input "2635"
type textarea "x"
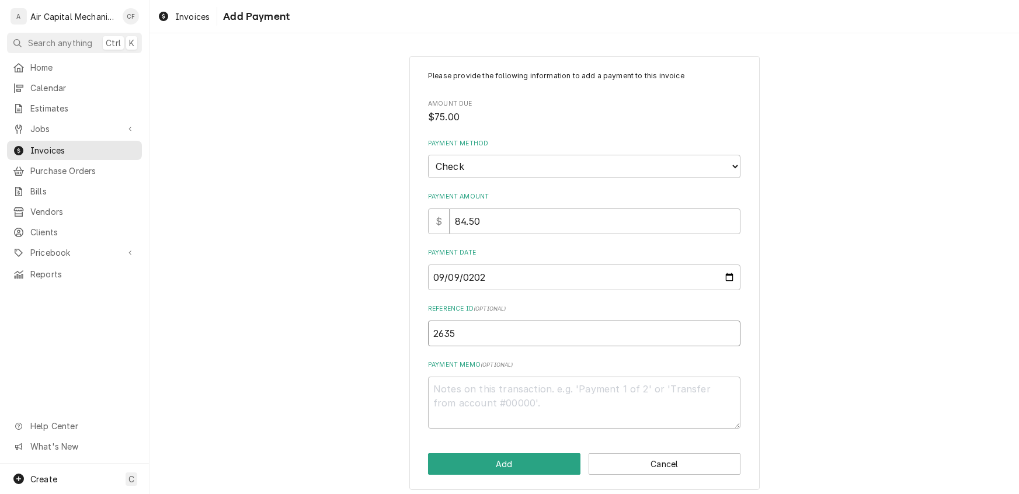
type input "26352"
type textarea "x"
type input "263520"
type textarea "x"
type input "2635203"
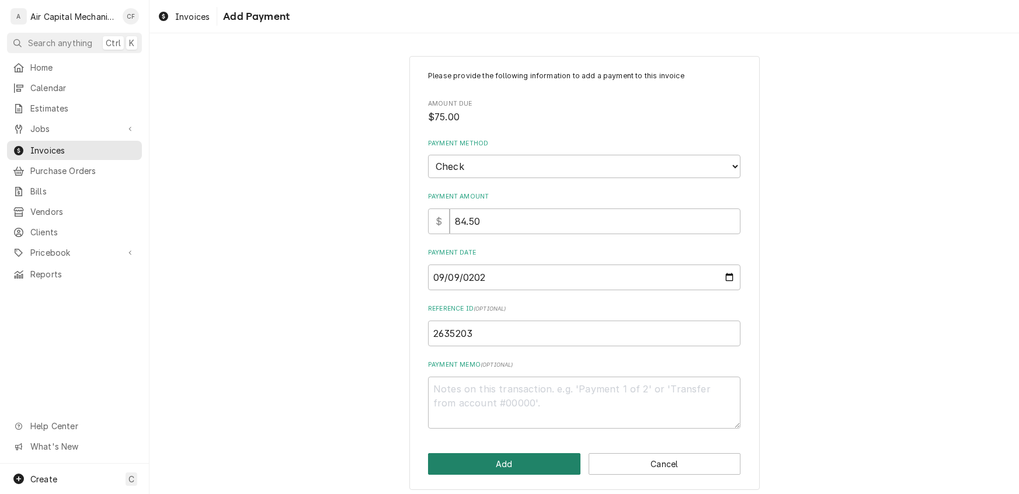
click at [476, 467] on button "Add" at bounding box center [504, 464] width 152 height 22
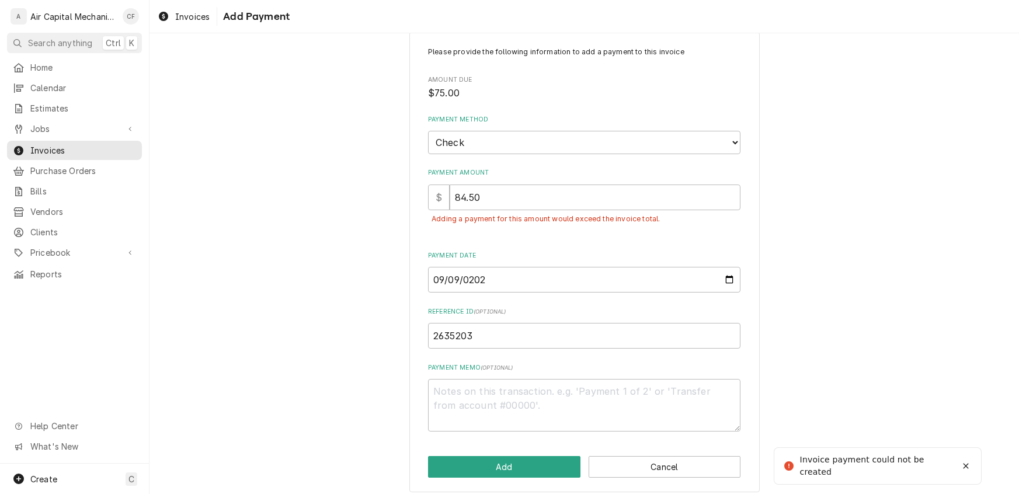
scroll to position [31, 0]
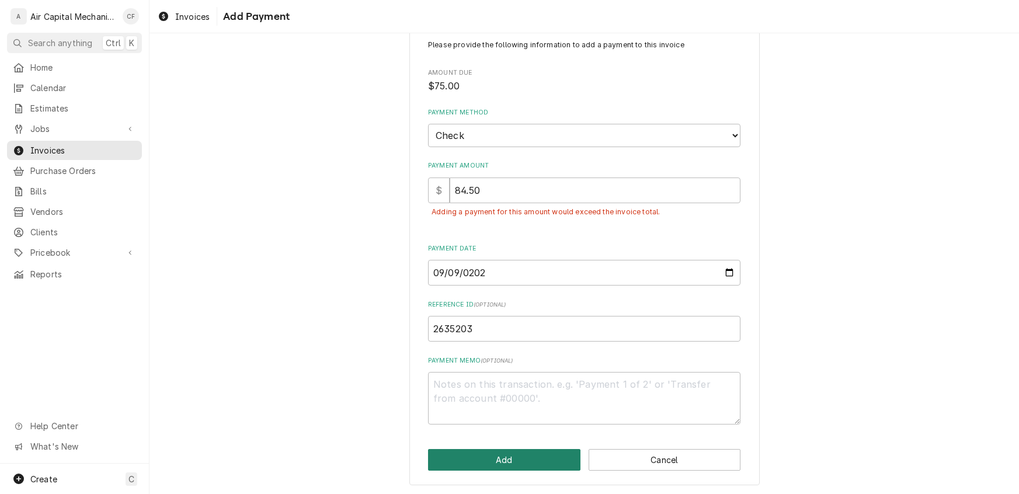
click at [522, 455] on button "Add" at bounding box center [504, 460] width 152 height 22
drag, startPoint x: 493, startPoint y: 188, endPoint x: 382, endPoint y: 180, distance: 111.2
click at [382, 180] on div "Please provide the following information to add a payment to this invoice Amoun…" at bounding box center [583, 255] width 869 height 481
type textarea "x"
type input "7"
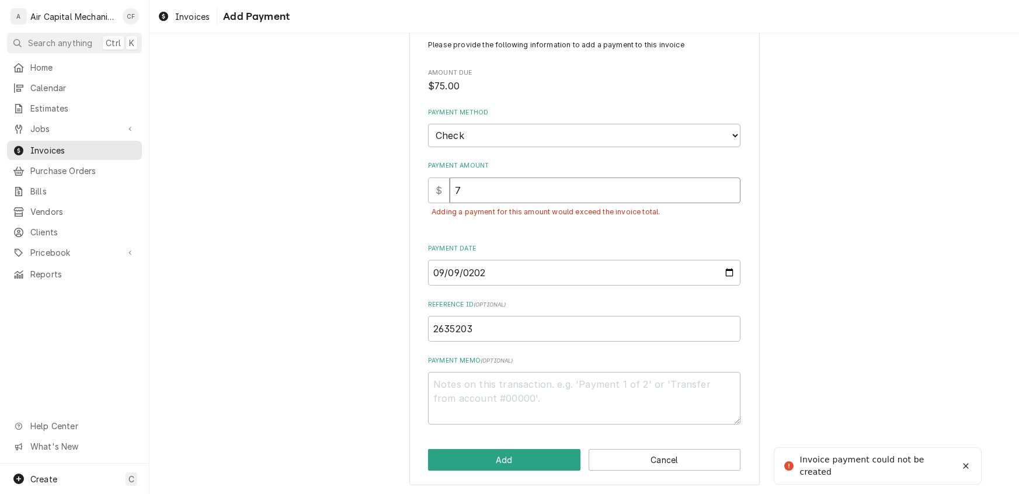
type textarea "x"
type input "75"
type textarea "x"
type input "75.0"
type textarea "x"
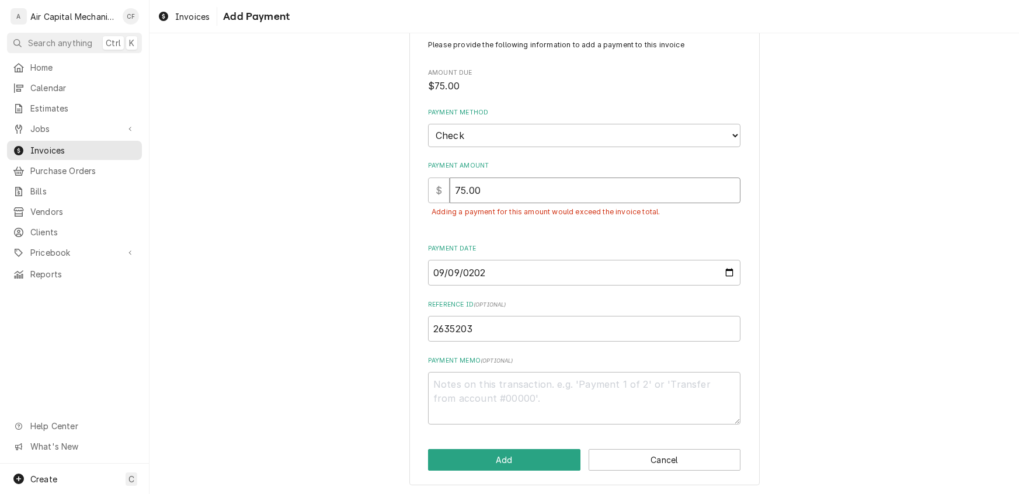
type input "75.00"
click at [500, 377] on textarea "Payment Memo ( optional )" at bounding box center [584, 398] width 312 height 53
type textarea "x"
type textarea "t"
type textarea "x"
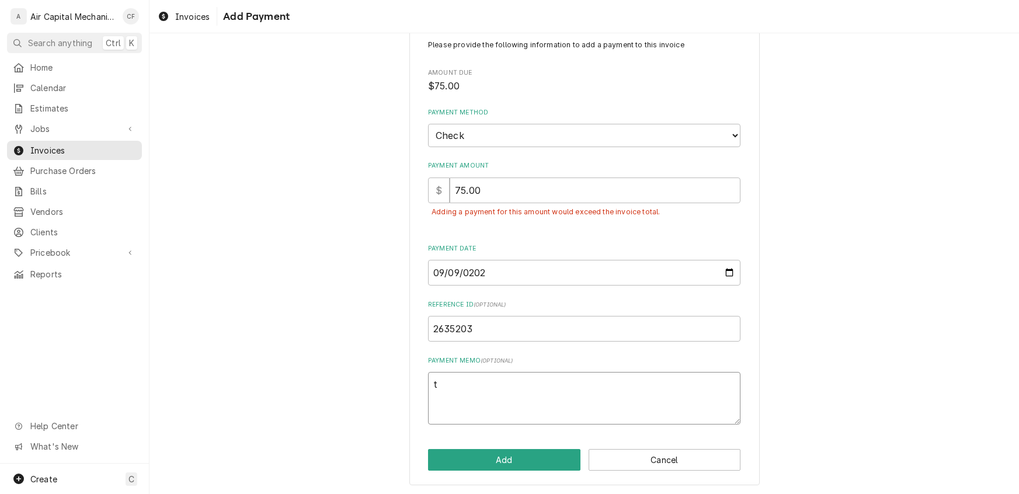
type textarea "to"
type textarea "x"
type textarea "tot"
type textarea "x"
type textarea "tota"
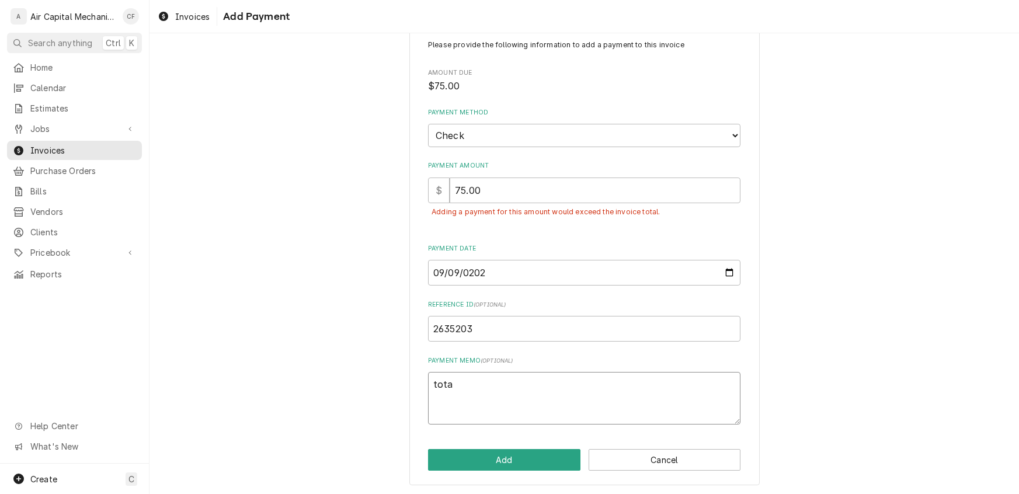
type textarea "x"
type textarea "total"
type textarea "x"
type textarea "total"
type textarea "x"
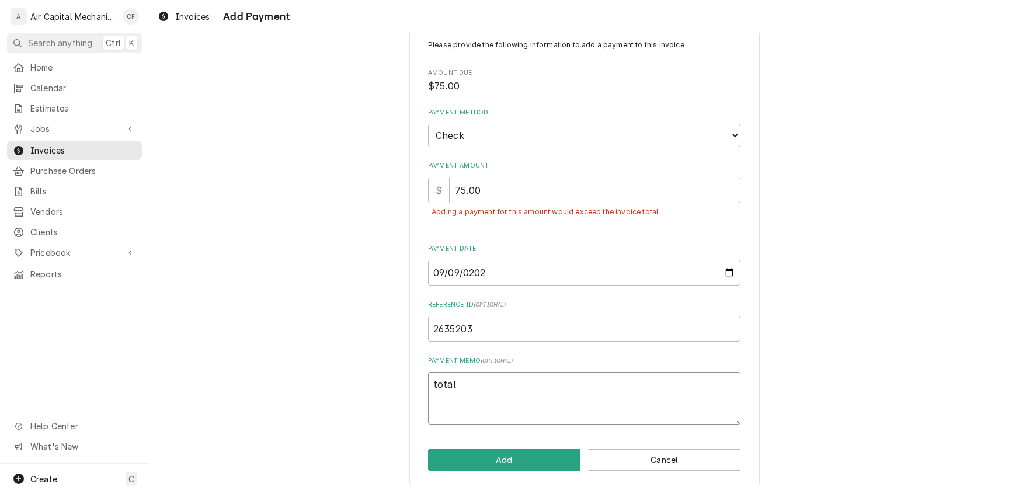
type textarea "total p"
type textarea "x"
type textarea "total pa"
type textarea "x"
type textarea "total pay"
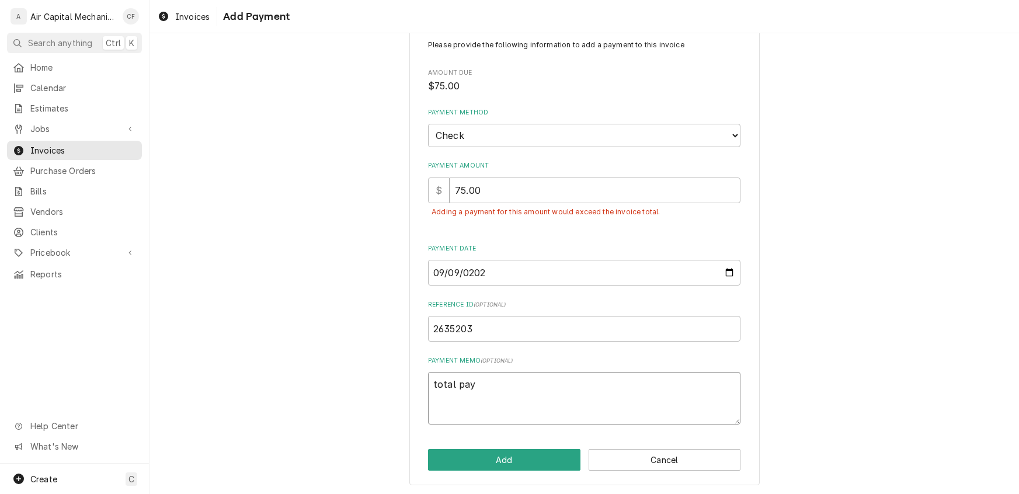
type textarea "x"
type textarea "total paym"
type textarea "x"
type textarea "total payme"
type textarea "x"
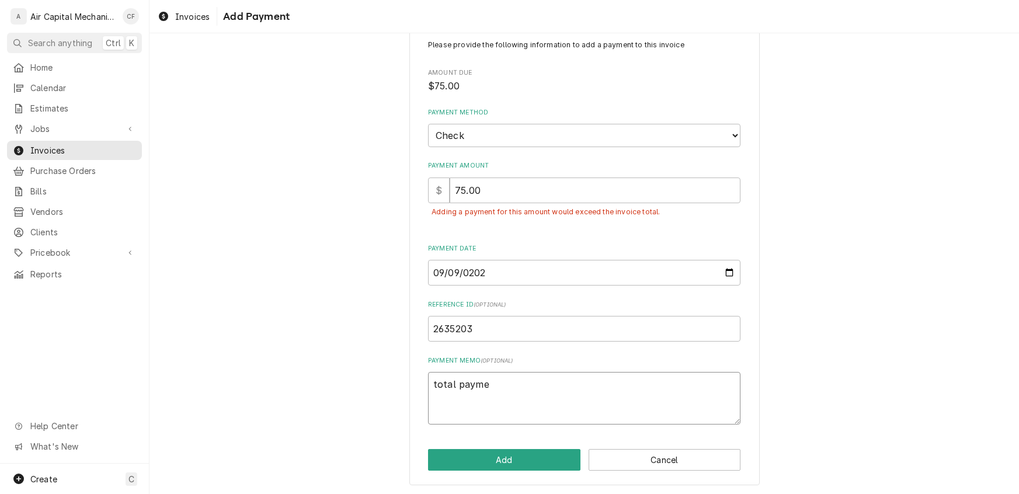
type textarea "total paymen"
type textarea "x"
type textarea "total payment"
type textarea "x"
type textarea "total payment"
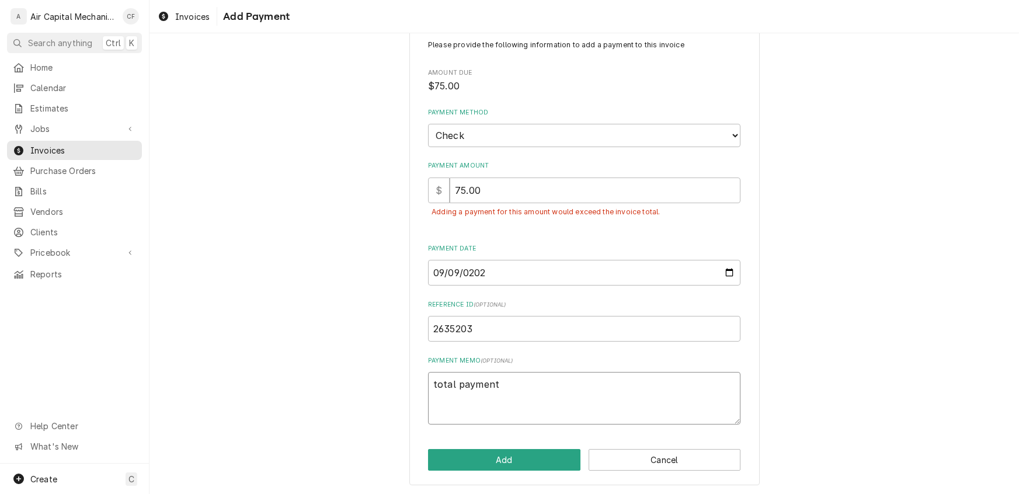
type textarea "x"
type textarea "total payment i"
type textarea "x"
type textarea "total payment is"
type textarea "x"
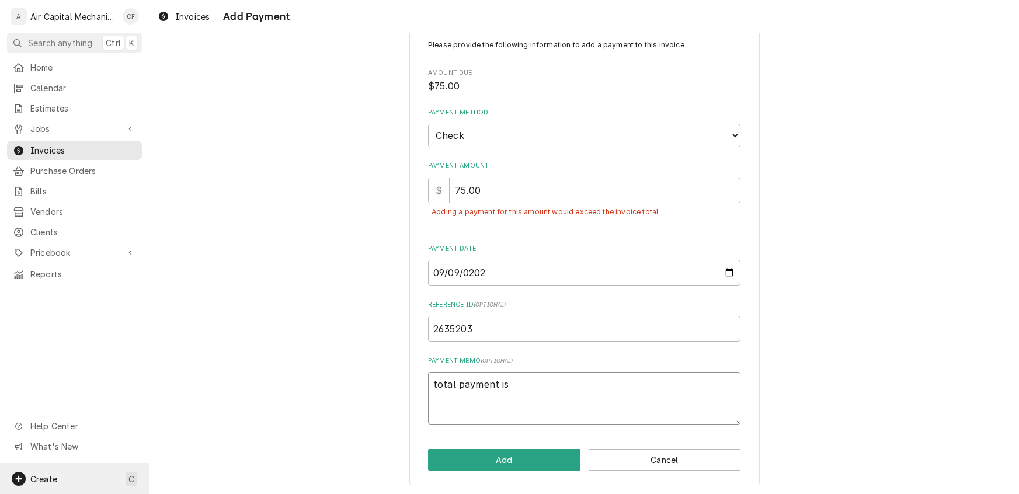
type textarea "total payment is"
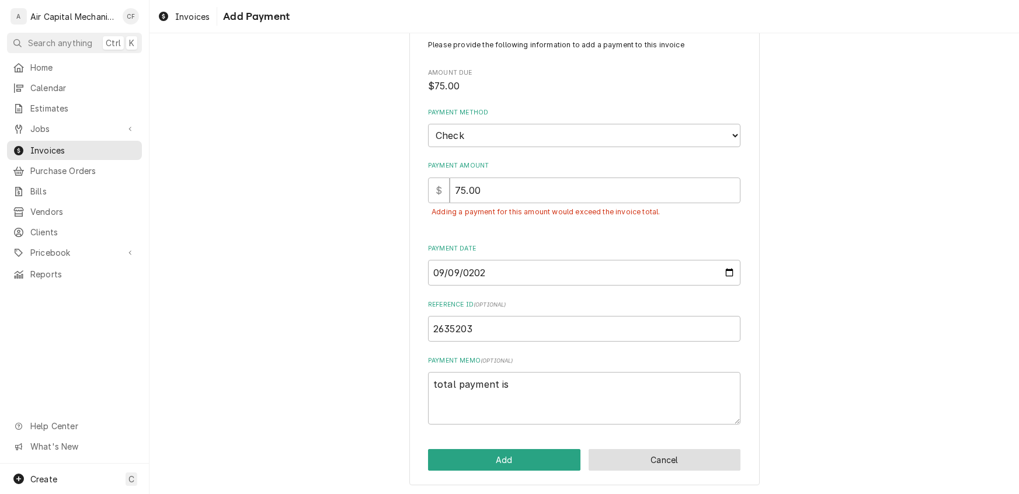
click at [647, 459] on button "Cancel" at bounding box center [665, 460] width 152 height 22
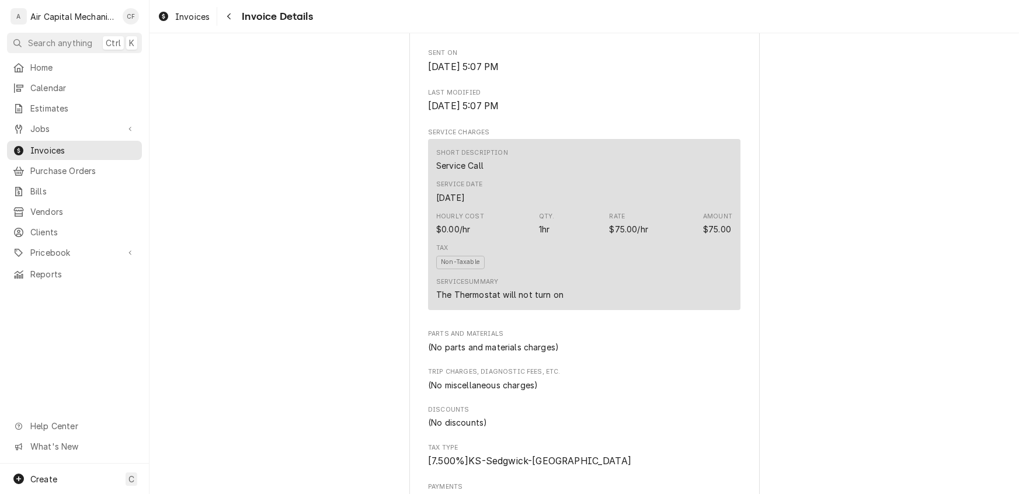
scroll to position [413, 0]
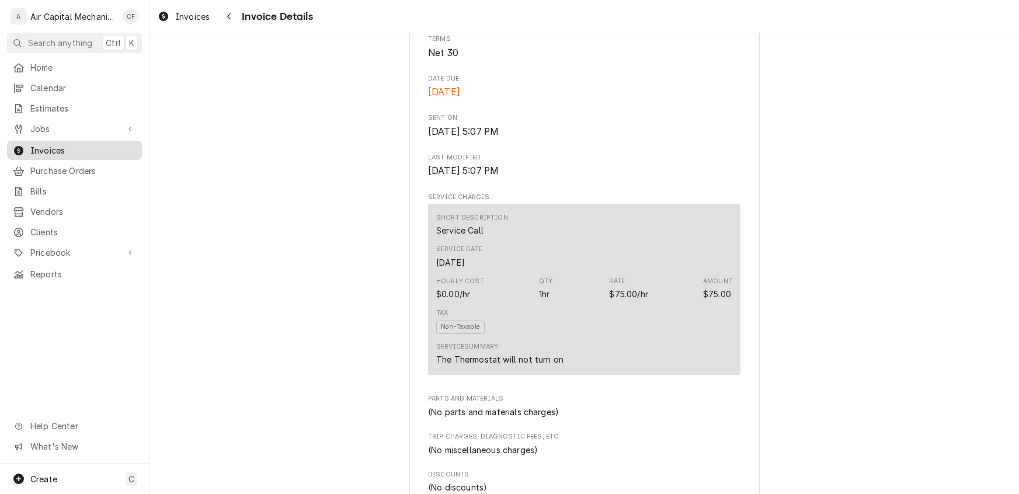
click at [45, 144] on span "Invoices" at bounding box center [83, 150] width 106 height 12
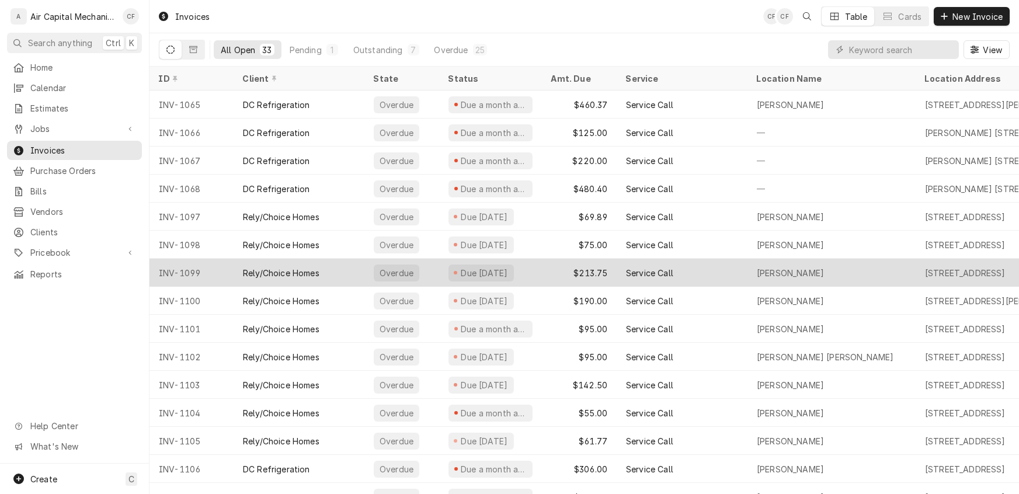
click at [276, 267] on div "Rely/Choice Homes" at bounding box center [281, 273] width 76 height 12
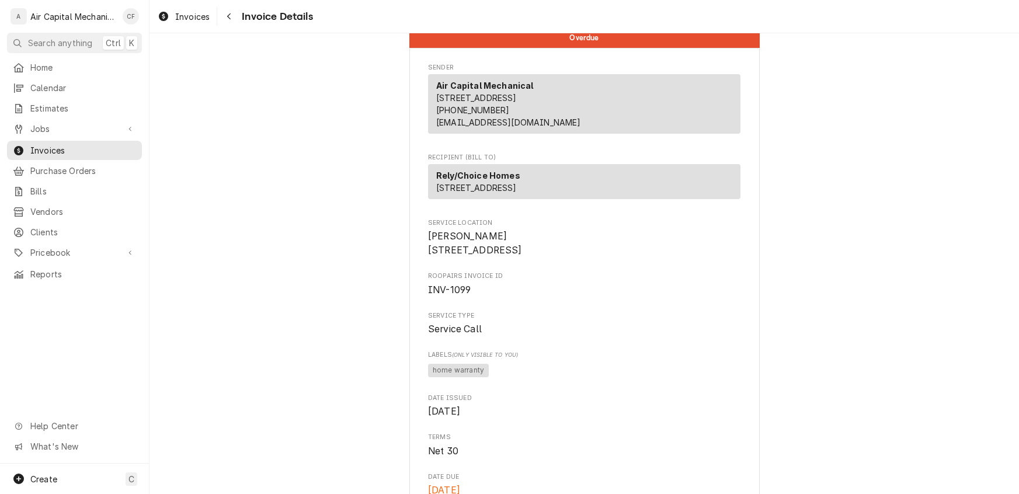
scroll to position [12, 0]
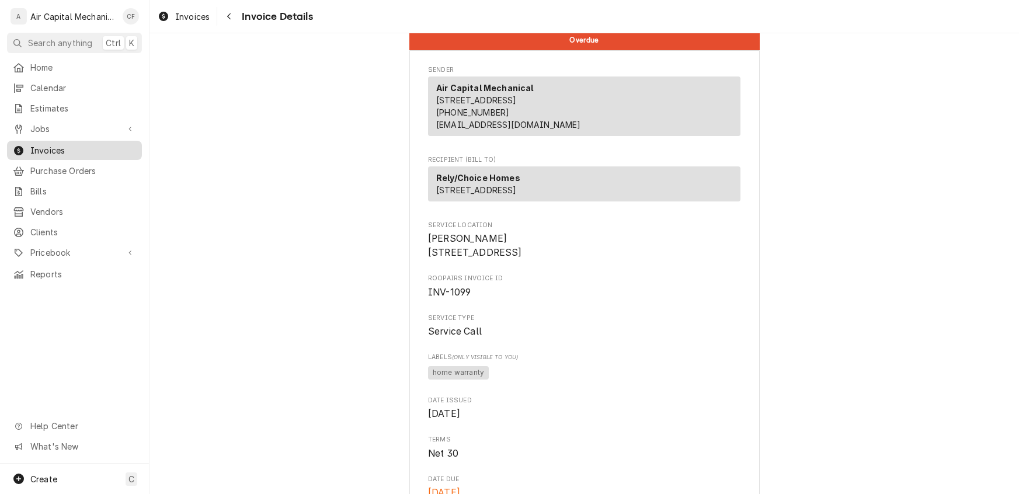
click at [36, 151] on span "Invoices" at bounding box center [83, 150] width 106 height 12
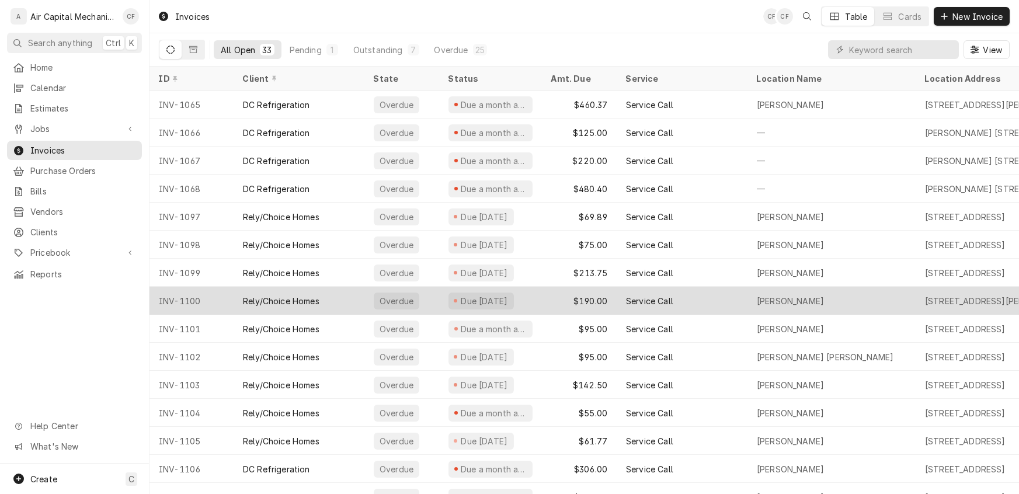
click at [298, 288] on div "Rely/Choice Homes" at bounding box center [299, 301] width 131 height 28
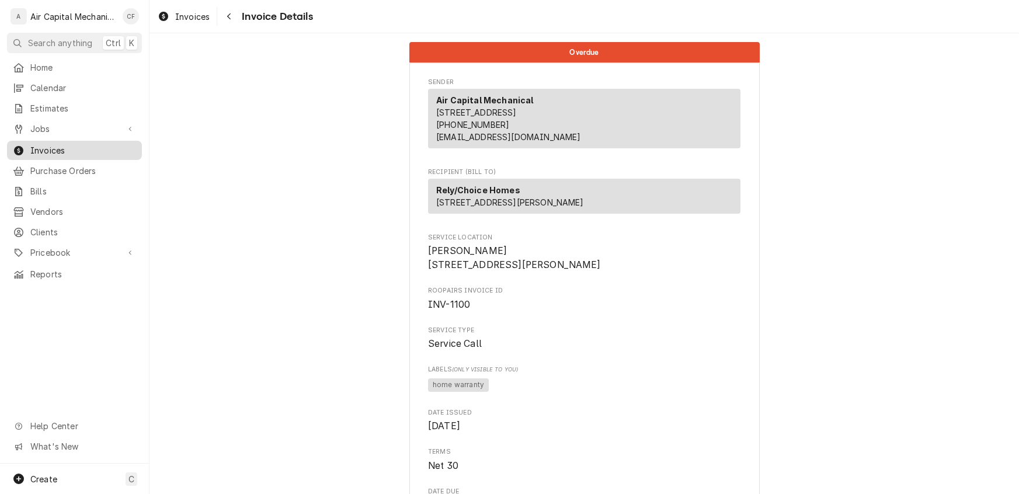
click at [45, 149] on span "Invoices" at bounding box center [83, 150] width 106 height 12
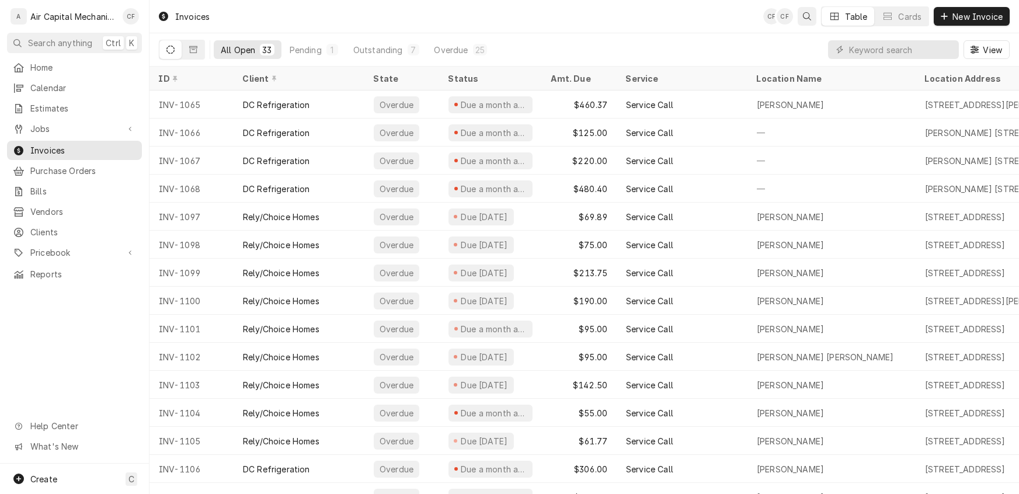
click at [808, 18] on icon "Open search" at bounding box center [807, 16] width 8 height 8
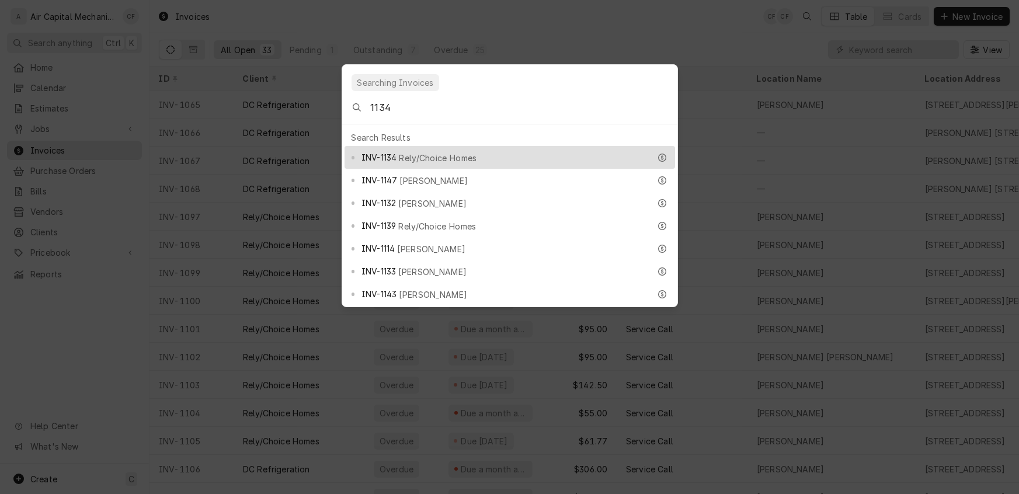
type input "1134"
click at [434, 158] on div "INV-1134 Rely/Choice Homes" at bounding box center [509, 157] width 330 height 23
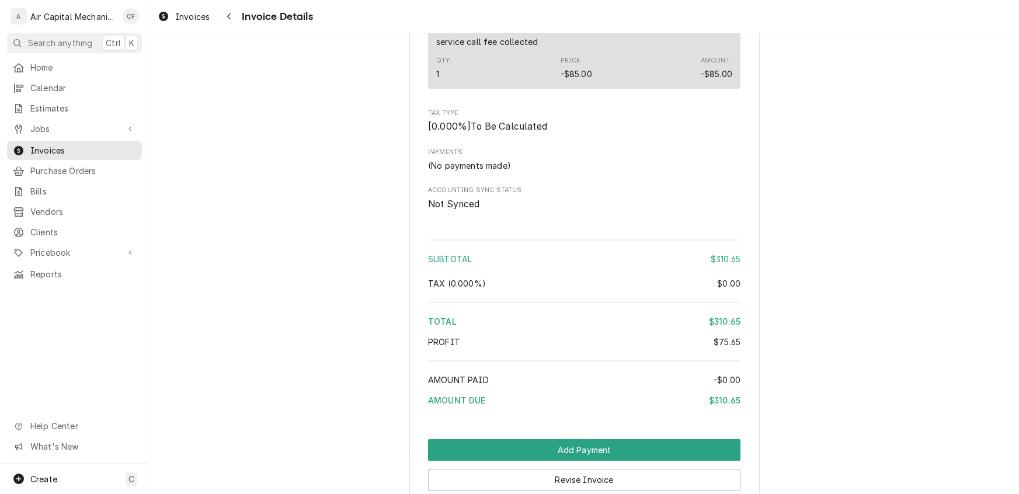
scroll to position [1494, 0]
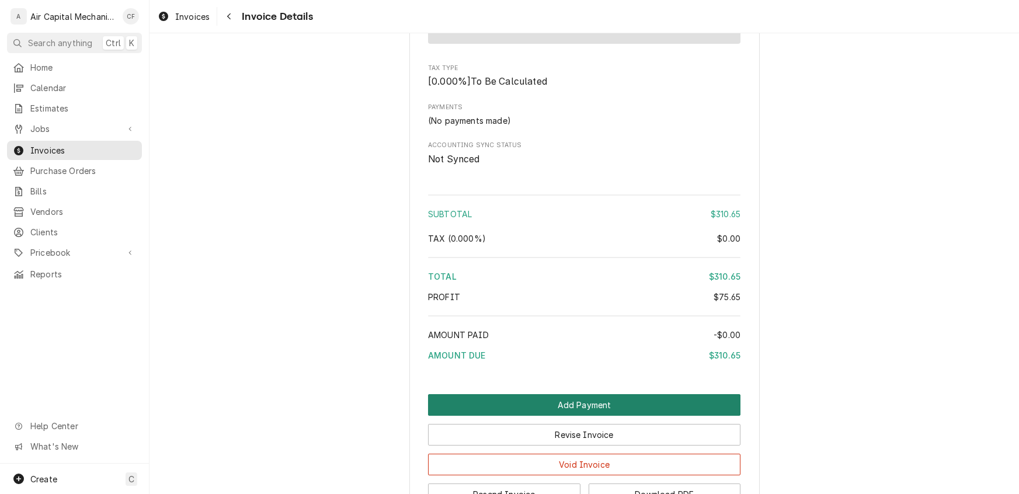
click at [564, 416] on button "Add Payment" at bounding box center [584, 405] width 312 height 22
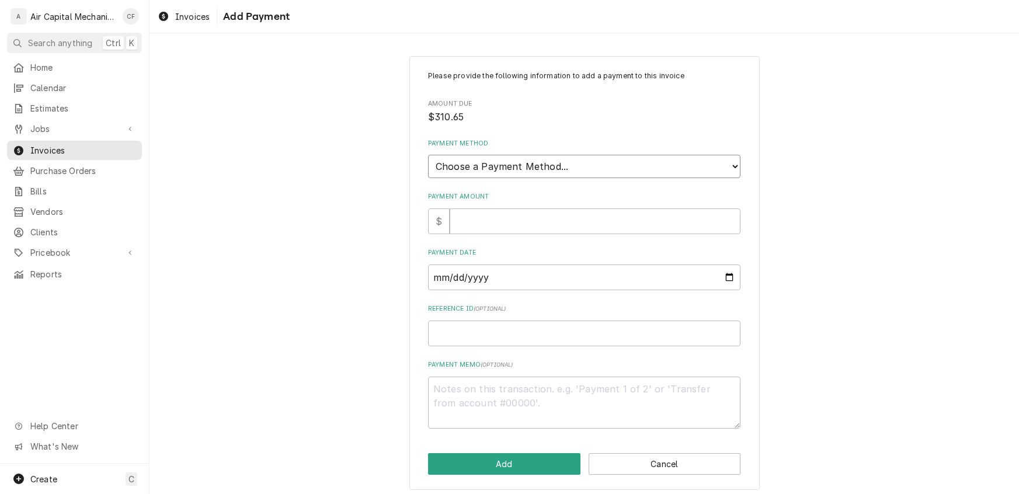
click at [484, 171] on select "Choose a Payment Method... Cash Check Credit/Debit Card ACH/eCheck Other" at bounding box center [584, 166] width 312 height 23
select select "2"
click at [428, 155] on select "Choose a Payment Method... Cash Check Credit/Debit Card ACH/eCheck Other" at bounding box center [584, 166] width 312 height 23
click at [457, 214] on input "Payment Amount" at bounding box center [595, 221] width 291 height 26
type textarea "x"
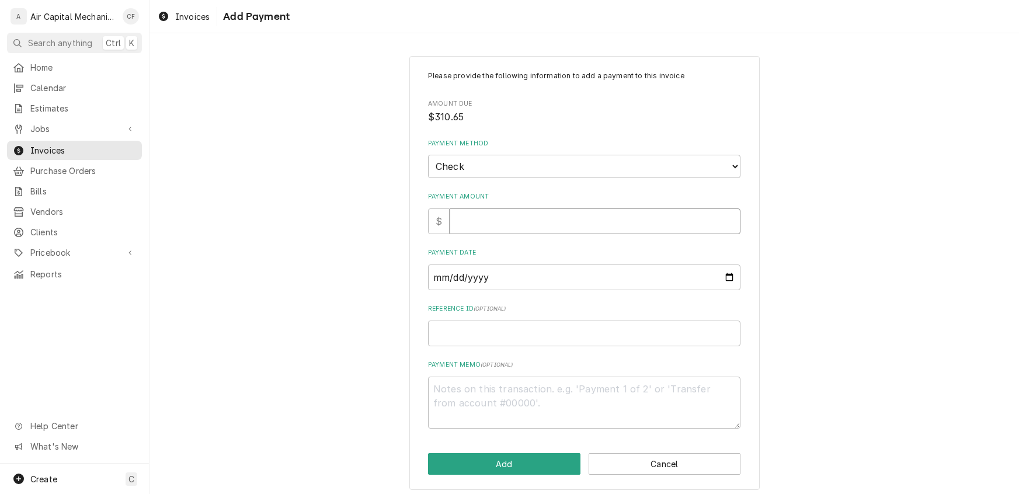
type input "3"
type textarea "x"
type input "32"
type textarea "x"
type input "324"
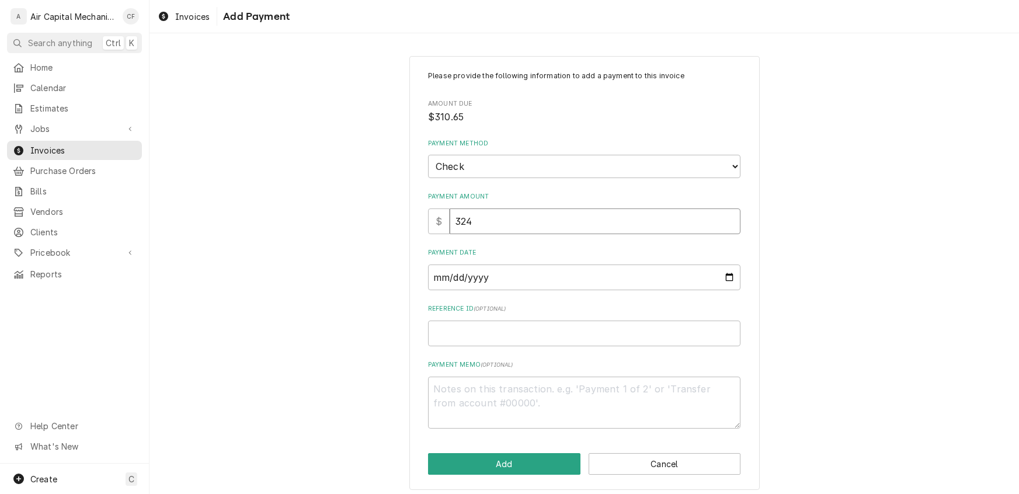
type textarea "x"
type input "324.7"
type textarea "x"
type input "324.70"
click at [439, 282] on input "Payment Date" at bounding box center [584, 277] width 312 height 26
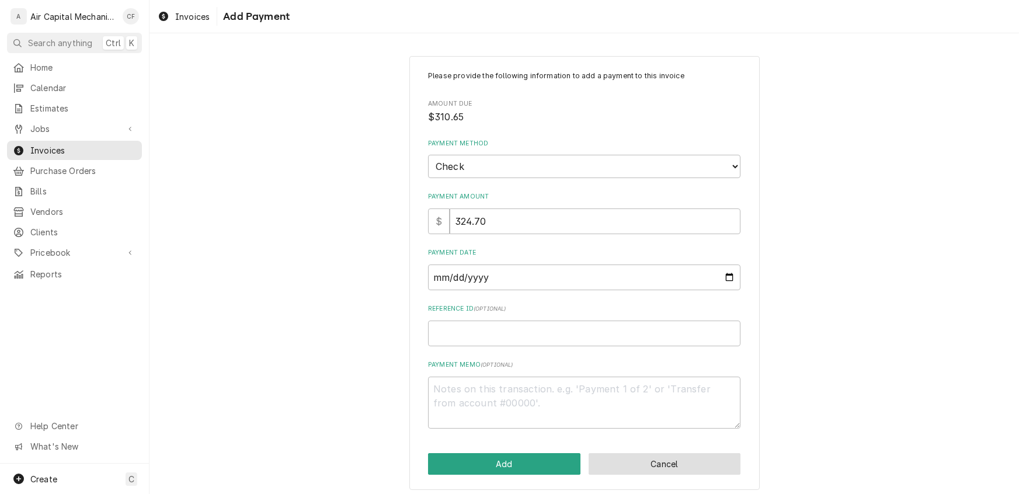
click at [647, 460] on button "Cancel" at bounding box center [665, 464] width 152 height 22
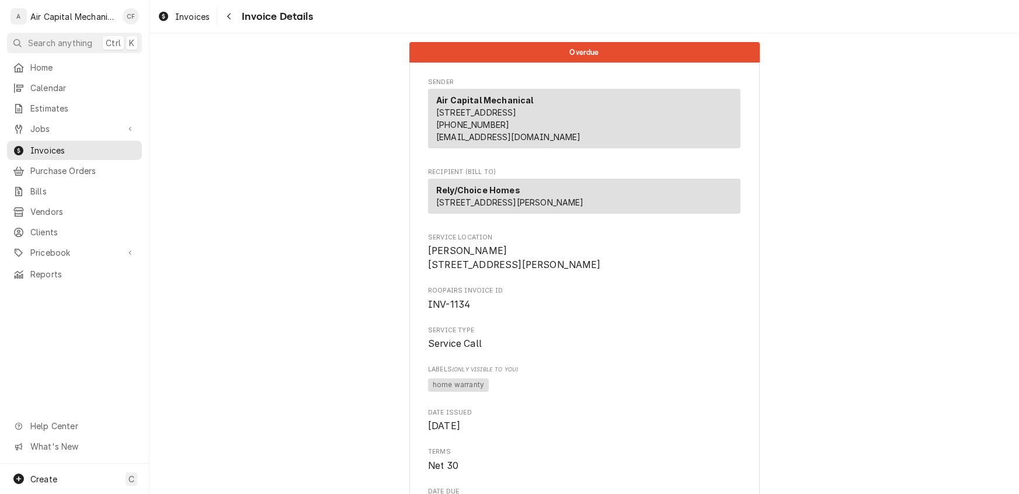
scroll to position [1494, 0]
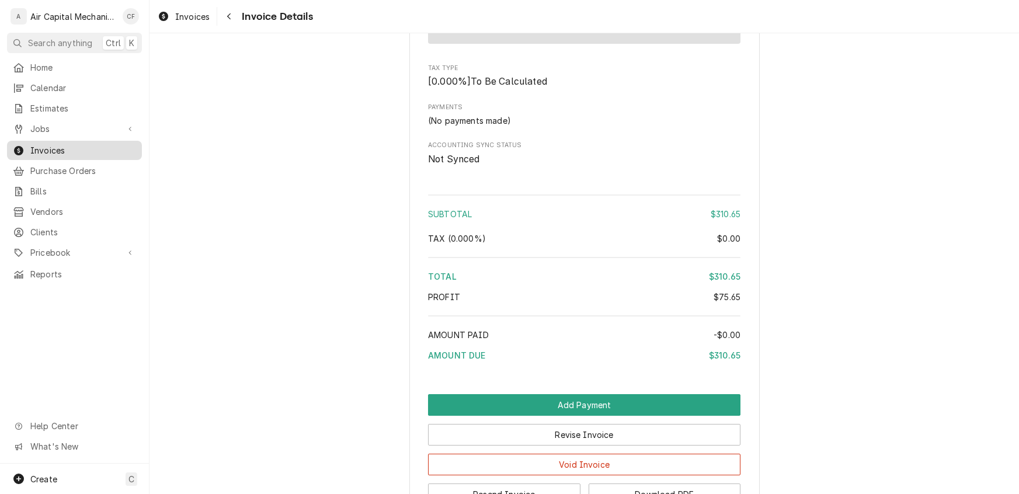
click at [45, 154] on link "Invoices" at bounding box center [74, 150] width 135 height 19
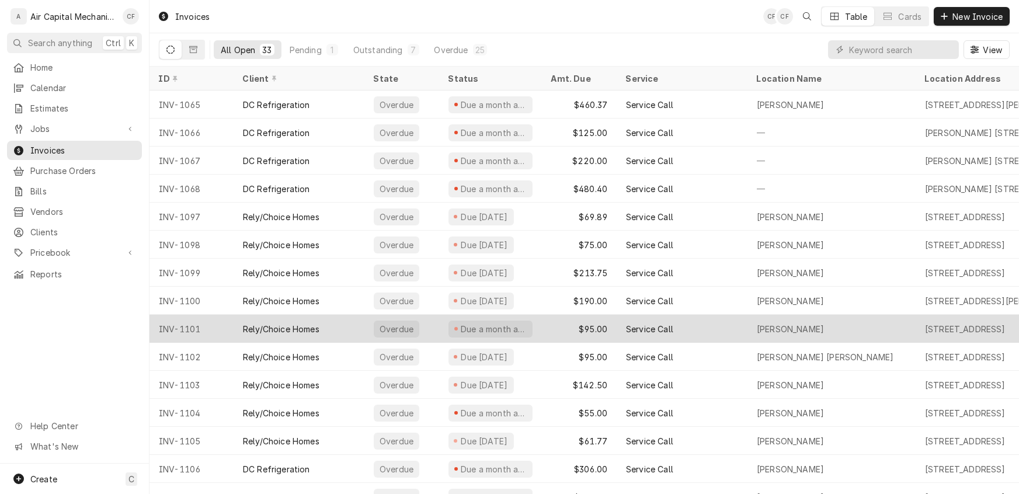
click at [280, 328] on div "Rely/Choice Homes" at bounding box center [281, 329] width 76 height 12
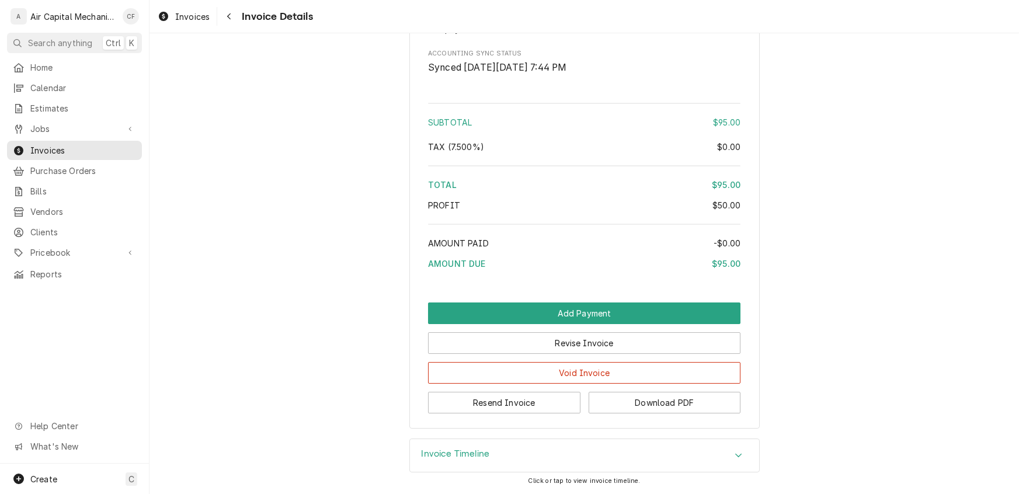
scroll to position [984, 0]
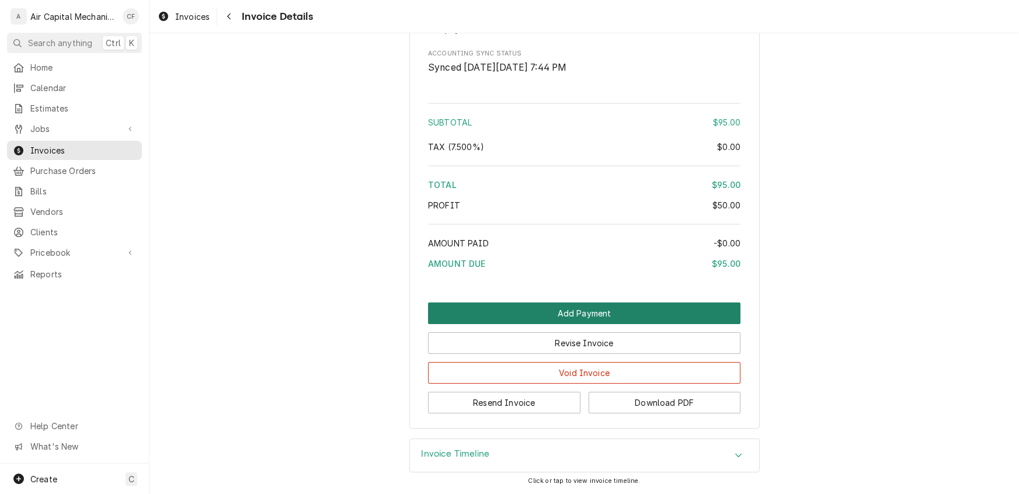
click at [569, 319] on button "Add Payment" at bounding box center [584, 313] width 312 height 22
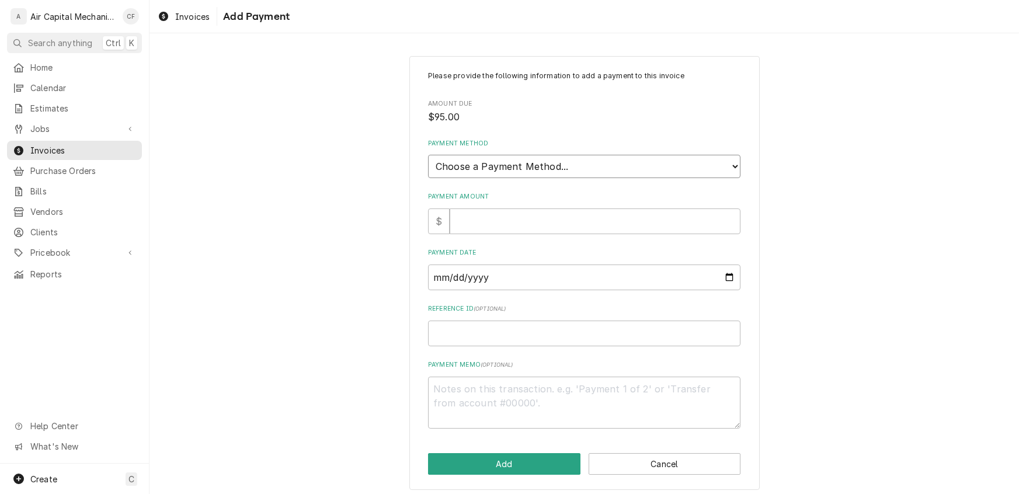
click at [491, 165] on select "Choose a Payment Method... Cash Check Credit/Debit Card ACH/eCheck Other" at bounding box center [584, 166] width 312 height 23
select select "2"
click at [428, 155] on select "Choose a Payment Method... Cash Check Credit/Debit Card ACH/eCheck Other" at bounding box center [584, 166] width 312 height 23
click at [467, 217] on input "Payment Amount" at bounding box center [595, 221] width 291 height 26
type textarea "x"
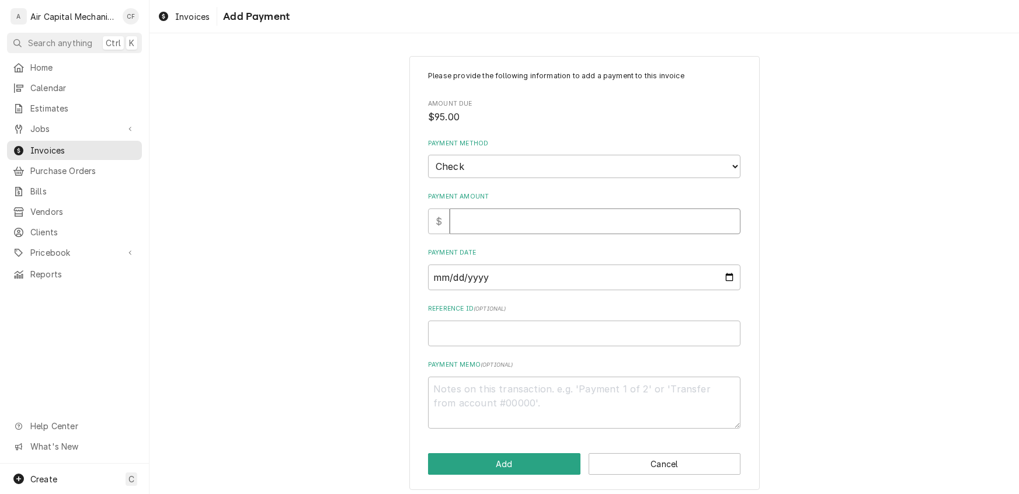
type input "1"
type textarea "x"
type input "15"
type textarea "x"
type input "15.5"
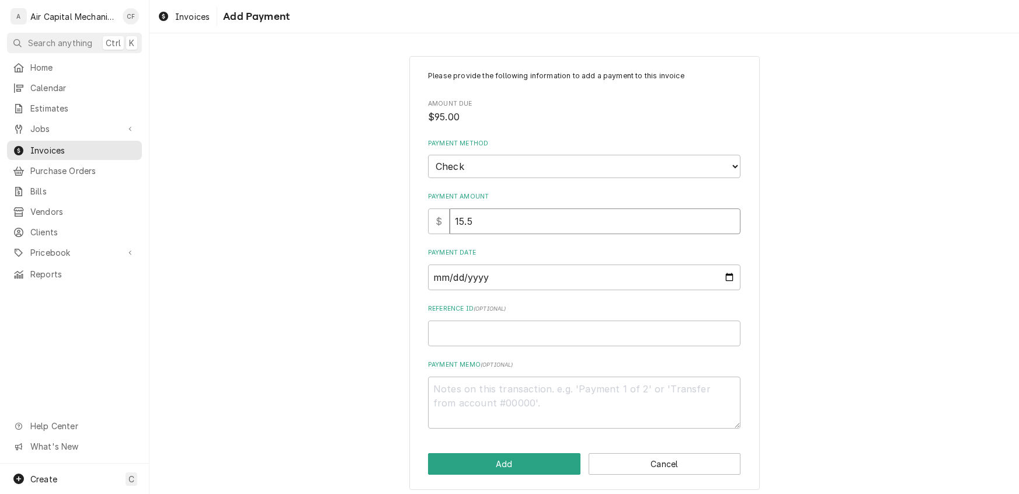
type textarea "x"
type input "15.50"
click at [450, 273] on input "Payment Date" at bounding box center [584, 277] width 312 height 26
type input "0002-09-09"
type textarea "x"
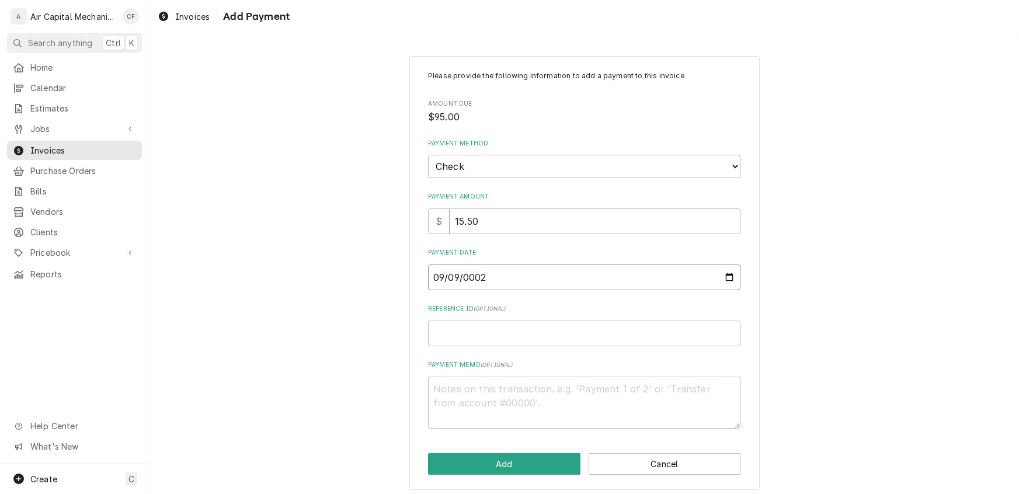
type input "0020-09-09"
type textarea "x"
type input "0202-09-09"
type textarea "x"
type input "[DATE]"
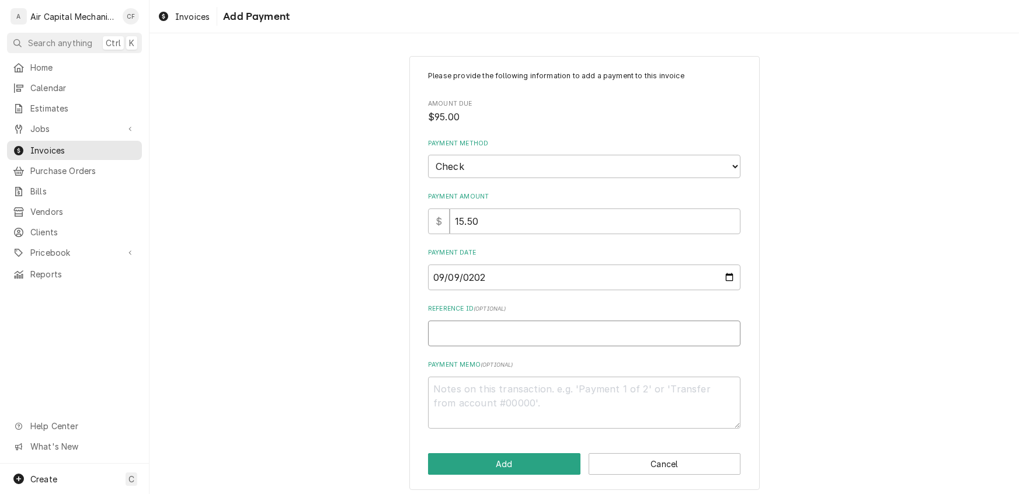
click at [475, 330] on input "Reference ID ( optional )" at bounding box center [584, 334] width 312 height 26
type textarea "x"
type input "2"
type textarea "x"
type input "26"
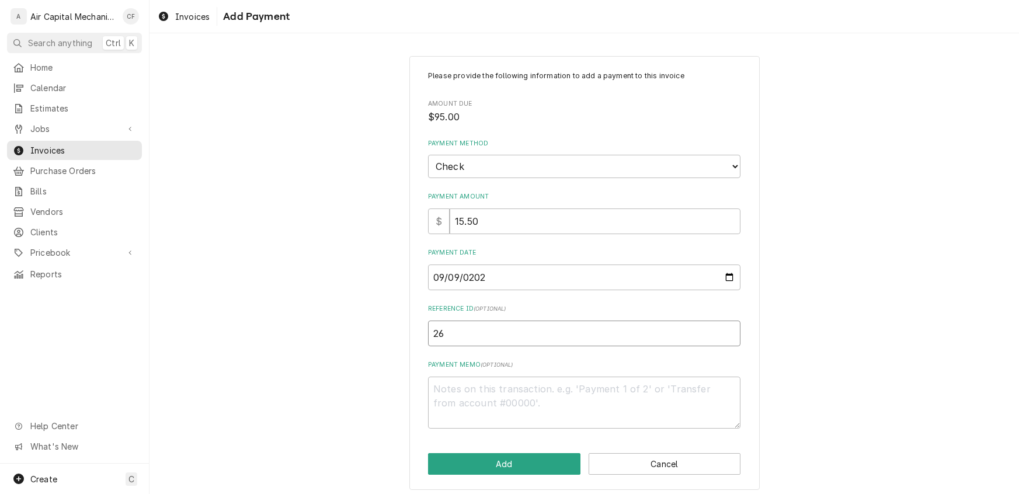
type textarea "x"
type input "263"
type textarea "x"
type input "2635"
type textarea "x"
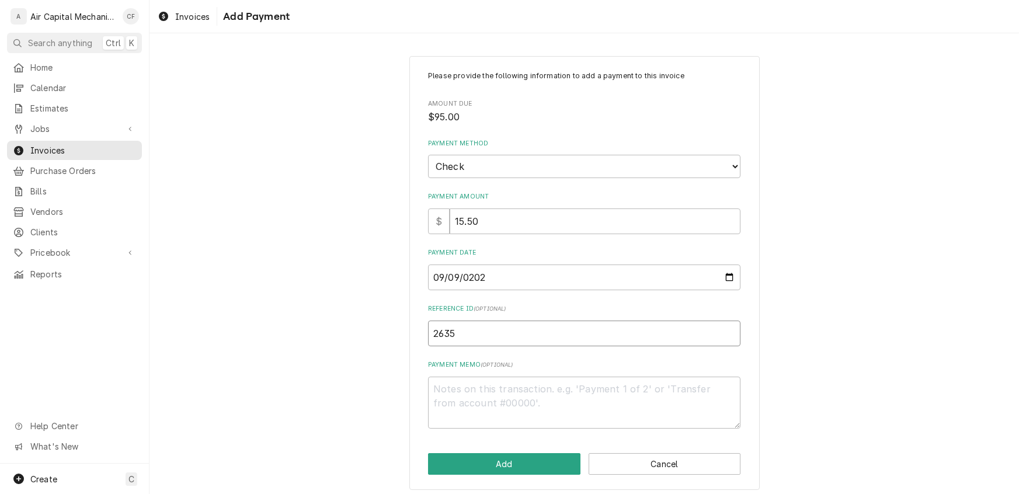
type input "26352"
type textarea "x"
type input "263520"
type textarea "x"
type input "2635203"
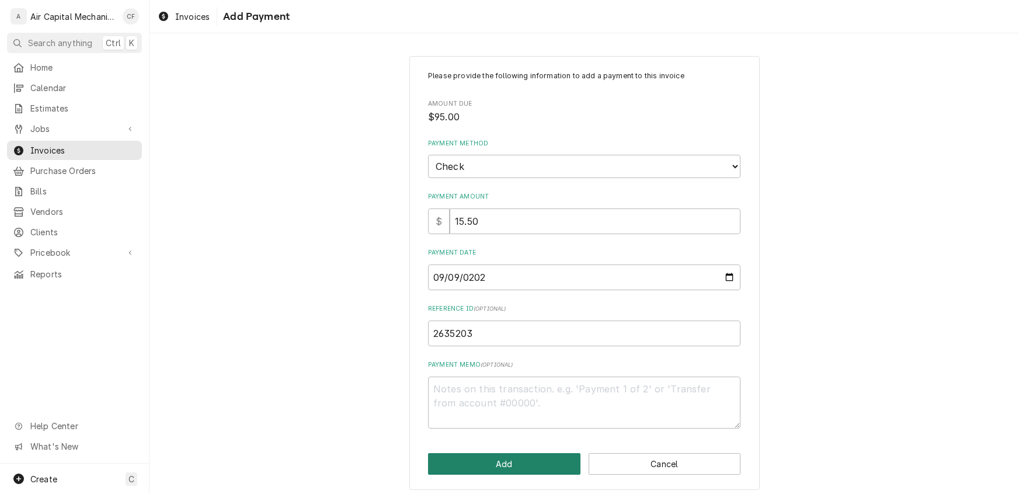
click at [488, 465] on button "Add" at bounding box center [504, 464] width 152 height 22
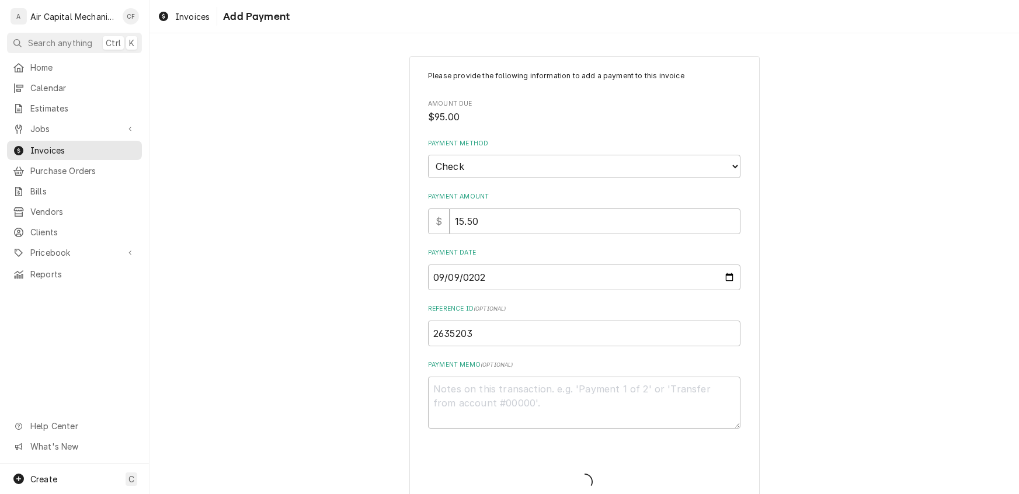
type textarea "x"
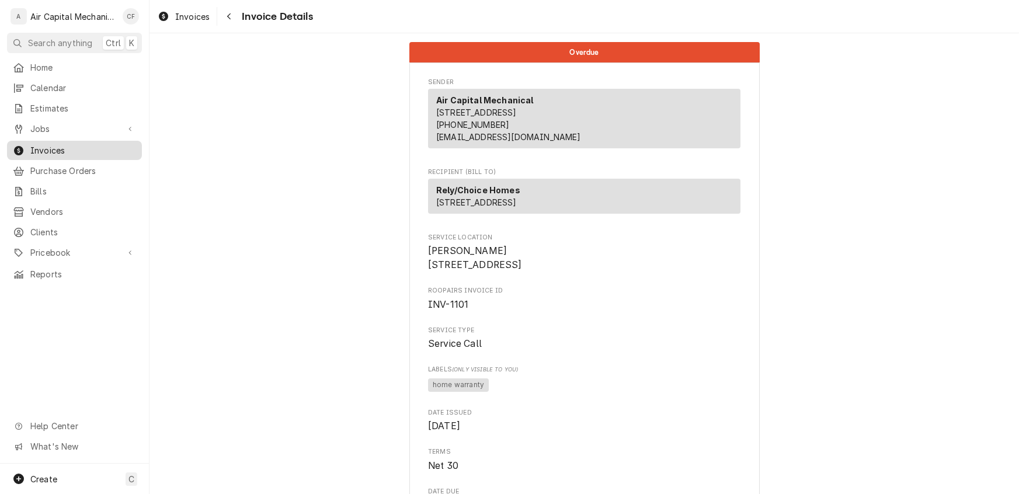
click at [47, 151] on span "Invoices" at bounding box center [83, 150] width 106 height 12
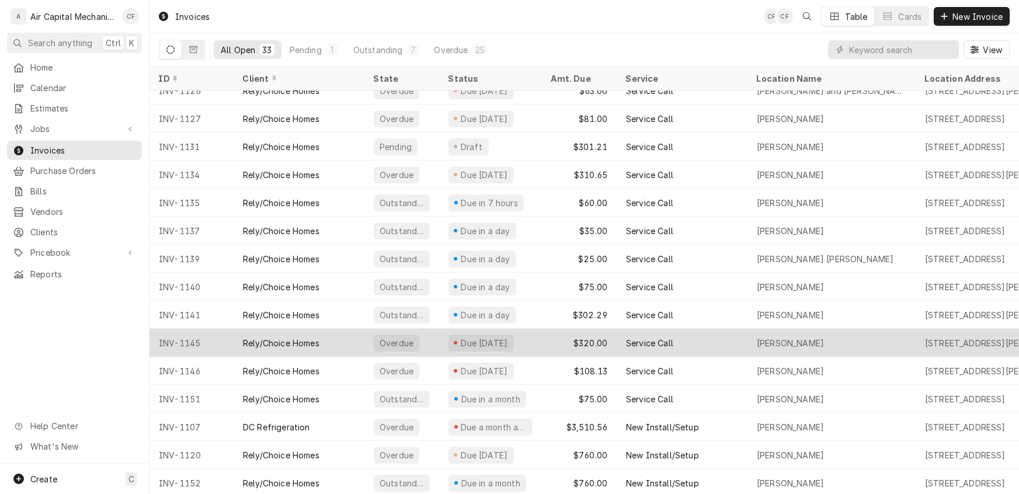
scroll to position [519, 0]
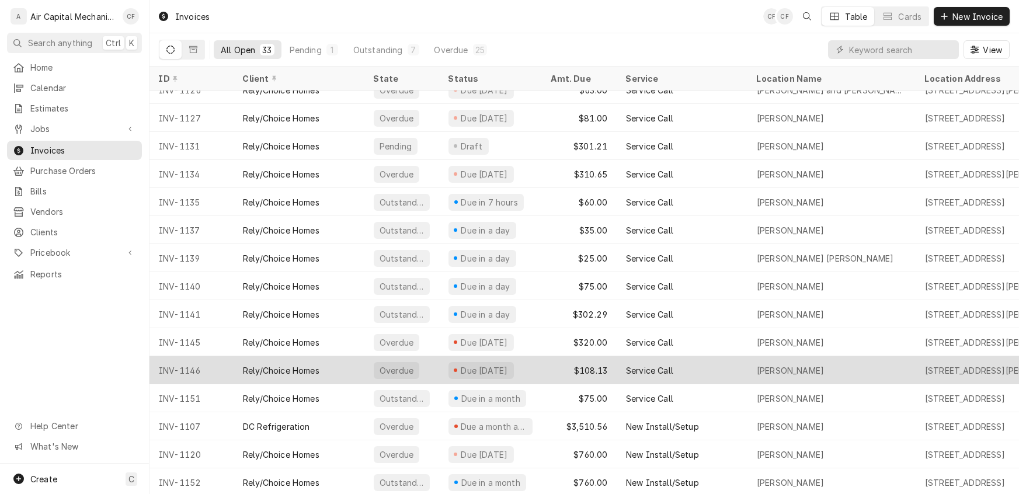
click at [282, 366] on div "Rely/Choice Homes" at bounding box center [281, 370] width 76 height 12
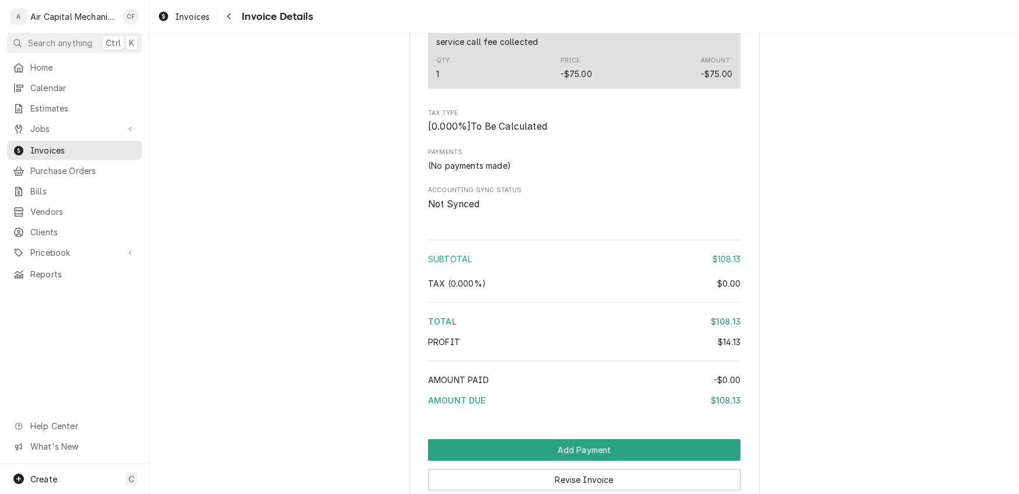
scroll to position [949, 0]
